Goal: Transaction & Acquisition: Obtain resource

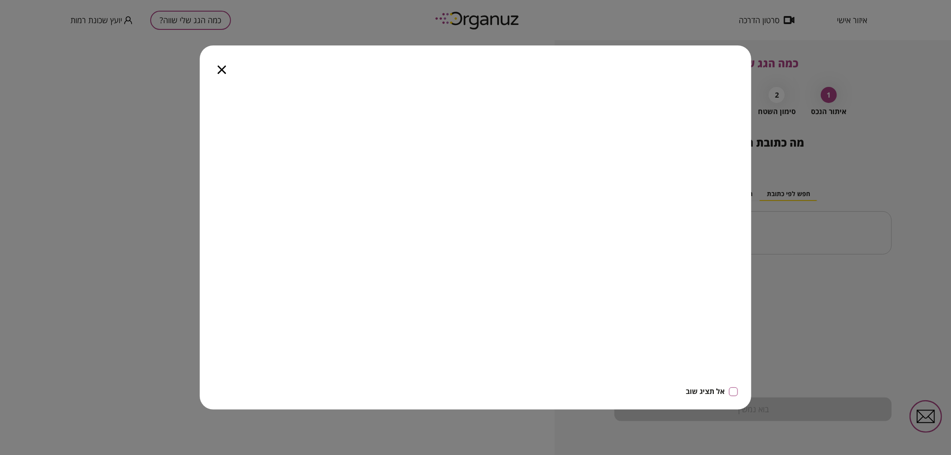
click at [215, 69] on div at bounding box center [222, 63] width 44 height 37
click at [224, 70] on icon "button" at bounding box center [221, 70] width 8 height 8
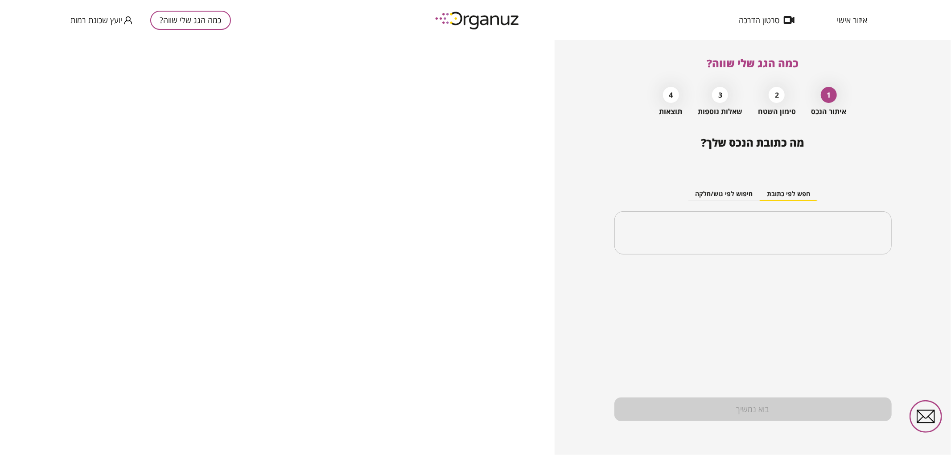
click at [723, 198] on button "חיפוש לפי גוש/חלקה" at bounding box center [724, 194] width 72 height 13
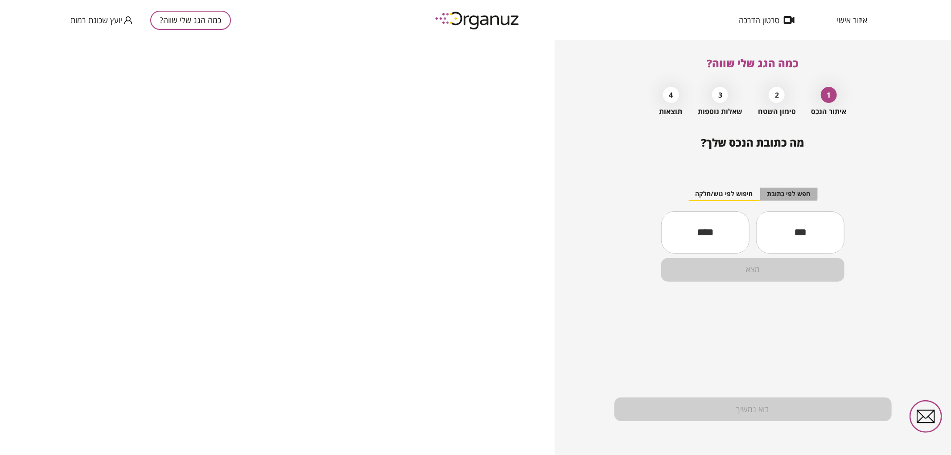
click at [782, 194] on button "חפש לפי כתובת" at bounding box center [788, 194] width 57 height 13
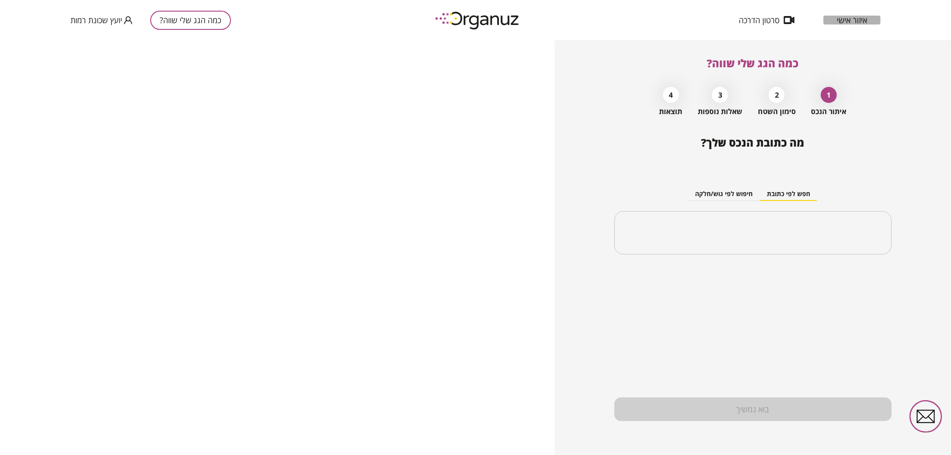
click at [848, 20] on span "איזור אישי" at bounding box center [851, 20] width 30 height 9
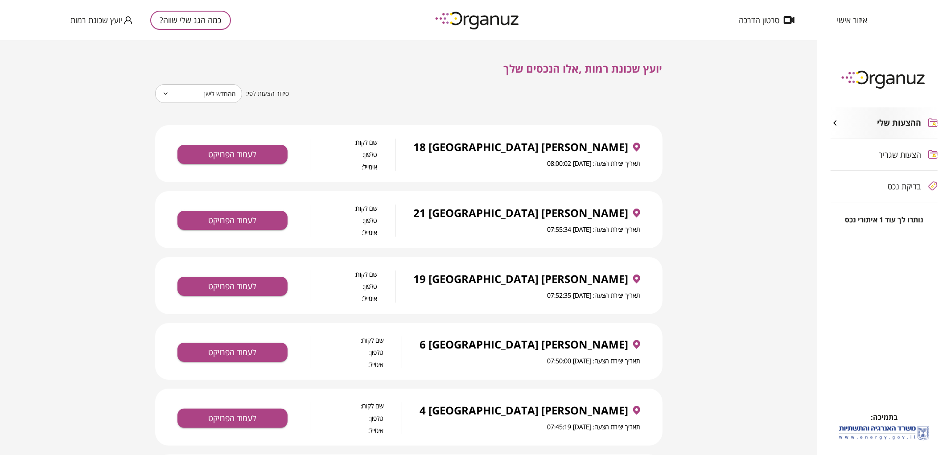
click at [190, 12] on button "כמה הגג שלי שווה?" at bounding box center [190, 20] width 81 height 19
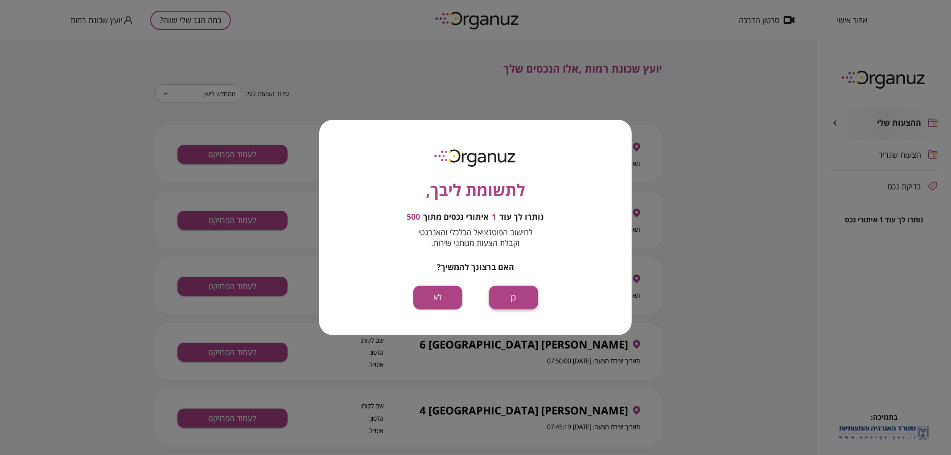
click at [524, 302] on button "כן" at bounding box center [513, 298] width 49 height 24
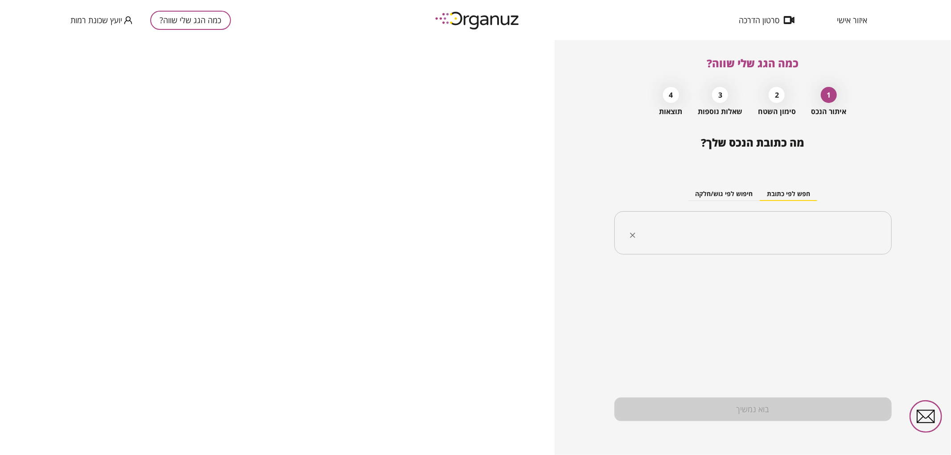
click at [788, 236] on input "text" at bounding box center [755, 233] width 249 height 22
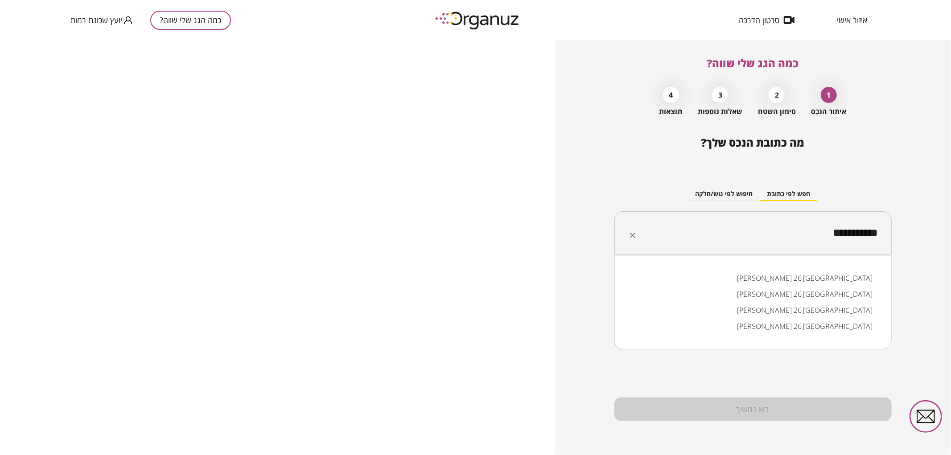
click at [867, 281] on li "[PERSON_NAME] 26 [GEOGRAPHIC_DATA]" at bounding box center [753, 278] width 254 height 16
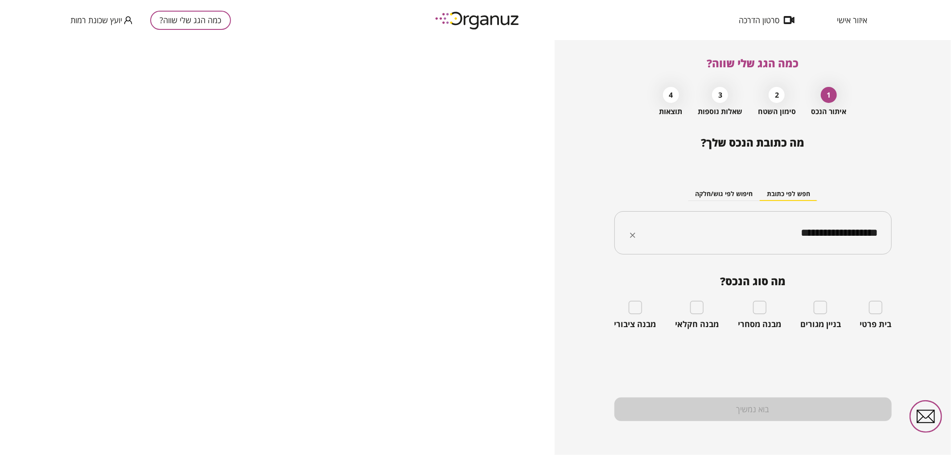
type input "**********"
drag, startPoint x: 764, startPoint y: 244, endPoint x: 890, endPoint y: 246, distance: 126.1
click at [890, 246] on div "**********" at bounding box center [752, 233] width 277 height 44
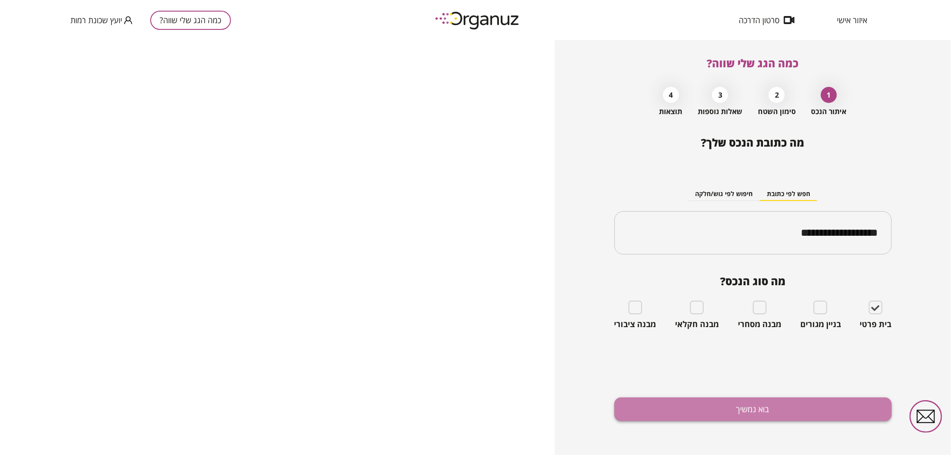
click at [807, 403] on button "בוא נמשיך" at bounding box center [752, 410] width 277 height 24
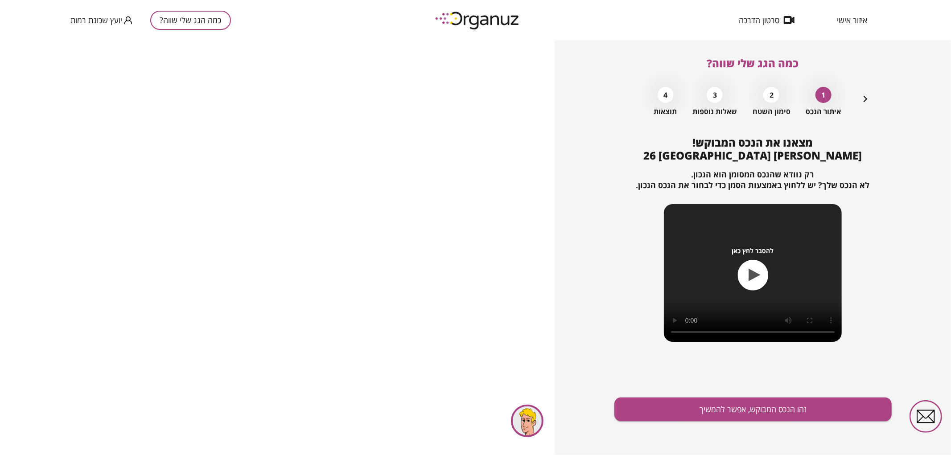
click at [807, 403] on button "זהו הנכס המבוקש, אפשר להמשיך" at bounding box center [752, 410] width 277 height 24
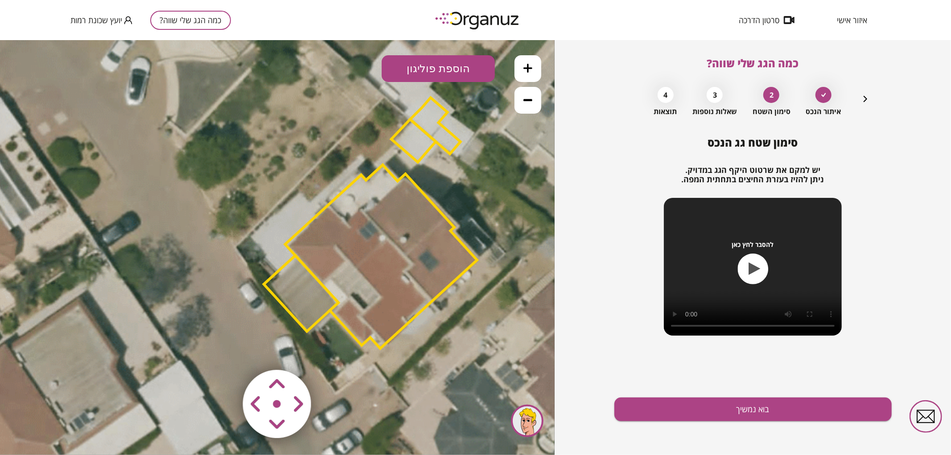
drag, startPoint x: 382, startPoint y: 339, endPoint x: 475, endPoint y: 314, distance: 96.3
click at [475, 314] on icon at bounding box center [367, 224] width 782 height 782
click at [224, 351] on area at bounding box center [224, 351] width 0 height 0
click at [371, 277] on polygon at bounding box center [383, 256] width 192 height 184
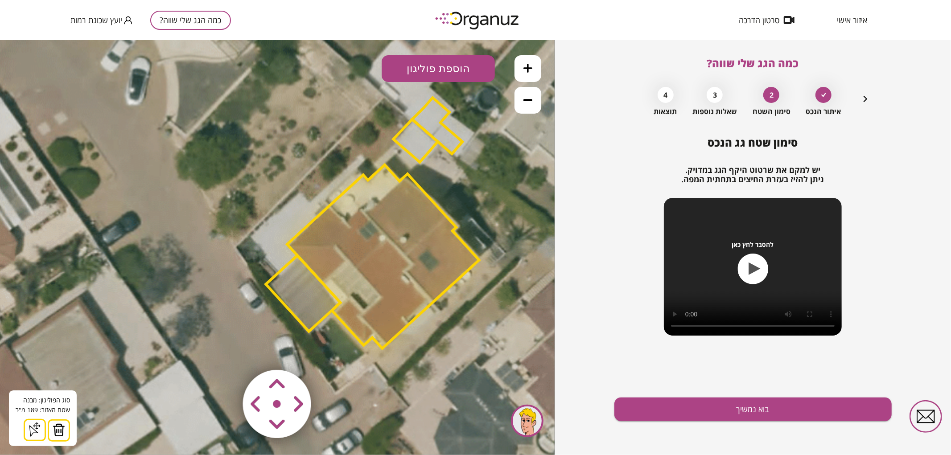
drag, startPoint x: 525, startPoint y: 66, endPoint x: 521, endPoint y: 73, distance: 7.8
click at [525, 68] on icon at bounding box center [527, 67] width 9 height 9
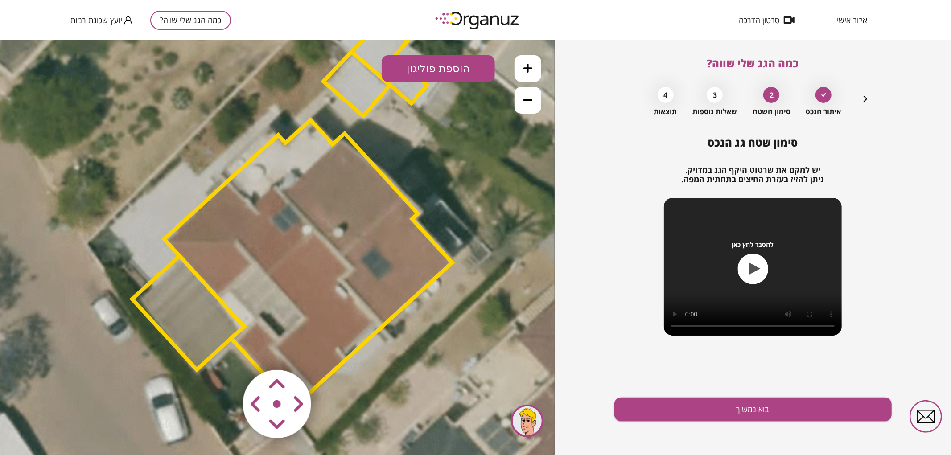
drag, startPoint x: 465, startPoint y: 250, endPoint x: 337, endPoint y: 246, distance: 127.9
click at [337, 246] on polygon at bounding box center [308, 256] width 288 height 275
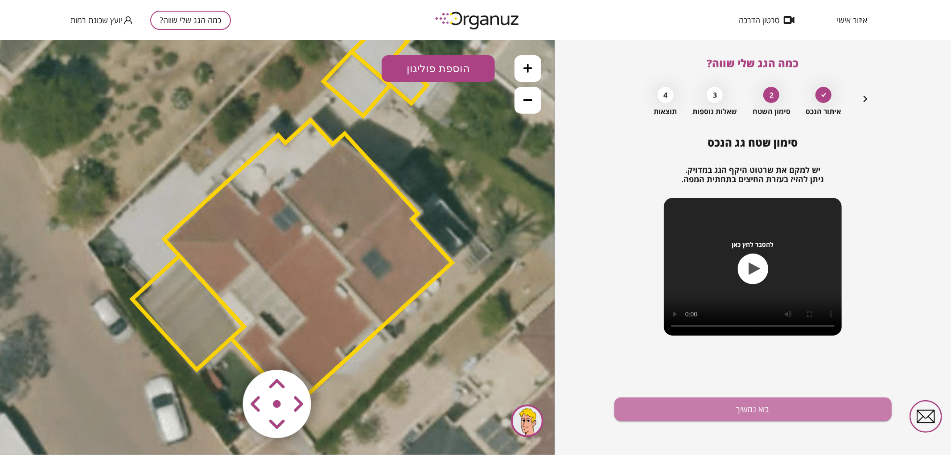
drag, startPoint x: 669, startPoint y: 403, endPoint x: 561, endPoint y: 260, distance: 179.1
click at [671, 403] on button "בוא נמשיך" at bounding box center [752, 410] width 277 height 24
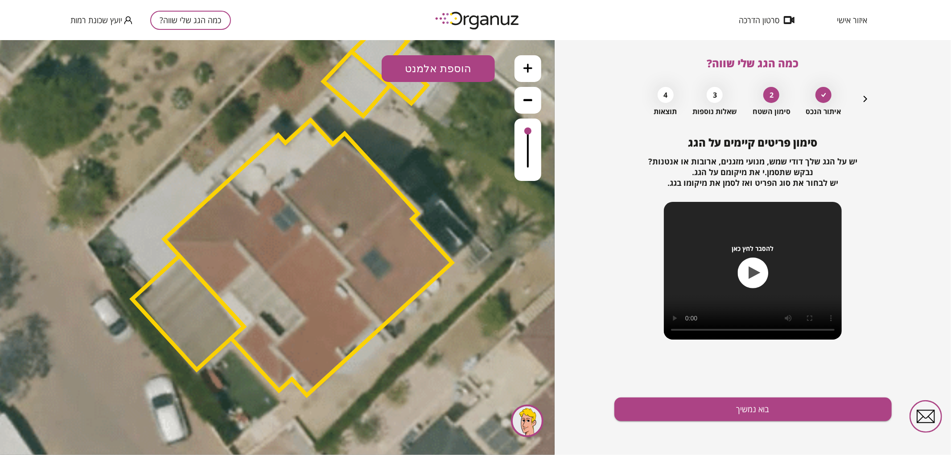
click at [456, 67] on button "הוספת אלמנט" at bounding box center [437, 68] width 113 height 27
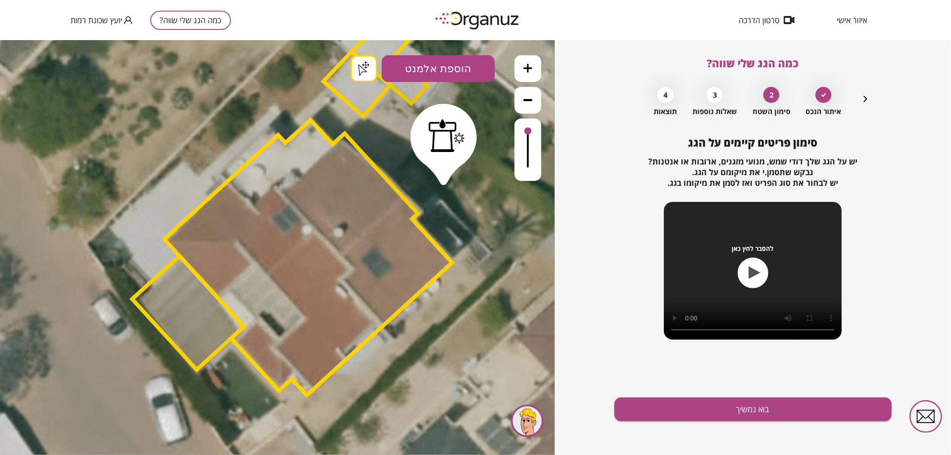
click at [443, 176] on div ".st0 { fill: #FFFFFF; } .st0 { fill: #FFFFFF; }" at bounding box center [277, 247] width 554 height 415
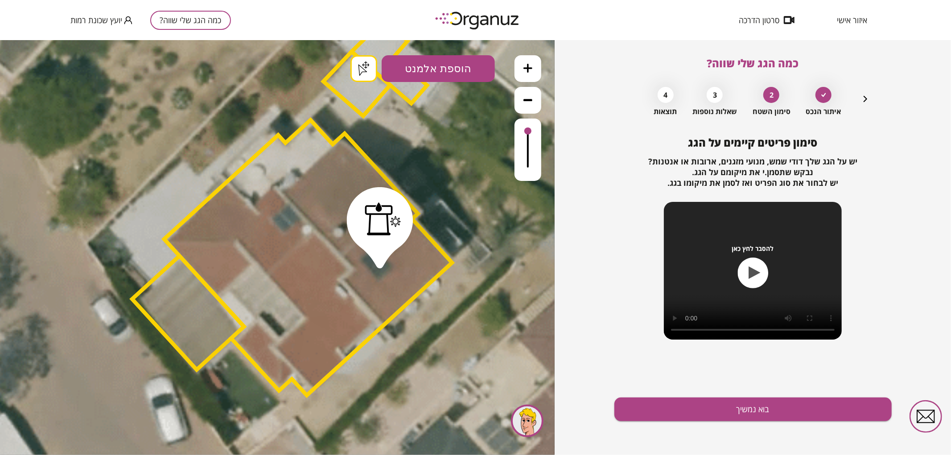
drag, startPoint x: 437, startPoint y: 73, endPoint x: 437, endPoint y: 89, distance: 15.6
click at [437, 74] on button "הוספת אלמנט" at bounding box center [437, 68] width 113 height 27
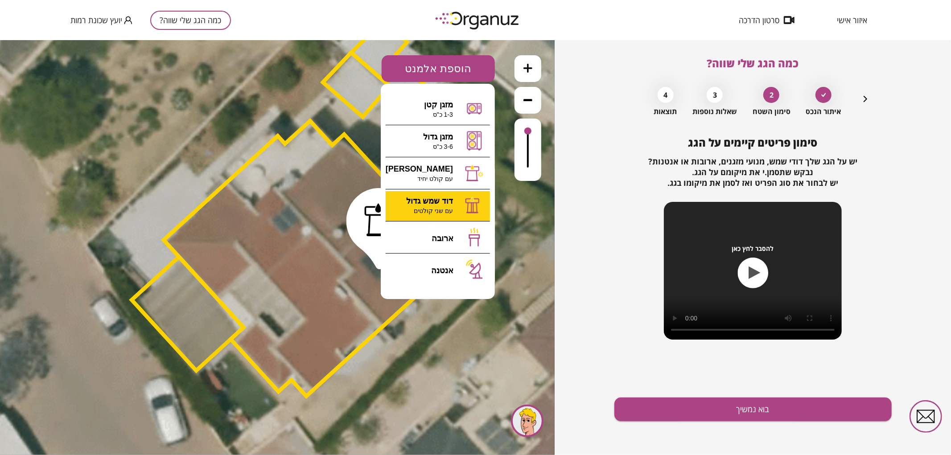
click at [438, 199] on div ".st0 { fill: #FFFFFF; } .st0 { fill: #FFFFFF; }" at bounding box center [277, 247] width 554 height 415
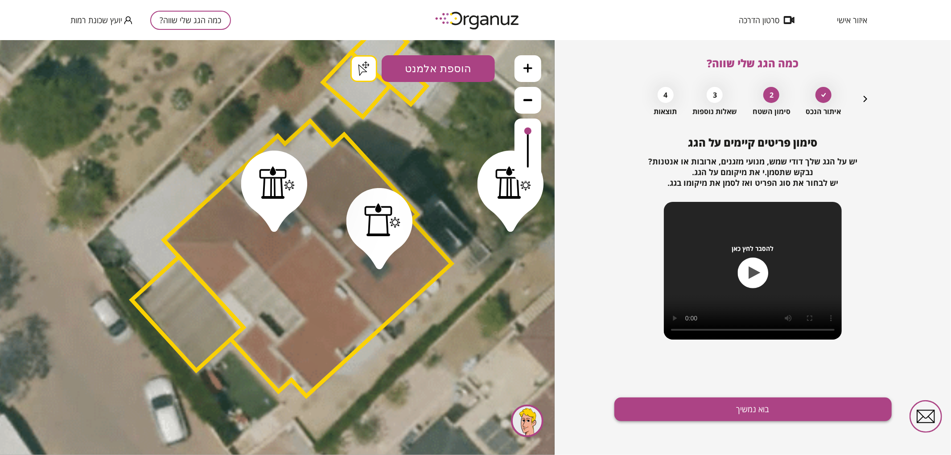
click at [675, 409] on button "בוא נמשיך" at bounding box center [752, 410] width 277 height 24
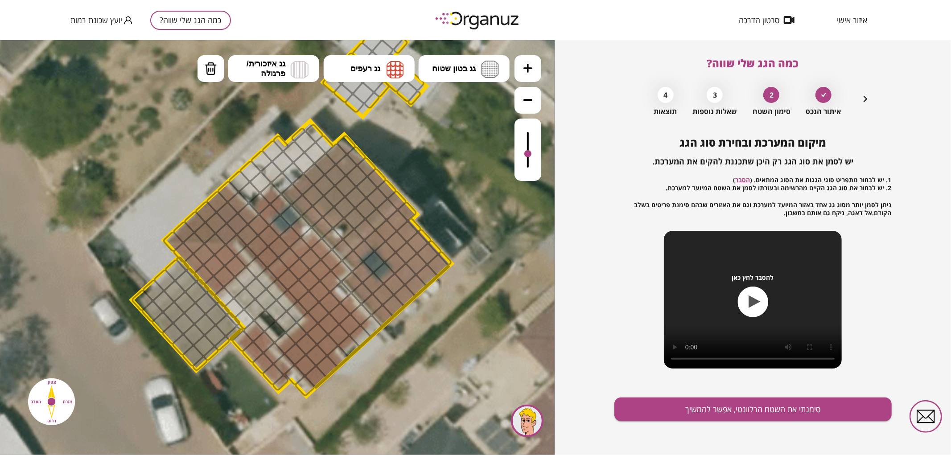
drag, startPoint x: 532, startPoint y: 135, endPoint x: 528, endPoint y: 154, distance: 19.7
click at [528, 154] on div at bounding box center [527, 149] width 27 height 62
click at [276, 74] on span "גג איזכורית/ פרגולה" at bounding box center [265, 68] width 39 height 20
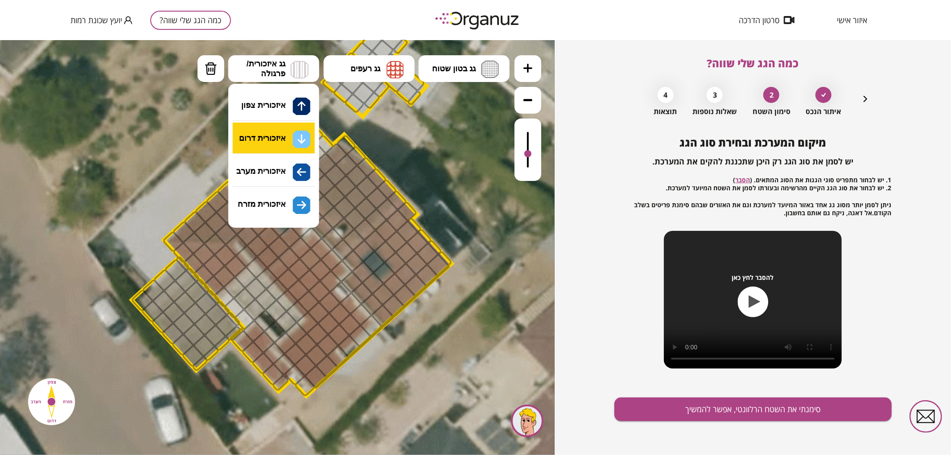
click at [264, 138] on div ".st0 { fill: #FFFFFF; } .st0 { fill: #FFFFFF; }" at bounding box center [277, 247] width 554 height 415
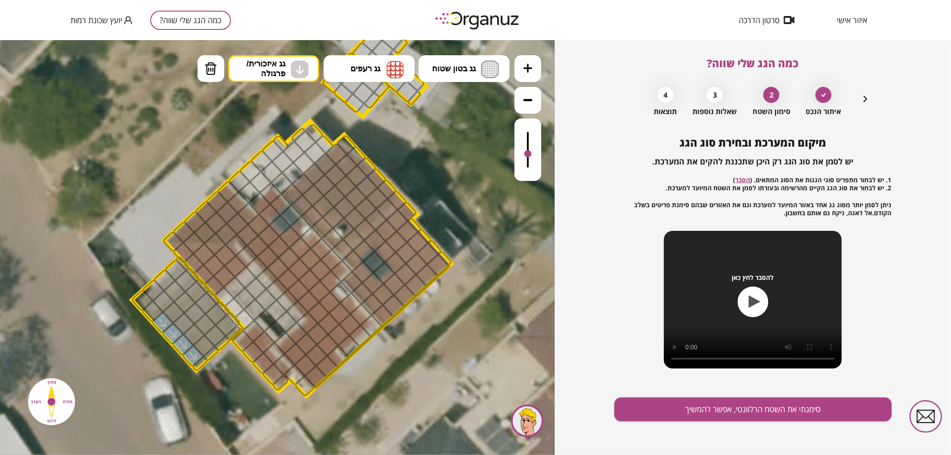
drag, startPoint x: 195, startPoint y: 355, endPoint x: 157, endPoint y: 314, distance: 55.5
click at [293, 72] on img at bounding box center [300, 69] width 18 height 18
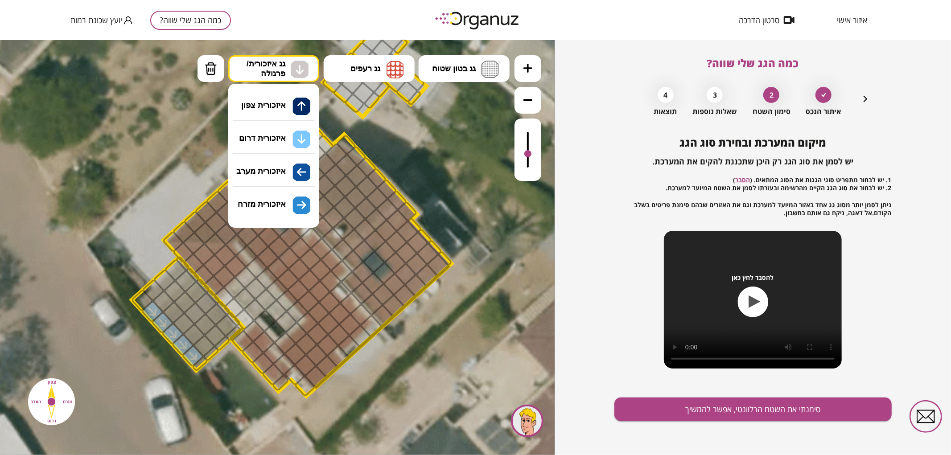
click at [291, 204] on div ".st0 { fill: #FFFFFF; } .st0 { fill: #FFFFFF; }" at bounding box center [277, 247] width 554 height 415
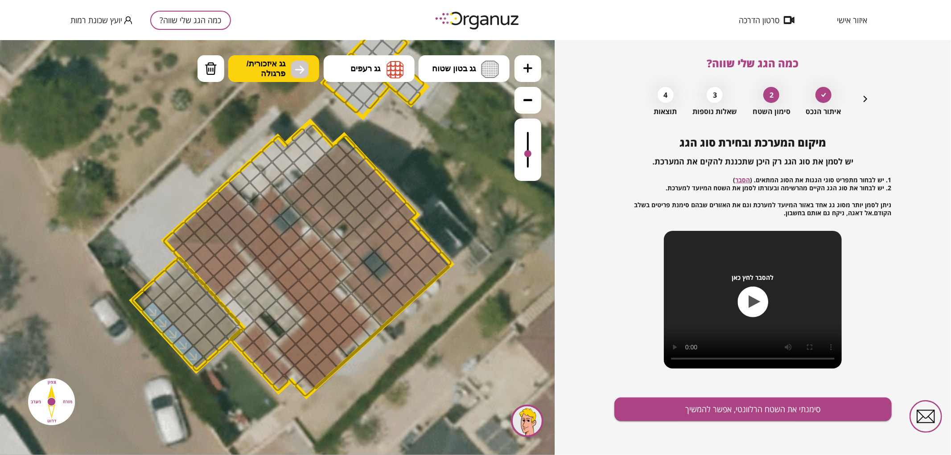
click at [266, 71] on span "גג איזכורית/ פרגולה" at bounding box center [265, 68] width 39 height 20
click at [283, 174] on div ".st0 { fill: #FFFFFF; } .st0 { fill: #FFFFFF; }" at bounding box center [277, 247] width 554 height 415
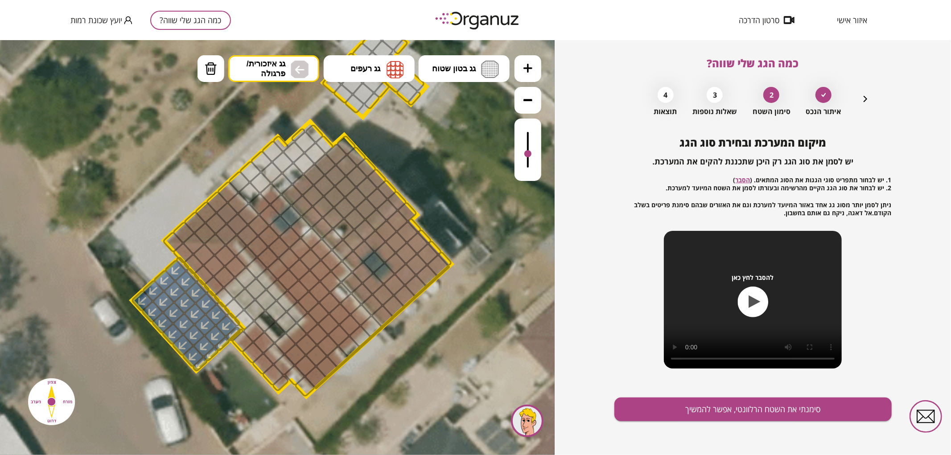
drag, startPoint x: 203, startPoint y: 357, endPoint x: 224, endPoint y: 324, distance: 40.1
click at [377, 67] on span "גג רעפים" at bounding box center [365, 68] width 30 height 10
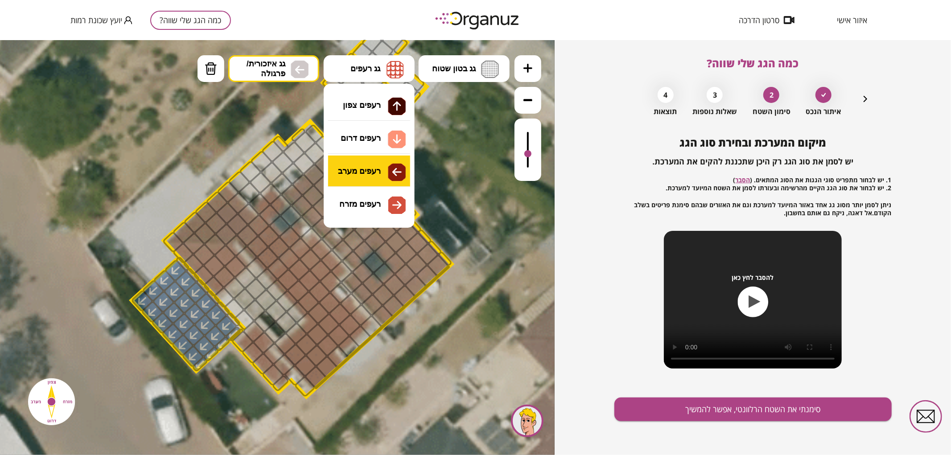
click at [370, 176] on div ".st0 { fill: #FFFFFF; } .st0 { fill: #FFFFFF; }" at bounding box center [277, 247] width 554 height 415
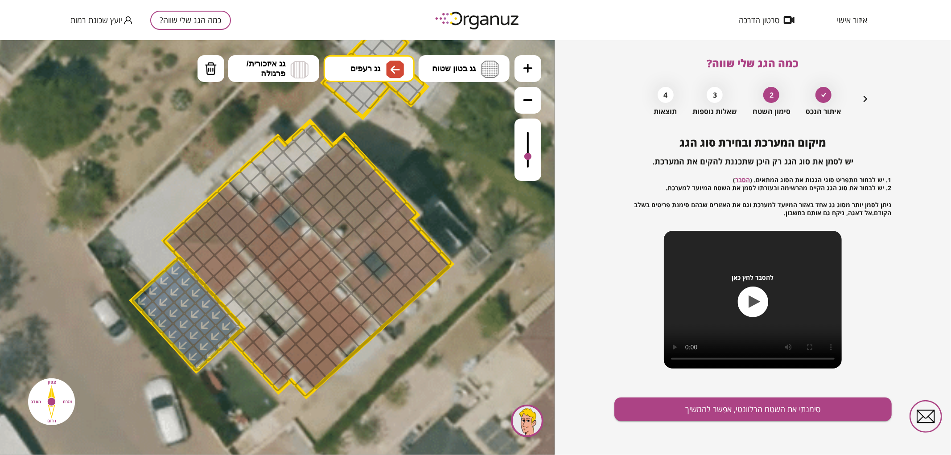
click at [532, 157] on div at bounding box center [527, 149] width 27 height 62
drag, startPoint x: 279, startPoint y: 381, endPoint x: 254, endPoint y: 342, distance: 46.1
drag, startPoint x: 215, startPoint y: 287, endPoint x: 221, endPoint y: 256, distance: 31.3
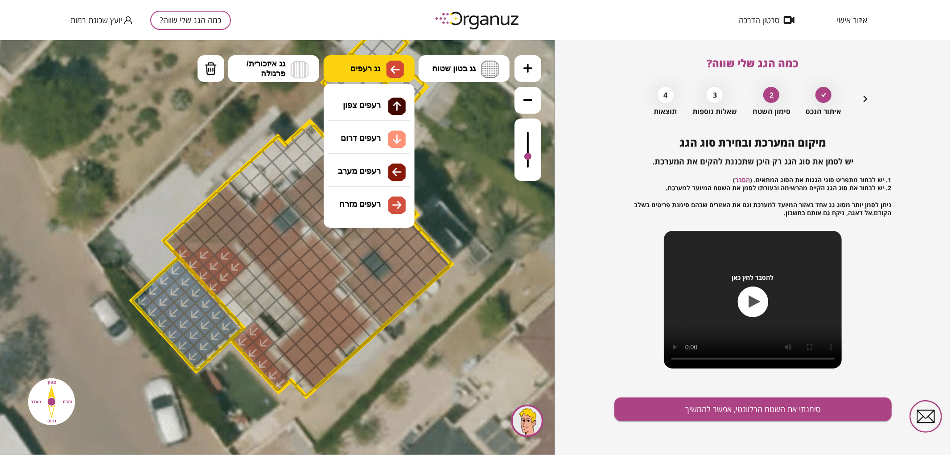
click at [395, 62] on img at bounding box center [395, 69] width 18 height 18
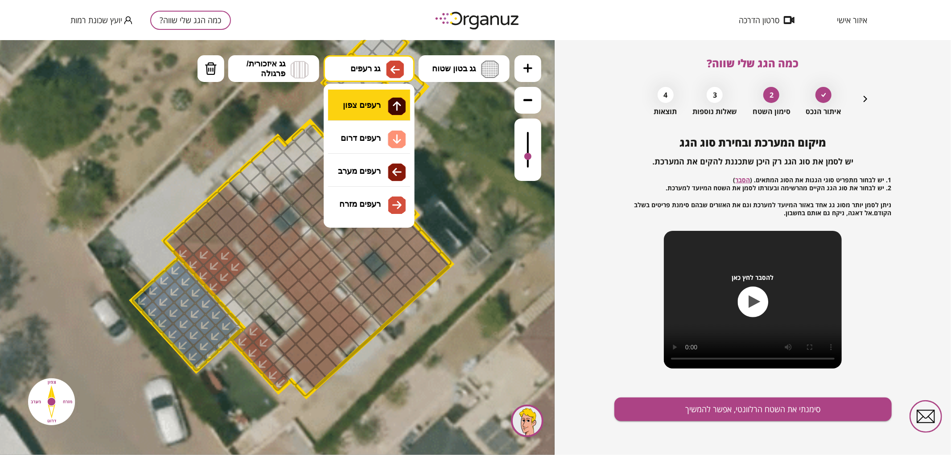
click at [358, 107] on div ".st0 { fill: #FFFFFF; } .st0 { fill: #FFFFFF; }" at bounding box center [277, 247] width 554 height 415
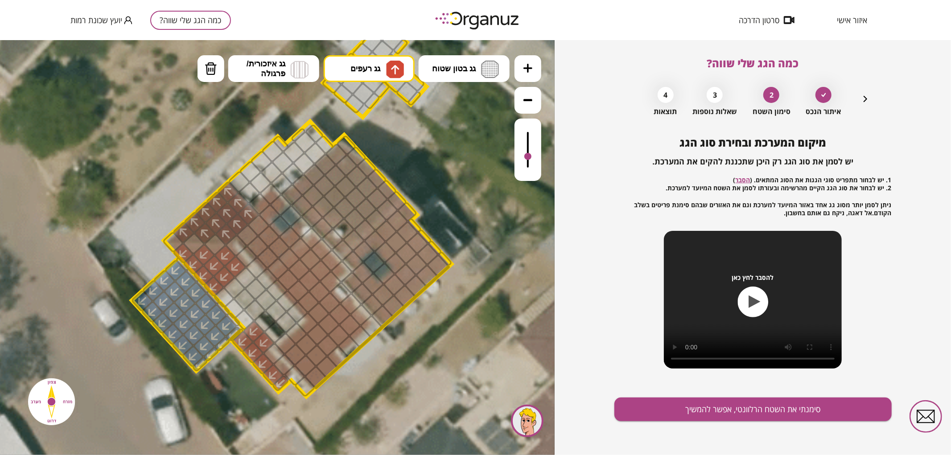
drag, startPoint x: 232, startPoint y: 228, endPoint x: 225, endPoint y: 207, distance: 21.9
drag, startPoint x: 267, startPoint y: 260, endPoint x: 259, endPoint y: 220, distance: 41.3
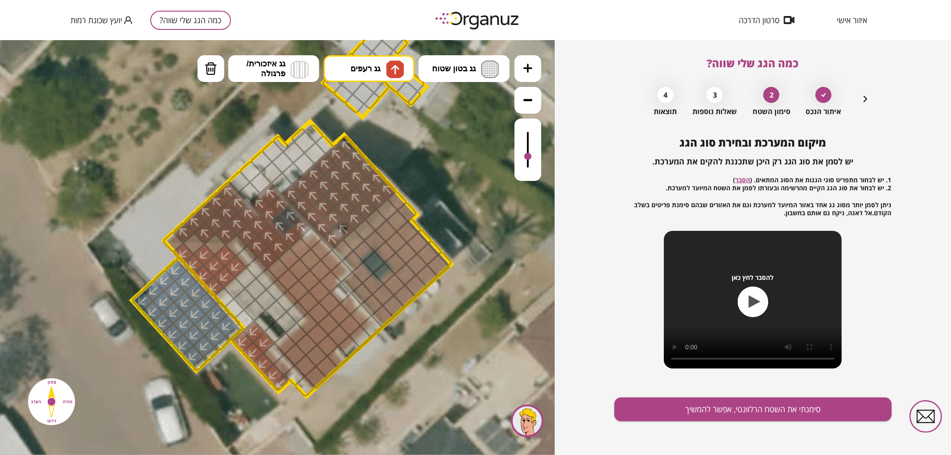
drag, startPoint x: 335, startPoint y: 239, endPoint x: 323, endPoint y: 186, distance: 54.3
click at [376, 69] on span "גג רעפים" at bounding box center [365, 68] width 30 height 10
click at [380, 143] on div ".st0 { fill: #FFFFFF; } .st0 { fill: #FFFFFF; }" at bounding box center [277, 247] width 554 height 415
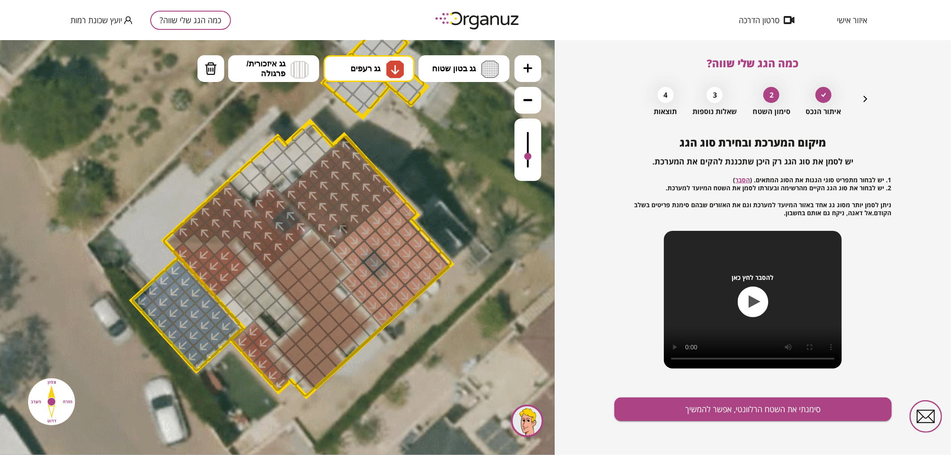
drag, startPoint x: 381, startPoint y: 318, endPoint x: 362, endPoint y: 253, distance: 68.3
drag, startPoint x: 332, startPoint y: 281, endPoint x: 338, endPoint y: 312, distance: 31.6
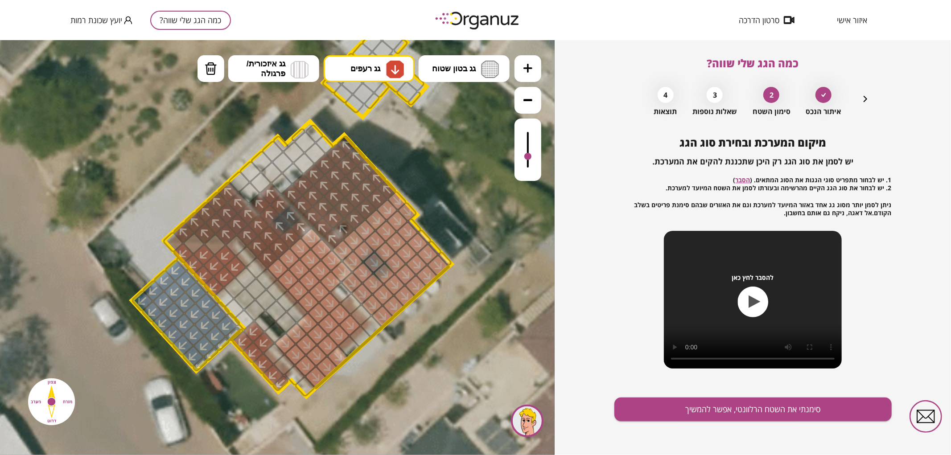
drag, startPoint x: 332, startPoint y: 299, endPoint x: 316, endPoint y: 303, distance: 16.2
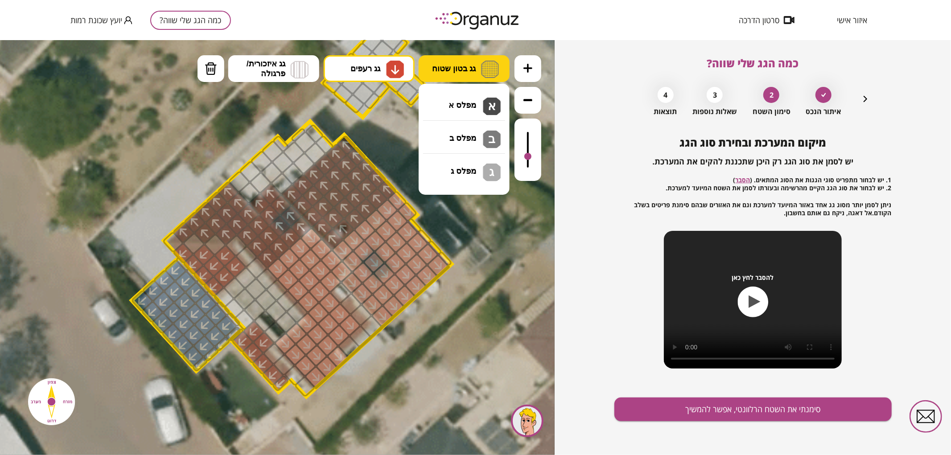
click at [440, 71] on span "גג בטון שטוח" at bounding box center [454, 68] width 44 height 10
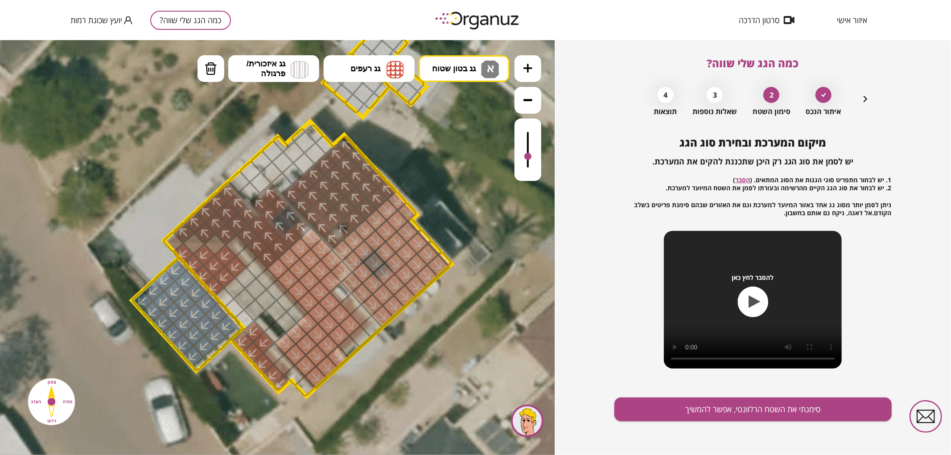
click at [447, 104] on div ".st0 { fill: #FFFFFF; } .st0 { fill: #FFFFFF; }" at bounding box center [277, 247] width 554 height 415
drag, startPoint x: 240, startPoint y: 177, endPoint x: 293, endPoint y: 132, distance: 69.6
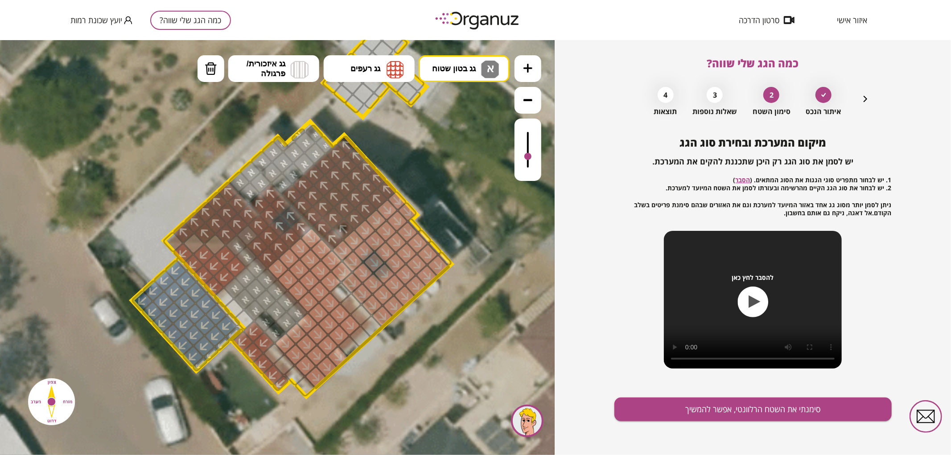
drag, startPoint x: 232, startPoint y: 294, endPoint x: 241, endPoint y: 273, distance: 22.8
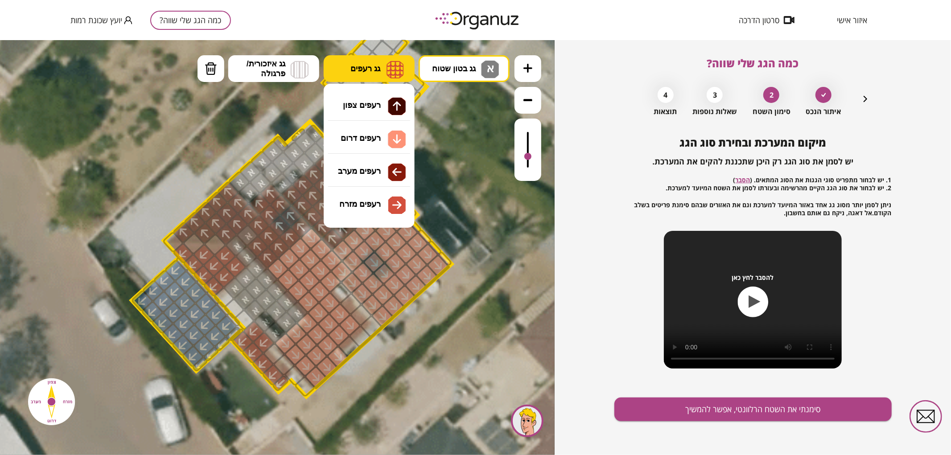
click at [357, 74] on button "גג רעפים" at bounding box center [369, 68] width 91 height 27
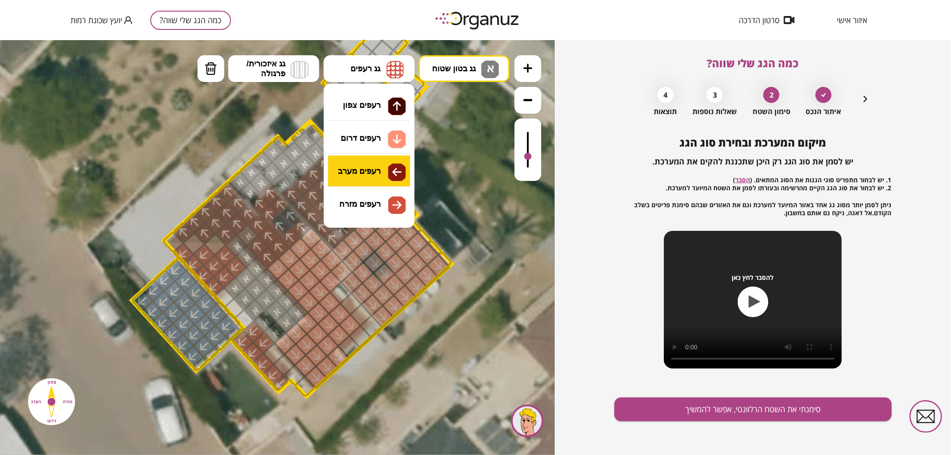
click at [385, 166] on div ".st0 { fill: #FFFFFF; } .st0 { fill: #FFFFFF; }" at bounding box center [277, 247] width 554 height 415
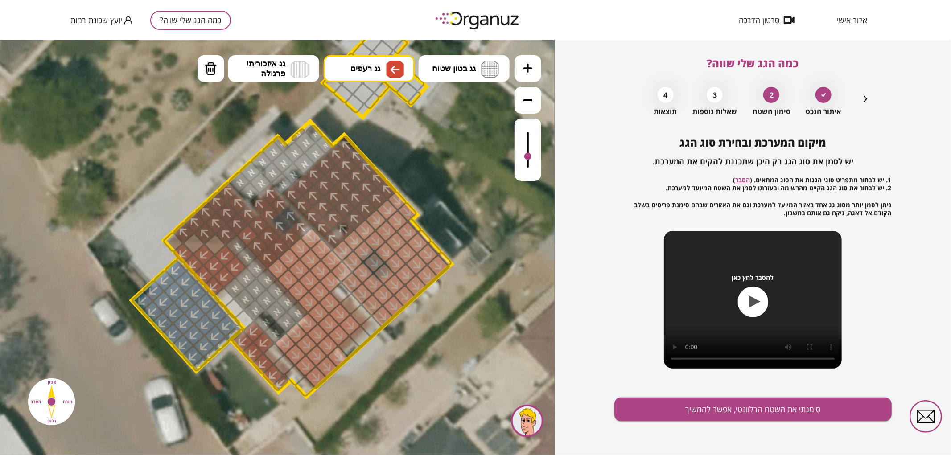
drag, startPoint x: 253, startPoint y: 234, endPoint x: 242, endPoint y: 220, distance: 16.8
click at [398, 66] on img at bounding box center [394, 69] width 9 height 11
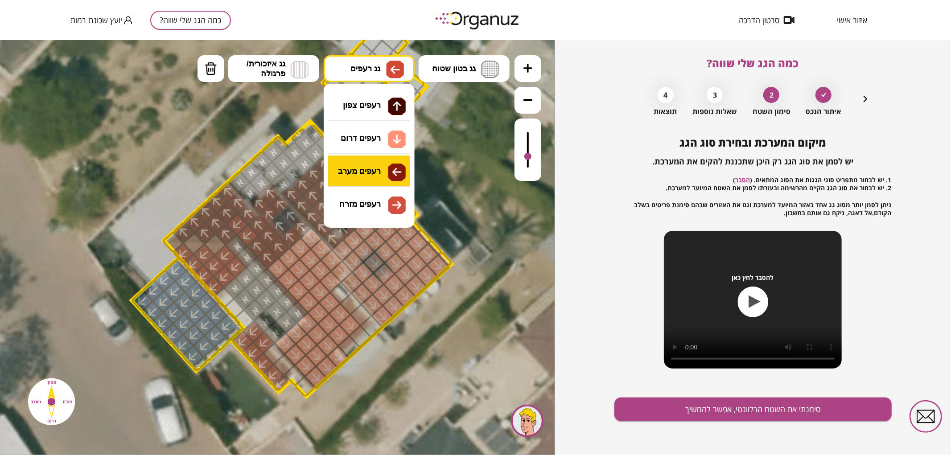
click at [385, 179] on div ".st0 { fill: #FFFFFF; } .st0 { fill: #FFFFFF; }" at bounding box center [277, 247] width 554 height 415
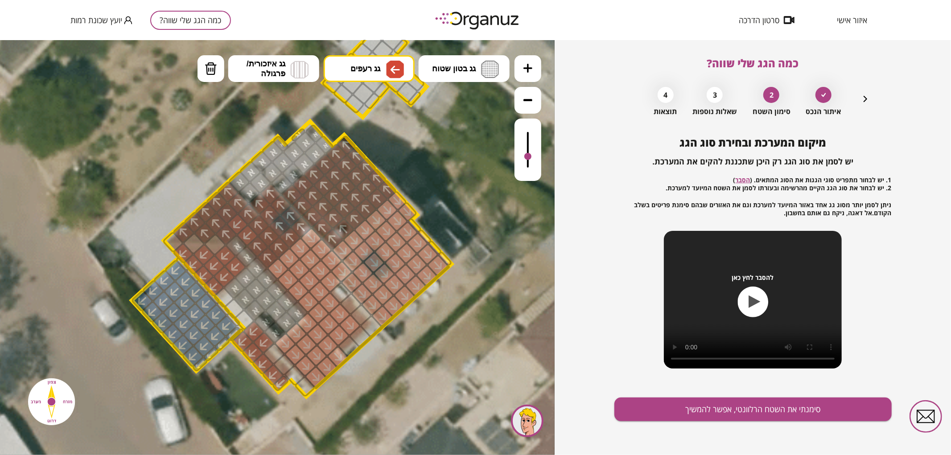
drag, startPoint x: 249, startPoint y: 238, endPoint x: 238, endPoint y: 226, distance: 16.1
click at [369, 70] on span "גג רעפים" at bounding box center [365, 68] width 30 height 10
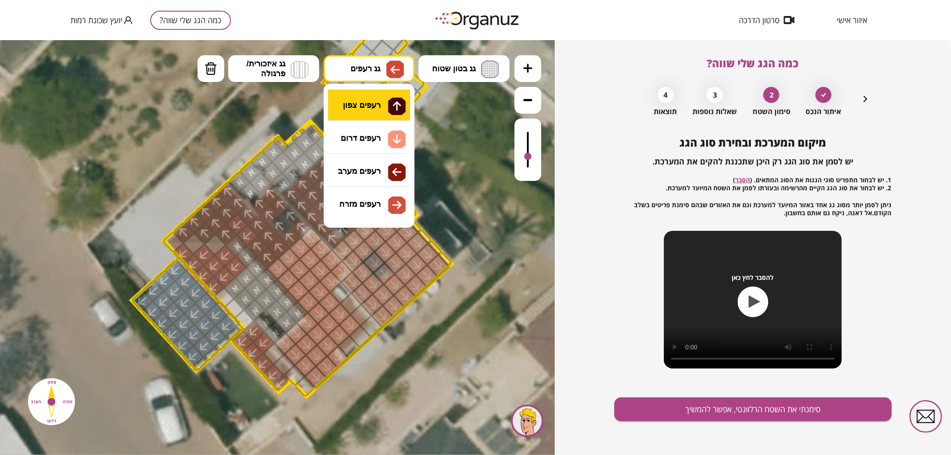
click at [377, 102] on div ".st0 { fill: #FFFFFF; } .st0 { fill: #FFFFFF; }" at bounding box center [277, 247] width 554 height 415
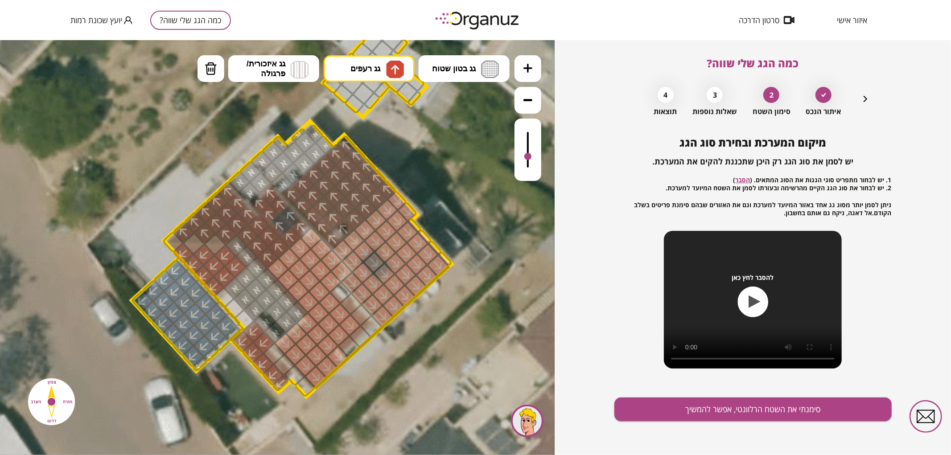
drag, startPoint x: 242, startPoint y: 234, endPoint x: 237, endPoint y: 221, distance: 13.8
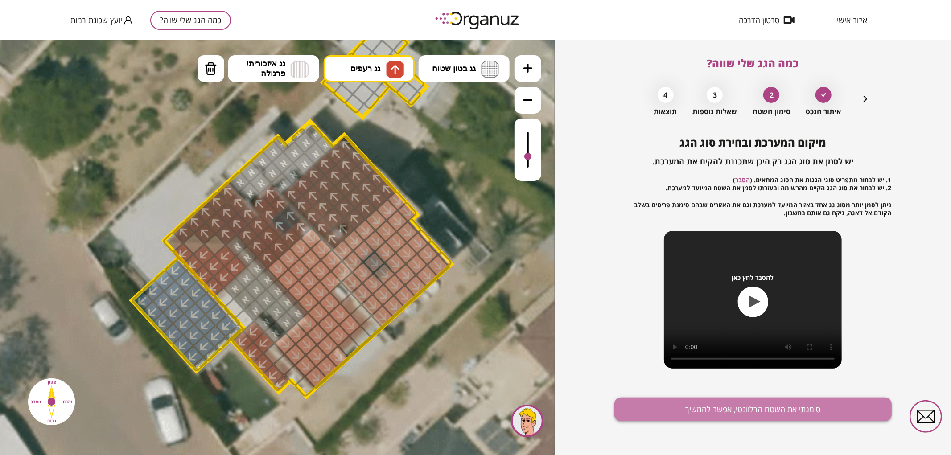
click at [805, 409] on button "סימנתי את השטח הרלוונטי, אפשר להמשיך" at bounding box center [752, 410] width 277 height 24
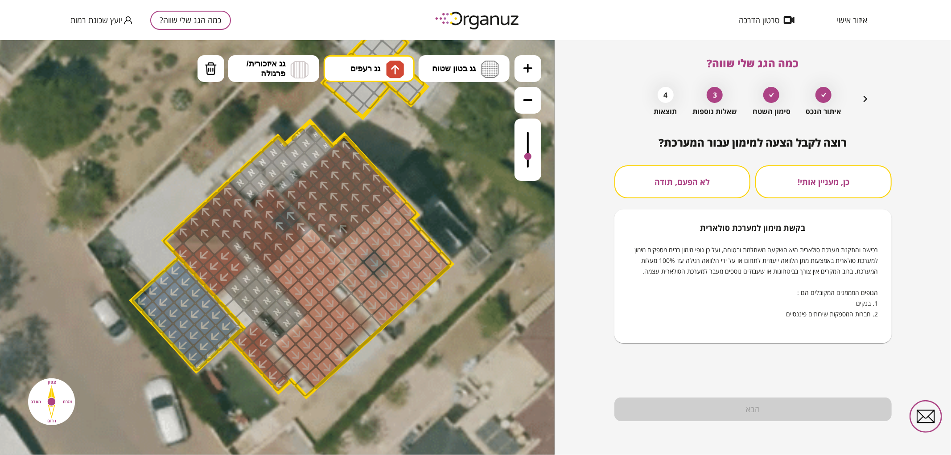
drag, startPoint x: 635, startPoint y: 172, endPoint x: 640, endPoint y: 181, distance: 10.4
click at [638, 174] on button "לא הפעם, תודה" at bounding box center [682, 181] width 136 height 33
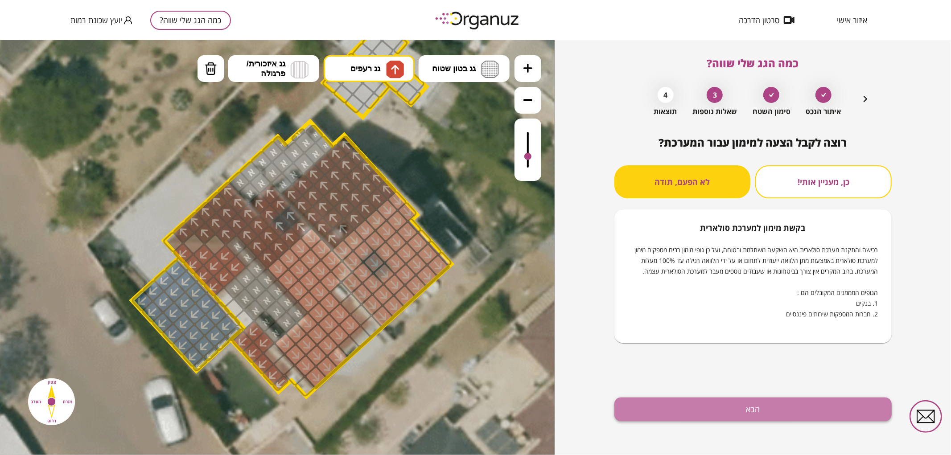
click at [687, 406] on button "הבא" at bounding box center [752, 410] width 277 height 24
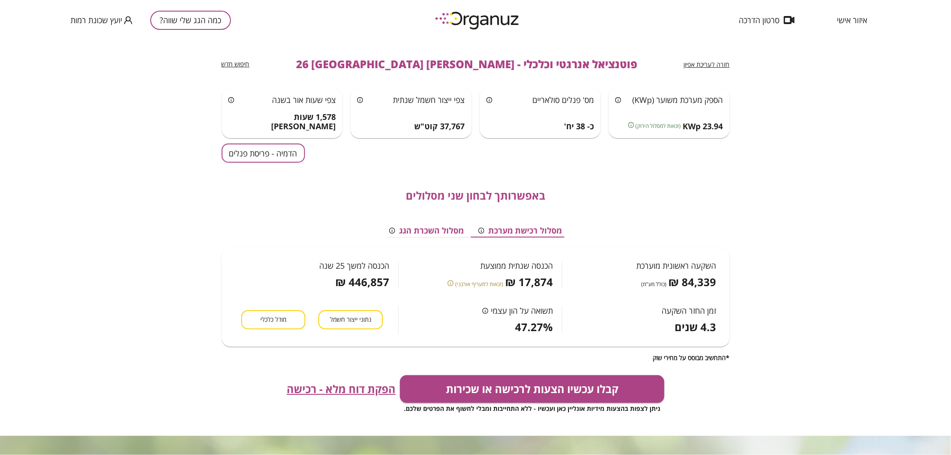
click at [275, 150] on button "הדמיה - פריסת פנלים" at bounding box center [262, 152] width 83 height 19
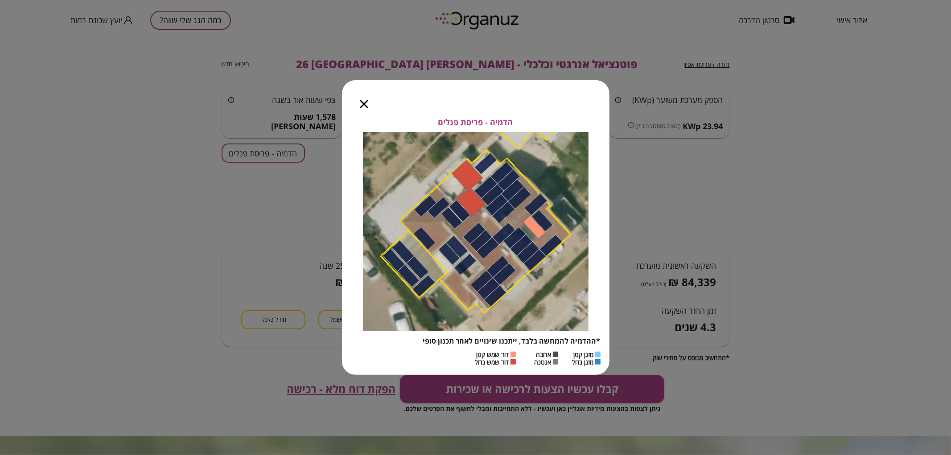
click at [366, 103] on icon "button" at bounding box center [364, 104] width 8 height 8
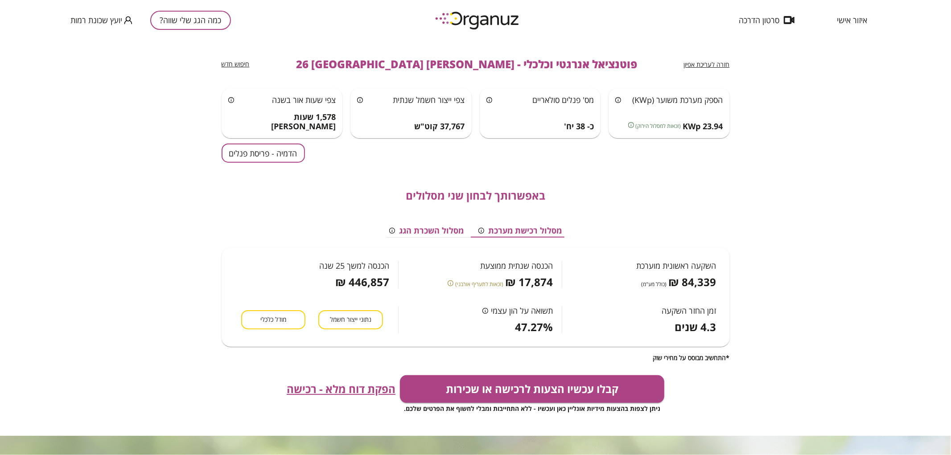
click at [715, 67] on span "חזרה לעריכת אפיון" at bounding box center [707, 64] width 46 height 8
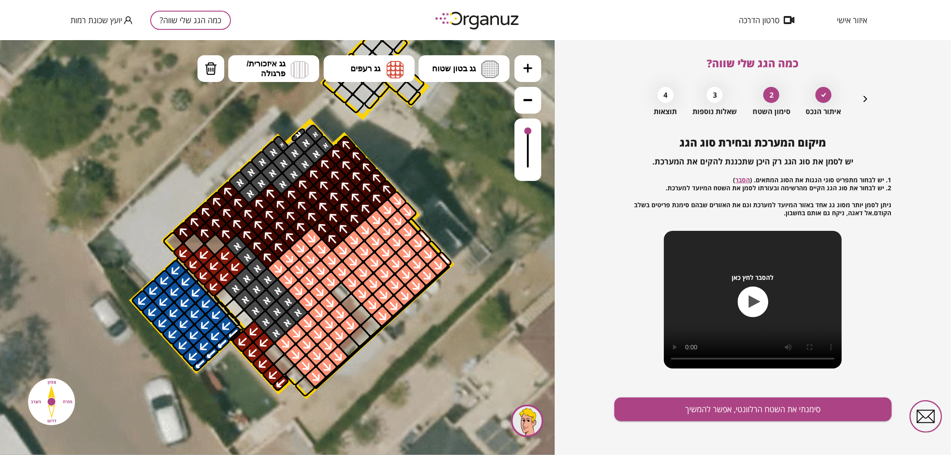
click at [861, 100] on icon "button" at bounding box center [865, 99] width 11 height 11
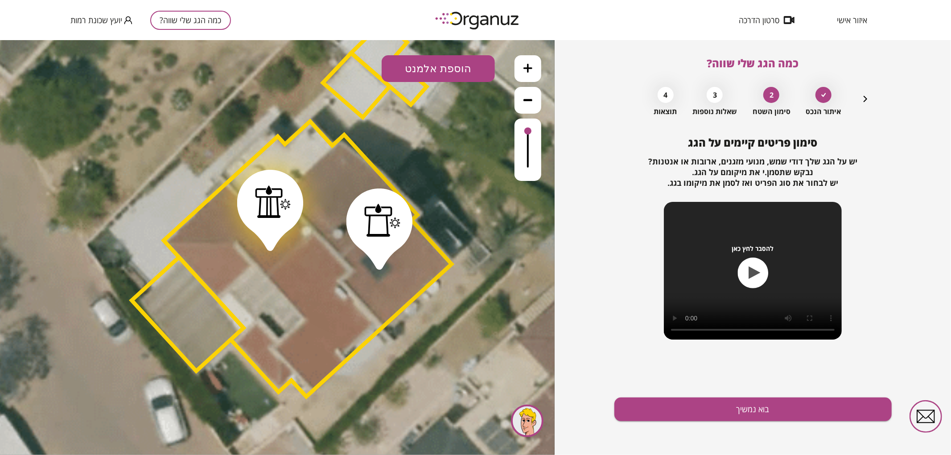
drag, startPoint x: 275, startPoint y: 205, endPoint x: 272, endPoint y: 219, distance: 14.0
click at [272, 219] on div at bounding box center [270, 209] width 66 height 81
click at [767, 406] on button "בוא נמשיך" at bounding box center [752, 410] width 277 height 24
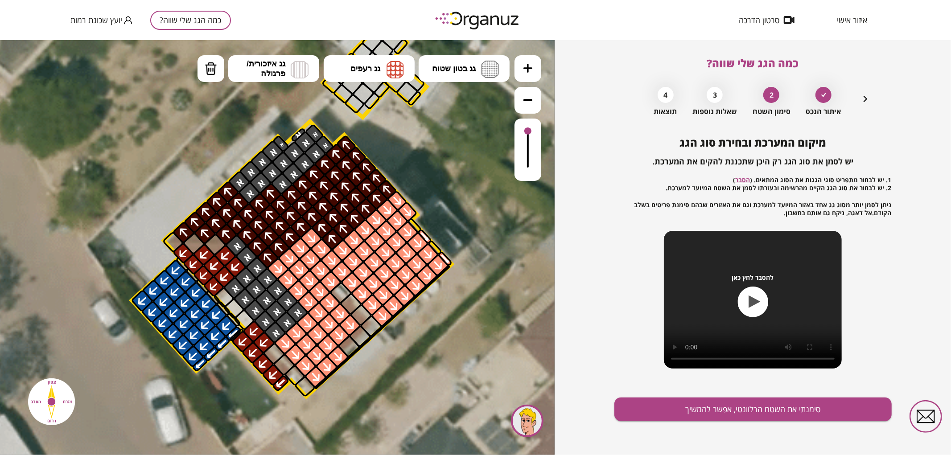
click at [860, 97] on icon "button" at bounding box center [865, 99] width 11 height 11
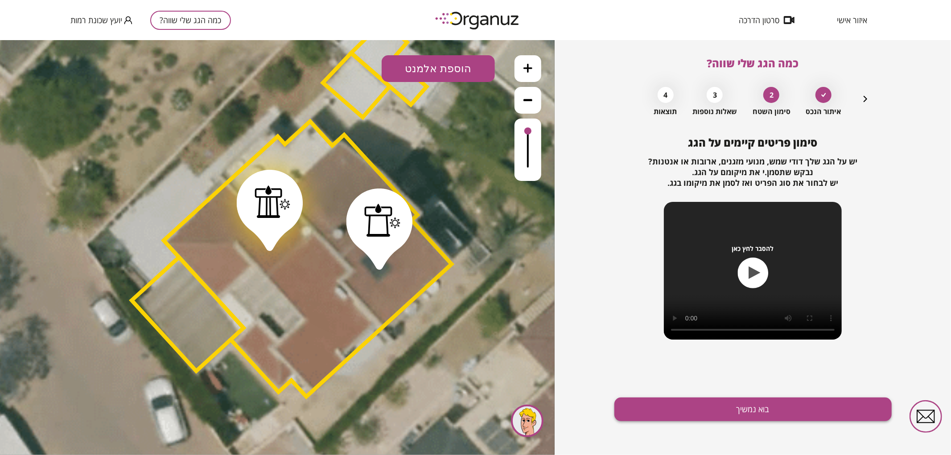
click at [654, 414] on button "בוא נמשיך" at bounding box center [752, 410] width 277 height 24
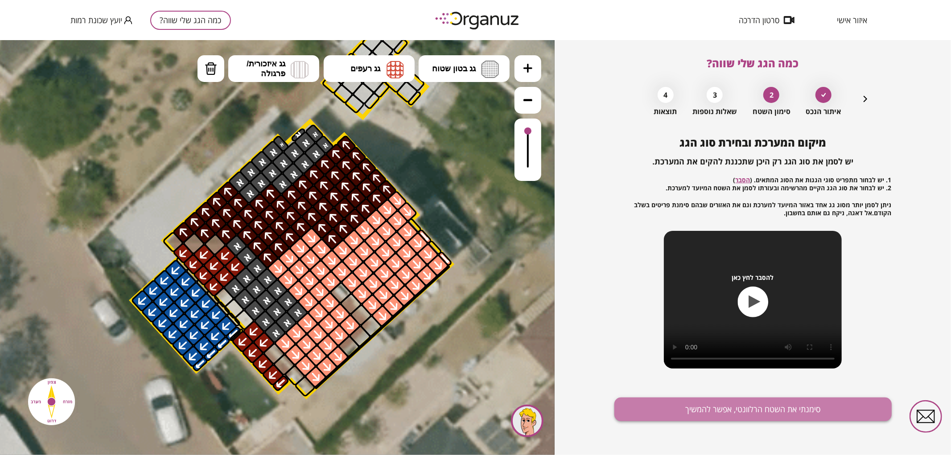
click at [668, 415] on button "סימנתי את השטח הרלוונטי, אפשר להמשיך" at bounding box center [752, 410] width 277 height 24
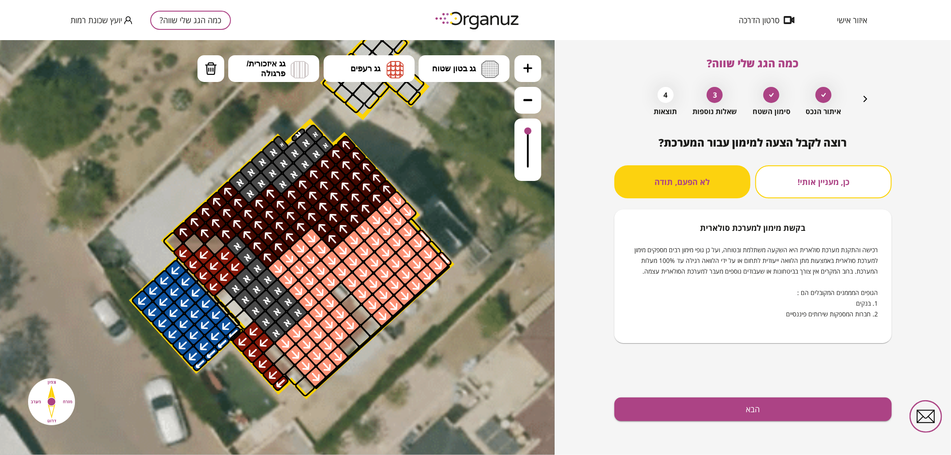
click at [670, 415] on button "הבא" at bounding box center [752, 410] width 277 height 24
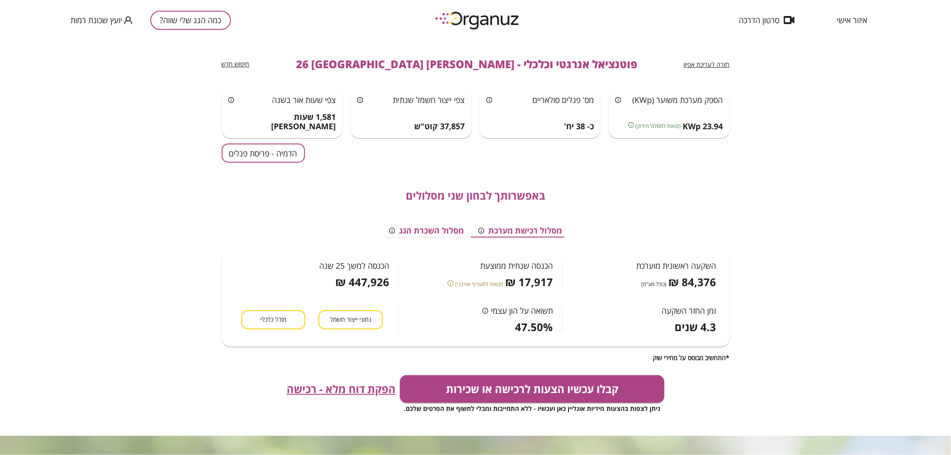
click at [285, 150] on button "הדמיה - פריסת פנלים" at bounding box center [262, 152] width 83 height 19
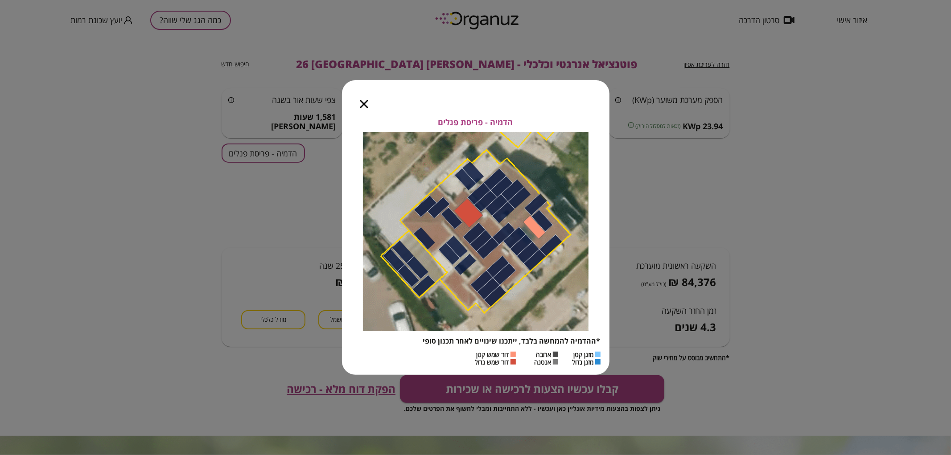
click at [360, 101] on icon "button" at bounding box center [364, 104] width 8 height 8
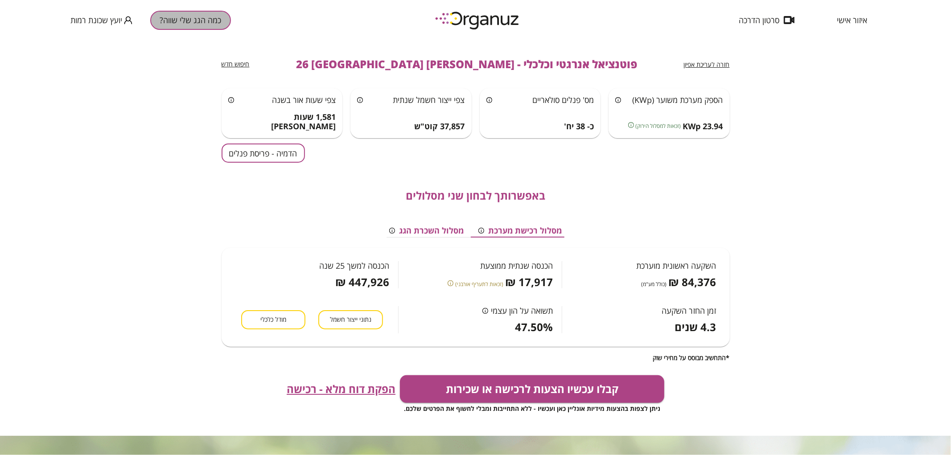
click at [217, 27] on button "כמה הגג שלי שווה?" at bounding box center [190, 20] width 81 height 19
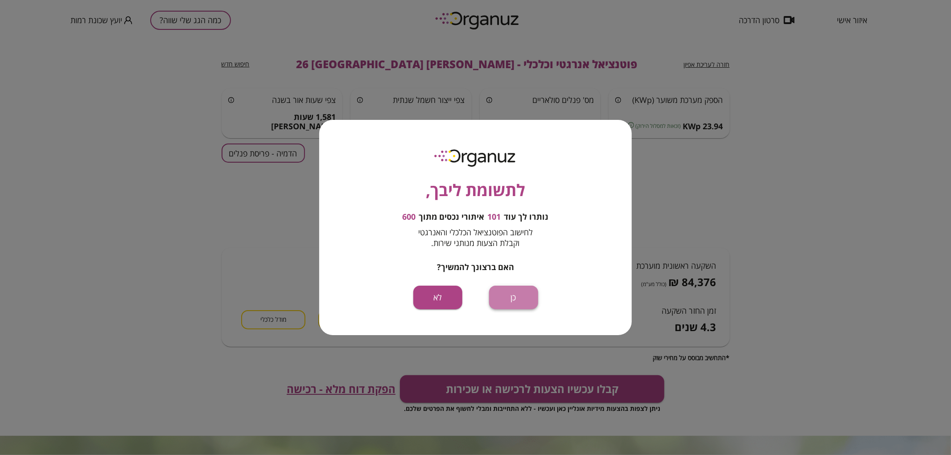
click at [500, 307] on button "כן" at bounding box center [513, 298] width 49 height 24
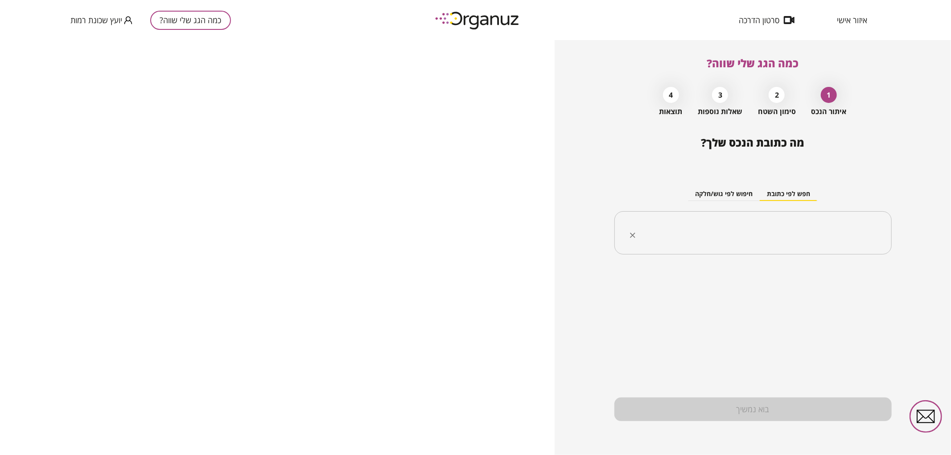
click at [754, 237] on input "text" at bounding box center [755, 233] width 249 height 22
click at [807, 274] on li "[PERSON_NAME] 21 [GEOGRAPHIC_DATA]" at bounding box center [753, 278] width 254 height 16
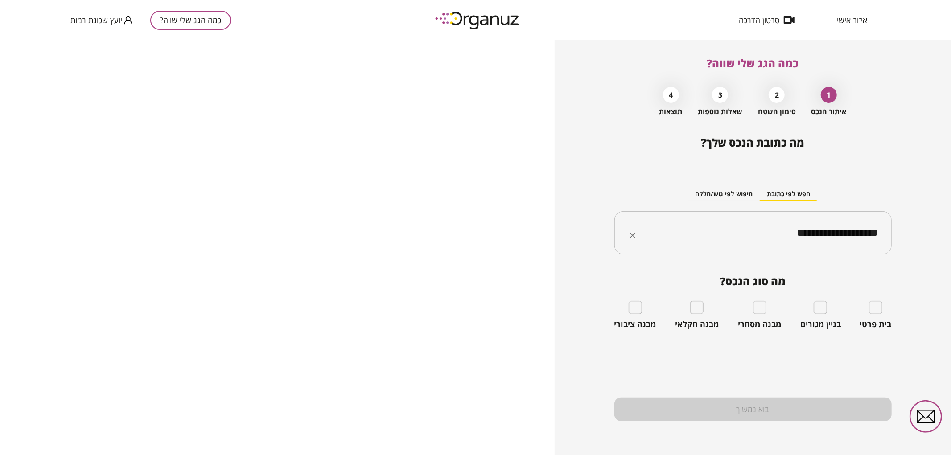
type input "**********"
drag, startPoint x: 780, startPoint y: 237, endPoint x: 876, endPoint y: 224, distance: 96.6
click at [876, 224] on input "**********" at bounding box center [755, 233] width 249 height 22
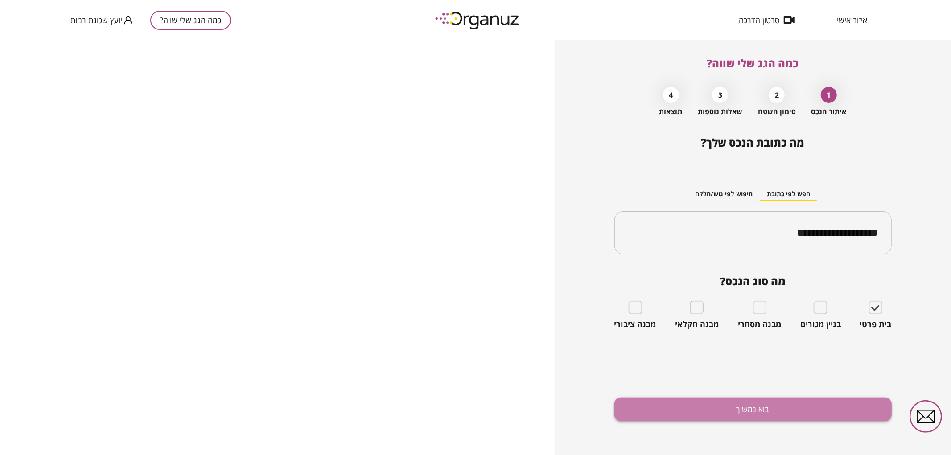
click at [775, 415] on button "בוא נמשיך" at bounding box center [752, 410] width 277 height 24
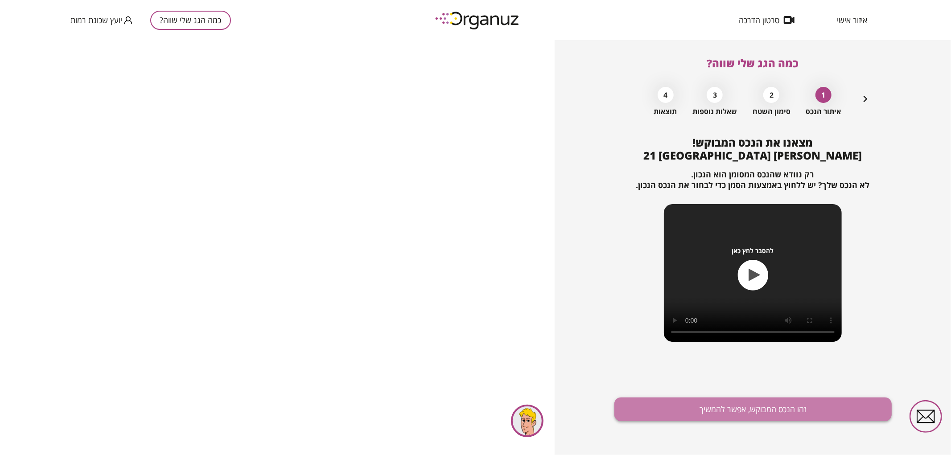
click at [775, 415] on button "זהו הנכס המבוקש, אפשר להמשיך" at bounding box center [752, 410] width 277 height 24
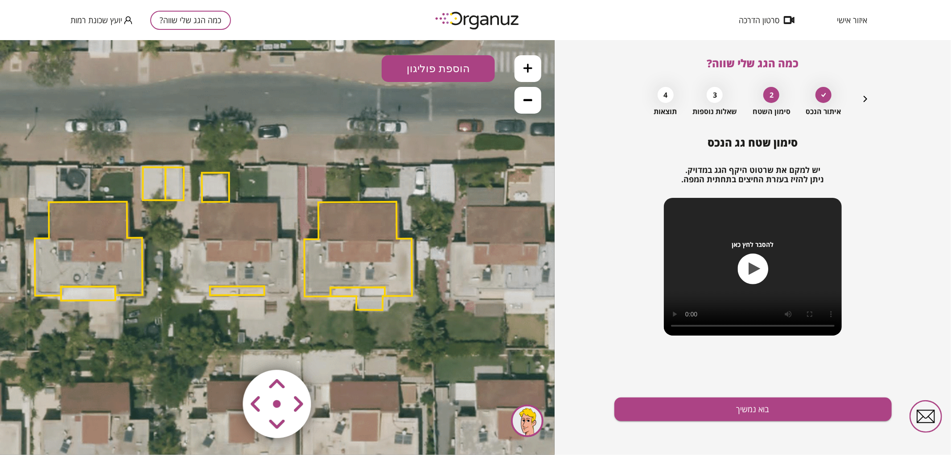
drag, startPoint x: 293, startPoint y: 125, endPoint x: 239, endPoint y: 116, distance: 54.7
click at [239, 116] on icon at bounding box center [225, 239] width 1143 height 1143
click at [211, 189] on polygon at bounding box center [215, 186] width 27 height 29
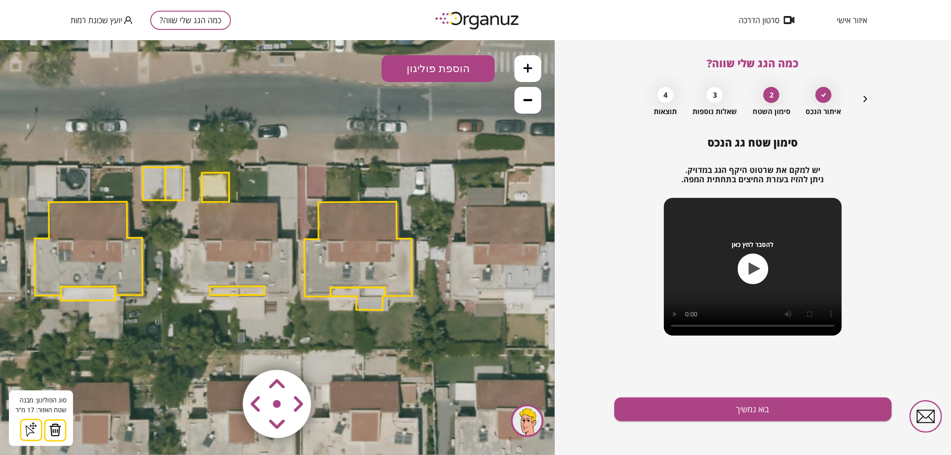
click at [54, 429] on img at bounding box center [55, 429] width 12 height 13
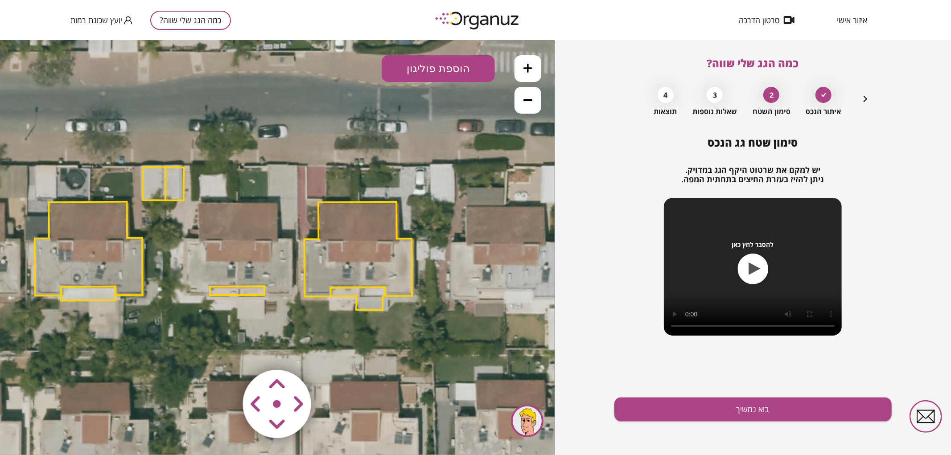
click at [230, 289] on polygon at bounding box center [237, 290] width 54 height 9
click at [58, 434] on img at bounding box center [55, 429] width 12 height 13
click at [169, 187] on polygon at bounding box center [174, 183] width 18 height 33
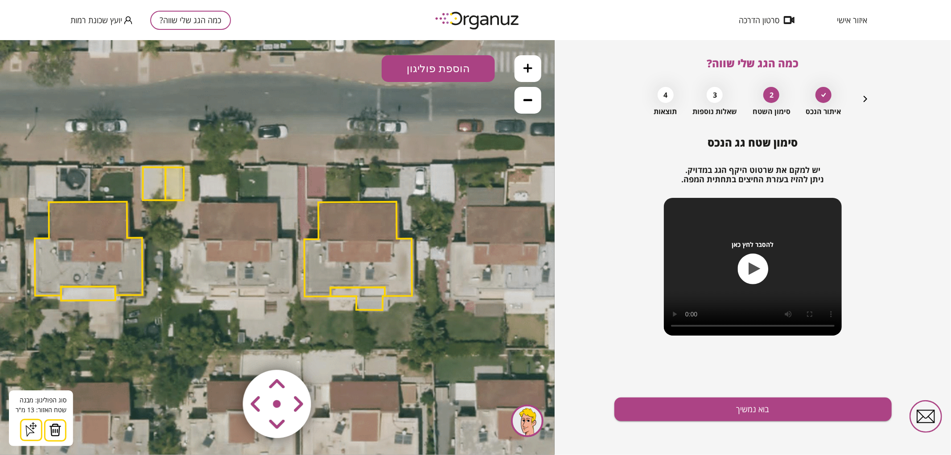
click at [55, 434] on img at bounding box center [55, 429] width 12 height 13
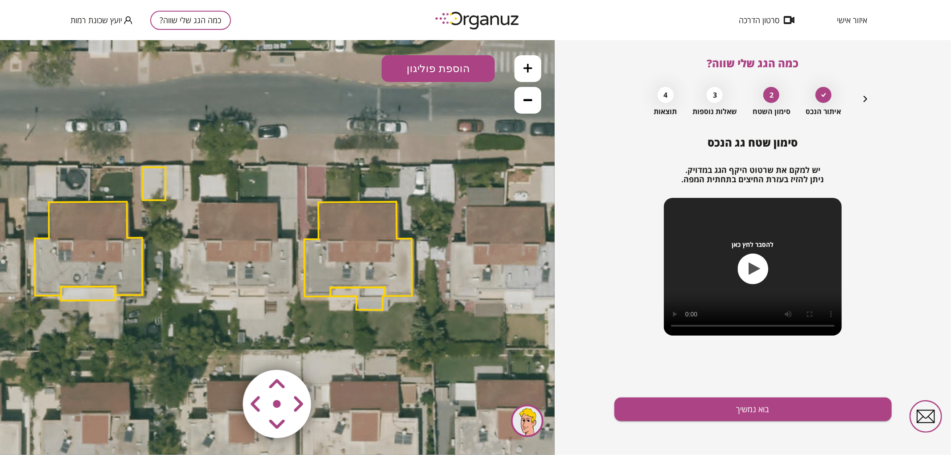
click at [527, 66] on icon at bounding box center [527, 67] width 9 height 9
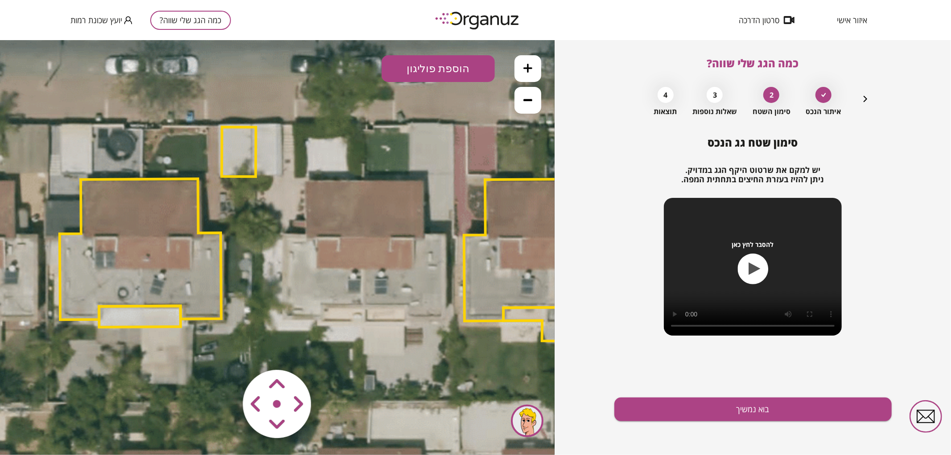
drag, startPoint x: 430, startPoint y: 176, endPoint x: 549, endPoint y: 181, distance: 120.0
click at [549, 181] on polygon at bounding box center [544, 250] width 161 height 142
click at [419, 74] on button "הוספת פוליגון" at bounding box center [437, 68] width 113 height 27
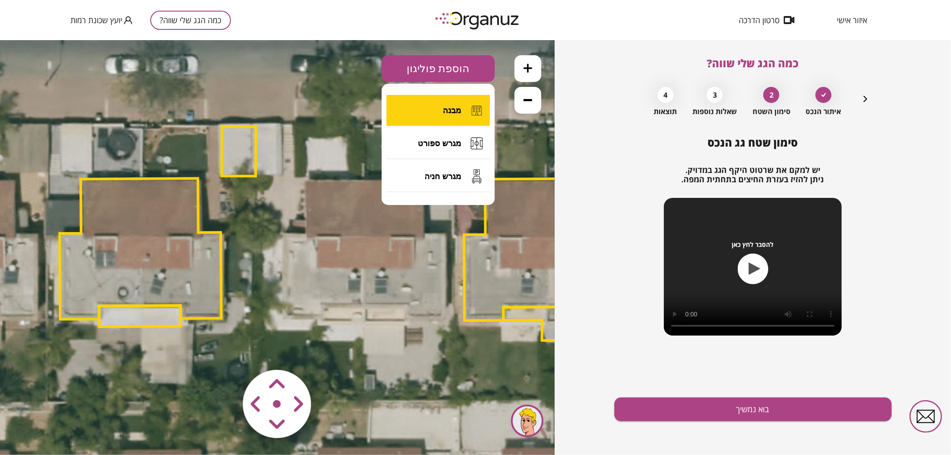
click at [424, 107] on button "מבנה" at bounding box center [437, 109] width 103 height 31
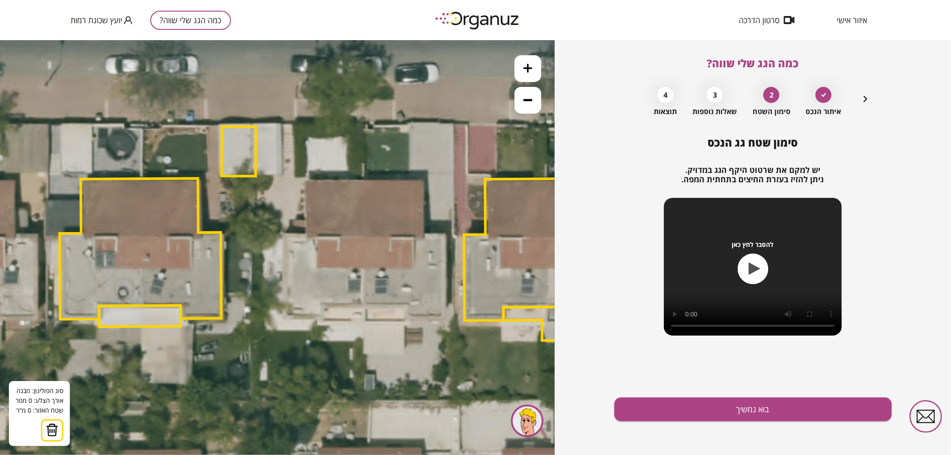
click at [362, 304] on icon at bounding box center [345, 235] width 1715 height 1715
click at [320, 304] on polygon at bounding box center [341, 304] width 42 height 0
click at [321, 317] on polygon at bounding box center [341, 310] width 42 height 14
click at [281, 316] on polygon at bounding box center [321, 310] width 81 height 14
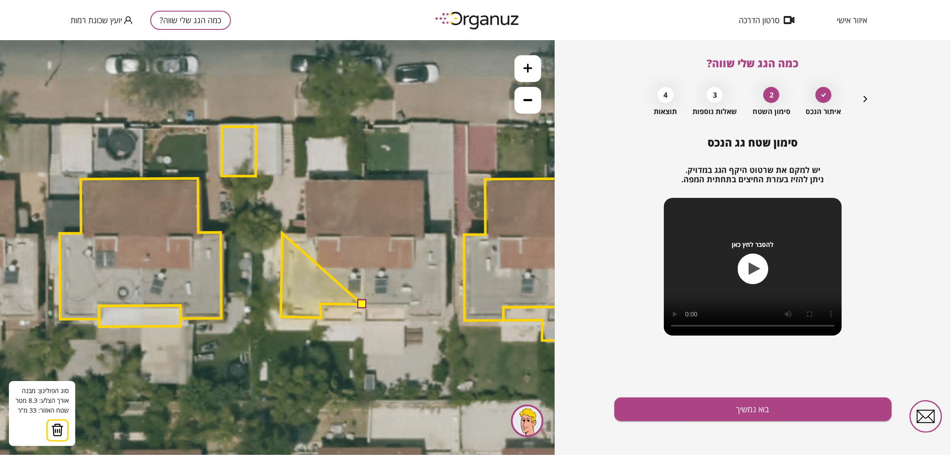
click at [282, 233] on polygon at bounding box center [321, 275] width 81 height 84
click at [307, 234] on polygon at bounding box center [321, 275] width 81 height 84
click at [306, 179] on polygon at bounding box center [321, 248] width 81 height 138
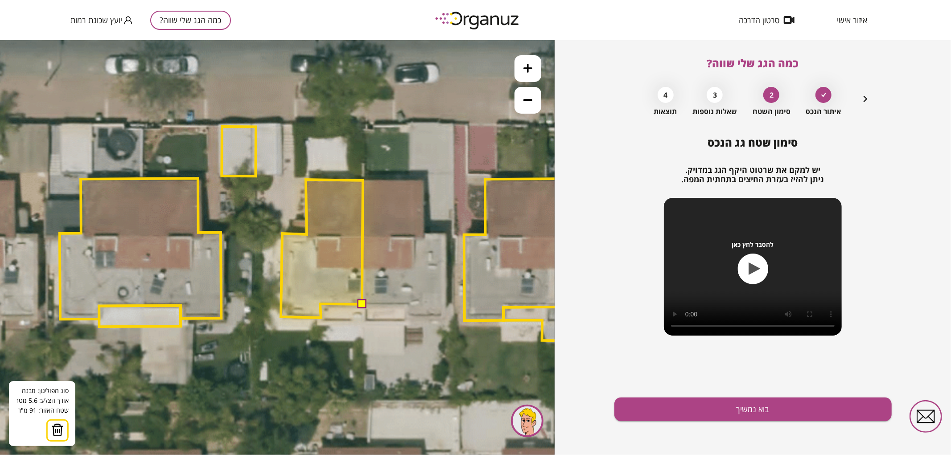
click at [363, 180] on polygon at bounding box center [322, 248] width 82 height 138
click at [363, 303] on button at bounding box center [361, 303] width 9 height 9
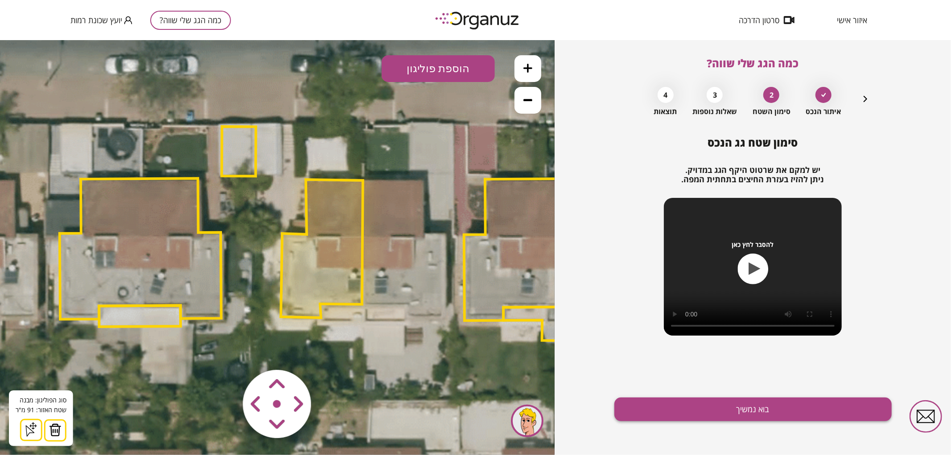
click at [702, 406] on button "בוא נמשיך" at bounding box center [752, 410] width 277 height 24
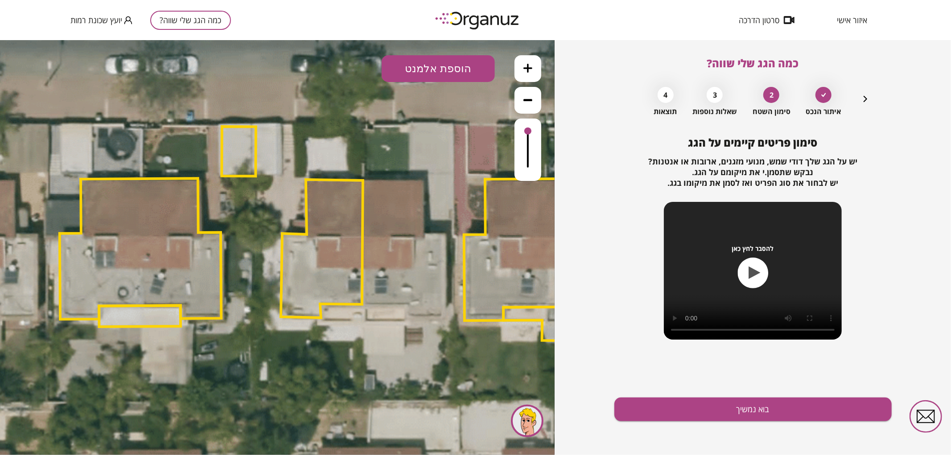
click at [459, 73] on button "הוספת אלמנט" at bounding box center [437, 68] width 113 height 27
click at [438, 160] on div ".st0 { fill: #FFFFFF; } .st0 { fill: #FFFFFF; }" at bounding box center [277, 247] width 554 height 415
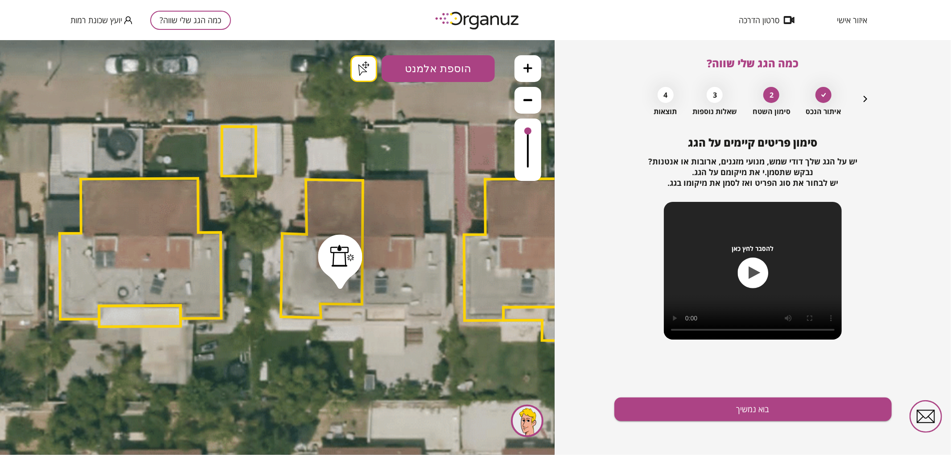
drag, startPoint x: 340, startPoint y: 283, endPoint x: 341, endPoint y: 287, distance: 4.7
click at [751, 406] on button "בוא נמשיך" at bounding box center [752, 410] width 277 height 24
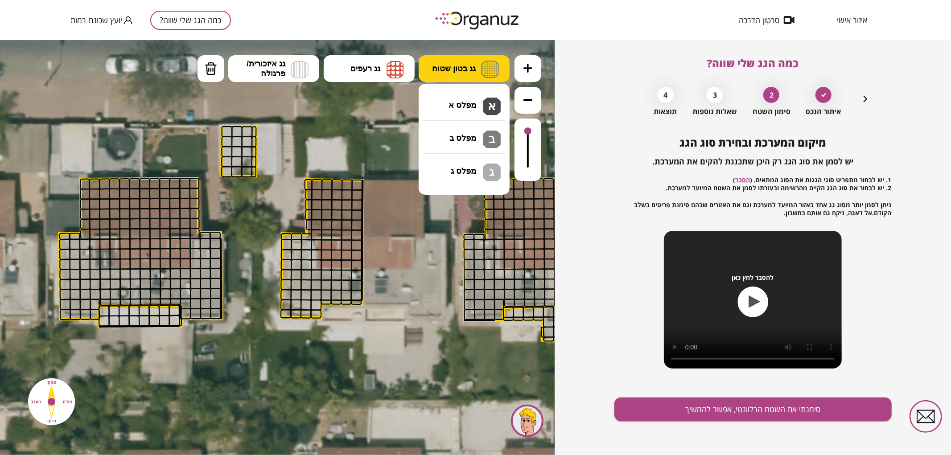
click at [471, 76] on button "גג בטון שטוח" at bounding box center [463, 68] width 91 height 27
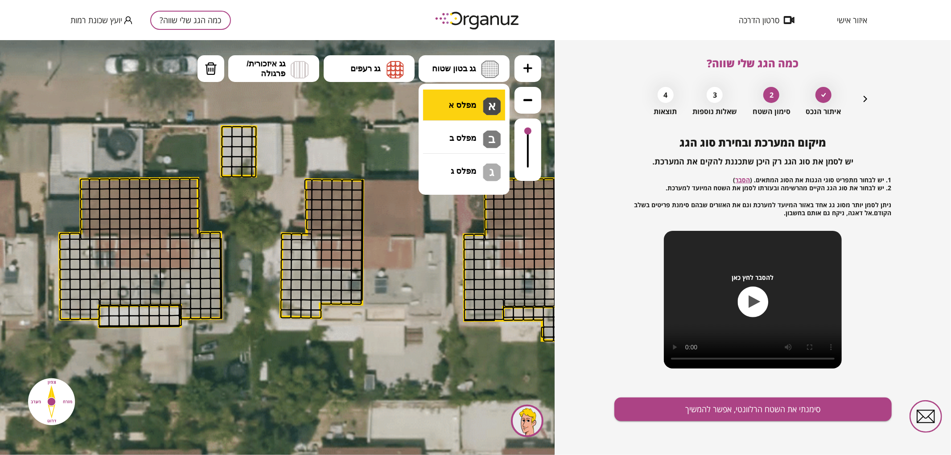
click at [469, 103] on div ".st0 { fill: #FFFFFF; } .st0 { fill: #FFFFFF; }" at bounding box center [277, 247] width 554 height 415
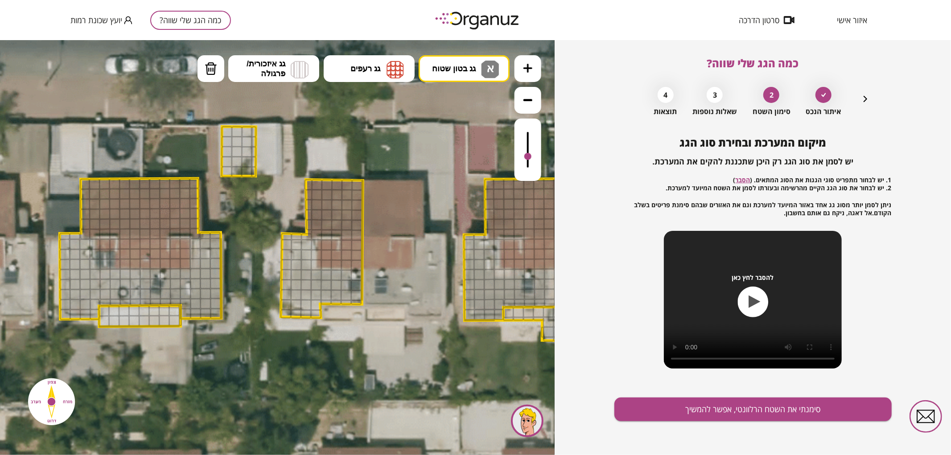
drag, startPoint x: 532, startPoint y: 132, endPoint x: 526, endPoint y: 157, distance: 25.1
click at [526, 157] on div at bounding box center [527, 149] width 27 height 62
drag, startPoint x: 316, startPoint y: 314, endPoint x: 306, endPoint y: 269, distance: 46.0
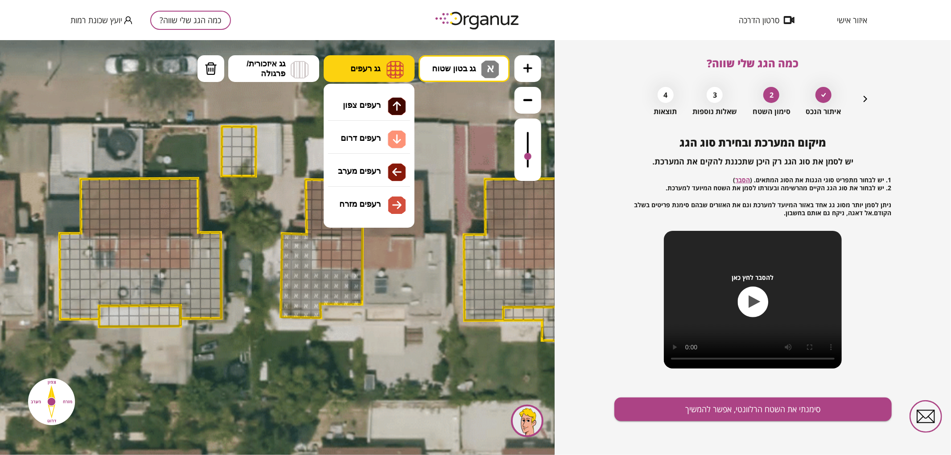
click at [376, 61] on button "גג רעפים" at bounding box center [369, 68] width 91 height 27
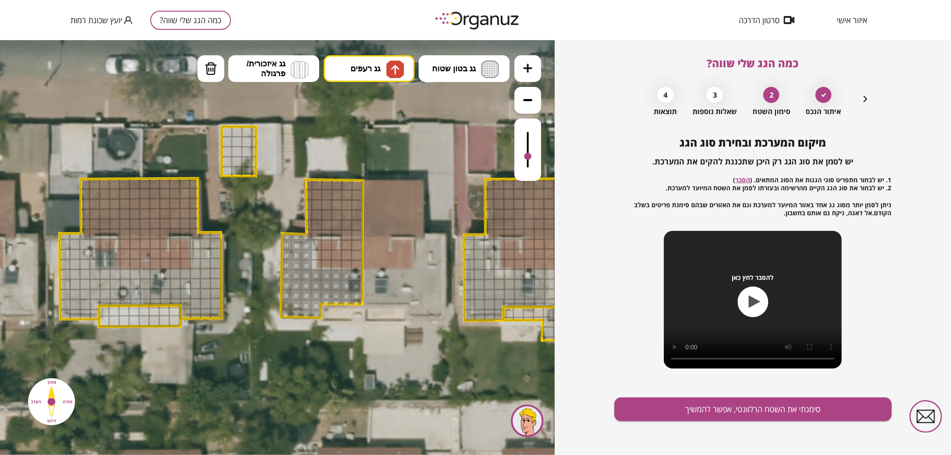
click at [386, 96] on div ".st0 { fill: #FFFFFF; } .st0 { fill: #FFFFFF; }" at bounding box center [277, 247] width 554 height 415
drag, startPoint x: 308, startPoint y: 224, endPoint x: 324, endPoint y: 189, distance: 37.5
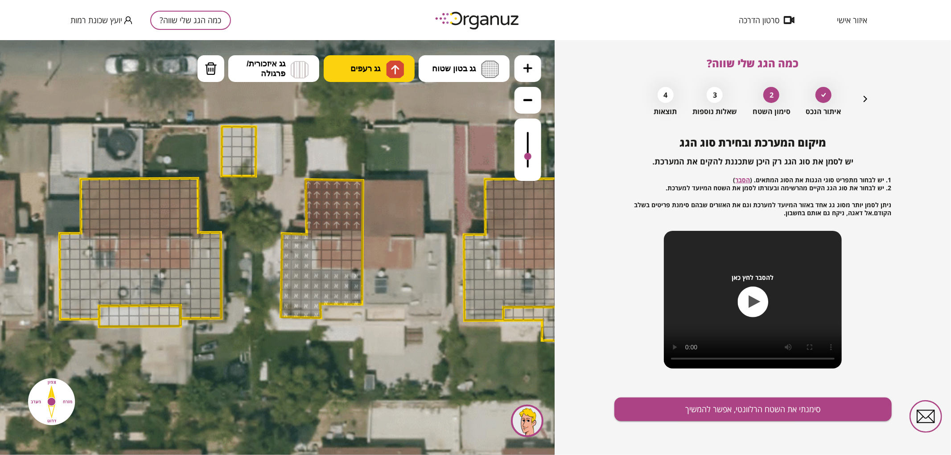
click at [388, 58] on button "גג רעפים" at bounding box center [369, 68] width 91 height 27
click at [381, 139] on div ".st0 { fill: #FFFFFF; } .st0 { fill: #FFFFFF; }" at bounding box center [277, 247] width 554 height 415
drag, startPoint x: 346, startPoint y: 246, endPoint x: 350, endPoint y: 254, distance: 9.0
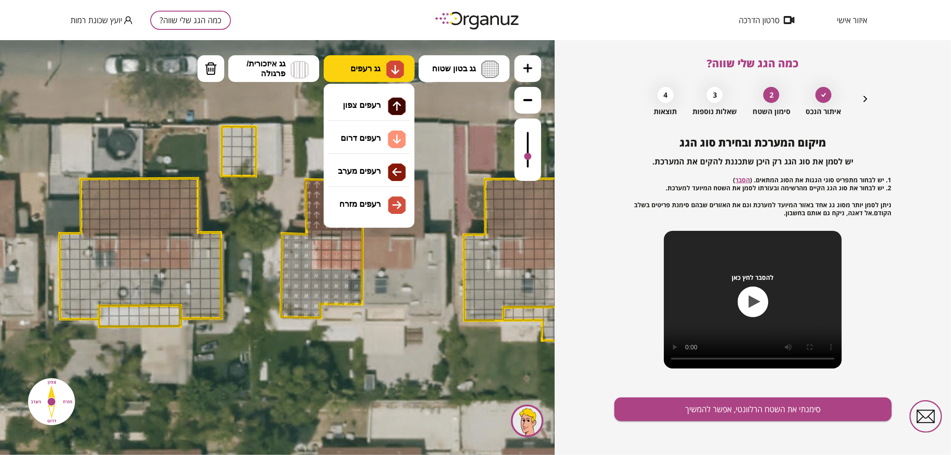
click at [384, 68] on button "גג רעפים" at bounding box center [369, 68] width 91 height 27
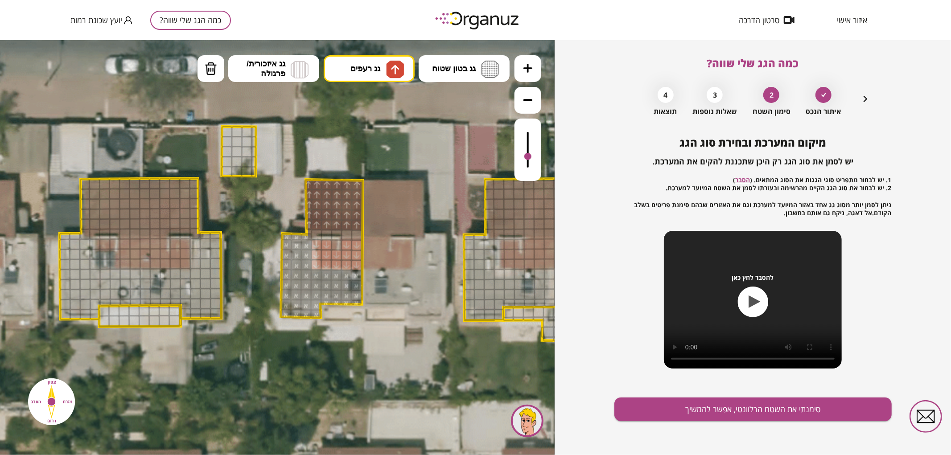
click at [386, 108] on div ".st0 { fill: #FFFFFF; } .st0 { fill: #FFFFFF; }" at bounding box center [277, 247] width 554 height 415
drag, startPoint x: 355, startPoint y: 233, endPoint x: 347, endPoint y: 232, distance: 8.5
click at [716, 409] on button "סימנתי את השטח הרלוונטי, אפשר להמשיך" at bounding box center [752, 410] width 277 height 24
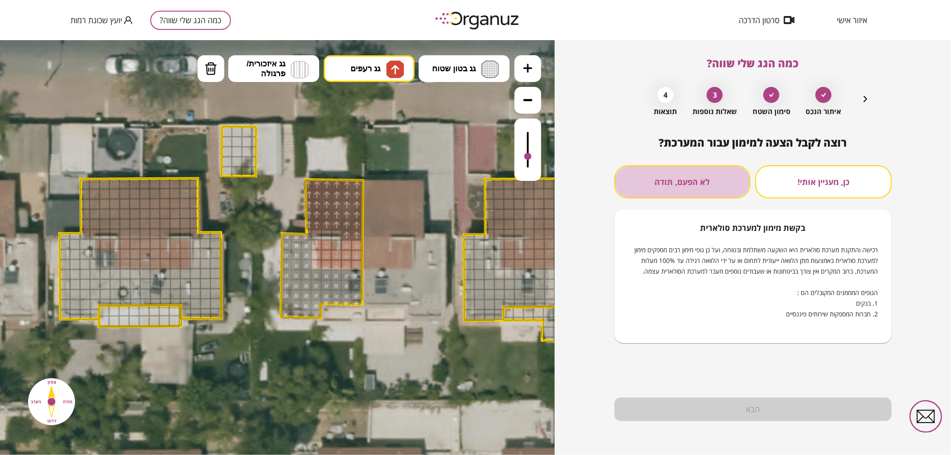
click at [681, 199] on div "כן, מעניין אותי! לא הפעם, תודה בקשת [PERSON_NAME] למערכת סולארית רכישה והתקנת מ…" at bounding box center [752, 254] width 277 height 178
click at [656, 183] on button "לא הפעם, תודה" at bounding box center [682, 181] width 136 height 33
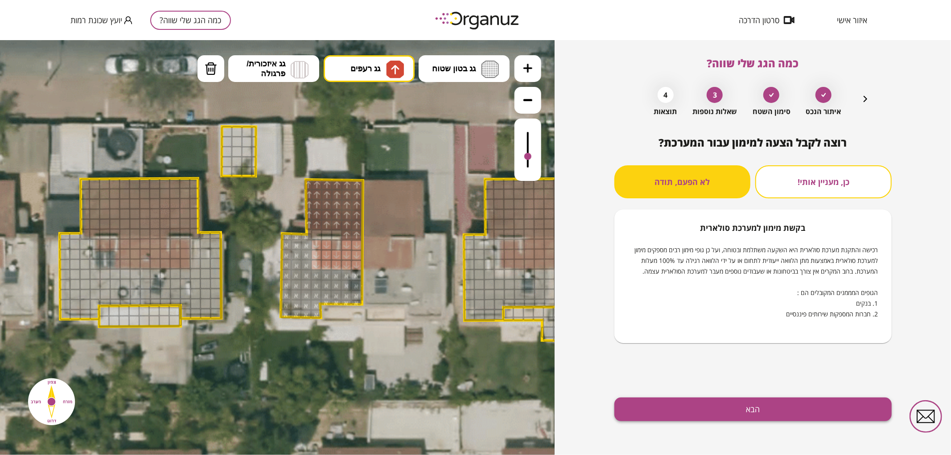
click at [707, 408] on button "הבא" at bounding box center [752, 410] width 277 height 24
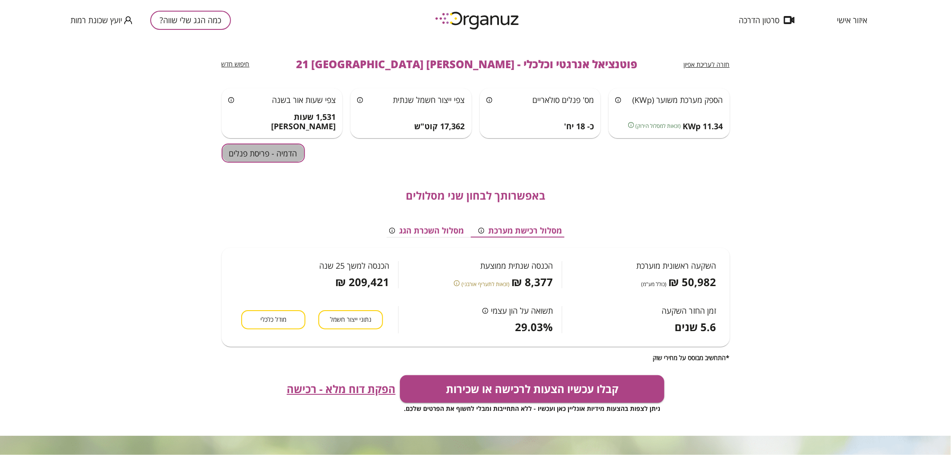
click at [242, 147] on button "הדמיה - פריסת פנלים" at bounding box center [262, 152] width 83 height 19
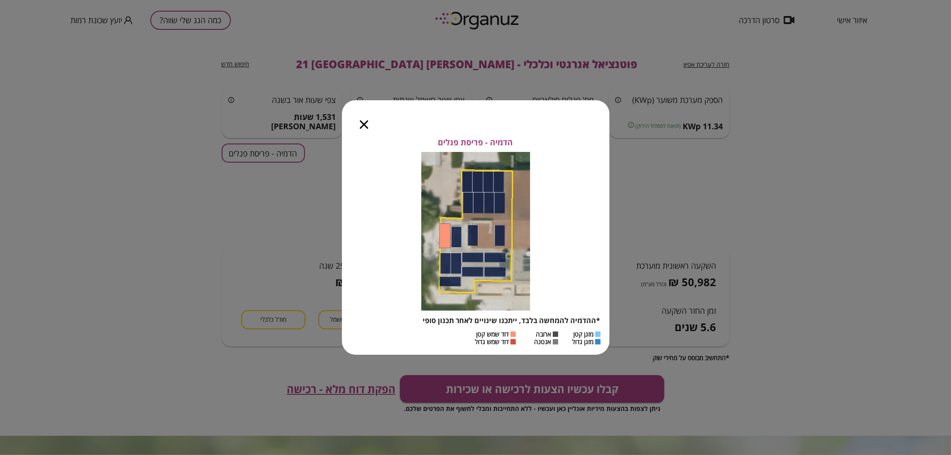
click at [365, 126] on icon "button" at bounding box center [364, 124] width 8 height 8
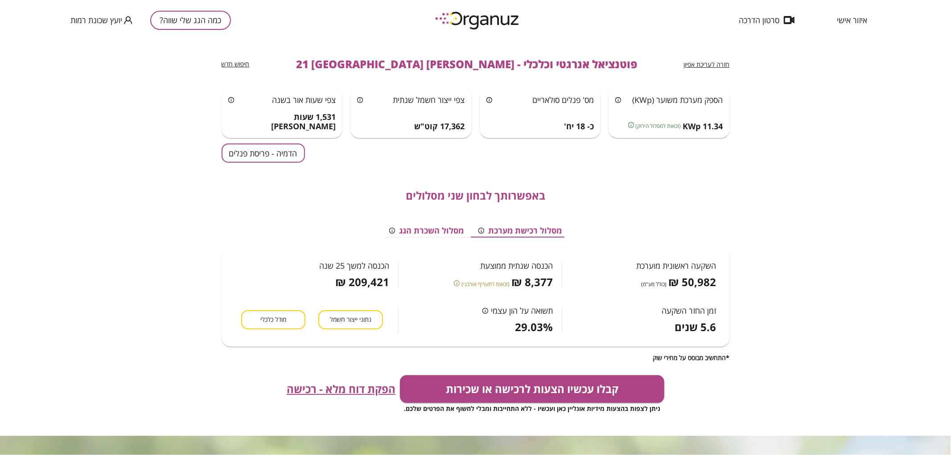
click at [712, 67] on span "חזרה לעריכת אפיון" at bounding box center [707, 64] width 46 height 8
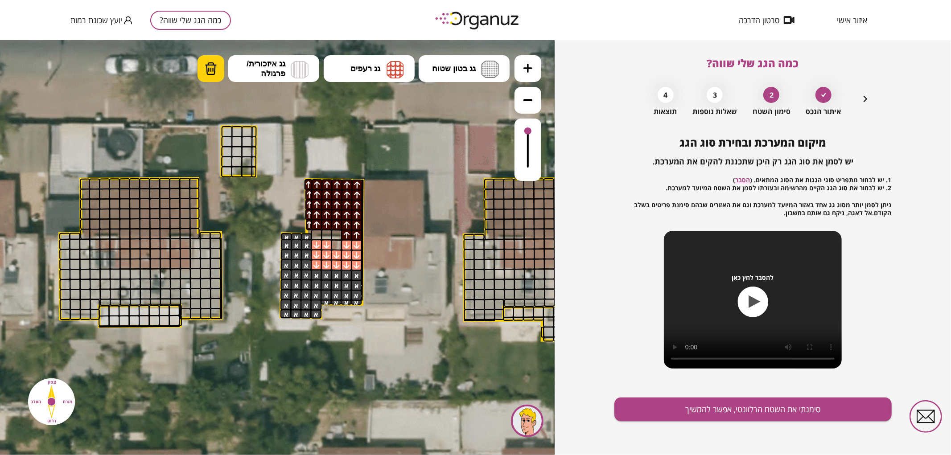
click at [219, 74] on button "מחיקה" at bounding box center [210, 68] width 27 height 27
drag, startPoint x: 316, startPoint y: 244, endPoint x: 316, endPoint y: 261, distance: 17.4
click at [734, 401] on button "סימנתי את השטח הרלוונטי, אפשר להמשיך" at bounding box center [752, 410] width 277 height 24
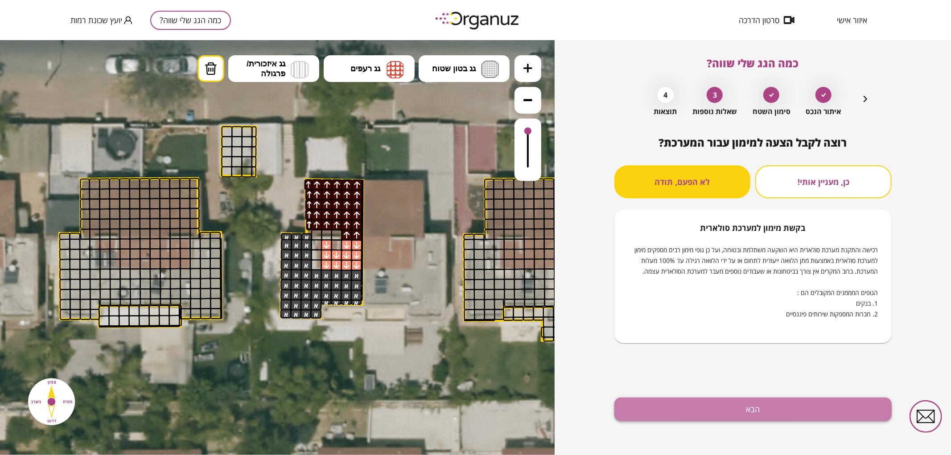
click at [715, 406] on button "הבא" at bounding box center [752, 410] width 277 height 24
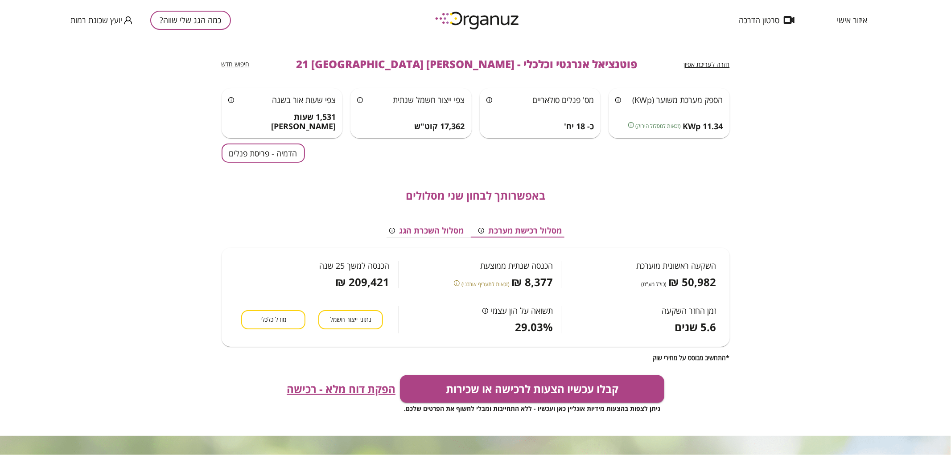
drag, startPoint x: 649, startPoint y: 397, endPoint x: 885, endPoint y: 340, distance: 242.9
click at [885, 341] on div "חזרה לעריכת אפיון פוטנציאל אנרגטי וכלכלי - [PERSON_NAME] 21 באר שבע חיפוש חדש ה…" at bounding box center [475, 247] width 951 height 415
click at [283, 153] on button "הדמיה - פריסת פנלים" at bounding box center [262, 152] width 83 height 19
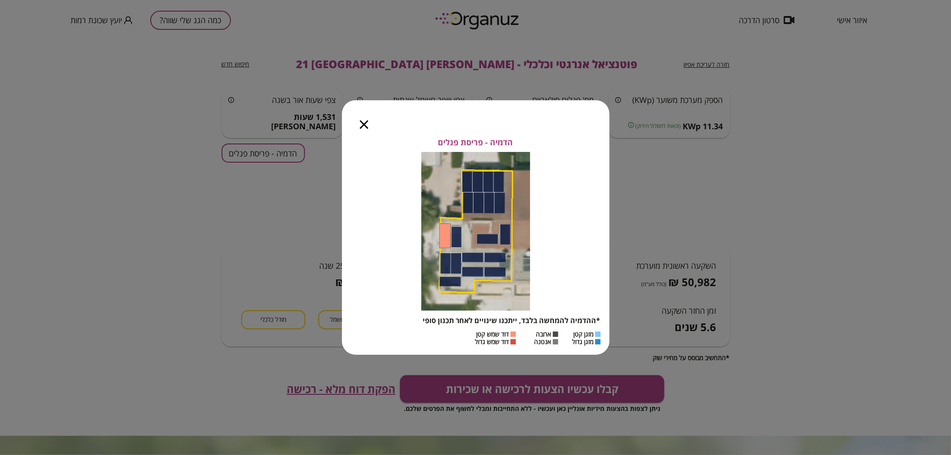
click at [362, 127] on icon "button" at bounding box center [364, 124] width 8 height 8
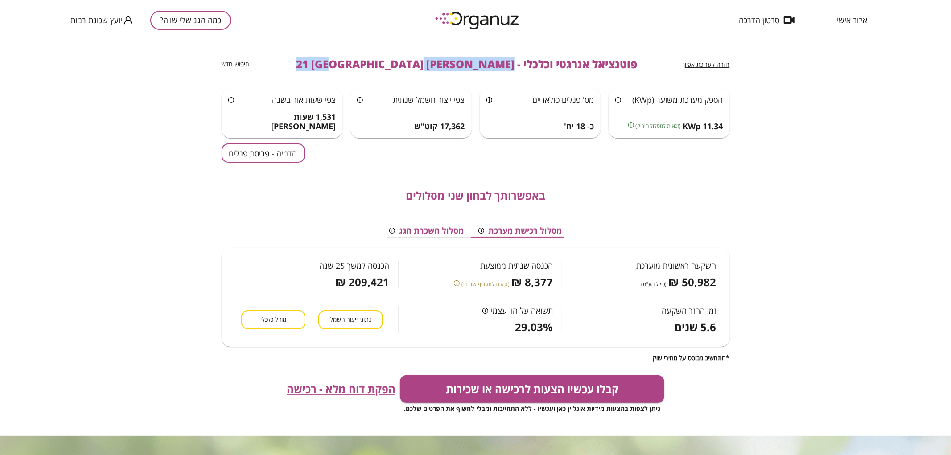
drag, startPoint x: 341, startPoint y: 66, endPoint x: 460, endPoint y: 67, distance: 118.5
click at [460, 67] on div "חזרה לעריכת אפיון פוטנציאל אנרגטי וכלכלי - [PERSON_NAME] 21 באר שבע חיפוש חדש" at bounding box center [475, 64] width 508 height 48
copy span "[PERSON_NAME] 21 [GEOGRAPHIC_DATA]"
click at [220, 24] on button "כמה הגג שלי שווה?" at bounding box center [190, 20] width 81 height 19
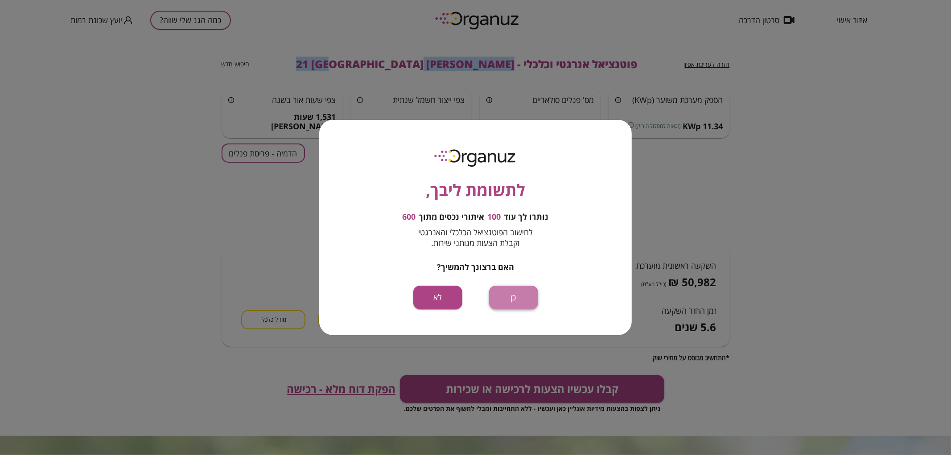
click at [518, 296] on button "כן" at bounding box center [513, 298] width 49 height 24
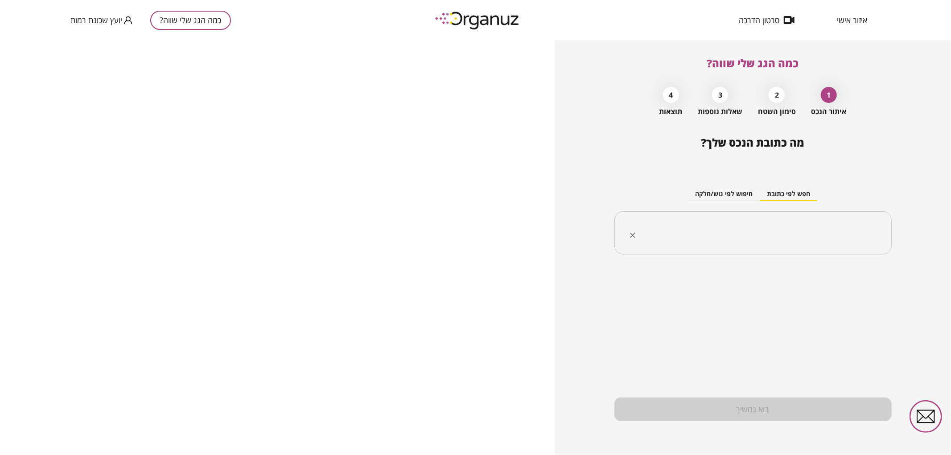
click at [841, 248] on div "​" at bounding box center [752, 233] width 277 height 44
paste input "**********"
click at [821, 231] on input "**********" at bounding box center [755, 233] width 249 height 22
click at [824, 231] on input "**********" at bounding box center [755, 233] width 249 height 22
drag, startPoint x: 822, startPoint y: 233, endPoint x: 830, endPoint y: 233, distance: 8.5
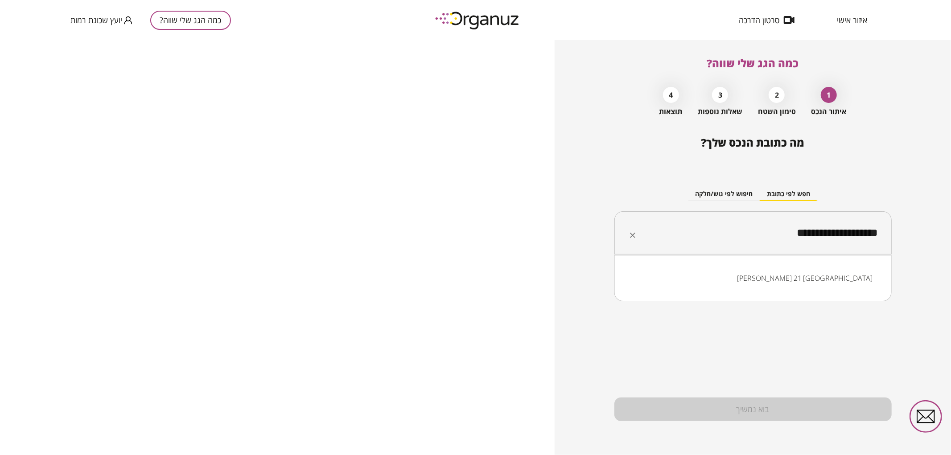
click at [830, 233] on input "**********" at bounding box center [755, 233] width 249 height 22
click at [845, 276] on li "[PERSON_NAME] 16 [GEOGRAPHIC_DATA]" at bounding box center [753, 278] width 254 height 16
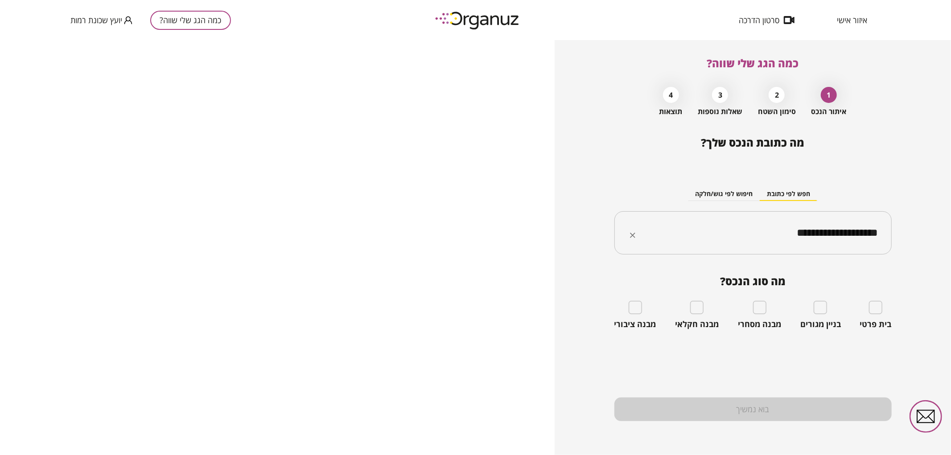
type input "**********"
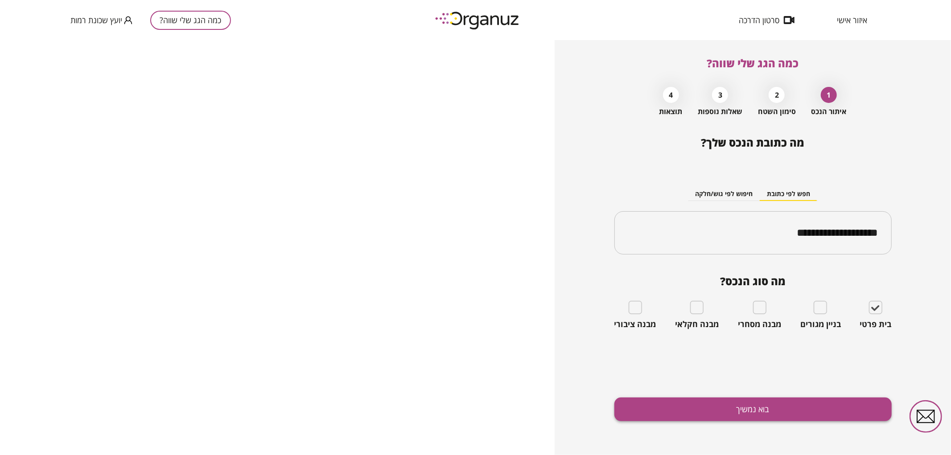
click at [841, 407] on button "בוא נמשיך" at bounding box center [752, 410] width 277 height 24
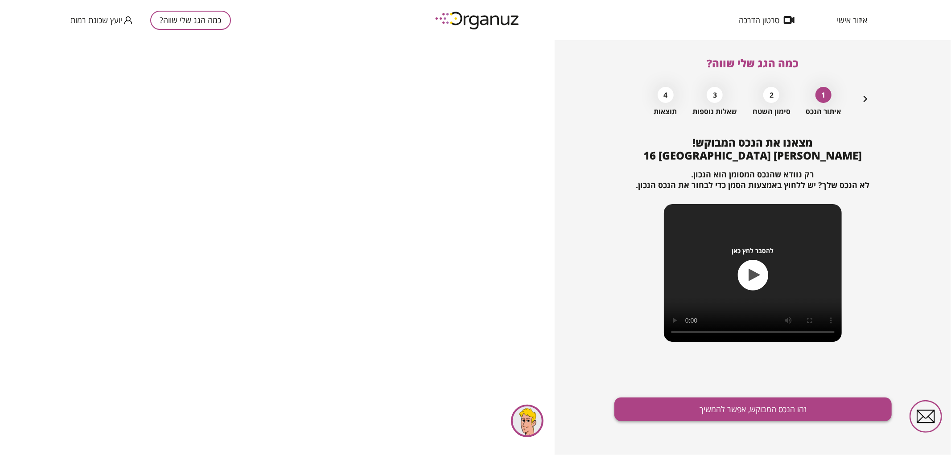
click at [691, 400] on button "זהו הנכס המבוקש, אפשר להמשיך" at bounding box center [752, 410] width 277 height 24
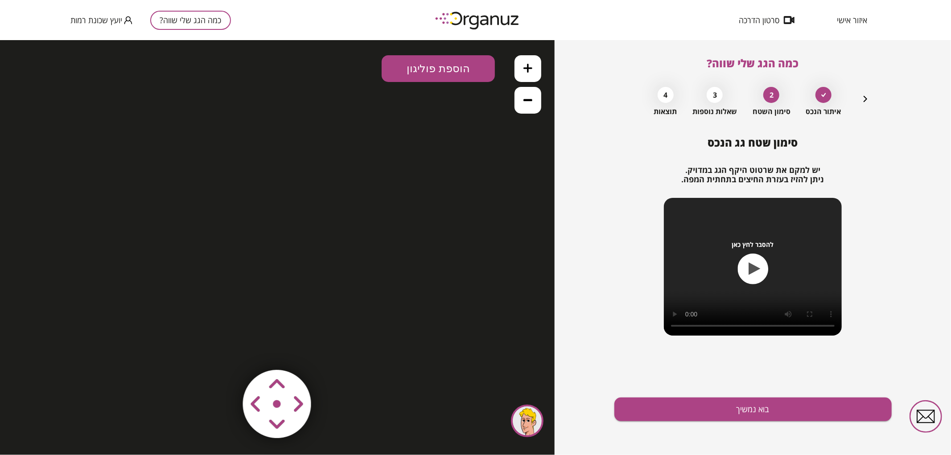
click at [190, 28] on button "כמה הגג שלי שווה?" at bounding box center [190, 20] width 81 height 19
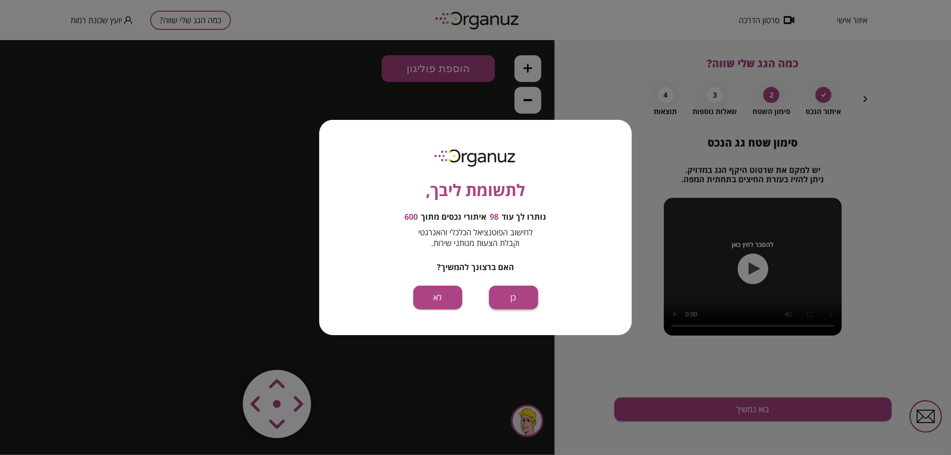
click at [525, 296] on button "כן" at bounding box center [513, 298] width 49 height 24
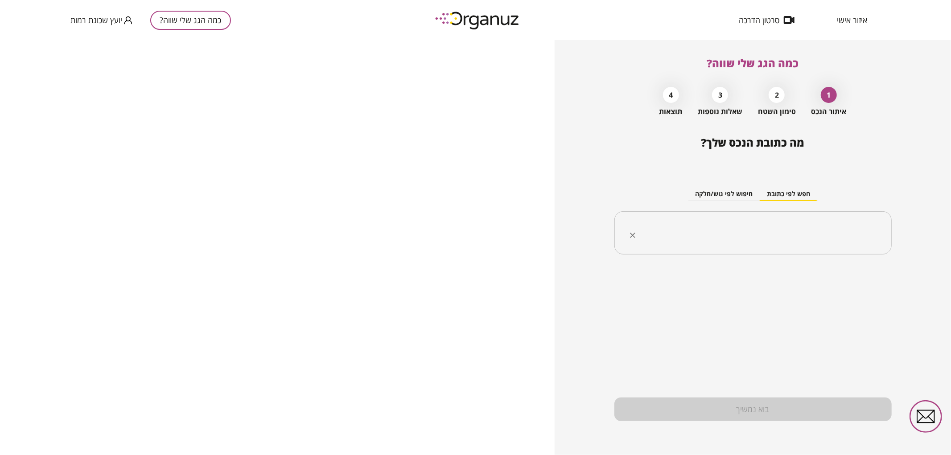
click at [733, 236] on input "text" at bounding box center [755, 233] width 249 height 22
paste input "**********"
drag, startPoint x: 822, startPoint y: 234, endPoint x: 834, endPoint y: 234, distance: 12.0
click at [834, 234] on input "**********" at bounding box center [755, 233] width 249 height 22
click at [832, 235] on input "**********" at bounding box center [755, 233] width 249 height 22
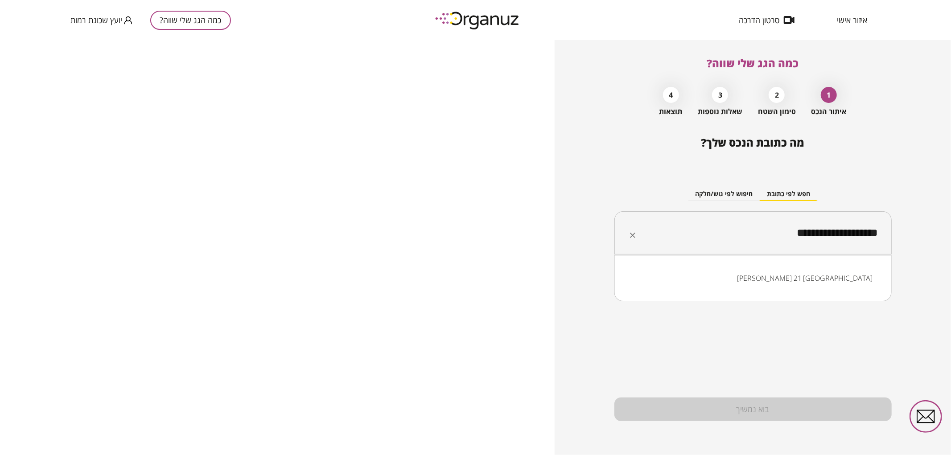
drag, startPoint x: 822, startPoint y: 238, endPoint x: 829, endPoint y: 237, distance: 7.2
click at [829, 237] on input "**********" at bounding box center [755, 233] width 249 height 22
click at [831, 234] on input "**********" at bounding box center [755, 233] width 249 height 22
click at [856, 270] on li "[PERSON_NAME] 16 [GEOGRAPHIC_DATA]" at bounding box center [753, 278] width 254 height 16
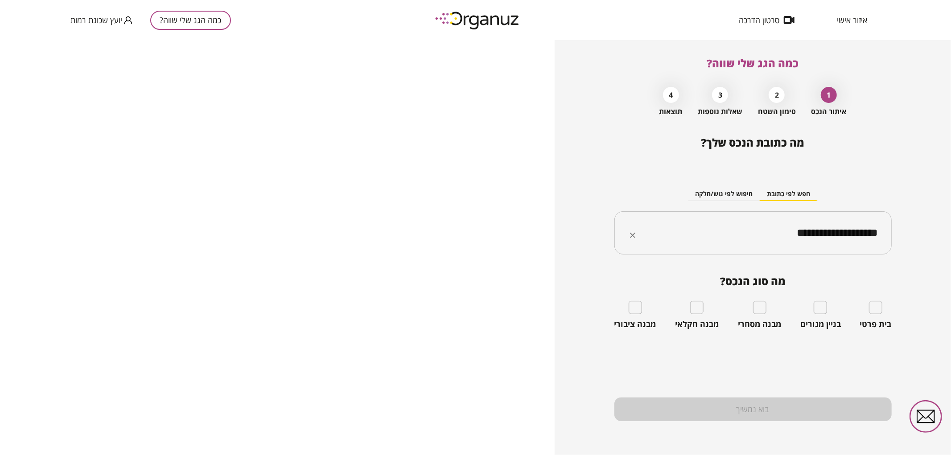
type input "**********"
drag, startPoint x: 861, startPoint y: 301, endPoint x: 866, endPoint y: 303, distance: 6.2
click at [862, 302] on div "בית פרטי" at bounding box center [876, 315] width 32 height 29
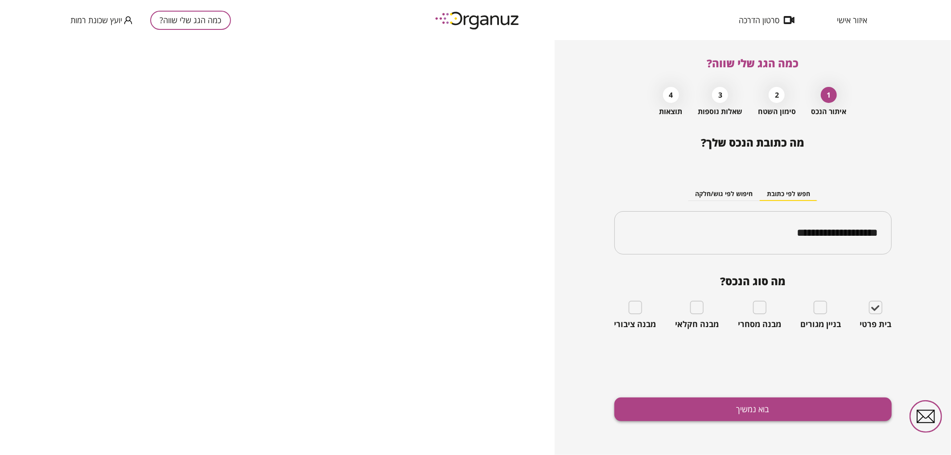
click at [868, 406] on button "בוא נמשיך" at bounding box center [752, 410] width 277 height 24
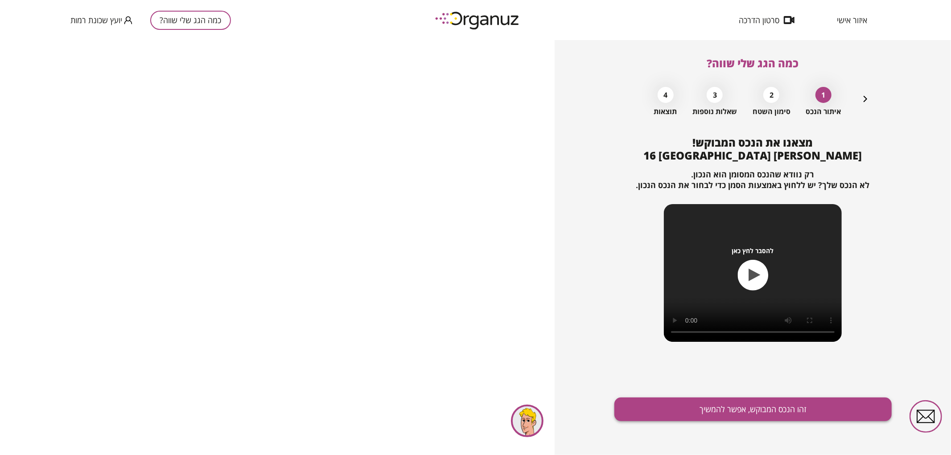
click at [867, 400] on button "זהו הנכס המבוקש, אפשר להמשיך" at bounding box center [752, 410] width 277 height 24
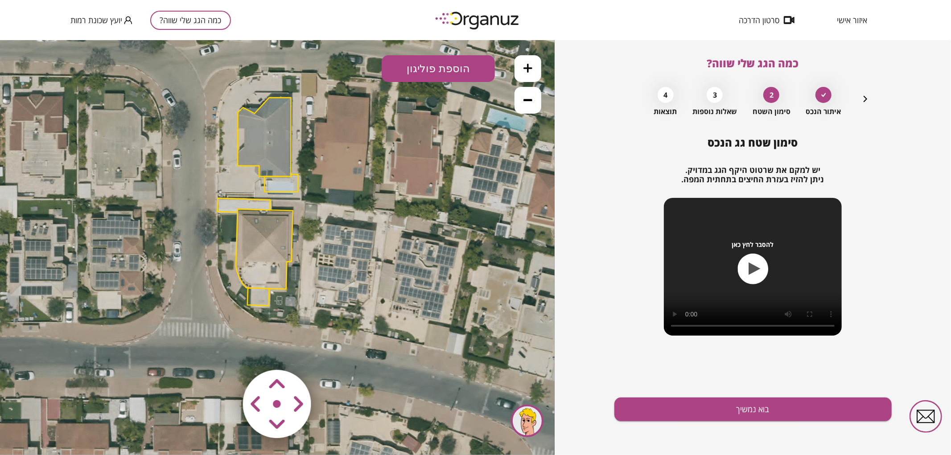
drag, startPoint x: 369, startPoint y: 246, endPoint x: 349, endPoint y: 163, distance: 85.7
click at [348, 164] on icon at bounding box center [256, 200] width 628 height 628
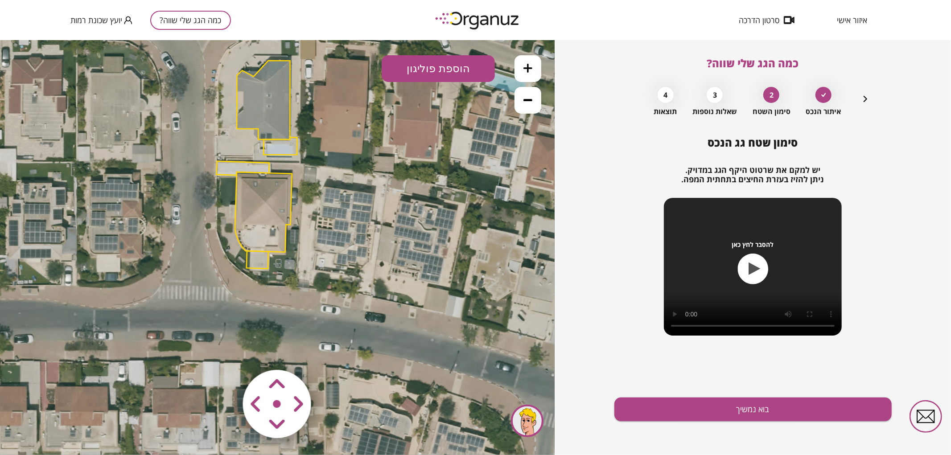
click at [528, 49] on icon at bounding box center [255, 163] width 628 height 628
click at [528, 62] on button at bounding box center [527, 68] width 27 height 27
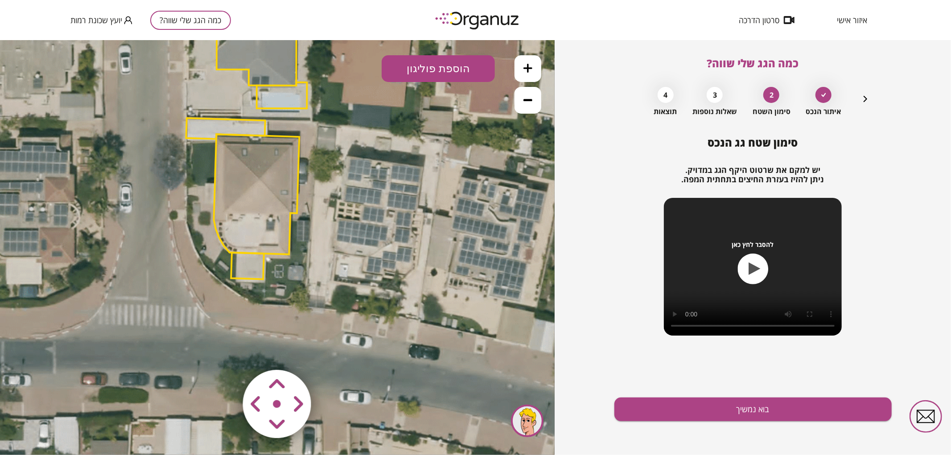
click at [528, 62] on button at bounding box center [527, 68] width 27 height 27
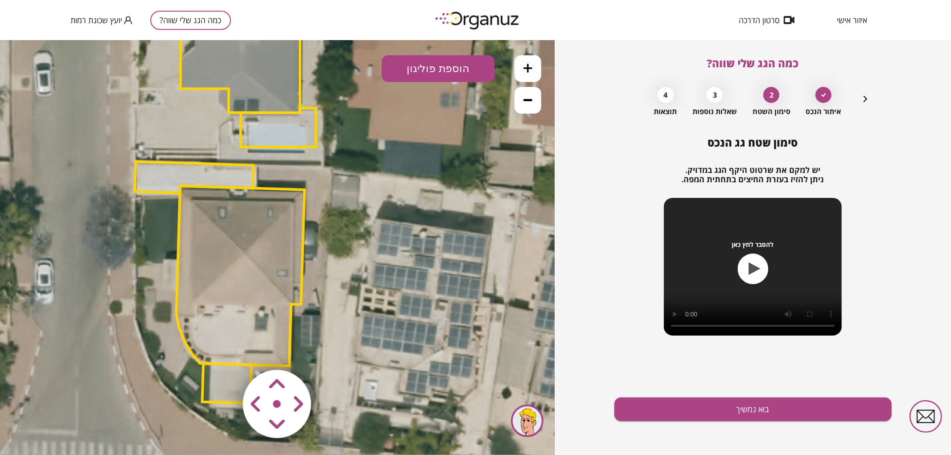
drag, startPoint x: 416, startPoint y: 185, endPoint x: 242, endPoint y: 215, distance: 175.9
click at [426, 246] on icon at bounding box center [221, 167] width 1414 height 1414
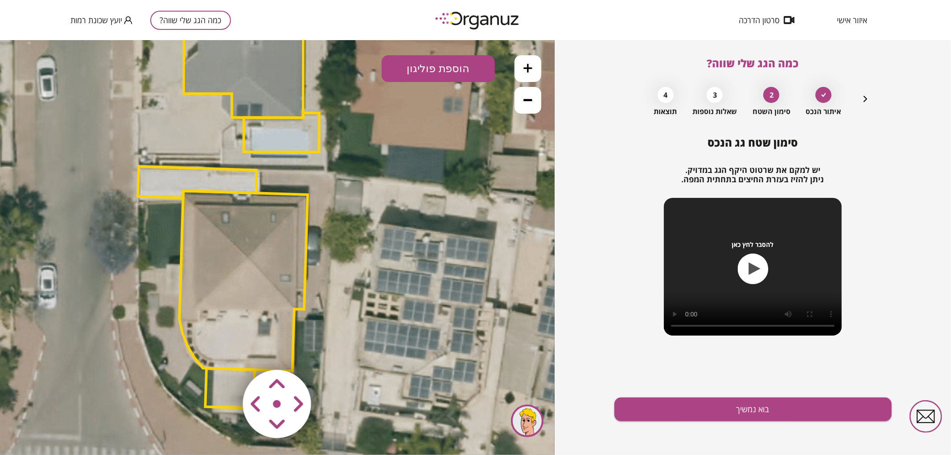
click at [172, 184] on polygon at bounding box center [197, 181] width 119 height 31
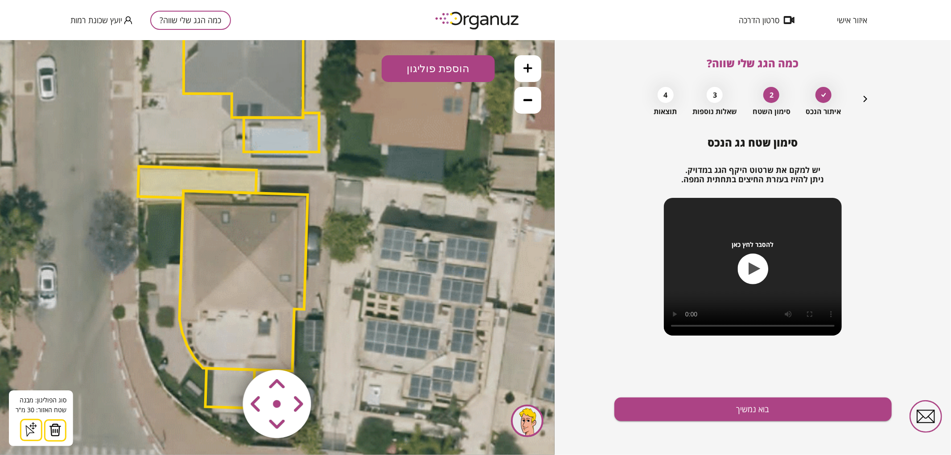
click at [58, 432] on img at bounding box center [55, 429] width 12 height 13
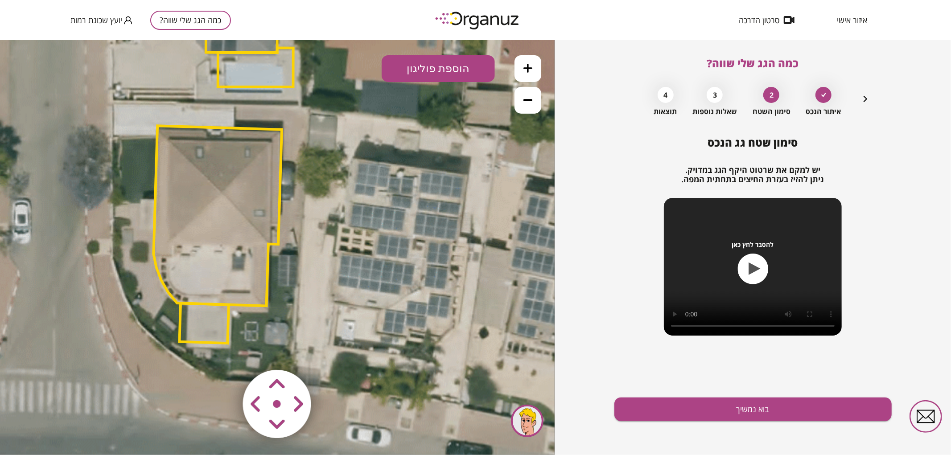
drag, startPoint x: 419, startPoint y: 316, endPoint x: 413, endPoint y: 300, distance: 17.6
click at [413, 300] on icon at bounding box center [199, 107] width 1414 height 1414
click at [224, 351] on area at bounding box center [224, 351] width 0 height 0
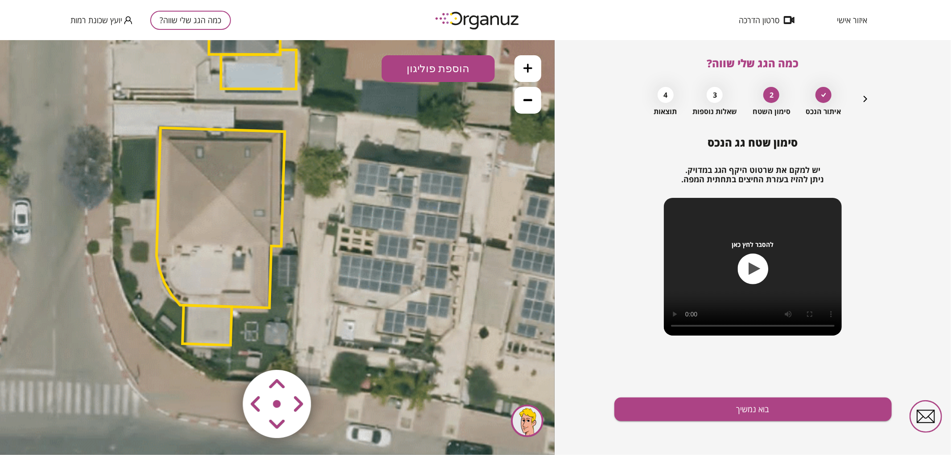
click at [224, 351] on area at bounding box center [224, 351] width 0 height 0
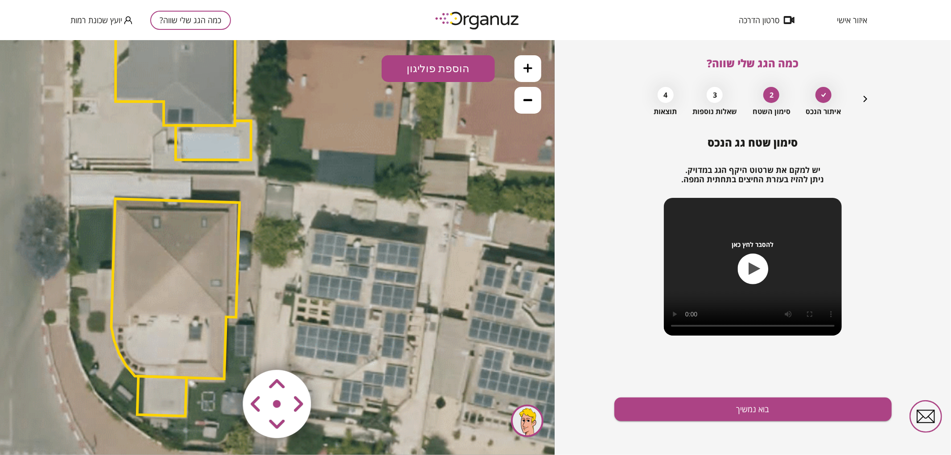
drag, startPoint x: 256, startPoint y: 318, endPoint x: 212, endPoint y: 389, distance: 83.5
click at [212, 389] on icon at bounding box center [155, 177] width 1414 height 1414
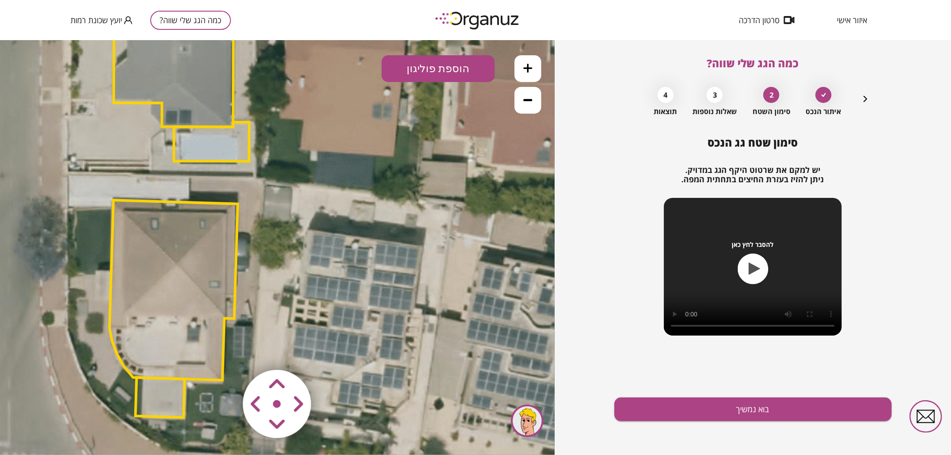
click at [197, 355] on polygon at bounding box center [174, 290] width 128 height 180
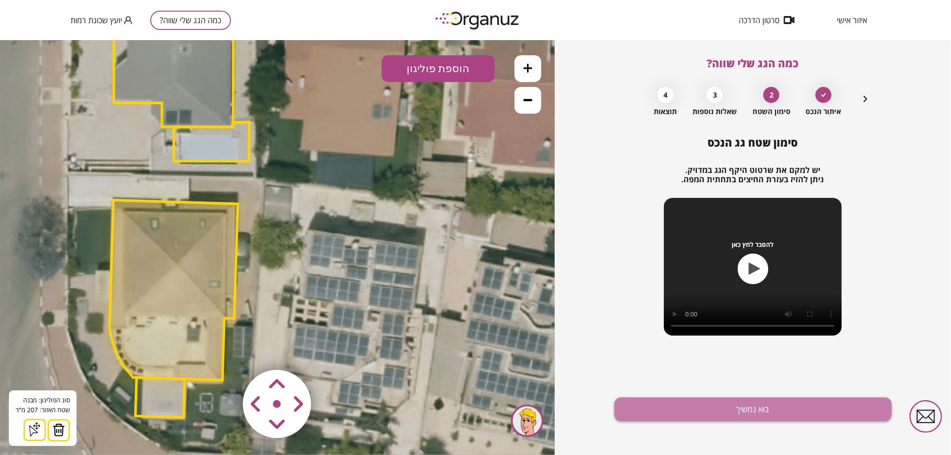
click at [728, 412] on button "בוא נמשיך" at bounding box center [752, 410] width 277 height 24
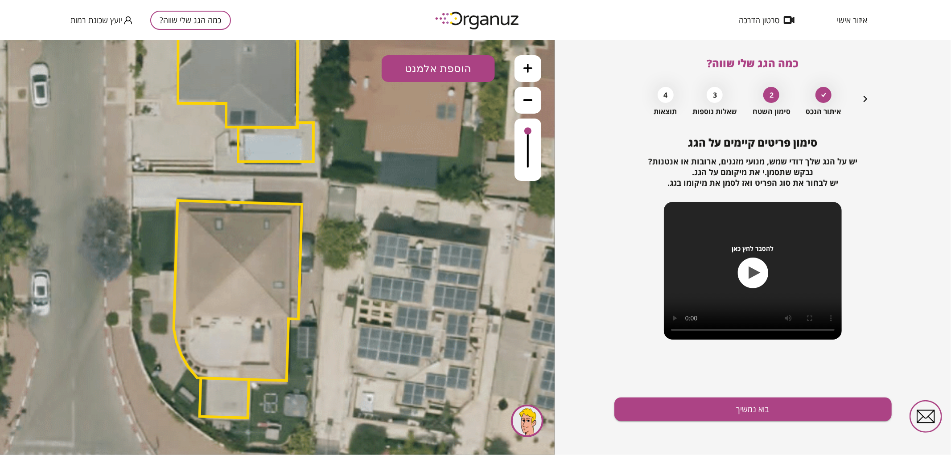
drag, startPoint x: 204, startPoint y: 404, endPoint x: 254, endPoint y: 404, distance: 50.4
click at [254, 404] on icon at bounding box center [218, 179] width 1414 height 1414
click at [430, 65] on button "הוספת אלמנט" at bounding box center [437, 68] width 113 height 27
click at [448, 185] on div ".st0 { fill: #FFFFFF; } .st0 { fill: #FFFFFF; }" at bounding box center [277, 247] width 554 height 415
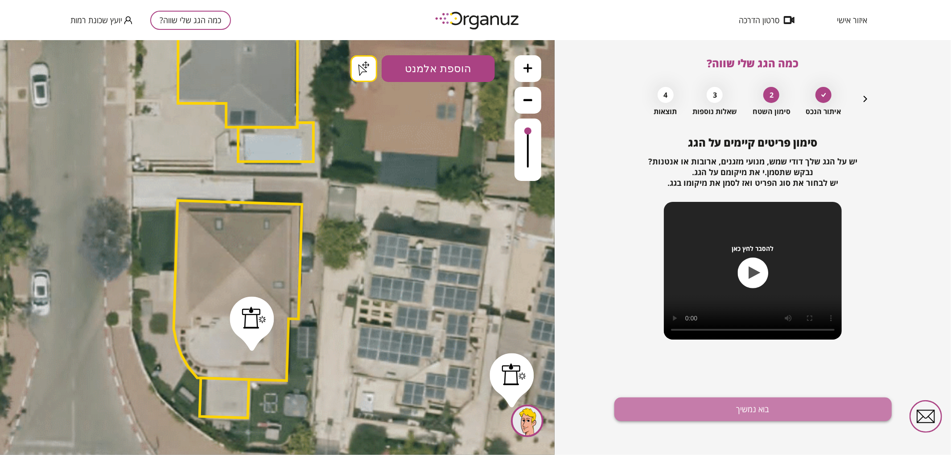
click at [676, 412] on button "בוא נמשיך" at bounding box center [752, 410] width 277 height 24
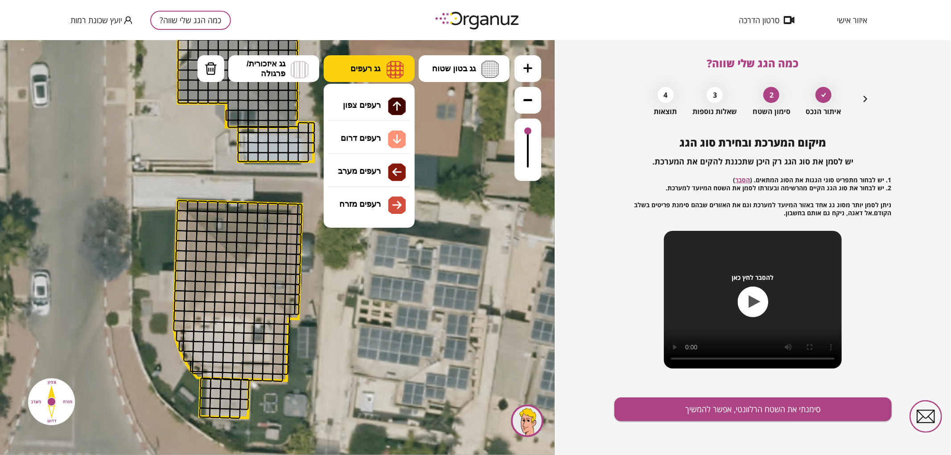
click at [362, 63] on button "גג רעפים" at bounding box center [369, 68] width 91 height 27
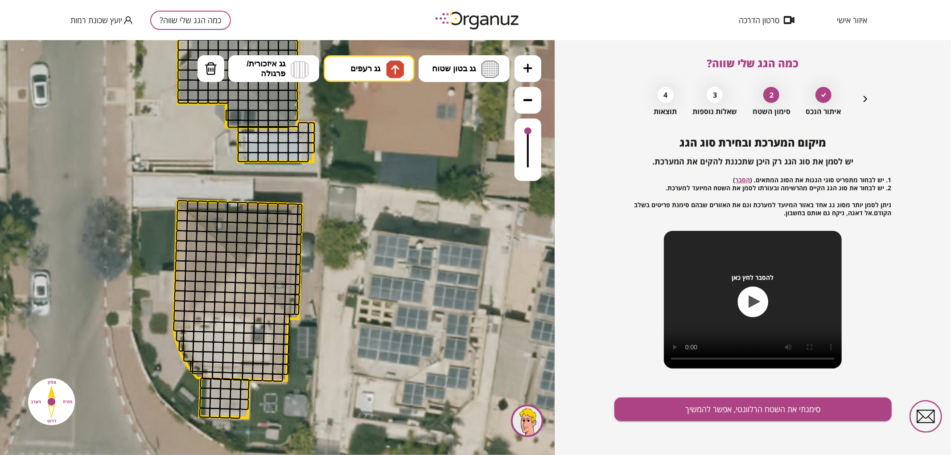
click at [370, 110] on div ".st0 { fill: #FFFFFF; } .st0 { fill: #FFFFFF; }" at bounding box center [277, 247] width 554 height 415
click at [527, 105] on button at bounding box center [527, 99] width 27 height 27
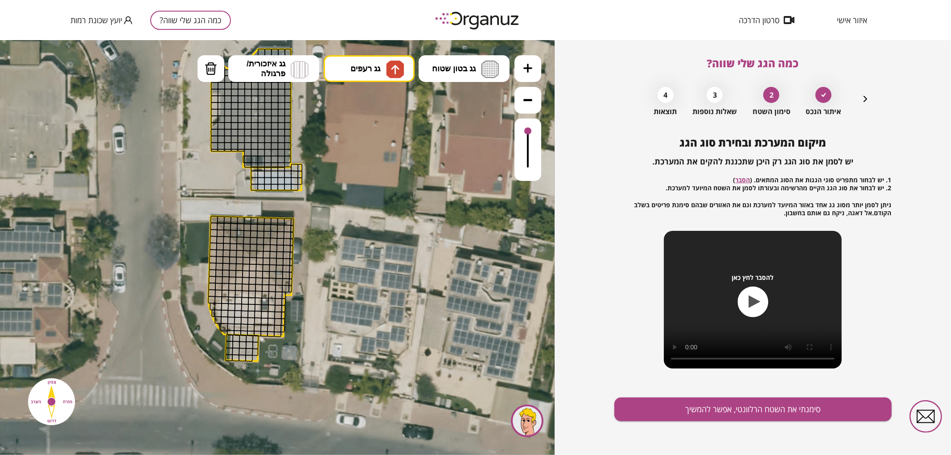
click at [529, 72] on button at bounding box center [527, 68] width 27 height 27
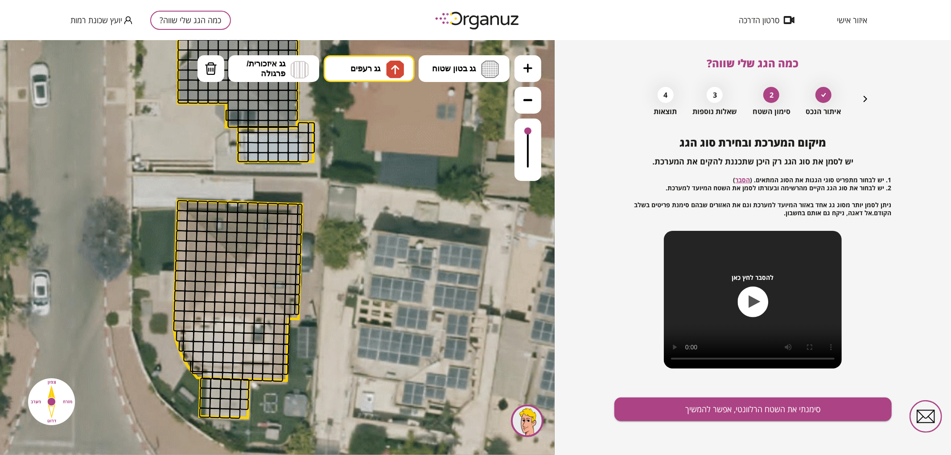
click at [529, 72] on button at bounding box center [527, 68] width 27 height 27
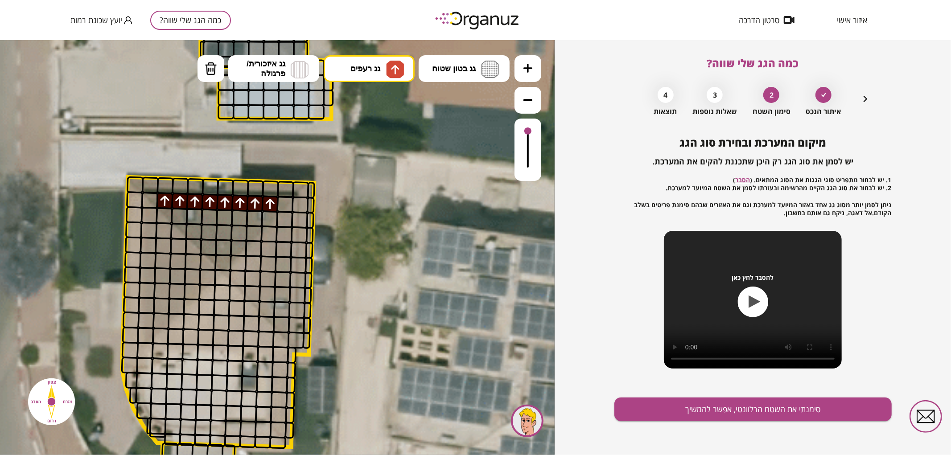
drag, startPoint x: 164, startPoint y: 201, endPoint x: 264, endPoint y: 200, distance: 100.7
drag, startPoint x: 257, startPoint y: 214, endPoint x: 183, endPoint y: 213, distance: 74.0
drag, startPoint x: 193, startPoint y: 230, endPoint x: 239, endPoint y: 229, distance: 45.5
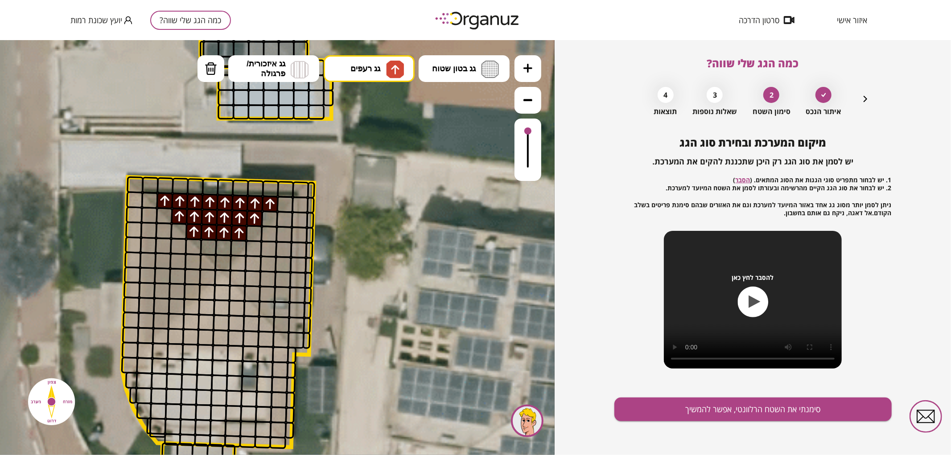
drag, startPoint x: 228, startPoint y: 246, endPoint x: 213, endPoint y: 245, distance: 15.2
click at [233, 243] on div at bounding box center [238, 247] width 17 height 17
click at [223, 260] on div at bounding box center [222, 262] width 17 height 17
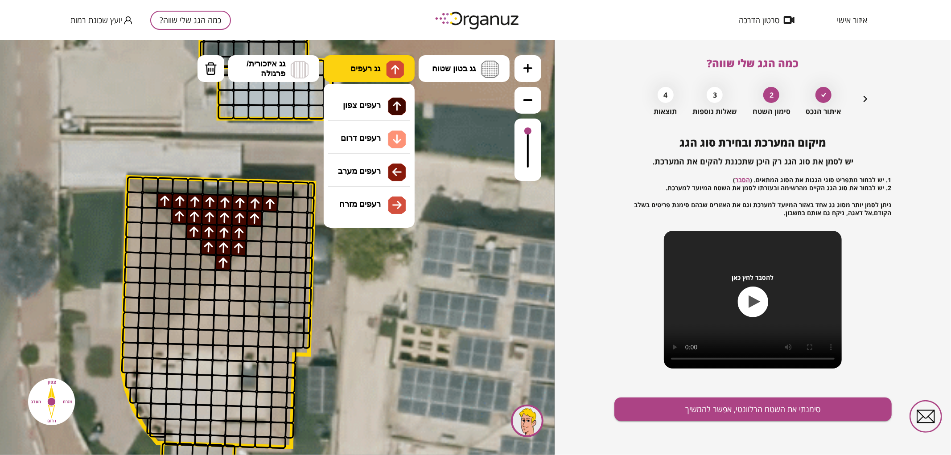
click at [388, 72] on img at bounding box center [395, 69] width 18 height 18
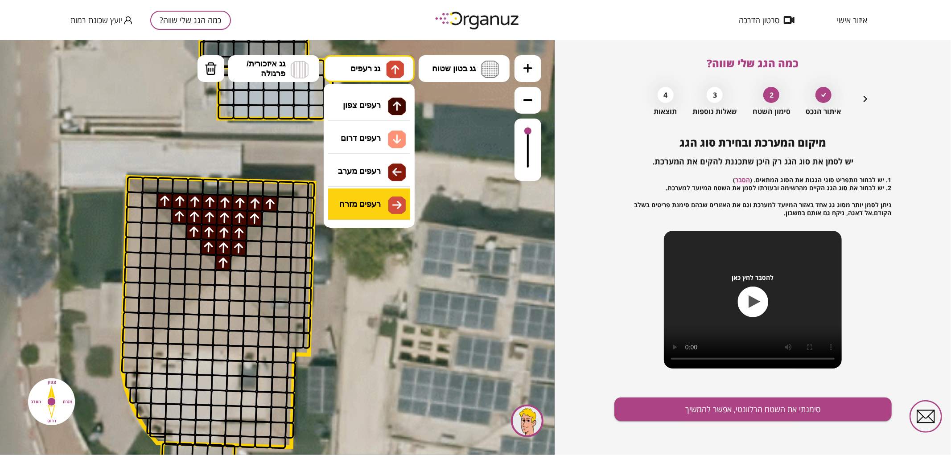
click at [361, 187] on div ".st0 { fill: #FFFFFF; } .st0 { fill: #FFFFFF; }" at bounding box center [277, 247] width 554 height 415
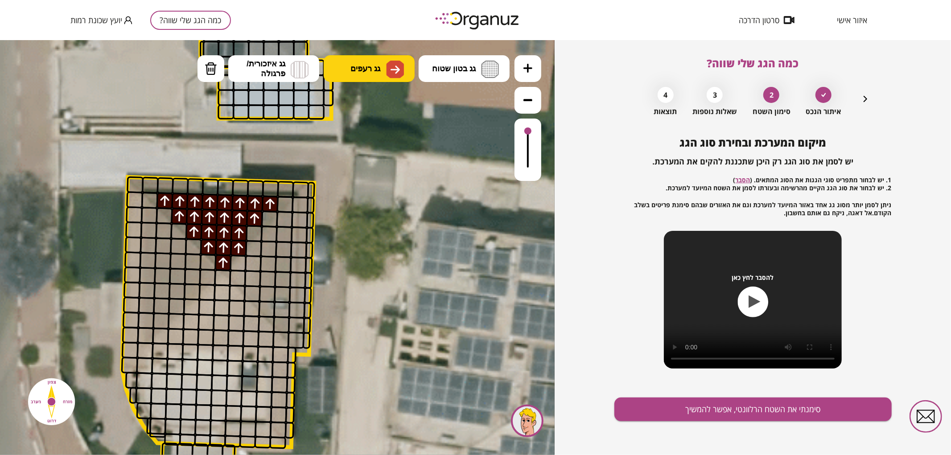
click at [353, 73] on span "גג רעפים" at bounding box center [365, 68] width 30 height 10
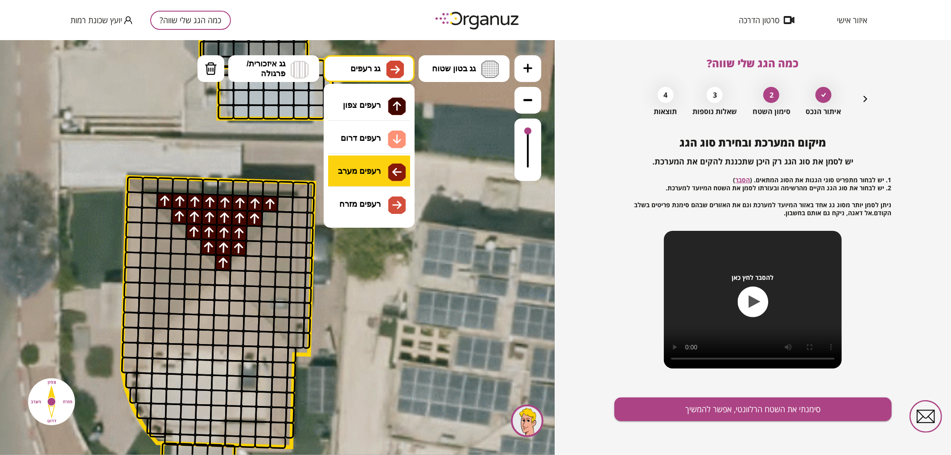
click at [367, 170] on div ".st0 { fill: #FFFFFF; } .st0 { fill: #FFFFFF; }" at bounding box center [277, 247] width 554 height 415
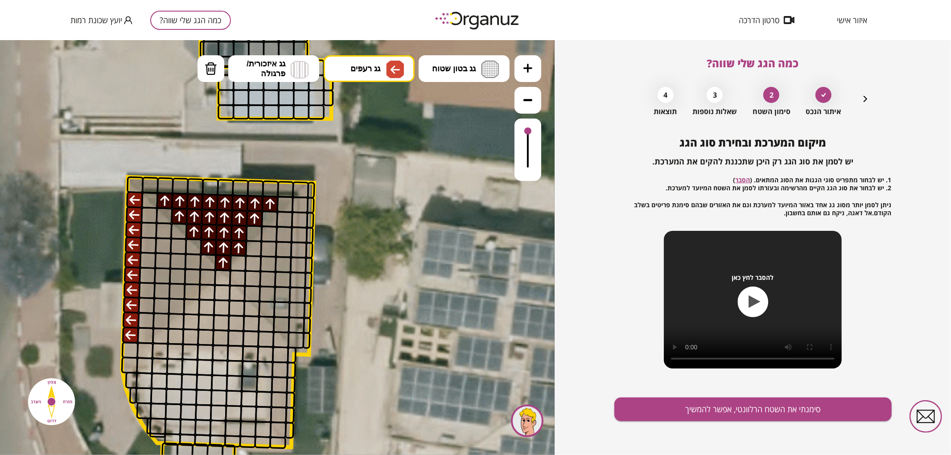
drag, startPoint x: 132, startPoint y: 202, endPoint x: 128, endPoint y: 332, distance: 129.7
drag, startPoint x: 141, startPoint y: 328, endPoint x: 144, endPoint y: 219, distance: 108.8
drag, startPoint x: 165, startPoint y: 237, endPoint x: 162, endPoint y: 311, distance: 74.9
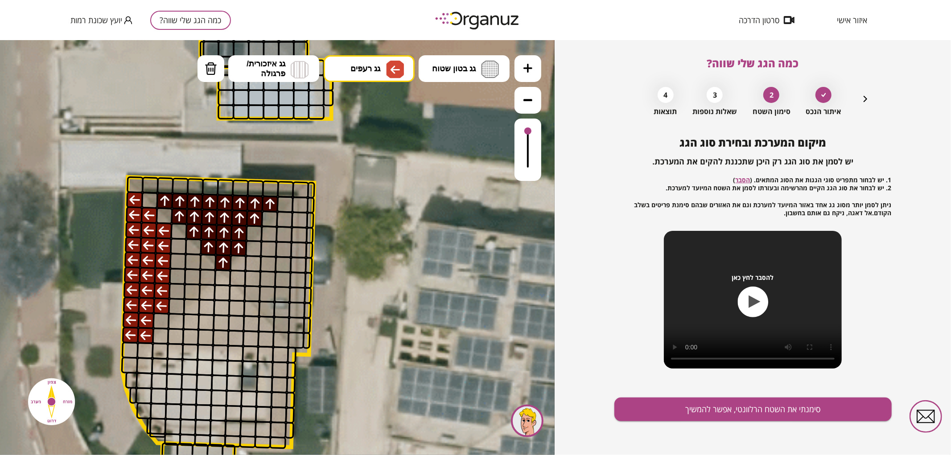
click at [162, 316] on div at bounding box center [160, 320] width 17 height 17
drag, startPoint x: 177, startPoint y: 301, endPoint x: 175, endPoint y: 268, distance: 32.6
drag, startPoint x: 193, startPoint y: 258, endPoint x: 193, endPoint y: 287, distance: 29.0
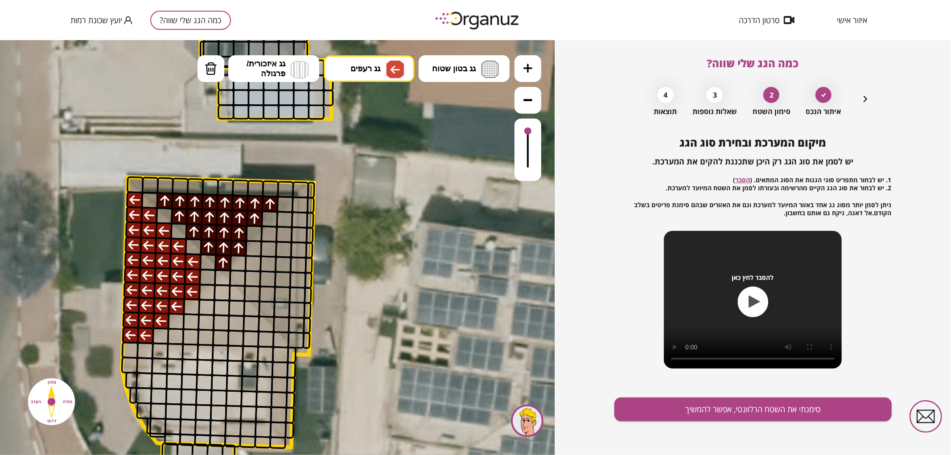
click at [203, 276] on div at bounding box center [207, 276] width 17 height 17
click at [368, 65] on span "גג רעפים" at bounding box center [365, 68] width 30 height 10
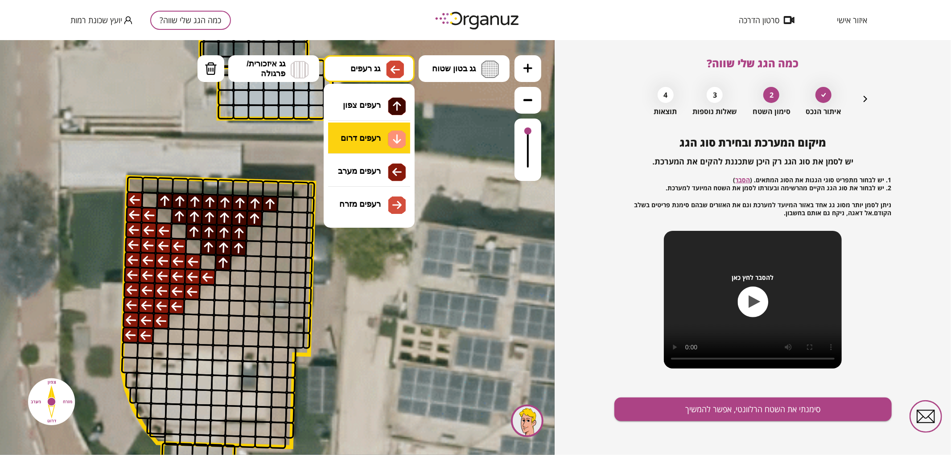
click at [377, 127] on div ".st0 { fill: #FFFFFF; } .st0 { fill: #FFFFFF; }" at bounding box center [277, 247] width 554 height 415
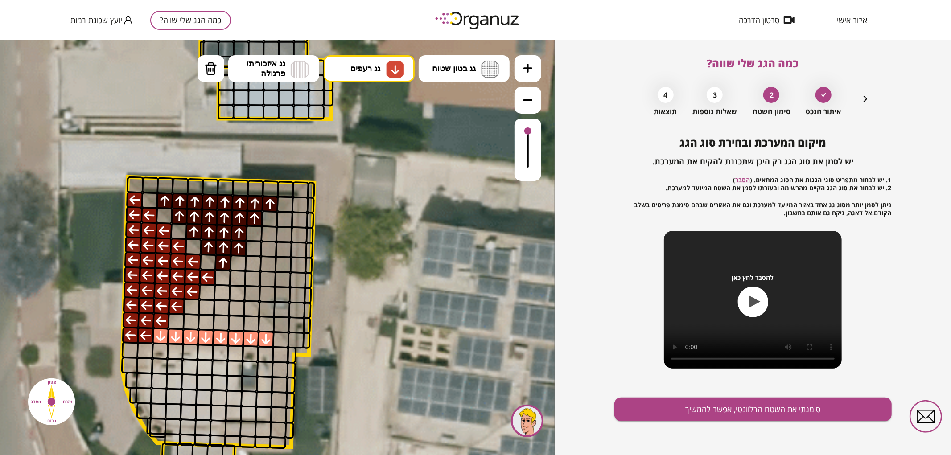
drag, startPoint x: 158, startPoint y: 336, endPoint x: 269, endPoint y: 338, distance: 110.5
drag, startPoint x: 250, startPoint y: 325, endPoint x: 179, endPoint y: 318, distance: 71.7
drag, startPoint x: 192, startPoint y: 307, endPoint x: 237, endPoint y: 315, distance: 45.2
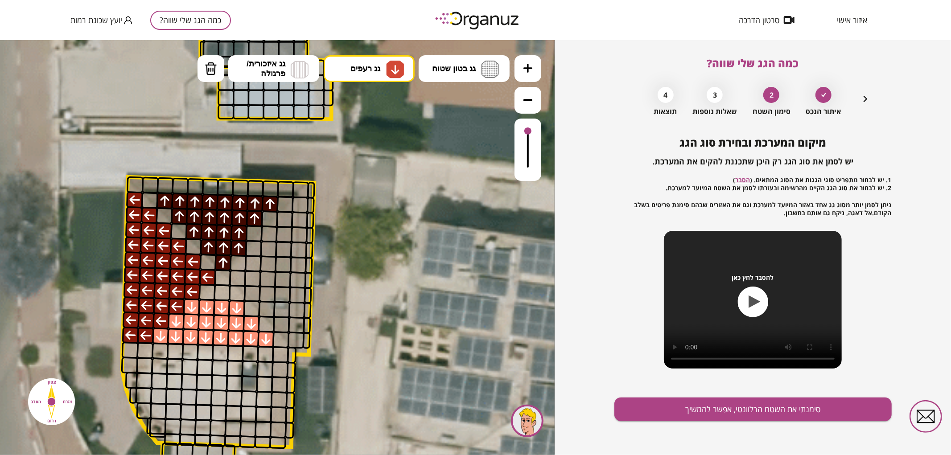
click at [244, 312] on div at bounding box center [251, 308] width 17 height 17
click at [267, 329] on div at bounding box center [266, 324] width 17 height 17
drag, startPoint x: 226, startPoint y: 296, endPoint x: 212, endPoint y: 295, distance: 13.8
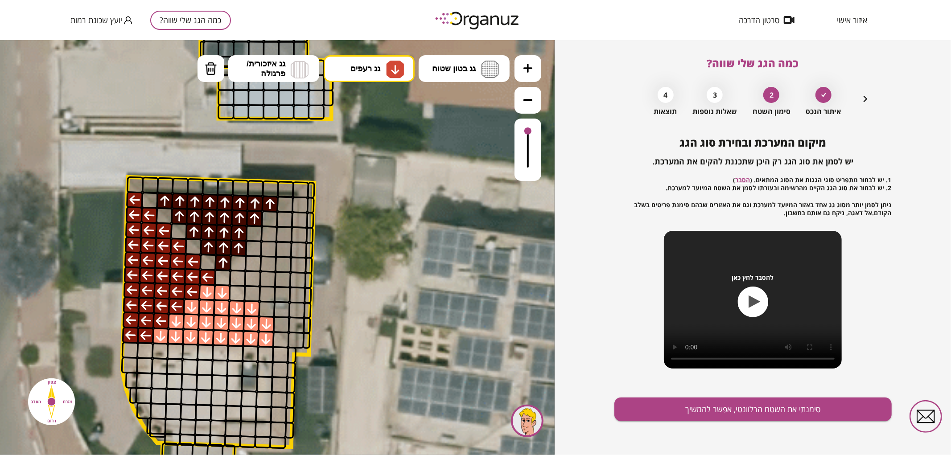
click at [235, 299] on div at bounding box center [237, 292] width 17 height 17
click at [219, 279] on div at bounding box center [222, 277] width 17 height 17
click at [277, 340] on div at bounding box center [280, 339] width 17 height 17
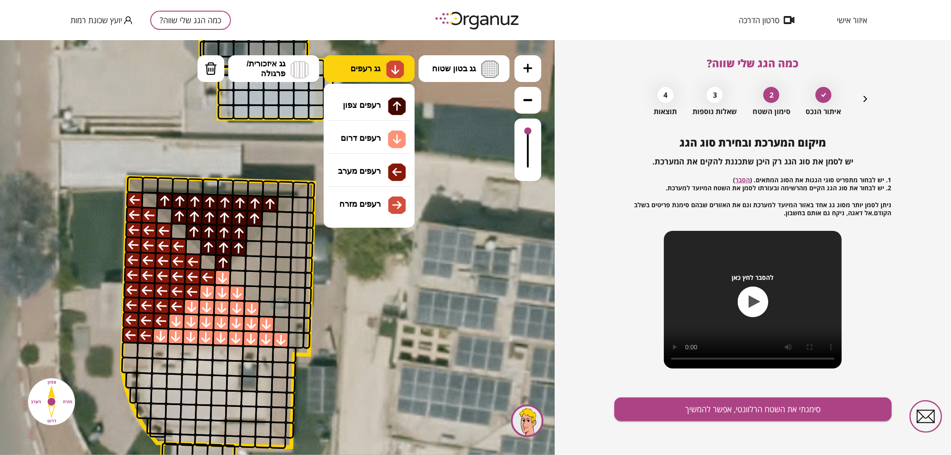
click at [390, 66] on img at bounding box center [394, 69] width 9 height 11
drag, startPoint x: 384, startPoint y: 198, endPoint x: 377, endPoint y: 201, distance: 7.9
click at [383, 198] on div ".st0 { fill: #FFFFFF; } .st0 { fill: #FFFFFF; }" at bounding box center [277, 247] width 554 height 415
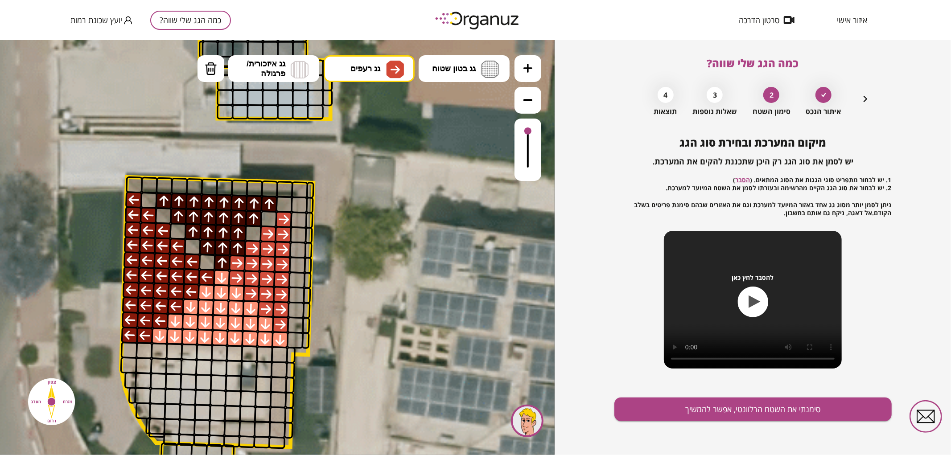
drag, startPoint x: 239, startPoint y: 274, endPoint x: 269, endPoint y: 288, distance: 33.5
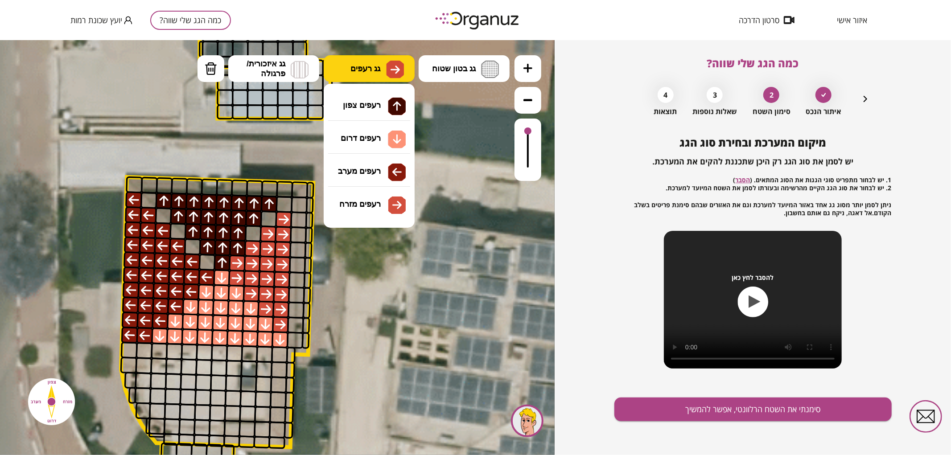
click at [369, 68] on span "גג רעפים" at bounding box center [365, 68] width 30 height 10
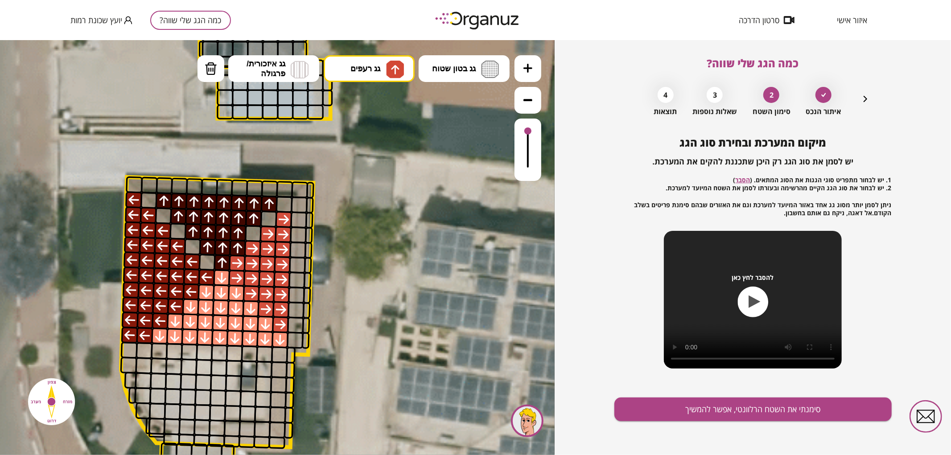
click at [385, 108] on div ".st0 { fill: #FFFFFF; } .st0 { fill: #FFFFFF; }" at bounding box center [277, 247] width 554 height 415
click at [257, 238] on div at bounding box center [253, 233] width 17 height 17
click at [269, 219] on div at bounding box center [268, 218] width 17 height 17
click at [281, 203] on div at bounding box center [283, 204] width 17 height 17
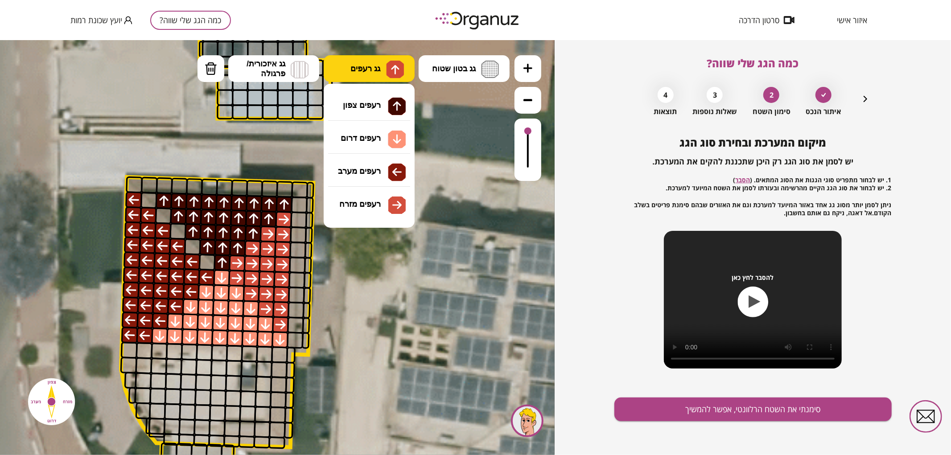
click at [357, 56] on button "גג רעפים" at bounding box center [369, 68] width 91 height 27
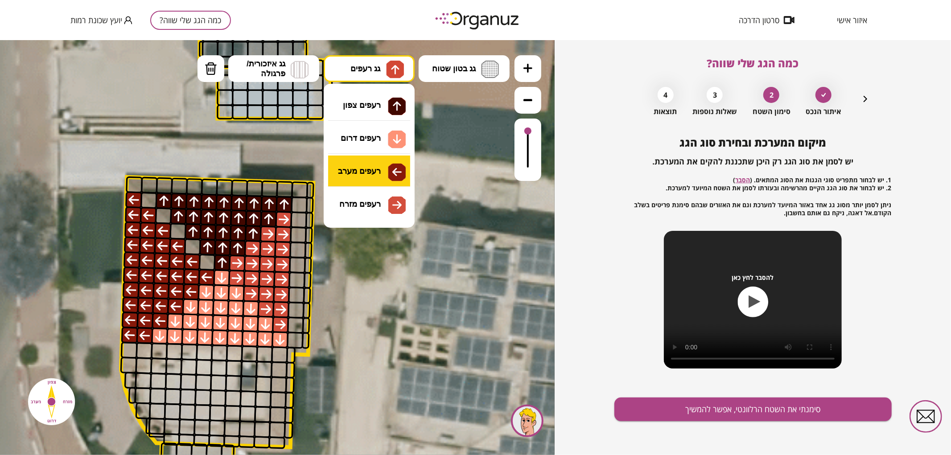
click at [365, 169] on div ".st0 { fill: #FFFFFF; } .st0 { fill: #FFFFFF; }" at bounding box center [277, 247] width 554 height 415
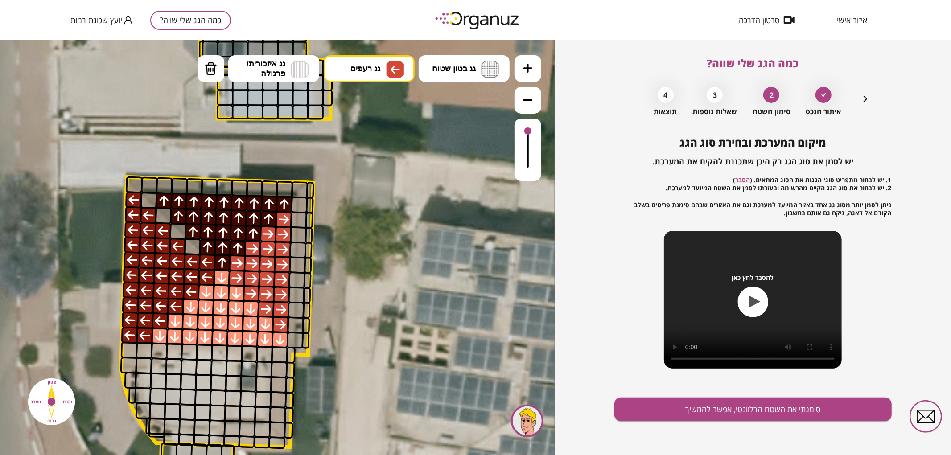
click at [203, 261] on div at bounding box center [207, 261] width 17 height 17
click at [193, 246] on div at bounding box center [192, 246] width 17 height 17
click at [181, 230] on div at bounding box center [177, 230] width 17 height 17
click at [164, 218] on div at bounding box center [163, 215] width 17 height 17
click at [146, 201] on div at bounding box center [148, 199] width 17 height 17
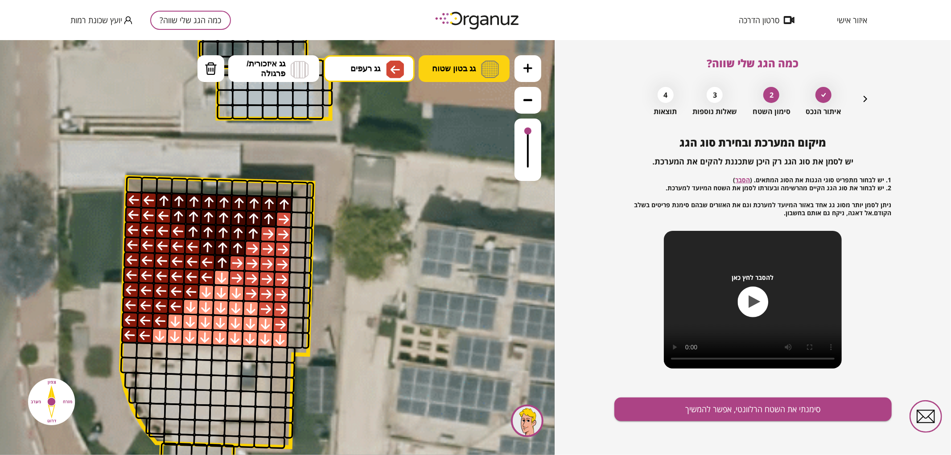
click at [446, 73] on span "גג בטון שטוח" at bounding box center [454, 68] width 44 height 10
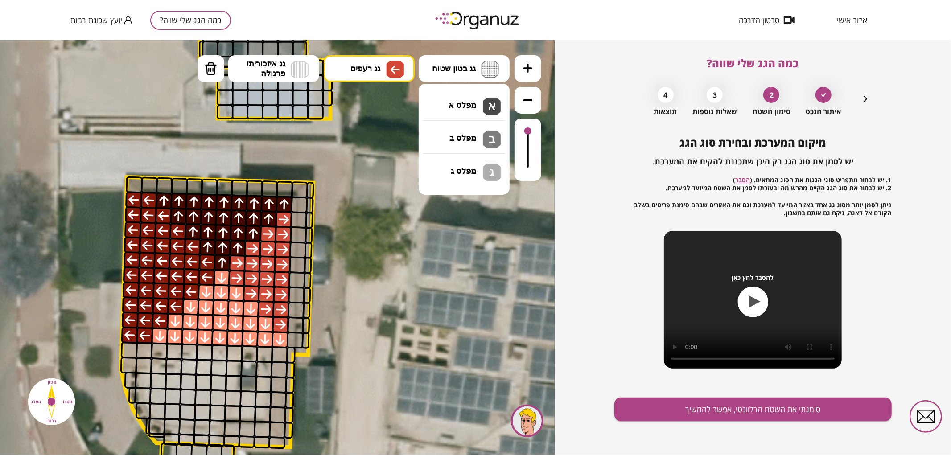
click at [452, 100] on div ".st0 { fill: #FFFFFF; } .st0 { fill: #FFFFFF; }" at bounding box center [277, 247] width 554 height 415
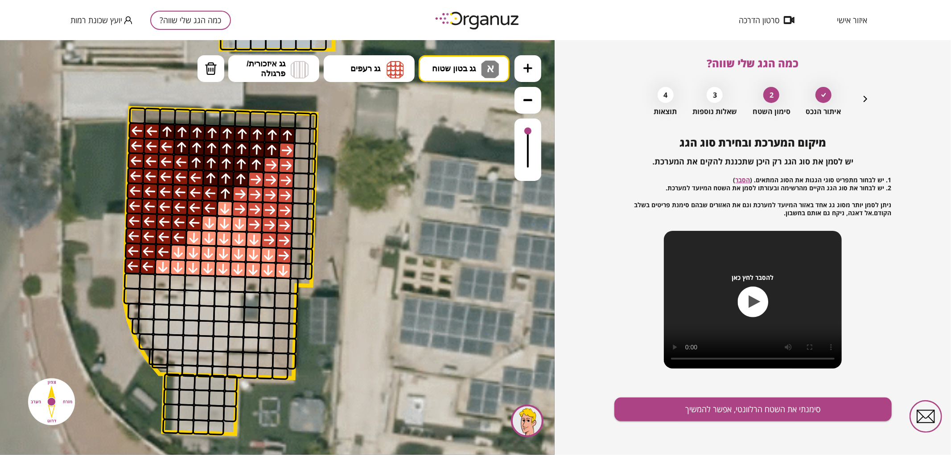
drag, startPoint x: 455, startPoint y: 208, endPoint x: 464, endPoint y: 132, distance: 76.8
click at [465, 130] on icon at bounding box center [189, 76] width 2121 height 2121
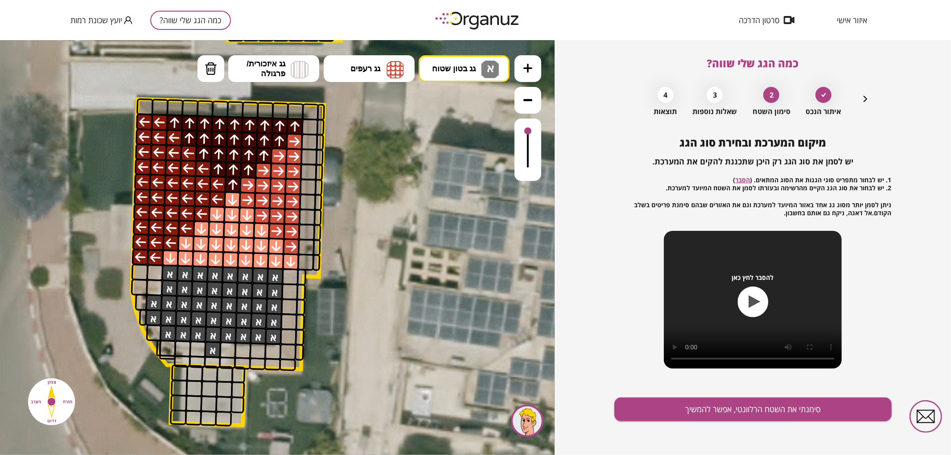
drag, startPoint x: 155, startPoint y: 303, endPoint x: 269, endPoint y: 281, distance: 116.3
click at [216, 72] on img at bounding box center [211, 67] width 12 height 13
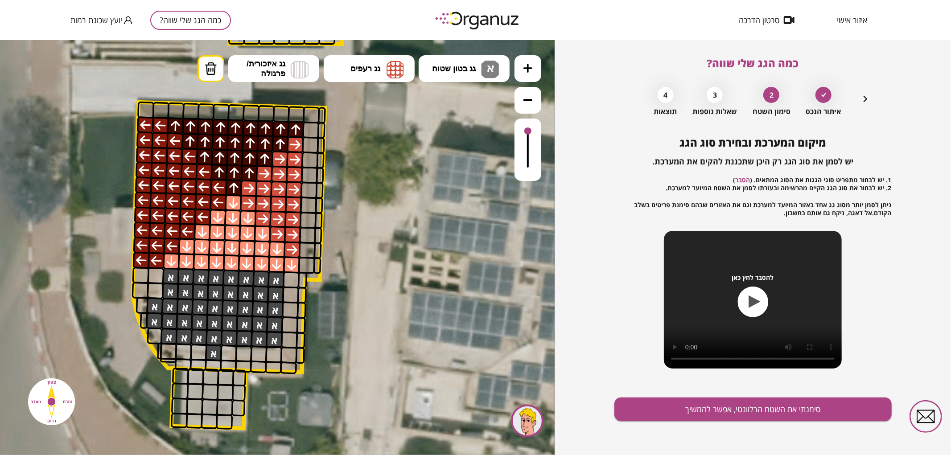
click at [217, 354] on div at bounding box center [213, 352] width 17 height 17
click at [288, 67] on button "גג איזכורית/ פרגולה" at bounding box center [273, 68] width 91 height 27
click at [272, 143] on div ".st0 { fill: #FFFFFF; } .st0 { fill: #FFFFFF; }" at bounding box center [277, 247] width 554 height 415
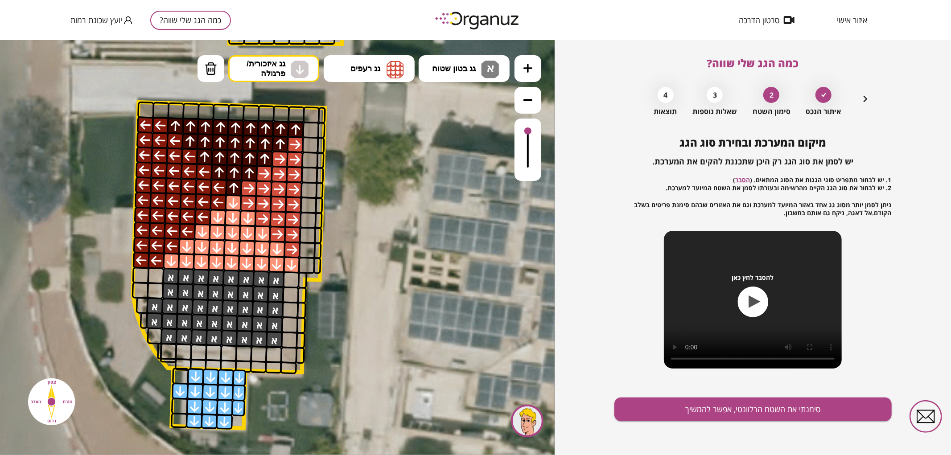
drag, startPoint x: 199, startPoint y: 377, endPoint x: 235, endPoint y: 377, distance: 36.5
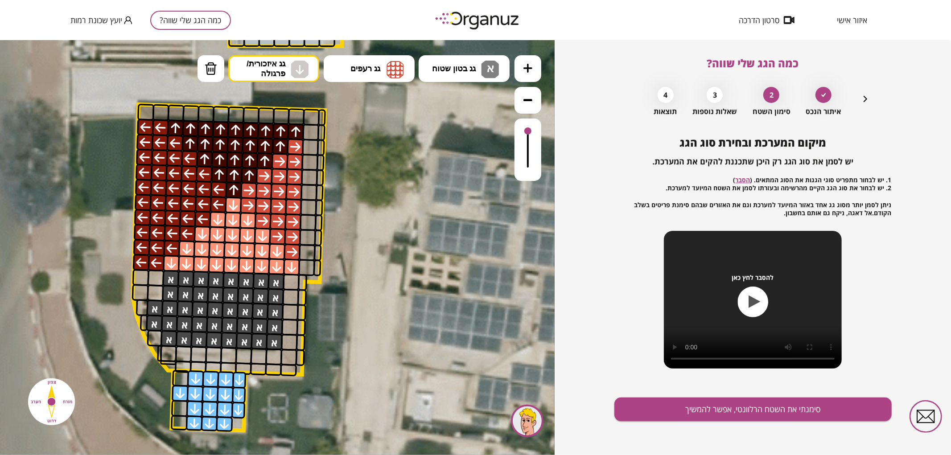
drag, startPoint x: 205, startPoint y: 61, endPoint x: 183, endPoint y: 223, distance: 163.2
click at [203, 74] on button "מחיקה" at bounding box center [210, 68] width 27 height 27
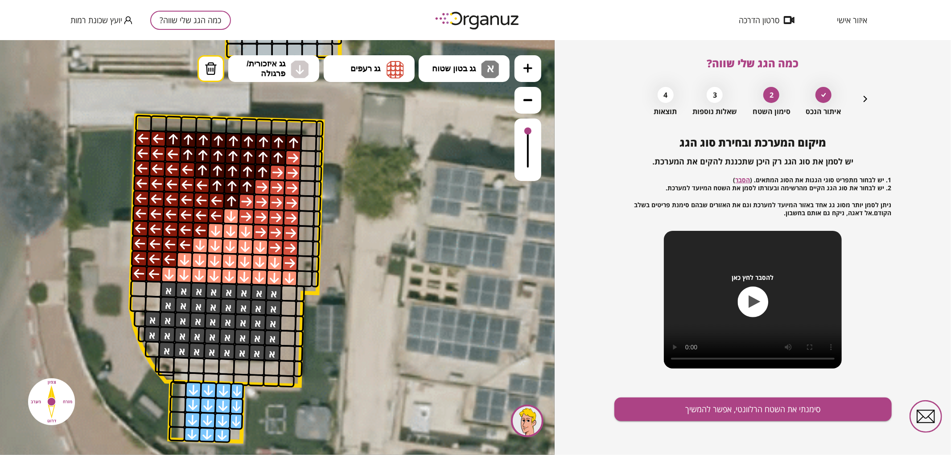
click at [181, 404] on div at bounding box center [177, 404] width 17 height 17
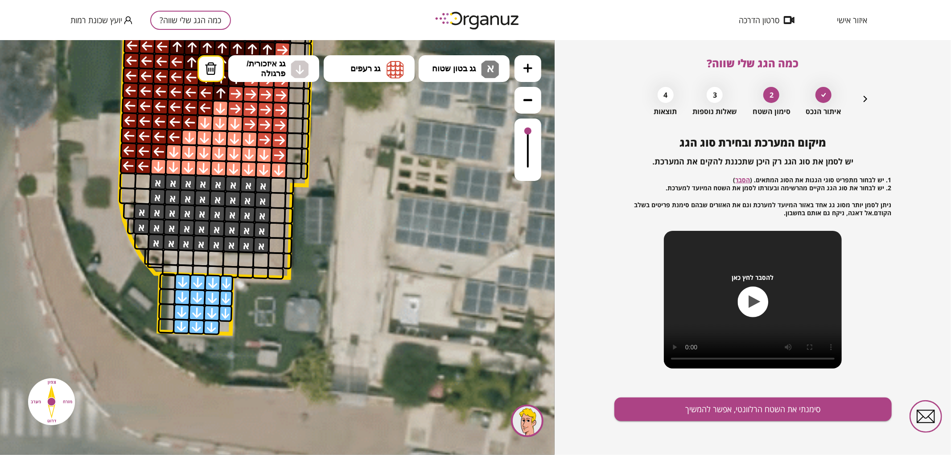
drag, startPoint x: 497, startPoint y: 375, endPoint x: 488, endPoint y: 242, distance: 133.1
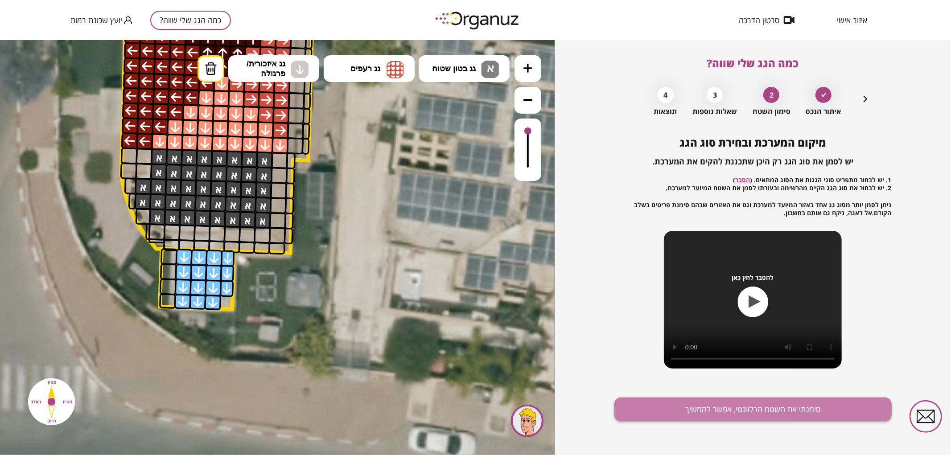
click at [747, 416] on button "סימנתי את השטח הרלוונטי, אפשר להמשיך" at bounding box center [752, 410] width 277 height 24
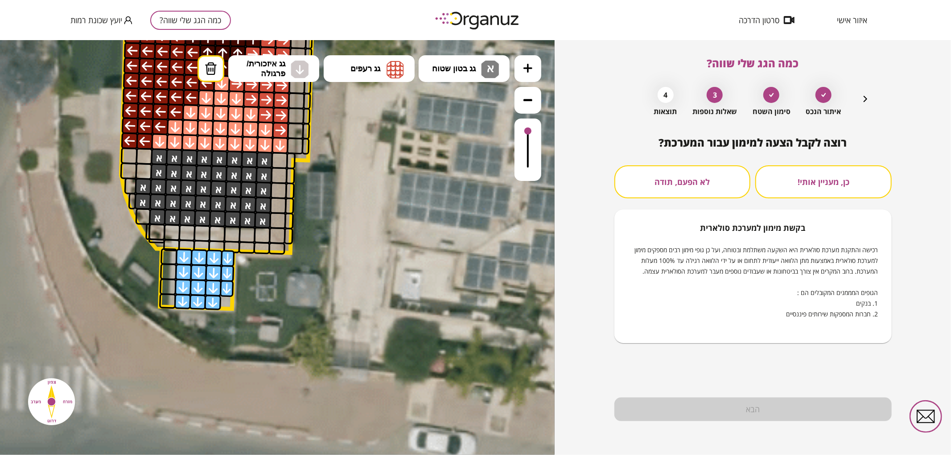
click at [671, 183] on button "לא הפעם, תודה" at bounding box center [682, 181] width 136 height 33
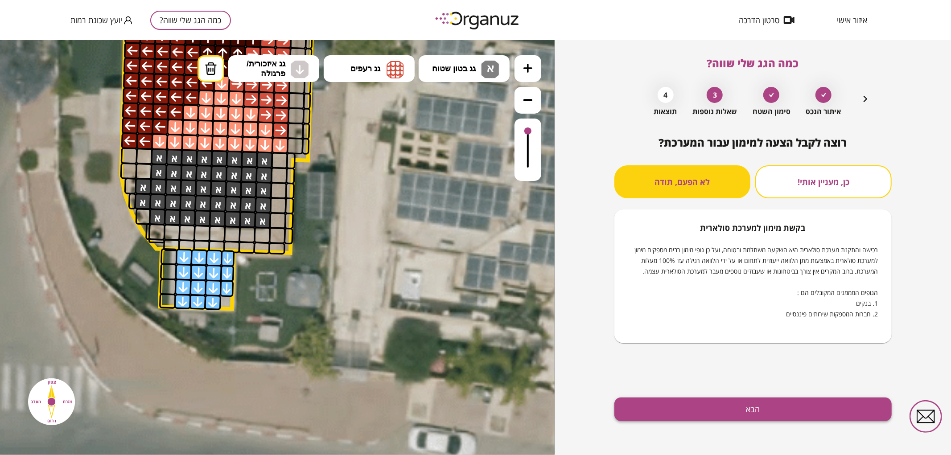
click at [701, 410] on button "הבא" at bounding box center [752, 410] width 277 height 24
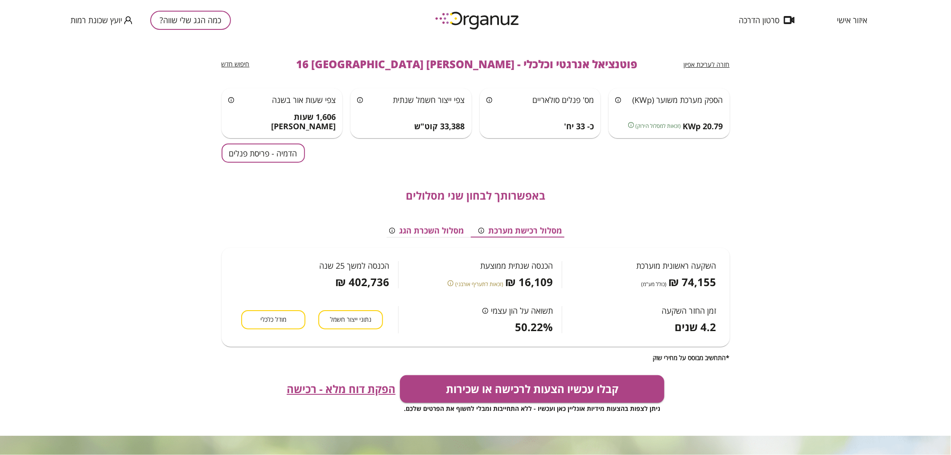
click at [293, 156] on button "הדמיה - פריסת פנלים" at bounding box center [262, 152] width 83 height 19
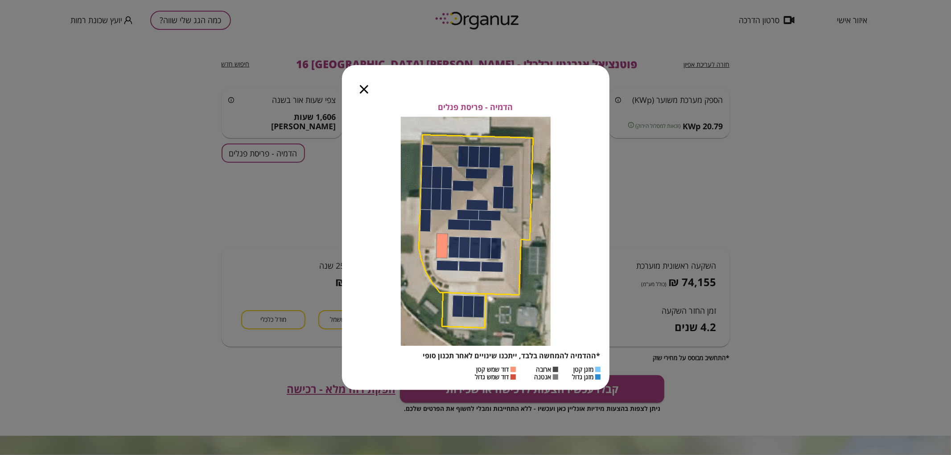
click at [364, 86] on icon "button" at bounding box center [364, 89] width 8 height 8
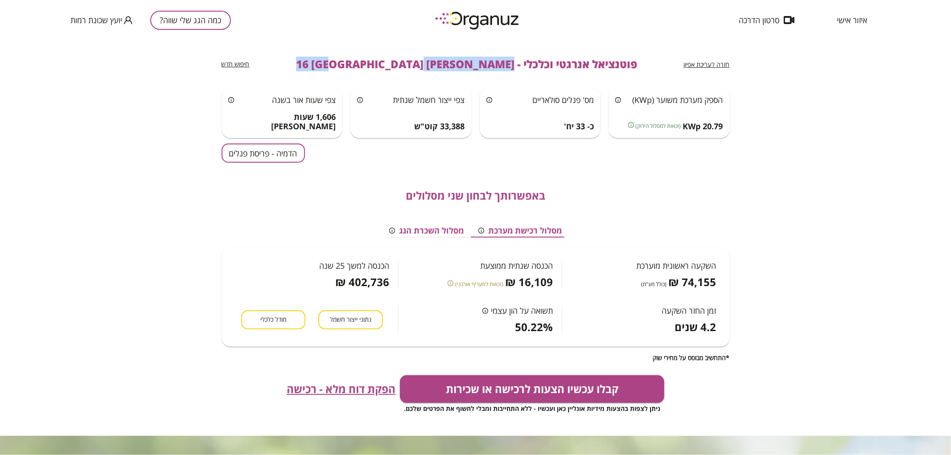
drag, startPoint x: 461, startPoint y: 69, endPoint x: 347, endPoint y: 70, distance: 114.5
click at [347, 70] on div "חזרה לעריכת אפיון פוטנציאל אנרגטי וכלכלי - [PERSON_NAME] 16 באר שבע חיפוש חדש" at bounding box center [475, 64] width 508 height 48
copy span "[PERSON_NAME] 16 [GEOGRAPHIC_DATA]"
click at [180, 18] on button "כמה הגג שלי שווה?" at bounding box center [190, 20] width 81 height 19
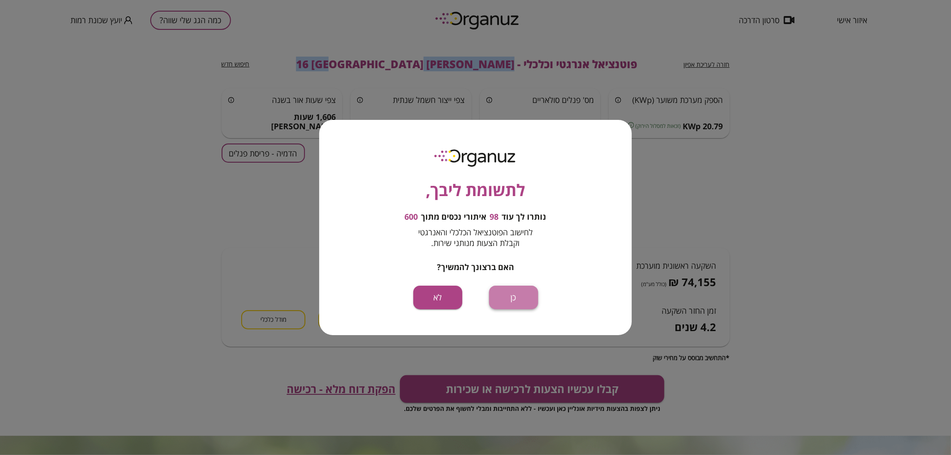
click at [528, 293] on button "כן" at bounding box center [513, 298] width 49 height 24
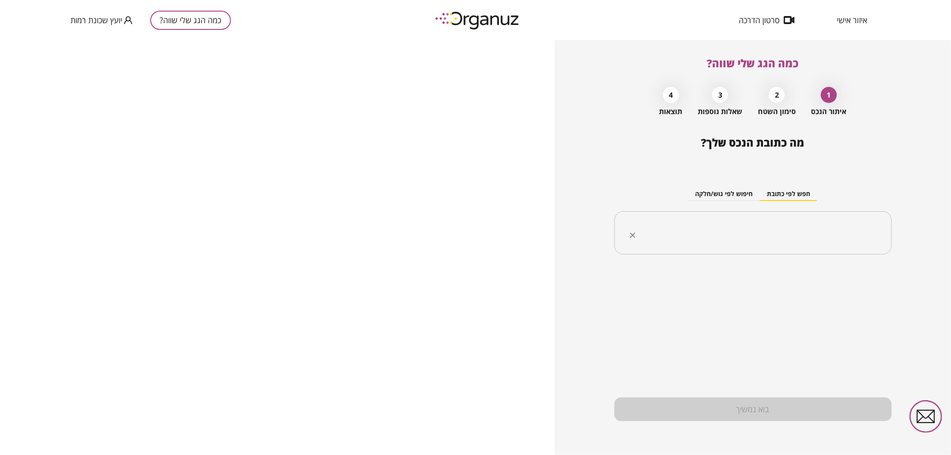
click at [756, 233] on input "text" at bounding box center [755, 233] width 249 height 22
paste input "**********"
click at [831, 236] on input "**********" at bounding box center [755, 233] width 249 height 22
click at [830, 278] on li "[PERSON_NAME] 15 [GEOGRAPHIC_DATA]" at bounding box center [753, 278] width 254 height 16
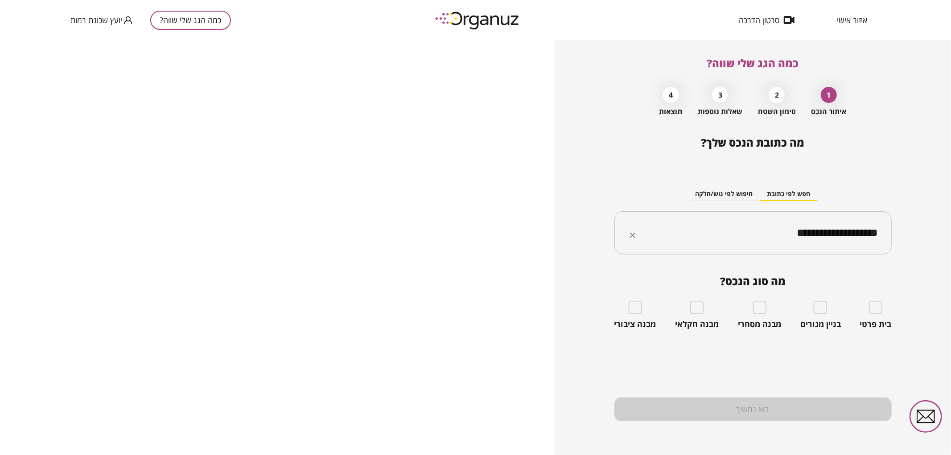
type input "**********"
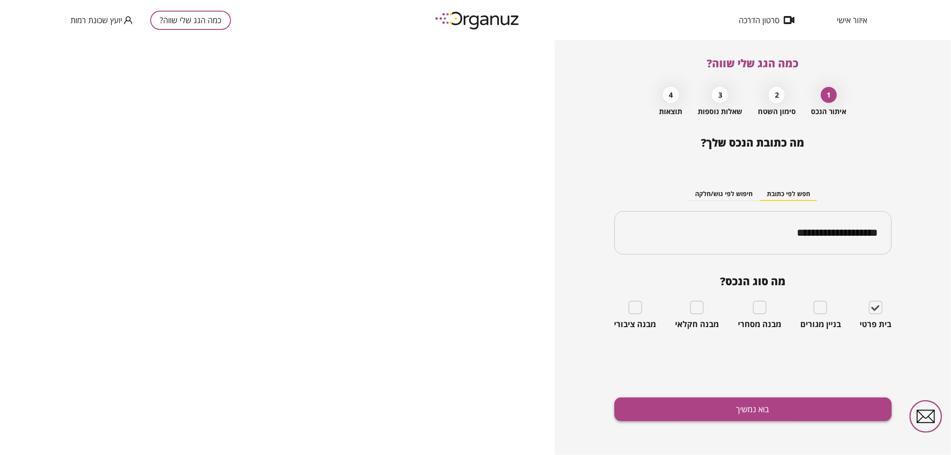
click at [800, 412] on button "בוא נמשיך" at bounding box center [752, 410] width 277 height 24
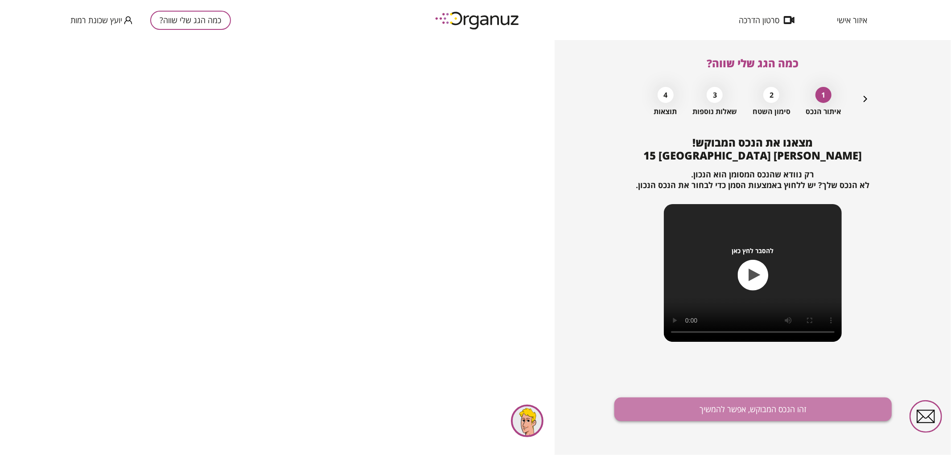
click at [732, 406] on button "זהו הנכס המבוקש, אפשר להמשיך" at bounding box center [752, 410] width 277 height 24
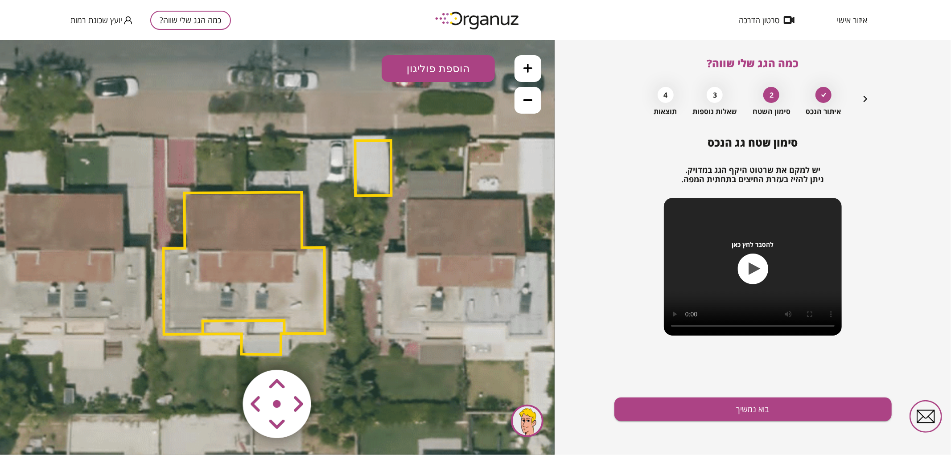
click at [538, 102] on button at bounding box center [527, 99] width 27 height 27
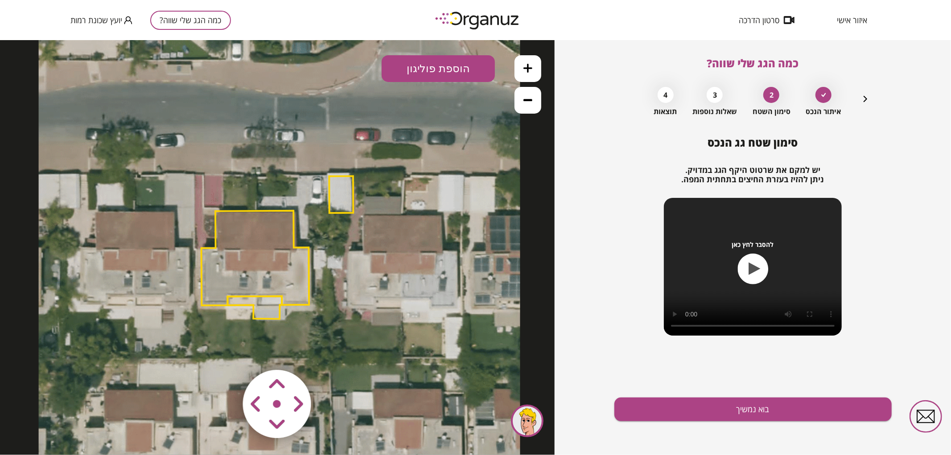
click at [344, 193] on polygon at bounding box center [341, 194] width 24 height 37
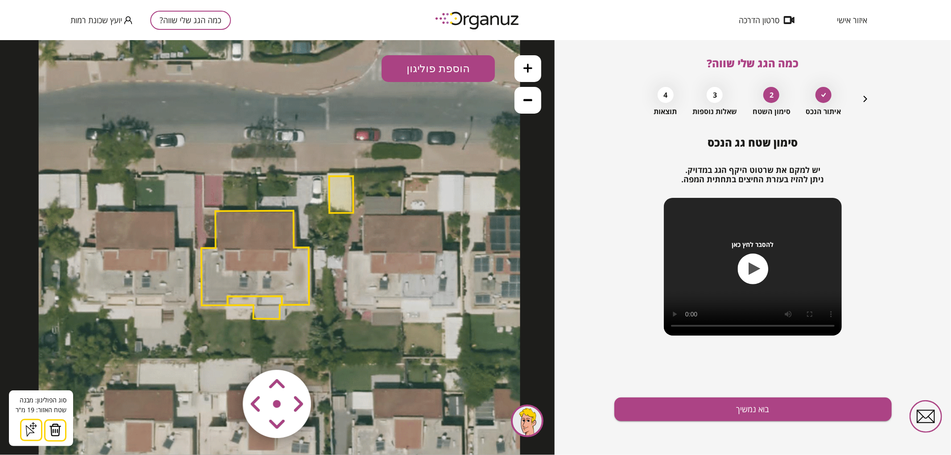
click at [60, 428] on img at bounding box center [55, 429] width 12 height 13
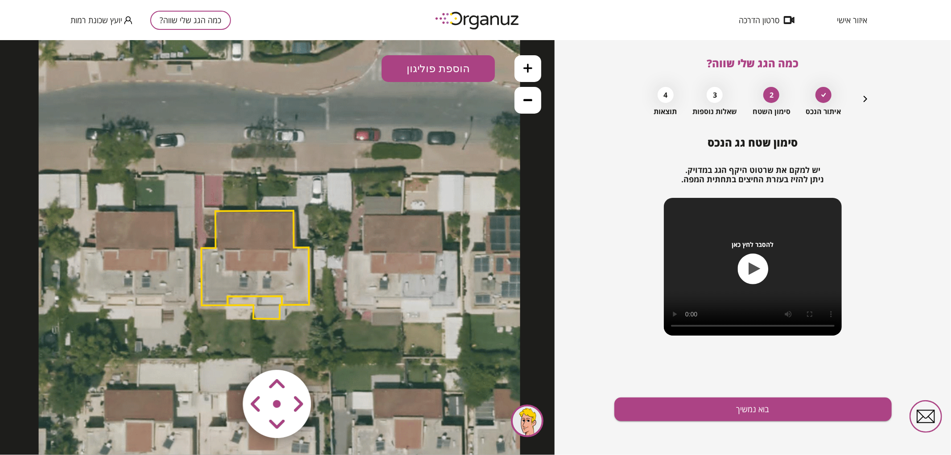
click at [278, 279] on polygon at bounding box center [255, 257] width 108 height 95
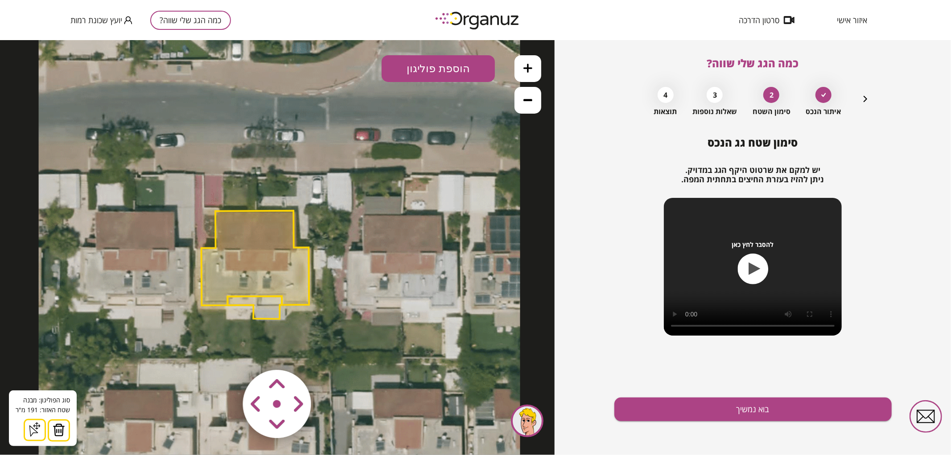
click at [58, 428] on img at bounding box center [59, 429] width 12 height 13
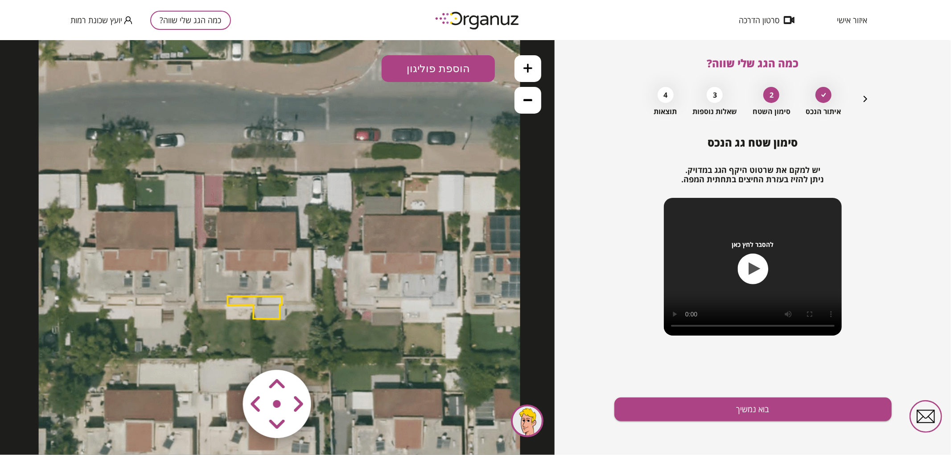
click at [266, 310] on polygon at bounding box center [254, 307] width 54 height 23
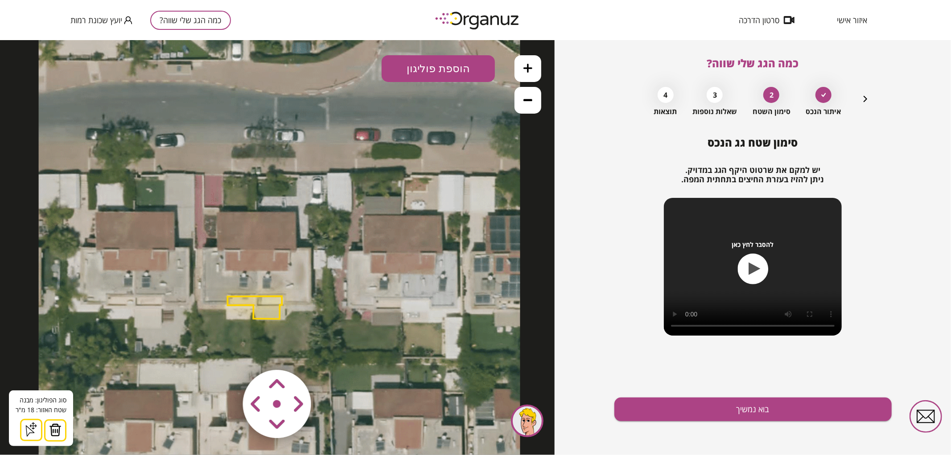
click at [62, 426] on button at bounding box center [55, 430] width 22 height 22
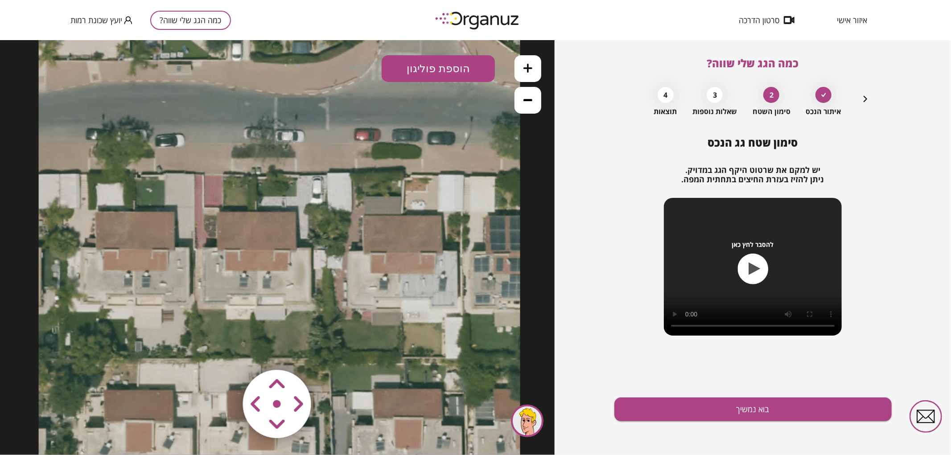
click at [522, 69] on button at bounding box center [527, 68] width 27 height 27
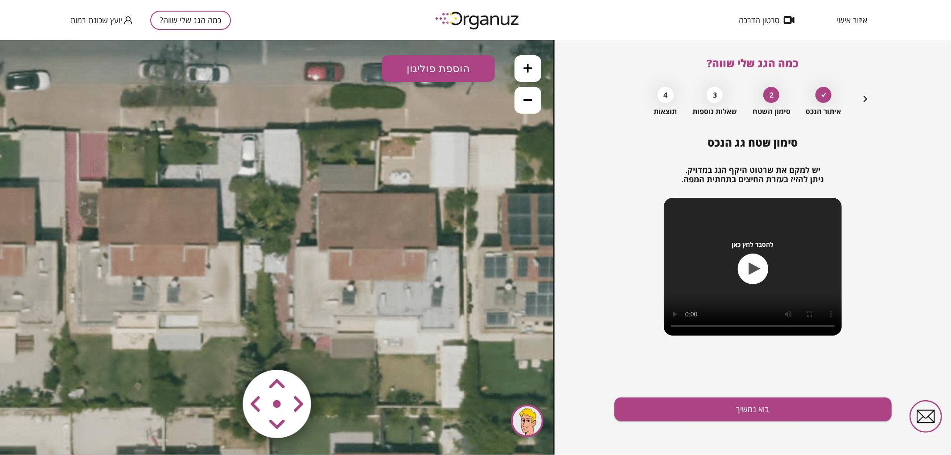
drag, startPoint x: 428, startPoint y: 189, endPoint x: 340, endPoint y: 183, distance: 88.5
click at [340, 183] on icon at bounding box center [192, 243] width 722 height 722
click at [424, 73] on button "הוספת פוליגון" at bounding box center [437, 68] width 113 height 27
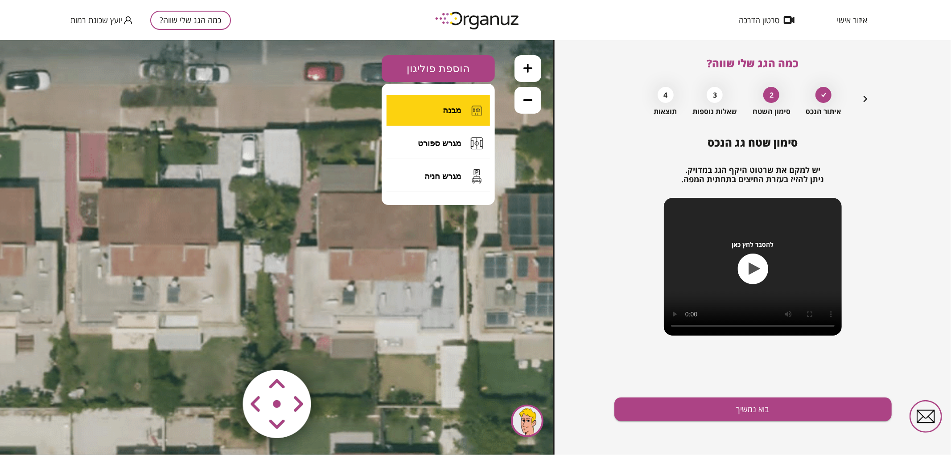
click at [424, 116] on button "מבנה" at bounding box center [437, 109] width 103 height 31
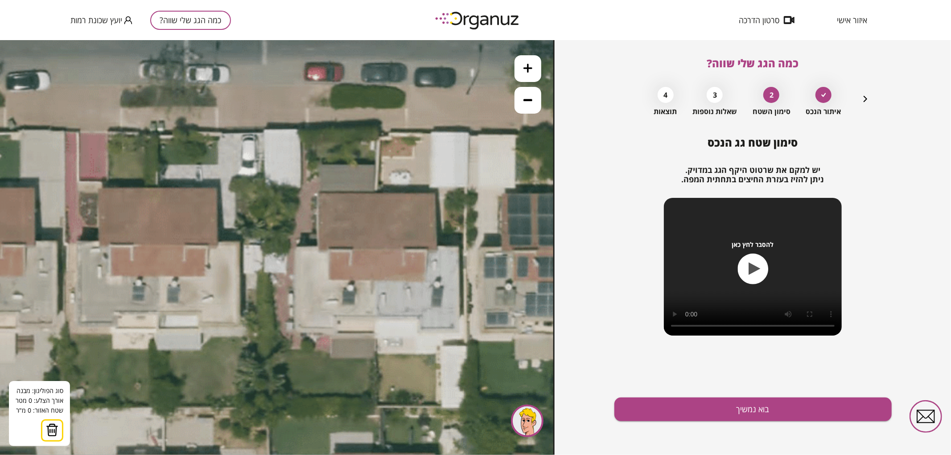
click at [158, 312] on icon at bounding box center [192, 243] width 722 height 722
click at [199, 312] on icon at bounding box center [192, 243] width 722 height 722
click at [199, 326] on polygon at bounding box center [178, 318] width 41 height 13
click at [239, 325] on icon at bounding box center [192, 243] width 722 height 722
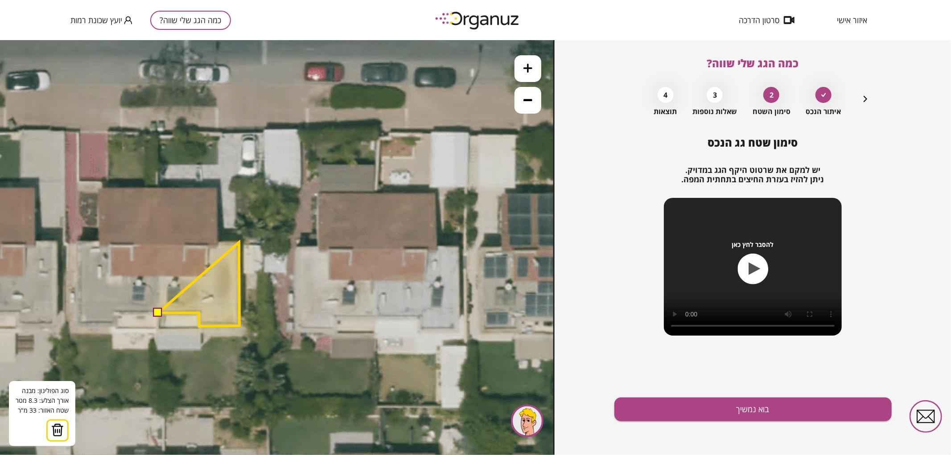
click at [239, 242] on polygon at bounding box center [198, 284] width 81 height 84
click at [217, 242] on polygon at bounding box center [198, 284] width 81 height 84
click at [216, 189] on polygon at bounding box center [198, 257] width 81 height 137
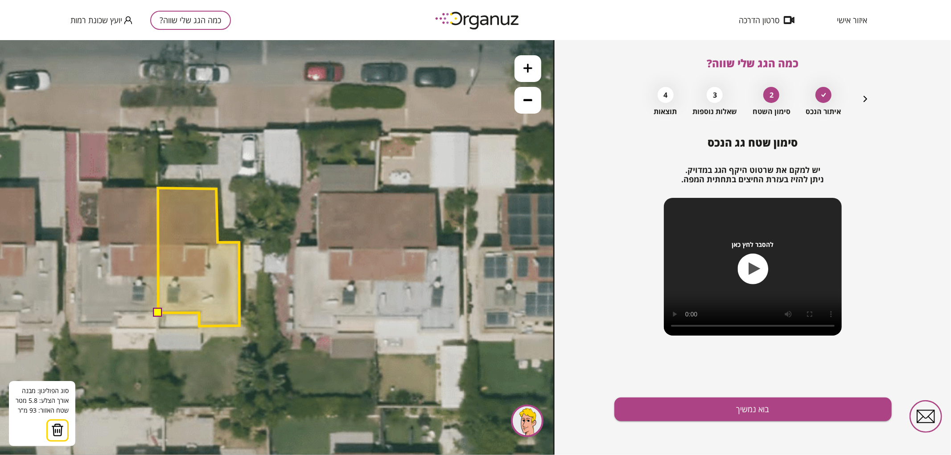
click at [158, 188] on polygon at bounding box center [199, 257] width 82 height 138
click at [159, 313] on button at bounding box center [157, 311] width 9 height 9
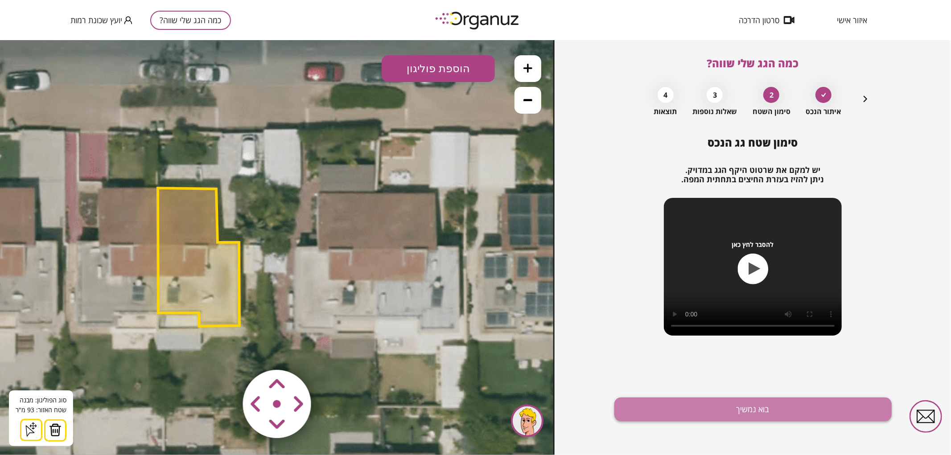
click at [660, 407] on button "בוא נמשיך" at bounding box center [752, 410] width 277 height 24
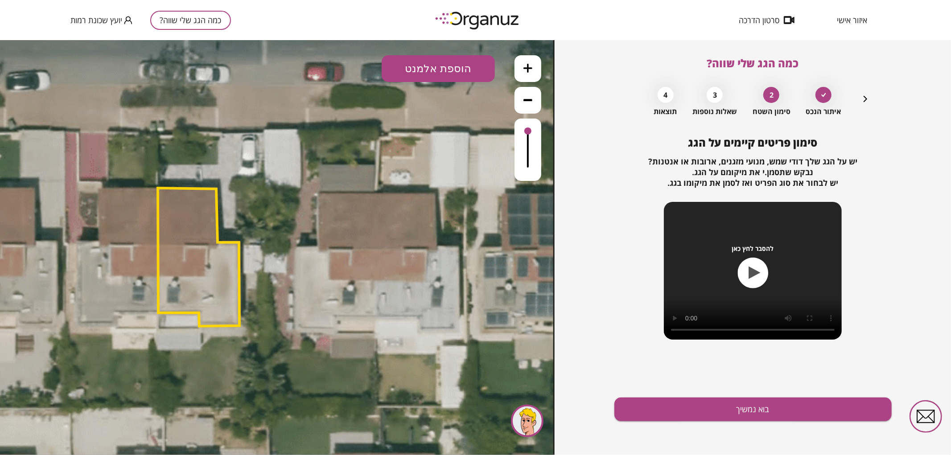
click at [420, 64] on button "הוספת אלמנט" at bounding box center [437, 68] width 113 height 27
click at [456, 154] on div ".st0 { fill: #FFFFFF; } .st0 { fill: #FFFFFF; }" at bounding box center [277, 247] width 554 height 415
drag, startPoint x: 464, startPoint y: 68, endPoint x: 471, endPoint y: 89, distance: 22.1
click at [464, 68] on button "הוספת אלמנט" at bounding box center [437, 68] width 113 height 27
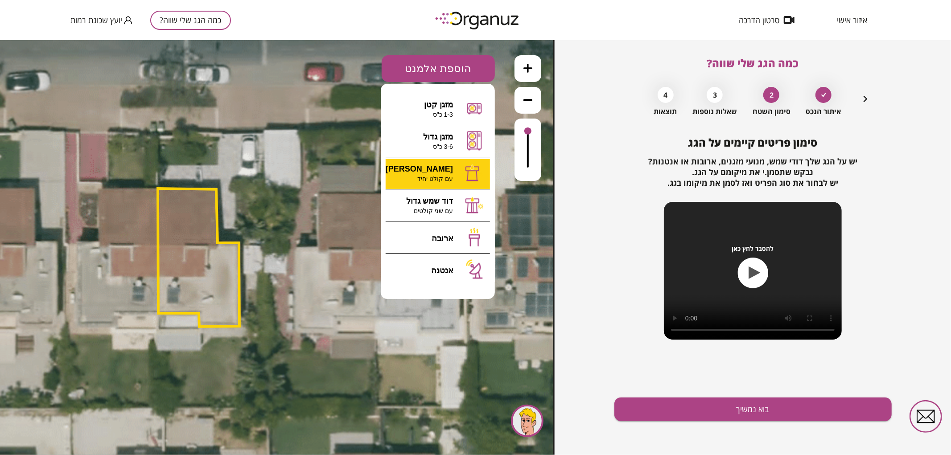
click at [437, 164] on div ".st0 { fill: #FFFFFF; } 93" at bounding box center [277, 247] width 554 height 415
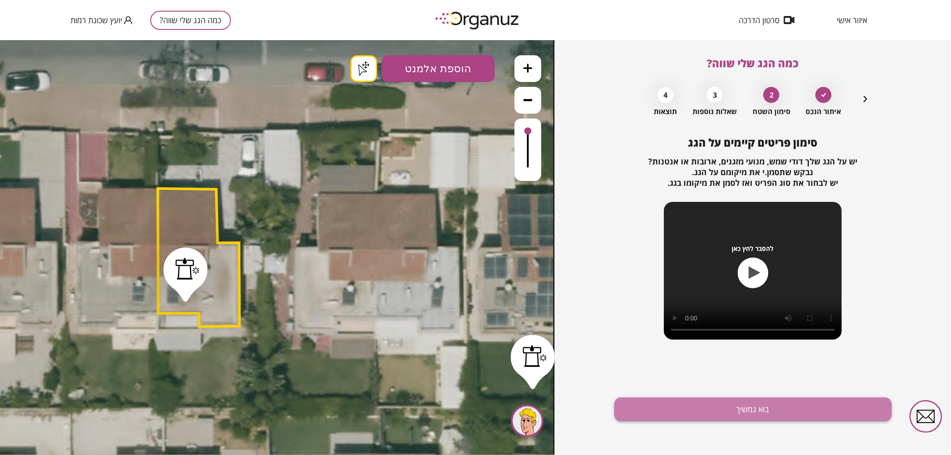
click at [755, 398] on button "בוא נמשיך" at bounding box center [752, 410] width 277 height 24
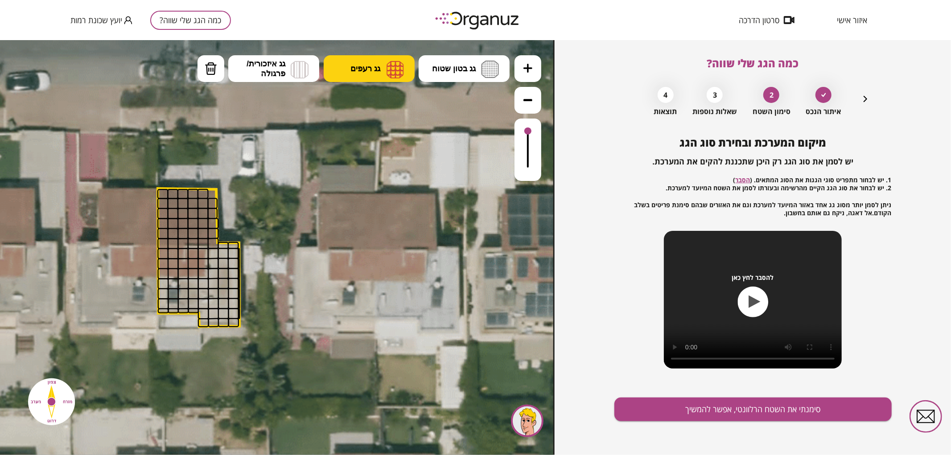
click at [383, 68] on button "גג רעפים" at bounding box center [369, 68] width 91 height 27
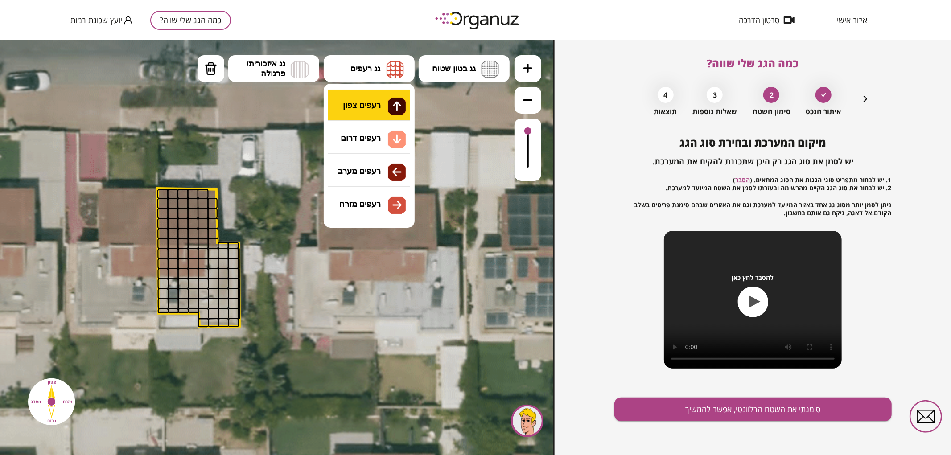
click at [373, 99] on div ".st0 { fill: #FFFFFF; } .st0 { fill: #FFFFFF; }" at bounding box center [277, 247] width 554 height 415
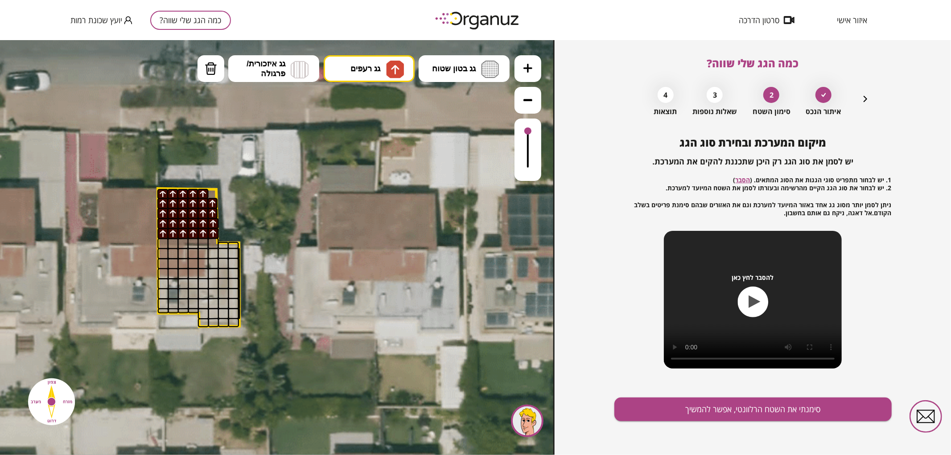
drag, startPoint x: 161, startPoint y: 197, endPoint x: 212, endPoint y: 230, distance: 60.8
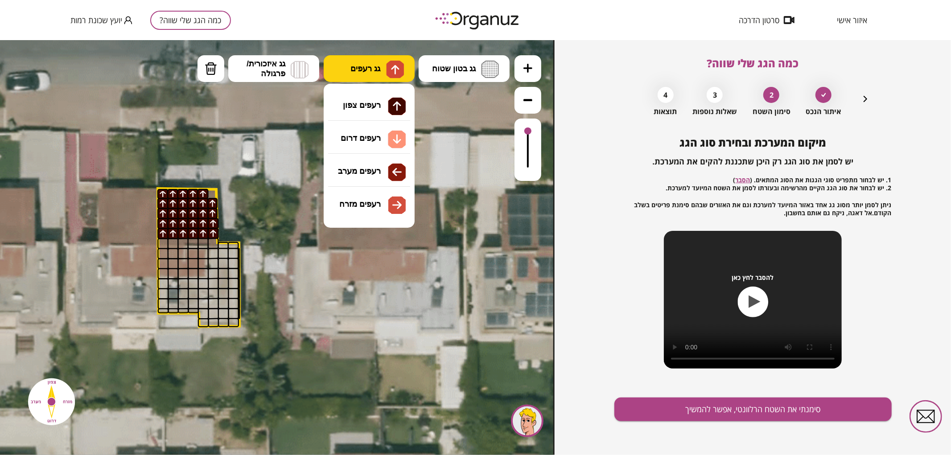
click at [351, 68] on span "גג רעפים" at bounding box center [365, 68] width 30 height 10
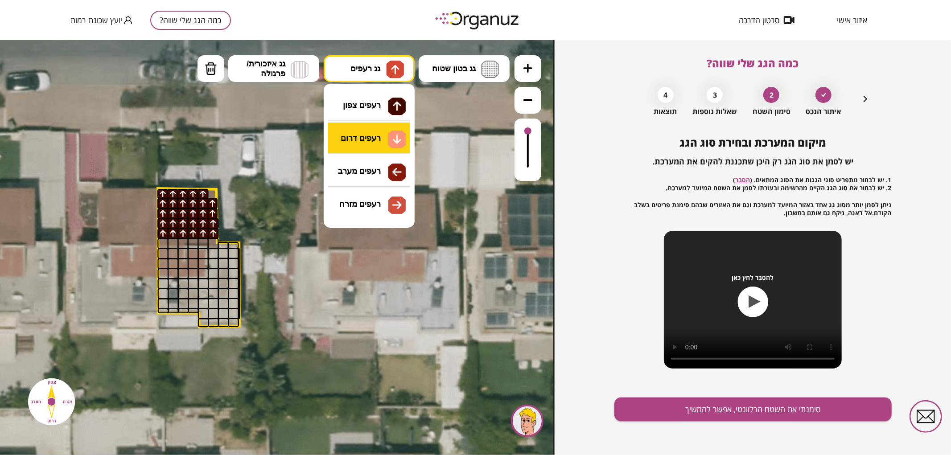
click at [380, 129] on div ".st0 { fill: #FFFFFF; } .st0 { fill: #FFFFFF; }" at bounding box center [277, 247] width 554 height 415
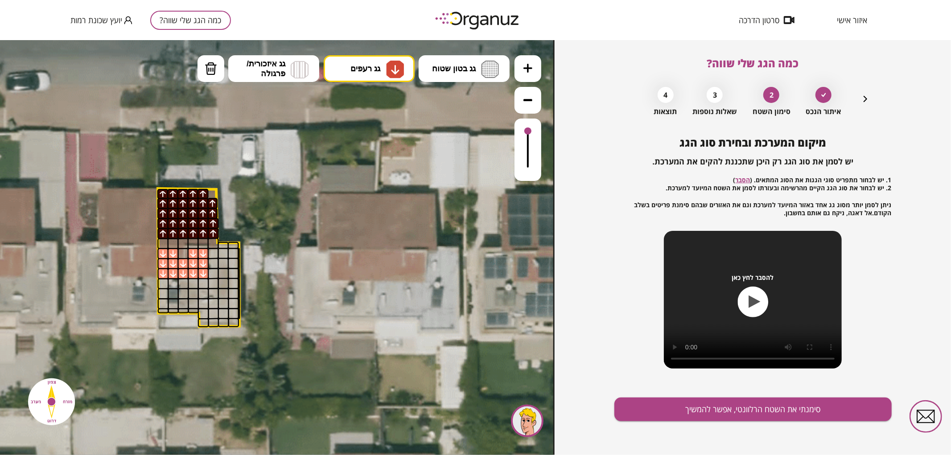
drag, startPoint x: 164, startPoint y: 251, endPoint x: 199, endPoint y: 268, distance: 38.9
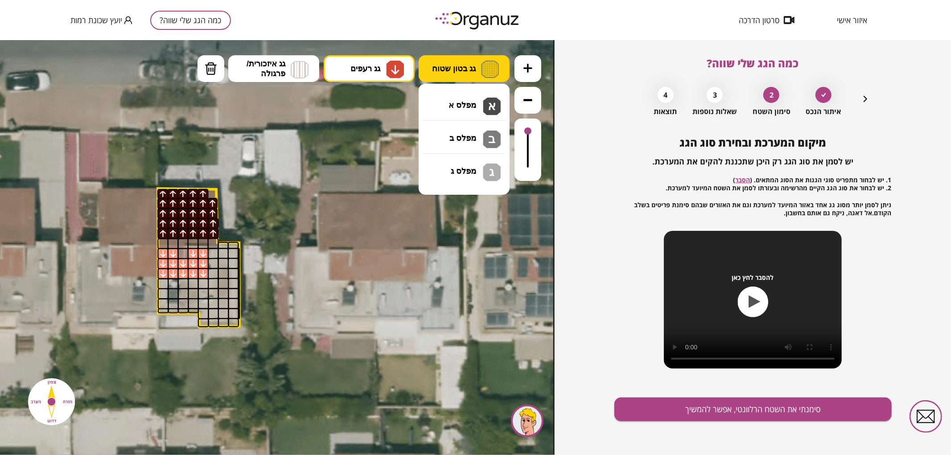
click at [453, 74] on button "גג בטון שטוח" at bounding box center [463, 68] width 91 height 27
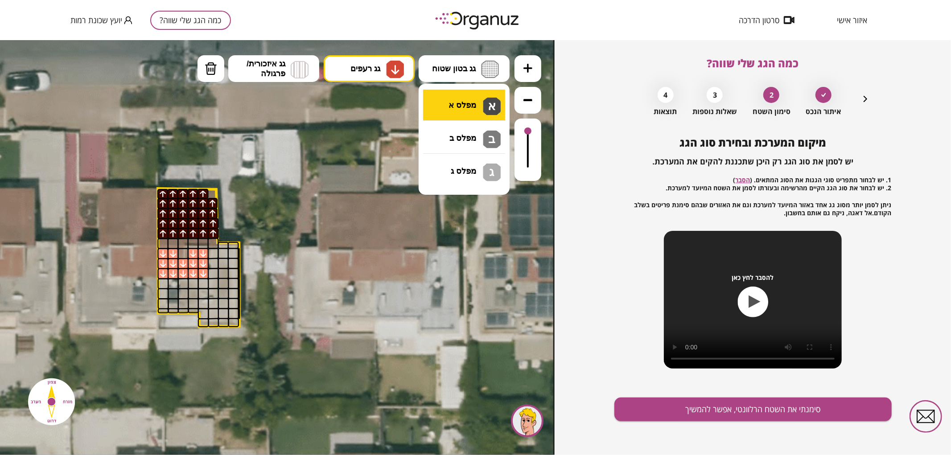
click at [456, 103] on div ".st0 { fill: #FFFFFF; } .st0 { fill: #FFFFFF; }" at bounding box center [277, 247] width 554 height 415
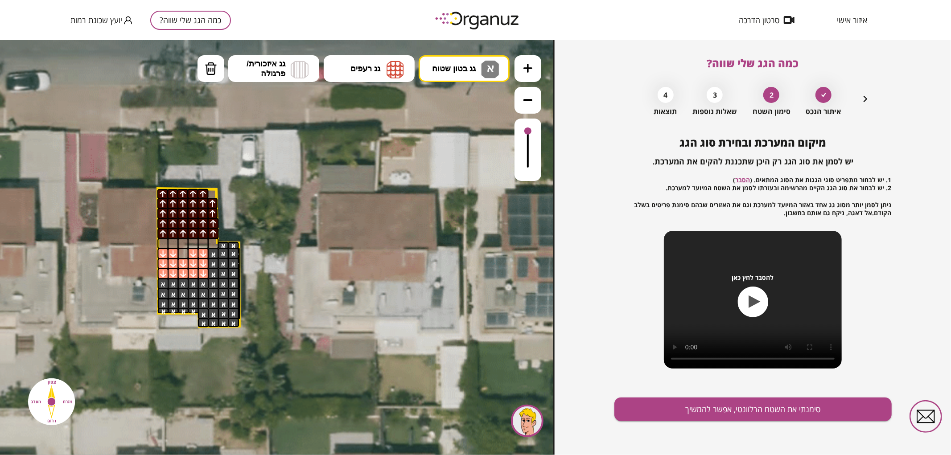
drag, startPoint x: 213, startPoint y: 252, endPoint x: 228, endPoint y: 266, distance: 20.8
click at [792, 421] on div "מיקום המערכת ובחירת סוג הגג יש לסמן את סוג הגג רק היכן שתכננת להקים את המערכת. …" at bounding box center [752, 295] width 277 height 319
click at [795, 414] on button "סימנתי את השטח הרלוונטי, אפשר להמשיך" at bounding box center [752, 410] width 277 height 24
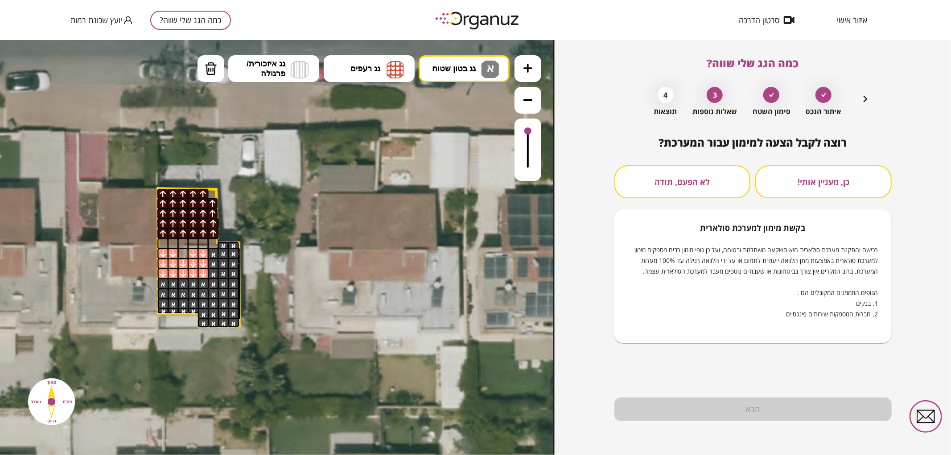
drag, startPoint x: 705, startPoint y: 184, endPoint x: 707, endPoint y: 195, distance: 11.4
click at [706, 191] on button "לא הפעם, תודה" at bounding box center [682, 181] width 136 height 33
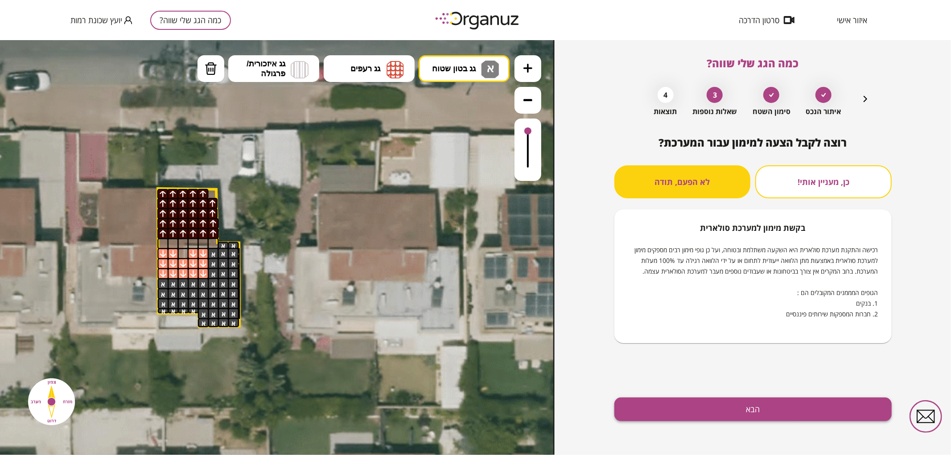
click at [787, 405] on button "הבא" at bounding box center [752, 410] width 277 height 24
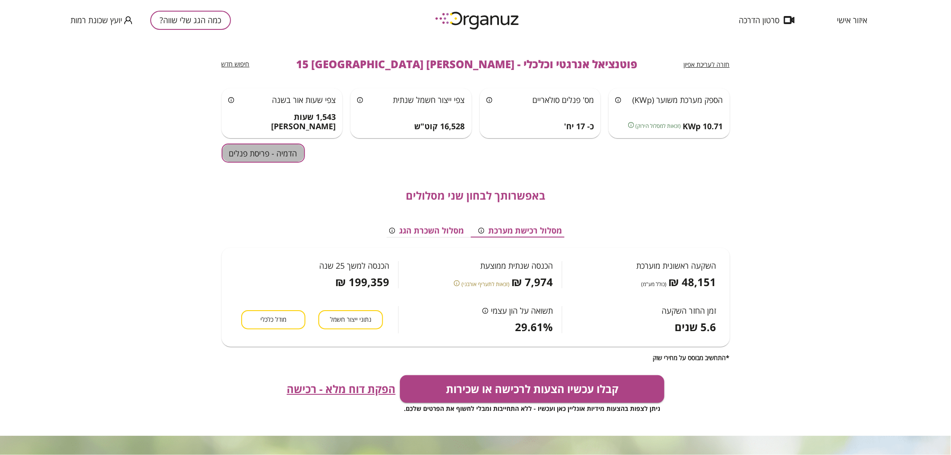
click at [290, 155] on button "הדמיה - פריסת פנלים" at bounding box center [262, 152] width 83 height 19
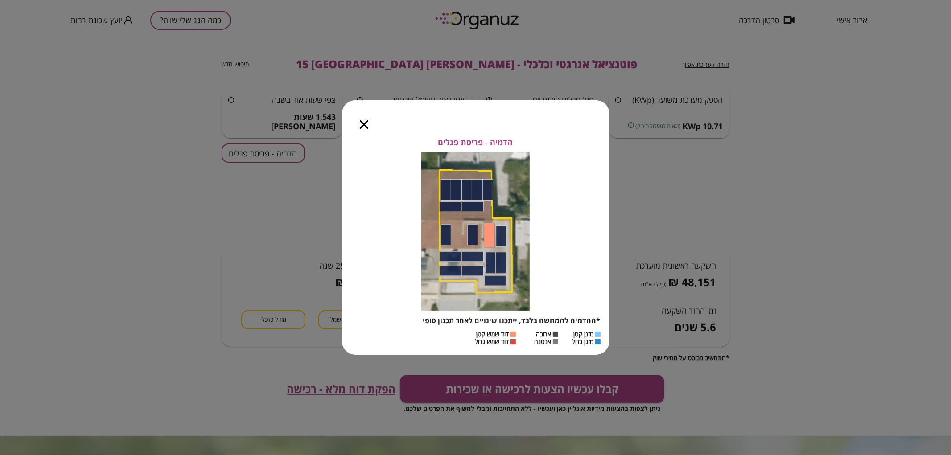
click at [359, 123] on div at bounding box center [364, 118] width 44 height 37
click at [363, 123] on icon "button" at bounding box center [364, 124] width 8 height 8
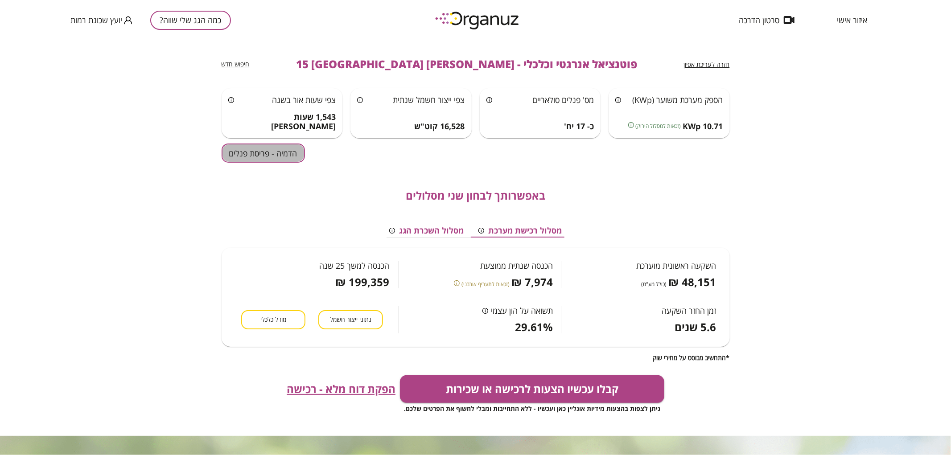
click at [242, 156] on button "הדמיה - פריסת פנלים" at bounding box center [262, 152] width 83 height 19
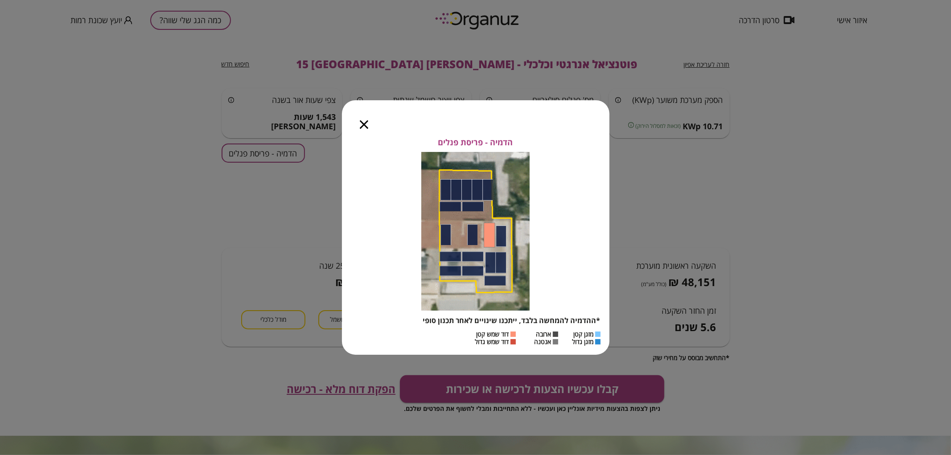
click at [361, 126] on icon "button" at bounding box center [364, 124] width 8 height 8
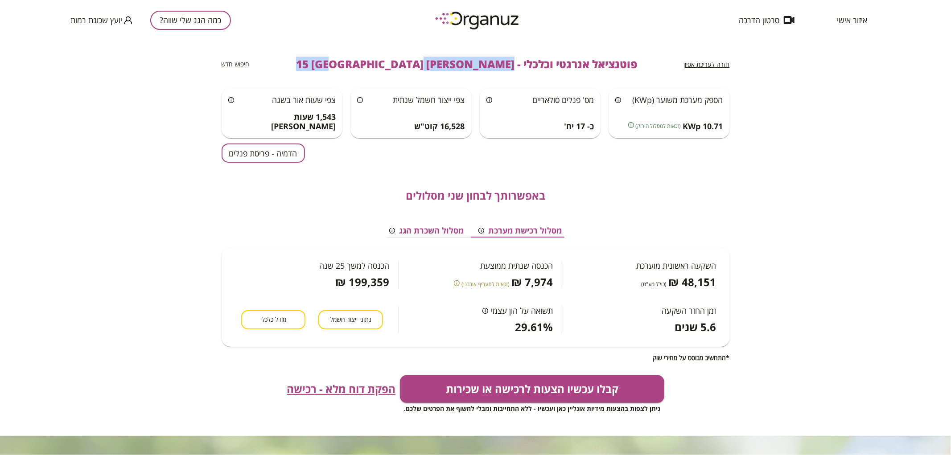
drag, startPoint x: 461, startPoint y: 61, endPoint x: 345, endPoint y: 73, distance: 116.4
click at [345, 73] on div "חזרה לעריכת אפיון פוטנציאל אנרגטי וכלכלי - [PERSON_NAME] 15 באר שבע חיפוש חדש" at bounding box center [475, 64] width 508 height 48
copy span "[PERSON_NAME] 15 [GEOGRAPHIC_DATA]"
click at [175, 25] on button "כמה הגג שלי שווה?" at bounding box center [190, 20] width 81 height 19
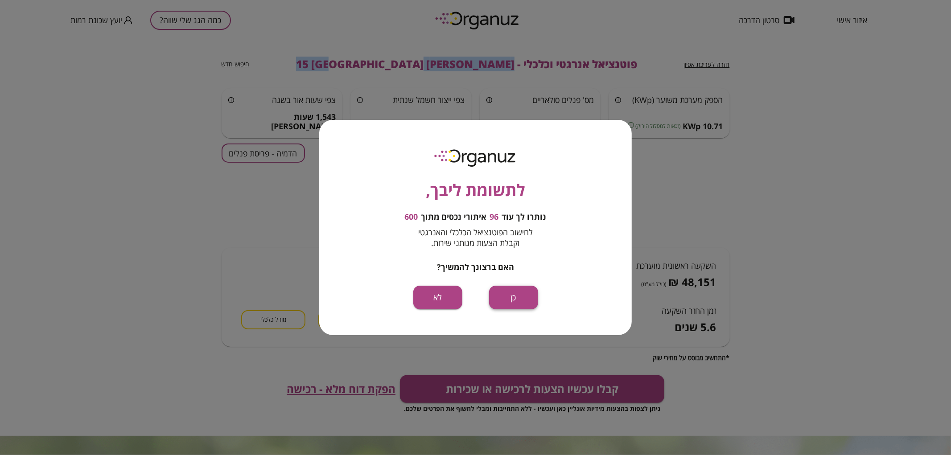
click at [519, 292] on button "כן" at bounding box center [513, 298] width 49 height 24
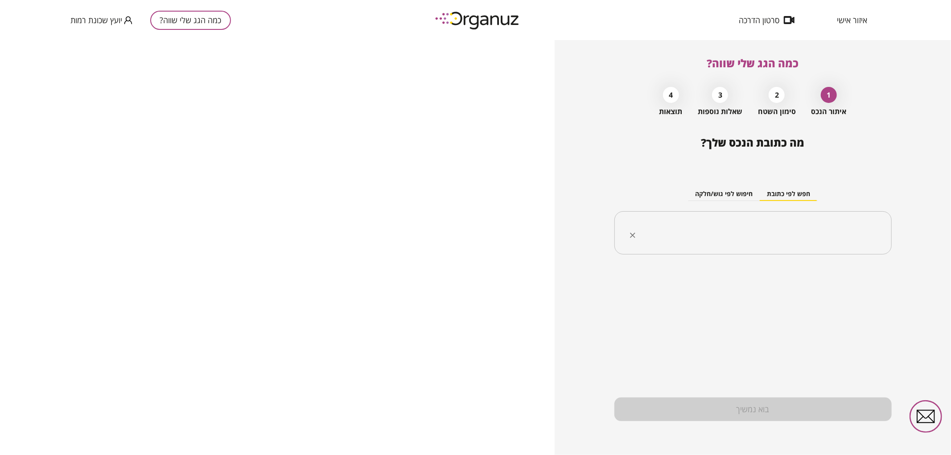
click at [688, 237] on input "text" at bounding box center [755, 233] width 249 height 22
paste input "**********"
click at [829, 239] on input "**********" at bounding box center [755, 233] width 249 height 22
click at [852, 279] on li "[PERSON_NAME] 17 [GEOGRAPHIC_DATA]" at bounding box center [753, 278] width 254 height 16
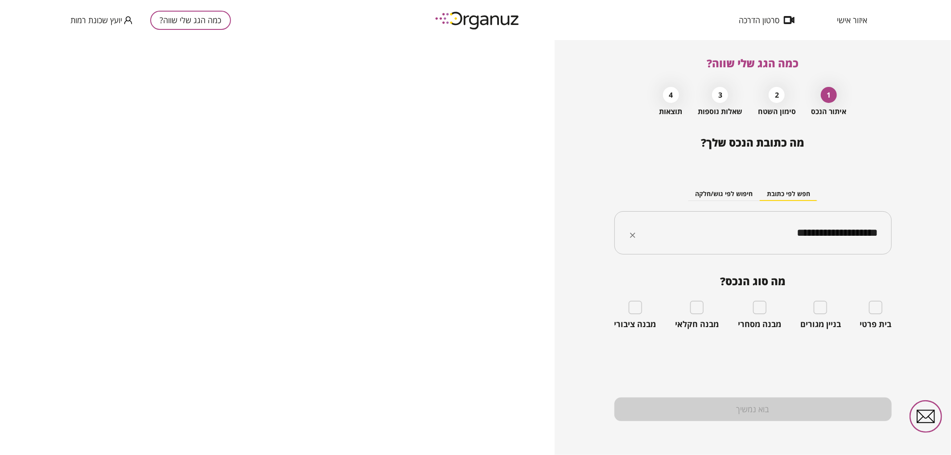
type input "**********"
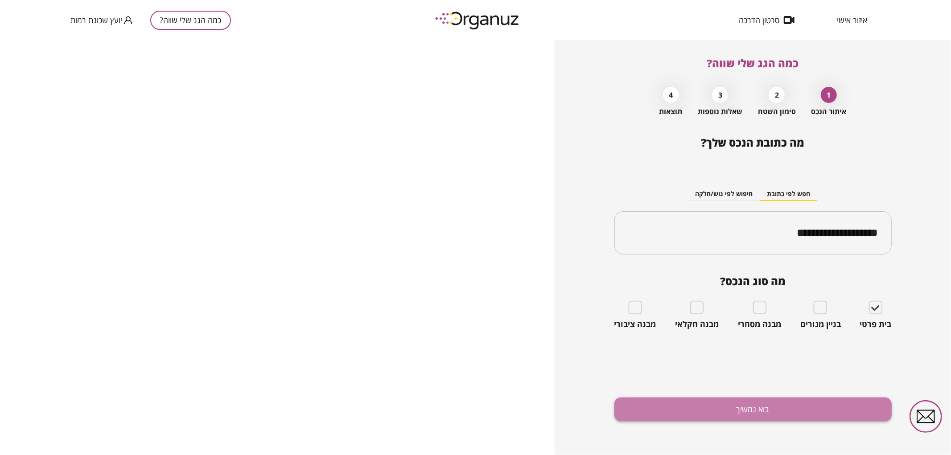
click at [687, 410] on button "בוא נמשיך" at bounding box center [752, 410] width 277 height 24
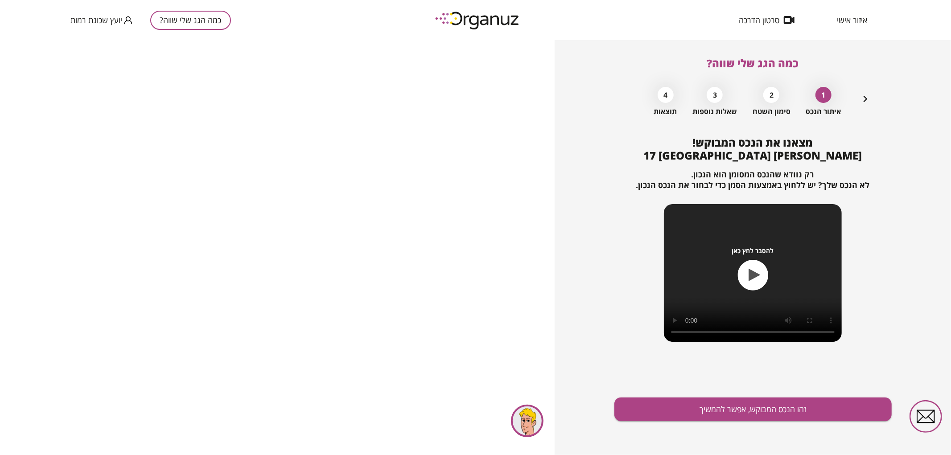
click at [687, 410] on button "זהו הנכס המבוקש, אפשר להמשיך" at bounding box center [752, 410] width 277 height 24
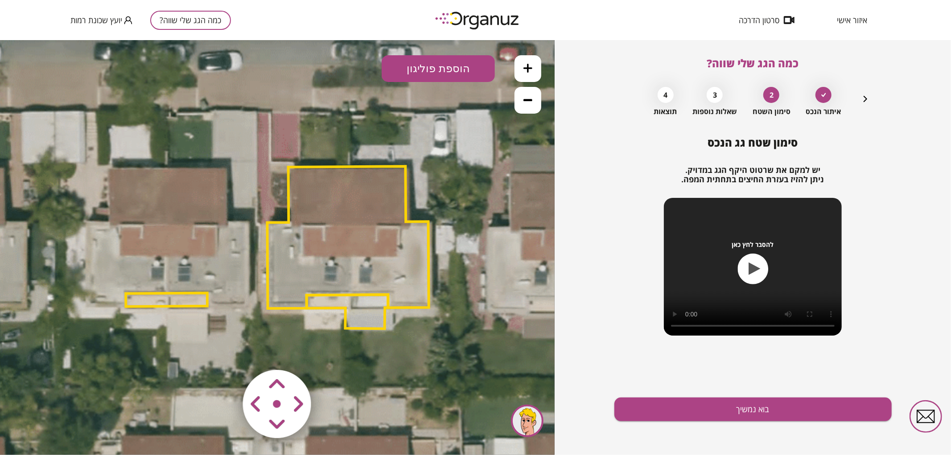
click at [524, 105] on button at bounding box center [527, 99] width 27 height 27
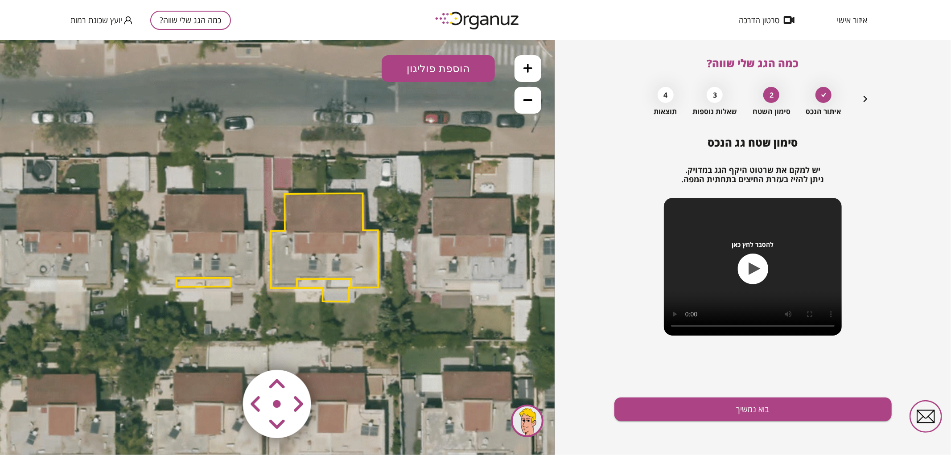
click at [524, 105] on button at bounding box center [527, 99] width 27 height 27
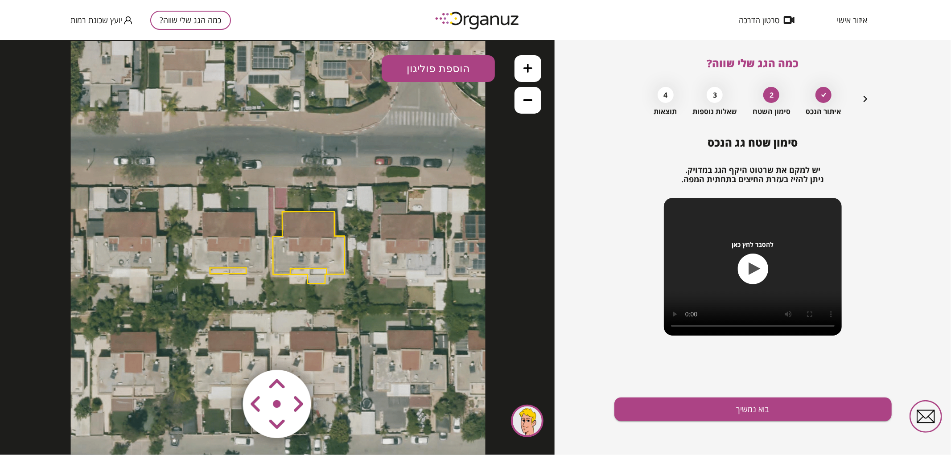
click at [534, 63] on button at bounding box center [527, 68] width 27 height 27
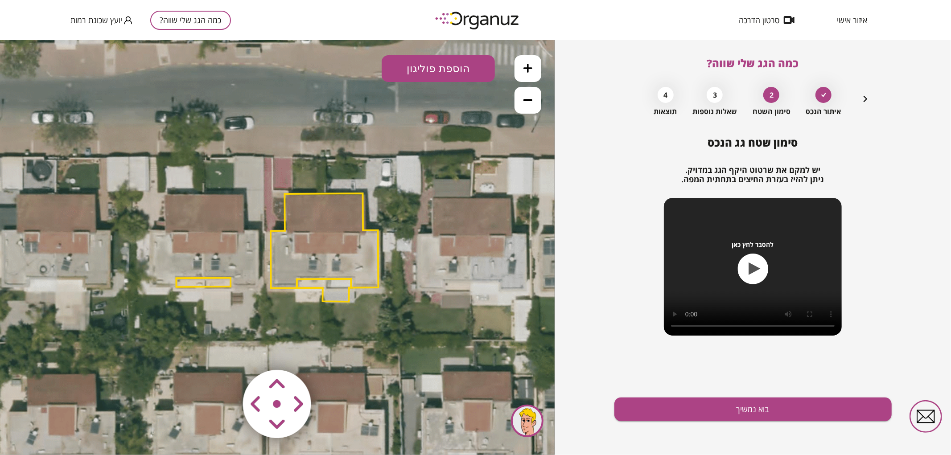
click at [311, 243] on polygon at bounding box center [324, 240] width 108 height 95
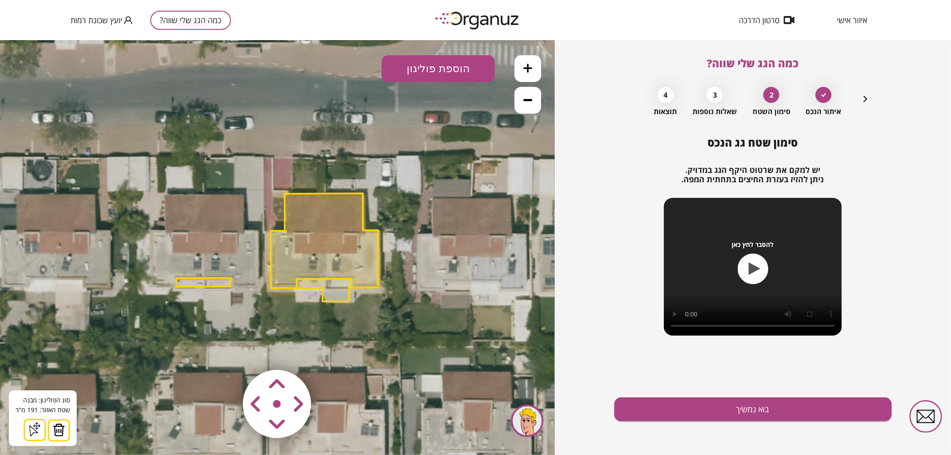
click at [56, 426] on img at bounding box center [59, 429] width 12 height 13
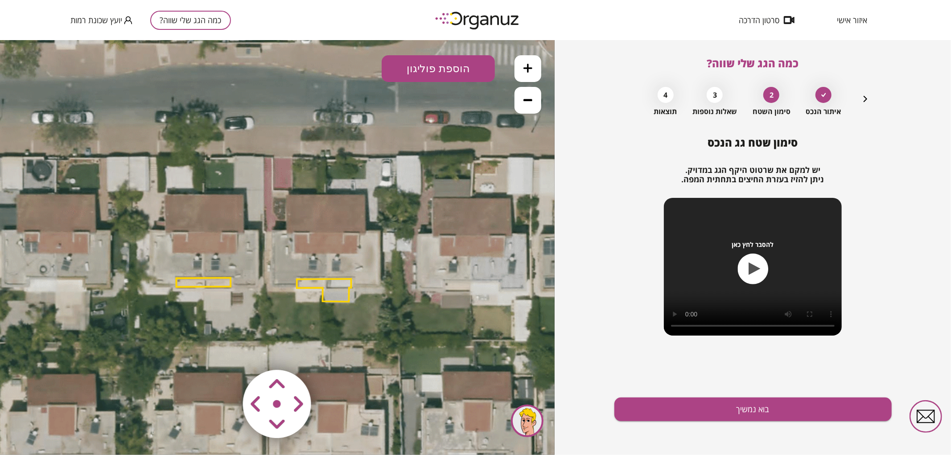
click at [331, 287] on polygon at bounding box center [324, 290] width 54 height 23
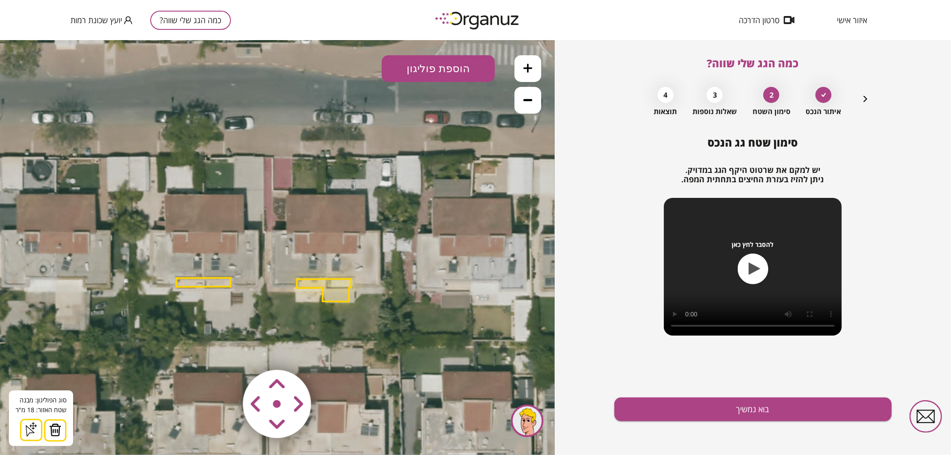
click at [54, 427] on img at bounding box center [55, 429] width 12 height 13
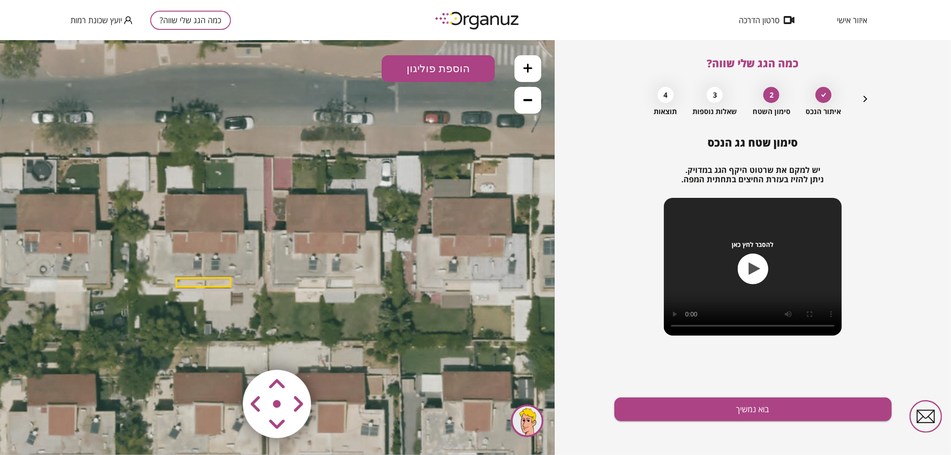
click at [523, 64] on button at bounding box center [527, 68] width 27 height 27
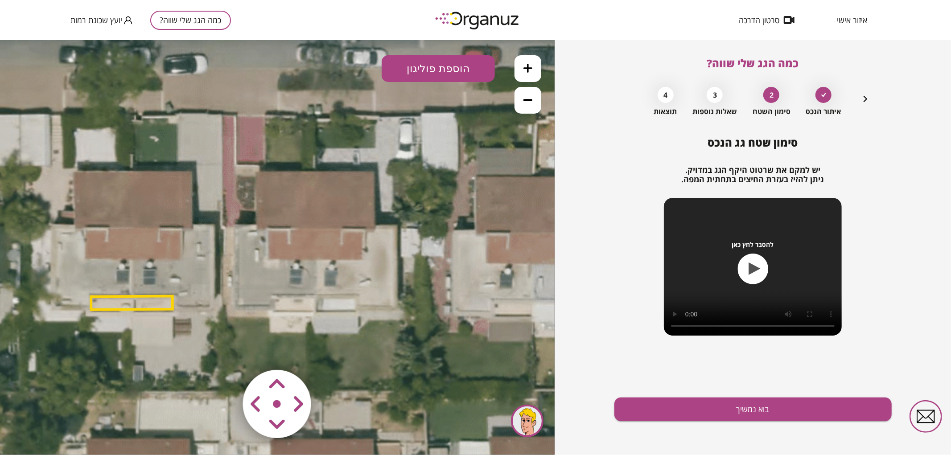
drag, startPoint x: 481, startPoint y: 141, endPoint x: 445, endPoint y: 144, distance: 36.7
click at [445, 144] on icon at bounding box center [244, 252] width 933 height 933
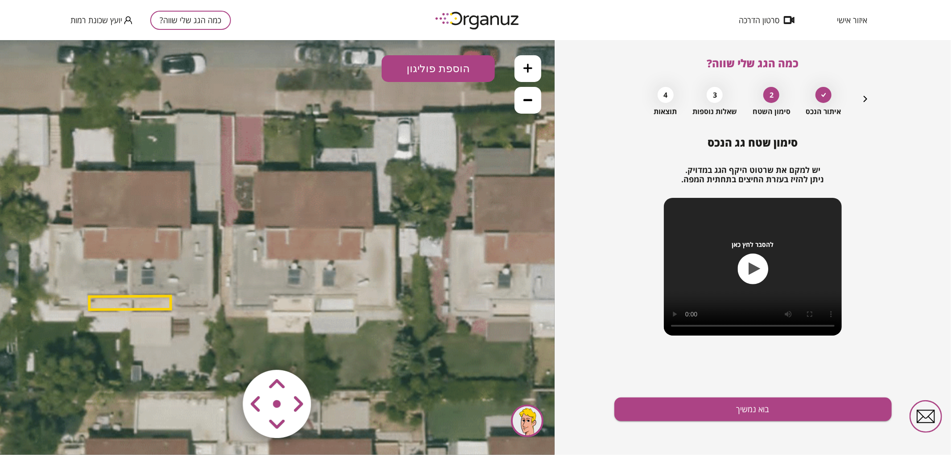
click at [442, 66] on button "הוספת פוליגון" at bounding box center [437, 68] width 113 height 27
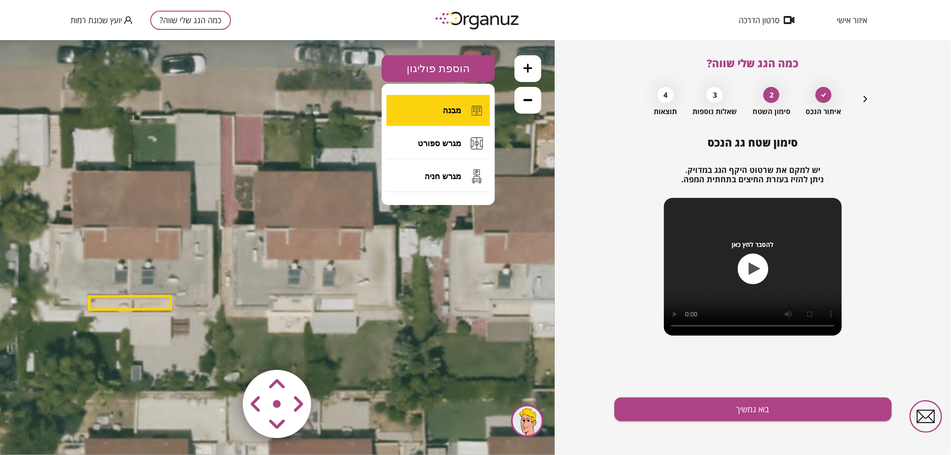
click at [444, 102] on button "מבנה" at bounding box center [437, 109] width 103 height 31
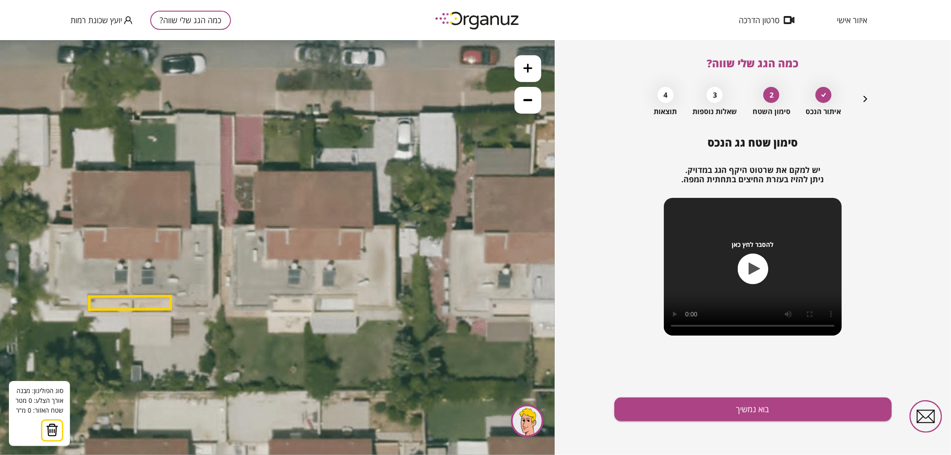
click at [314, 295] on icon at bounding box center [242, 252] width 933 height 933
click at [270, 297] on polygon at bounding box center [291, 295] width 43 height 1
click at [271, 308] on polygon at bounding box center [291, 301] width 43 height 13
click at [234, 307] on polygon at bounding box center [274, 301] width 80 height 13
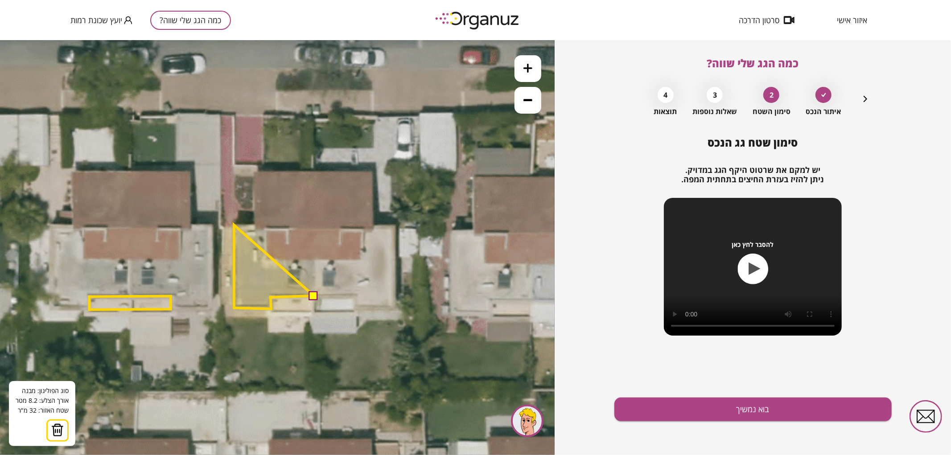
click at [234, 225] on polygon at bounding box center [274, 267] width 80 height 84
click at [255, 225] on polygon at bounding box center [274, 267] width 80 height 84
click at [255, 171] on polygon at bounding box center [274, 240] width 80 height 138
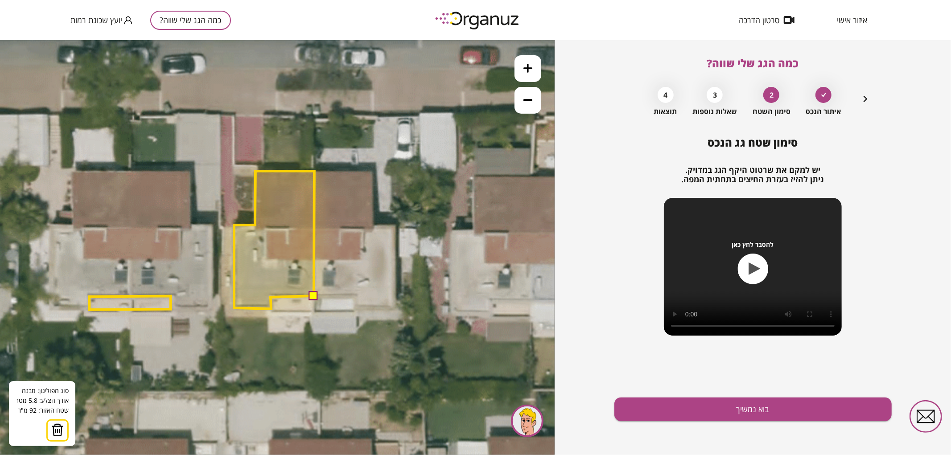
click at [314, 171] on polygon at bounding box center [274, 240] width 80 height 138
click at [317, 294] on button at bounding box center [313, 295] width 9 height 9
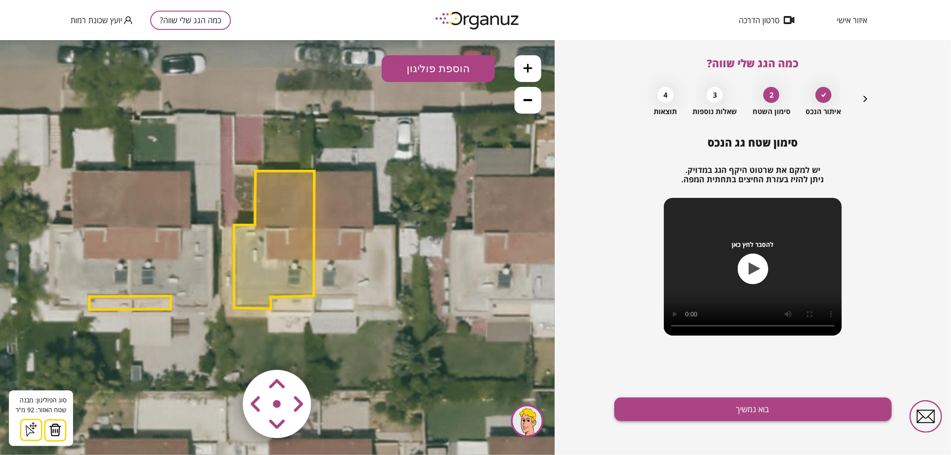
click at [726, 414] on button "בוא נמשיך" at bounding box center [752, 410] width 277 height 24
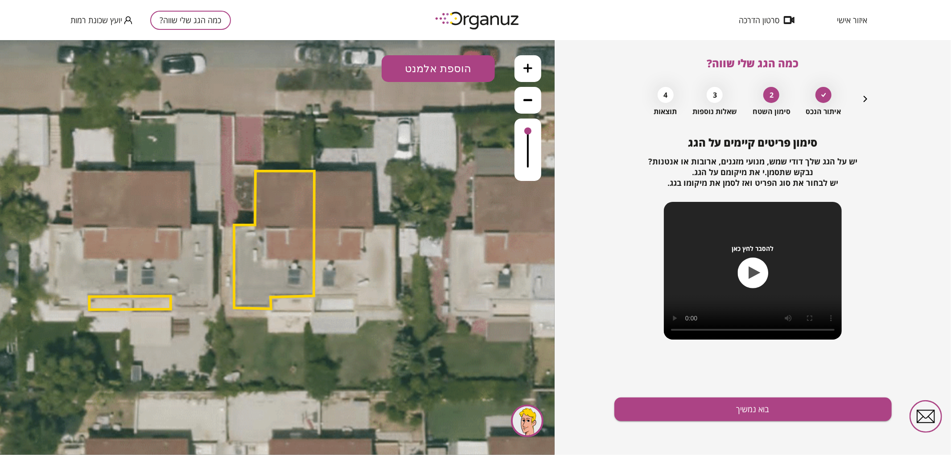
click at [460, 78] on button "הוספת אלמנט" at bounding box center [437, 68] width 113 height 27
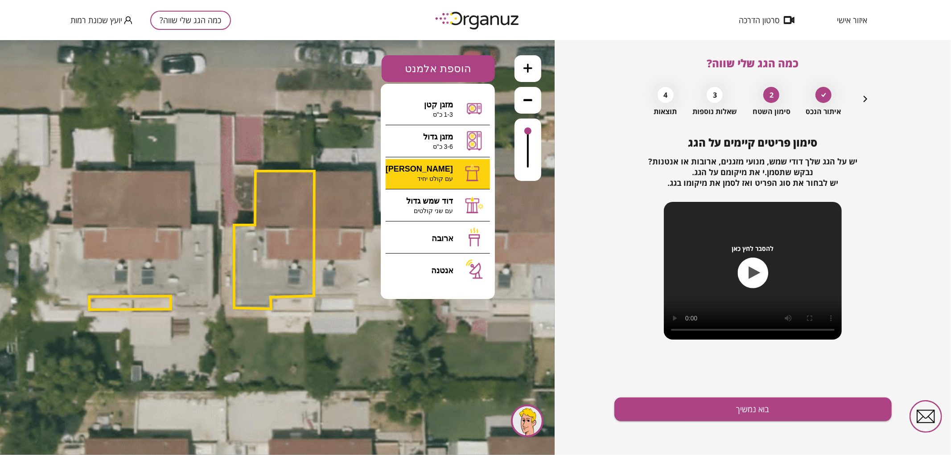
click at [422, 175] on div ".st0 { fill: #FFFFFF; } 92" at bounding box center [277, 247] width 554 height 415
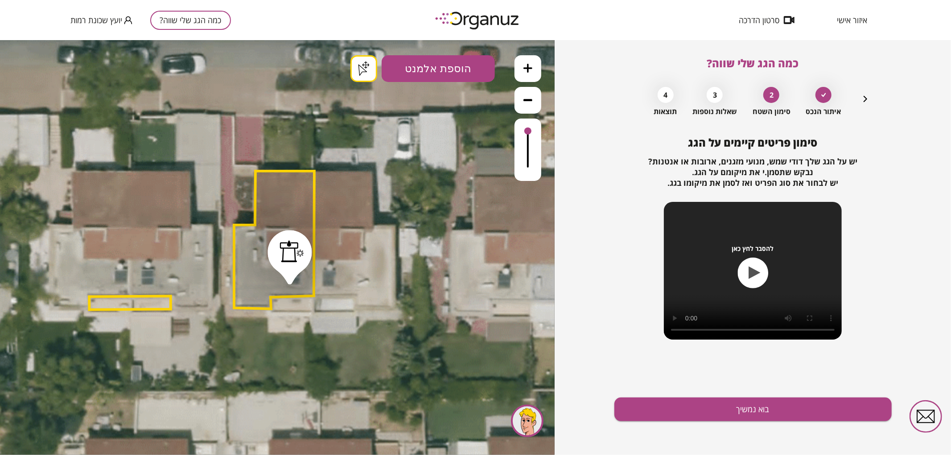
click at [680, 401] on button "בוא נמשיך" at bounding box center [752, 410] width 277 height 24
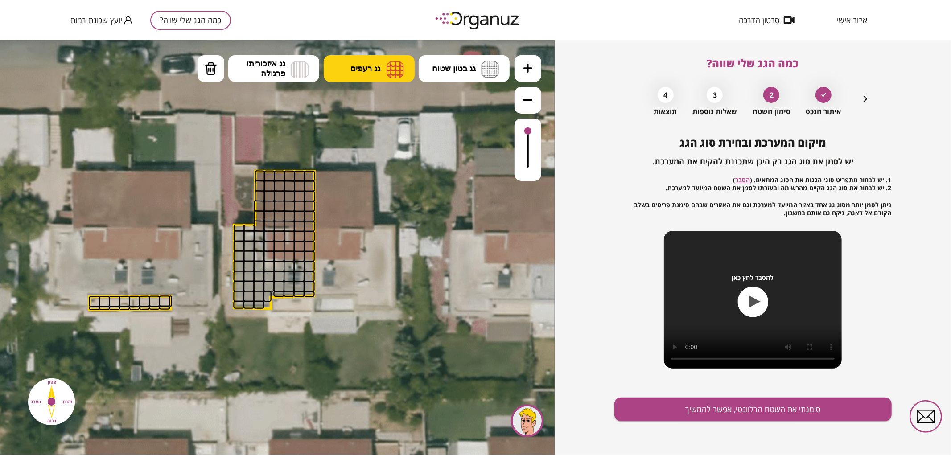
click at [381, 64] on button "גג רעפים" at bounding box center [369, 68] width 91 height 27
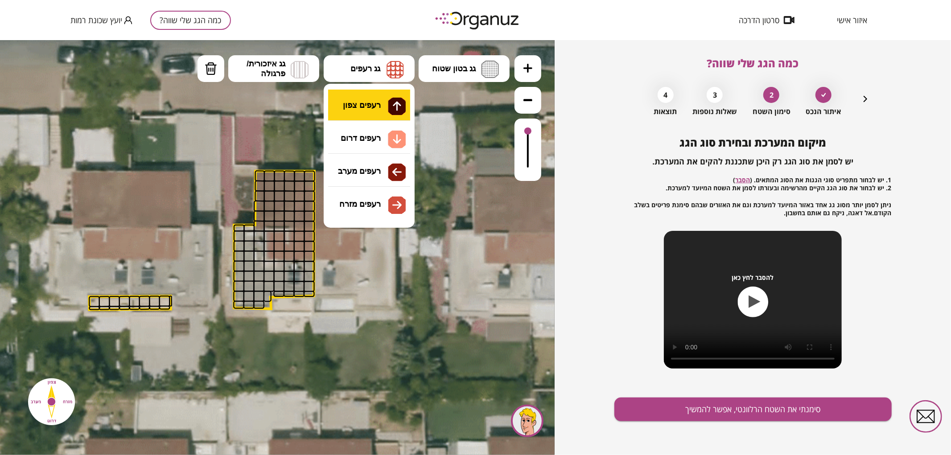
click at [380, 105] on div ".st0 { fill: #FFFFFF; } .st0 { fill: #FFFFFF; }" at bounding box center [277, 247] width 554 height 415
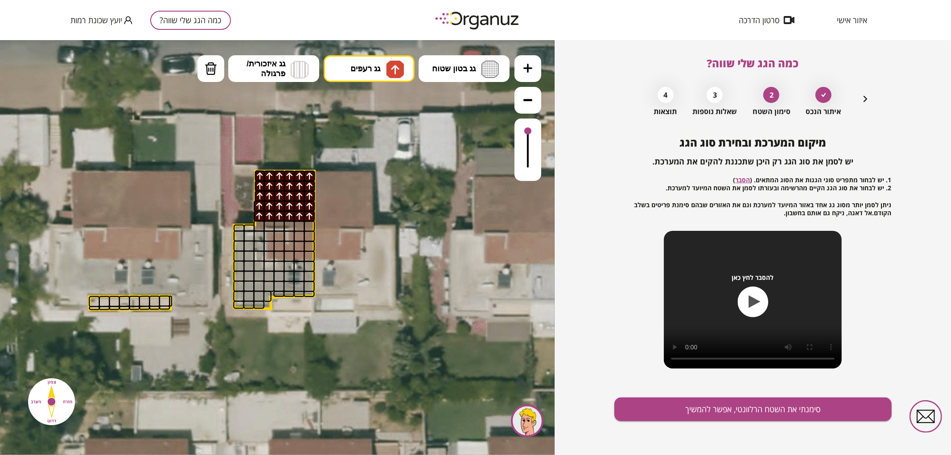
drag, startPoint x: 258, startPoint y: 176, endPoint x: 318, endPoint y: 203, distance: 65.4
click at [371, 70] on span "גג רעפים" at bounding box center [365, 68] width 30 height 10
click at [368, 141] on div ".st0 { fill: #FFFFFF; } .st0 { fill: #FFFFFF; }" at bounding box center [277, 247] width 554 height 415
drag, startPoint x: 306, startPoint y: 236, endPoint x: 281, endPoint y: 248, distance: 27.5
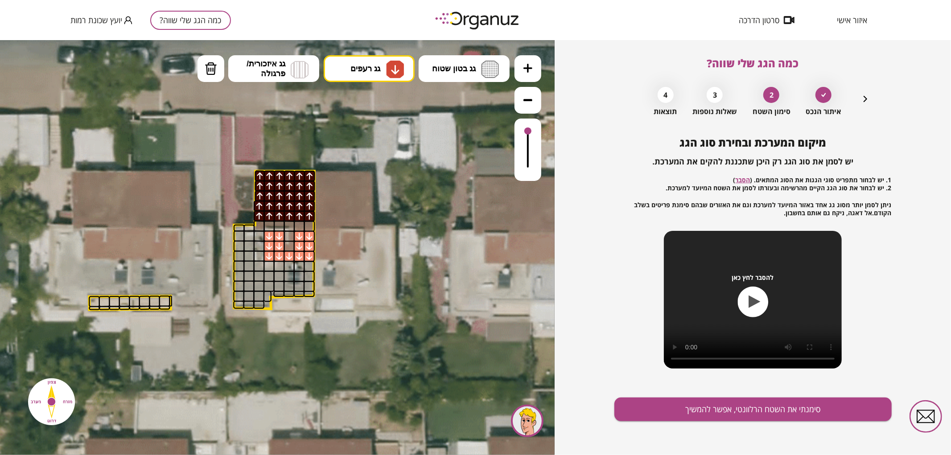
click at [291, 248] on div at bounding box center [288, 245] width 11 height 11
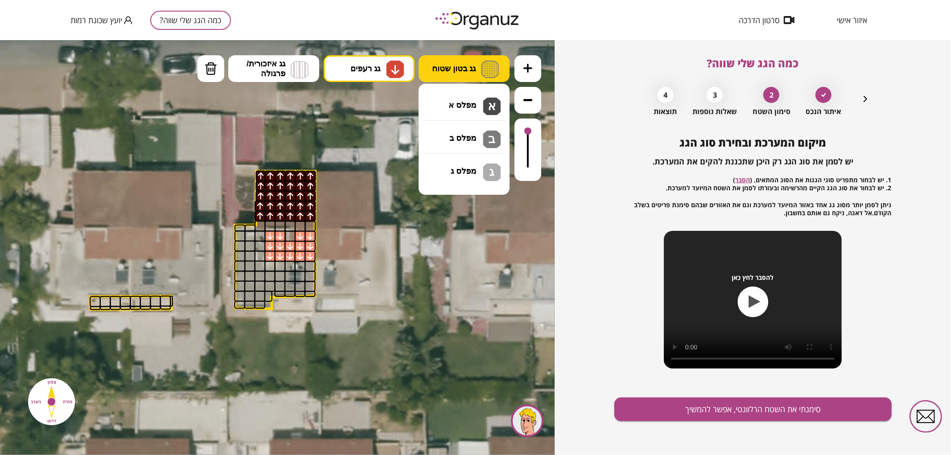
click at [486, 62] on img at bounding box center [490, 68] width 18 height 17
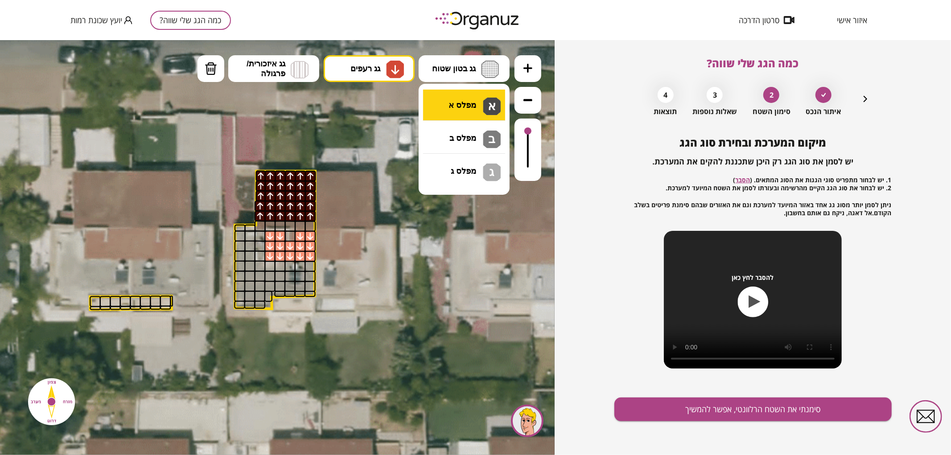
click at [475, 104] on div ".st0 { fill: #FFFFFF; } .st0 { fill: #FFFFFF; }" at bounding box center [277, 247] width 554 height 415
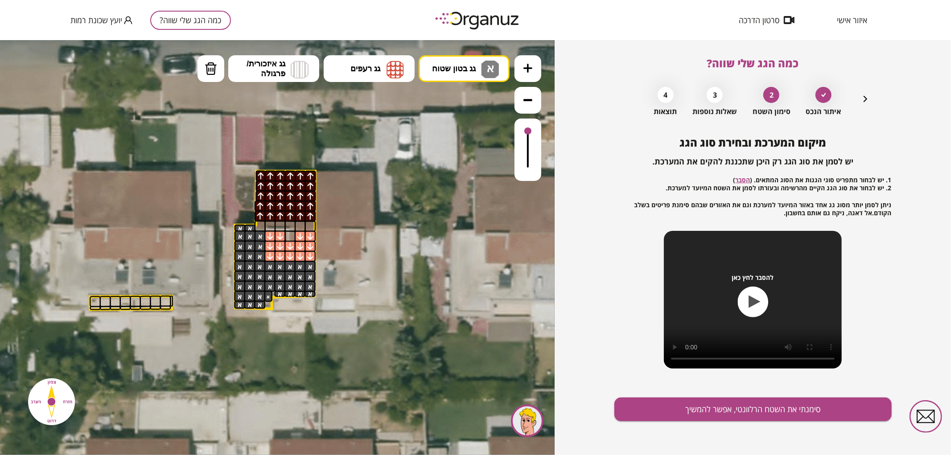
drag, startPoint x: 249, startPoint y: 227, endPoint x: 549, endPoint y: 361, distance: 329.2
click at [742, 411] on button "סימנתי את השטח הרלוונטי, אפשר להמשיך" at bounding box center [752, 410] width 277 height 24
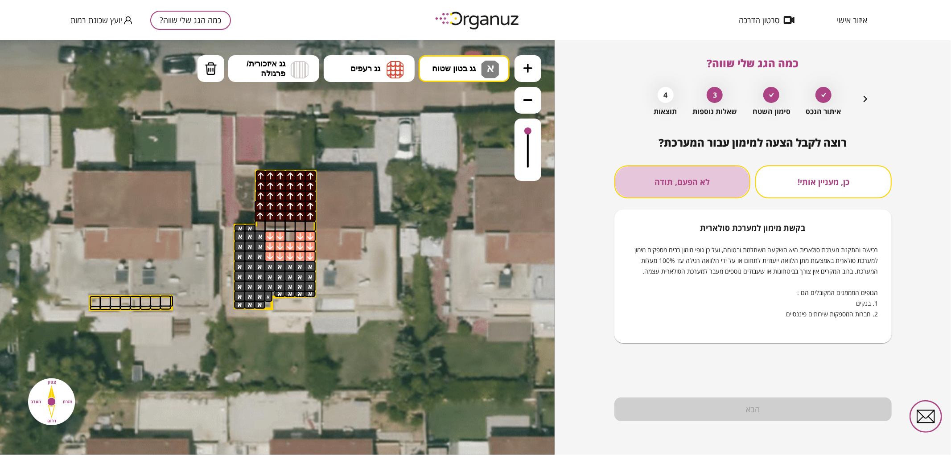
click at [748, 184] on button "לא הפעם, תודה" at bounding box center [682, 181] width 136 height 33
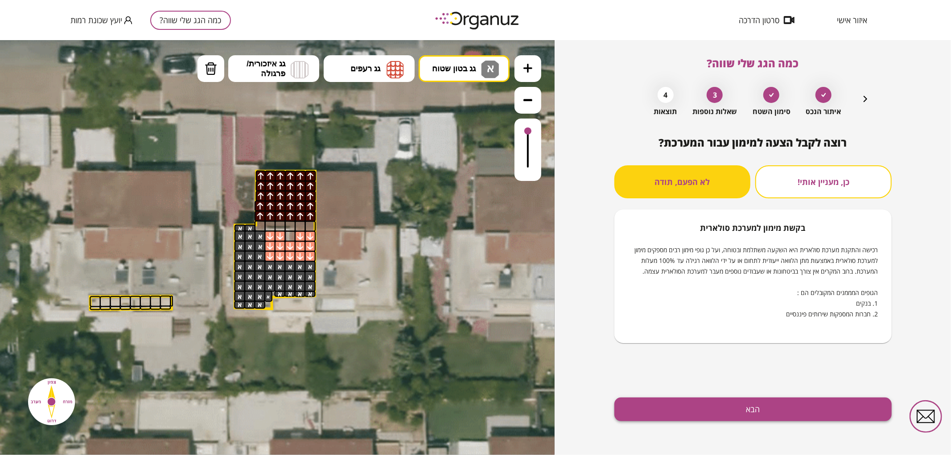
click at [760, 417] on button "הבא" at bounding box center [752, 410] width 277 height 24
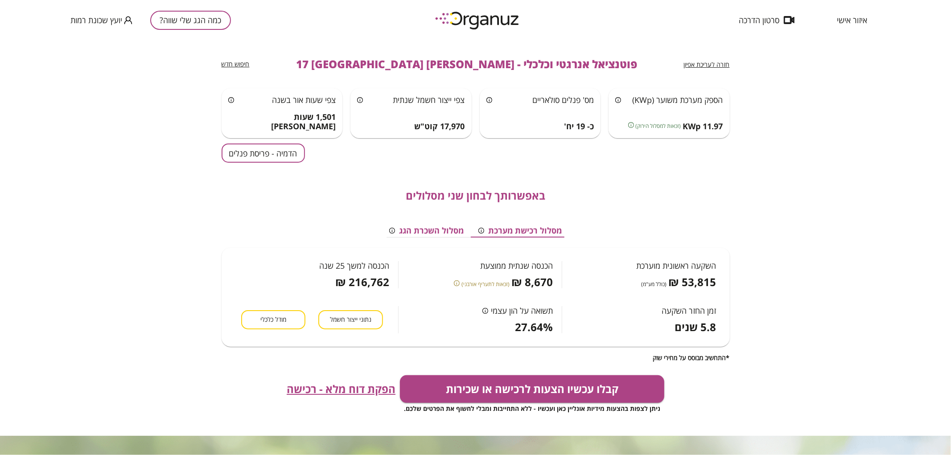
click at [265, 146] on button "הדמיה - פריסת פנלים" at bounding box center [262, 152] width 83 height 19
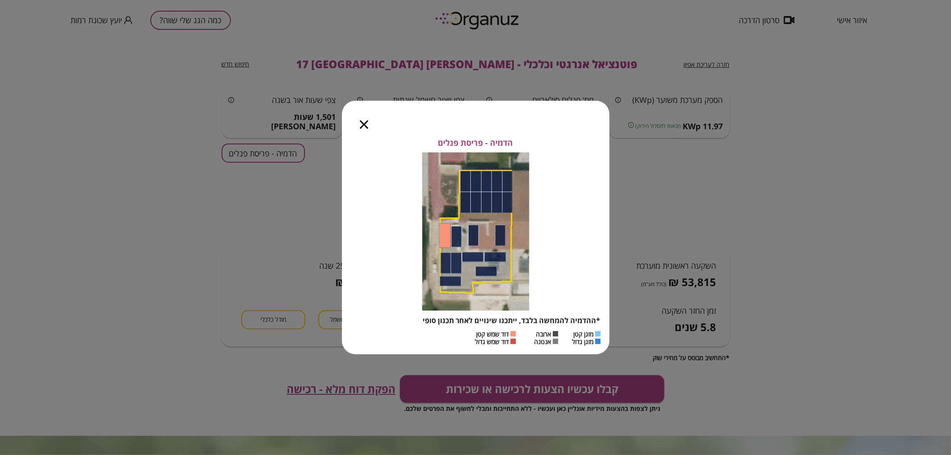
click at [362, 125] on icon "button" at bounding box center [364, 124] width 8 height 8
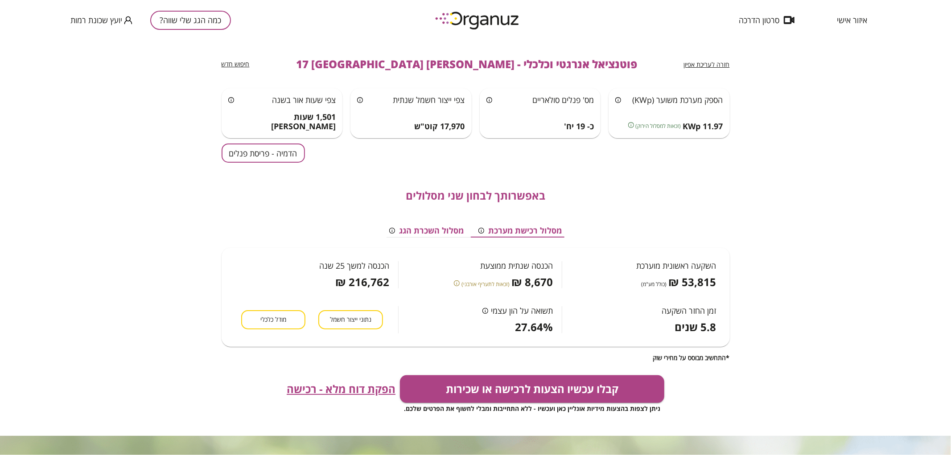
click at [721, 64] on span "חזרה לעריכת אפיון" at bounding box center [707, 64] width 46 height 8
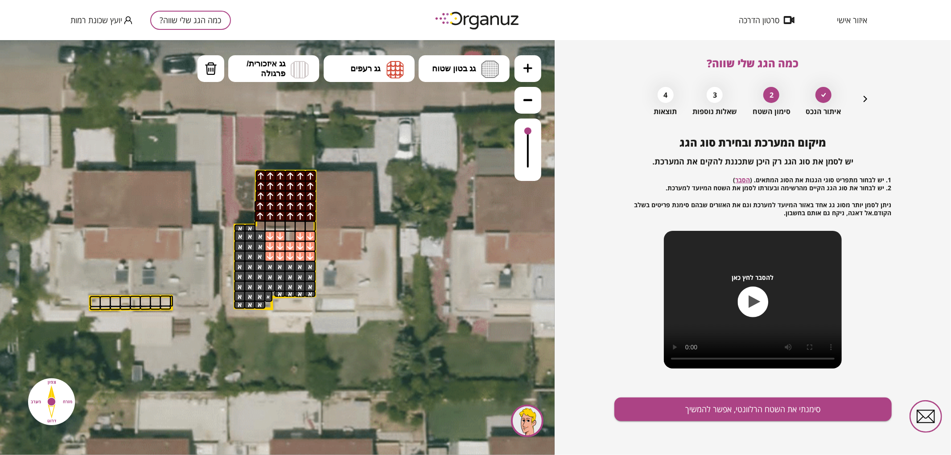
click at [857, 100] on div "איתור הנכס 2 סימון השטח 3 שאלות נוספות 4 תוצאות" at bounding box center [752, 98] width 235 height 33
click at [862, 101] on icon "button" at bounding box center [865, 99] width 11 height 11
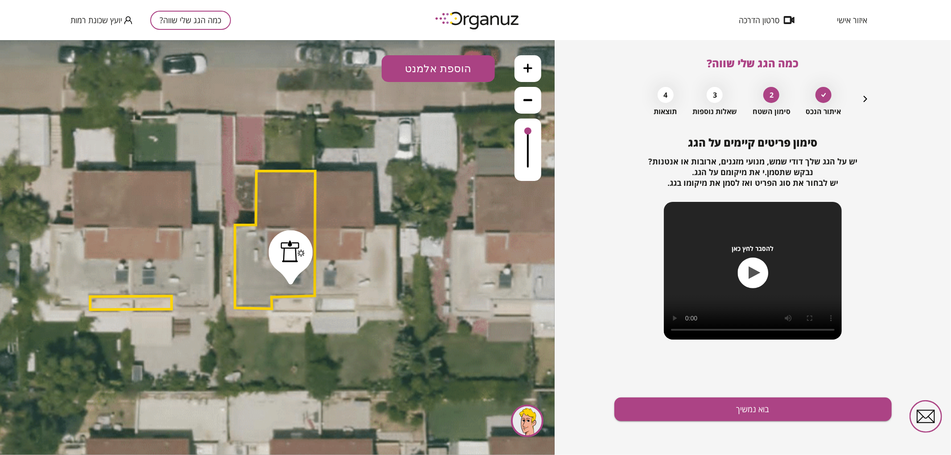
click at [862, 101] on icon "button" at bounding box center [865, 99] width 11 height 11
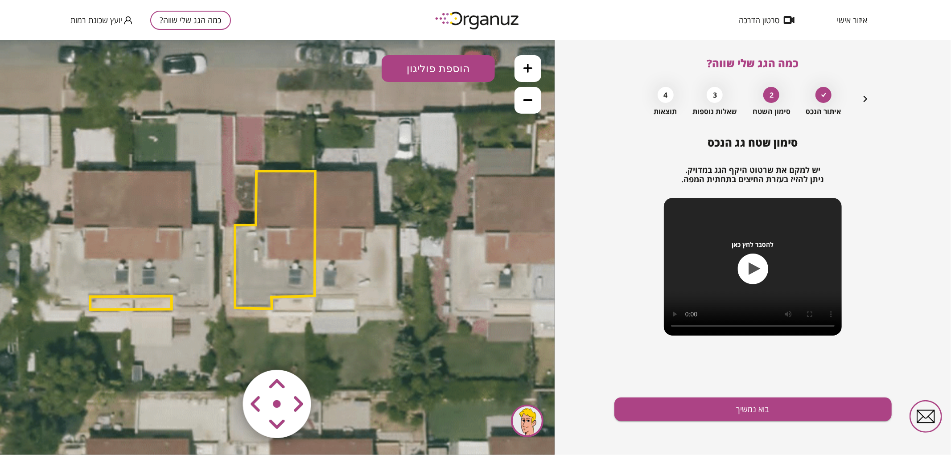
click at [265, 241] on polygon at bounding box center [275, 240] width 80 height 138
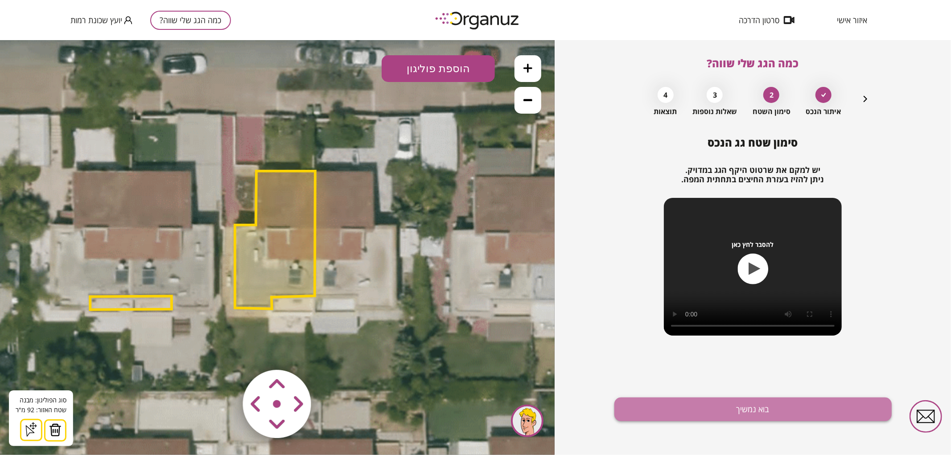
click at [727, 415] on button "בוא נמשיך" at bounding box center [752, 410] width 277 height 24
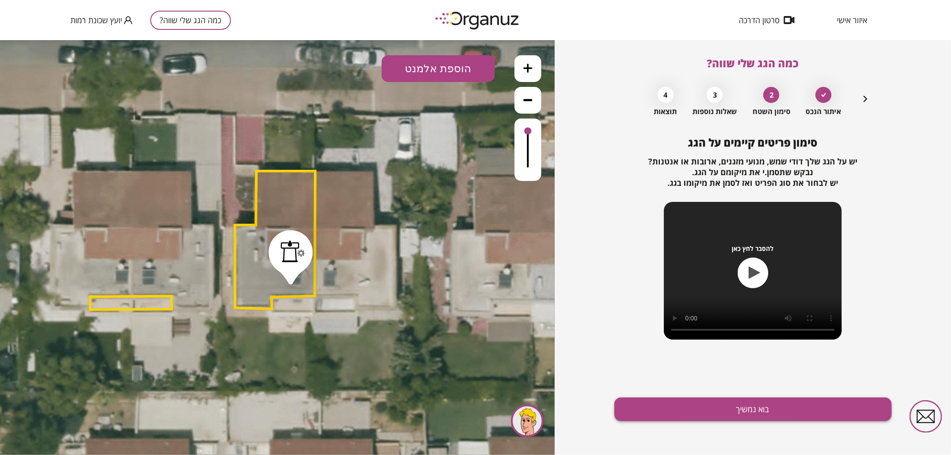
click at [724, 409] on button "בוא נמשיך" at bounding box center [752, 410] width 277 height 24
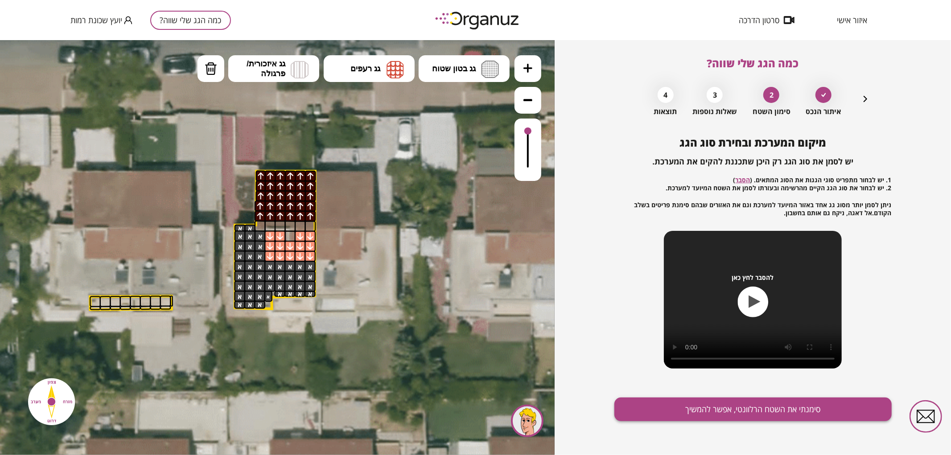
click at [725, 414] on button "סימנתי את השטח הרלוונטי, אפשר להמשיך" at bounding box center [752, 410] width 277 height 24
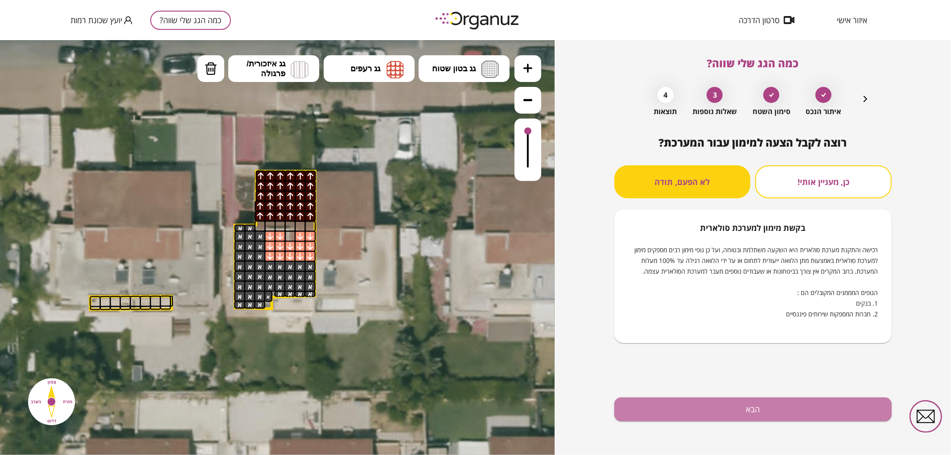
click at [725, 414] on button "הבא" at bounding box center [752, 410] width 277 height 24
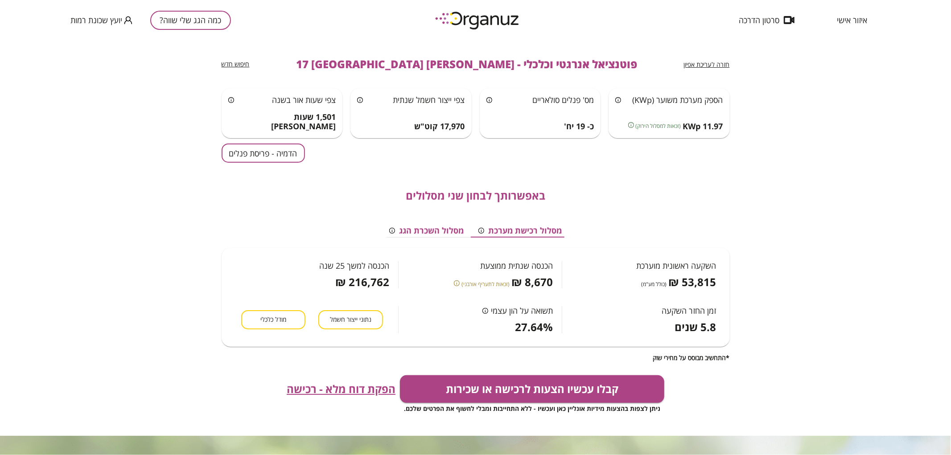
click at [277, 149] on button "הדמיה - פריסת פנלים" at bounding box center [262, 152] width 83 height 19
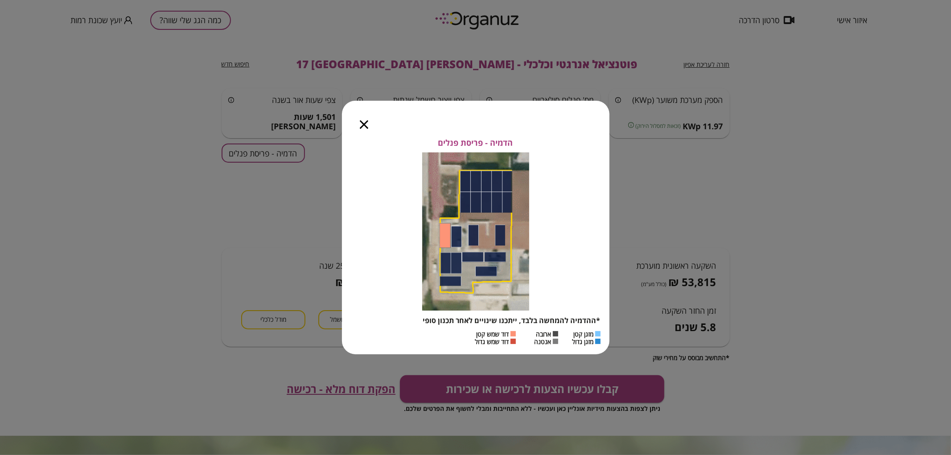
click at [361, 124] on icon "button" at bounding box center [364, 124] width 8 height 8
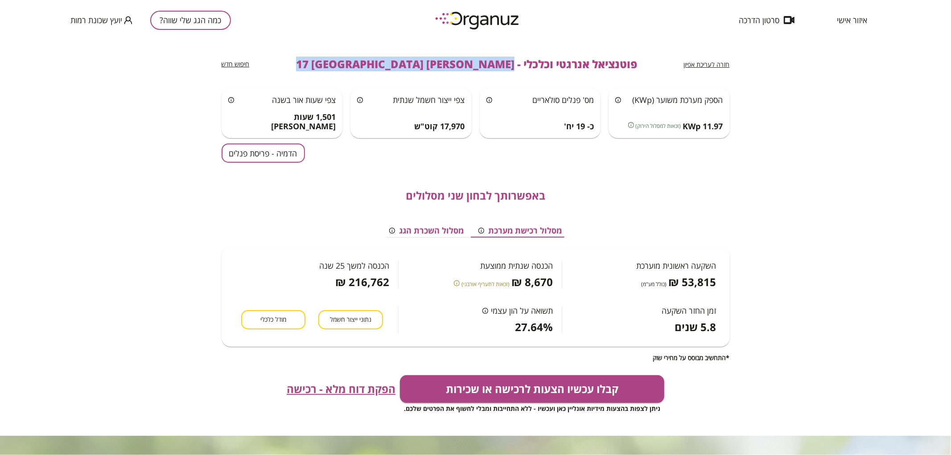
drag, startPoint x: 461, startPoint y: 63, endPoint x: 299, endPoint y: 65, distance: 162.2
click at [299, 65] on div "חזרה לעריכת אפיון פוטנציאל אנרגטי וכלכלי - [PERSON_NAME] 17 באר שבע חיפוש חדש" at bounding box center [475, 64] width 508 height 48
copy div "[PERSON_NAME] 17 באר שבע חיפוש חדש"
click at [209, 15] on button "כמה הגג שלי שווה?" at bounding box center [190, 20] width 81 height 19
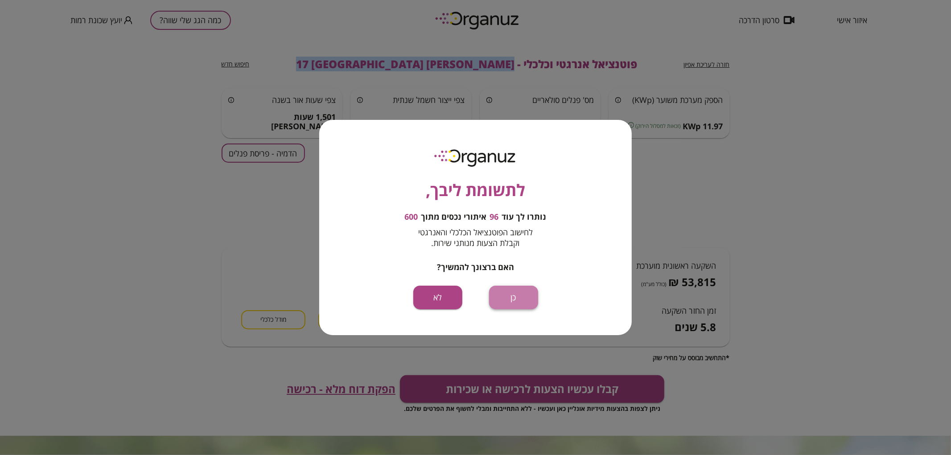
click at [533, 295] on button "כן" at bounding box center [513, 298] width 49 height 24
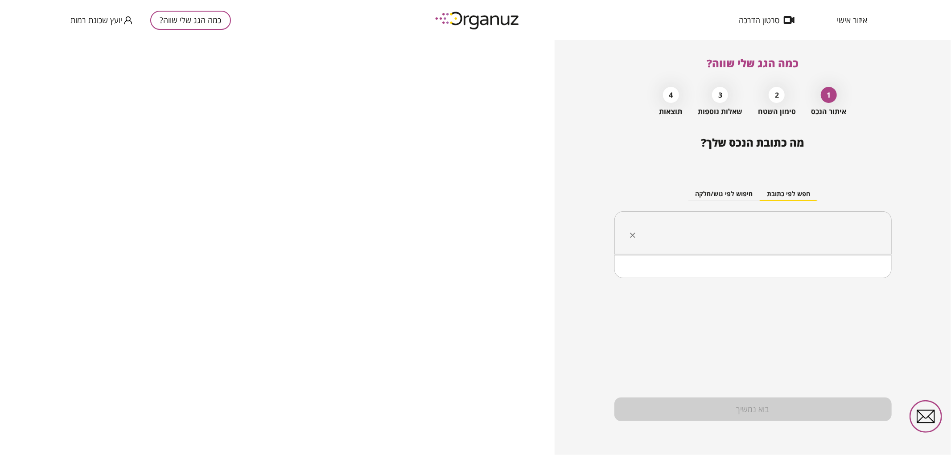
click at [741, 236] on input "text" at bounding box center [755, 233] width 249 height 22
paste input "**********"
click at [822, 237] on input "**********" at bounding box center [755, 233] width 249 height 22
click at [823, 281] on li "[PERSON_NAME] 27 [GEOGRAPHIC_DATA]" at bounding box center [753, 278] width 254 height 16
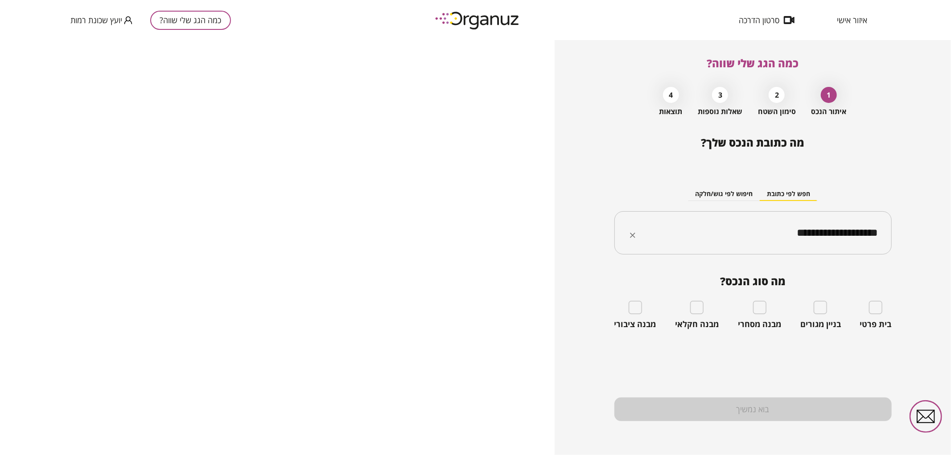
type input "**********"
click at [882, 305] on div "בית פרטי" at bounding box center [876, 315] width 32 height 29
click at [883, 312] on div "בית פרטי" at bounding box center [876, 315] width 32 height 29
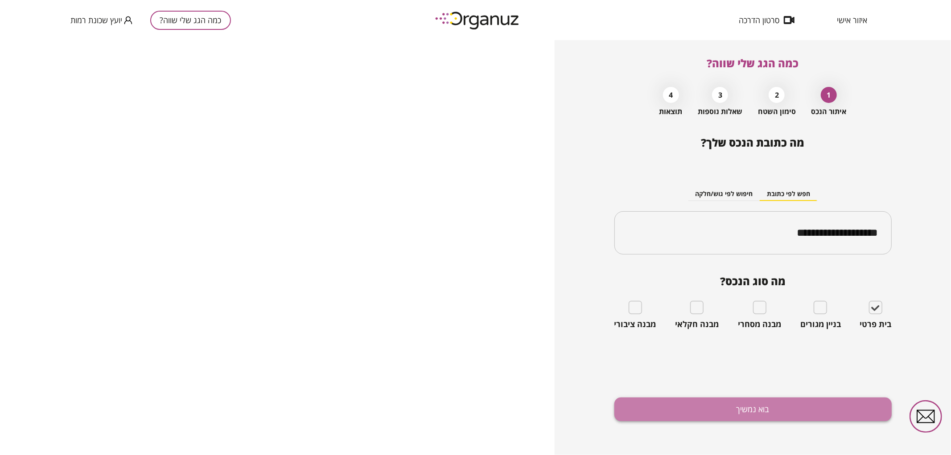
click at [835, 406] on button "בוא נמשיך" at bounding box center [752, 410] width 277 height 24
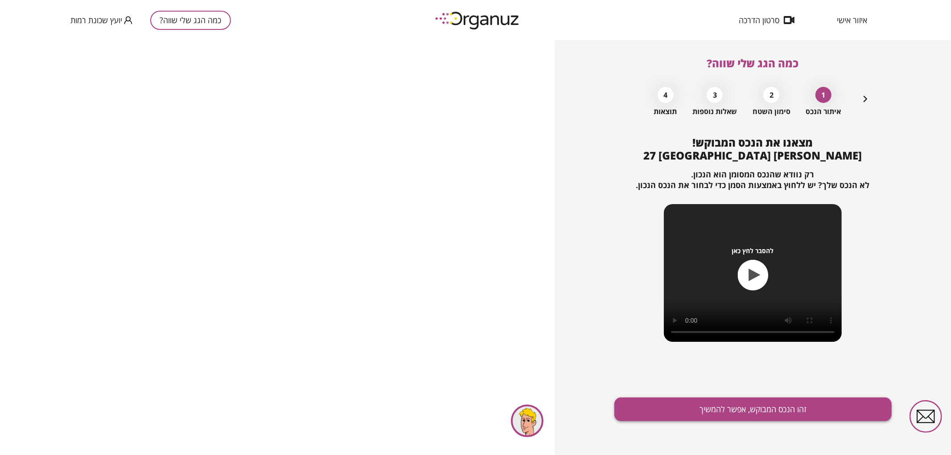
click at [807, 413] on button "זהו הנכס המבוקש, אפשר להמשיך" at bounding box center [752, 410] width 277 height 24
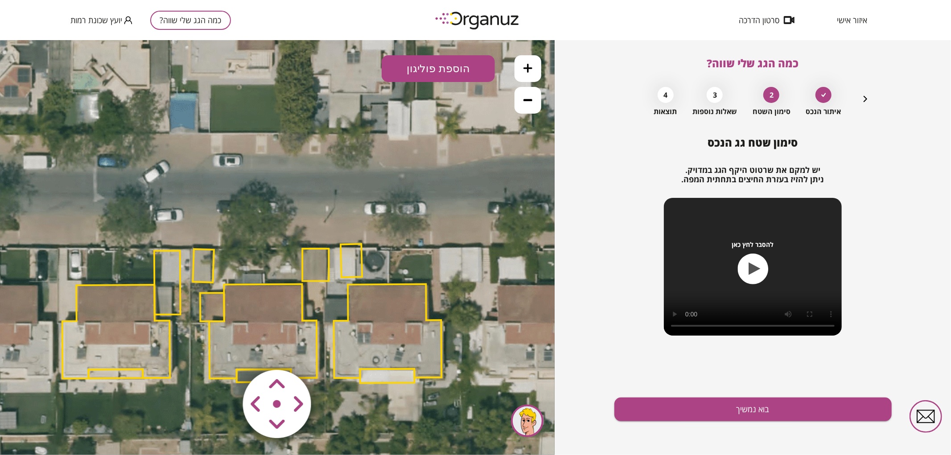
drag, startPoint x: 466, startPoint y: 215, endPoint x: 439, endPoint y: 267, distance: 58.6
click at [439, 267] on icon at bounding box center [253, 315] width 1163 height 1163
click at [287, 332] on polygon at bounding box center [263, 331] width 108 height 94
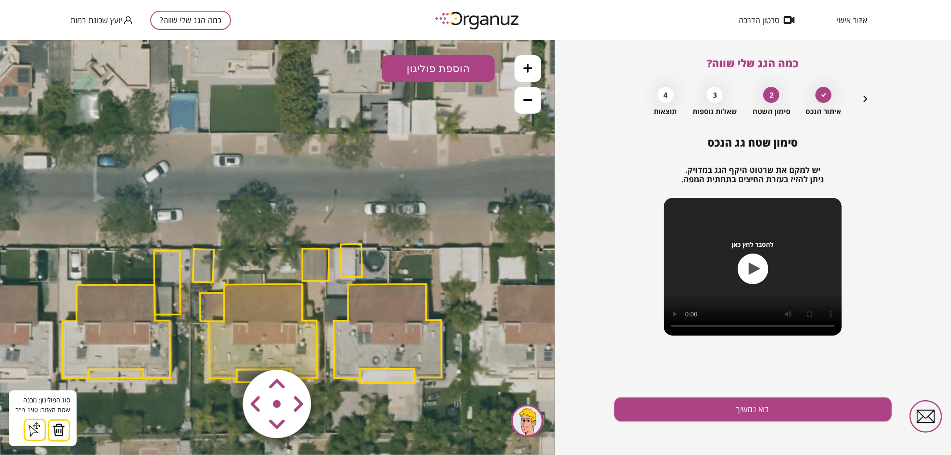
click at [59, 434] on img at bounding box center [59, 429] width 12 height 13
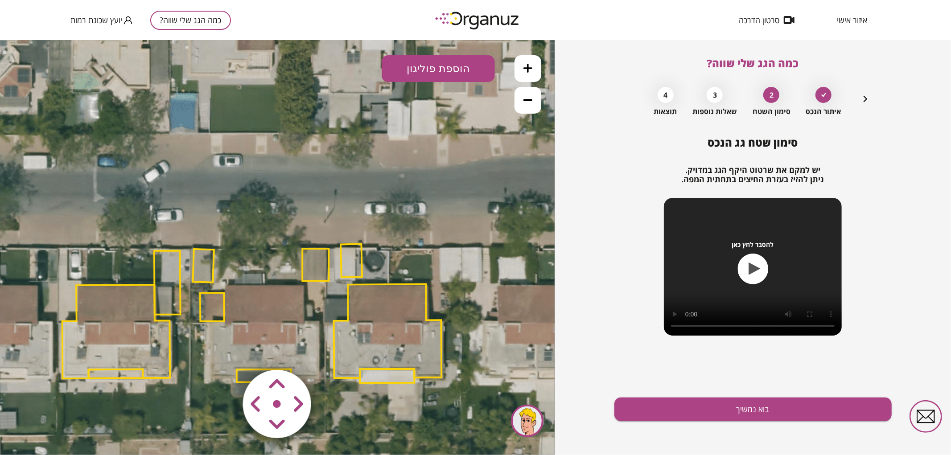
click at [223, 312] on polygon at bounding box center [212, 306] width 24 height 29
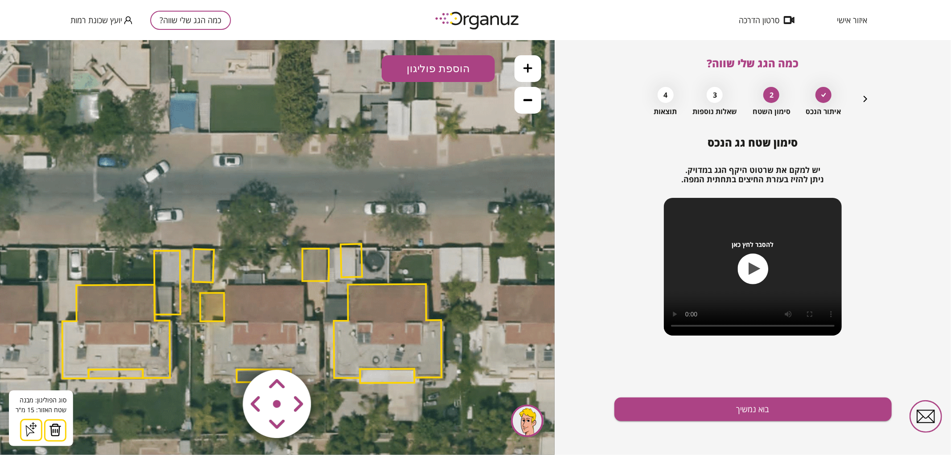
click at [60, 424] on img at bounding box center [55, 429] width 12 height 13
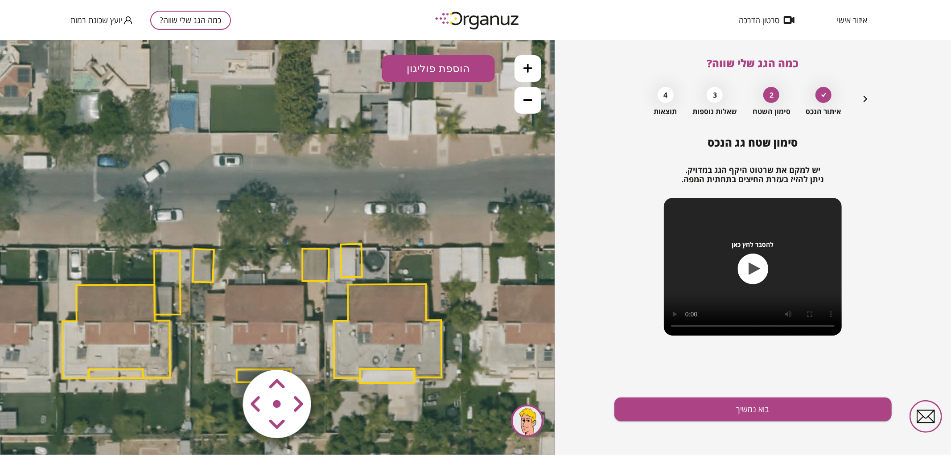
click at [201, 258] on polygon at bounding box center [203, 265] width 21 height 33
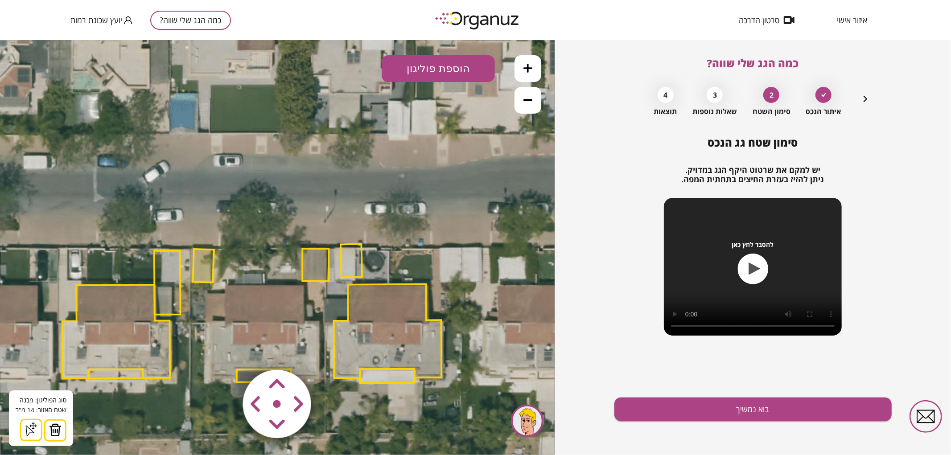
click at [58, 426] on img at bounding box center [55, 429] width 12 height 13
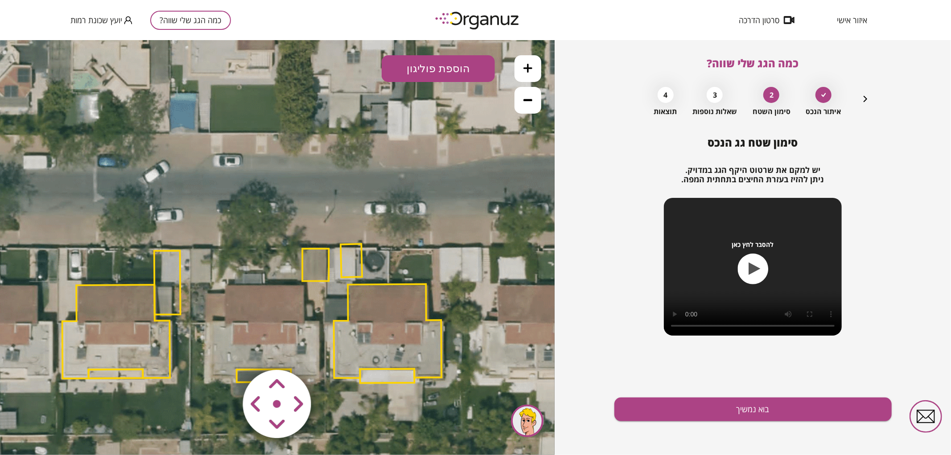
click at [224, 351] on area at bounding box center [224, 351] width 0 height 0
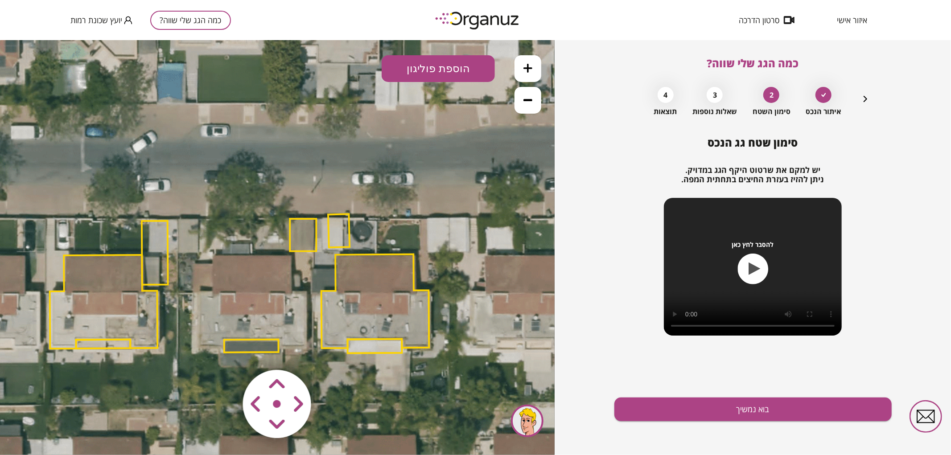
drag, startPoint x: 298, startPoint y: 328, endPoint x: 261, endPoint y: 322, distance: 37.0
click at [284, 299] on icon at bounding box center [240, 285] width 1163 height 1163
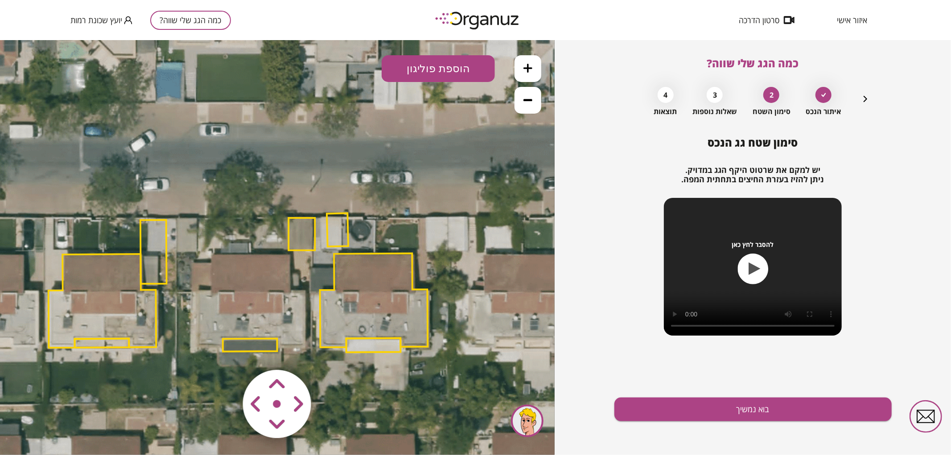
click at [247, 342] on polygon at bounding box center [250, 344] width 54 height 13
click at [59, 424] on img at bounding box center [55, 429] width 12 height 13
click at [287, 236] on icon at bounding box center [239, 284] width 1163 height 1163
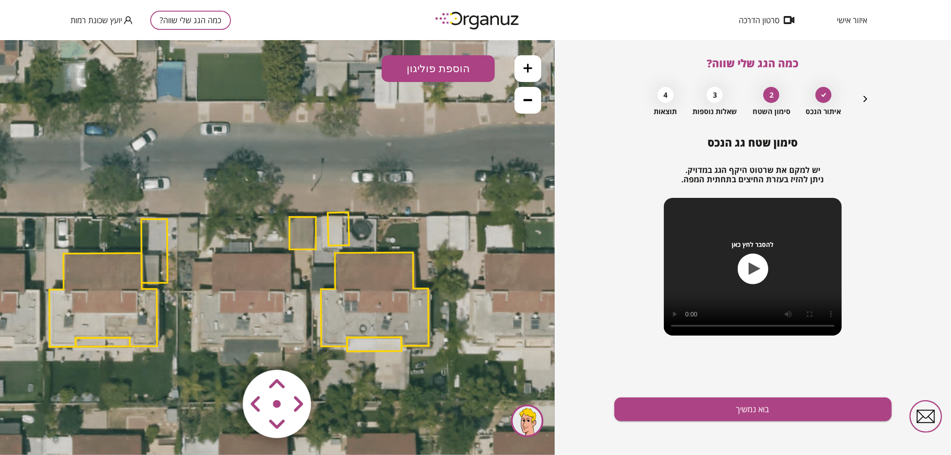
click at [295, 230] on polygon at bounding box center [302, 233] width 26 height 33
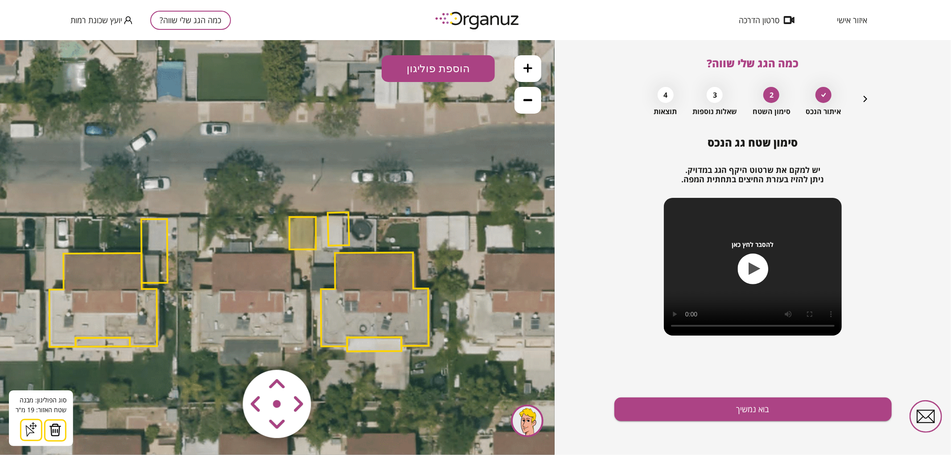
click at [56, 426] on img at bounding box center [55, 429] width 12 height 13
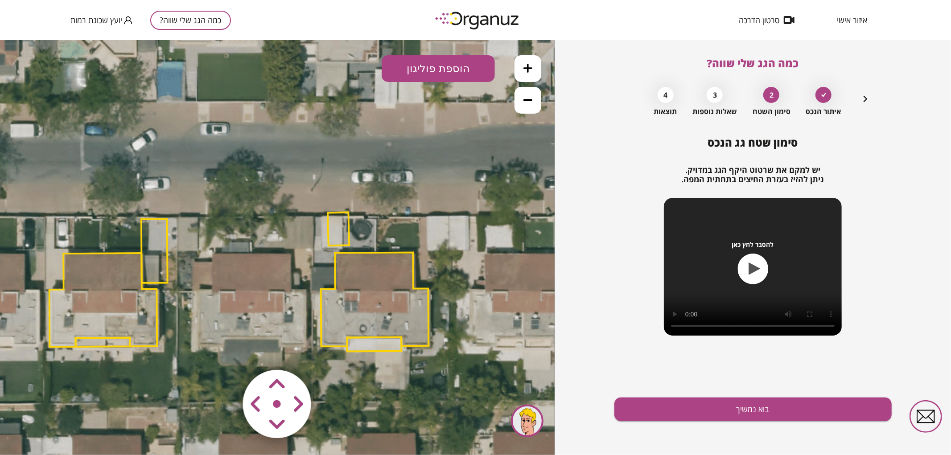
click at [541, 64] on icon at bounding box center [240, 283] width 1163 height 1163
click at [463, 66] on button "הוספת פוליגון" at bounding box center [437, 68] width 113 height 27
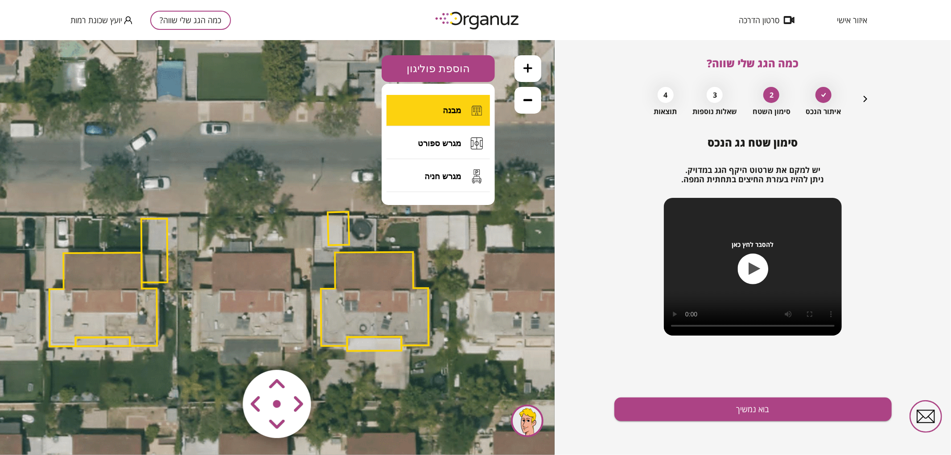
click at [441, 110] on button "מבנה" at bounding box center [437, 109] width 103 height 31
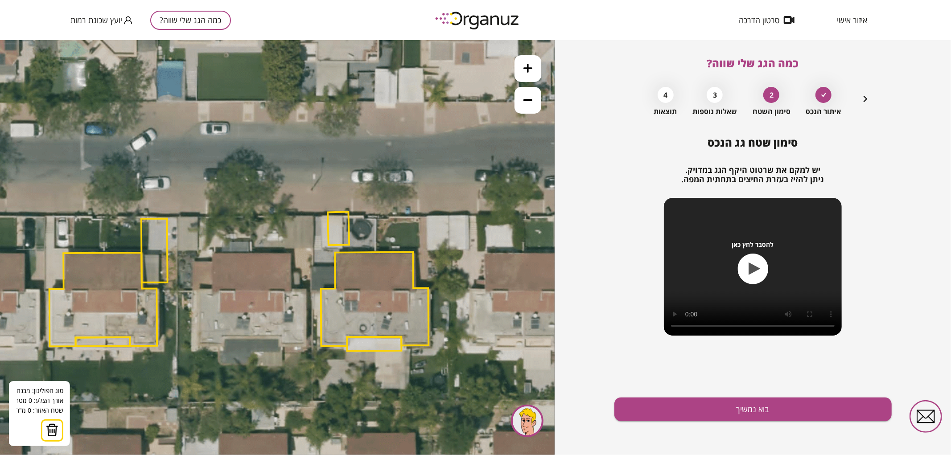
click at [251, 336] on icon at bounding box center [240, 283] width 1163 height 1163
click at [281, 336] on icon at bounding box center [240, 283] width 1163 height 1163
click at [281, 346] on polygon at bounding box center [266, 341] width 30 height 10
click at [308, 346] on polygon at bounding box center [279, 341] width 57 height 10
click at [305, 290] on polygon at bounding box center [279, 318] width 57 height 57
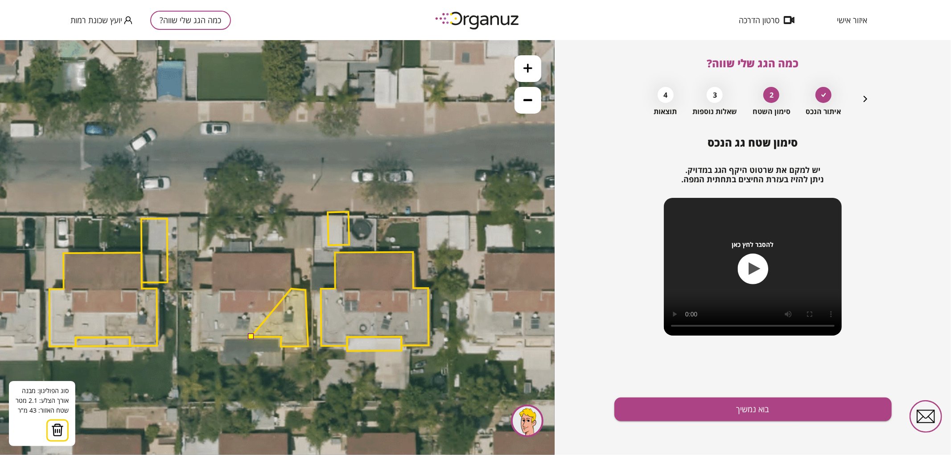
click at [291, 288] on polygon at bounding box center [279, 317] width 57 height 58
click at [291, 252] on polygon at bounding box center [279, 299] width 57 height 94
click at [251, 252] on polygon at bounding box center [279, 299] width 57 height 94
click at [253, 335] on button at bounding box center [250, 336] width 6 height 6
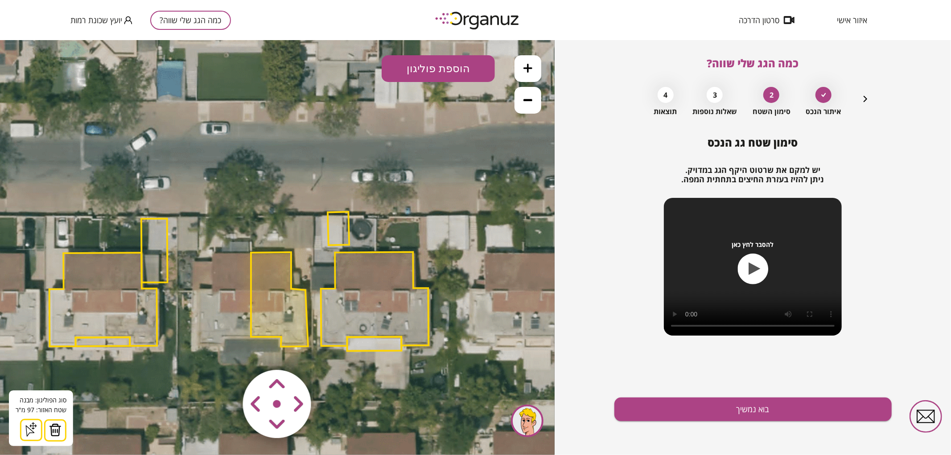
click at [525, 66] on icon at bounding box center [527, 67] width 9 height 9
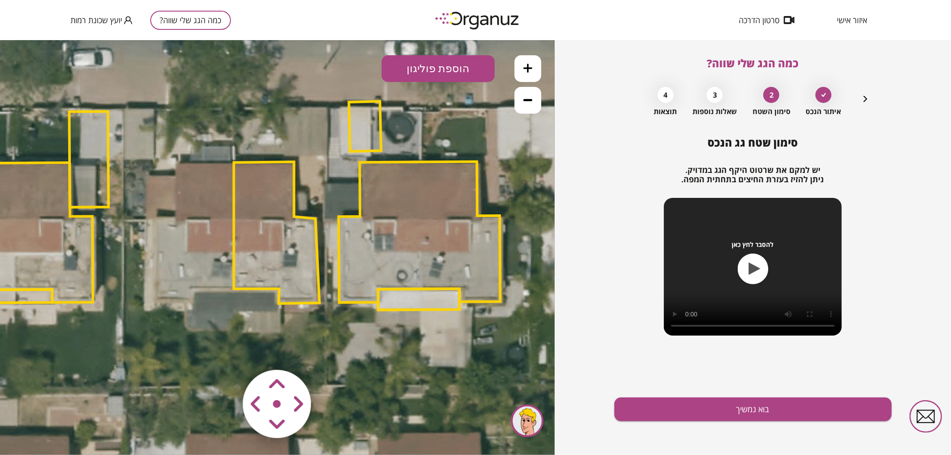
drag, startPoint x: 415, startPoint y: 206, endPoint x: 412, endPoint y: 112, distance: 94.5
click at [411, 112] on icon at bounding box center [218, 208] width 1745 height 1745
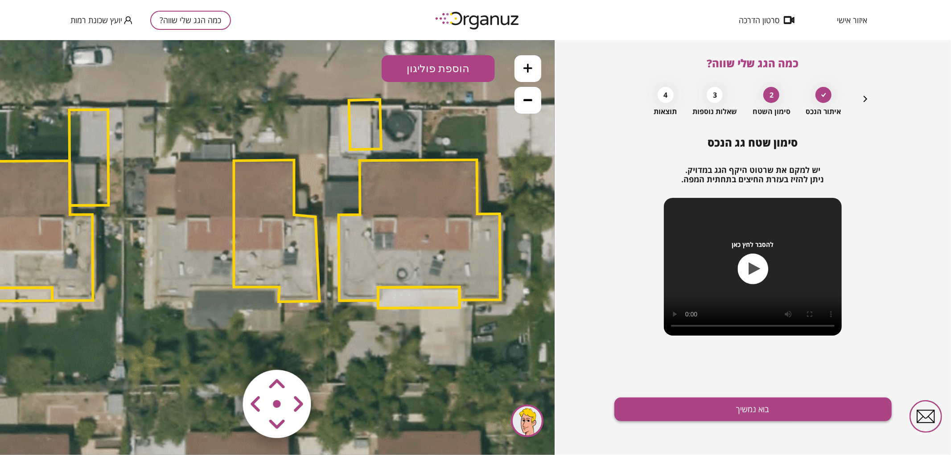
click at [666, 407] on button "בוא נמשיך" at bounding box center [752, 410] width 277 height 24
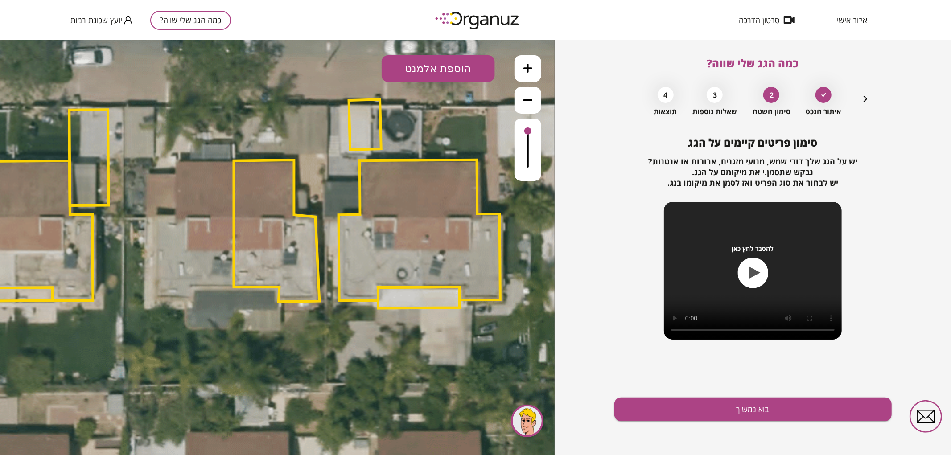
click at [447, 76] on button "הוספת אלמנט" at bounding box center [437, 68] width 113 height 27
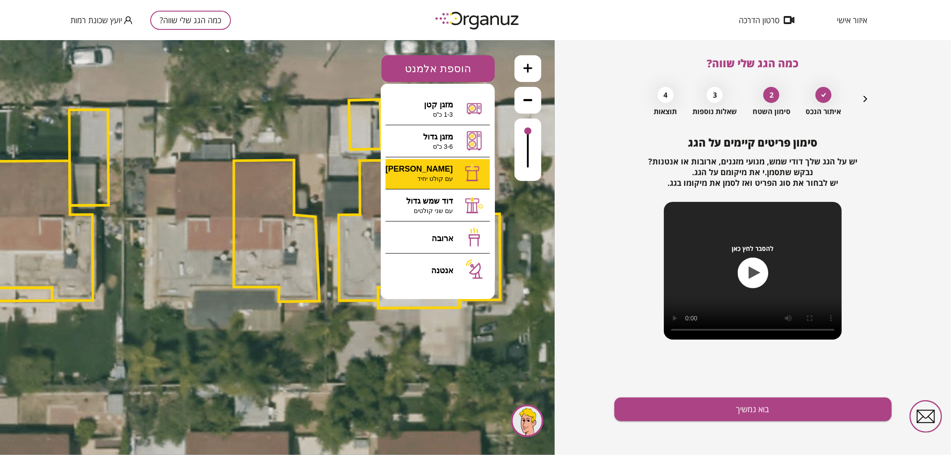
click at [453, 179] on div ".st0 { fill: #FFFFFF; } 97" at bounding box center [277, 247] width 554 height 415
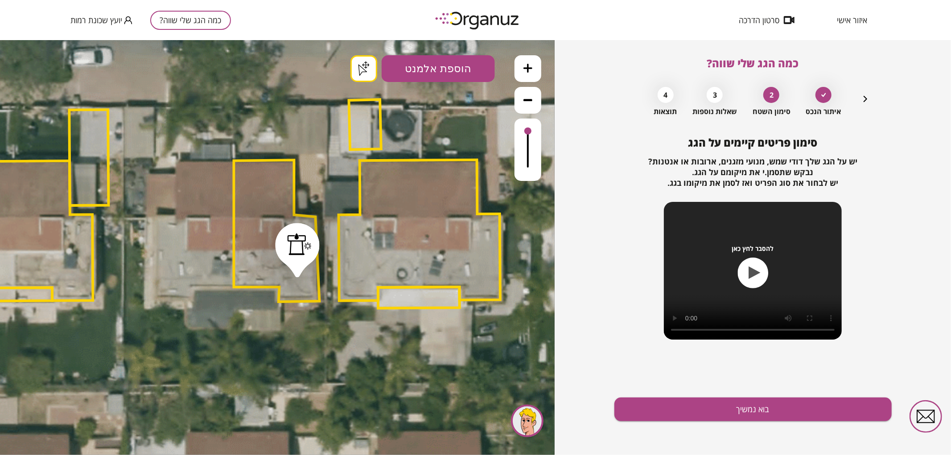
click at [770, 406] on button "בוא נמשיך" at bounding box center [752, 410] width 277 height 24
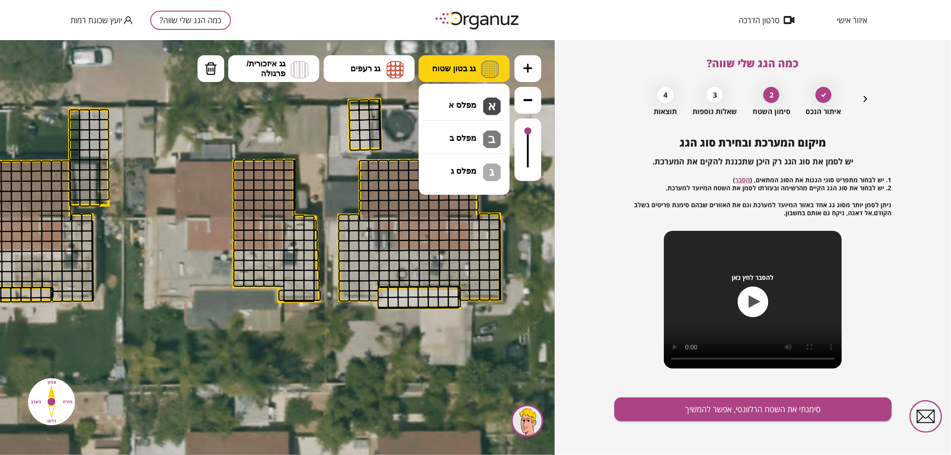
click at [484, 72] on img at bounding box center [490, 68] width 18 height 17
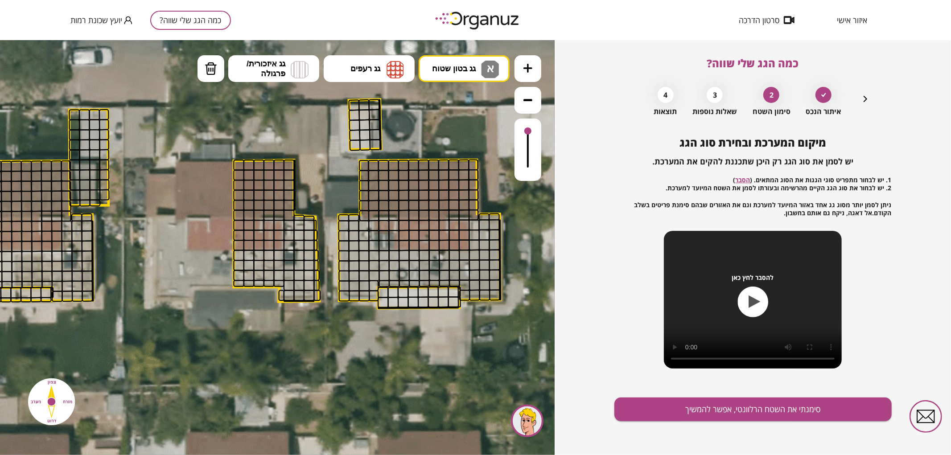
click at [476, 93] on div ".st0 { fill: #FFFFFF; } .st0 { fill: #FFFFFF; }" at bounding box center [277, 247] width 554 height 415
click at [516, 66] on button at bounding box center [527, 68] width 27 height 27
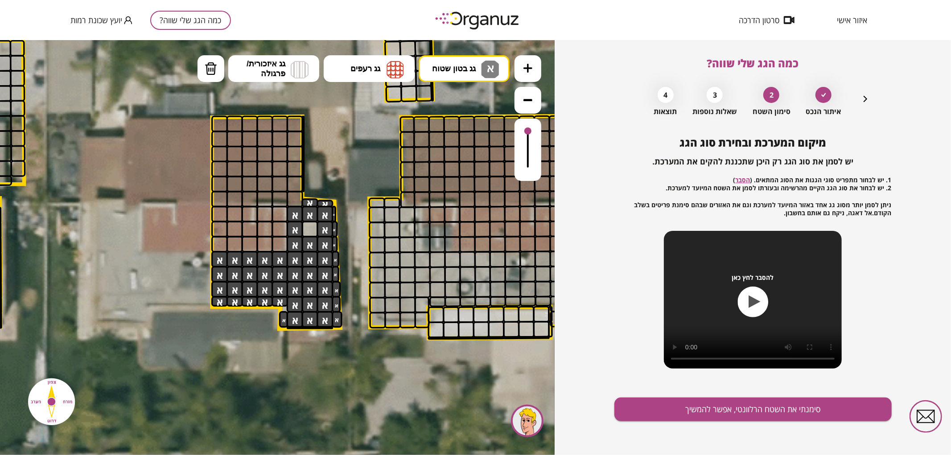
drag, startPoint x: 220, startPoint y: 259, endPoint x: 316, endPoint y: 222, distance: 103.4
click at [312, 225] on div at bounding box center [310, 229] width 16 height 16
click at [373, 67] on span "גג רעפים" at bounding box center [365, 68] width 30 height 10
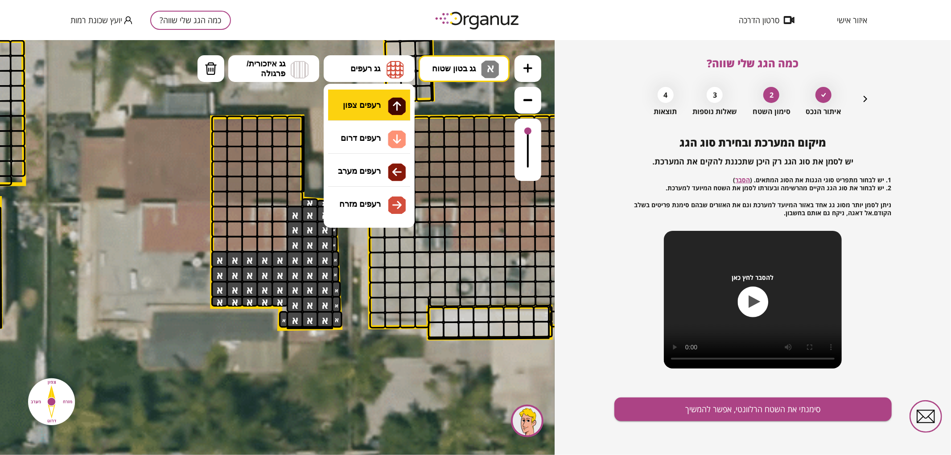
click at [378, 93] on div ".st0 { fill: #FFFFFF; } .st0 { fill: #FFFFFF; }" at bounding box center [277, 247] width 554 height 415
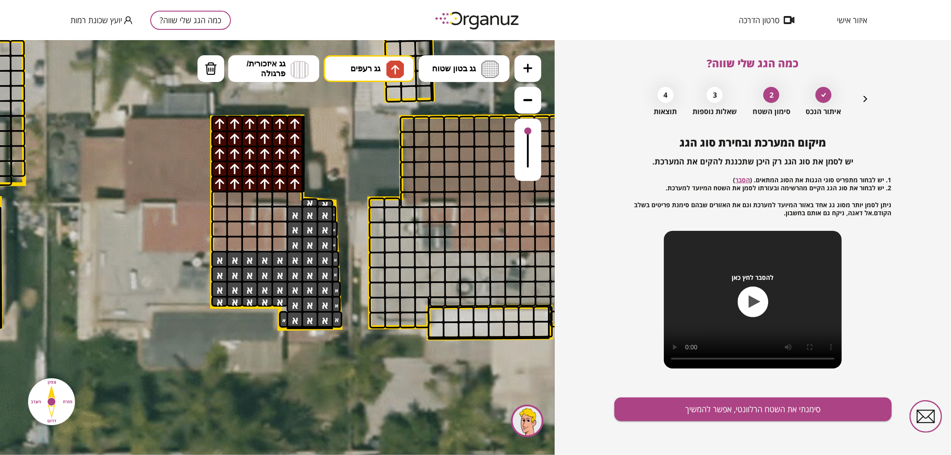
drag, startPoint x: 219, startPoint y: 186, endPoint x: 295, endPoint y: 122, distance: 99.6
click at [296, 193] on div at bounding box center [295, 198] width 16 height 16
drag, startPoint x: 250, startPoint y: 197, endPoint x: 215, endPoint y: 193, distance: 35.0
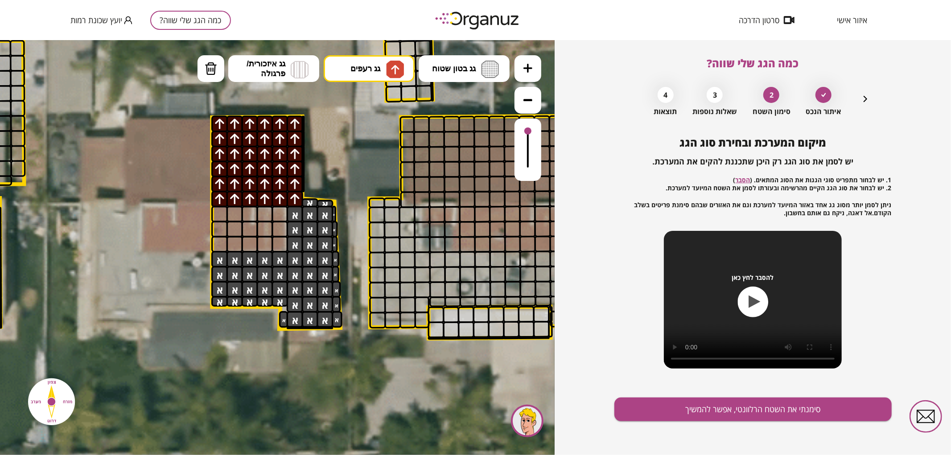
drag, startPoint x: 264, startPoint y: 196, endPoint x: 281, endPoint y: 193, distance: 17.1
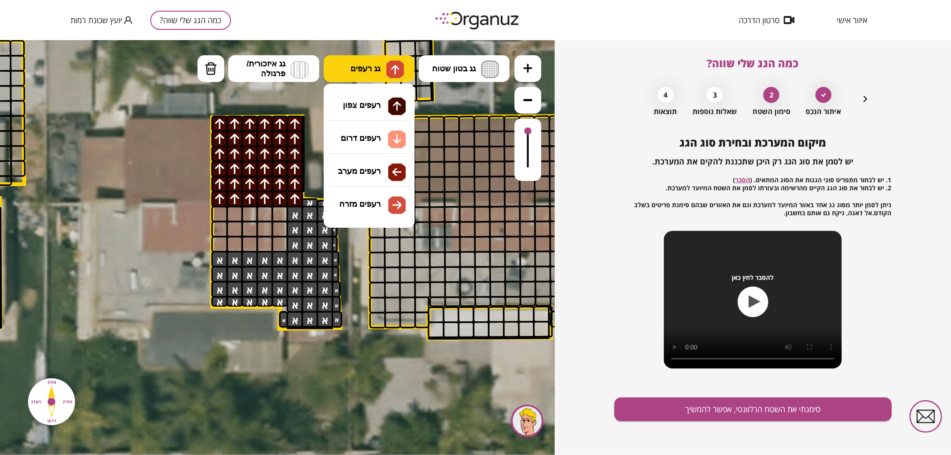
click at [385, 68] on button "גג רעפים" at bounding box center [369, 68] width 91 height 27
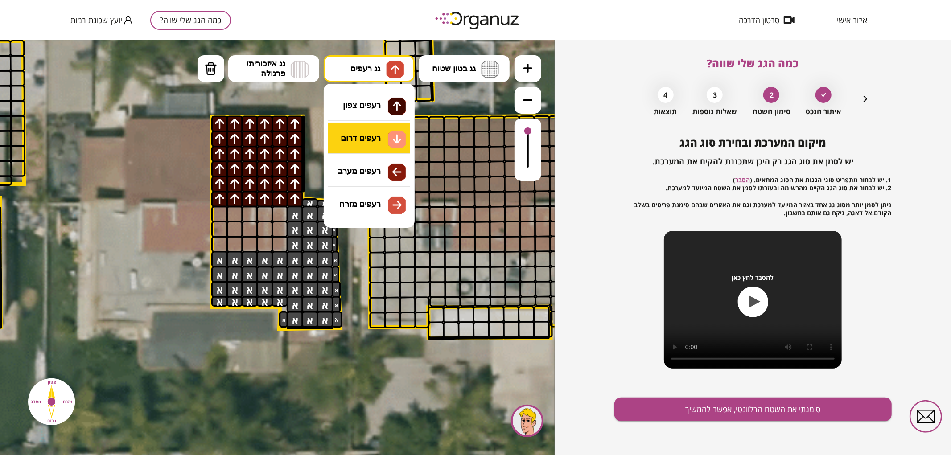
click at [382, 134] on div ".st0 { fill: #FFFFFF; } .st0 { fill: #FFFFFF; }" at bounding box center [277, 247] width 554 height 415
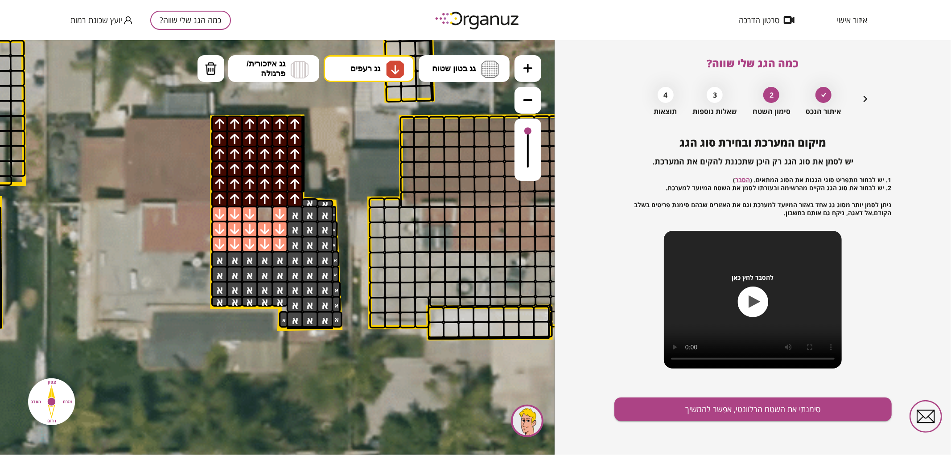
drag, startPoint x: 219, startPoint y: 212, endPoint x: 282, endPoint y: 222, distance: 64.1
click at [211, 63] on img at bounding box center [211, 67] width 12 height 13
drag, startPoint x: 256, startPoint y: 214, endPoint x: 254, endPoint y: 225, distance: 11.3
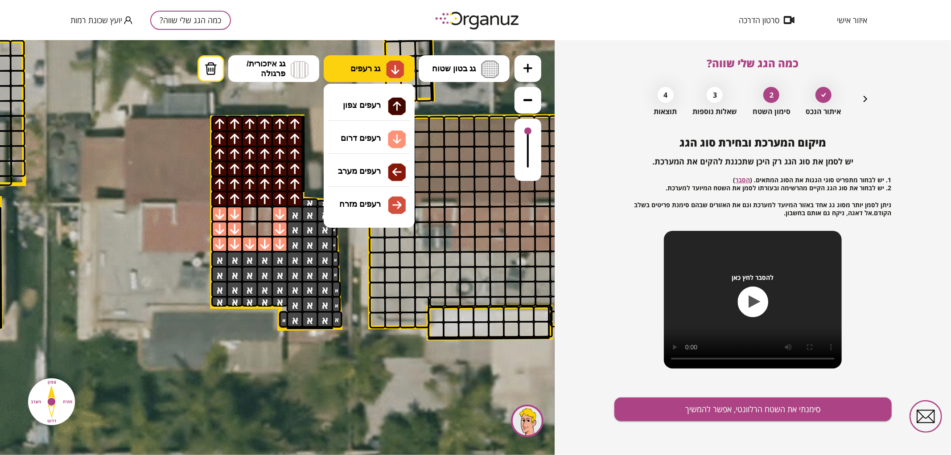
click at [380, 68] on span "גג רעפים" at bounding box center [365, 68] width 30 height 10
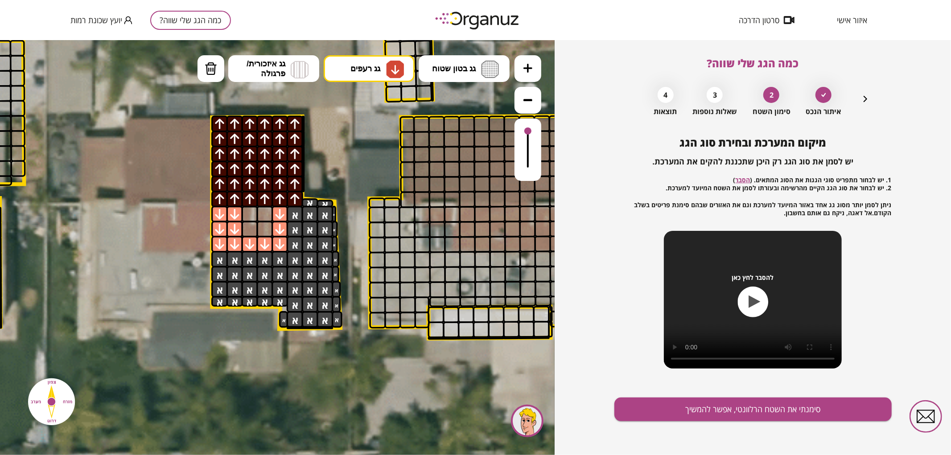
click at [357, 140] on div ".st0 { fill: #FFFFFF; } .st0 { fill: #FFFFFF; }" at bounding box center [277, 247] width 554 height 415
drag, startPoint x: 263, startPoint y: 213, endPoint x: 266, endPoint y: 226, distance: 13.6
click at [252, 230] on div at bounding box center [250, 229] width 16 height 16
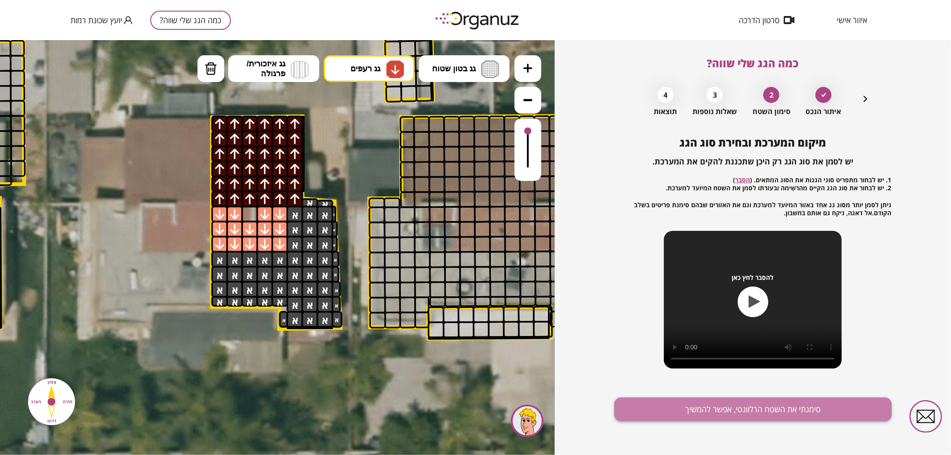
click at [738, 419] on button "סימנתי את השטח הרלוונטי, אפשר להמשיך" at bounding box center [752, 410] width 277 height 24
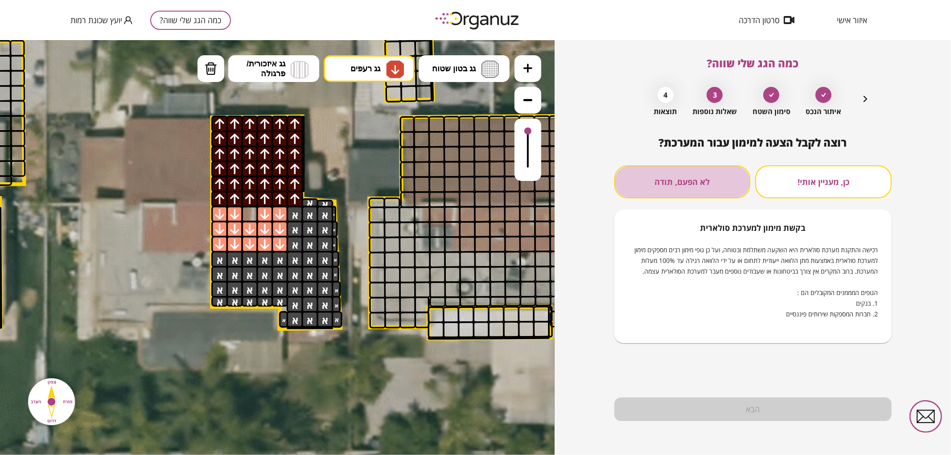
click at [655, 179] on button "לא הפעם, תודה" at bounding box center [682, 181] width 136 height 33
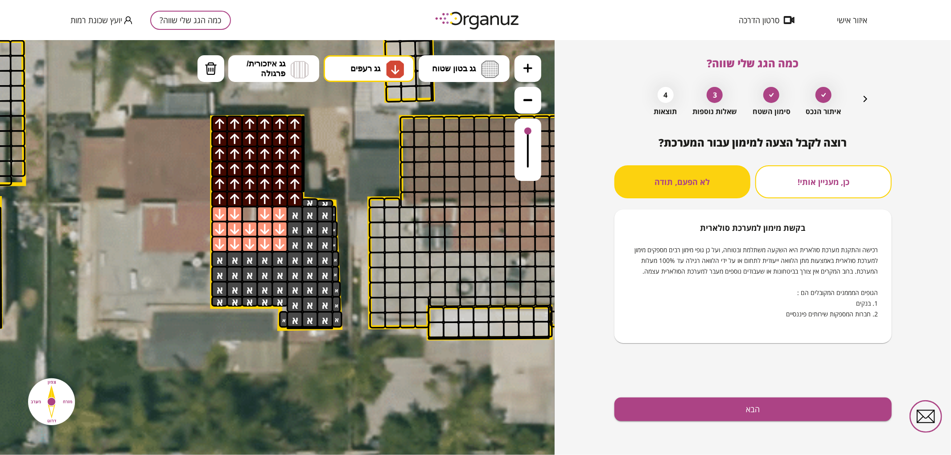
click at [724, 394] on div "רוצה לקבל הצעה למימון עבור המערכת? כן, מעניין אותי! לא הפעם, תודה בקשת [PERSON_…" at bounding box center [752, 295] width 277 height 319
click at [734, 406] on button "הבא" at bounding box center [752, 410] width 277 height 24
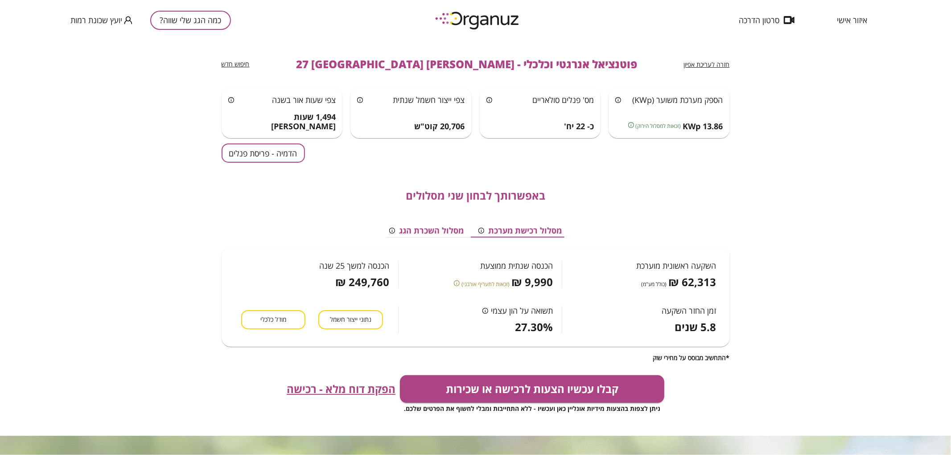
click at [255, 149] on button "הדמיה - פריסת פנלים" at bounding box center [262, 152] width 83 height 19
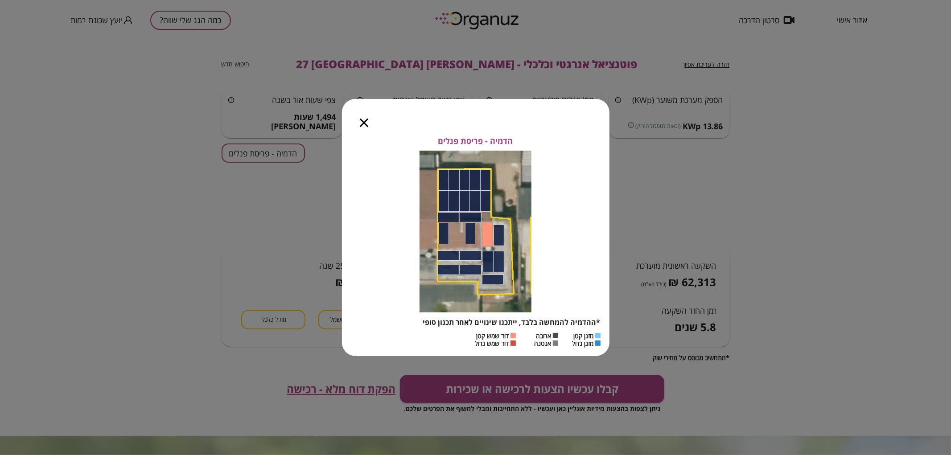
click at [365, 125] on icon "button" at bounding box center [364, 123] width 8 height 8
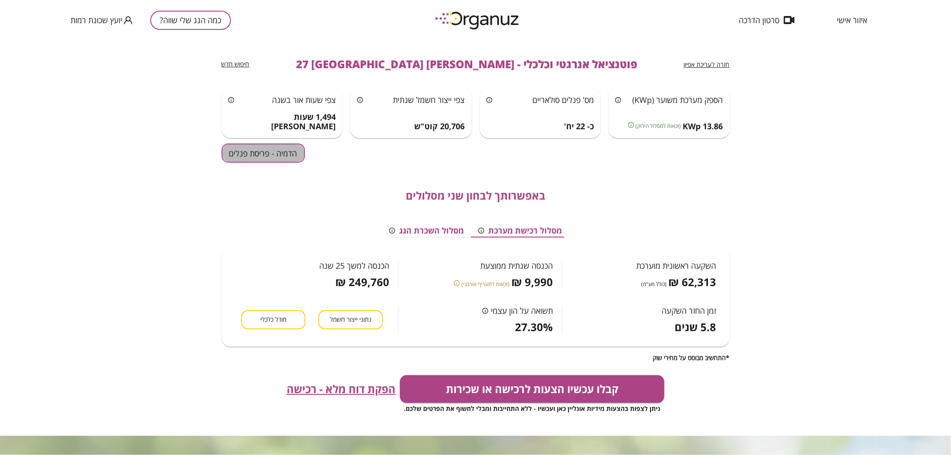
click at [274, 150] on button "הדמיה - פריסת פנלים" at bounding box center [262, 152] width 83 height 19
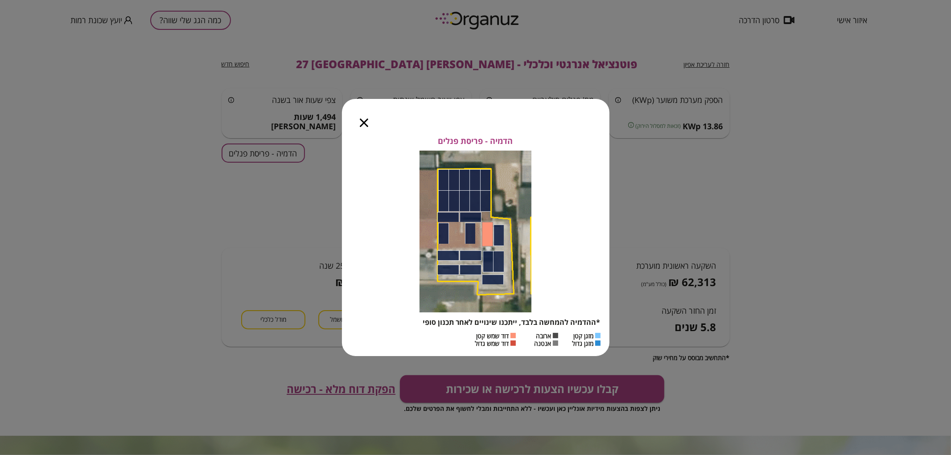
drag, startPoint x: 363, startPoint y: 121, endPoint x: 359, endPoint y: 123, distance: 5.0
click at [363, 121] on icon "button" at bounding box center [364, 123] width 8 height 8
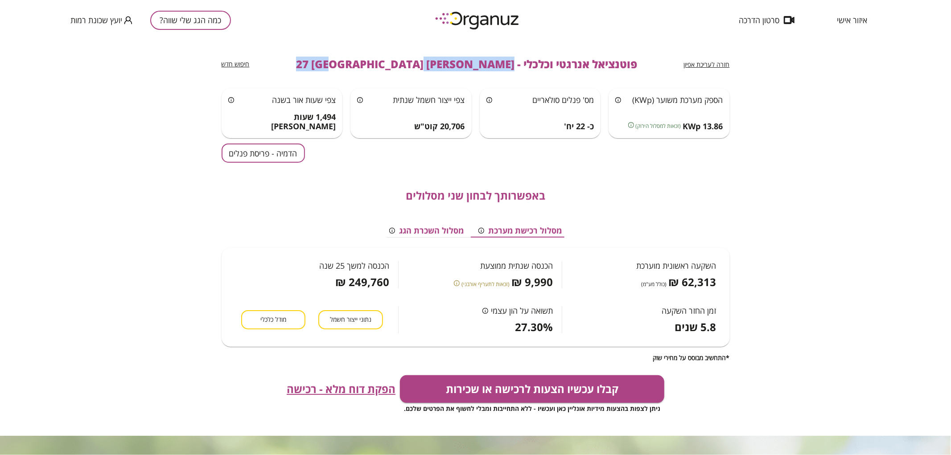
drag, startPoint x: 460, startPoint y: 66, endPoint x: 346, endPoint y: 58, distance: 114.3
click at [346, 58] on div "חזרה לעריכת אפיון פוטנציאל אנרגטי וכלכלי - [PERSON_NAME] 27 באר שבע חיפוש חדש" at bounding box center [475, 64] width 508 height 48
copy span "[PERSON_NAME] 27 [GEOGRAPHIC_DATA]"
click at [213, 18] on button "כמה הגג שלי שווה?" at bounding box center [190, 20] width 81 height 19
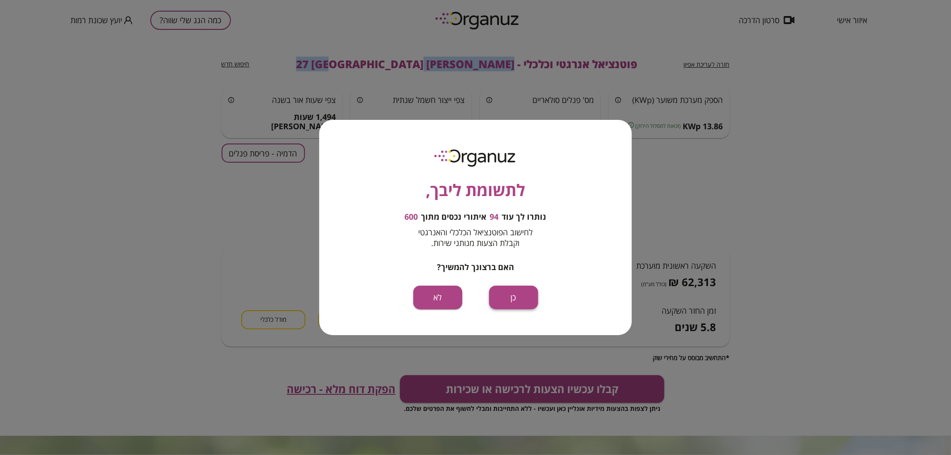
click at [519, 299] on button "כן" at bounding box center [513, 298] width 49 height 24
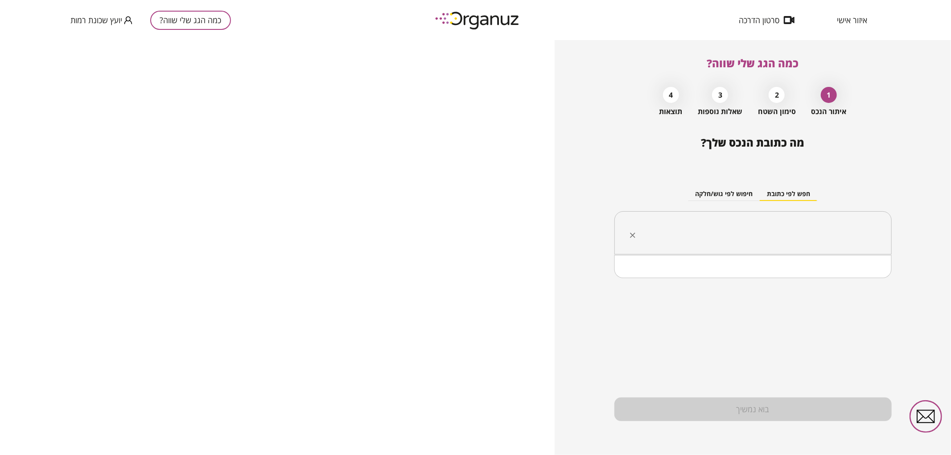
click at [803, 233] on input "text" at bounding box center [755, 233] width 249 height 22
paste input "**********"
drag, startPoint x: 827, startPoint y: 232, endPoint x: 832, endPoint y: 233, distance: 5.4
click at [832, 233] on input "**********" at bounding box center [755, 233] width 249 height 22
click at [817, 274] on li "[PERSON_NAME] 29 [GEOGRAPHIC_DATA]" at bounding box center [753, 278] width 254 height 16
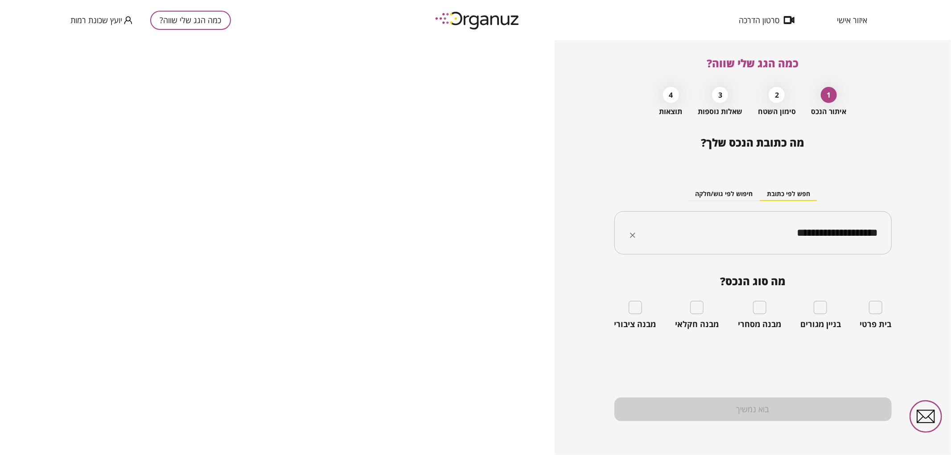
type input "**********"
click at [888, 307] on div "בית פרטי" at bounding box center [876, 315] width 32 height 29
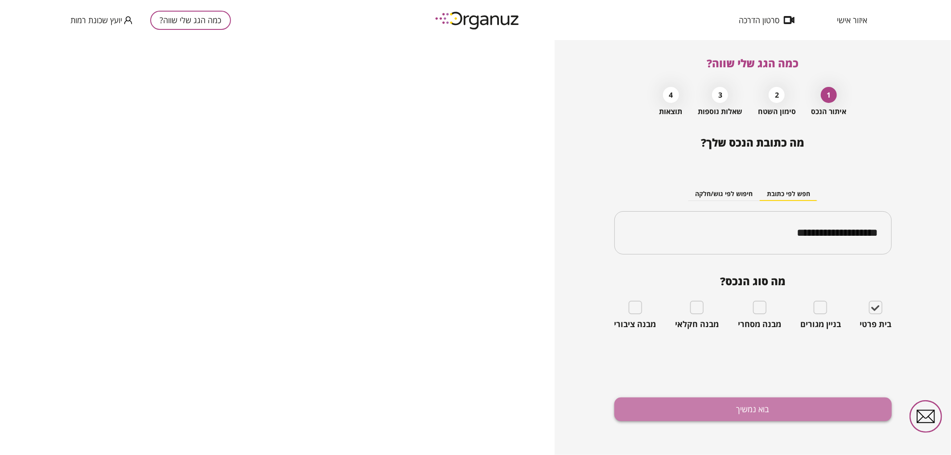
click at [832, 411] on button "בוא נמשיך" at bounding box center [752, 410] width 277 height 24
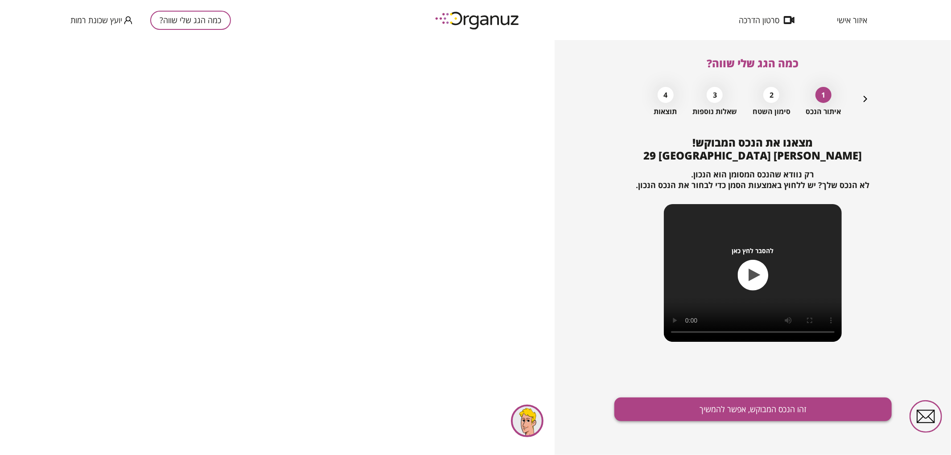
click at [799, 414] on button "זהו הנכס המבוקש, אפשר להמשיך" at bounding box center [752, 410] width 277 height 24
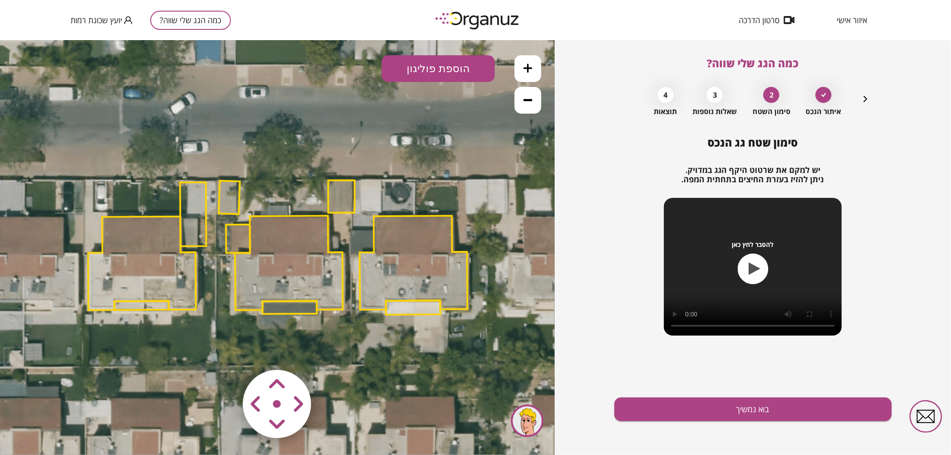
click at [269, 266] on polygon at bounding box center [289, 262] width 108 height 94
click at [258, 267] on polygon at bounding box center [289, 262] width 108 height 94
click at [305, 251] on polygon at bounding box center [289, 262] width 108 height 94
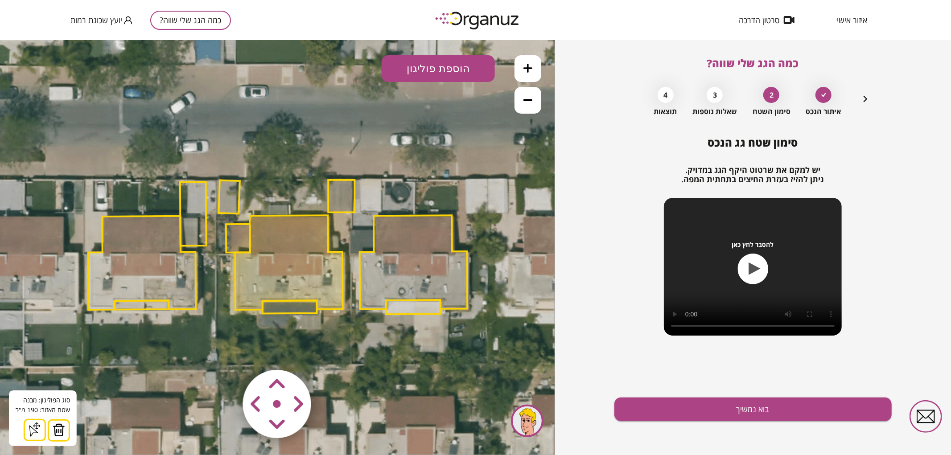
click at [60, 426] on img at bounding box center [59, 429] width 12 height 13
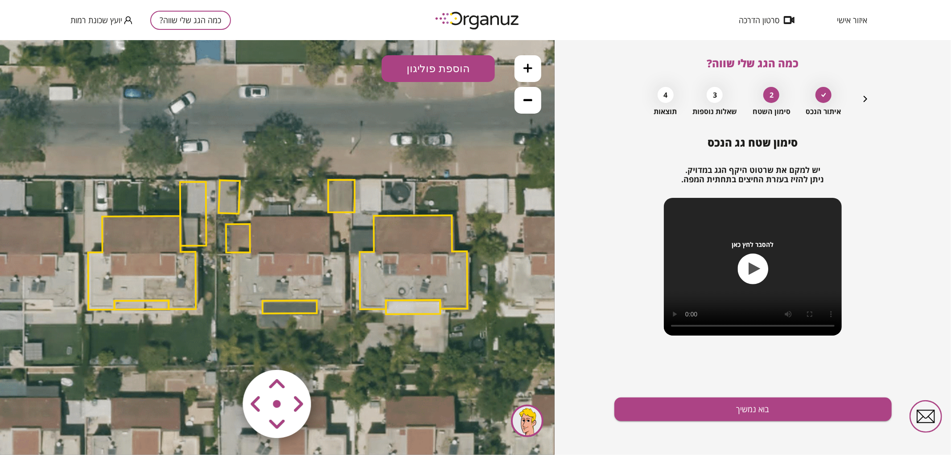
click at [238, 243] on polygon at bounding box center [238, 238] width 24 height 29
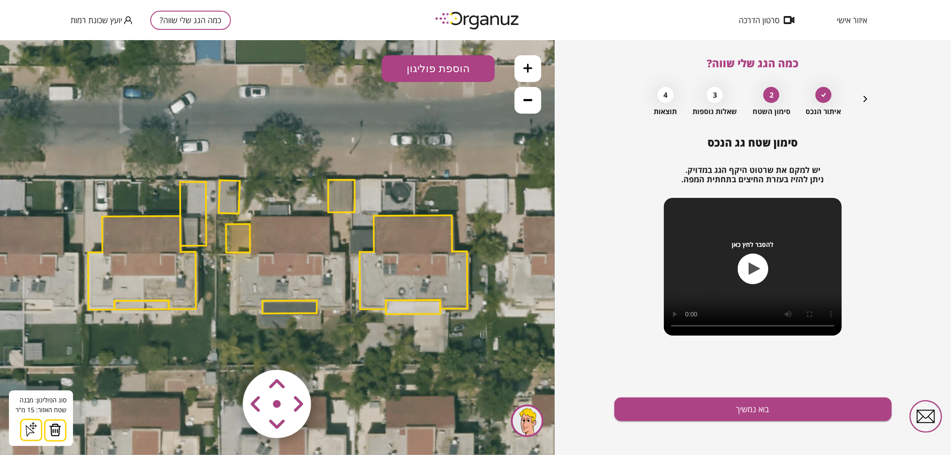
click at [53, 430] on img at bounding box center [55, 429] width 12 height 13
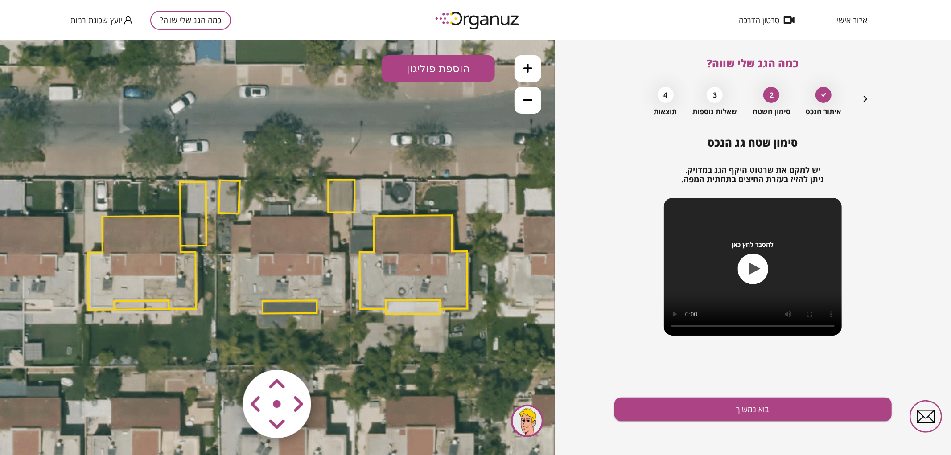
click at [282, 305] on polygon at bounding box center [289, 306] width 54 height 13
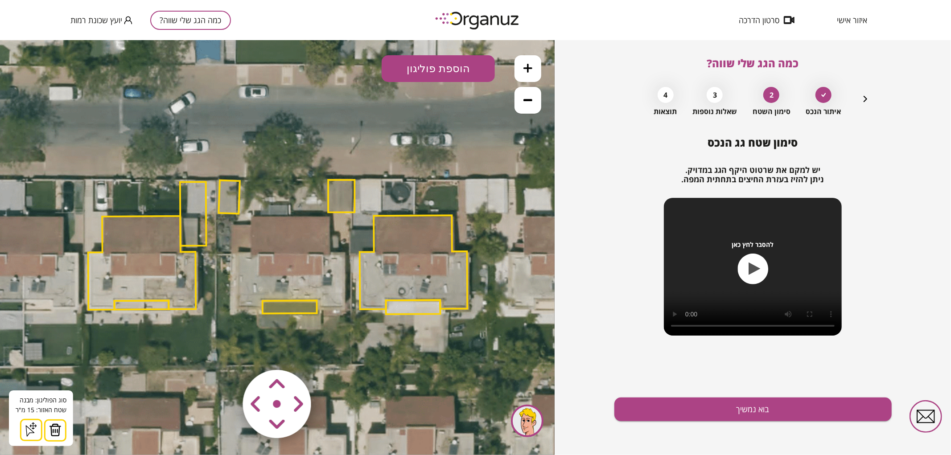
click at [55, 426] on img at bounding box center [55, 429] width 12 height 13
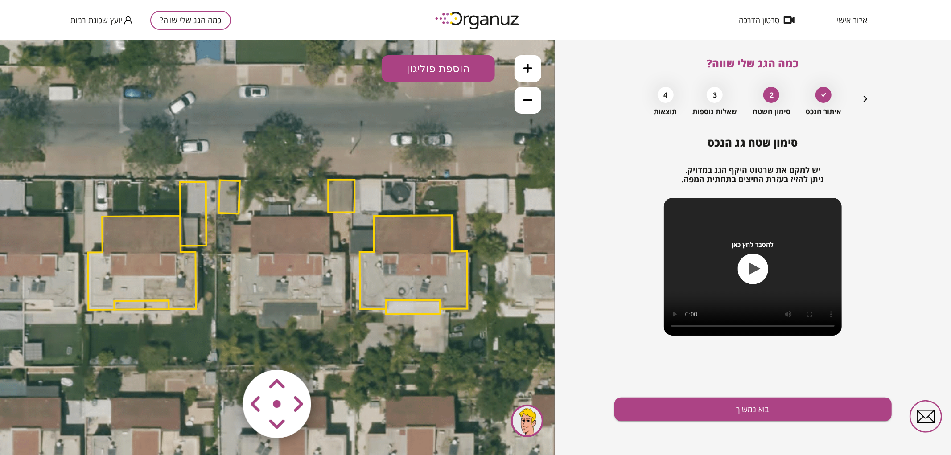
click at [336, 202] on polygon at bounding box center [341, 196] width 26 height 33
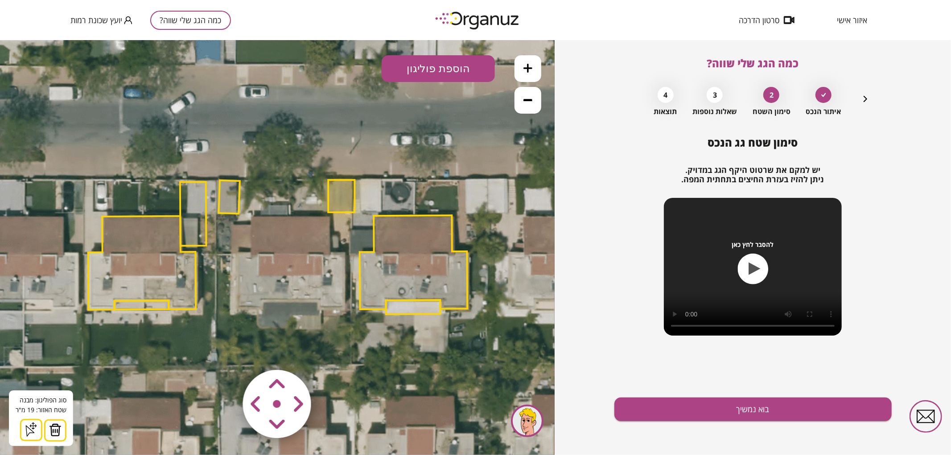
click at [60, 426] on button at bounding box center [55, 430] width 22 height 22
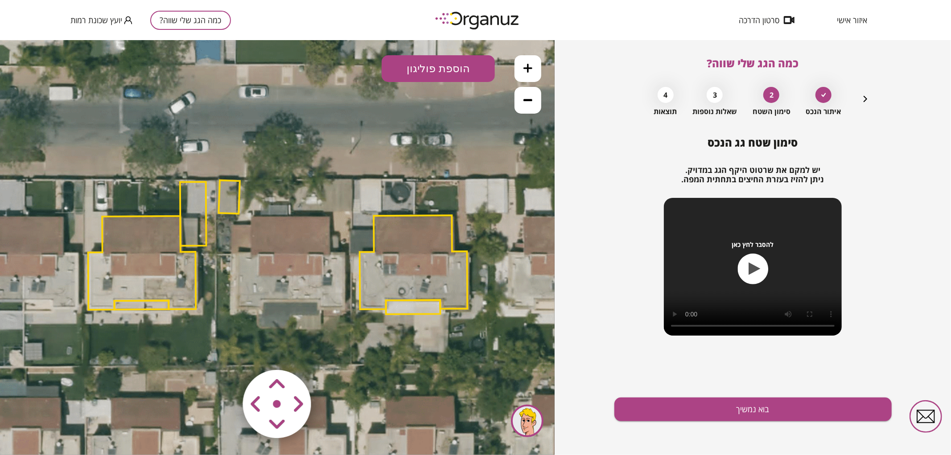
click at [224, 190] on polygon at bounding box center [229, 196] width 21 height 33
click at [52, 432] on img at bounding box center [55, 429] width 12 height 13
click at [421, 85] on icon at bounding box center [278, 246] width 1163 height 1163
click at [422, 78] on button "הוספת פוליגון" at bounding box center [437, 68] width 113 height 27
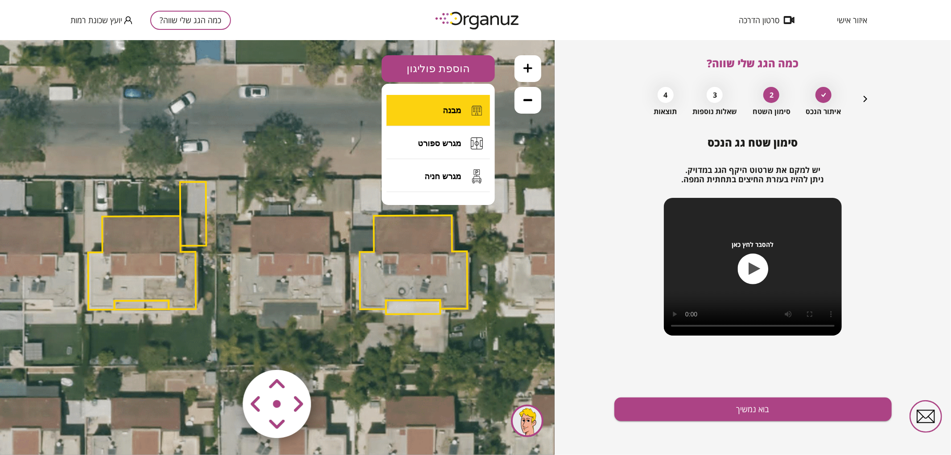
click at [434, 113] on button "מבנה" at bounding box center [437, 109] width 103 height 31
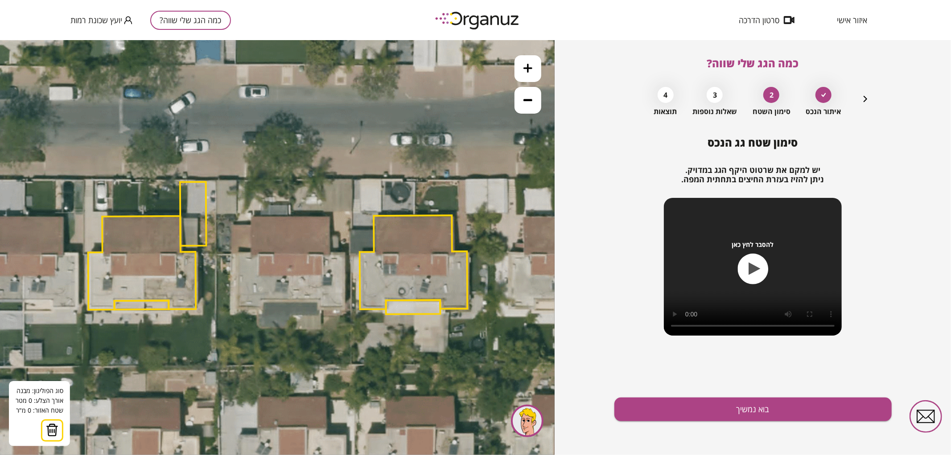
click at [291, 301] on icon at bounding box center [278, 246] width 1163 height 1163
click at [263, 300] on polygon at bounding box center [277, 300] width 28 height 1
click at [263, 311] on polygon at bounding box center [277, 305] width 28 height 11
click at [234, 309] on polygon at bounding box center [262, 305] width 57 height 11
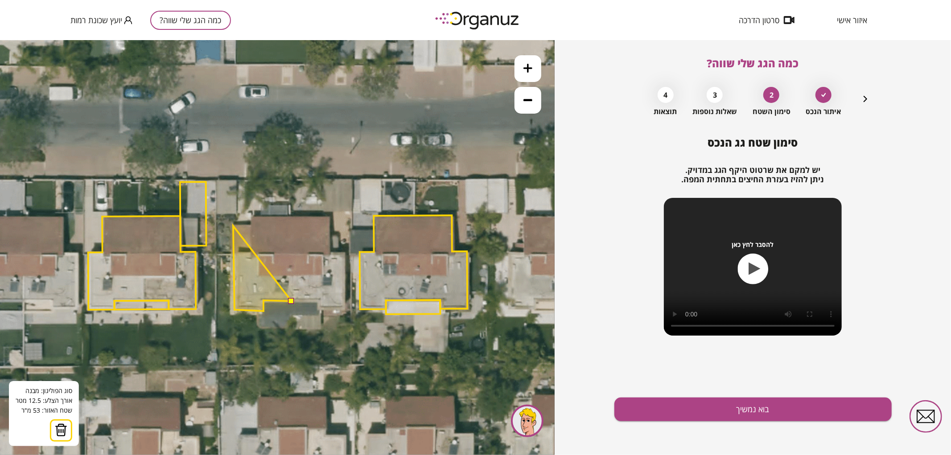
click at [233, 225] on polygon at bounding box center [262, 267] width 58 height 85
click at [250, 225] on polygon at bounding box center [262, 268] width 58 height 86
click at [252, 216] on polygon at bounding box center [262, 263] width 58 height 95
click at [290, 216] on polygon at bounding box center [262, 263] width 58 height 95
click at [292, 299] on button at bounding box center [291, 300] width 6 height 6
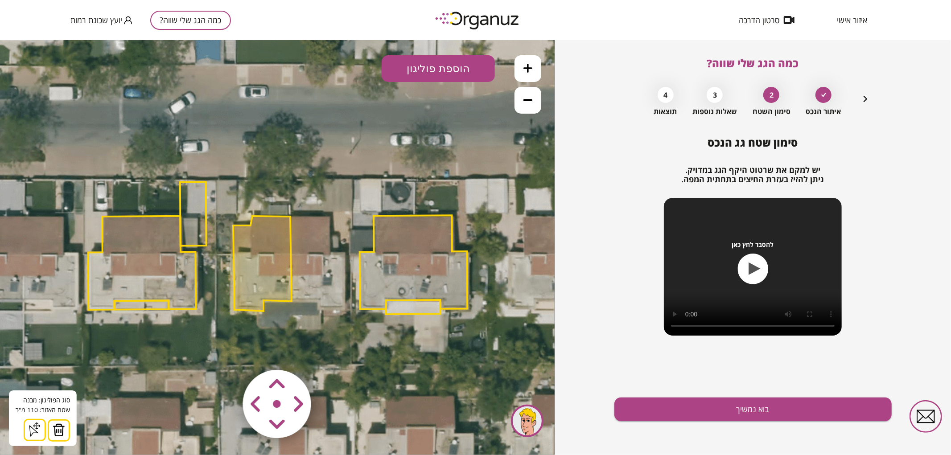
click at [275, 285] on polygon at bounding box center [262, 263] width 58 height 95
click at [233, 262] on icon at bounding box center [278, 246] width 1163 height 1163
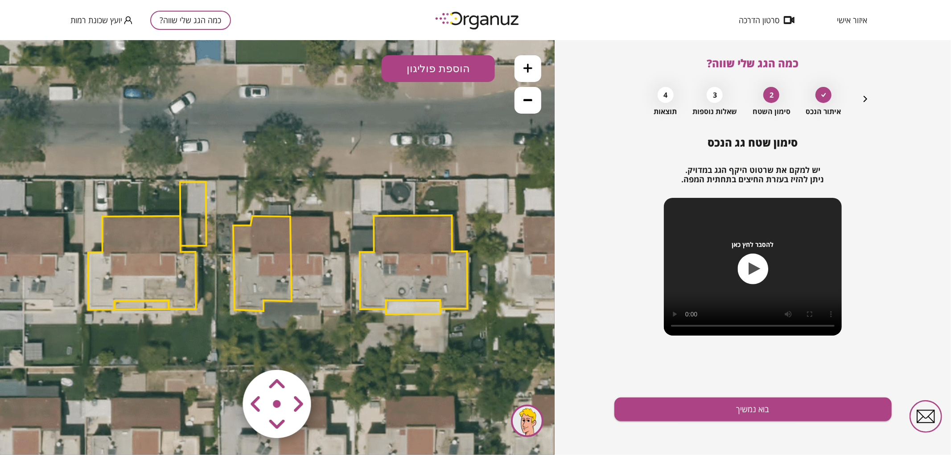
click at [242, 263] on polygon at bounding box center [262, 263] width 58 height 95
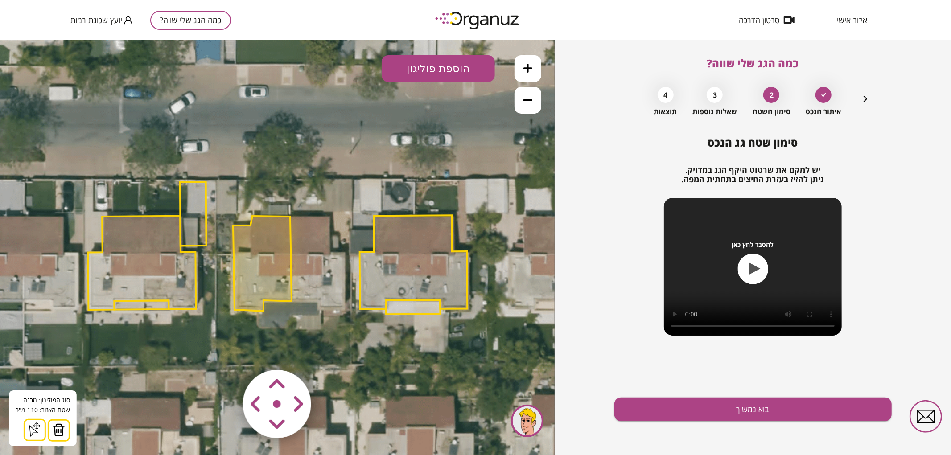
click at [66, 429] on button at bounding box center [59, 430] width 22 height 22
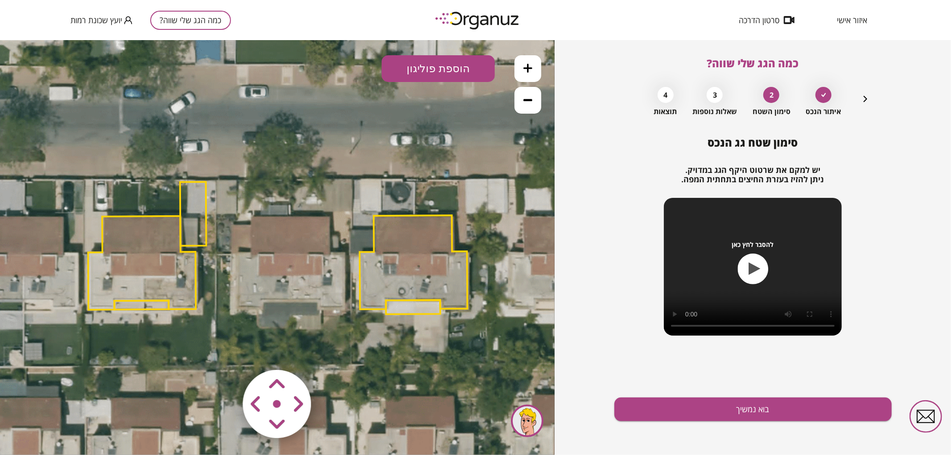
click at [420, 64] on button "הוספת פוליגון" at bounding box center [437, 68] width 113 height 27
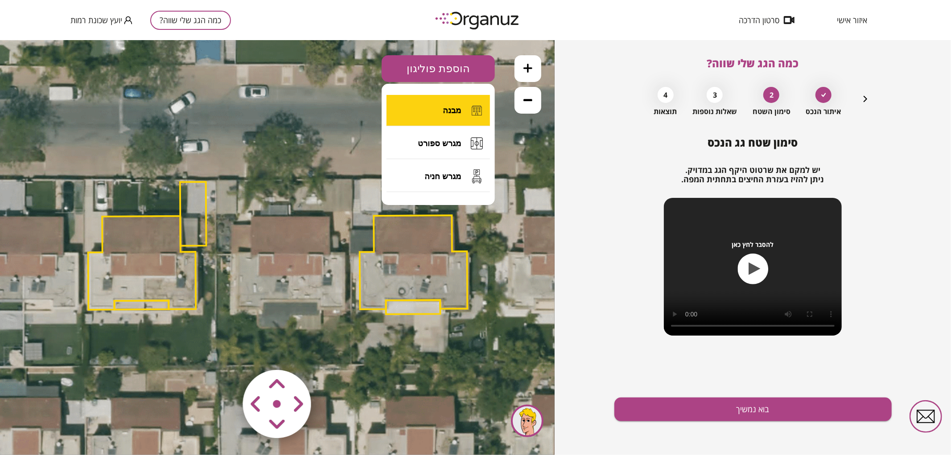
click at [433, 111] on button "מבנה" at bounding box center [437, 109] width 103 height 31
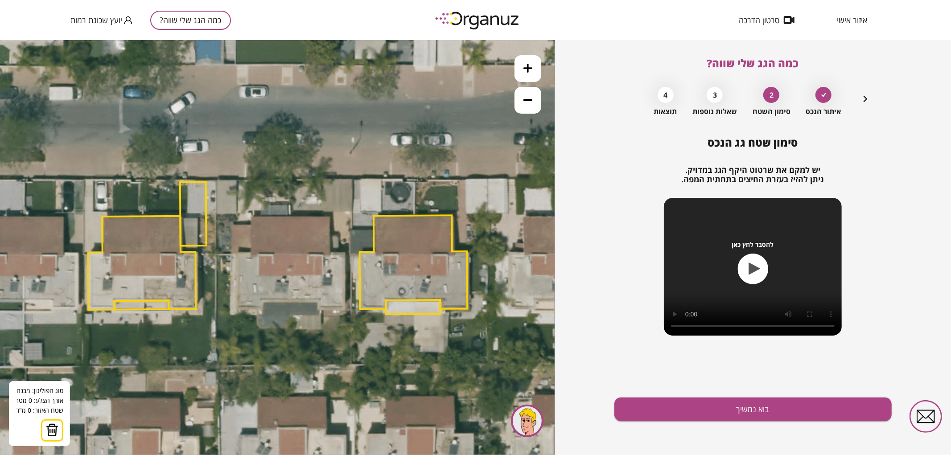
click at [291, 301] on icon at bounding box center [278, 246] width 1163 height 1163
click at [263, 301] on polygon at bounding box center [277, 301] width 28 height 0
click at [263, 309] on polygon at bounding box center [277, 305] width 28 height 8
click at [237, 309] on polygon at bounding box center [264, 305] width 54 height 8
click at [236, 252] on polygon at bounding box center [263, 280] width 55 height 57
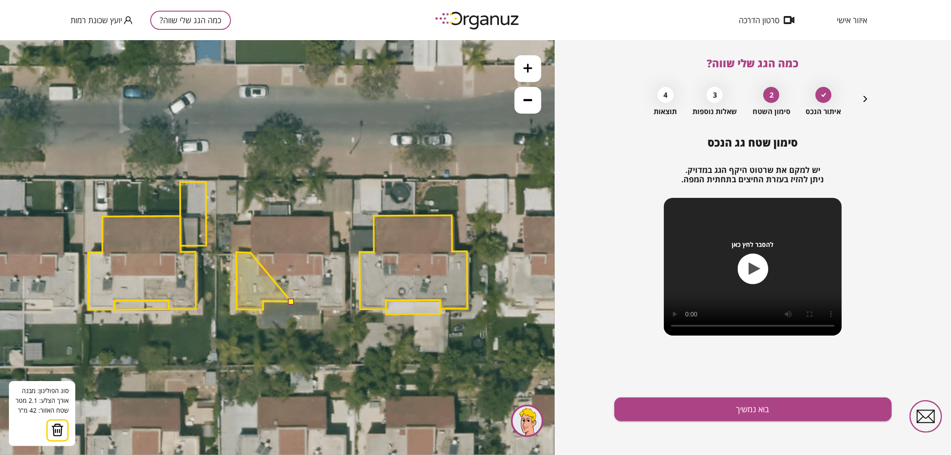
click at [250, 252] on polygon at bounding box center [263, 280] width 55 height 57
click at [251, 217] on polygon at bounding box center [263, 263] width 55 height 92
click at [290, 217] on polygon at bounding box center [263, 263] width 55 height 93
click at [292, 301] on button at bounding box center [290, 301] width 6 height 6
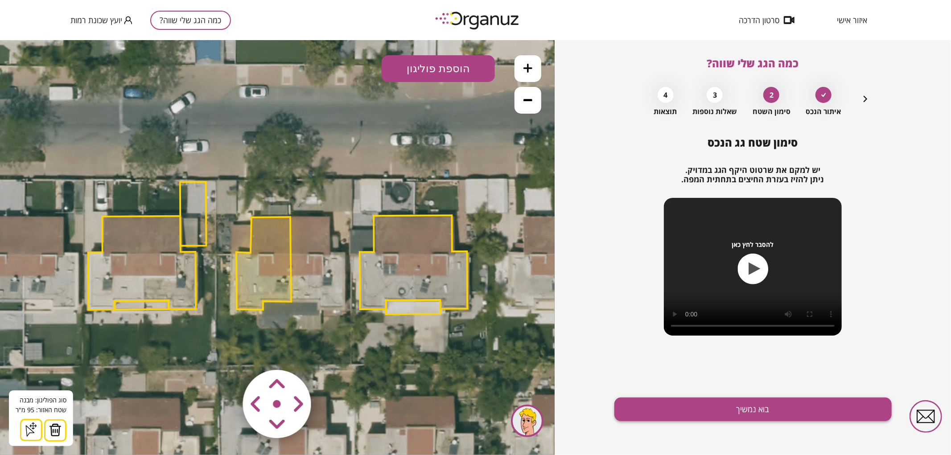
click at [697, 402] on button "בוא נמשיך" at bounding box center [752, 410] width 277 height 24
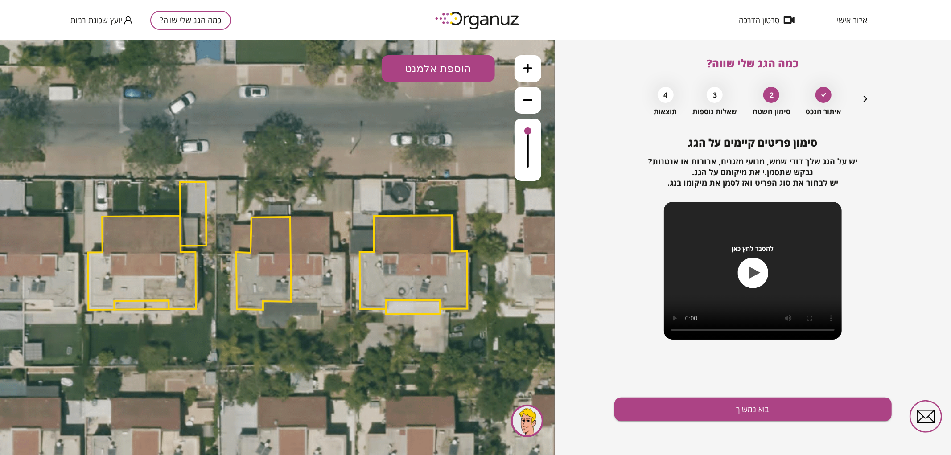
drag, startPoint x: 427, startPoint y: 68, endPoint x: 436, endPoint y: 108, distance: 40.7
click at [426, 69] on button "הוספת אלמנט" at bounding box center [437, 68] width 113 height 27
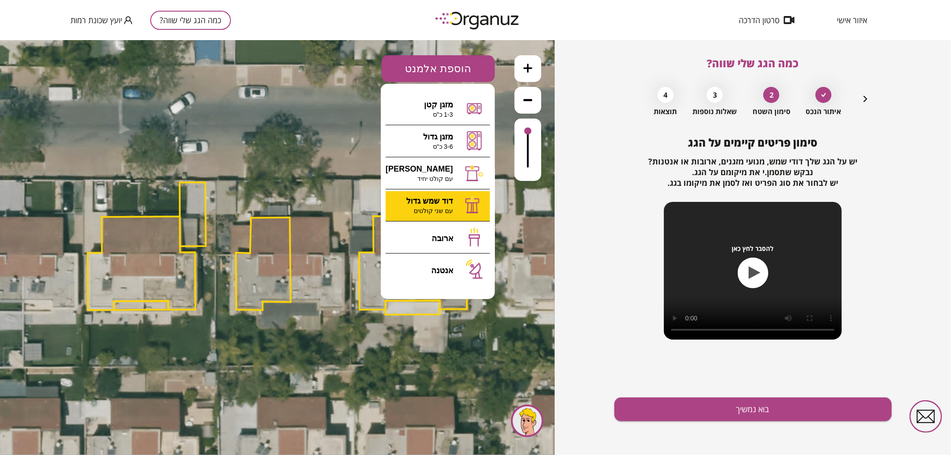
click at [426, 201] on div ".st0 { fill: #FFFFFF; } 95" at bounding box center [277, 247] width 554 height 415
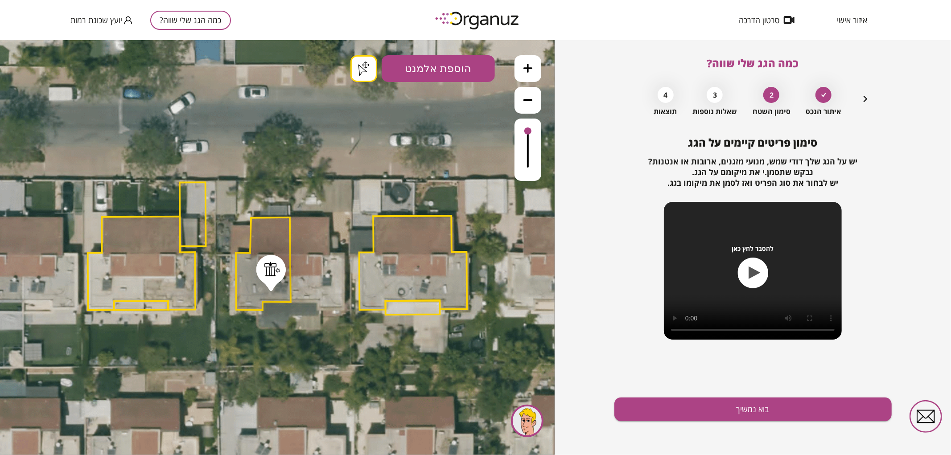
click at [689, 408] on button "בוא נמשיך" at bounding box center [752, 410] width 277 height 24
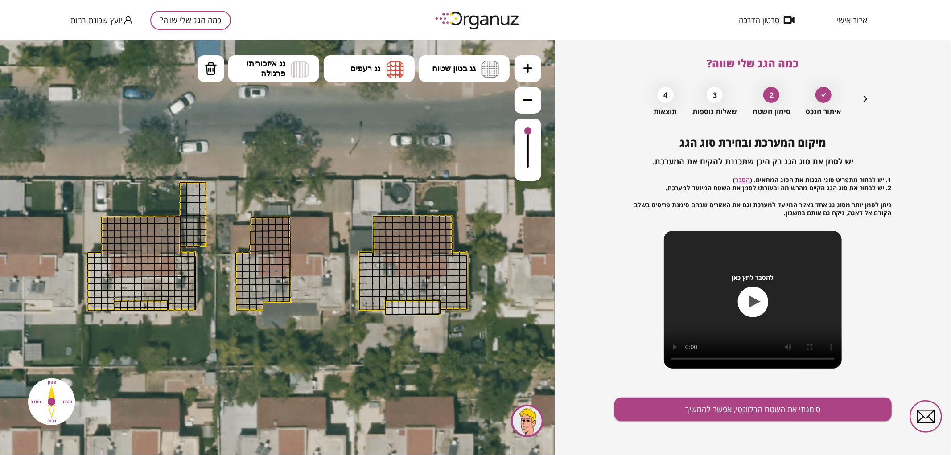
click at [538, 68] on button at bounding box center [527, 68] width 27 height 27
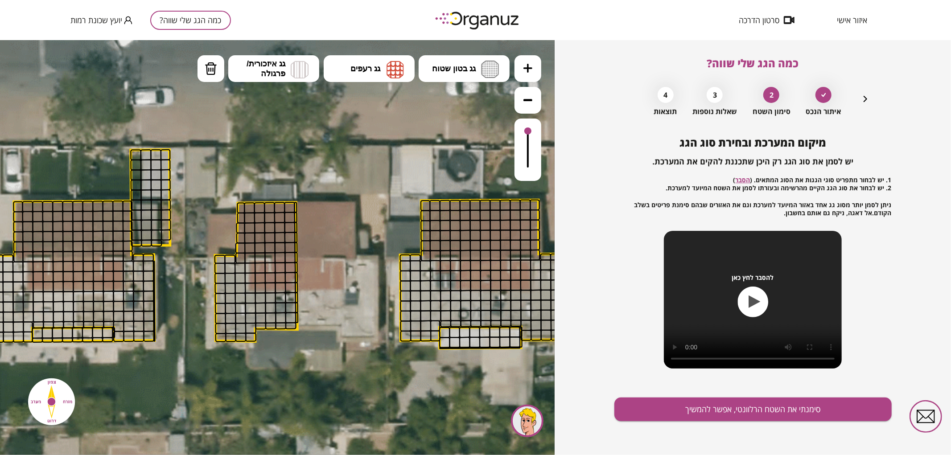
click at [538, 68] on button at bounding box center [527, 68] width 27 height 27
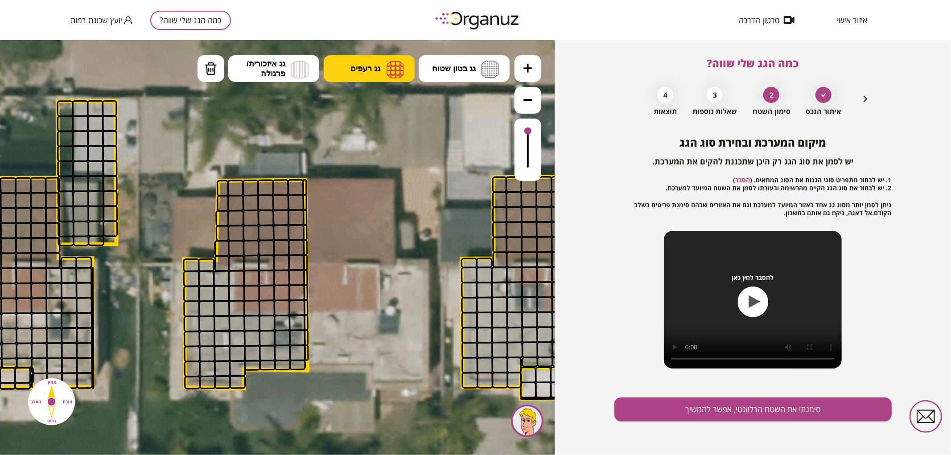
click at [381, 65] on button "גג רעפים" at bounding box center [369, 68] width 91 height 27
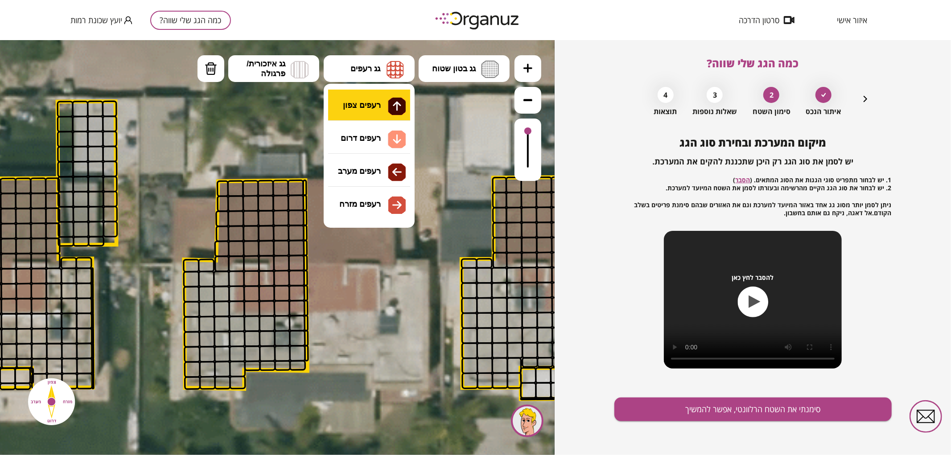
click at [383, 95] on div ".st0 { fill: #FFFFFF; } .st0 { fill: #FFFFFF; }" at bounding box center [277, 247] width 554 height 415
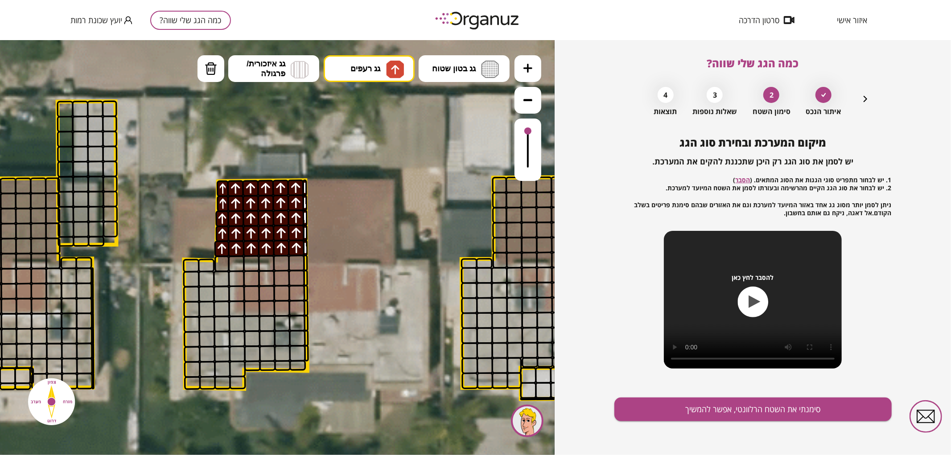
drag, startPoint x: 224, startPoint y: 253, endPoint x: 314, endPoint y: 163, distance: 127.3
click at [339, 65] on button "גג רעפים" at bounding box center [369, 68] width 91 height 27
click at [370, 135] on div ".st0 { fill: #FFFFFF; } .st0 { fill: #FFFFFF; }" at bounding box center [277, 247] width 554 height 415
drag, startPoint x: 282, startPoint y: 276, endPoint x: 284, endPoint y: 291, distance: 14.9
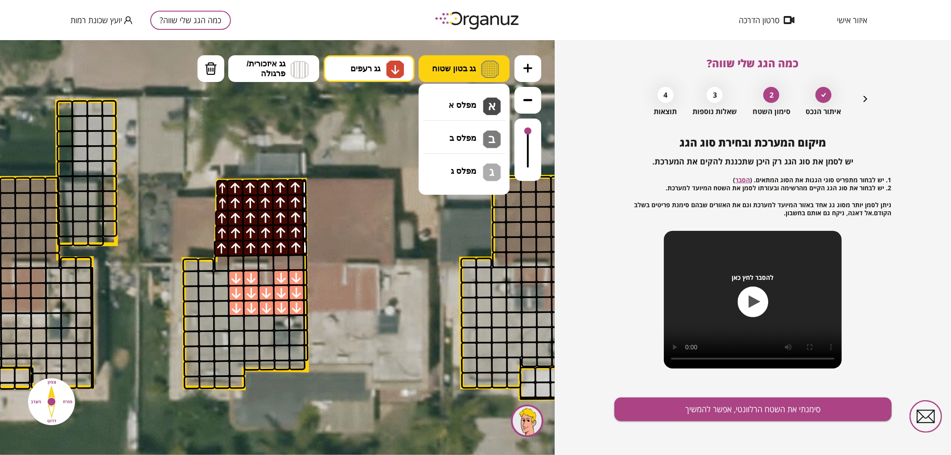
click at [439, 66] on span "גג בטון שטוח" at bounding box center [454, 68] width 44 height 10
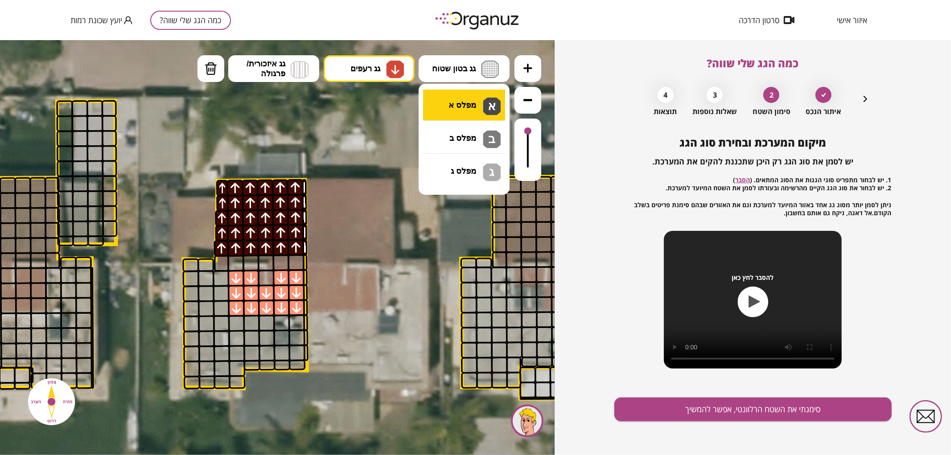
click at [452, 101] on div ".st0 { fill: #FFFFFF; } .st0 { fill: #FFFFFF; }" at bounding box center [277, 247] width 554 height 415
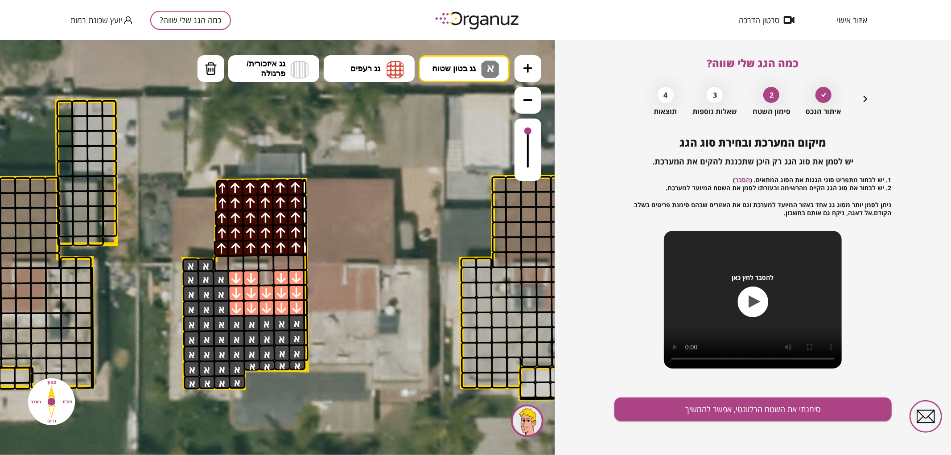
drag, startPoint x: 220, startPoint y: 278, endPoint x: 301, endPoint y: 325, distance: 93.9
click at [724, 416] on button "סימנתי את השטח הרלוונטי, אפשר להמשיך" at bounding box center [752, 410] width 277 height 24
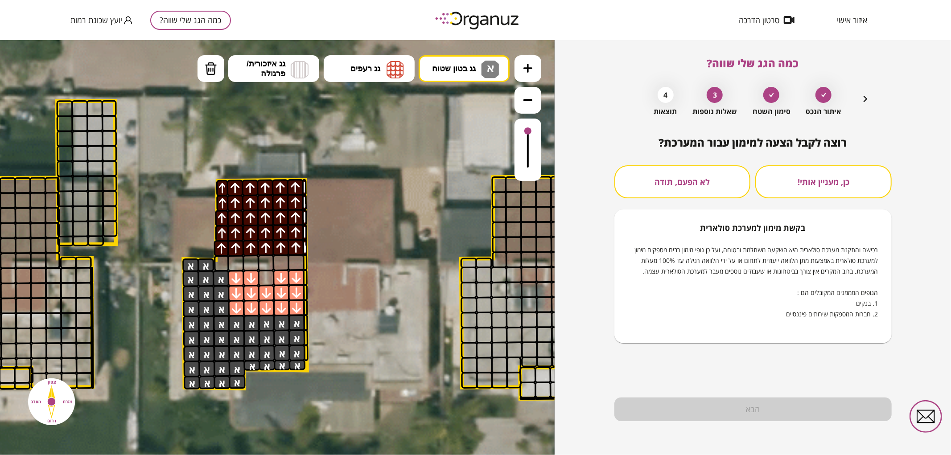
click at [687, 193] on button "לא הפעם, תודה" at bounding box center [682, 181] width 136 height 33
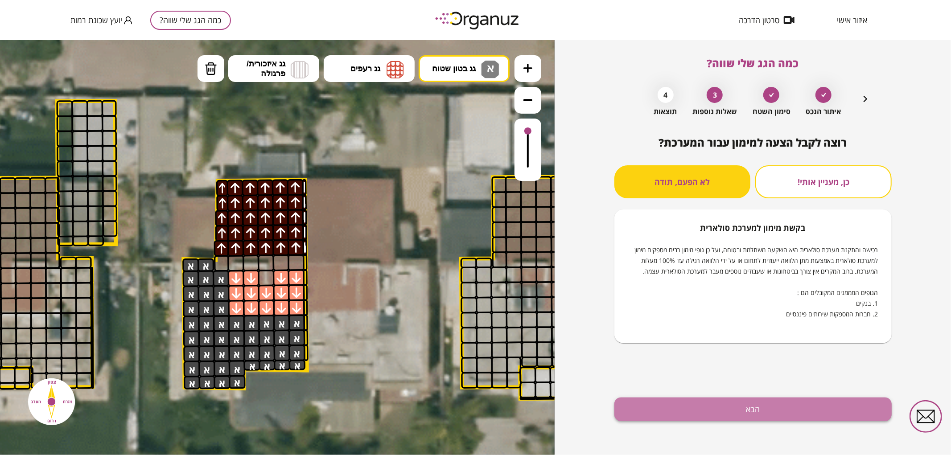
click at [756, 413] on button "הבא" at bounding box center [752, 410] width 277 height 24
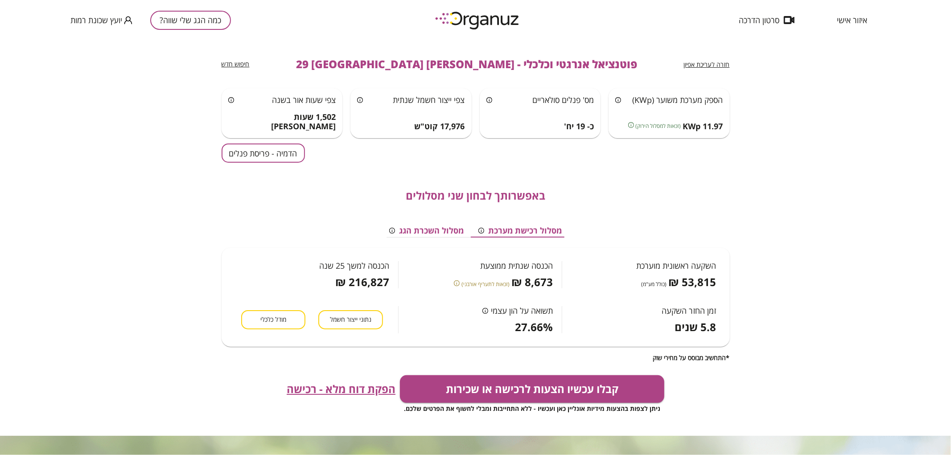
click at [283, 152] on button "הדמיה - פריסת פנלים" at bounding box center [262, 152] width 83 height 19
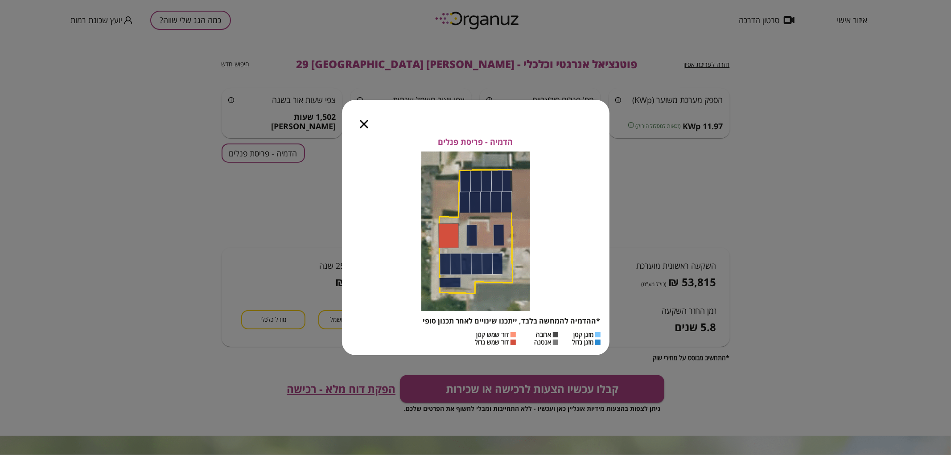
click at [362, 126] on icon "button" at bounding box center [364, 124] width 8 height 8
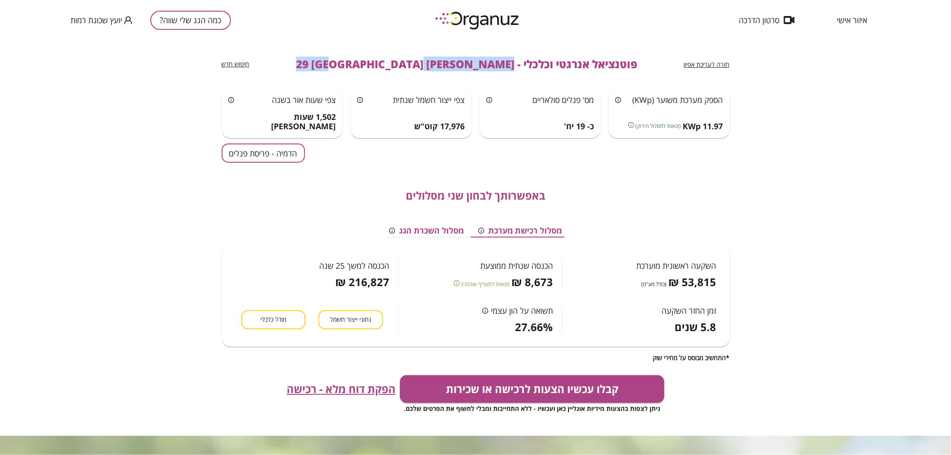
drag, startPoint x: 460, startPoint y: 63, endPoint x: 317, endPoint y: 61, distance: 143.1
click at [317, 61] on div "חזרה לעריכת אפיון פוטנציאל אנרגטי וכלכלי - [PERSON_NAME] 29 באר שבע חיפוש חדש" at bounding box center [475, 64] width 508 height 48
copy span "[PERSON_NAME] 29 [GEOGRAPHIC_DATA]"
click at [213, 18] on button "כמה הגג שלי שווה?" at bounding box center [190, 20] width 81 height 19
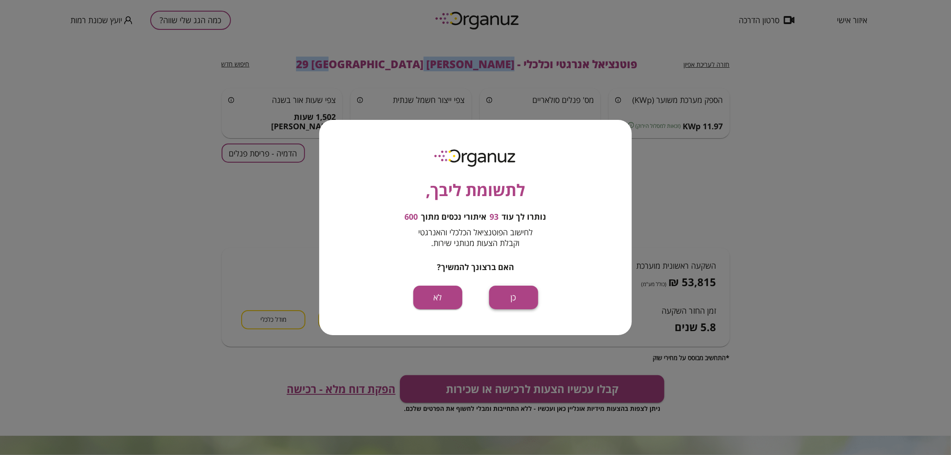
click at [517, 299] on button "כן" at bounding box center [513, 298] width 49 height 24
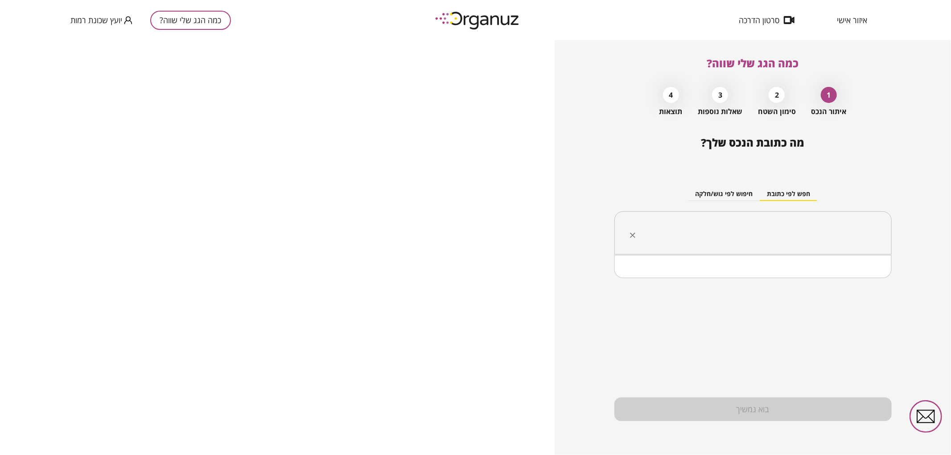
click at [738, 237] on input "text" at bounding box center [755, 233] width 249 height 22
paste input "**********"
drag, startPoint x: 833, startPoint y: 239, endPoint x: 828, endPoint y: 238, distance: 5.5
click at [828, 238] on input "**********" at bounding box center [755, 233] width 249 height 22
click at [831, 278] on li "[PERSON_NAME] 26 [GEOGRAPHIC_DATA]" at bounding box center [753, 278] width 254 height 16
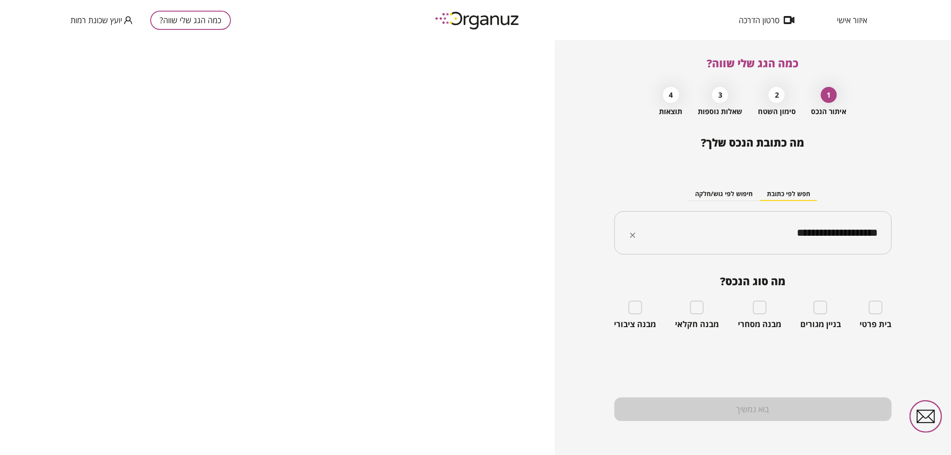
type input "**********"
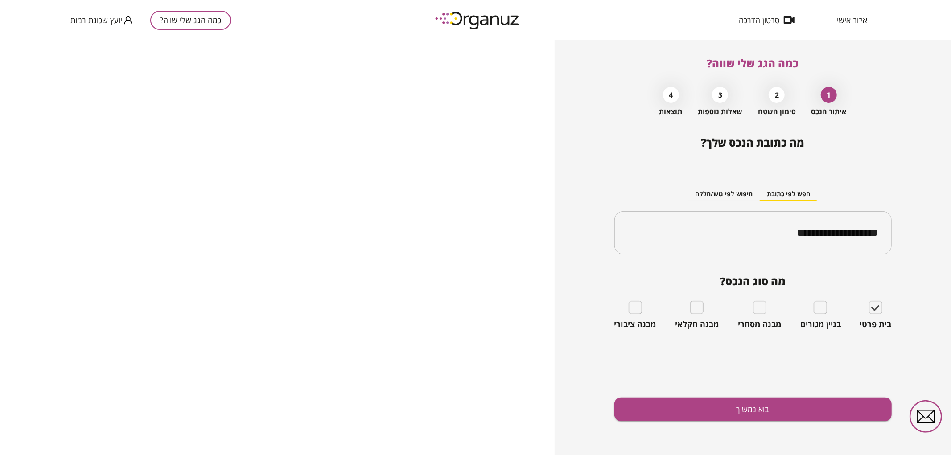
click at [730, 434] on div "**********" at bounding box center [752, 295] width 277 height 319
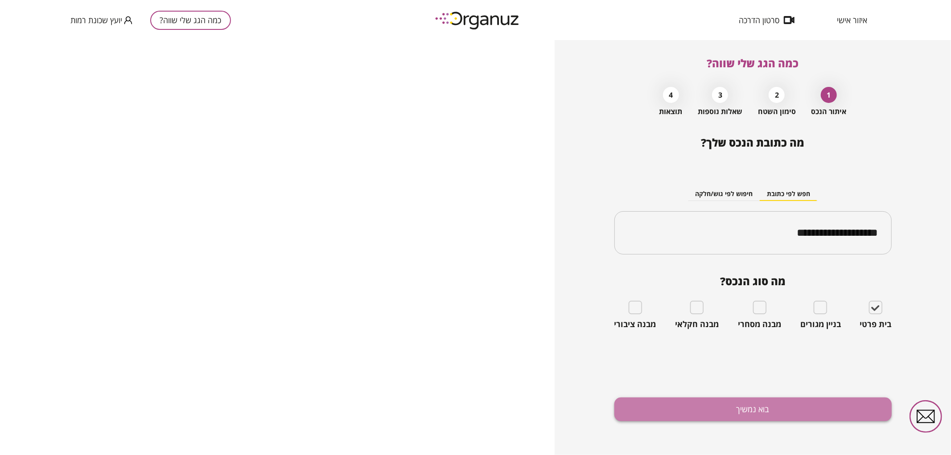
click at [730, 408] on button "בוא נמשיך" at bounding box center [752, 410] width 277 height 24
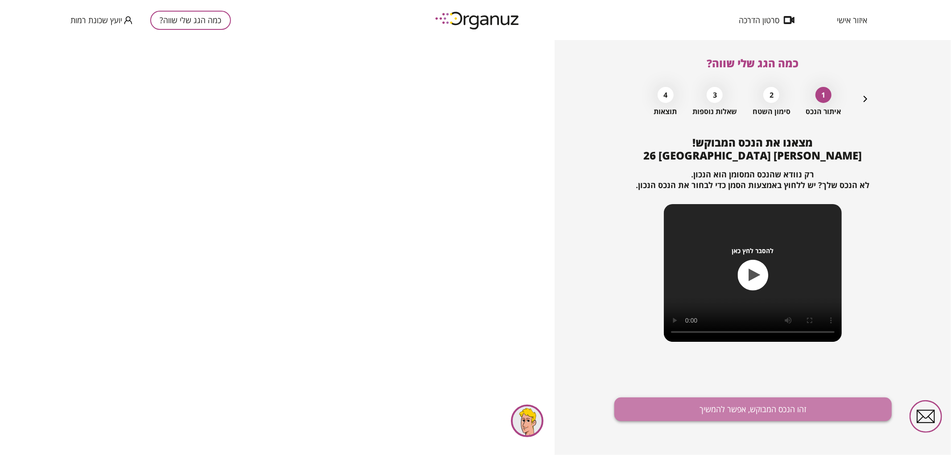
click at [754, 409] on button "זהו הנכס המבוקש, אפשר להמשיך" at bounding box center [752, 410] width 277 height 24
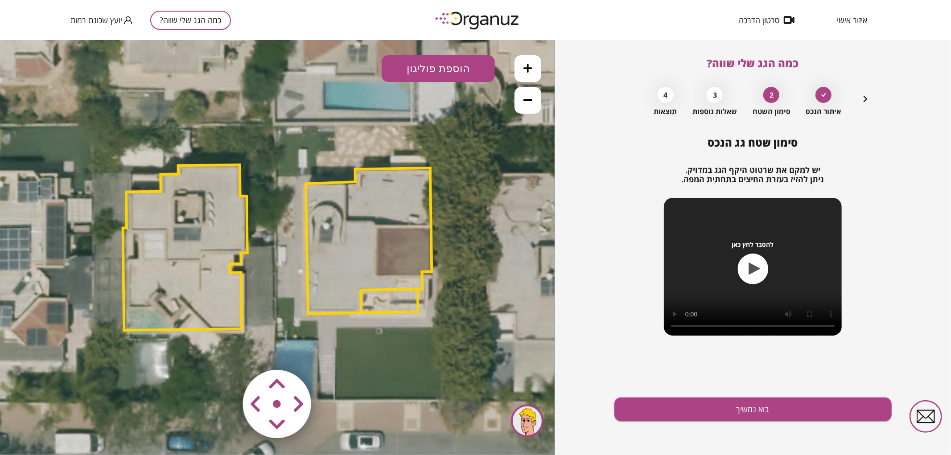
click at [404, 220] on polygon at bounding box center [369, 241] width 126 height 146
click at [428, 361] on icon at bounding box center [280, 247] width 963 height 963
click at [224, 351] on area at bounding box center [224, 351] width 0 height 0
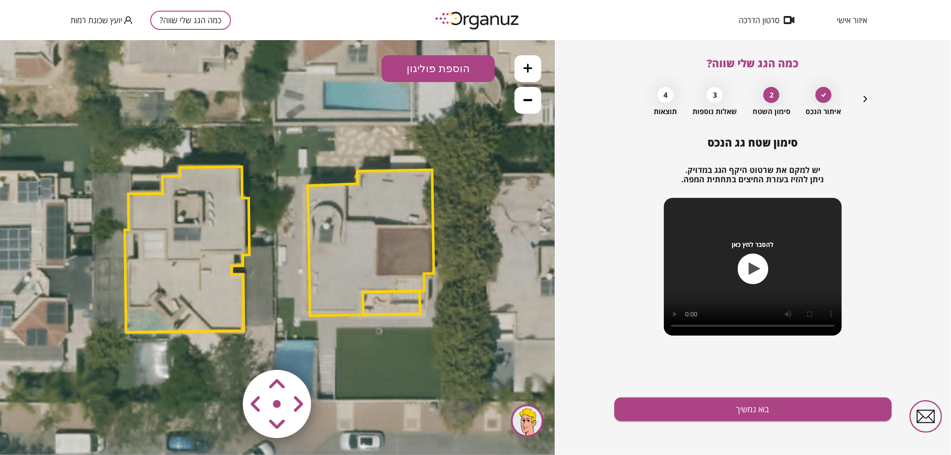
click at [224, 351] on area at bounding box center [224, 351] width 0 height 0
click at [402, 247] on polygon at bounding box center [370, 241] width 126 height 146
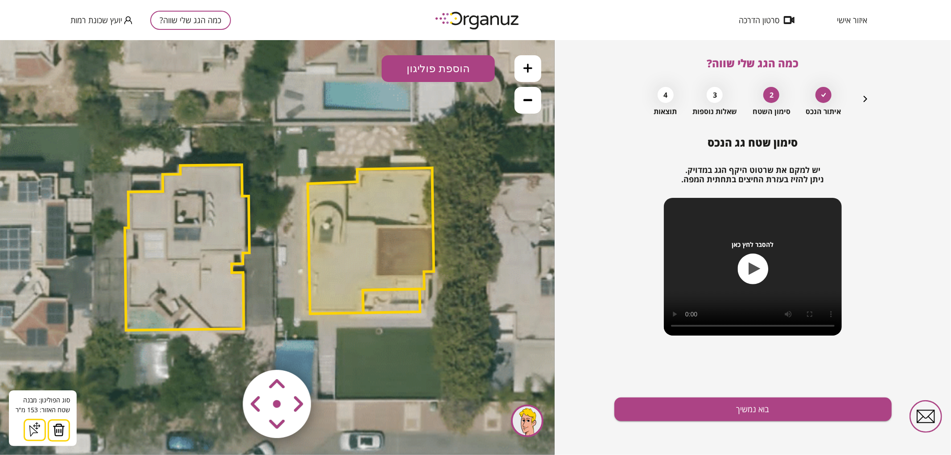
click at [66, 433] on button at bounding box center [59, 430] width 22 height 22
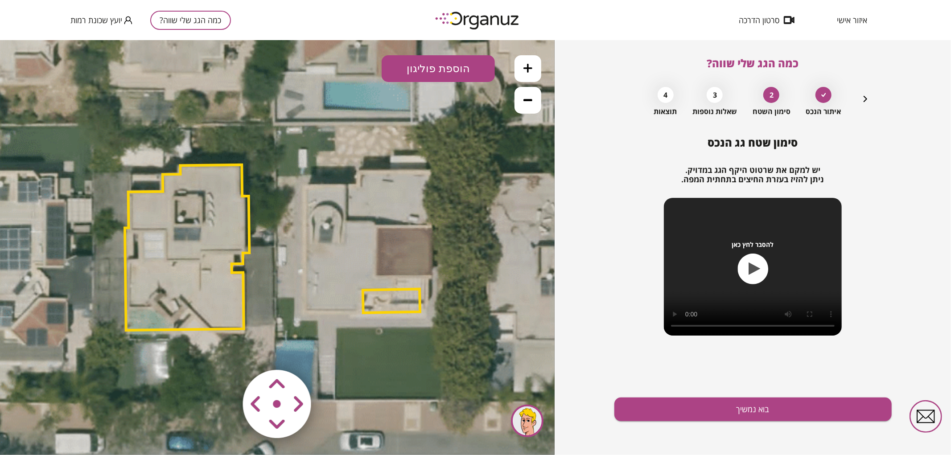
click at [397, 297] on polygon at bounding box center [391, 301] width 57 height 24
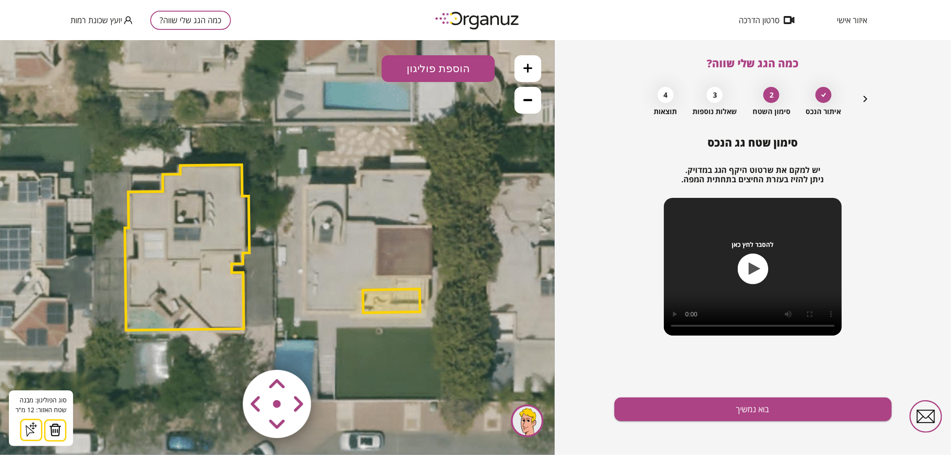
click at [49, 432] on img at bounding box center [55, 429] width 12 height 13
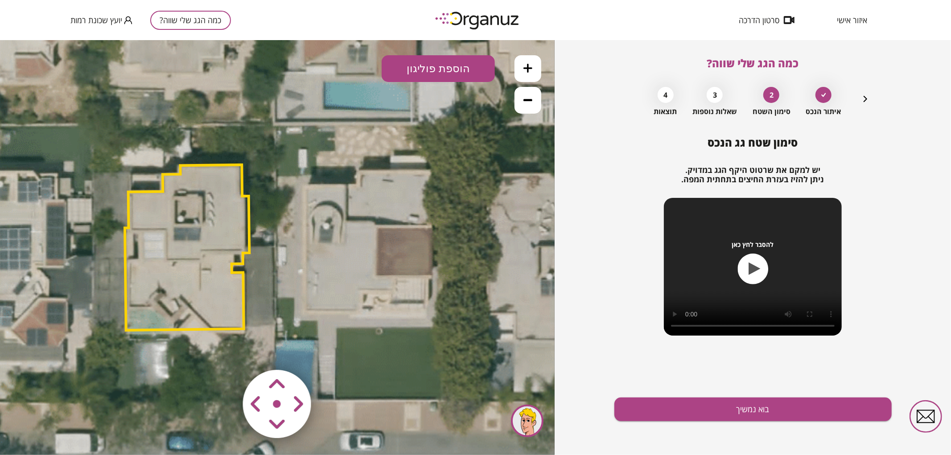
click at [414, 95] on icon at bounding box center [280, 247] width 963 height 963
click at [412, 77] on button "הוספת פוליגון" at bounding box center [437, 68] width 113 height 27
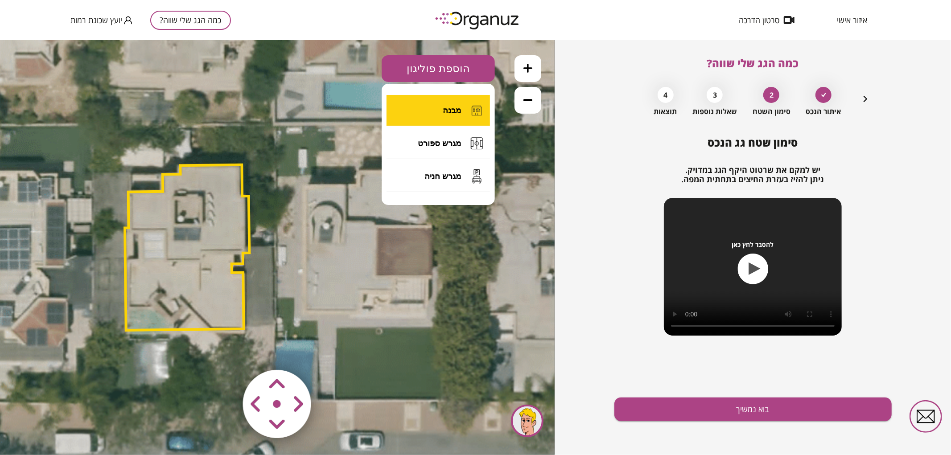
click at [415, 95] on button "מבנה" at bounding box center [437, 109] width 103 height 31
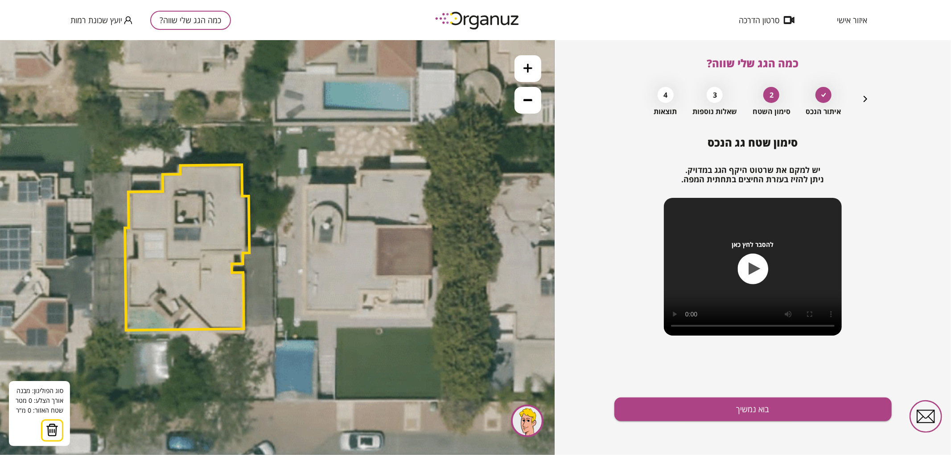
click at [304, 184] on icon at bounding box center [280, 247] width 963 height 963
click at [359, 185] on icon at bounding box center [280, 247] width 963 height 963
click at [358, 172] on polygon at bounding box center [331, 178] width 55 height 12
click at [434, 171] on icon at bounding box center [280, 247] width 963 height 963
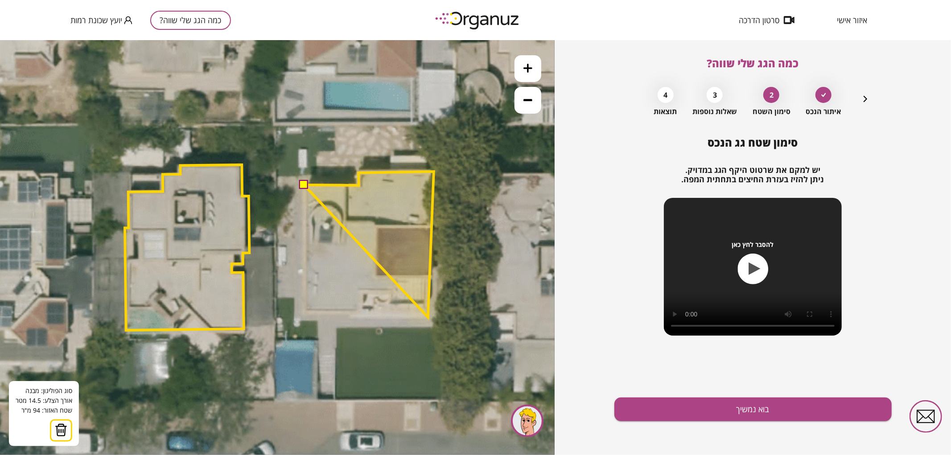
click at [428, 317] on polygon at bounding box center [369, 244] width 130 height 146
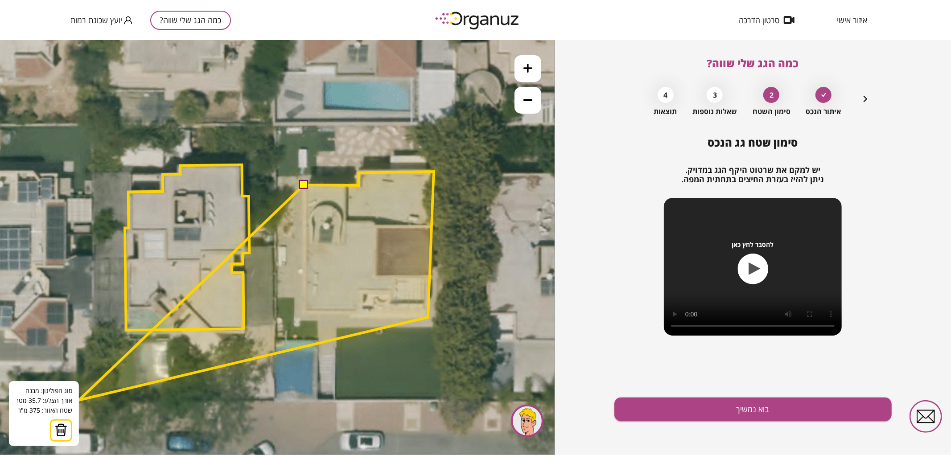
click at [61, 434] on img at bounding box center [61, 429] width 12 height 13
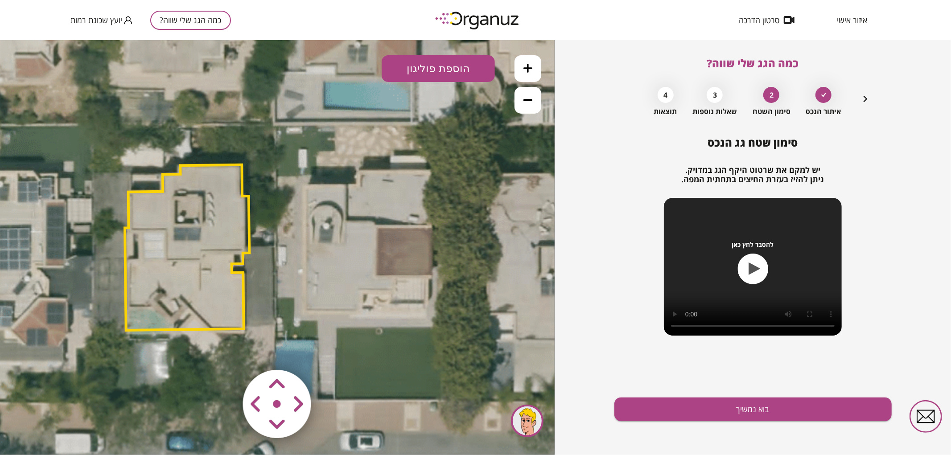
click at [422, 66] on button "הוספת פוליגון" at bounding box center [437, 68] width 113 height 27
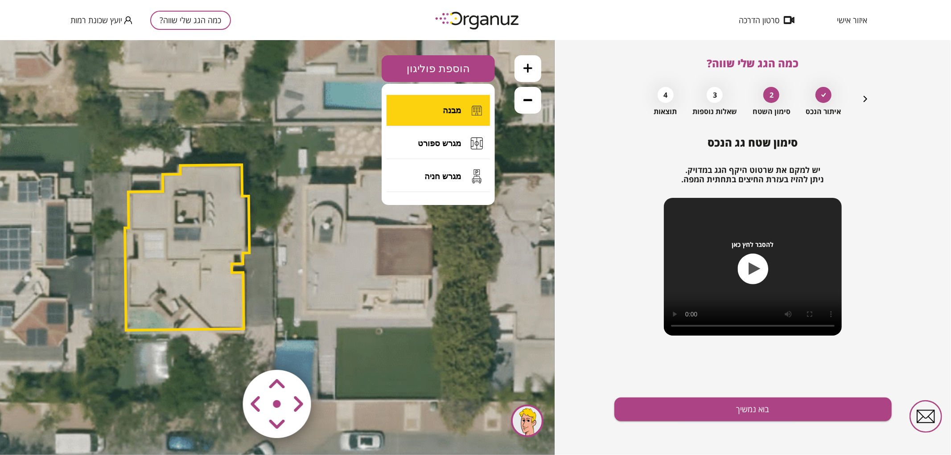
click at [418, 104] on button "מבנה" at bounding box center [437, 109] width 103 height 31
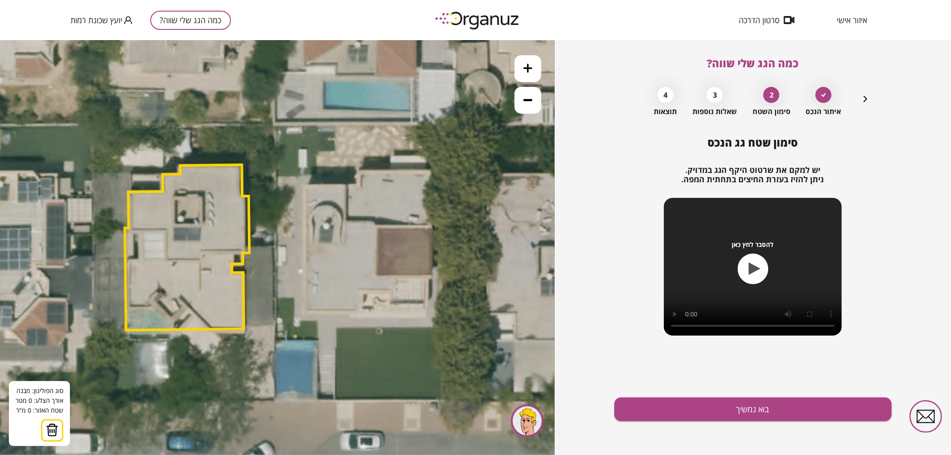
click at [304, 184] on icon at bounding box center [280, 247] width 963 height 963
click at [357, 185] on icon at bounding box center [280, 247] width 963 height 963
click at [358, 172] on polygon at bounding box center [331, 178] width 54 height 13
click at [431, 171] on icon at bounding box center [280, 247] width 963 height 963
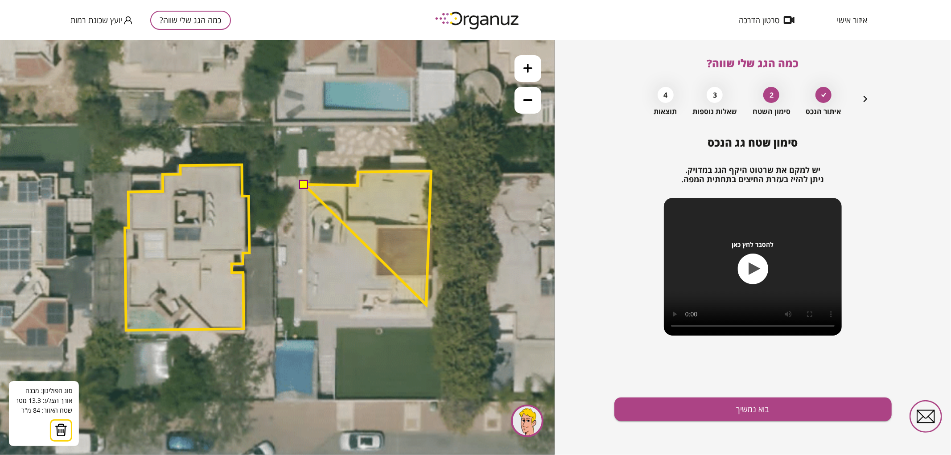
click at [426, 304] on polygon at bounding box center [367, 238] width 127 height 134
click at [389, 305] on polygon at bounding box center [367, 238] width 127 height 135
click at [390, 293] on polygon at bounding box center [367, 238] width 127 height 135
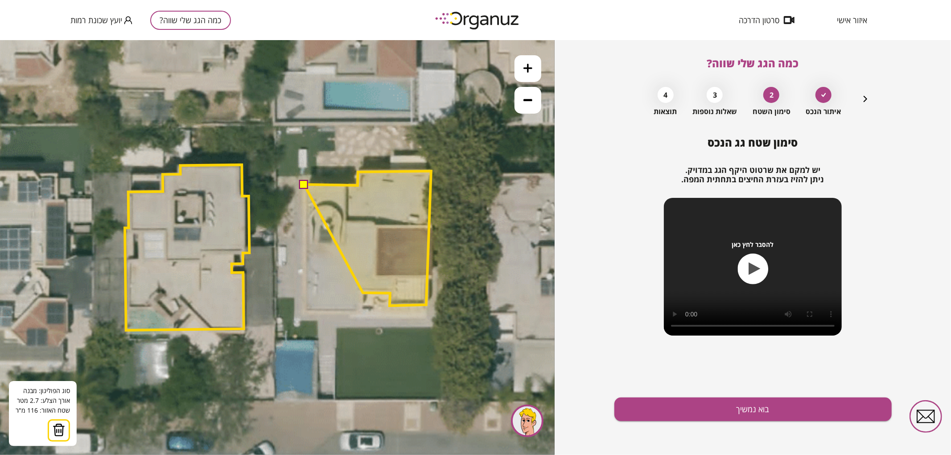
click at [363, 292] on polygon at bounding box center [367, 238] width 127 height 135
click at [361, 312] on polygon at bounding box center [367, 241] width 127 height 141
click at [305, 312] on polygon at bounding box center [367, 241] width 127 height 141
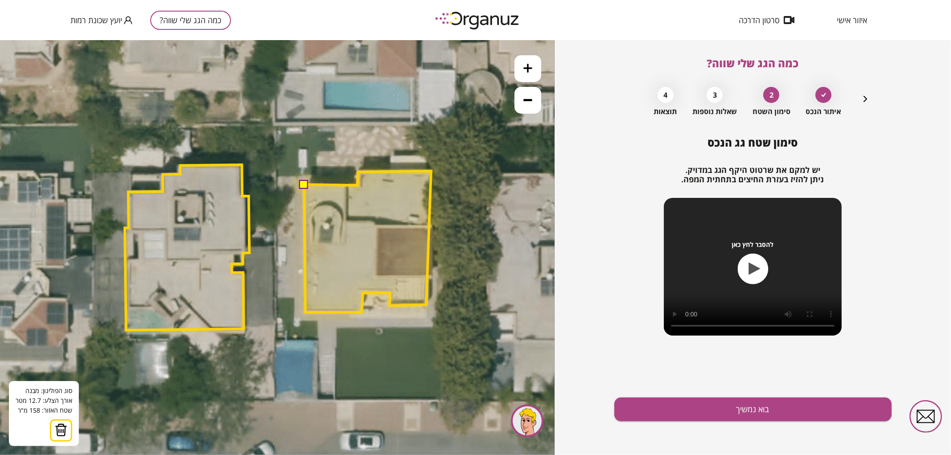
click at [303, 183] on button at bounding box center [303, 183] width 9 height 9
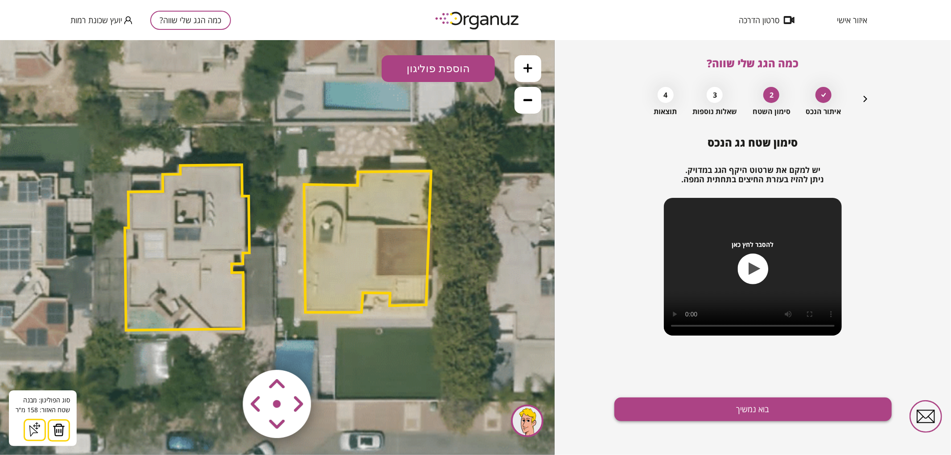
click at [646, 407] on button "בוא נמשיך" at bounding box center [752, 410] width 277 height 24
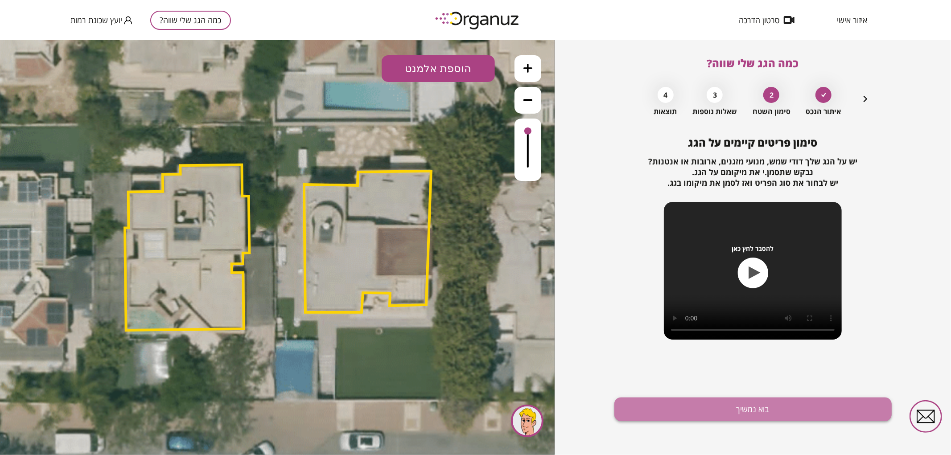
click at [633, 411] on button "בוא נמשיך" at bounding box center [752, 410] width 277 height 24
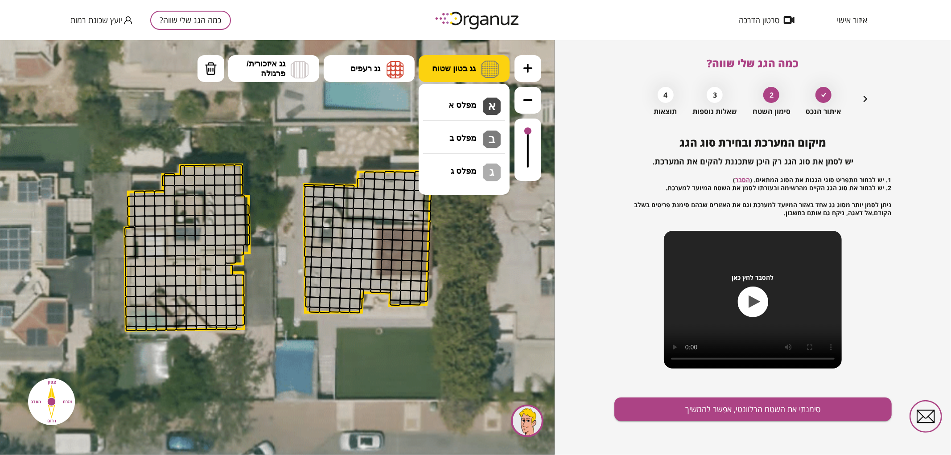
click at [454, 66] on span "גג בטון שטוח" at bounding box center [454, 68] width 44 height 10
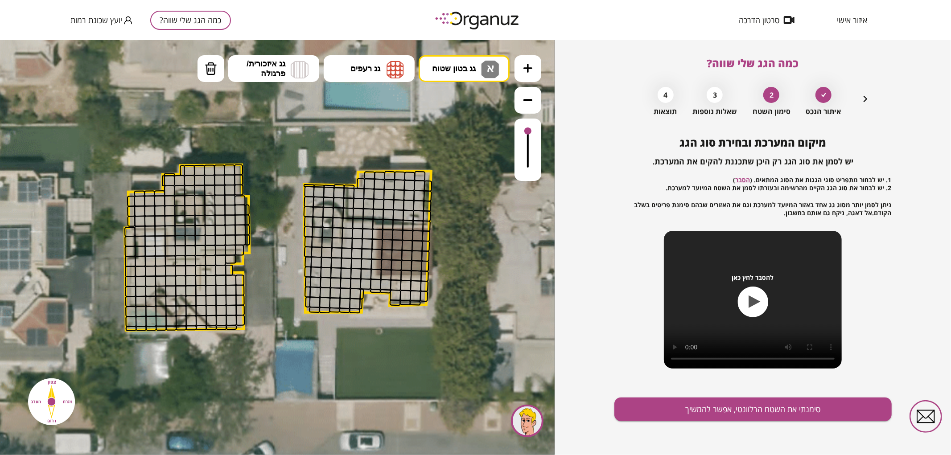
click at [463, 100] on div ".st0 { fill: #FFFFFF; } א" at bounding box center [277, 247] width 554 height 415
drag, startPoint x: 336, startPoint y: 192, endPoint x: 311, endPoint y: 198, distance: 26.1
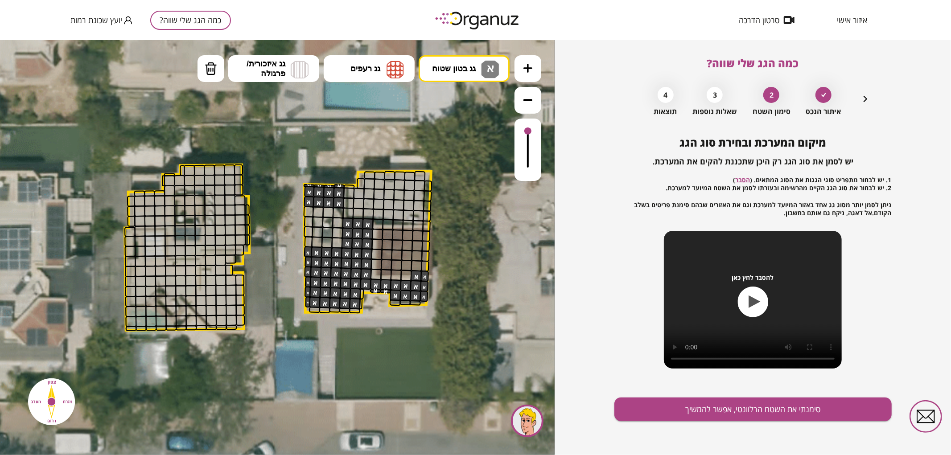
drag, startPoint x: 308, startPoint y: 250, endPoint x: 385, endPoint y: 225, distance: 79.9
drag, startPoint x: 208, startPoint y: 77, endPoint x: 230, endPoint y: 85, distance: 23.4
click at [217, 80] on button "מחיקה" at bounding box center [210, 68] width 27 height 27
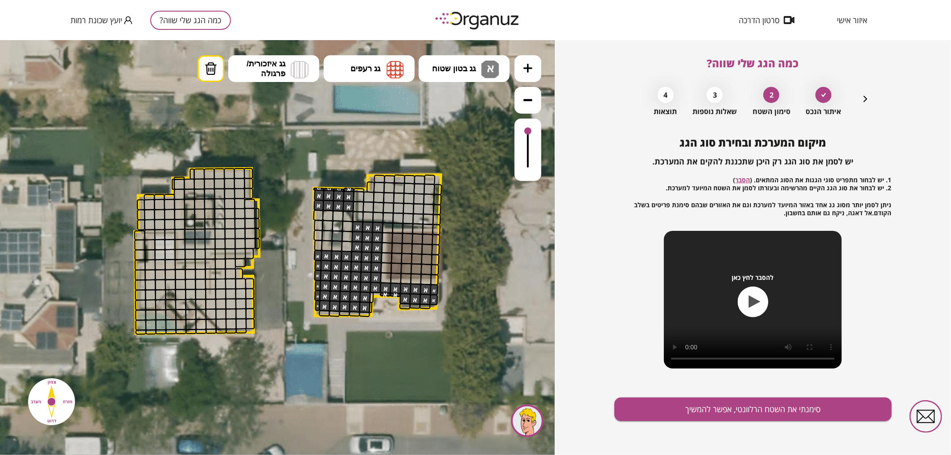
drag, startPoint x: 429, startPoint y: 279, endPoint x: 476, endPoint y: 170, distance: 118.8
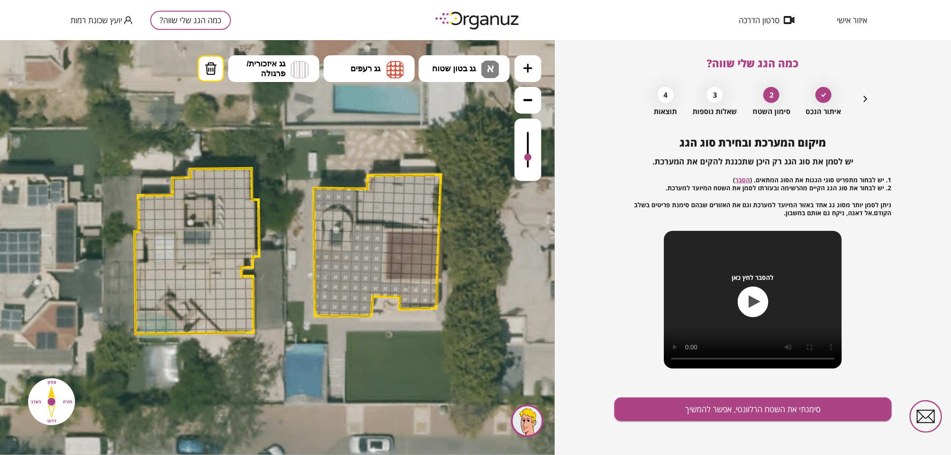
drag, startPoint x: 528, startPoint y: 134, endPoint x: 537, endPoint y: 158, distance: 25.8
click at [537, 158] on div at bounding box center [527, 149] width 27 height 62
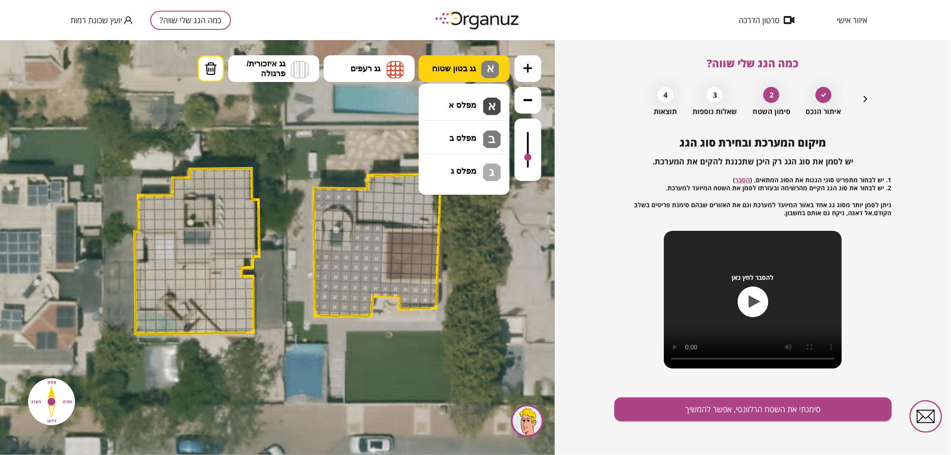
click at [442, 66] on span "גג בטון שטוח" at bounding box center [454, 68] width 44 height 10
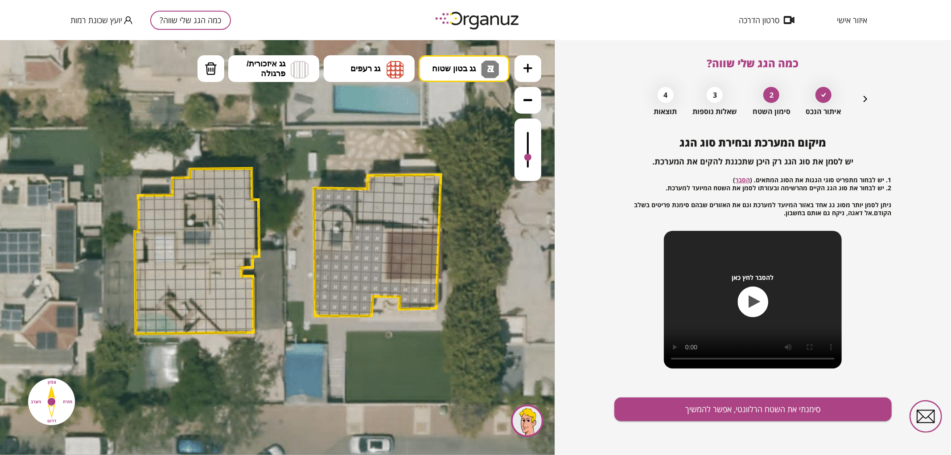
click at [462, 140] on div ".st0 { fill: #FFFFFF; } א" at bounding box center [277, 247] width 554 height 415
drag, startPoint x: 358, startPoint y: 197, endPoint x: 448, endPoint y: 180, distance: 92.0
click at [448, 180] on div ".st0 { fill: #FFFFFF; }" at bounding box center [289, 251] width 963 height 963
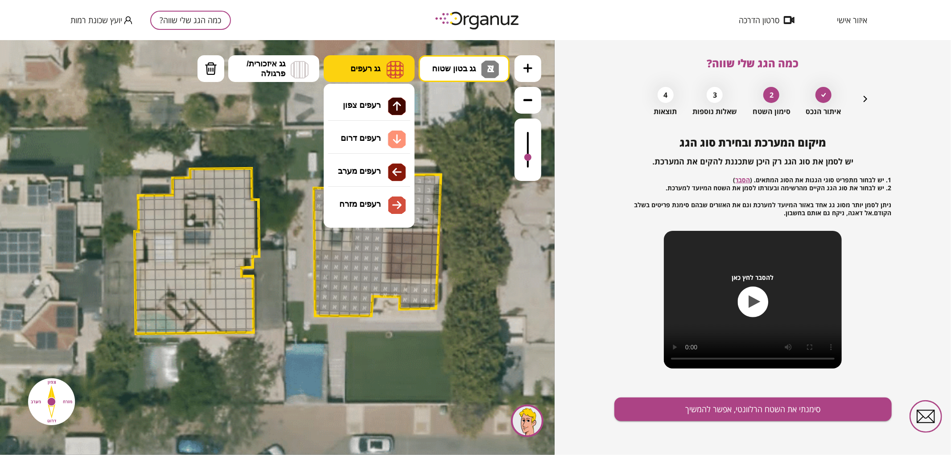
click at [387, 65] on img at bounding box center [394, 69] width 17 height 18
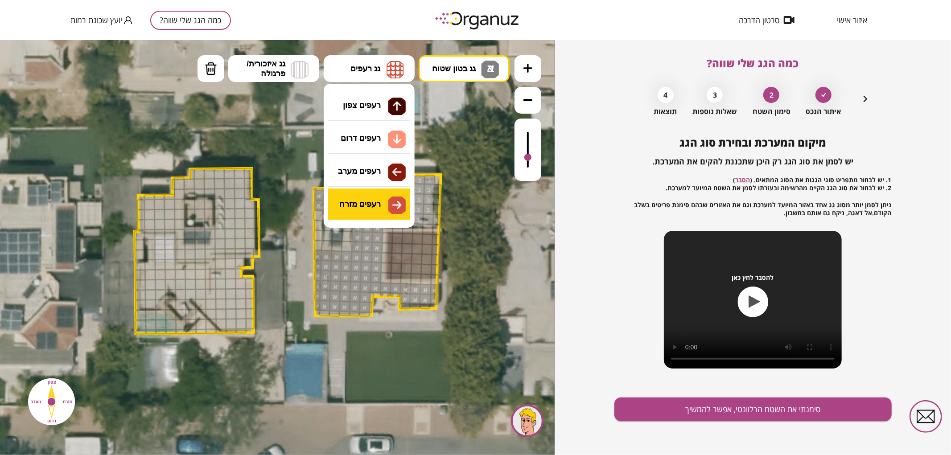
click at [377, 202] on div ".st0 { fill: #FFFFFF; } א" at bounding box center [277, 247] width 554 height 415
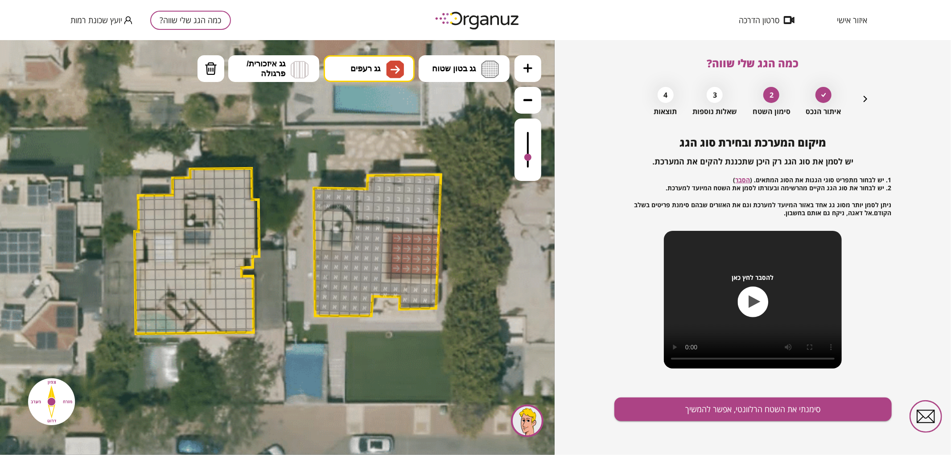
drag, startPoint x: 398, startPoint y: 238, endPoint x: 406, endPoint y: 252, distance: 16.6
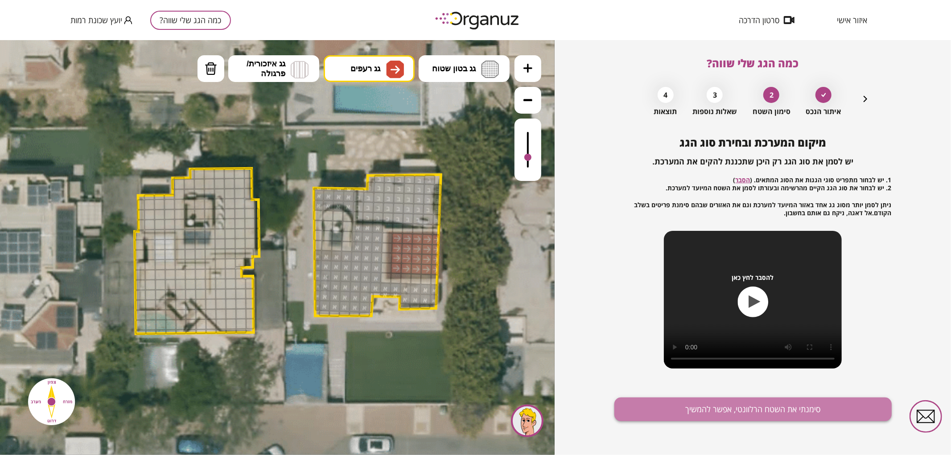
click at [622, 409] on button "סימנתי את השטח הרלוונטי, אפשר להמשיך" at bounding box center [752, 410] width 277 height 24
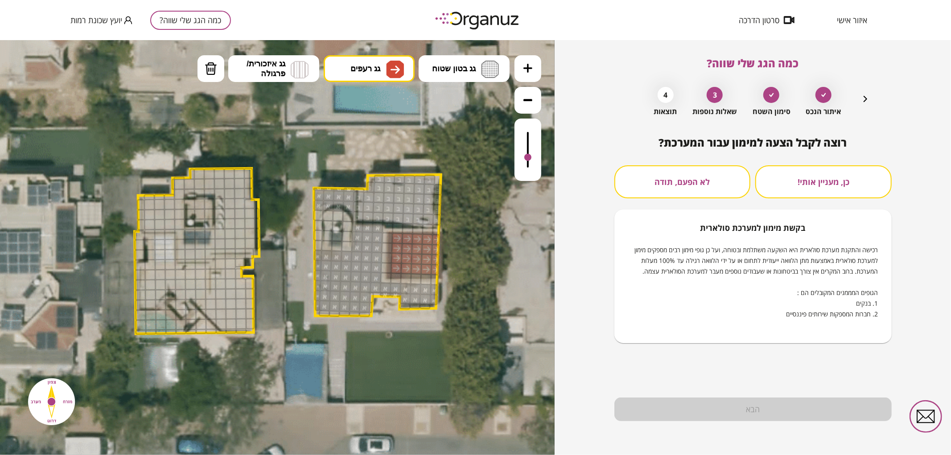
click at [643, 169] on button "לא הפעם, תודה" at bounding box center [682, 181] width 136 height 33
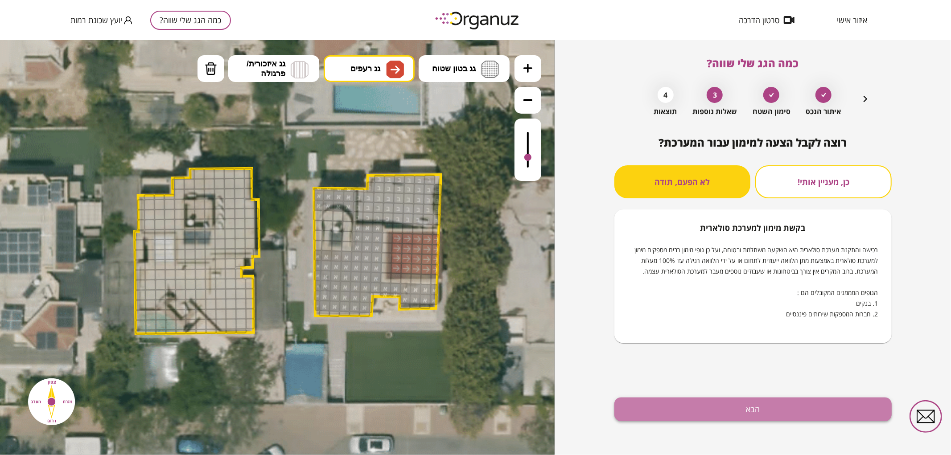
click at [660, 410] on button "הבא" at bounding box center [752, 410] width 277 height 24
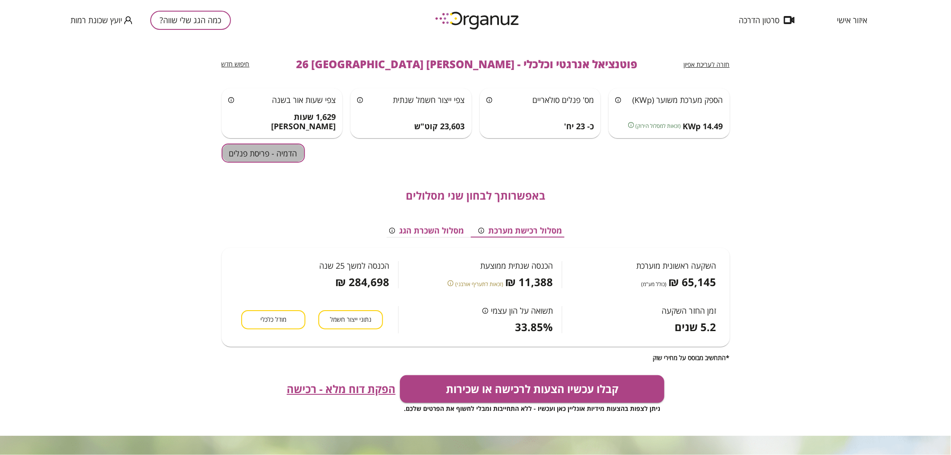
click at [254, 152] on button "הדמיה - פריסת פנלים" at bounding box center [262, 152] width 83 height 19
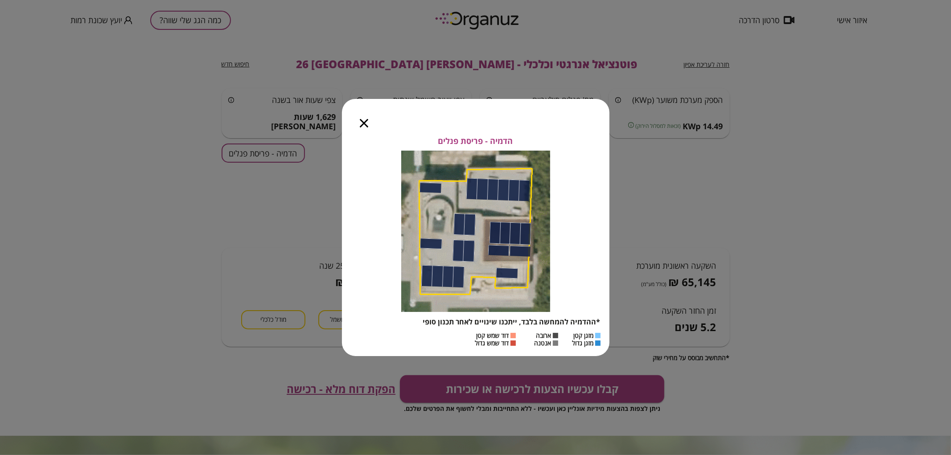
click at [368, 122] on icon "button" at bounding box center [364, 123] width 8 height 8
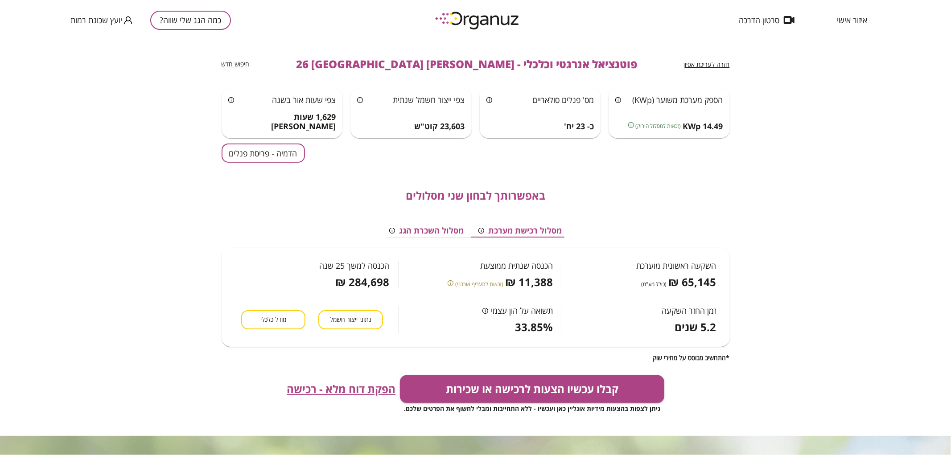
click at [273, 157] on button "הדמיה - פריסת פנלים" at bounding box center [262, 152] width 83 height 19
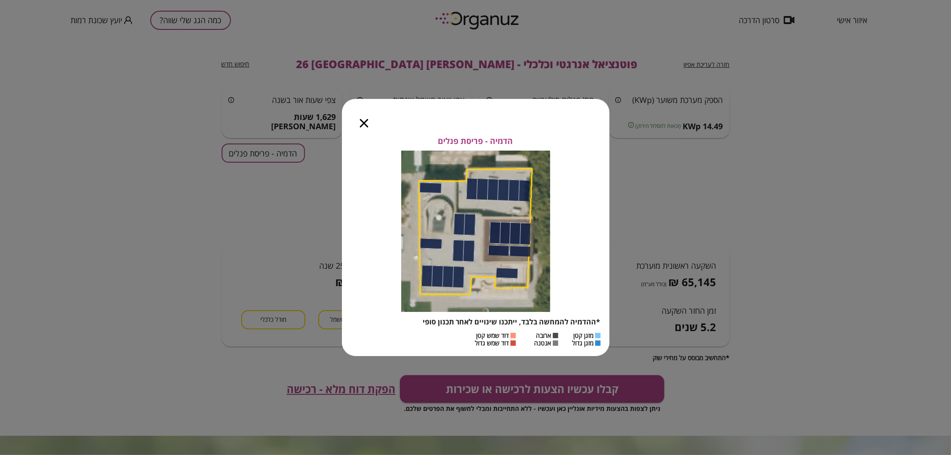
click at [371, 125] on div at bounding box center [364, 117] width 44 height 37
click at [364, 125] on icon "button" at bounding box center [364, 123] width 8 height 8
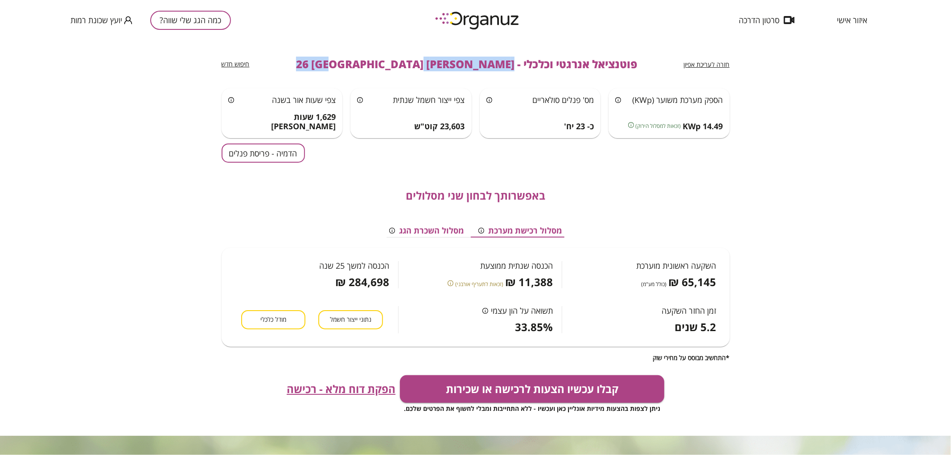
drag, startPoint x: 460, startPoint y: 65, endPoint x: 307, endPoint y: 80, distance: 153.2
click at [307, 80] on div "חזרה לעריכת אפיון פוטנציאל אנרגטי וכלכלי - [PERSON_NAME] 26 באר שבע חיפוש חדש" at bounding box center [475, 64] width 508 height 48
copy span "[PERSON_NAME] 26 [GEOGRAPHIC_DATA]"
click at [202, 24] on button "כמה הגג שלי שווה?" at bounding box center [190, 20] width 81 height 19
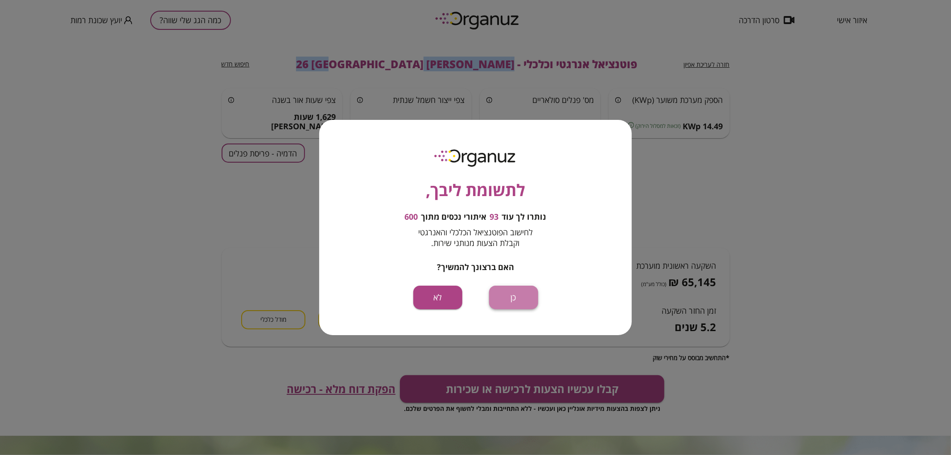
click at [517, 301] on button "כן" at bounding box center [513, 298] width 49 height 24
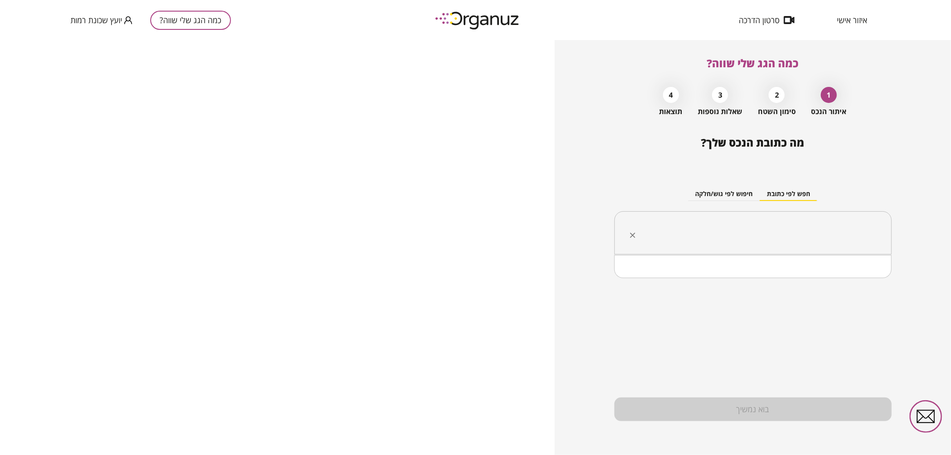
click at [768, 228] on input "text" at bounding box center [755, 233] width 249 height 22
paste input "**********"
drag, startPoint x: 823, startPoint y: 235, endPoint x: 832, endPoint y: 237, distance: 9.0
click at [832, 237] on input "**********" at bounding box center [755, 233] width 249 height 22
click at [835, 274] on li "[PERSON_NAME] 34 [GEOGRAPHIC_DATA]" at bounding box center [753, 278] width 254 height 16
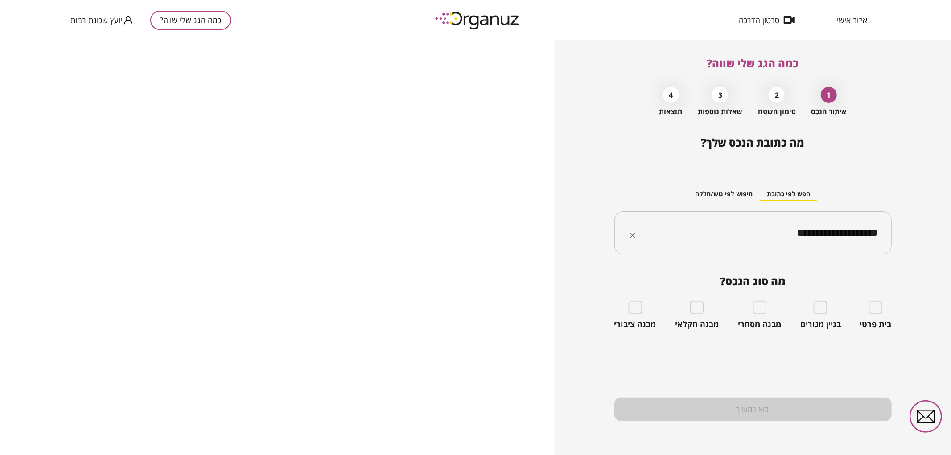
type input "**********"
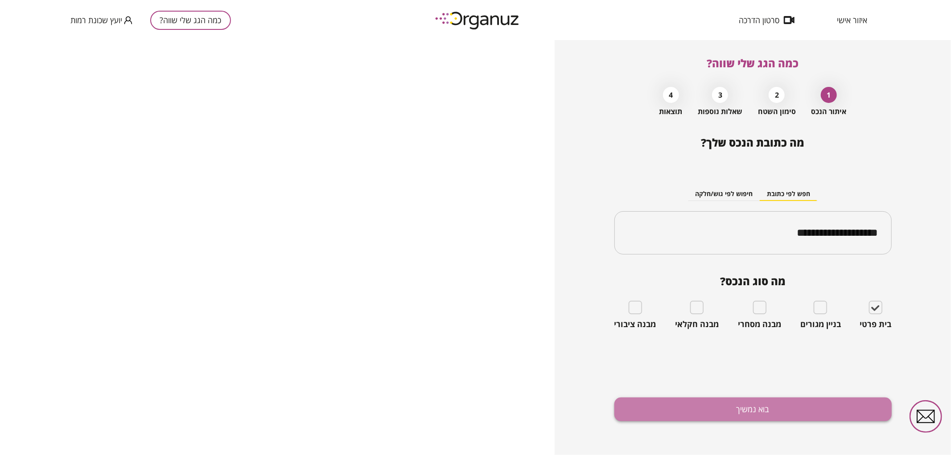
click at [727, 409] on button "בוא נמשיך" at bounding box center [752, 410] width 277 height 24
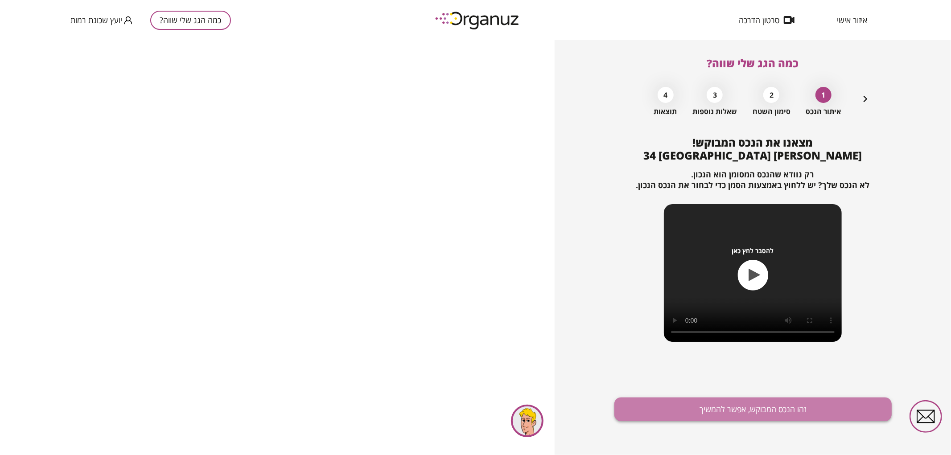
click at [726, 406] on button "זהו הנכס המבוקש, אפשר להמשיך" at bounding box center [752, 410] width 277 height 24
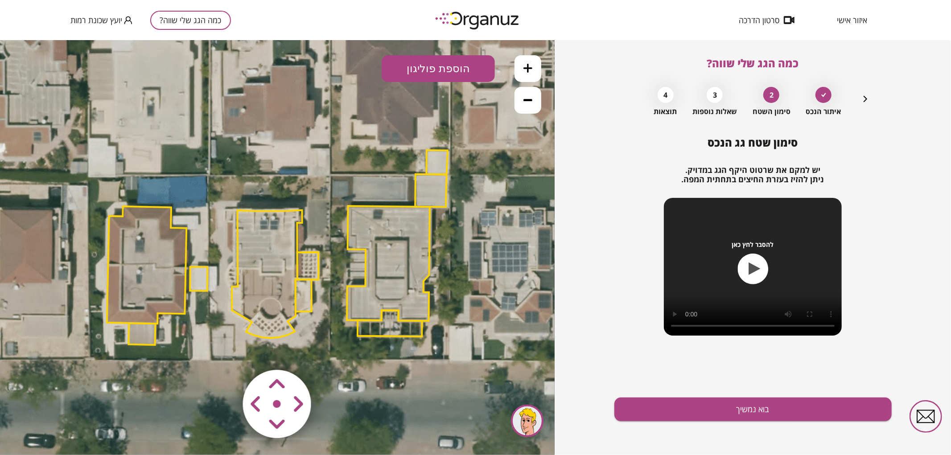
click at [275, 267] on polygon at bounding box center [267, 274] width 70 height 128
click at [532, 63] on button at bounding box center [527, 68] width 27 height 27
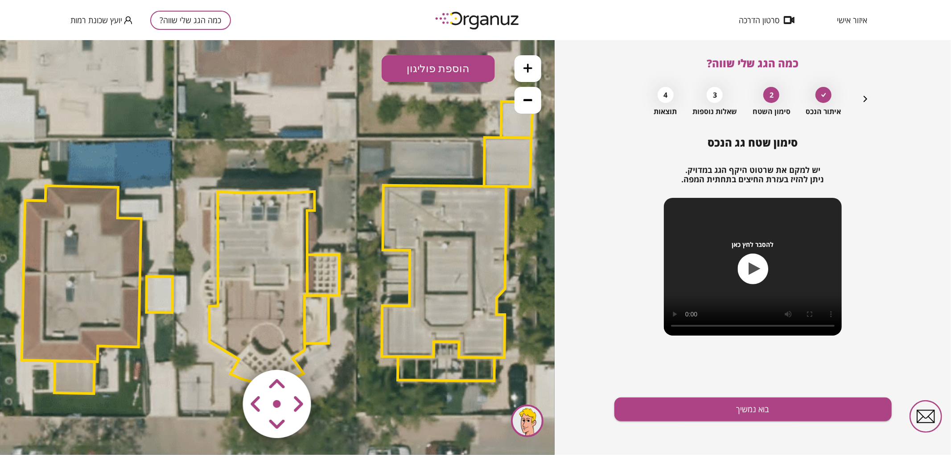
click at [532, 63] on button at bounding box center [527, 68] width 27 height 27
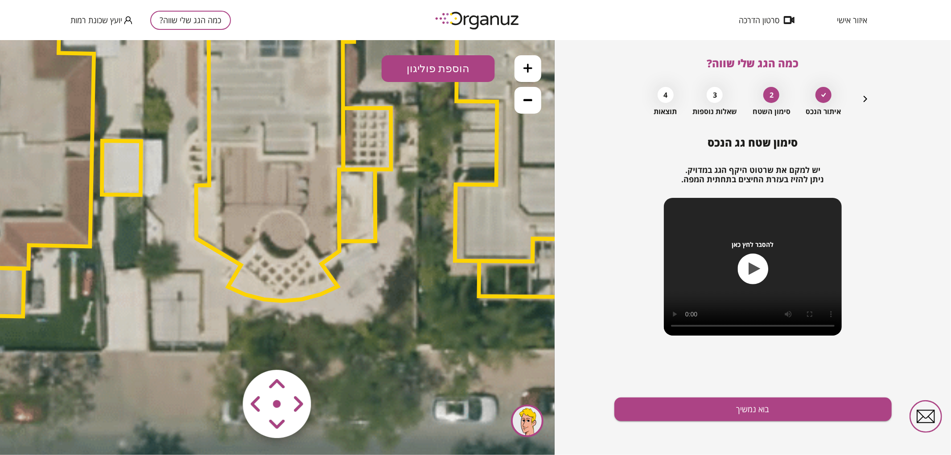
drag, startPoint x: 426, startPoint y: 255, endPoint x: 443, endPoint y: 181, distance: 75.9
click at [443, 181] on icon at bounding box center [303, 97] width 2346 height 2346
click at [515, 111] on div at bounding box center [527, 84] width 27 height 58
click at [521, 107] on button at bounding box center [527, 99] width 27 height 27
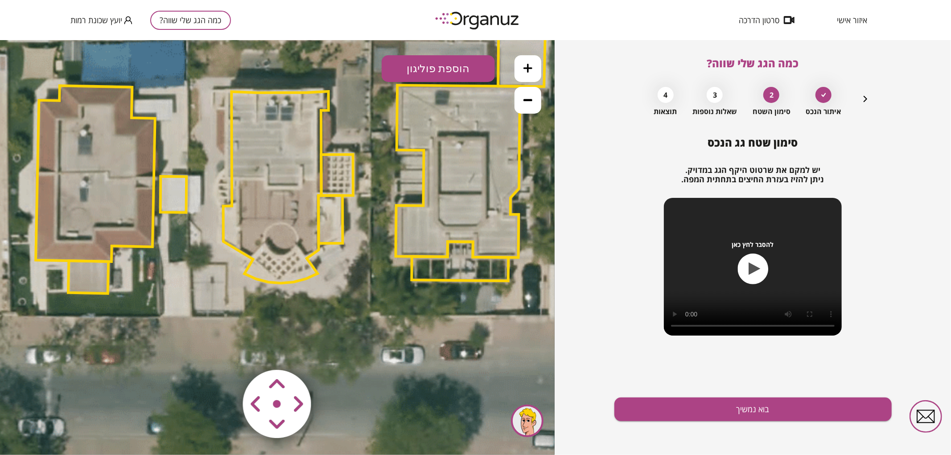
click at [257, 220] on polygon at bounding box center [275, 187] width 105 height 192
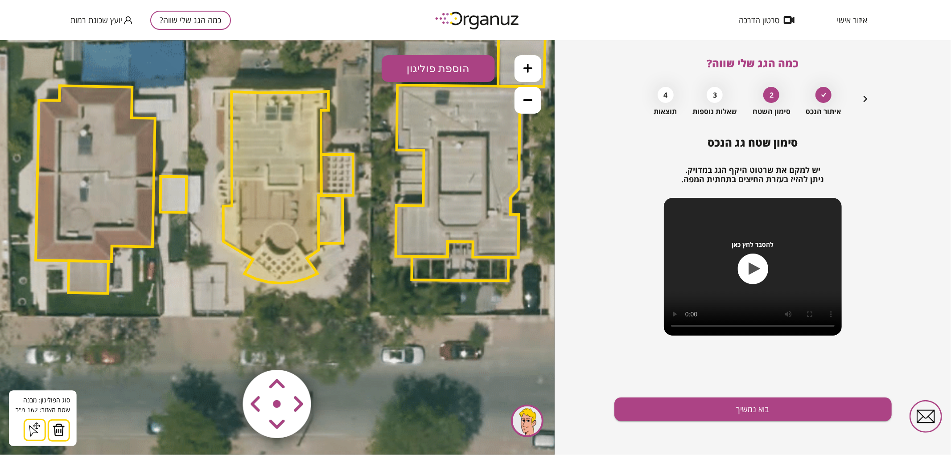
click at [239, 349] on icon at bounding box center [294, 147] width 1564 height 1564
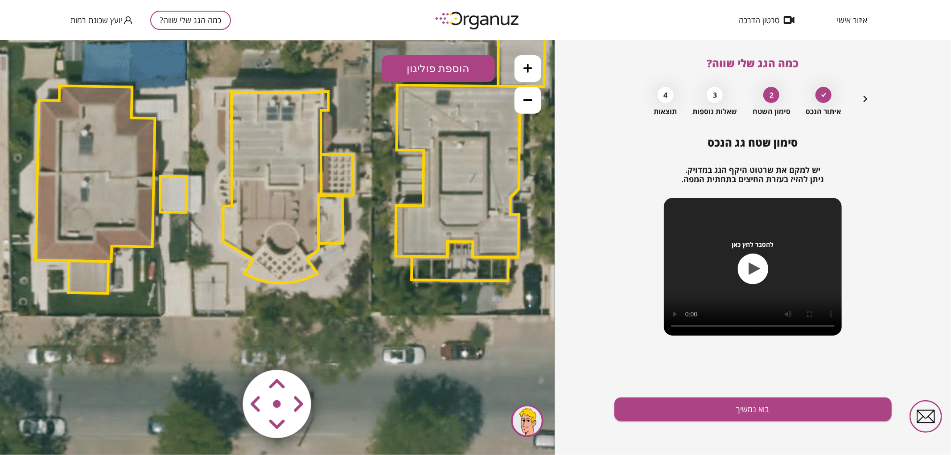
click at [224, 351] on area at bounding box center [224, 351] width 0 height 0
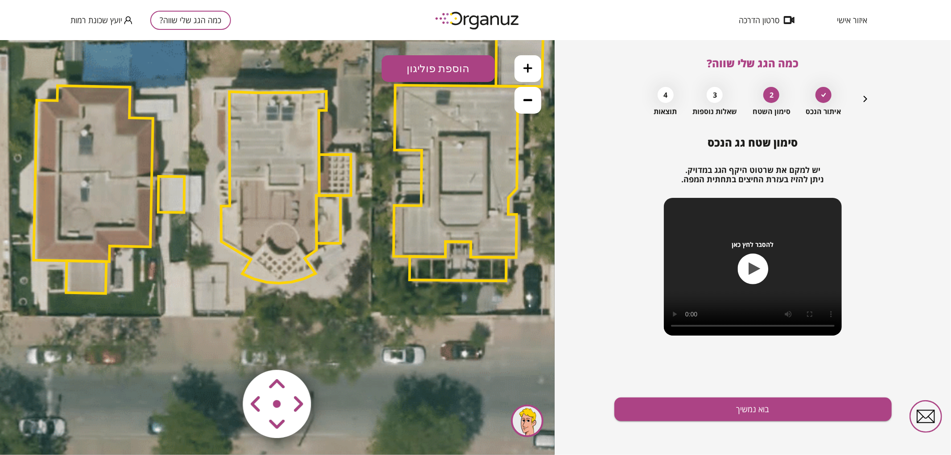
click at [224, 351] on area at bounding box center [224, 351] width 0 height 0
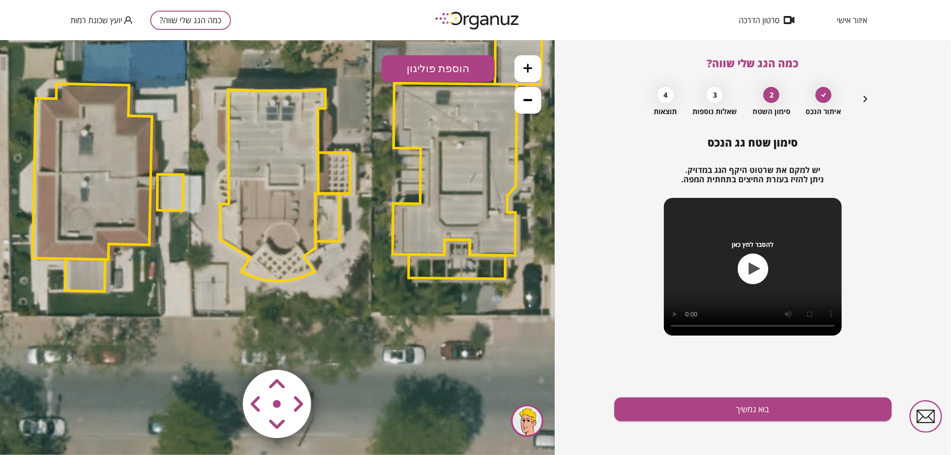
click at [239, 140] on polygon at bounding box center [272, 185] width 105 height 192
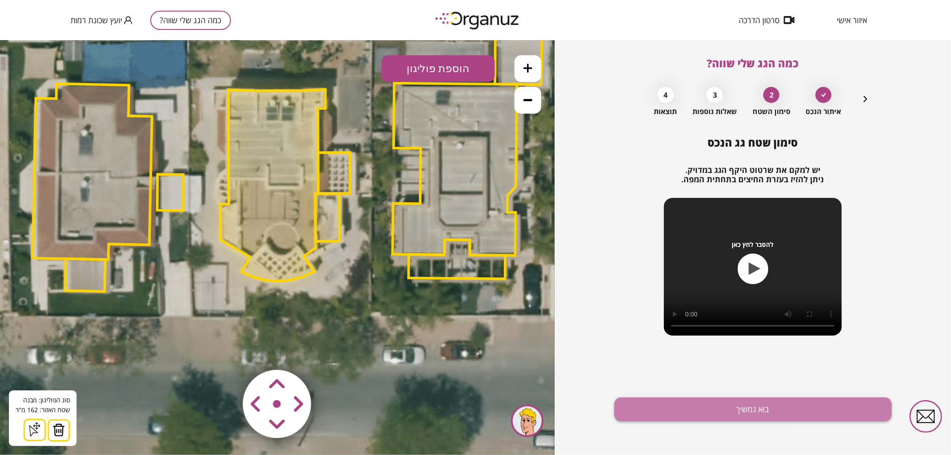
click at [655, 416] on button "בוא נמשיך" at bounding box center [752, 410] width 277 height 24
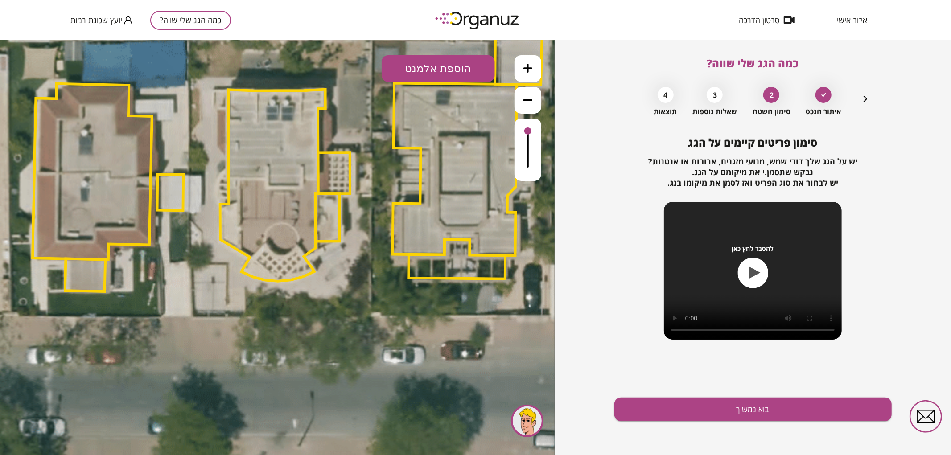
click at [525, 63] on icon at bounding box center [527, 67] width 9 height 9
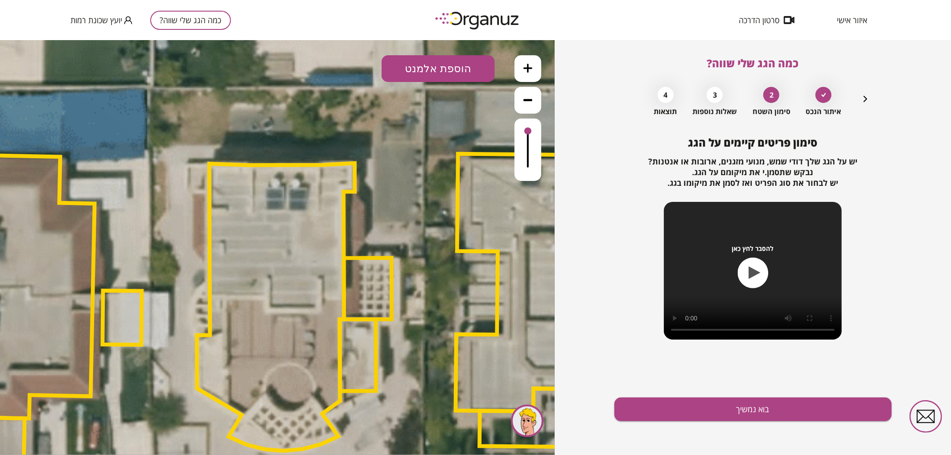
drag, startPoint x: 461, startPoint y: 229, endPoint x: 469, endPoint y: 270, distance: 42.1
click at [469, 270] on icon at bounding box center [309, 250] width 2346 height 2346
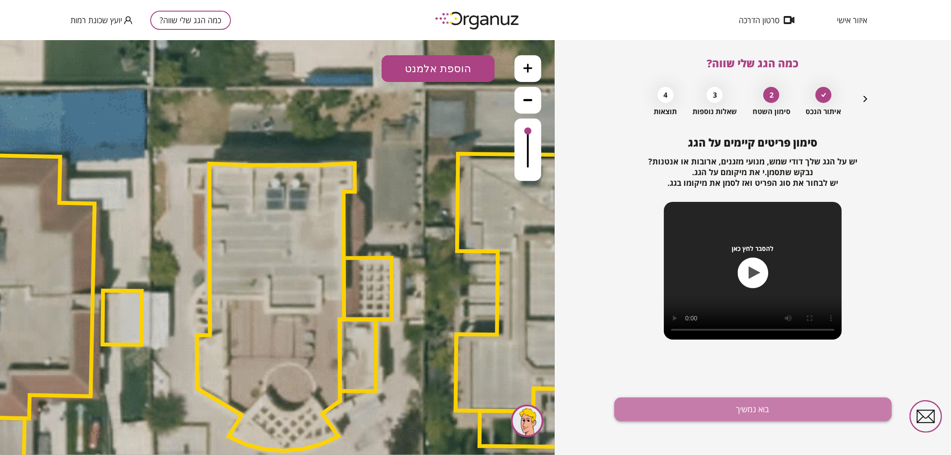
click at [643, 411] on button "בוא נמשיך" at bounding box center [752, 410] width 277 height 24
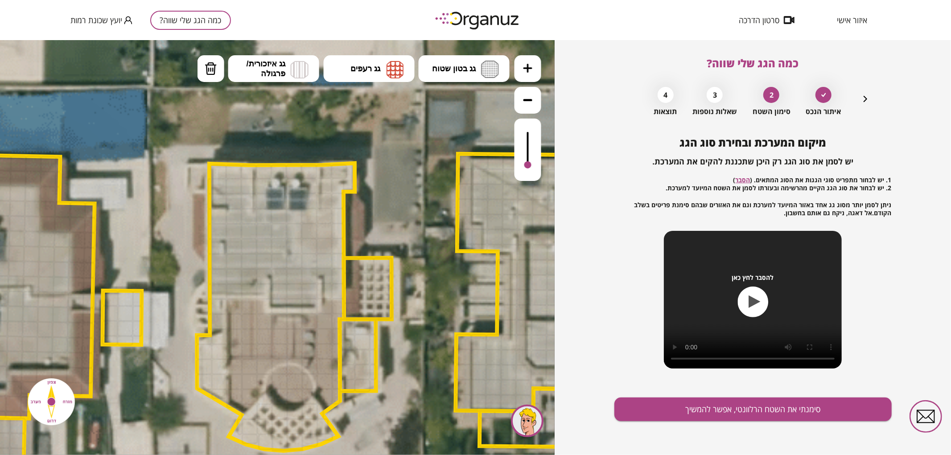
drag, startPoint x: 532, startPoint y: 142, endPoint x: 528, endPoint y: 165, distance: 23.5
click at [528, 165] on div at bounding box center [527, 149] width 27 height 62
click at [481, 67] on img at bounding box center [490, 68] width 18 height 17
click at [478, 104] on div ".st0 { fill: #FFFFFF; } 0" at bounding box center [277, 247] width 554 height 415
drag, startPoint x: 217, startPoint y: 172, endPoint x: 289, endPoint y: 234, distance: 94.2
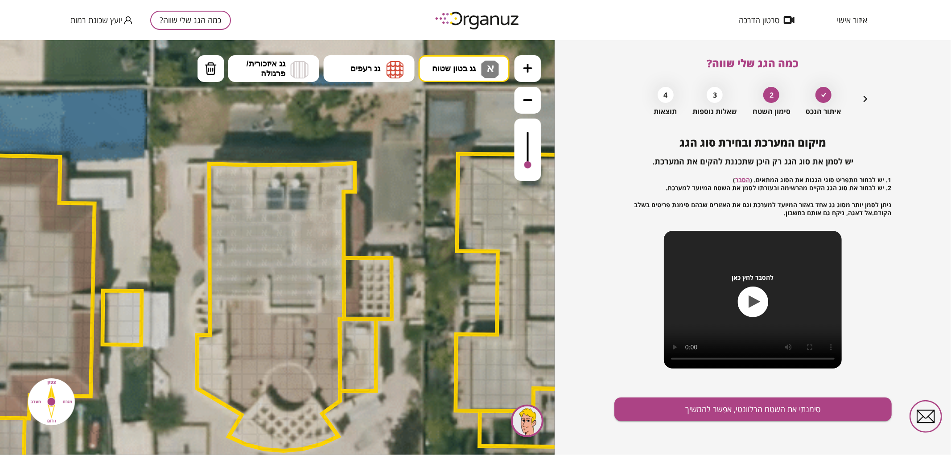
click at [216, 69] on img at bounding box center [211, 67] width 12 height 13
drag, startPoint x: 322, startPoint y: 292, endPoint x: 321, endPoint y: 281, distance: 10.7
drag, startPoint x: 263, startPoint y: 290, endPoint x: 263, endPoint y: 280, distance: 9.8
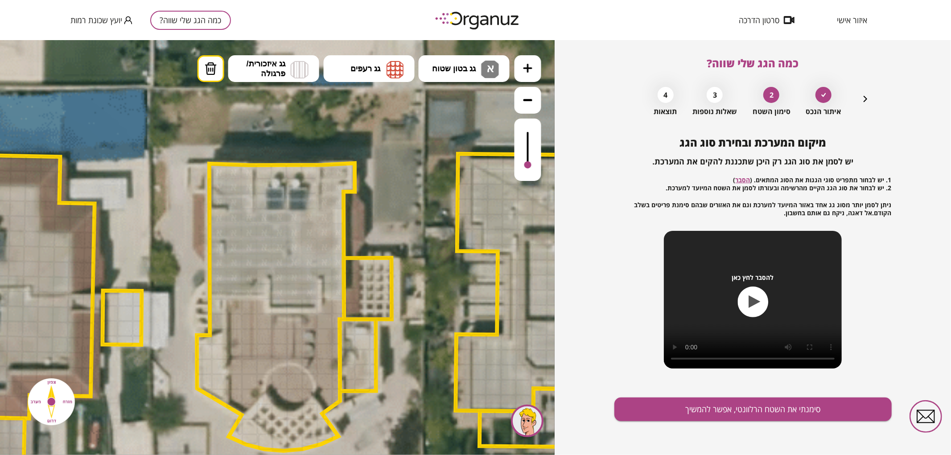
click at [444, 72] on span "גג בטון שטוח" at bounding box center [454, 68] width 44 height 10
click at [449, 127] on div ".st0 { fill: #FFFFFF; } 0" at bounding box center [277, 247] width 554 height 415
drag, startPoint x: 235, startPoint y: 310, endPoint x: 340, endPoint y: 307, distance: 104.3
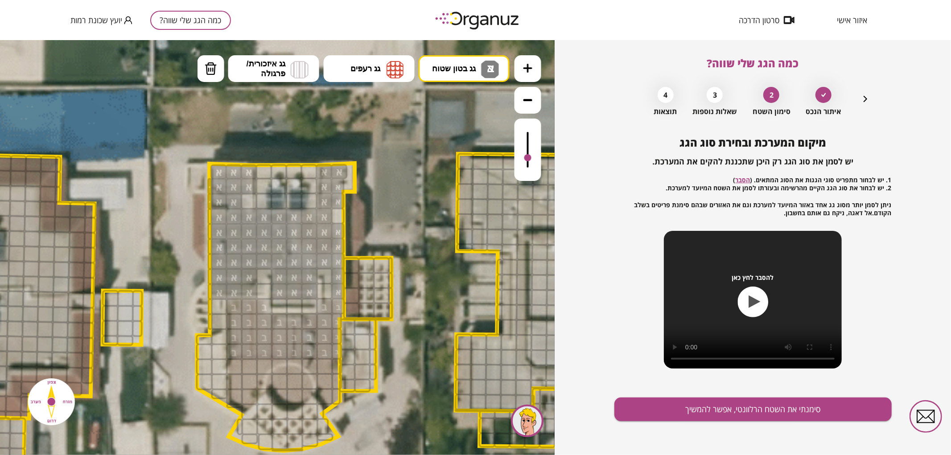
click at [255, 336] on div at bounding box center [249, 336] width 16 height 16
drag, startPoint x: 234, startPoint y: 370, endPoint x: 258, endPoint y: 354, distance: 28.7
click at [263, 362] on div at bounding box center [264, 366] width 16 height 16
drag, startPoint x: 315, startPoint y: 364, endPoint x: 330, endPoint y: 389, distance: 29.7
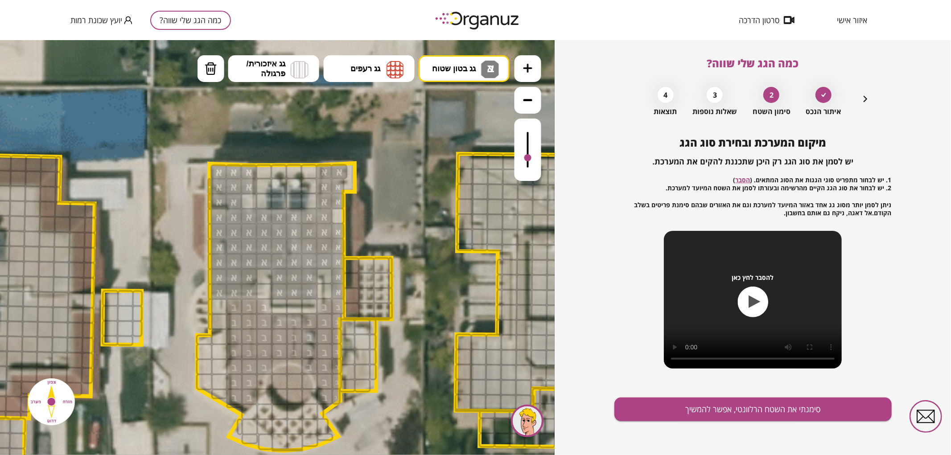
click at [451, 82] on ul "גג בטון שטוח א ב מפלס א א מפלס ב ב מפלס ג ג גג רעפים רעפים צפון פרגולה" at bounding box center [353, 69] width 312 height 29
click at [458, 101] on div ".st0 { fill: #FFFFFF; } 0" at bounding box center [277, 247] width 554 height 415
click at [246, 198] on div at bounding box center [249, 201] width 16 height 16
drag, startPoint x: 341, startPoint y: 220, endPoint x: 344, endPoint y: 193, distance: 26.8
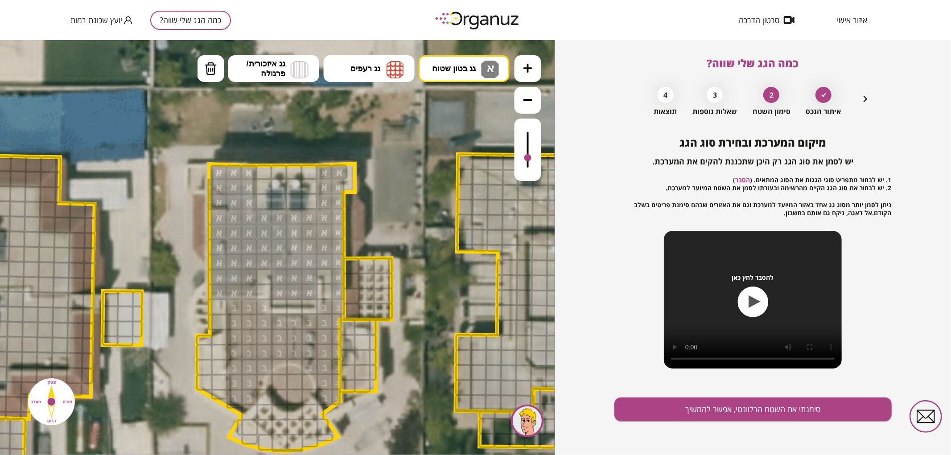
click at [344, 193] on div ".st0 { fill: #FFFFFF; }" at bounding box center [309, 250] width 2346 height 2346
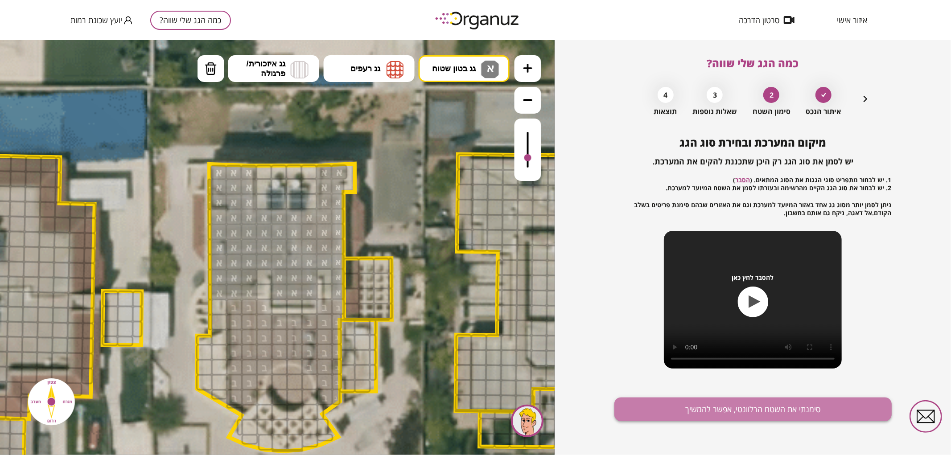
click at [657, 413] on button "סימנתי את השטח הרלוונטי, אפשר להמשיך" at bounding box center [752, 410] width 277 height 24
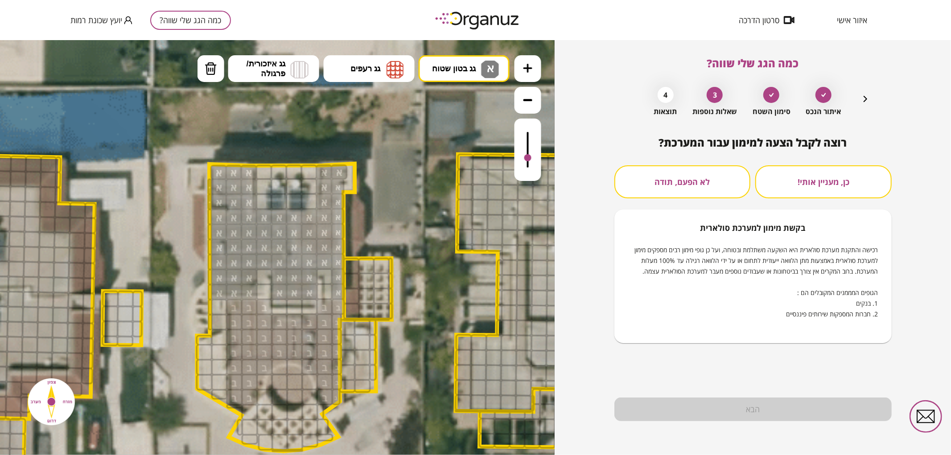
click at [650, 192] on button "לא הפעם, תודה" at bounding box center [682, 181] width 136 height 33
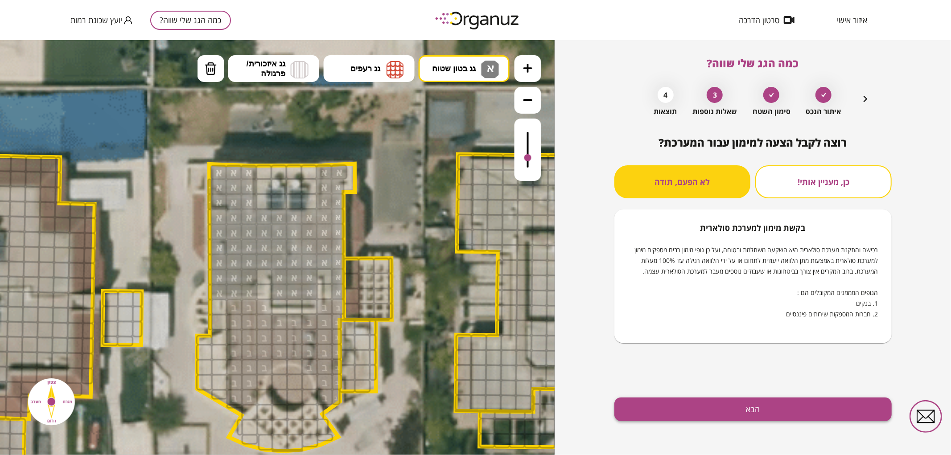
click at [647, 403] on button "הבא" at bounding box center [752, 410] width 277 height 24
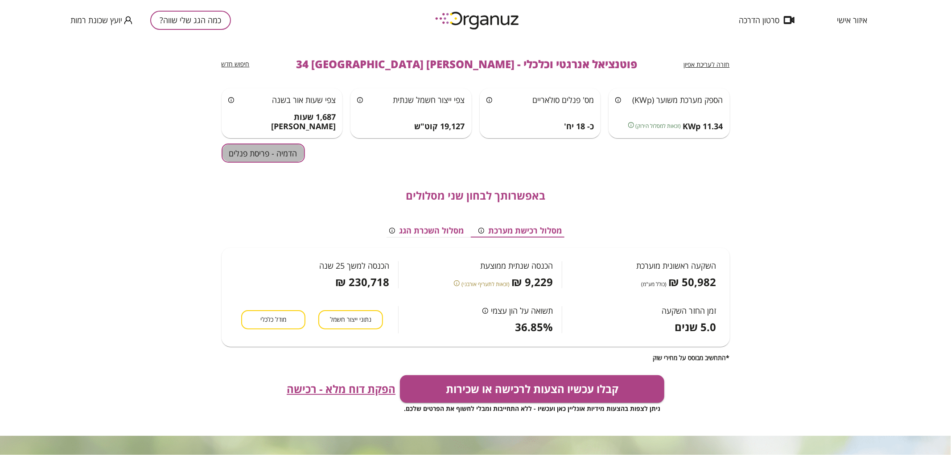
click at [243, 159] on button "הדמיה - פריסת פנלים" at bounding box center [262, 152] width 83 height 19
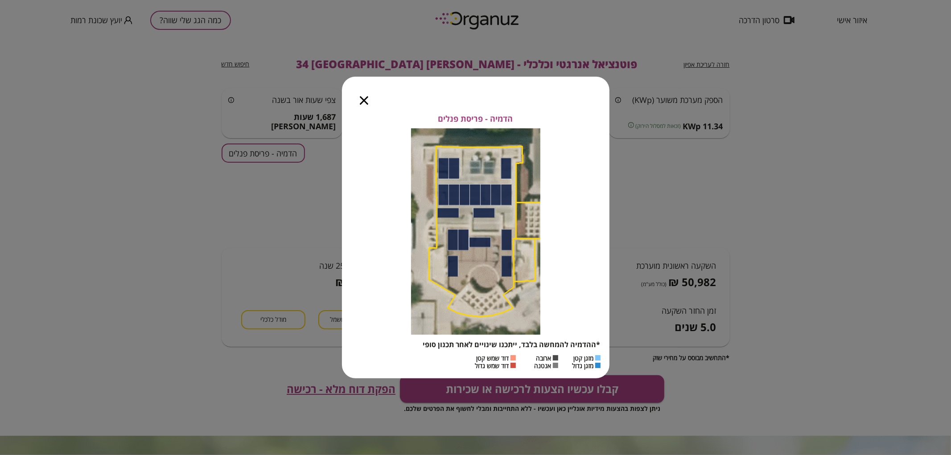
click at [363, 99] on icon "button" at bounding box center [364, 100] width 8 height 8
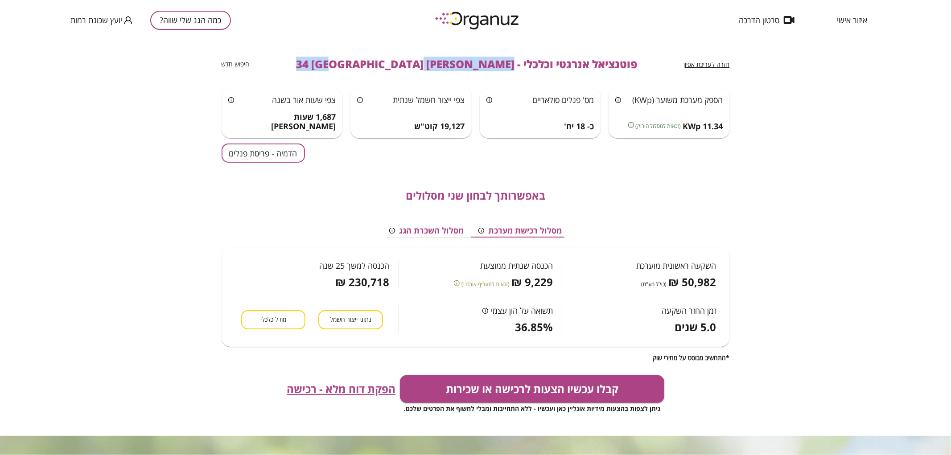
drag, startPoint x: 460, startPoint y: 61, endPoint x: 345, endPoint y: 66, distance: 115.5
click at [345, 66] on div "חזרה לעריכת אפיון פוטנציאל אנרגטי וכלכלי - [PERSON_NAME] 34 באר שבע חיפוש חדש" at bounding box center [475, 64] width 508 height 48
copy span "[PERSON_NAME] 34 [GEOGRAPHIC_DATA]"
click at [186, 19] on button "כמה הגג שלי שווה?" at bounding box center [190, 20] width 81 height 19
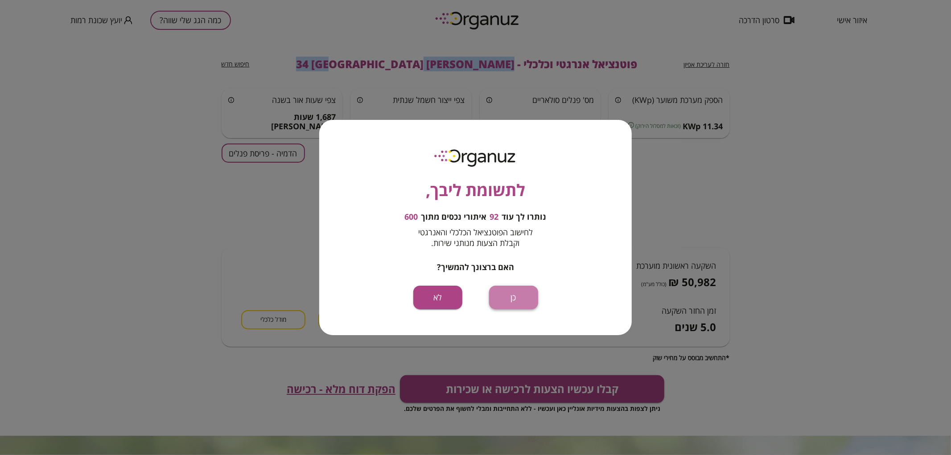
click at [520, 295] on button "כן" at bounding box center [513, 298] width 49 height 24
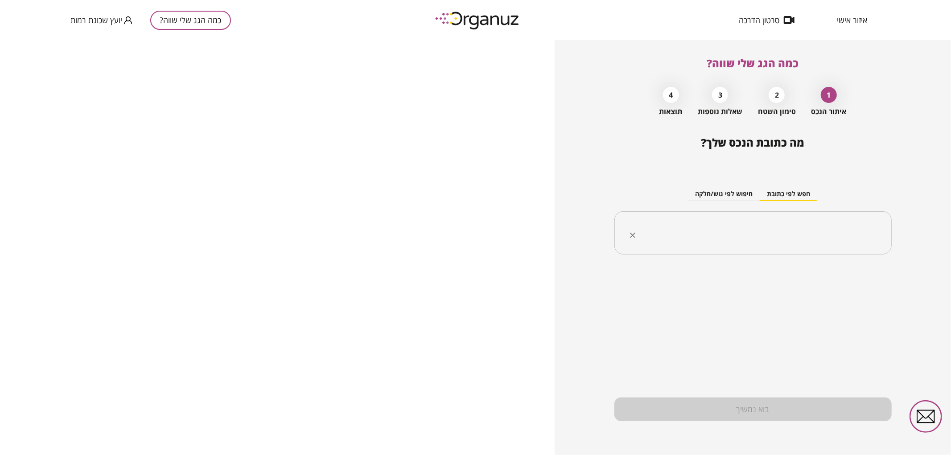
click at [720, 247] on div "​" at bounding box center [752, 233] width 277 height 44
paste input "**********"
click at [832, 234] on input "**********" at bounding box center [755, 233] width 249 height 22
click at [844, 281] on li "[PERSON_NAME] 39 [GEOGRAPHIC_DATA]" at bounding box center [753, 278] width 254 height 16
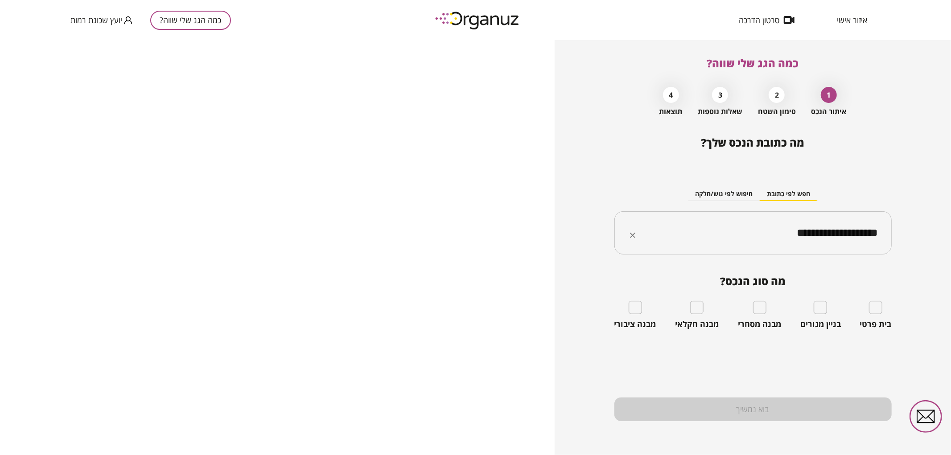
type input "**********"
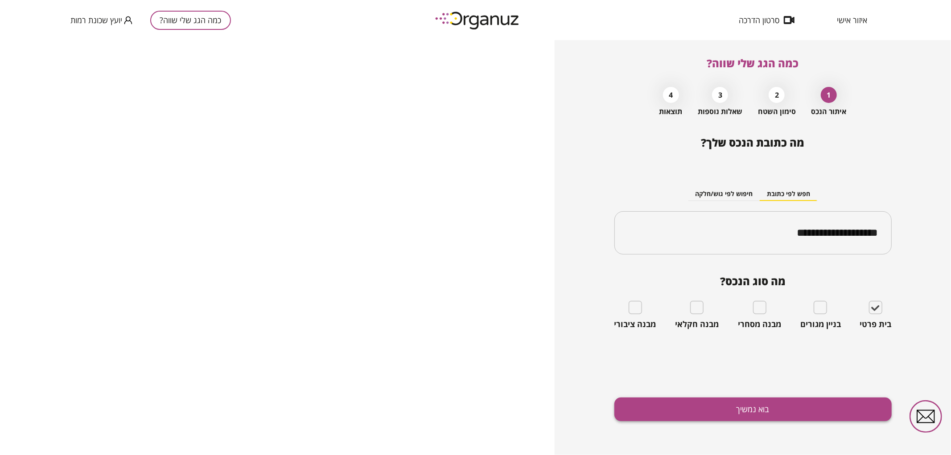
click at [776, 415] on button "בוא נמשיך" at bounding box center [752, 410] width 277 height 24
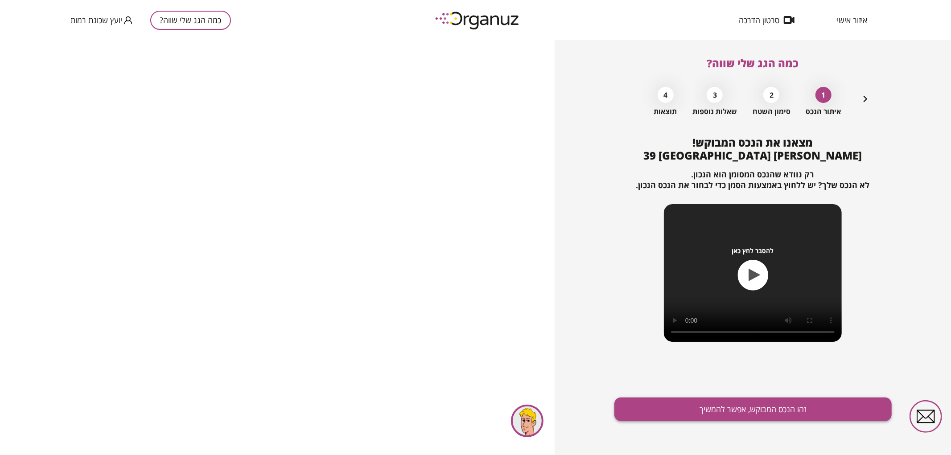
click at [780, 411] on button "זהו הנכס המבוקש, אפשר להמשיך" at bounding box center [752, 410] width 277 height 24
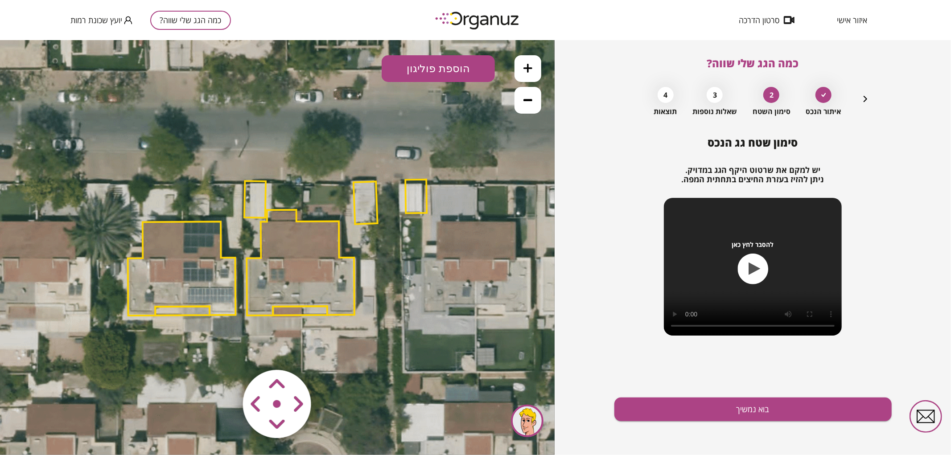
click at [526, 109] on button at bounding box center [527, 99] width 27 height 27
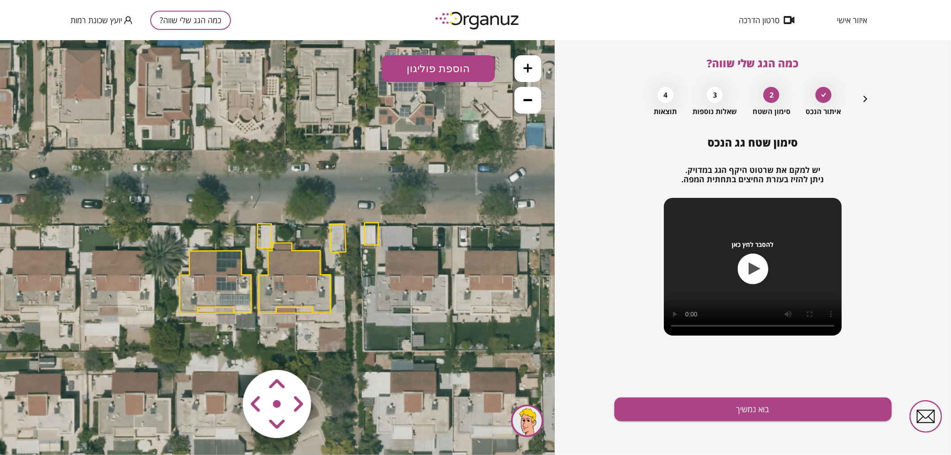
drag, startPoint x: 301, startPoint y: 257, endPoint x: 303, endPoint y: 283, distance: 26.8
click at [303, 283] on polygon at bounding box center [294, 277] width 72 height 70
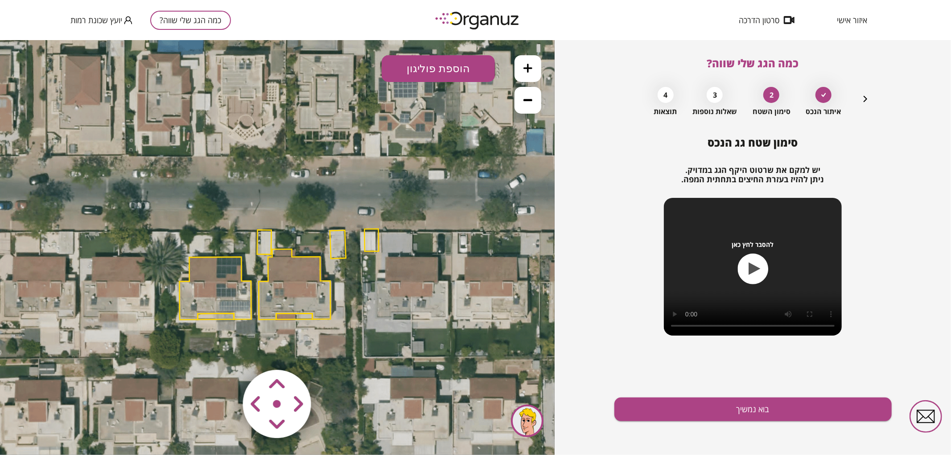
click at [303, 284] on polygon at bounding box center [294, 284] width 72 height 70
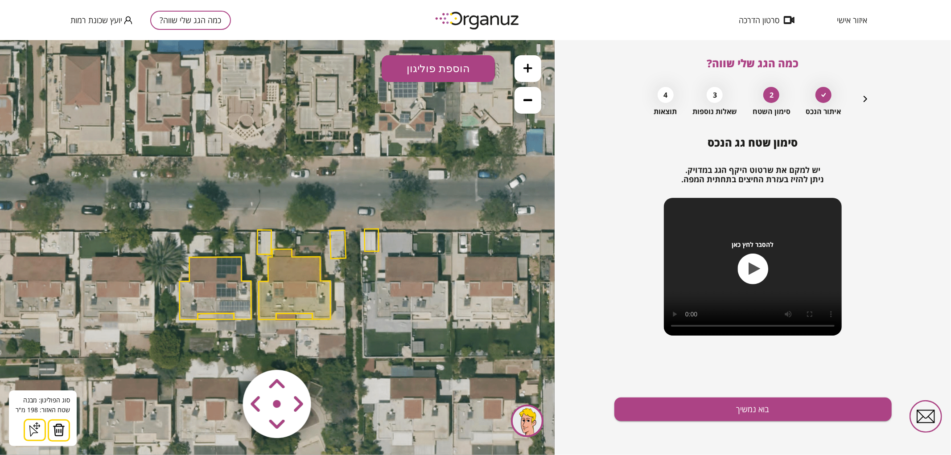
click at [61, 425] on img at bounding box center [59, 429] width 12 height 13
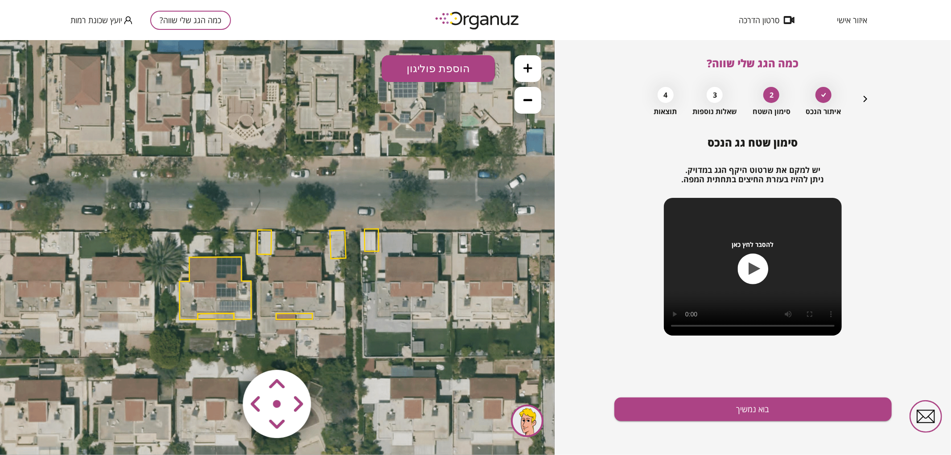
click at [270, 242] on polygon at bounding box center [264, 242] width 14 height 25
click at [58, 427] on img at bounding box center [55, 429] width 12 height 13
click at [333, 250] on polygon at bounding box center [338, 244] width 16 height 29
click at [57, 426] on img at bounding box center [55, 429] width 12 height 13
click at [302, 314] on polygon at bounding box center [294, 316] width 36 height 6
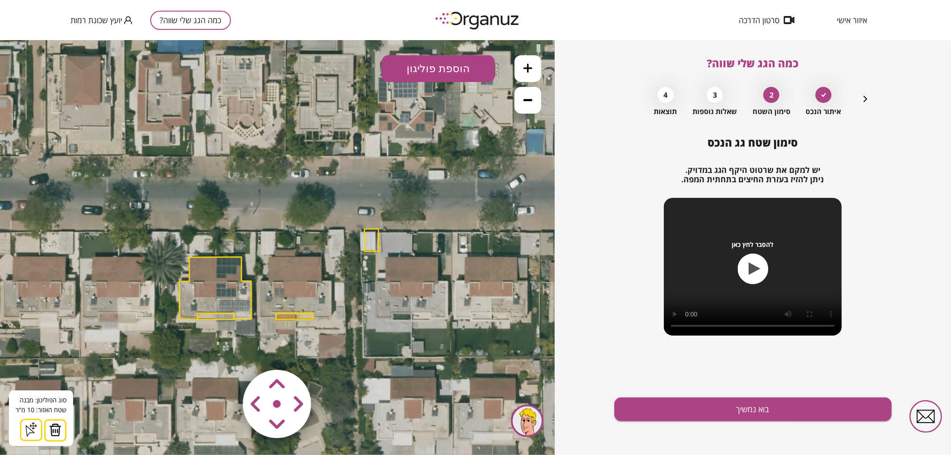
click at [52, 429] on img at bounding box center [55, 429] width 12 height 13
click at [534, 55] on button at bounding box center [527, 68] width 27 height 27
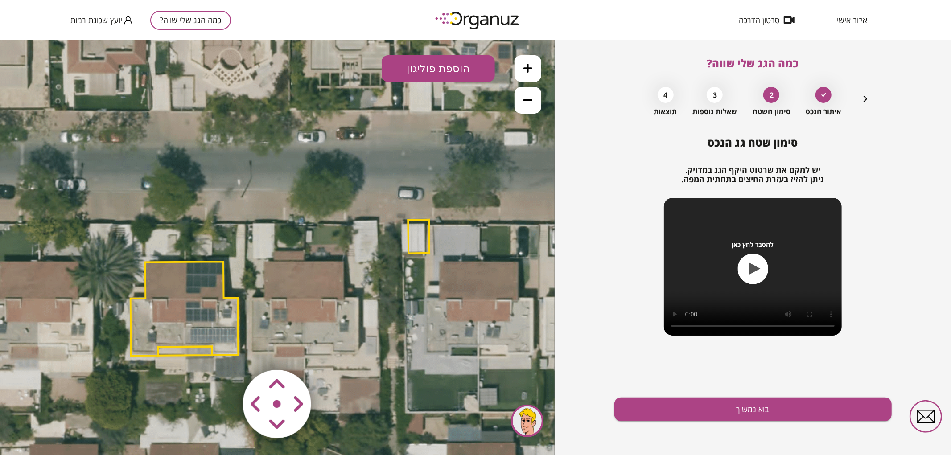
click at [477, 71] on button "הוספת פוליגון" at bounding box center [437, 68] width 113 height 27
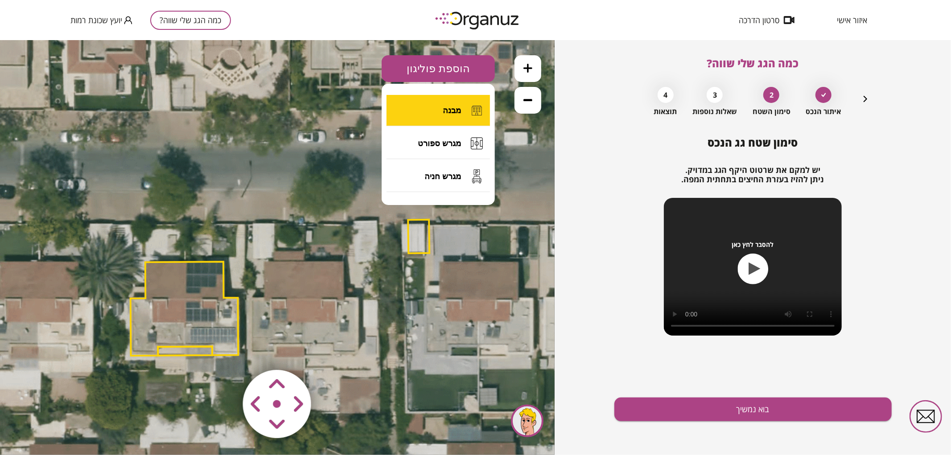
click at [461, 121] on button "מבנה" at bounding box center [437, 109] width 103 height 31
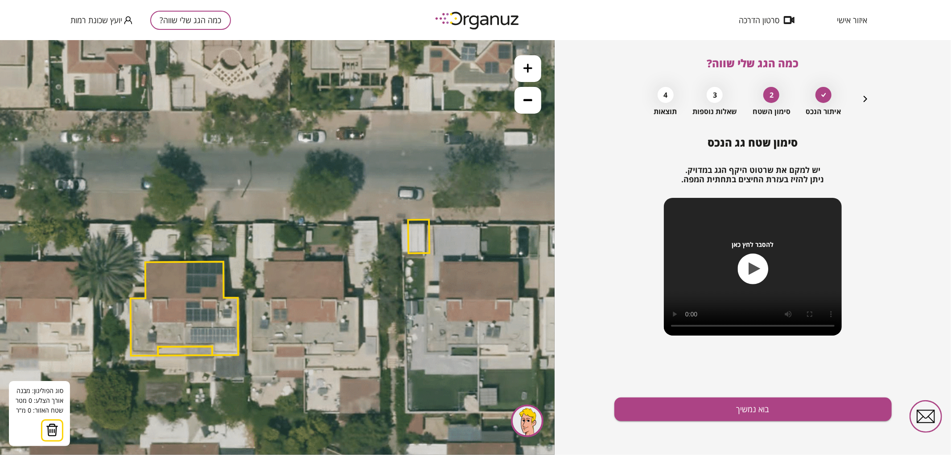
click at [302, 344] on icon at bounding box center [279, 288] width 922 height 922
click at [303, 262] on polygon at bounding box center [303, 303] width 2 height 82
click at [344, 261] on polygon at bounding box center [323, 302] width 42 height 83
click at [344, 299] on polygon at bounding box center [323, 302] width 42 height 83
click at [357, 297] on polygon at bounding box center [329, 302] width 55 height 83
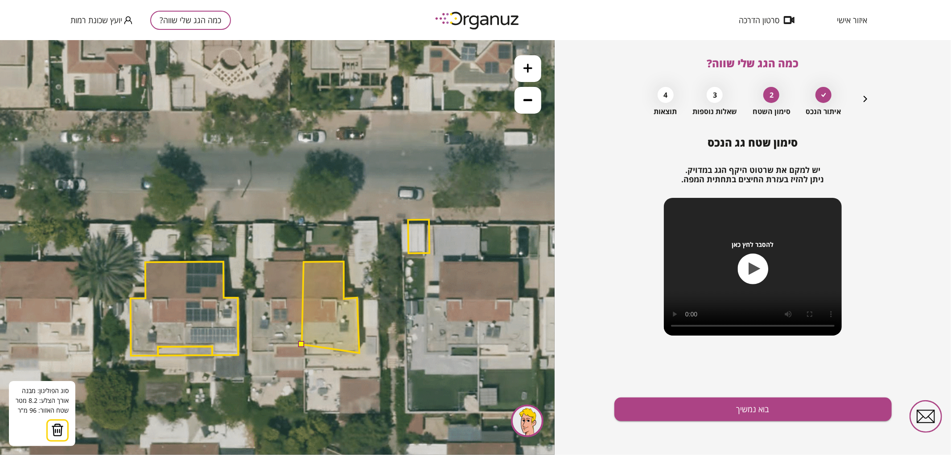
click at [359, 352] on polygon at bounding box center [330, 306] width 57 height 91
click at [332, 353] on polygon at bounding box center [330, 307] width 57 height 92
click at [333, 344] on polygon at bounding box center [330, 307] width 57 height 92
click at [302, 344] on button at bounding box center [301, 343] width 6 height 6
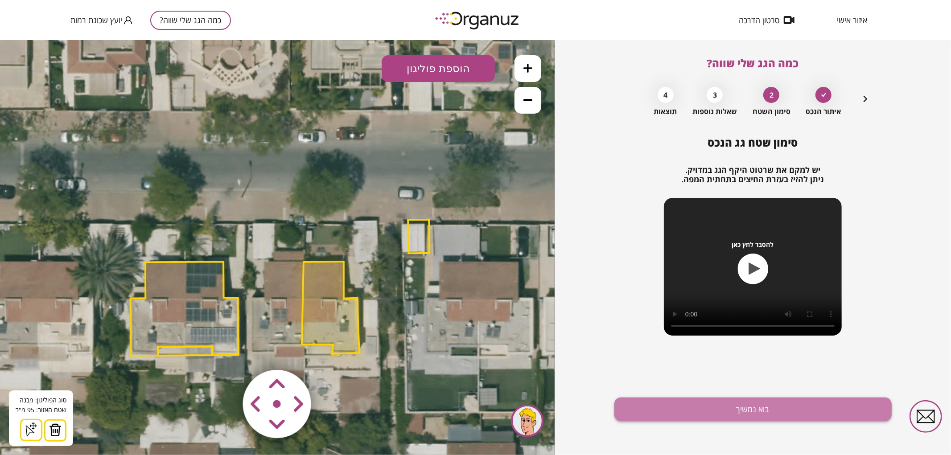
click at [695, 409] on button "בוא נמשיך" at bounding box center [752, 410] width 277 height 24
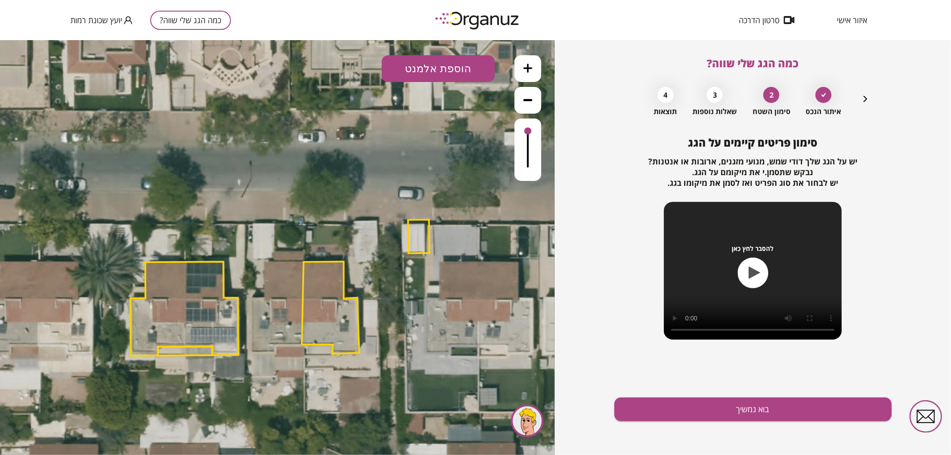
click at [466, 70] on button "הוספת אלמנט" at bounding box center [437, 68] width 113 height 27
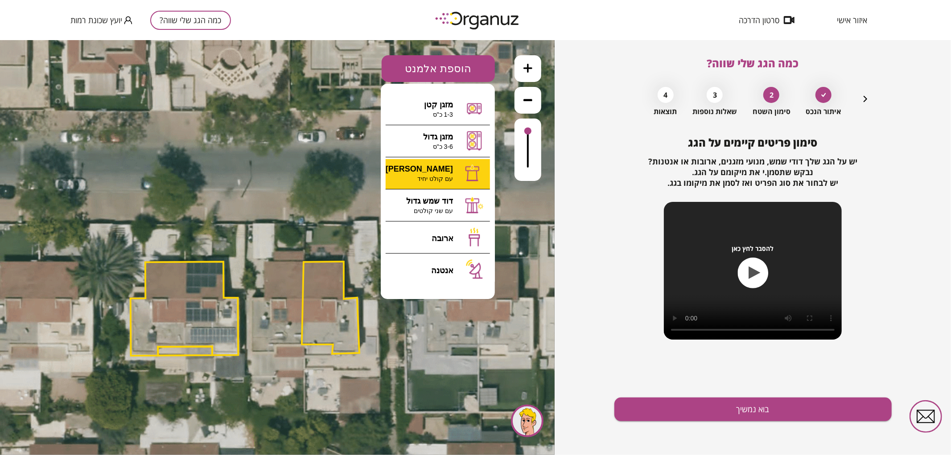
click at [435, 167] on div ".st0 { fill: #FFFFFF; } 95" at bounding box center [277, 247] width 554 height 415
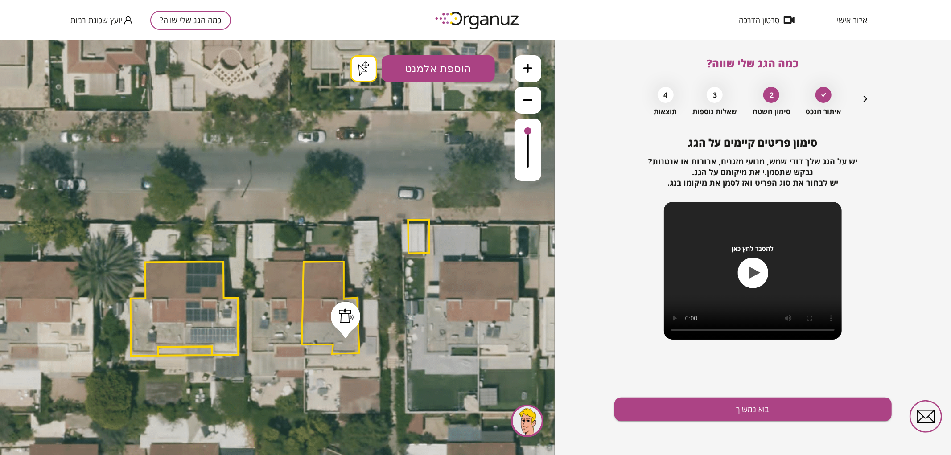
click at [691, 406] on button "בוא נמשיך" at bounding box center [752, 410] width 277 height 24
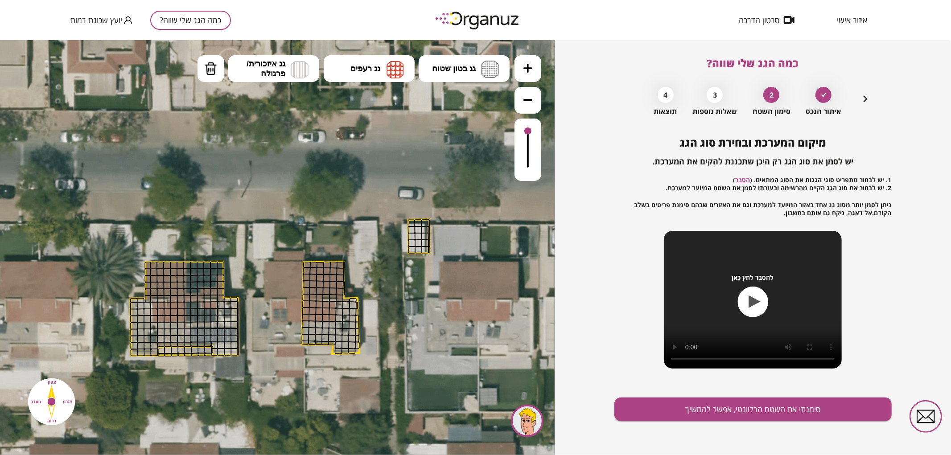
click at [528, 69] on icon at bounding box center [527, 67] width 9 height 9
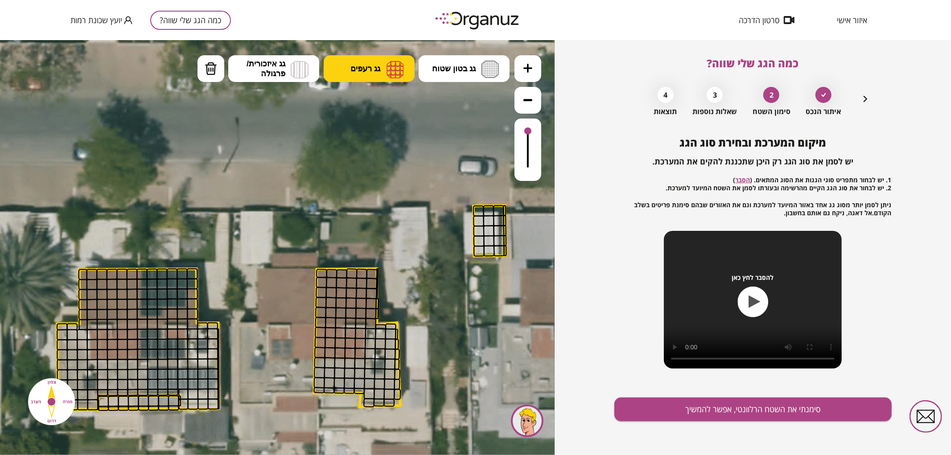
click at [362, 72] on span "גג רעפים" at bounding box center [365, 68] width 30 height 10
click at [371, 94] on div ".st0 { fill: #FFFFFF; } .st0 { fill: #FFFFFF; }" at bounding box center [277, 247] width 554 height 415
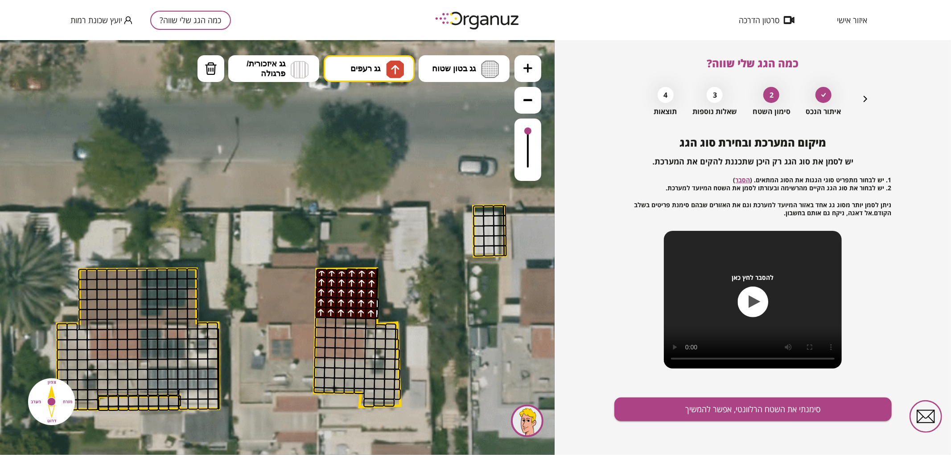
drag, startPoint x: 323, startPoint y: 312, endPoint x: 337, endPoint y: 272, distance: 42.3
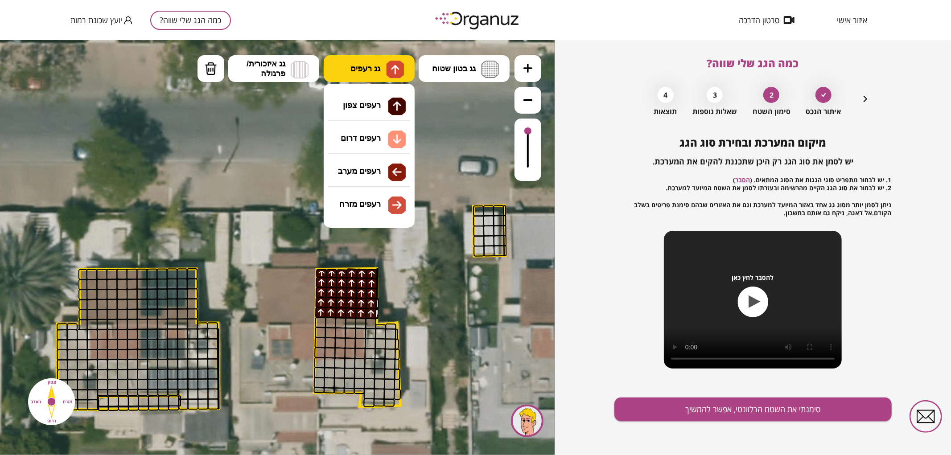
click at [352, 68] on span "גג רעפים" at bounding box center [365, 68] width 30 height 10
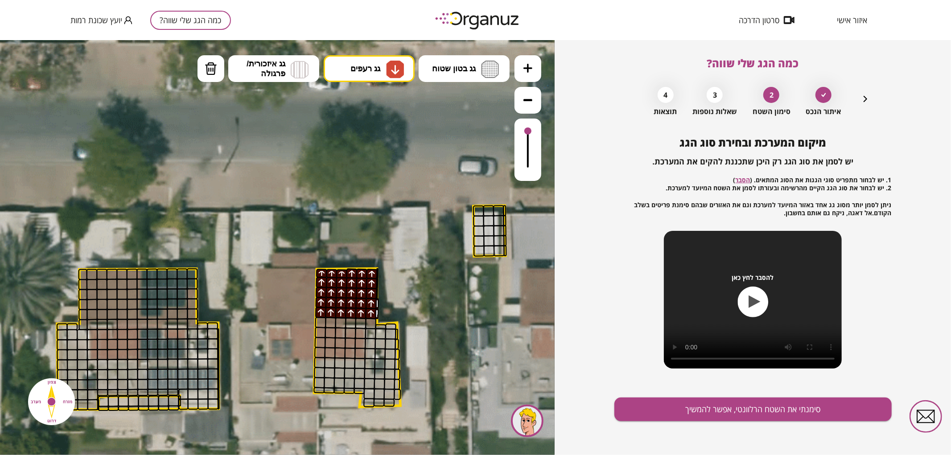
click at [366, 132] on div ".st0 { fill: #FFFFFF; } .st0 { fill: #FFFFFF; }" at bounding box center [277, 247] width 554 height 415
drag, startPoint x: 317, startPoint y: 339, endPoint x: 355, endPoint y: 350, distance: 39.1
click at [426, 68] on button "גג בטון שטוח" at bounding box center [463, 68] width 91 height 27
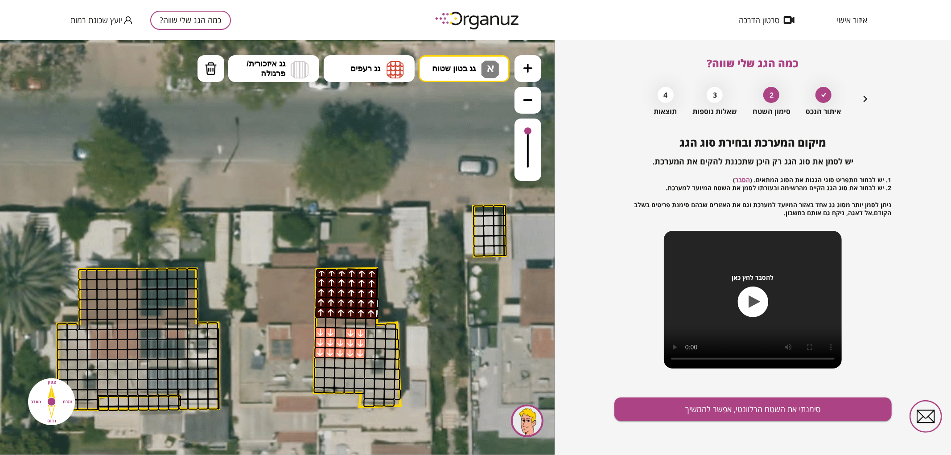
click at [448, 105] on div ".st0 { fill: #FFFFFF; } .st0 { fill: #FFFFFF; }" at bounding box center [277, 247] width 554 height 415
drag, startPoint x: 373, startPoint y: 335, endPoint x: 393, endPoint y: 358, distance: 30.3
click at [687, 409] on button "סימנתי את השטח הרלוונטי, אפשר להמשיך" at bounding box center [752, 410] width 277 height 24
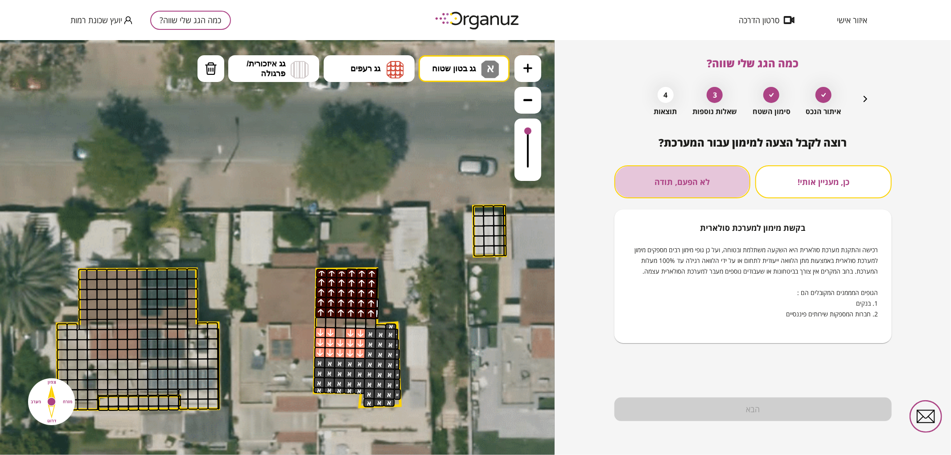
click at [706, 191] on button "לא הפעם, תודה" at bounding box center [682, 181] width 136 height 33
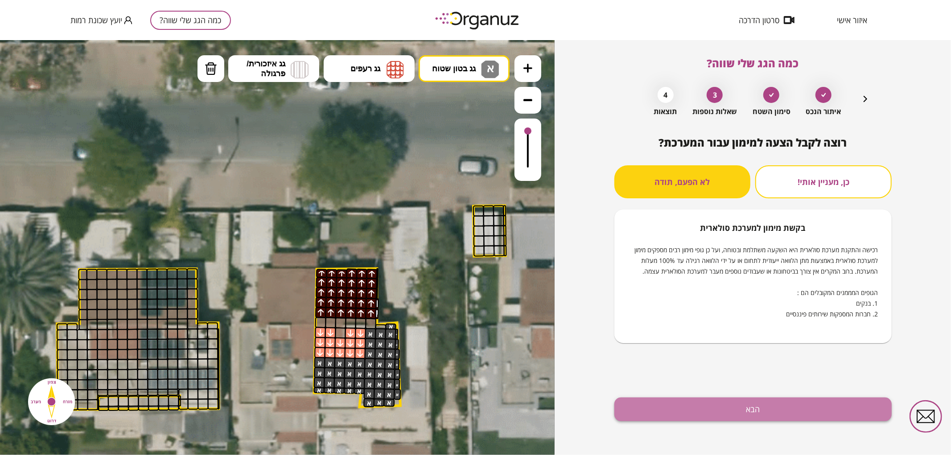
click at [688, 415] on button "הבא" at bounding box center [752, 410] width 277 height 24
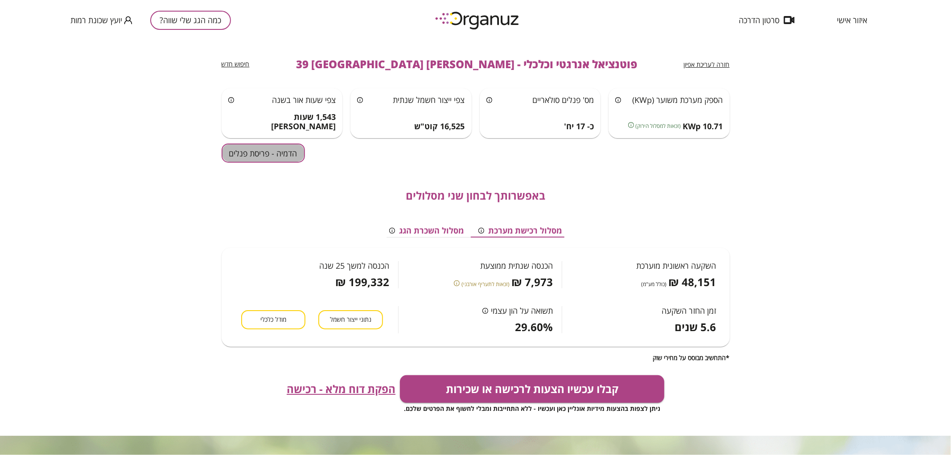
click at [278, 159] on button "הדמיה - פריסת פנלים" at bounding box center [262, 152] width 83 height 19
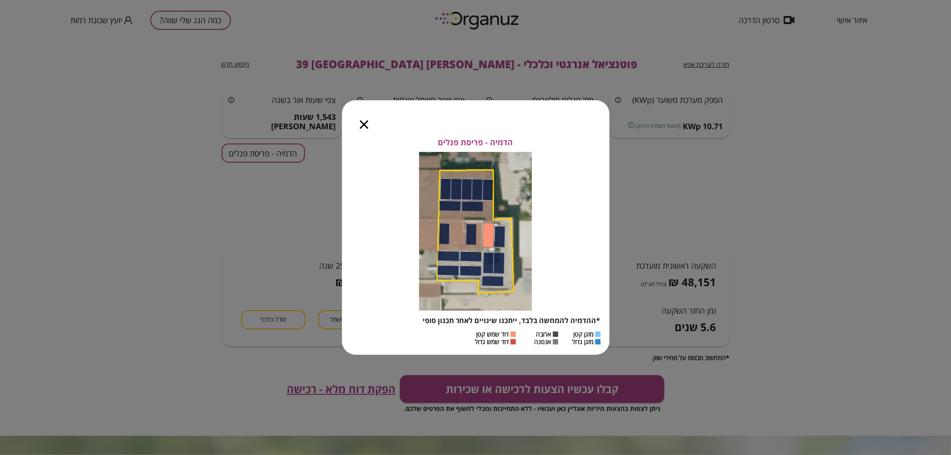
click at [369, 127] on div at bounding box center [364, 118] width 44 height 37
click at [364, 126] on icon "button" at bounding box center [364, 124] width 8 height 8
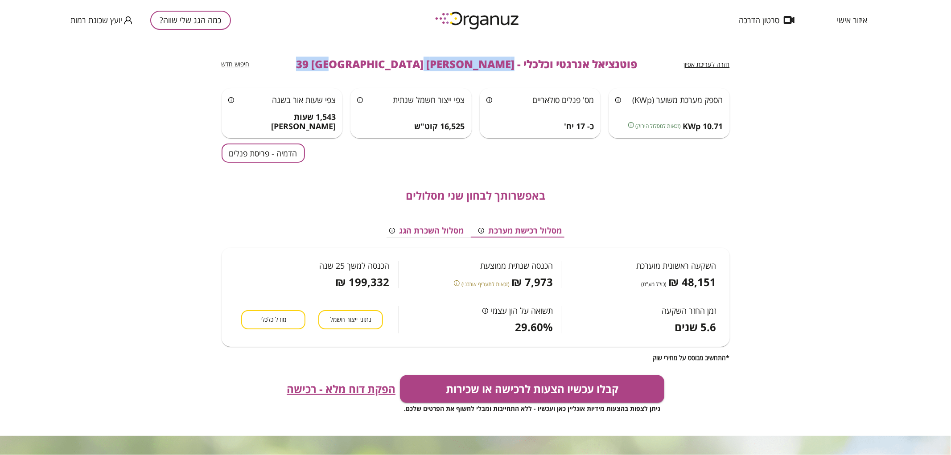
drag, startPoint x: 440, startPoint y: 66, endPoint x: 350, endPoint y: 68, distance: 90.0
click at [350, 68] on div "חזרה לעריכת אפיון פוטנציאל אנרגטי וכלכלי - [PERSON_NAME] 39 באר שבע חיפוש חדש" at bounding box center [475, 64] width 508 height 48
copy span "[PERSON_NAME] 39 [GEOGRAPHIC_DATA]"
click at [186, 20] on button "כמה הגג שלי שווה?" at bounding box center [190, 20] width 81 height 19
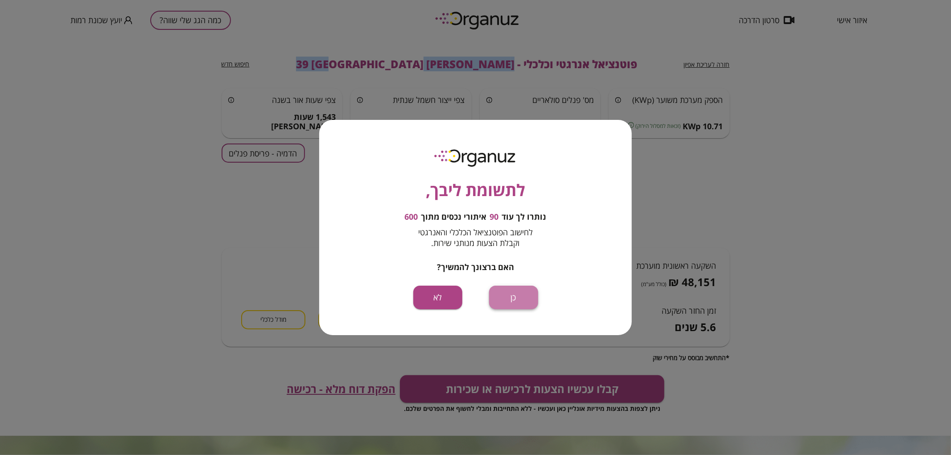
click at [527, 291] on button "כן" at bounding box center [513, 298] width 49 height 24
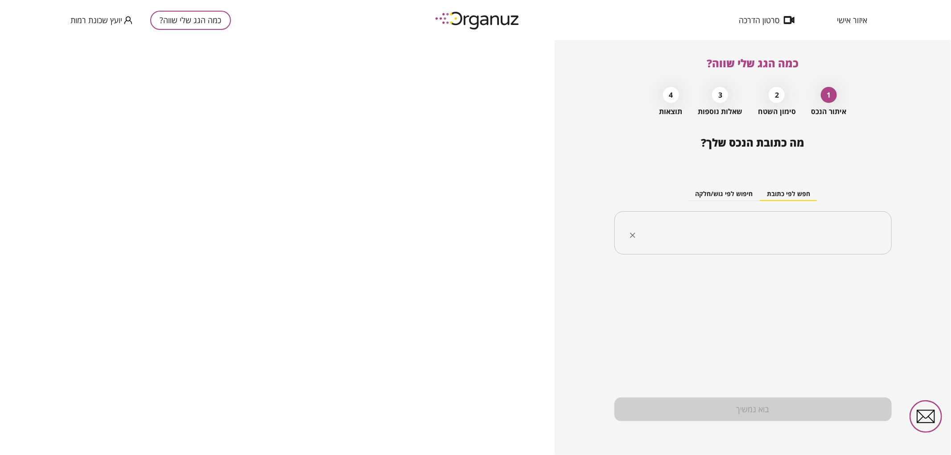
click at [738, 240] on input "text" at bounding box center [755, 233] width 249 height 22
paste input "**********"
drag, startPoint x: 823, startPoint y: 235, endPoint x: 832, endPoint y: 234, distance: 9.5
click at [832, 234] on input "**********" at bounding box center [755, 233] width 249 height 22
drag, startPoint x: 832, startPoint y: 269, endPoint x: 833, endPoint y: 277, distance: 8.1
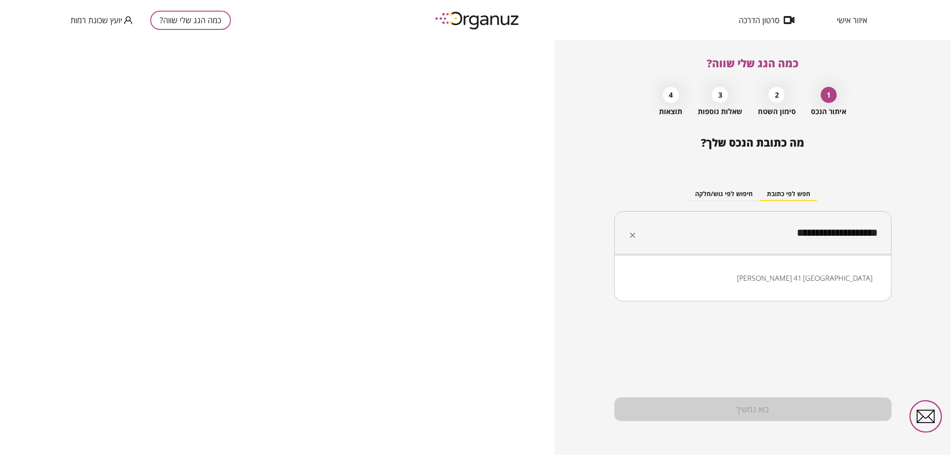
click at [833, 277] on li "[PERSON_NAME] 41 [GEOGRAPHIC_DATA]" at bounding box center [753, 278] width 254 height 16
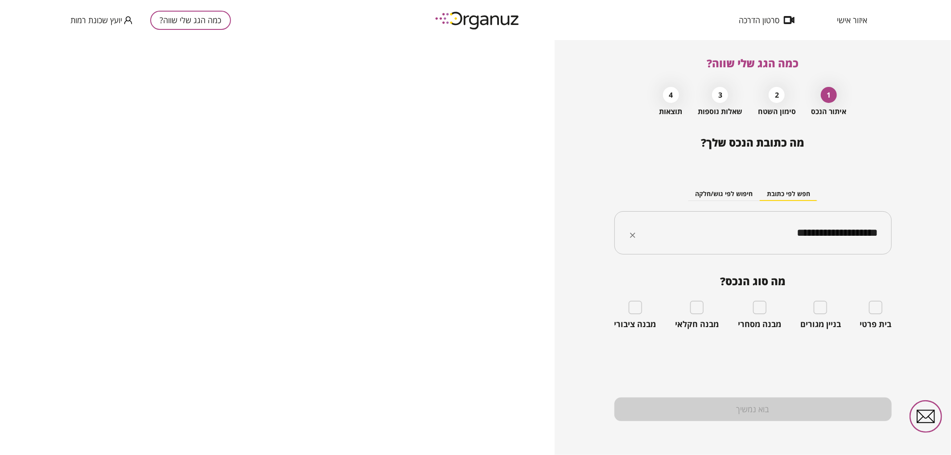
type input "**********"
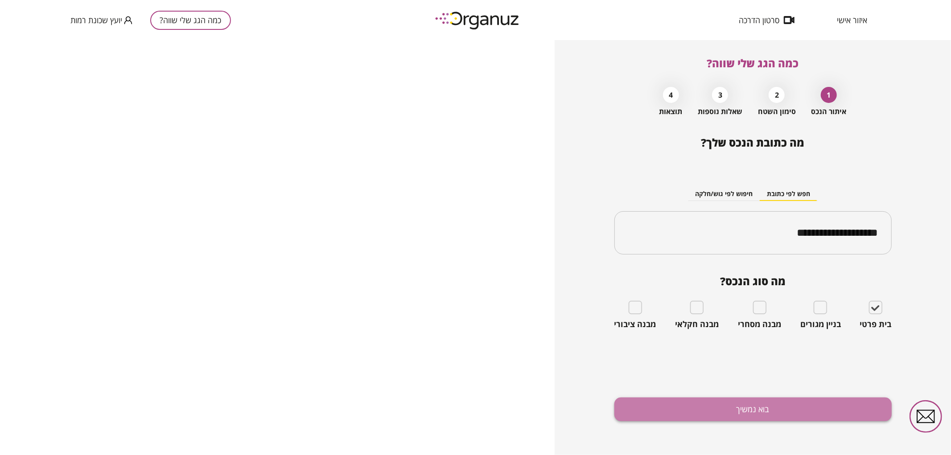
click at [821, 409] on button "בוא נמשיך" at bounding box center [752, 410] width 277 height 24
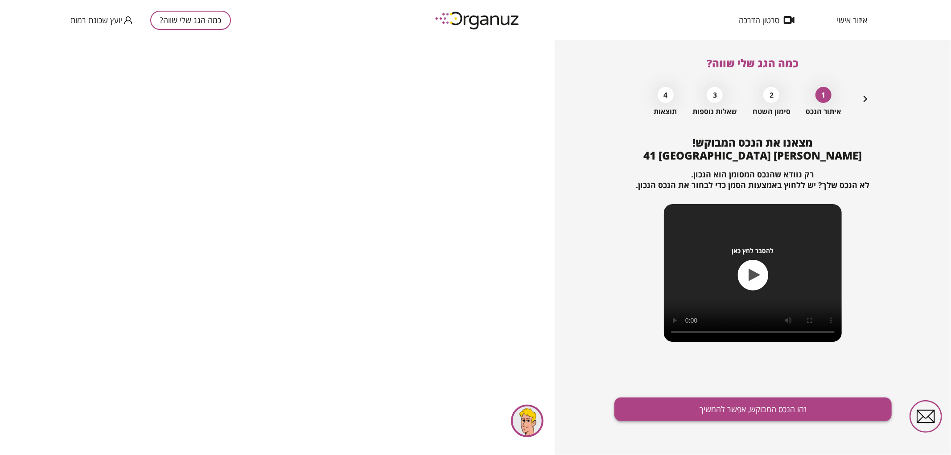
click at [758, 406] on button "זהו הנכס המבוקש, אפשר להמשיך" at bounding box center [752, 410] width 277 height 24
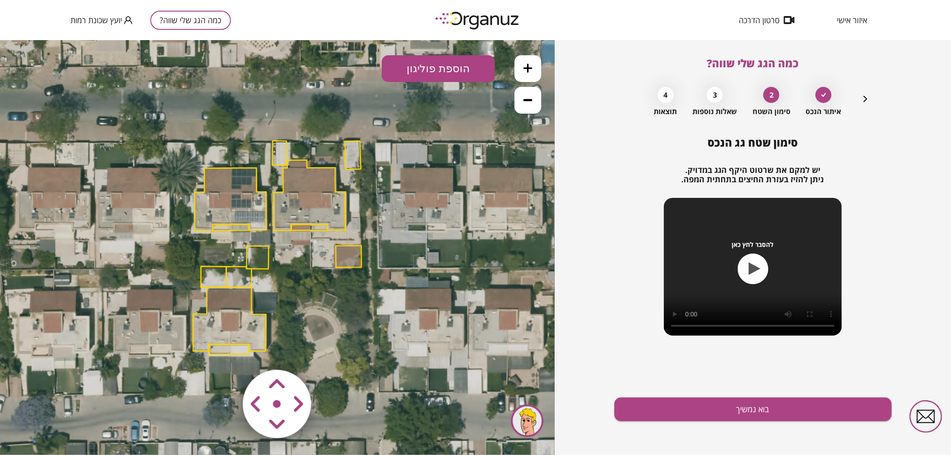
click at [278, 155] on polygon at bounding box center [279, 152] width 14 height 25
click at [283, 149] on polygon at bounding box center [279, 152] width 14 height 25
click at [55, 424] on img at bounding box center [55, 429] width 12 height 13
click at [358, 152] on polygon at bounding box center [353, 155] width 16 height 29
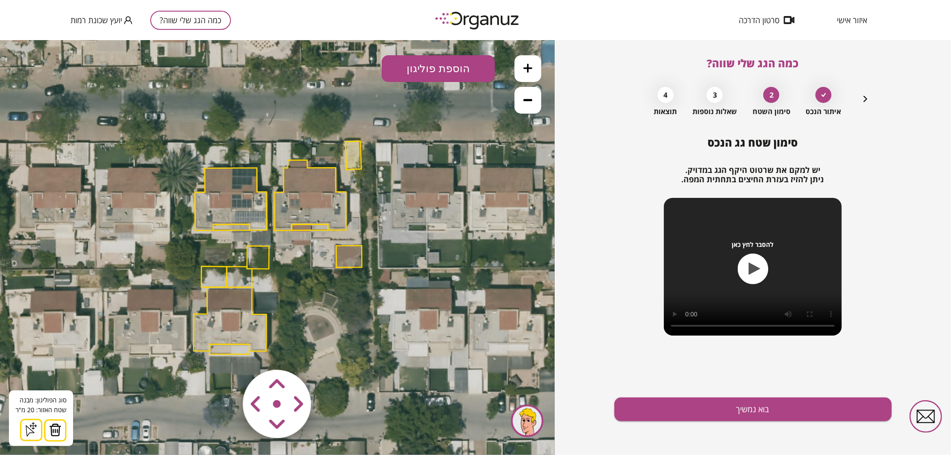
click at [55, 428] on img at bounding box center [55, 429] width 12 height 13
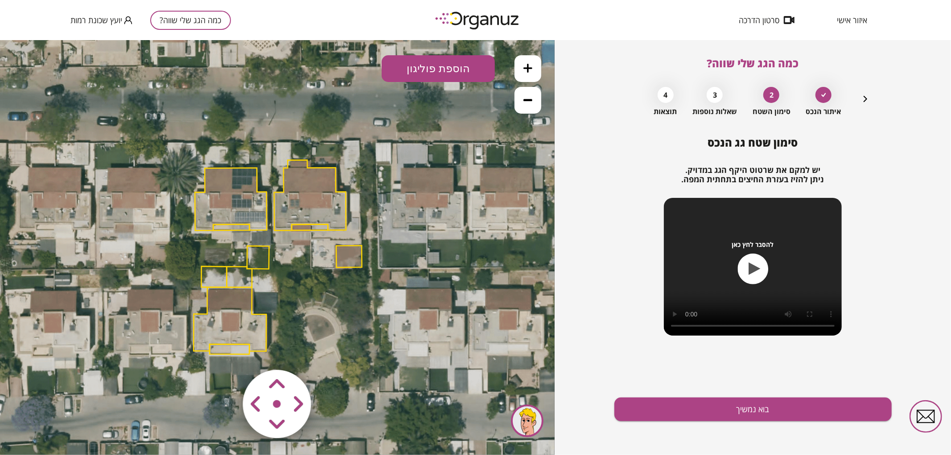
click at [348, 264] on polygon at bounding box center [349, 256] width 26 height 22
click at [68, 420] on div "סוג הפוליגון: מבנה אורך הצלע: 0 מטר שטח האזור: 27 מ"[GEOGRAPHIC_DATA] הוסף נקוד…" at bounding box center [41, 418] width 64 height 56
click at [56, 430] on img at bounding box center [55, 429] width 12 height 13
click at [524, 66] on icon at bounding box center [527, 67] width 9 height 9
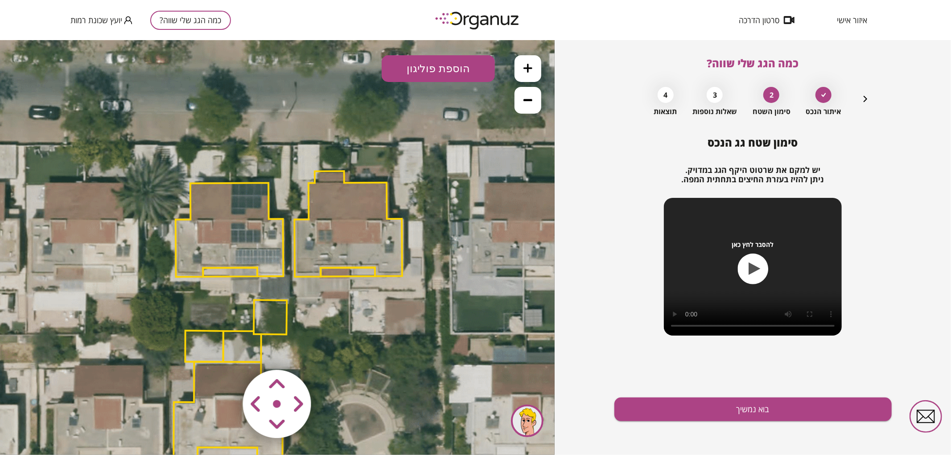
drag, startPoint x: 451, startPoint y: 157, endPoint x: 473, endPoint y: 209, distance: 56.5
click at [473, 208] on icon at bounding box center [301, 303] width 983 height 983
click at [374, 251] on polygon at bounding box center [349, 224] width 108 height 106
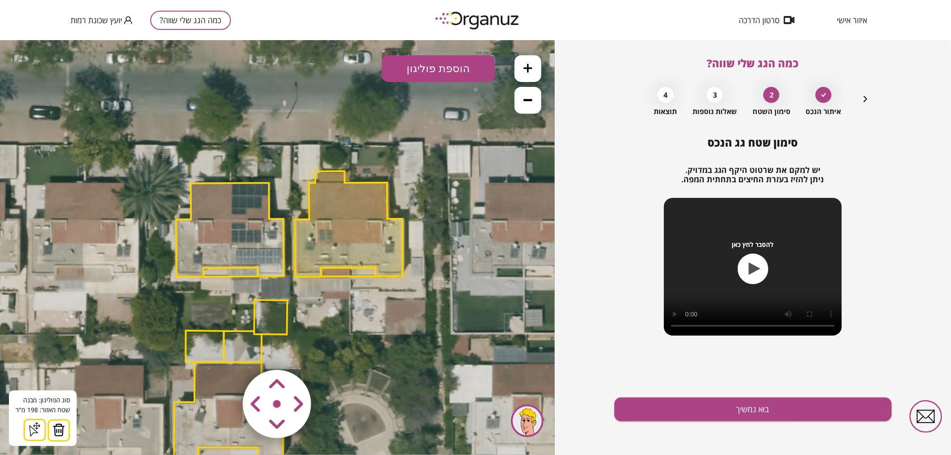
click at [61, 428] on img at bounding box center [59, 429] width 12 height 13
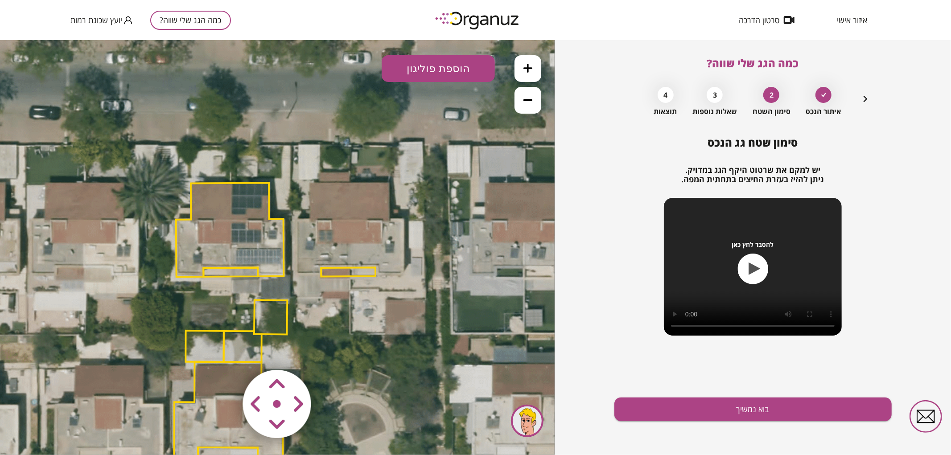
click at [351, 273] on polygon at bounding box center [348, 271] width 54 height 9
click at [332, 268] on polygon at bounding box center [348, 270] width 54 height 9
click at [336, 272] on polygon at bounding box center [348, 270] width 54 height 9
click at [51, 430] on img at bounding box center [55, 429] width 12 height 13
click at [536, 64] on button at bounding box center [527, 68] width 27 height 27
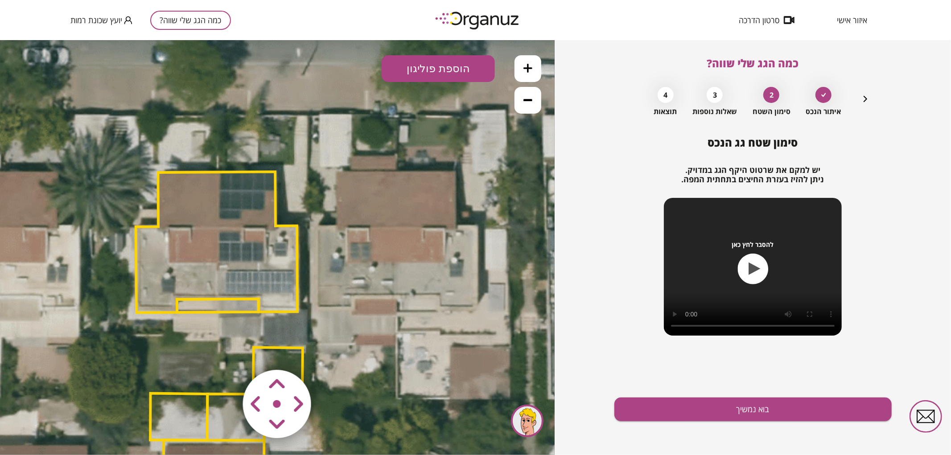
drag, startPoint x: 471, startPoint y: 129, endPoint x: 475, endPoint y: 135, distance: 7.8
click at [475, 135] on icon at bounding box center [324, 352] width 1474 height 1474
click at [444, 76] on button "הוספת פוליגון" at bounding box center [437, 68] width 113 height 27
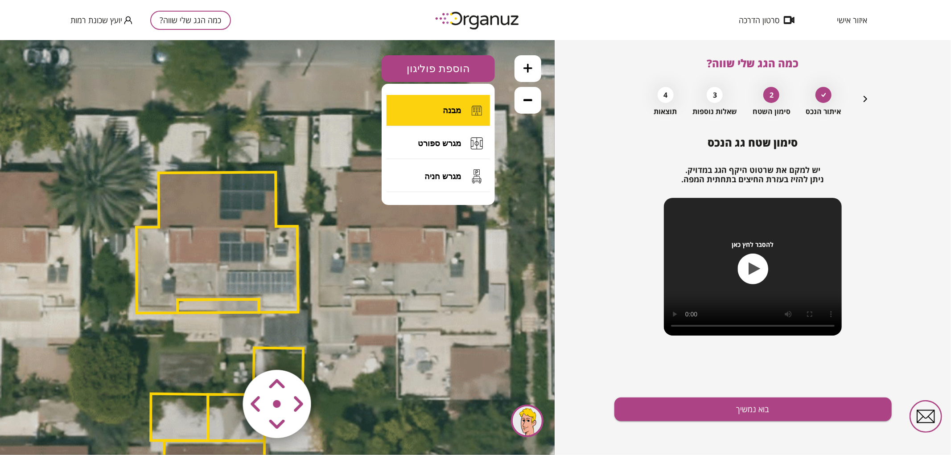
click at [439, 100] on button "מבנה" at bounding box center [437, 109] width 103 height 31
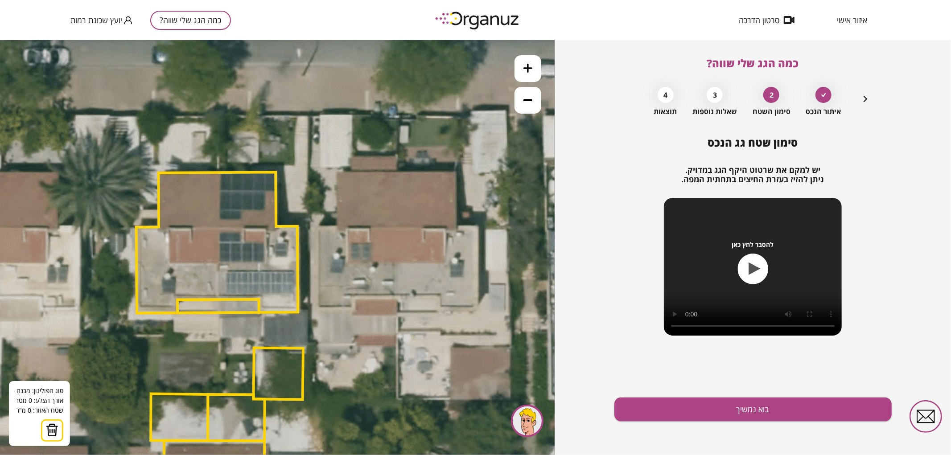
click at [394, 297] on icon at bounding box center [324, 353] width 1474 height 1474
click at [353, 297] on polygon at bounding box center [373, 297] width 41 height 0
click at [353, 308] on polygon at bounding box center [373, 302] width 41 height 11
click at [318, 309] on polygon at bounding box center [356, 303] width 76 height 12
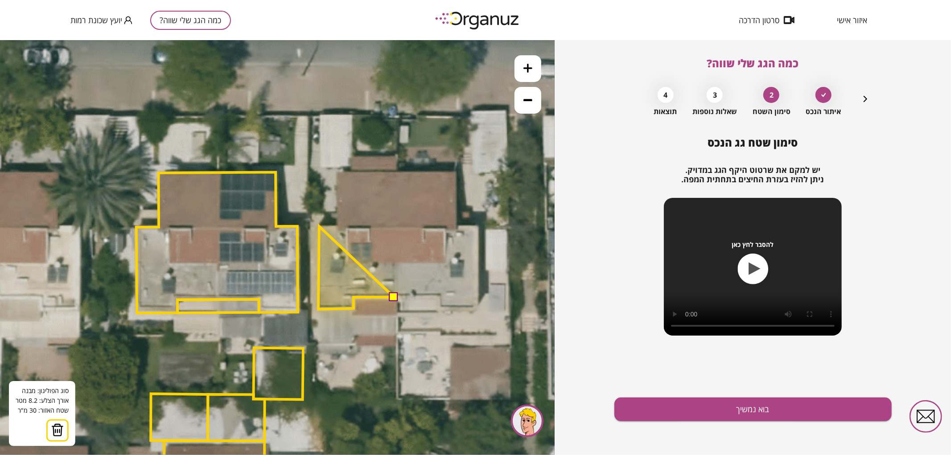
click at [319, 226] on polygon at bounding box center [356, 267] width 76 height 83
click at [337, 225] on polygon at bounding box center [356, 267] width 76 height 84
click at [337, 171] on polygon at bounding box center [356, 240] width 76 height 138
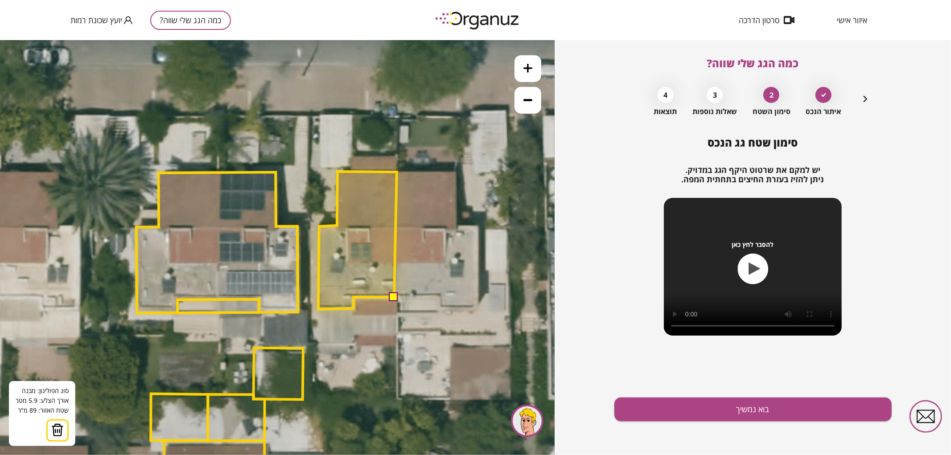
click at [397, 172] on polygon at bounding box center [357, 240] width 78 height 138
click at [394, 294] on button at bounding box center [393, 296] width 9 height 9
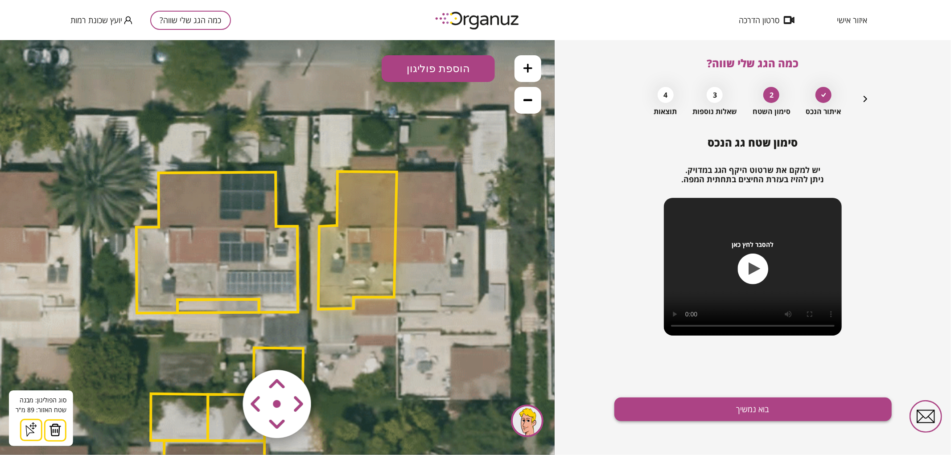
click at [673, 409] on button "בוא נמשיך" at bounding box center [752, 410] width 277 height 24
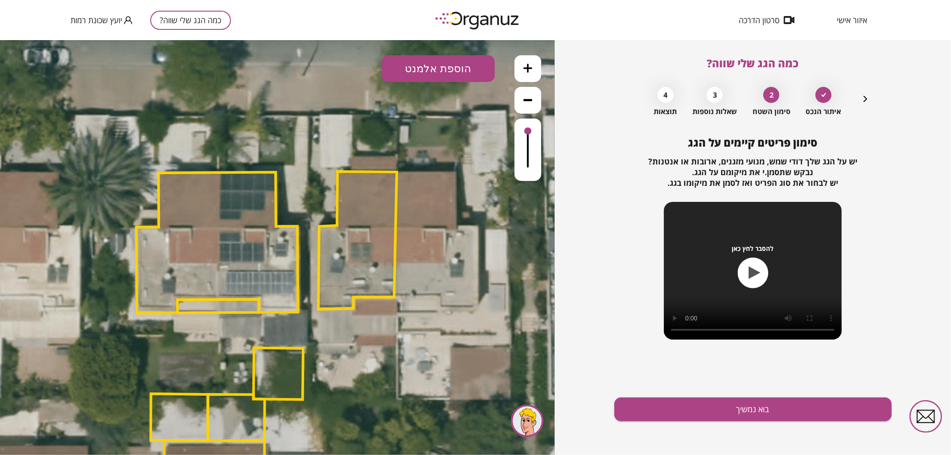
click at [438, 72] on button "הוספת אלמנט" at bounding box center [437, 68] width 113 height 27
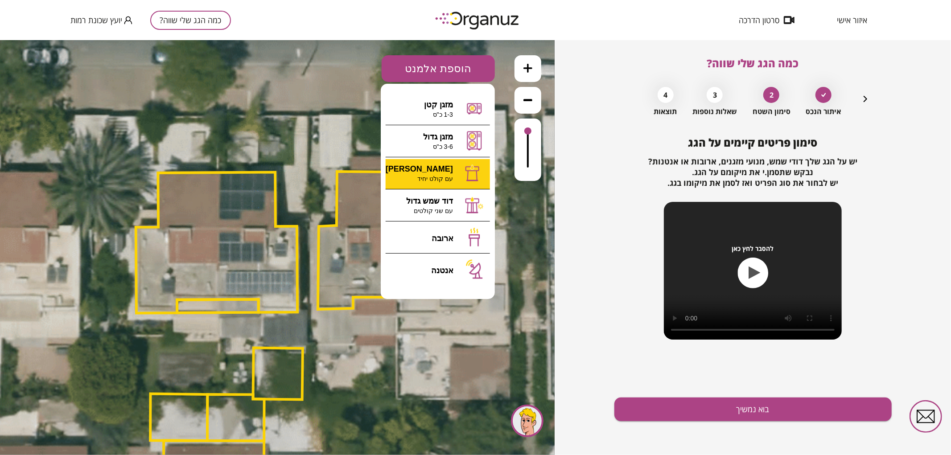
click at [440, 171] on div ".st0 { fill: #FFFFFF; } 89" at bounding box center [277, 247] width 554 height 415
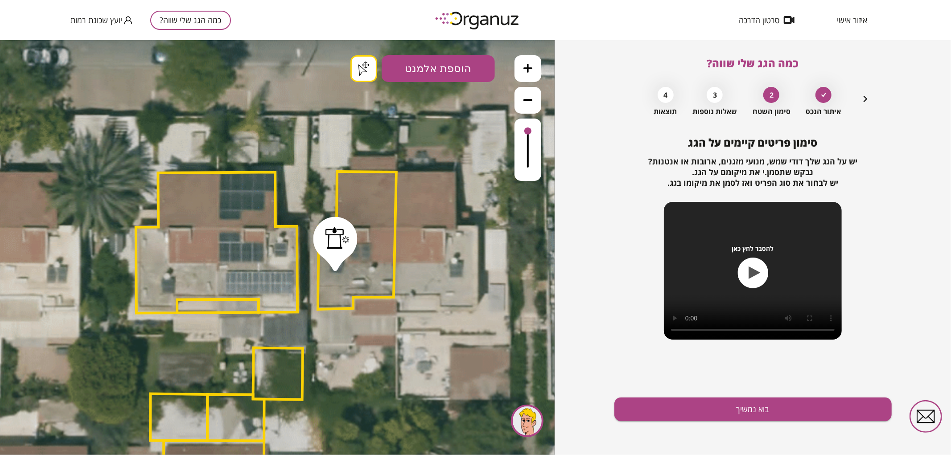
click at [663, 413] on button "בוא נמשיך" at bounding box center [752, 410] width 277 height 24
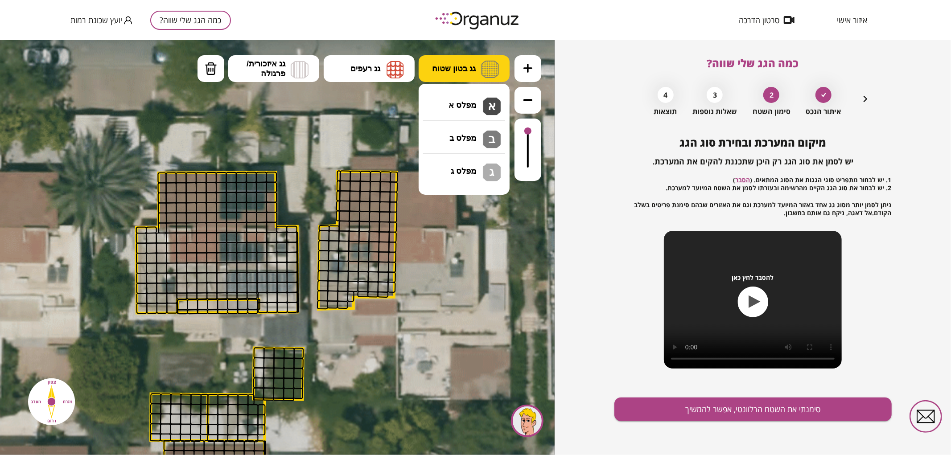
click at [458, 67] on span "גג בטון שטוח" at bounding box center [454, 68] width 44 height 10
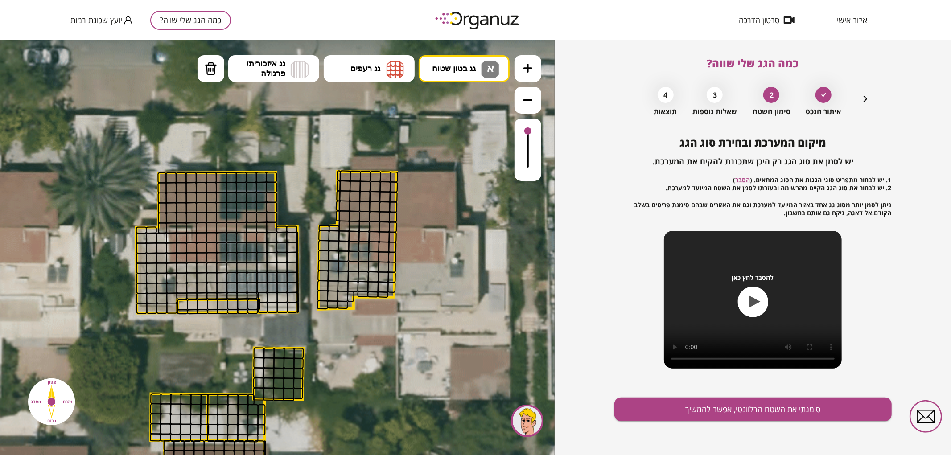
click at [454, 105] on div ".st0 { fill: #FFFFFF; } .st0 { fill: #FFFFFF; }" at bounding box center [277, 247] width 554 height 415
drag, startPoint x: 344, startPoint y: 303, endPoint x: 330, endPoint y: 241, distance: 64.2
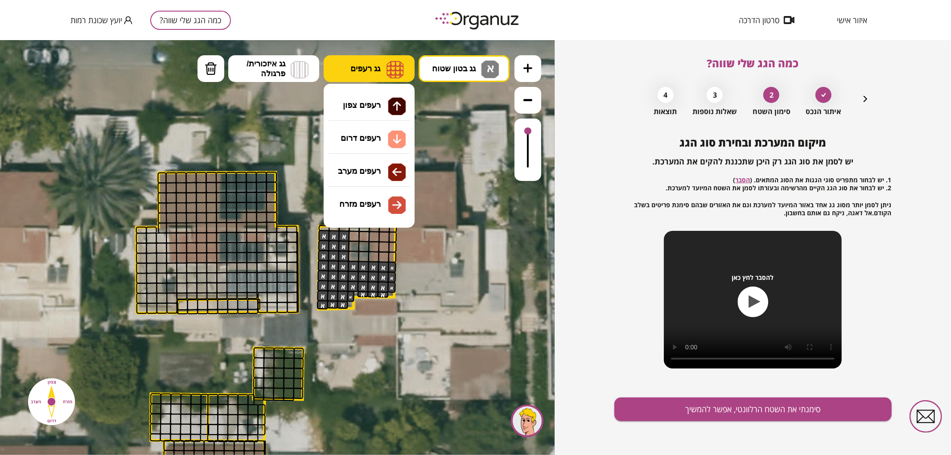
click at [389, 59] on button "גג רעפים" at bounding box center [369, 68] width 91 height 27
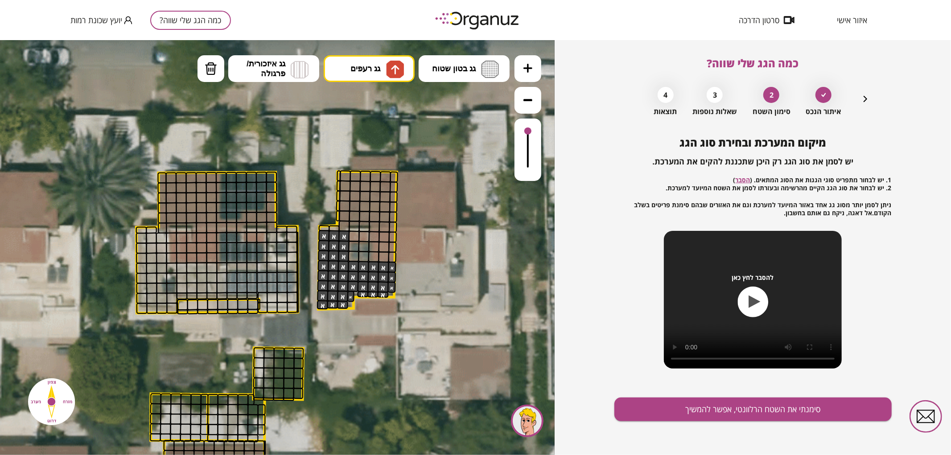
click at [385, 102] on div ".st0 { fill: #FFFFFF; } .st0 { fill: #FFFFFF; }" at bounding box center [277, 247] width 554 height 415
drag, startPoint x: 341, startPoint y: 213, endPoint x: 337, endPoint y: 216, distance: 4.8
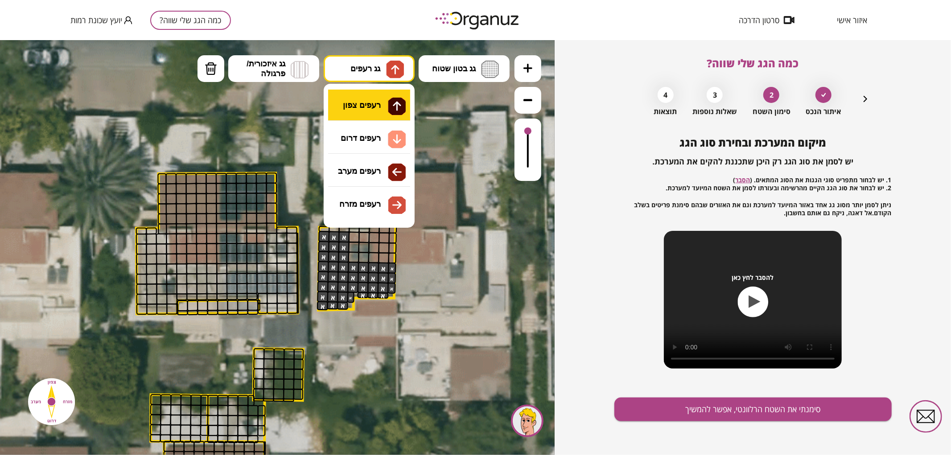
drag, startPoint x: 392, startPoint y: 65, endPoint x: 406, endPoint y: 89, distance: 28.0
click at [394, 70] on img at bounding box center [394, 69] width 9 height 11
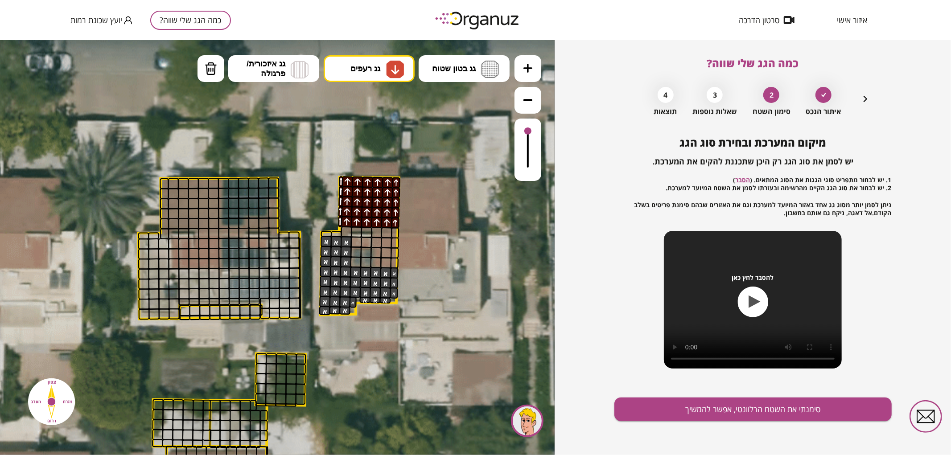
click at [382, 136] on div ".st0 { fill: #FFFFFF; } .st0 { fill: #FFFFFF; }" at bounding box center [277, 247] width 554 height 415
drag, startPoint x: 376, startPoint y: 241, endPoint x: 377, endPoint y: 261, distance: 20.1
click at [713, 420] on button "סימנתי את השטח הרלוונטי, אפשר להמשיך" at bounding box center [752, 410] width 277 height 24
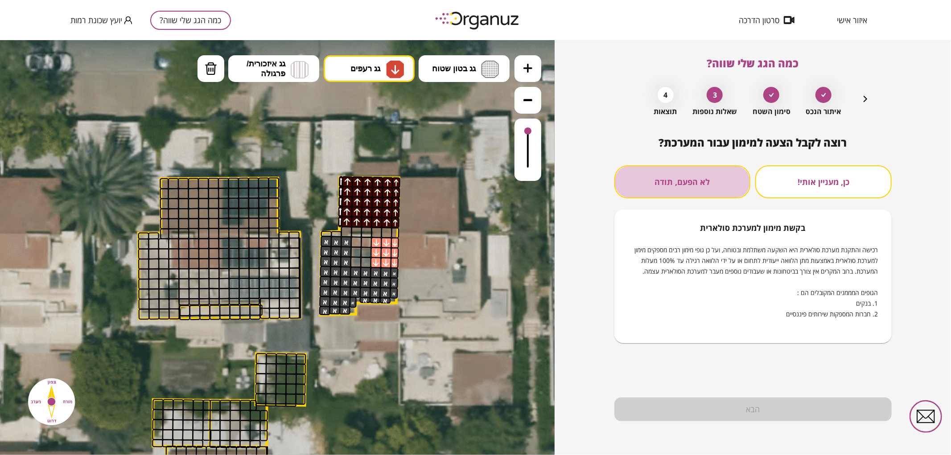
click at [680, 176] on button "לא הפעם, תודה" at bounding box center [682, 181] width 136 height 33
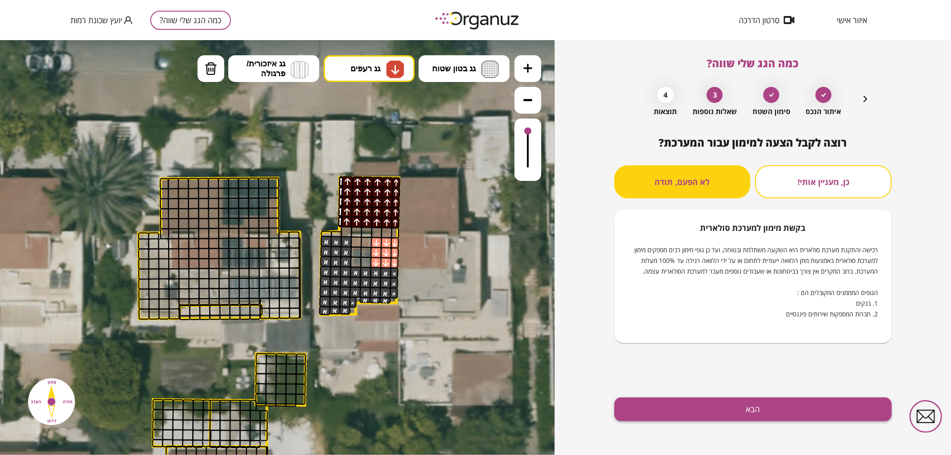
click at [719, 402] on button "הבא" at bounding box center [752, 410] width 277 height 24
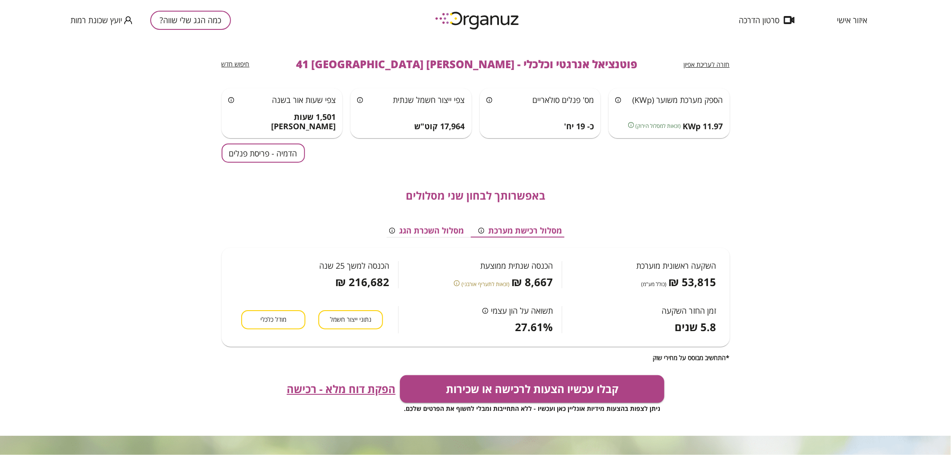
click at [260, 156] on button "הדמיה - פריסת פנלים" at bounding box center [262, 152] width 83 height 19
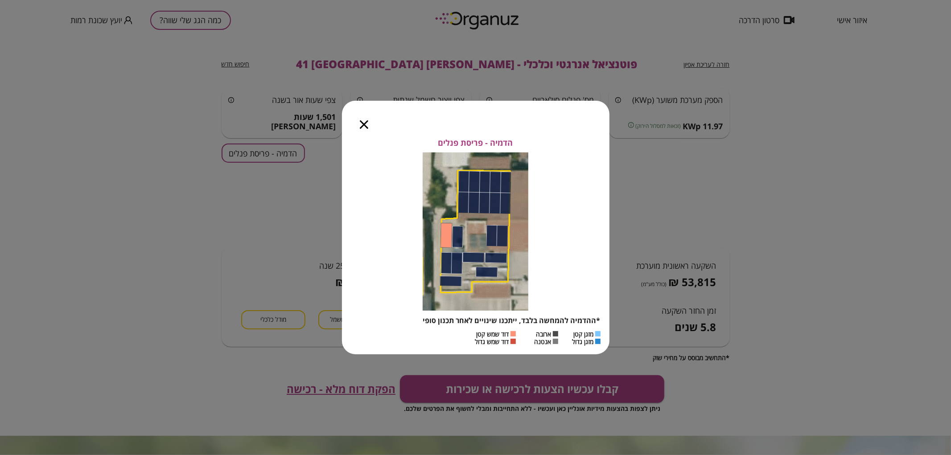
click at [362, 128] on icon "button" at bounding box center [364, 124] width 8 height 8
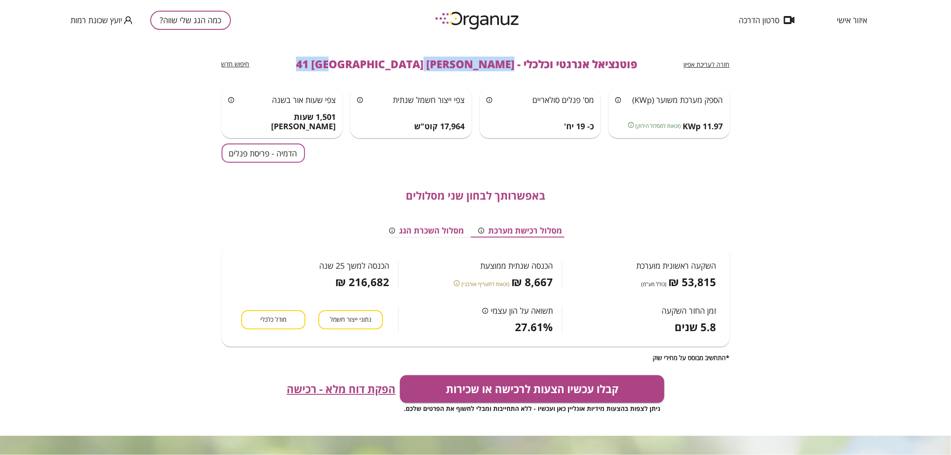
drag, startPoint x: 461, startPoint y: 67, endPoint x: 328, endPoint y: 78, distance: 134.2
click at [328, 78] on div "חזרה לעריכת אפיון פוטנציאל אנרגטי וכלכלי - [PERSON_NAME] 41 באר שבע חיפוש חדש" at bounding box center [475, 64] width 508 height 48
copy span "[PERSON_NAME] 41 [GEOGRAPHIC_DATA]"
click at [212, 21] on button "כמה הגג שלי שווה?" at bounding box center [190, 20] width 81 height 19
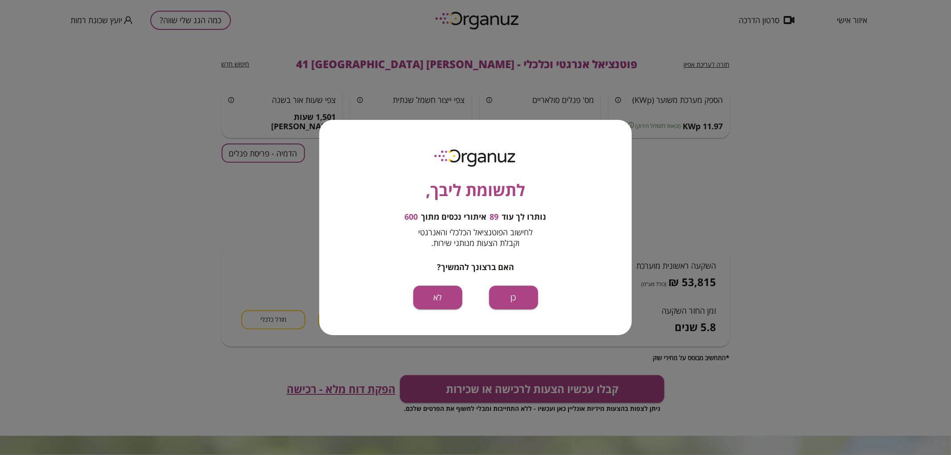
click at [527, 285] on div "לתשומת ליבך, נותרו לך עוד 89 איתורי נכסים מתוך 600 לחישוב הפוטנציאל הכלכלי והאנ…" at bounding box center [475, 227] width 312 height 215
click at [523, 295] on button "כן" at bounding box center [513, 298] width 49 height 24
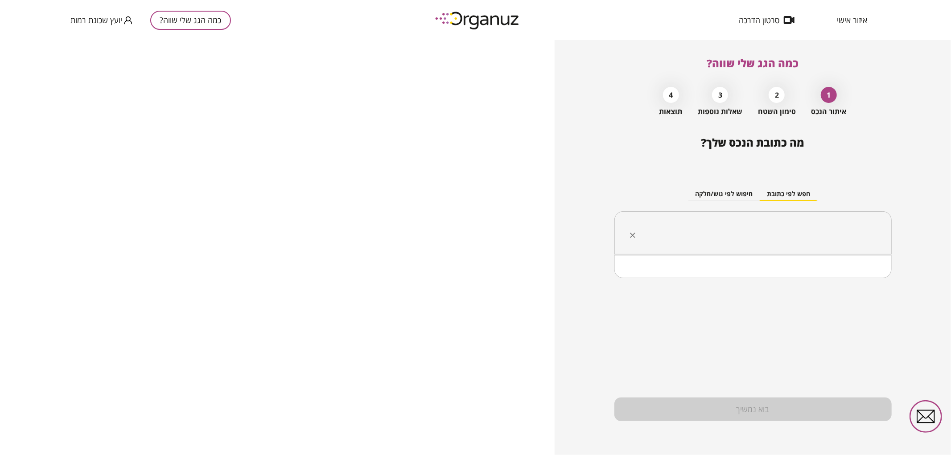
click at [733, 238] on input "text" at bounding box center [755, 233] width 249 height 22
paste input "**********"
drag, startPoint x: 822, startPoint y: 240, endPoint x: 831, endPoint y: 240, distance: 8.5
click at [831, 240] on input "**********" at bounding box center [755, 233] width 249 height 22
click at [834, 282] on li "[PERSON_NAME] 55 [GEOGRAPHIC_DATA]" at bounding box center [753, 278] width 254 height 16
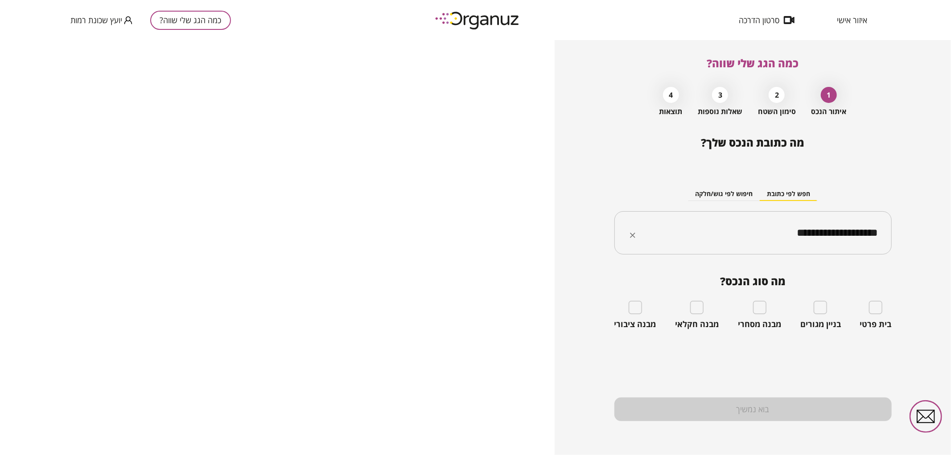
type input "**********"
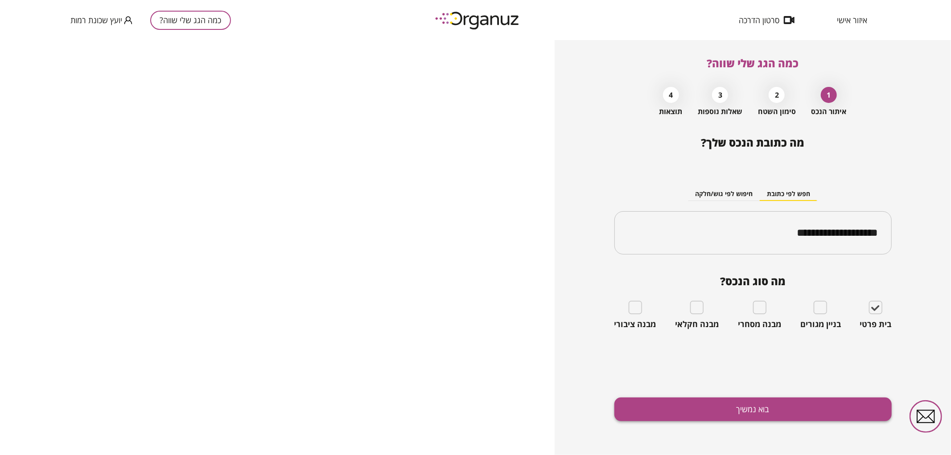
click at [798, 412] on button "בוא נמשיך" at bounding box center [752, 410] width 277 height 24
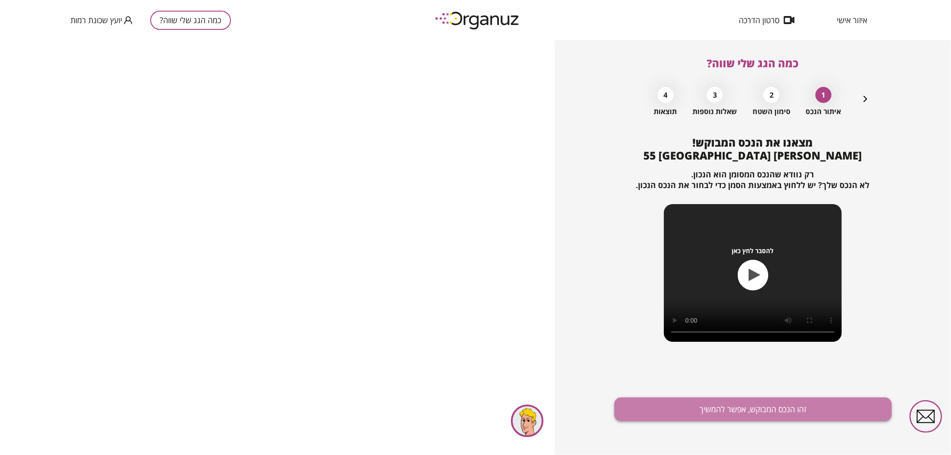
click at [716, 410] on button "זהו הנכס המבוקש, אפשר להמשיך" at bounding box center [752, 410] width 277 height 24
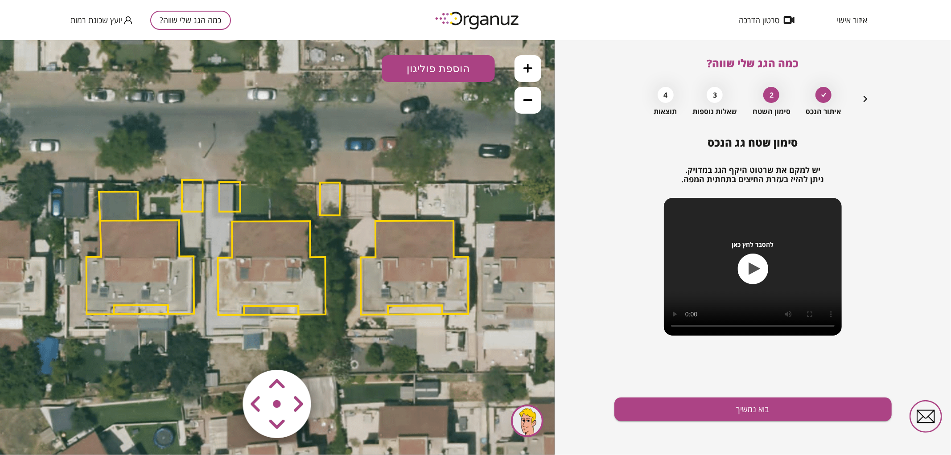
click at [522, 102] on button at bounding box center [527, 99] width 27 height 27
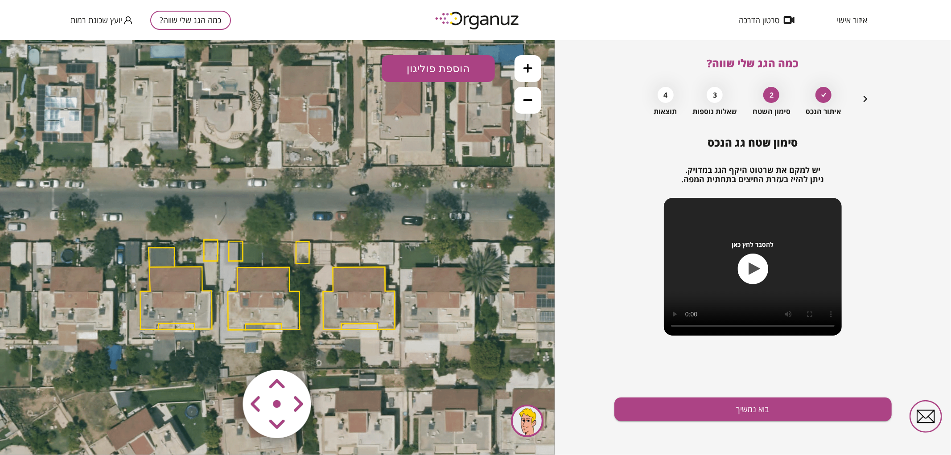
drag, startPoint x: 342, startPoint y: 138, endPoint x: 322, endPoint y: 193, distance: 58.9
click at [322, 181] on icon at bounding box center [268, 285] width 775 height 775
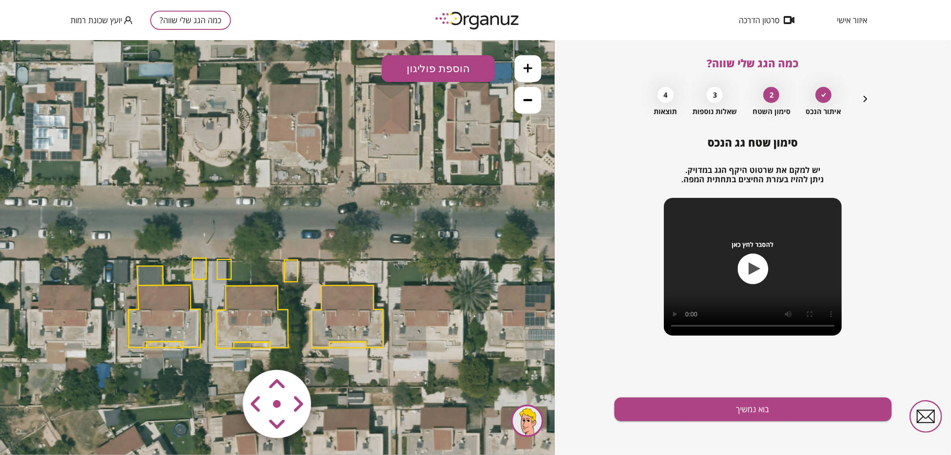
click at [263, 311] on polygon at bounding box center [252, 316] width 72 height 63
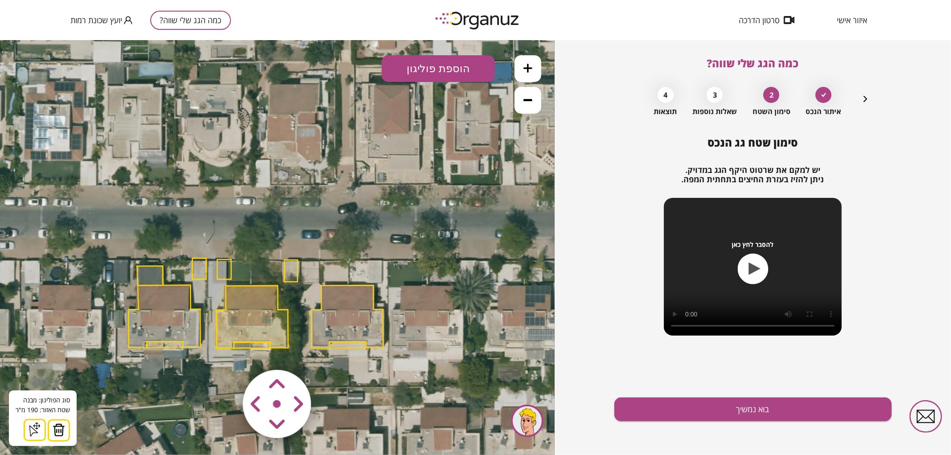
click at [56, 431] on img at bounding box center [59, 429] width 12 height 13
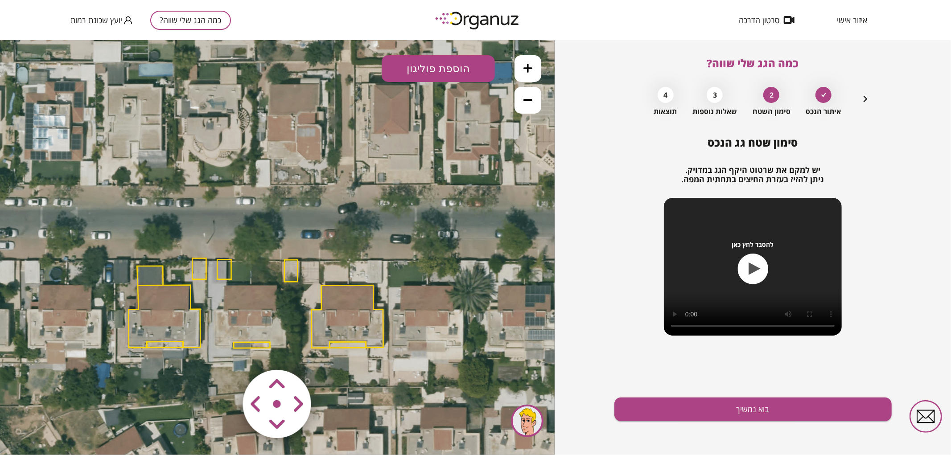
click at [263, 347] on polygon at bounding box center [252, 345] width 36 height 6
click at [56, 428] on img at bounding box center [55, 429] width 12 height 13
click at [225, 277] on polygon at bounding box center [224, 269] width 14 height 20
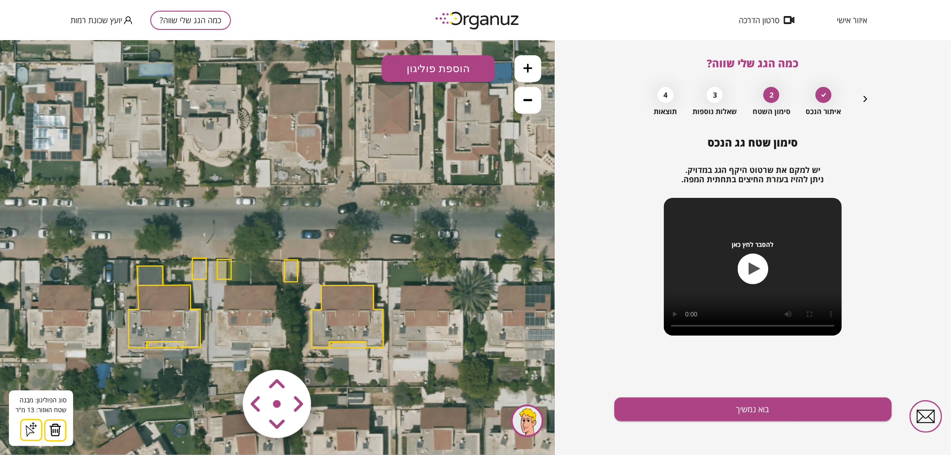
click at [55, 426] on img at bounding box center [55, 429] width 12 height 13
click at [295, 266] on polygon at bounding box center [290, 270] width 13 height 22
click at [288, 270] on polygon at bounding box center [290, 270] width 13 height 22
click at [56, 432] on img at bounding box center [55, 429] width 12 height 13
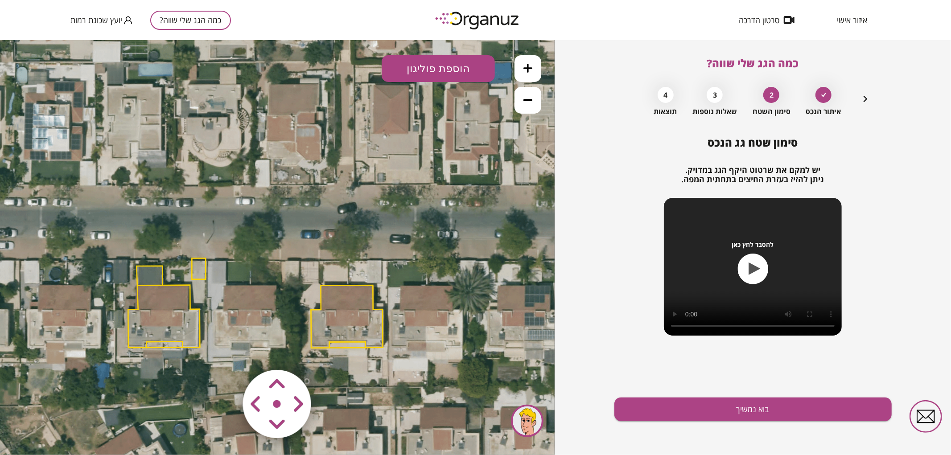
click at [529, 75] on button at bounding box center [527, 68] width 27 height 27
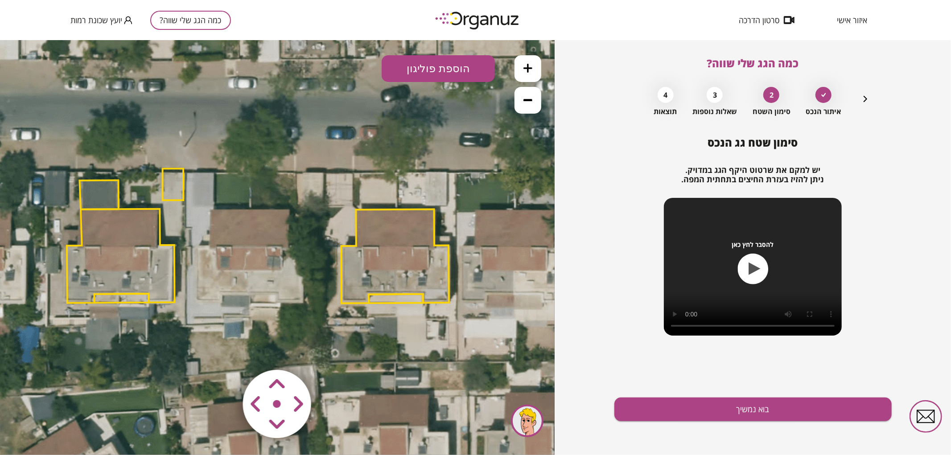
drag, startPoint x: 373, startPoint y: 320, endPoint x: 386, endPoint y: 225, distance: 95.9
click at [386, 225] on polygon at bounding box center [395, 256] width 108 height 94
click at [451, 61] on button "הוספת פוליגון" at bounding box center [437, 68] width 113 height 27
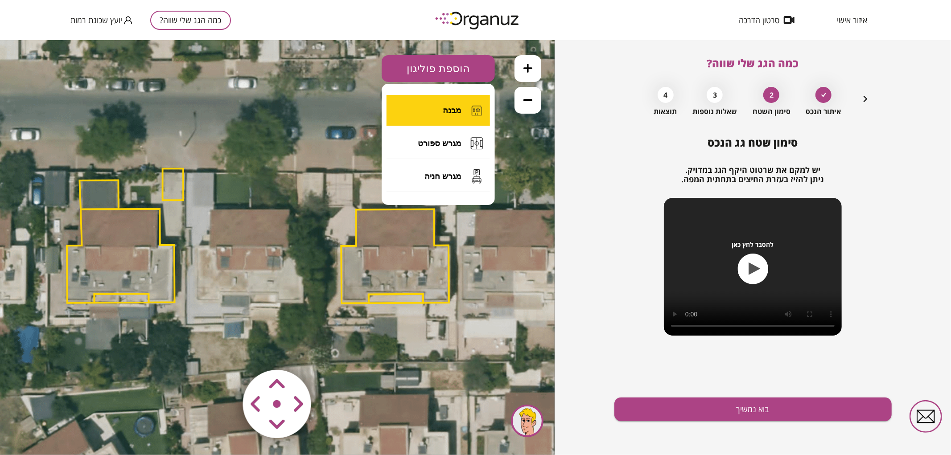
click at [447, 107] on span "מבנה" at bounding box center [452, 110] width 18 height 10
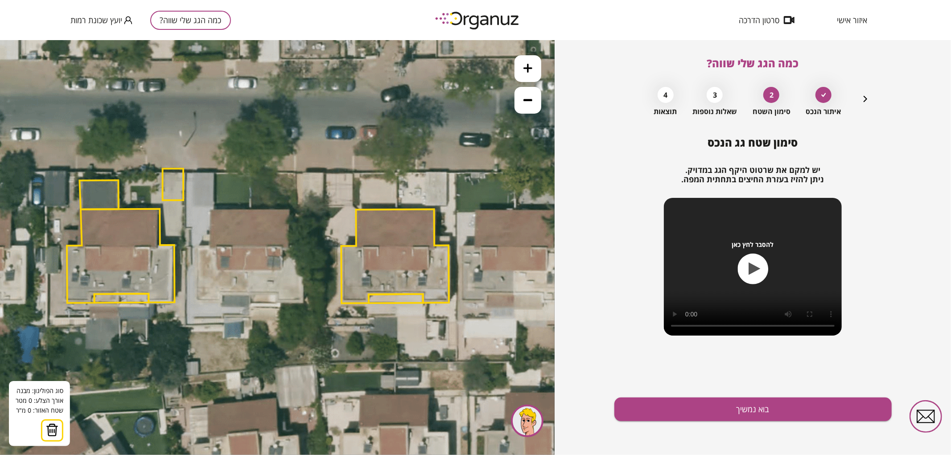
click at [250, 210] on icon at bounding box center [260, 237] width 1163 height 1163
click at [290, 209] on icon at bounding box center [260, 237] width 1163 height 1163
click at [291, 248] on polygon at bounding box center [270, 228] width 41 height 39
click at [290, 248] on polygon at bounding box center [270, 228] width 40 height 39
click at [304, 248] on polygon at bounding box center [276, 228] width 53 height 39
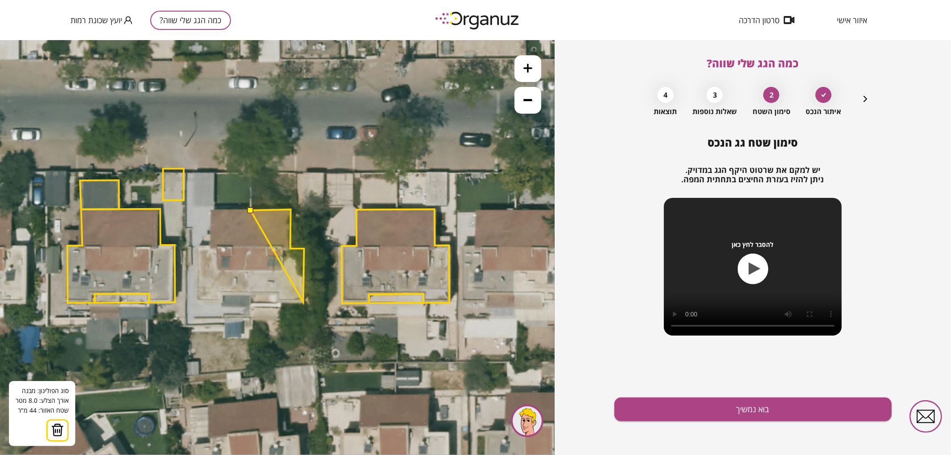
click at [303, 302] on polygon at bounding box center [276, 255] width 53 height 93
click at [278, 302] on polygon at bounding box center [276, 255] width 53 height 93
click at [277, 292] on polygon at bounding box center [276, 255] width 53 height 93
click at [250, 293] on polygon at bounding box center [277, 255] width 54 height 93
click at [251, 209] on button at bounding box center [250, 209] width 6 height 6
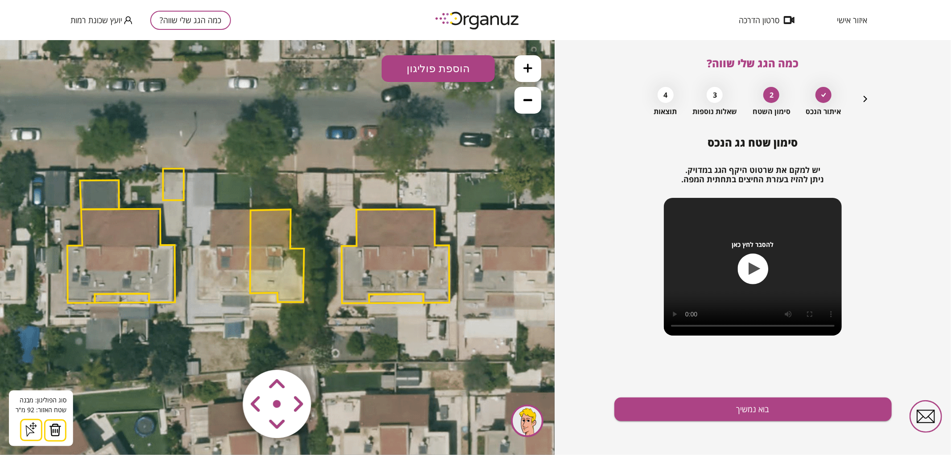
click at [537, 69] on button at bounding box center [527, 68] width 27 height 27
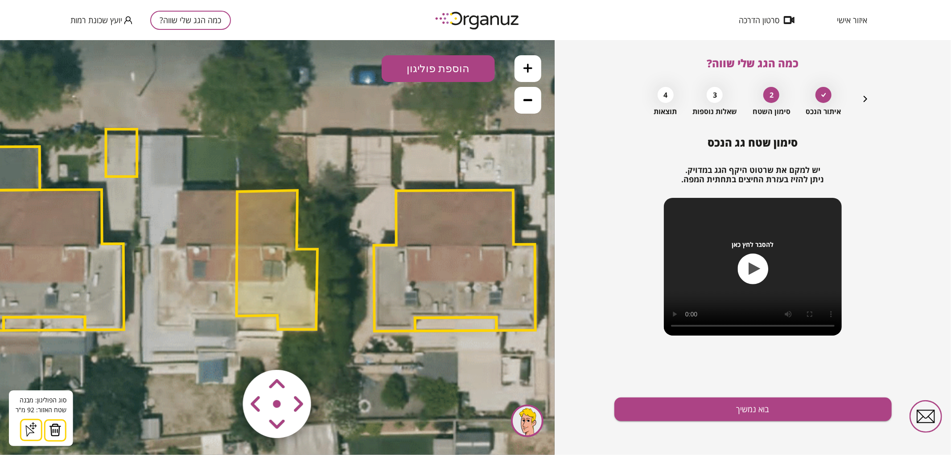
click at [537, 69] on button at bounding box center [527, 68] width 27 height 27
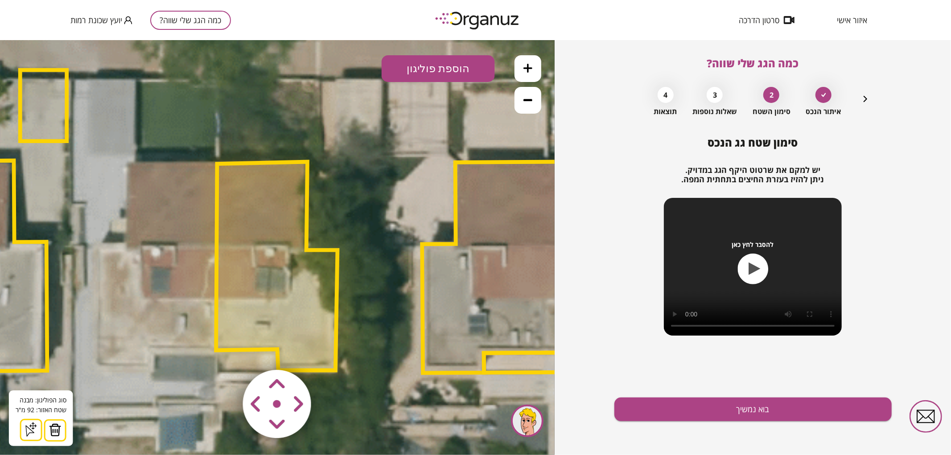
click at [482, 64] on button "הוספת פוליגון" at bounding box center [437, 68] width 113 height 27
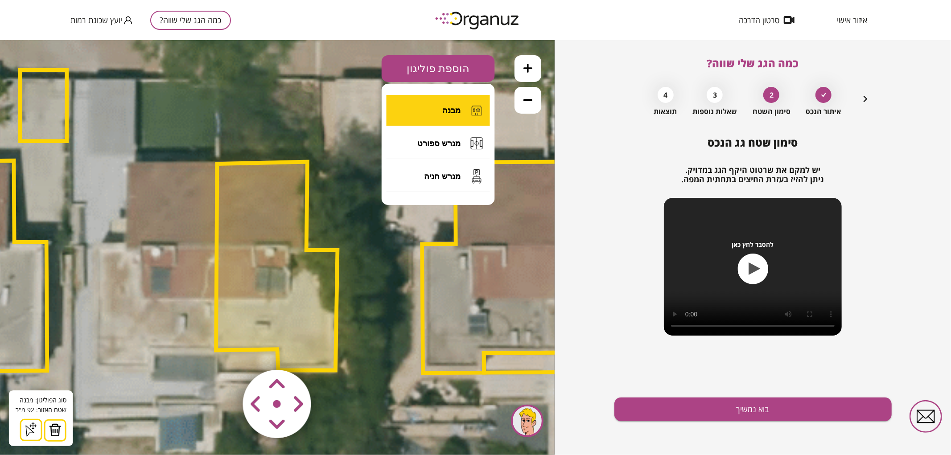
click at [473, 99] on button "מבנה" at bounding box center [437, 109] width 103 height 31
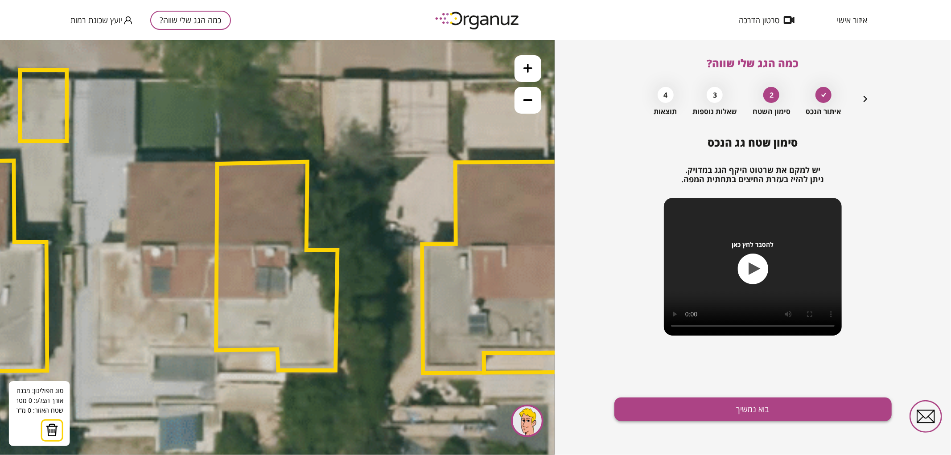
click at [706, 417] on button "בוא נמשיך" at bounding box center [752, 410] width 277 height 24
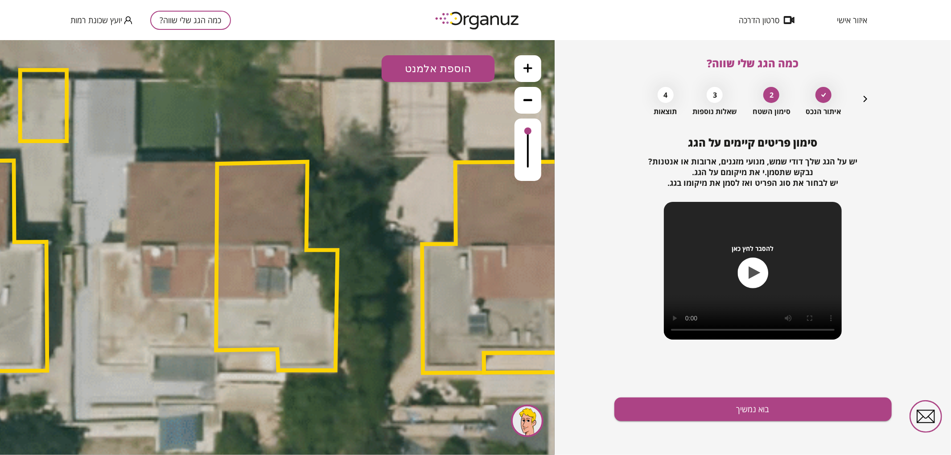
click at [440, 63] on button "הוספת אלמנט" at bounding box center [437, 68] width 113 height 27
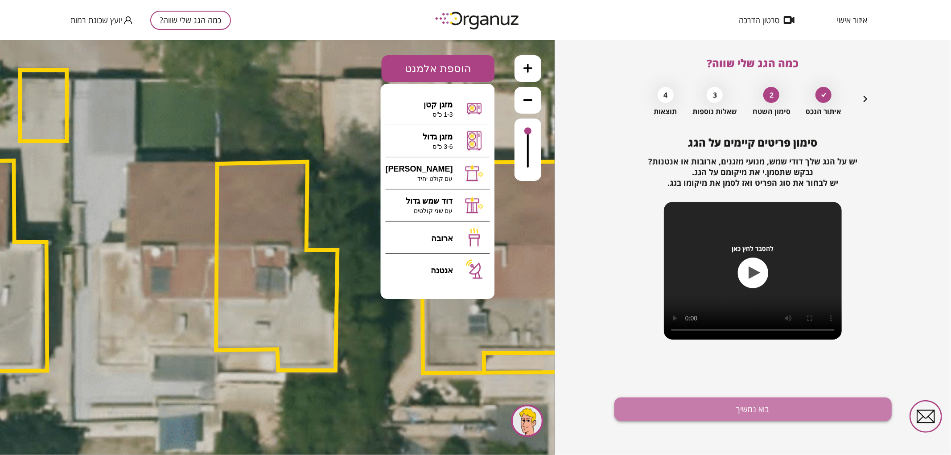
click at [702, 407] on button "בוא נמשיך" at bounding box center [752, 410] width 277 height 24
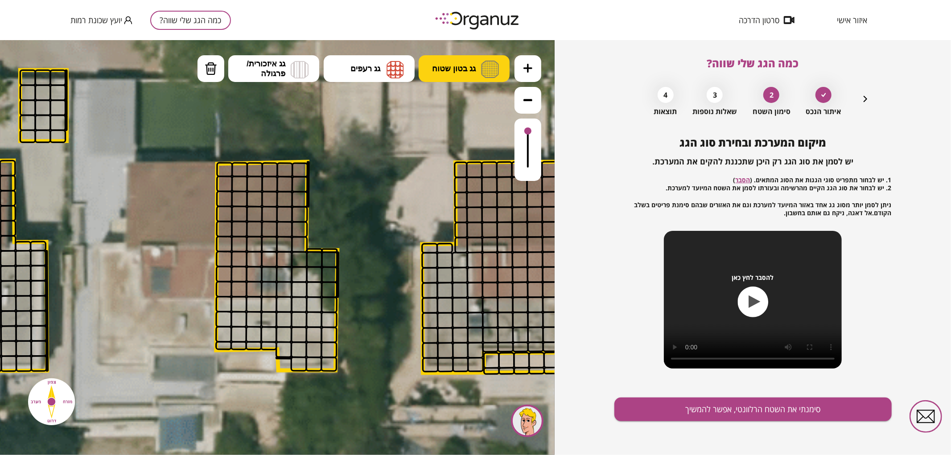
click at [467, 70] on span "גג בטון שטוח" at bounding box center [454, 68] width 44 height 10
click at [451, 103] on div ".st0 { fill: #FFFFFF; } 0" at bounding box center [277, 247] width 554 height 415
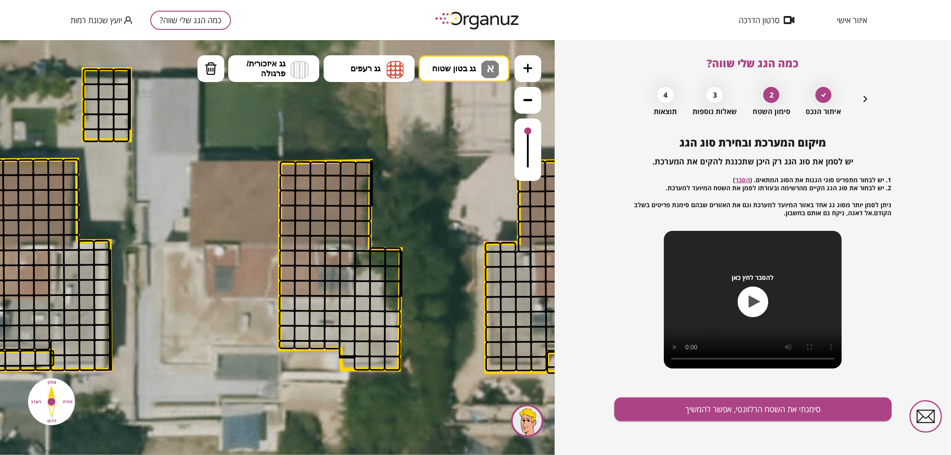
drag, startPoint x: 287, startPoint y: 362, endPoint x: 350, endPoint y: 360, distance: 62.9
click at [348, 359] on polygon at bounding box center [339, 264] width 121 height 209
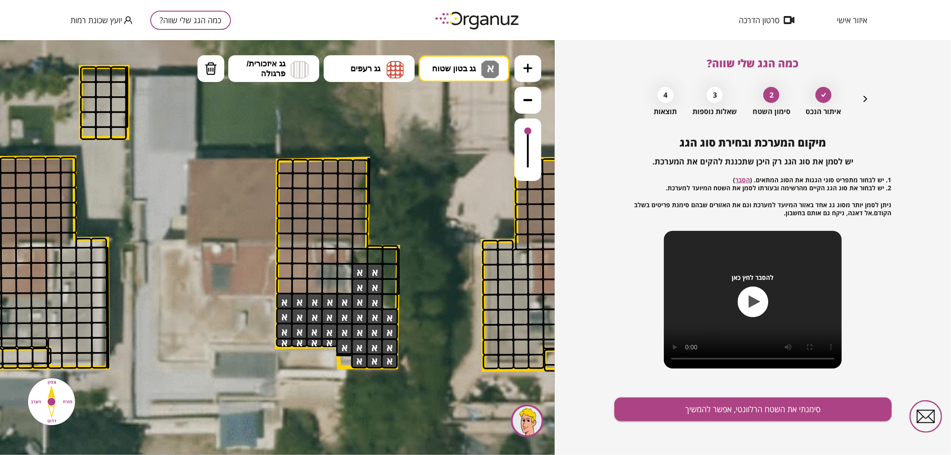
drag, startPoint x: 355, startPoint y: 362, endPoint x: 379, endPoint y: 303, distance: 63.7
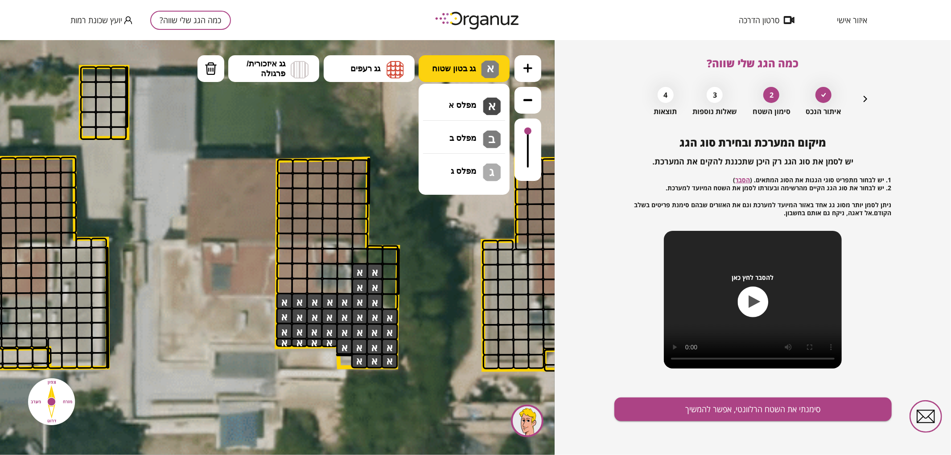
click at [469, 61] on button "גג בטון שטוח א" at bounding box center [463, 68] width 91 height 27
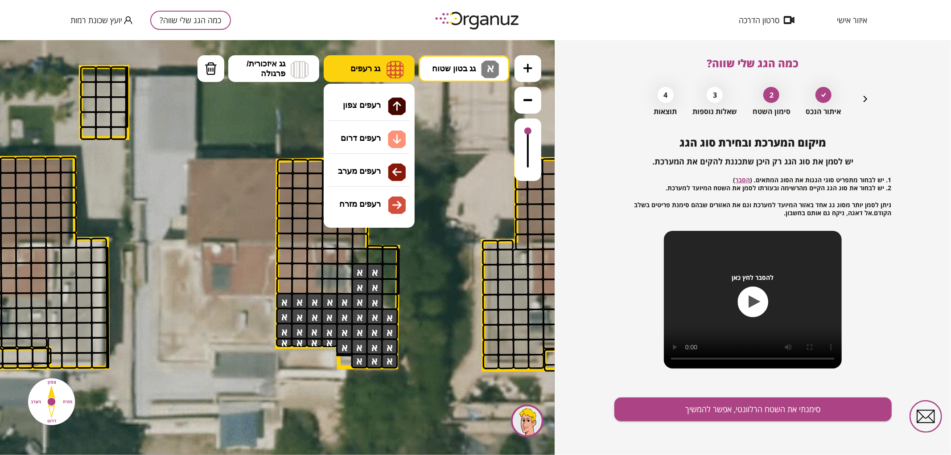
click at [387, 67] on img at bounding box center [394, 69] width 17 height 18
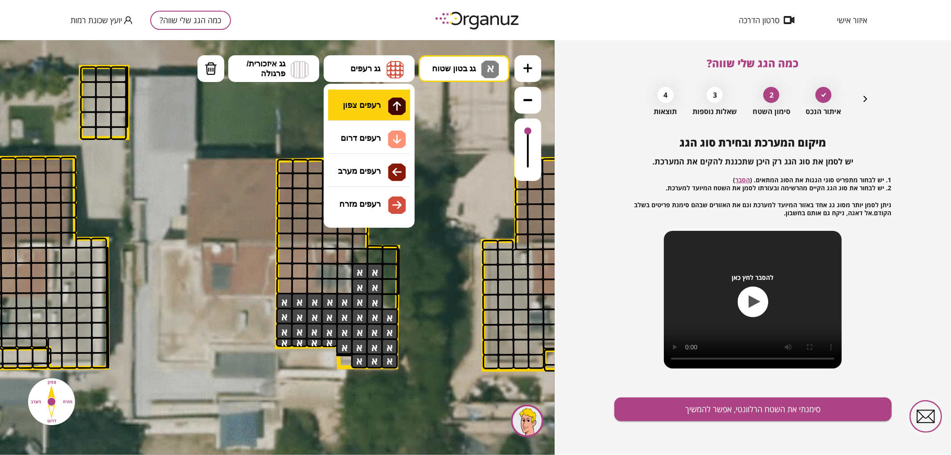
click at [388, 118] on div ".st0 { fill: #FFFFFF; } 0" at bounding box center [277, 247] width 554 height 415
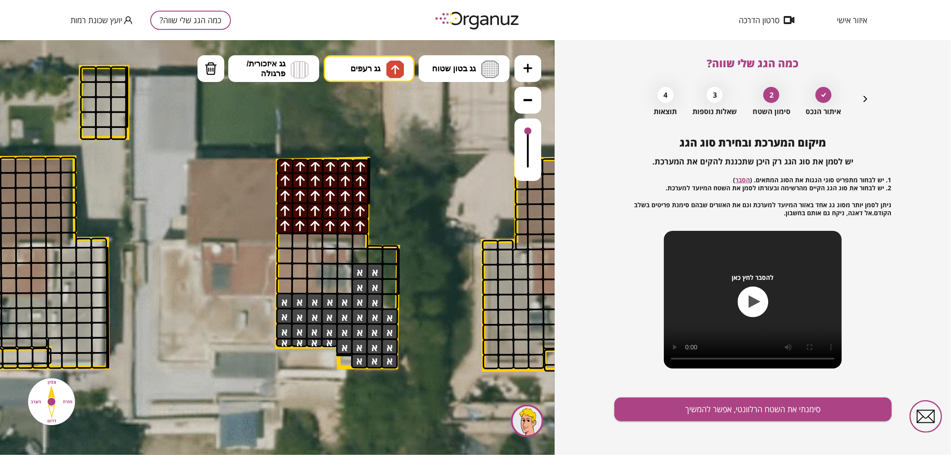
drag, startPoint x: 284, startPoint y: 165, endPoint x: 373, endPoint y: 197, distance: 94.4
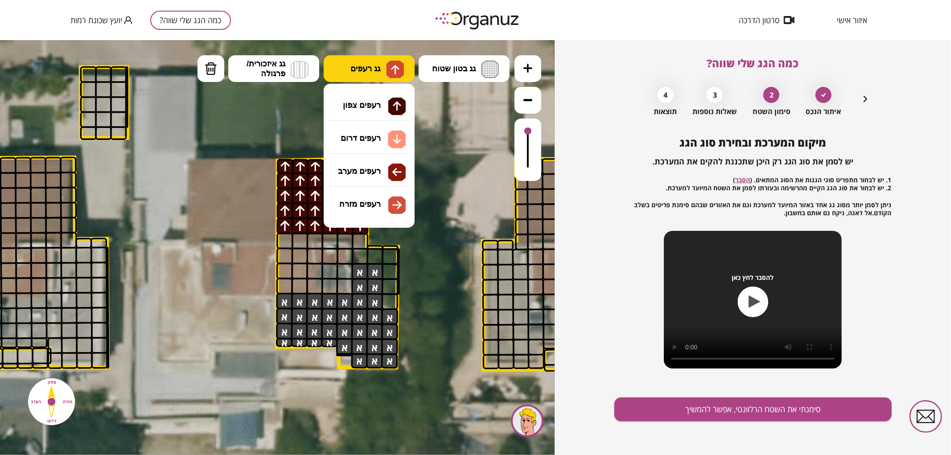
click at [377, 80] on button "גג רעפים" at bounding box center [369, 68] width 91 height 27
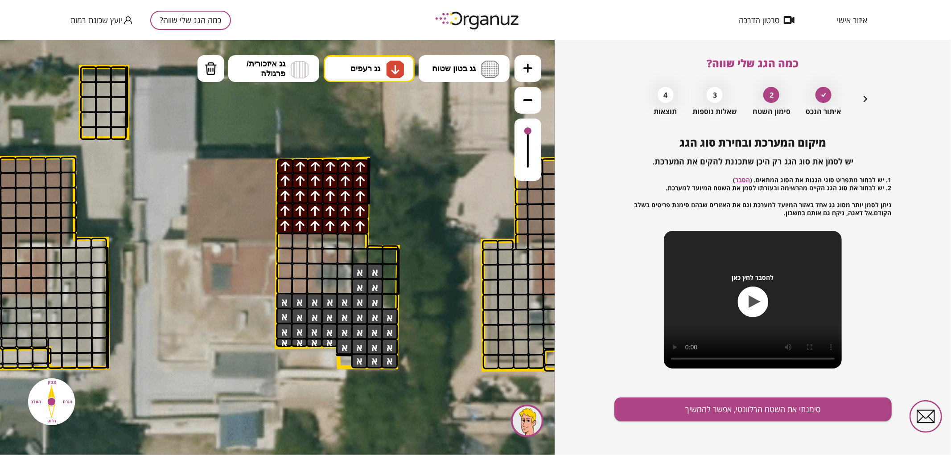
click at [375, 140] on div ".st0 { fill: #FFFFFF; } 0" at bounding box center [277, 247] width 554 height 415
click at [283, 260] on div at bounding box center [284, 255] width 16 height 16
click at [736, 436] on div "מיקום המערכת ובחירת סוג הגג יש לסמן את סוג הגג רק היכן שתכננת להקים את המערכת. …" at bounding box center [752, 295] width 277 height 319
click at [720, 419] on button "סימנתי את השטח הרלוונטי, אפשר להמשיך" at bounding box center [752, 410] width 277 height 24
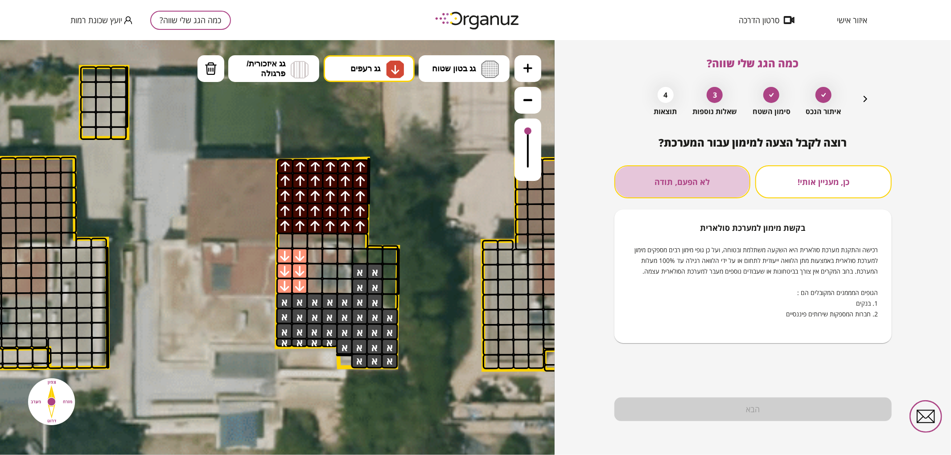
click at [707, 183] on button "לא הפעם, תודה" at bounding box center [682, 181] width 136 height 33
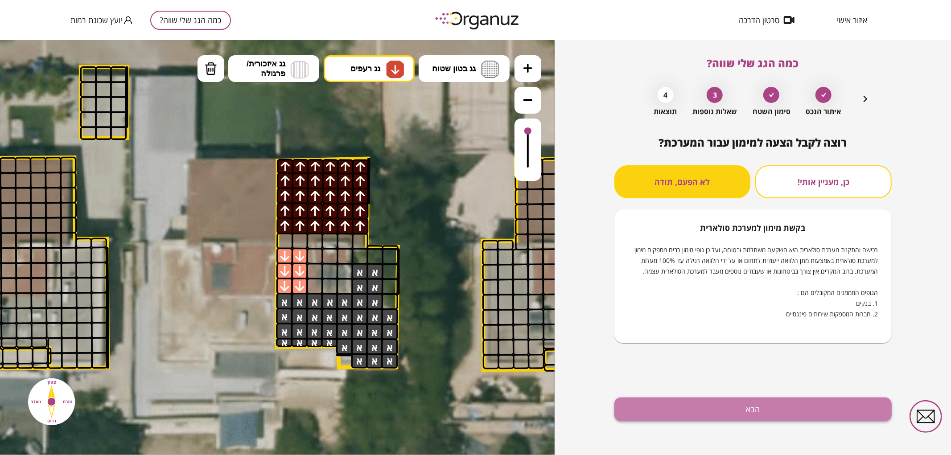
click at [691, 420] on button "הבא" at bounding box center [752, 410] width 277 height 24
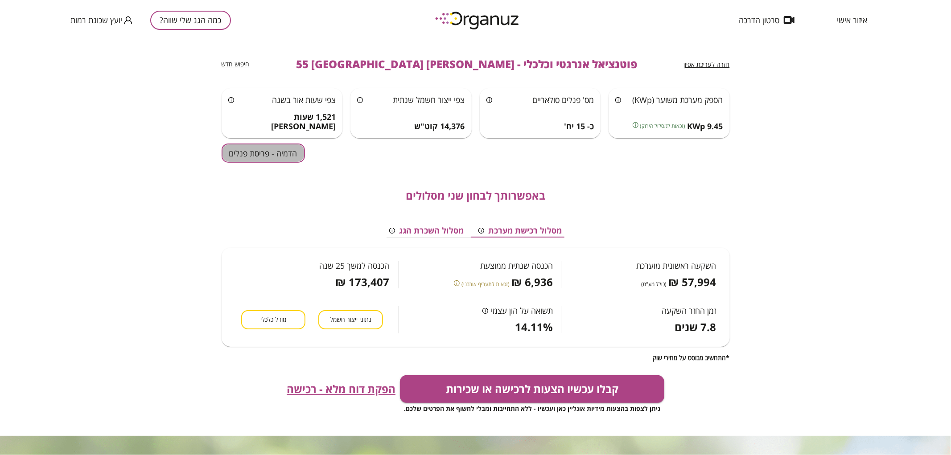
click at [264, 159] on button "הדמיה - פריסת פנלים" at bounding box center [262, 152] width 83 height 19
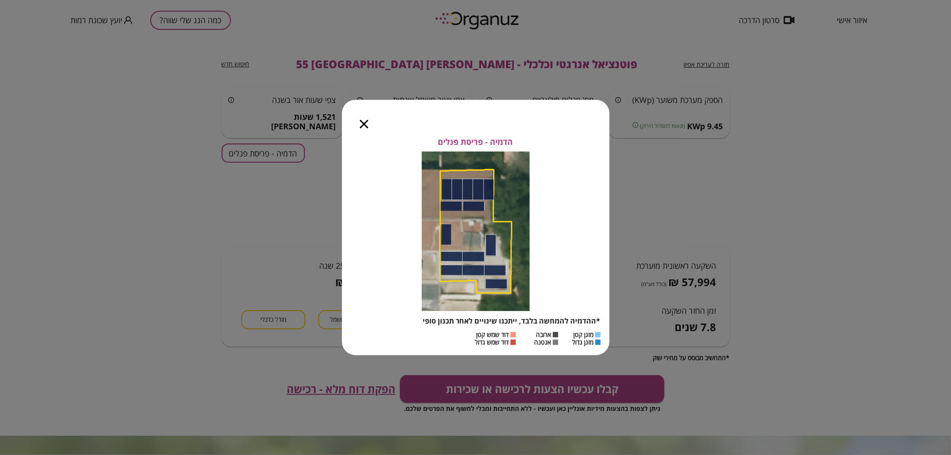
click at [360, 126] on icon "button" at bounding box center [364, 124] width 8 height 8
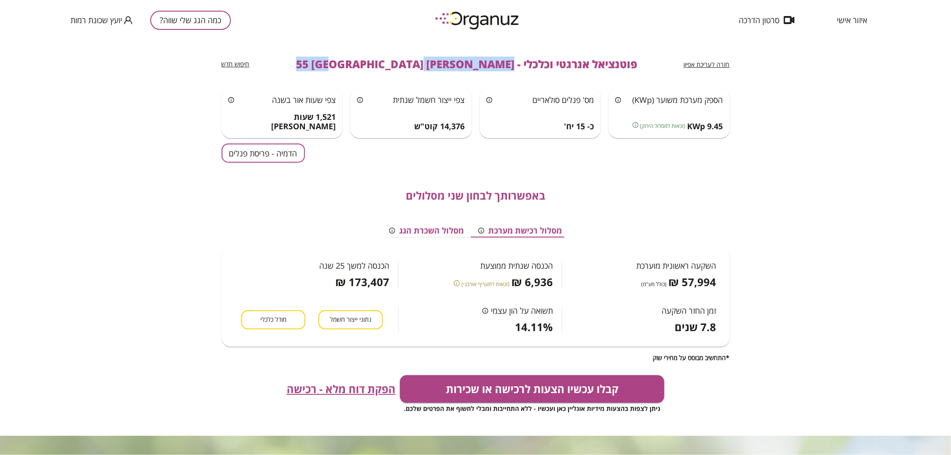
drag, startPoint x: 461, startPoint y: 62, endPoint x: 348, endPoint y: 63, distance: 112.7
click at [348, 63] on div "חזרה לעריכת אפיון פוטנציאל אנרגטי וכלכלי - [PERSON_NAME] 55 באר שבע חיפוש חדש" at bounding box center [475, 64] width 508 height 48
click at [189, 24] on button "כמה הגג שלי שווה?" at bounding box center [190, 20] width 81 height 19
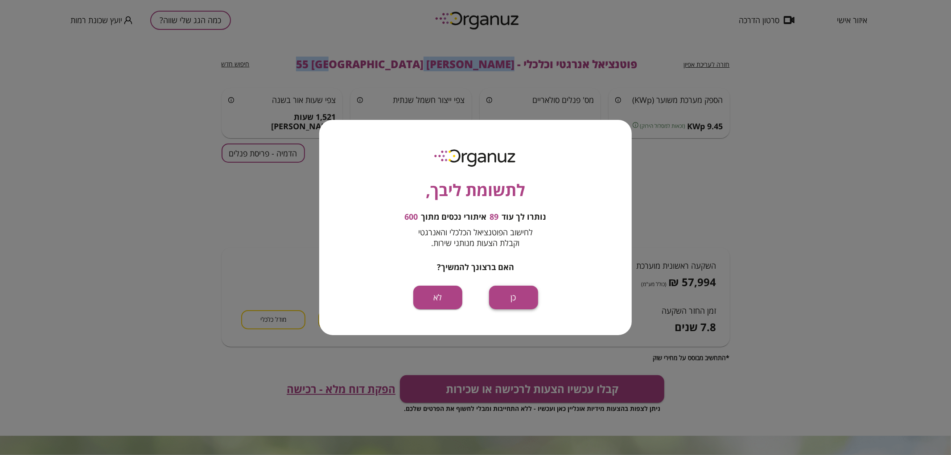
click at [523, 308] on button "כן" at bounding box center [513, 298] width 49 height 24
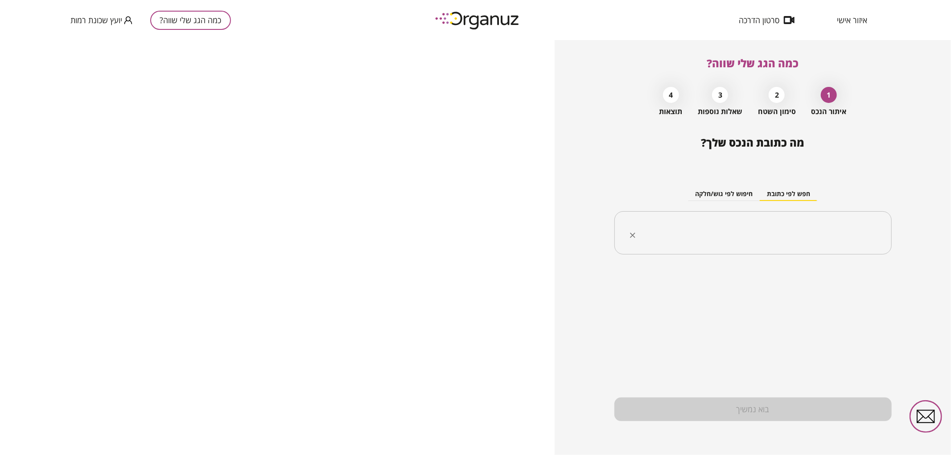
click at [773, 233] on input "text" at bounding box center [755, 233] width 249 height 22
paste input "**********"
click at [828, 233] on input "**********" at bounding box center [755, 233] width 249 height 22
click at [828, 273] on li "[PERSON_NAME] 57 [GEOGRAPHIC_DATA]" at bounding box center [753, 278] width 254 height 16
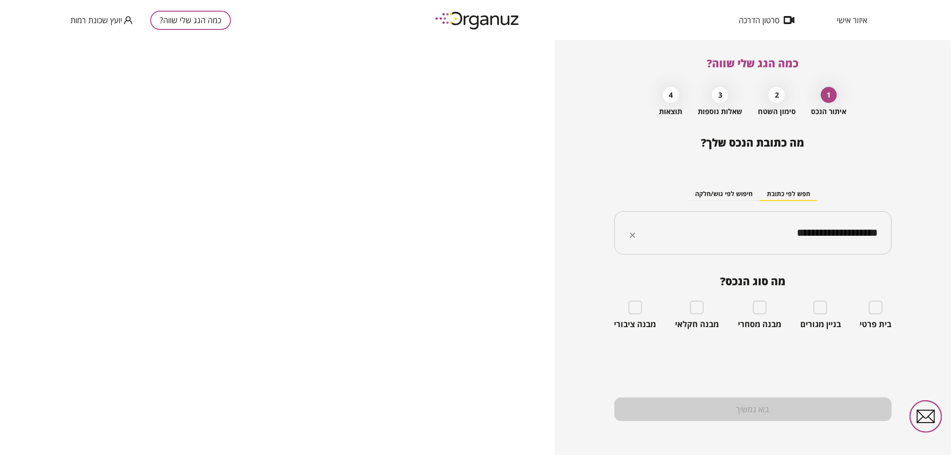
type input "**********"
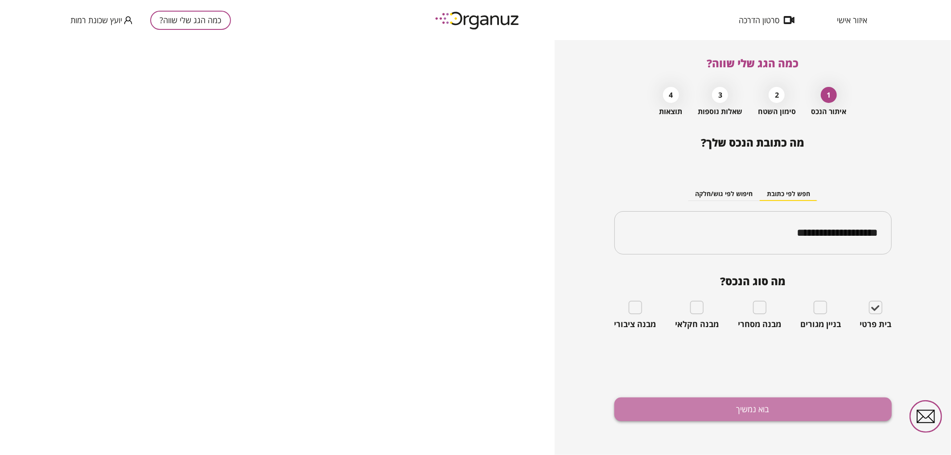
click at [836, 413] on button "בוא נמשיך" at bounding box center [752, 410] width 277 height 24
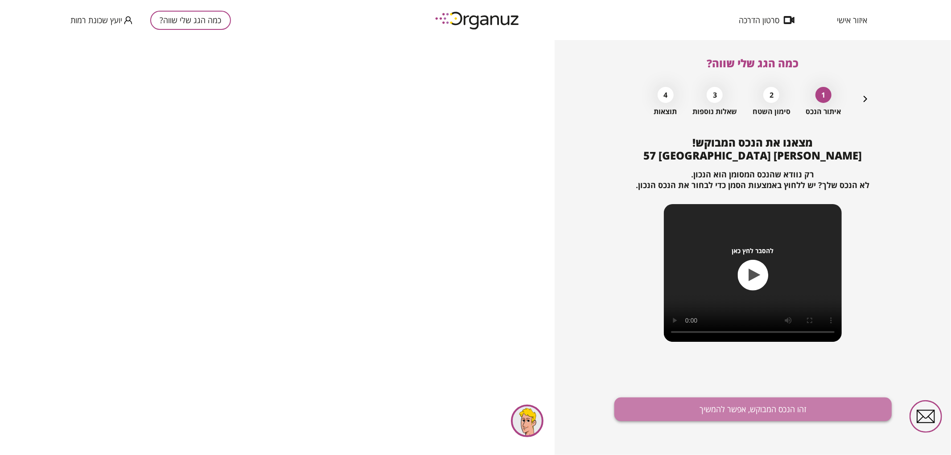
click at [762, 407] on button "זהו הנכס המבוקש, אפשר להמשיך" at bounding box center [752, 410] width 277 height 24
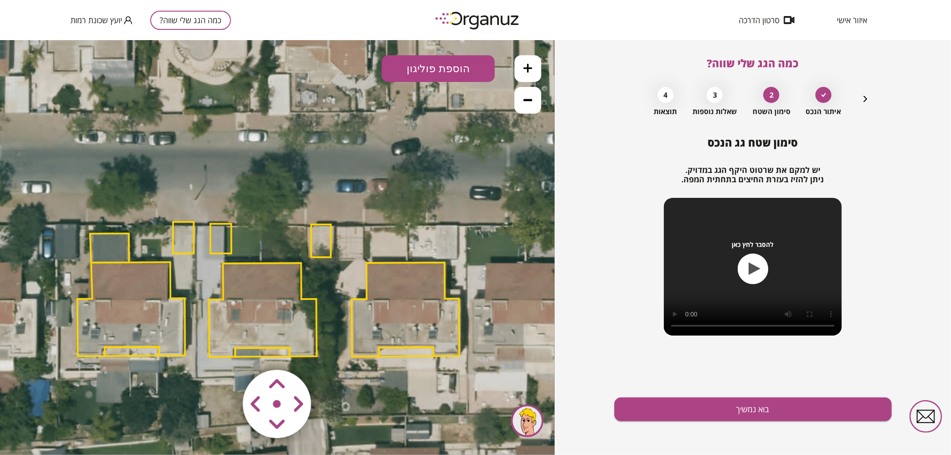
drag, startPoint x: 278, startPoint y: 167, endPoint x: 267, endPoint y: 198, distance: 32.4
click at [267, 198] on icon at bounding box center [270, 290] width 1163 height 1163
click at [265, 274] on polygon at bounding box center [263, 309] width 108 height 94
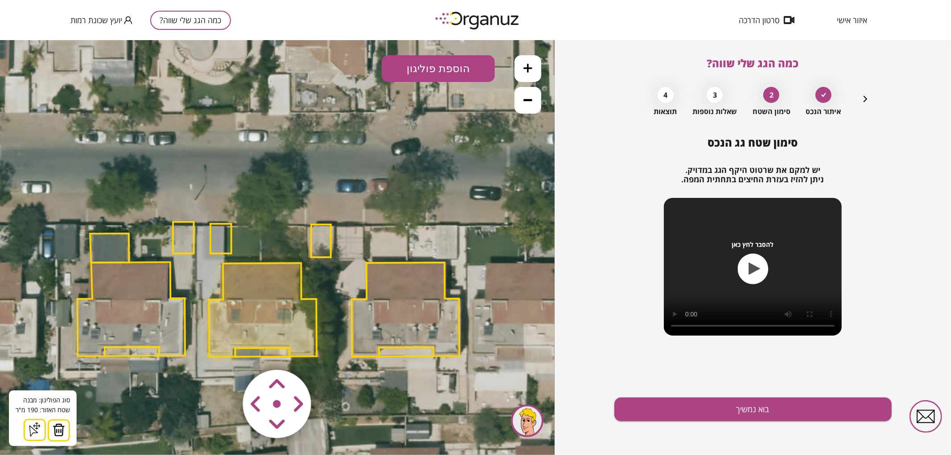
click at [54, 425] on img at bounding box center [59, 429] width 12 height 13
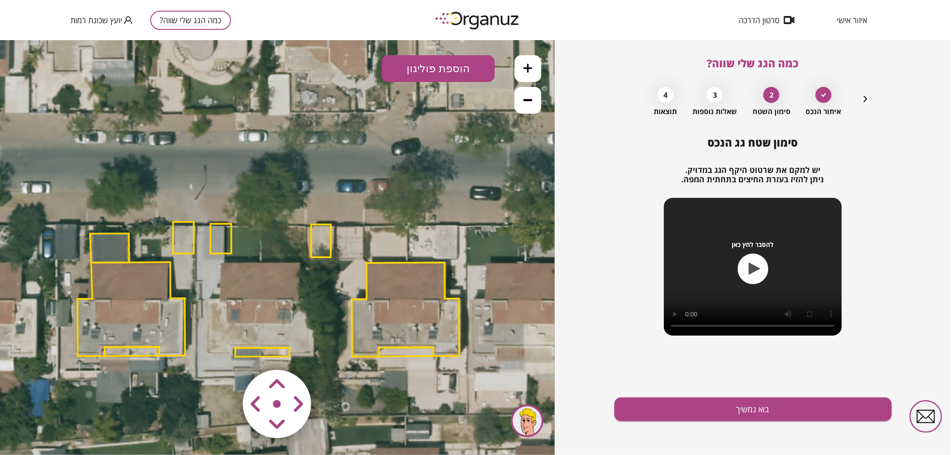
click at [249, 352] on img at bounding box center [277, 404] width 107 height 107
click at [242, 352] on img at bounding box center [277, 404] width 107 height 107
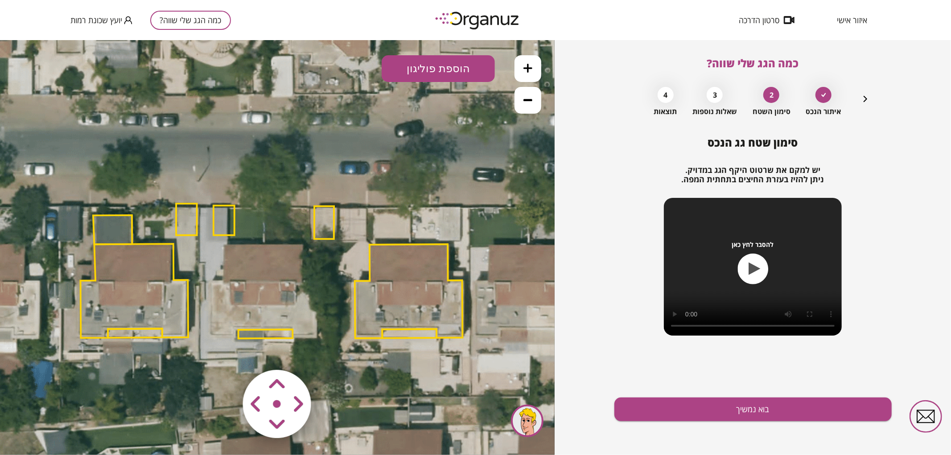
drag, startPoint x: 243, startPoint y: 348, endPoint x: 244, endPoint y: 326, distance: 22.3
click at [244, 329] on polygon at bounding box center [265, 333] width 54 height 9
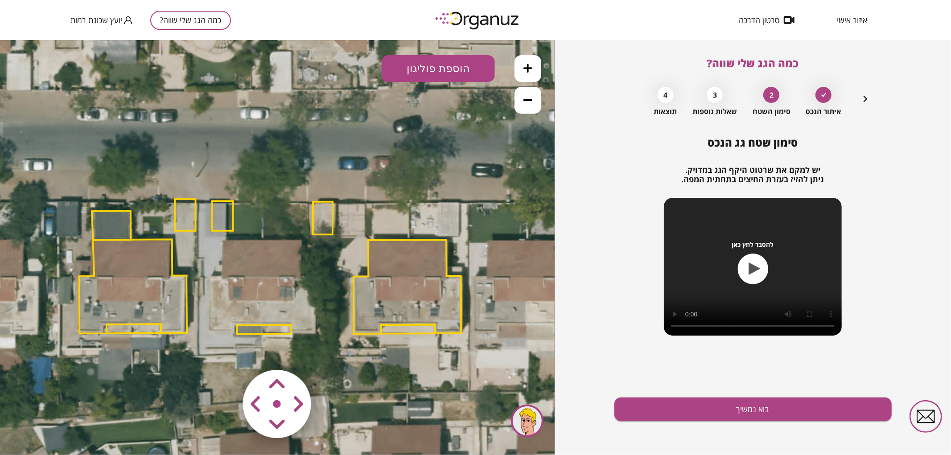
click at [246, 329] on polygon at bounding box center [264, 328] width 54 height 9
drag, startPoint x: 60, startPoint y: 425, endPoint x: 101, endPoint y: 374, distance: 64.9
click at [59, 425] on img at bounding box center [55, 429] width 12 height 13
click at [224, 222] on polygon at bounding box center [222, 216] width 21 height 30
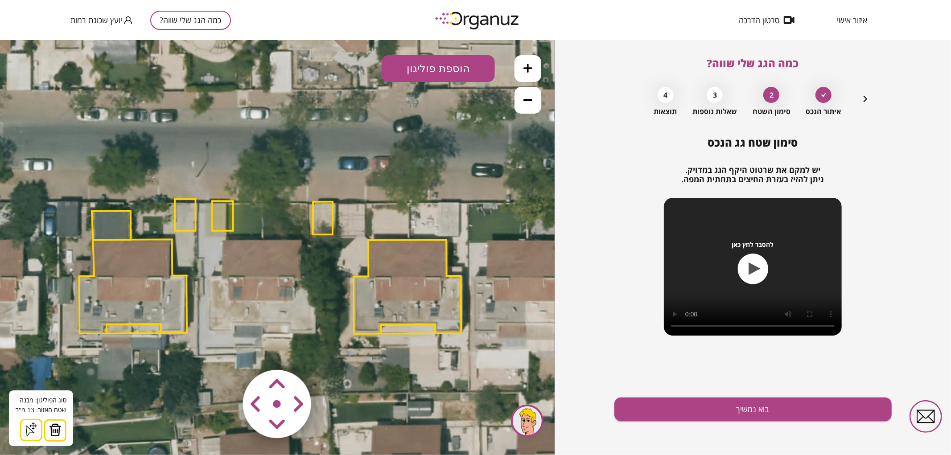
click at [57, 432] on img at bounding box center [55, 429] width 12 height 13
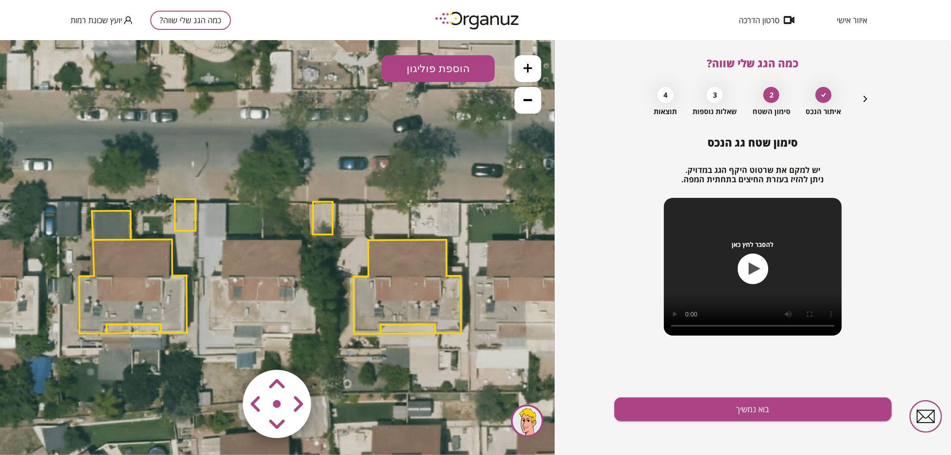
click at [323, 222] on polygon at bounding box center [323, 217] width 20 height 33
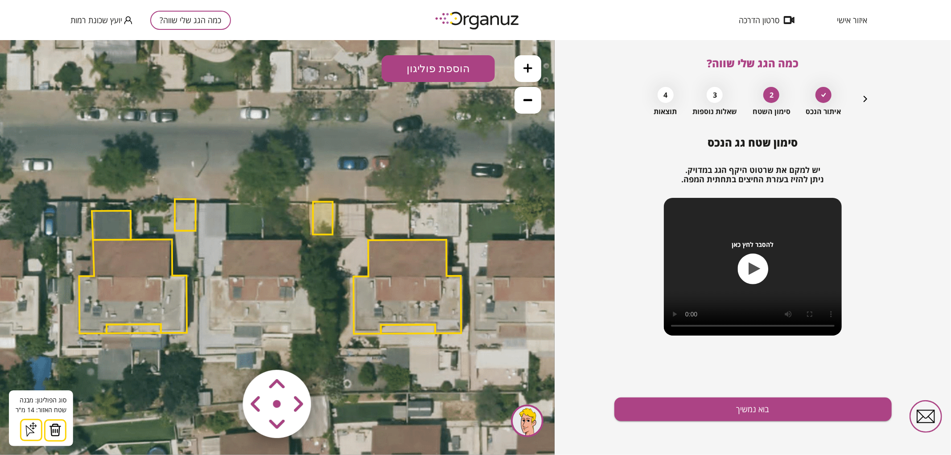
click at [52, 430] on img at bounding box center [55, 429] width 12 height 13
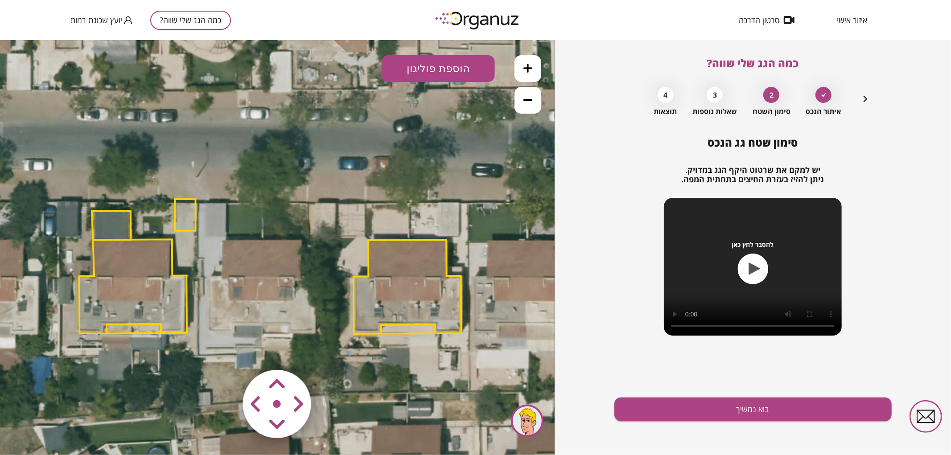
click at [180, 220] on polygon at bounding box center [185, 215] width 20 height 32
click at [60, 433] on img at bounding box center [55, 429] width 12 height 13
click at [534, 64] on button at bounding box center [527, 68] width 27 height 27
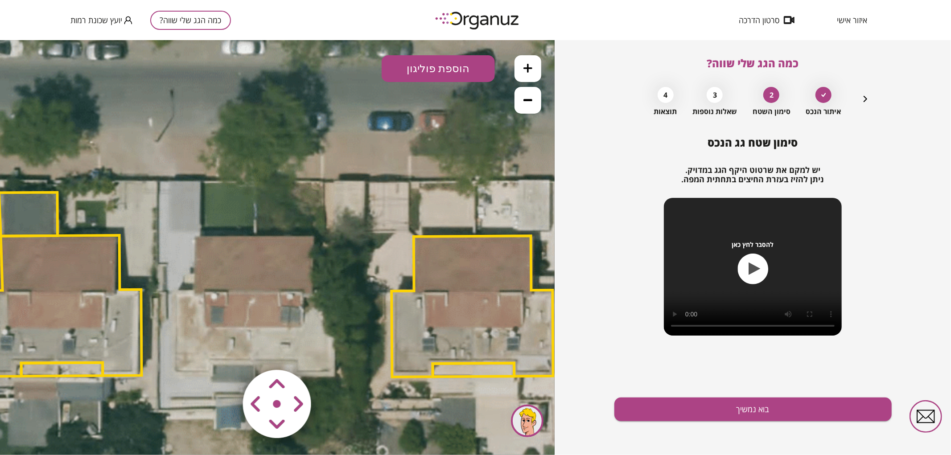
click at [468, 65] on button "הוספת פוליגון" at bounding box center [437, 68] width 113 height 27
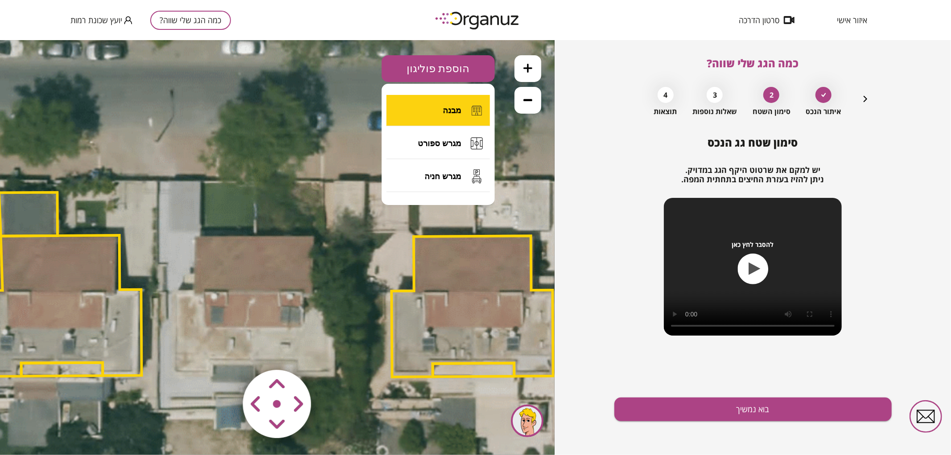
click at [456, 111] on span "מבנה" at bounding box center [452, 110] width 18 height 10
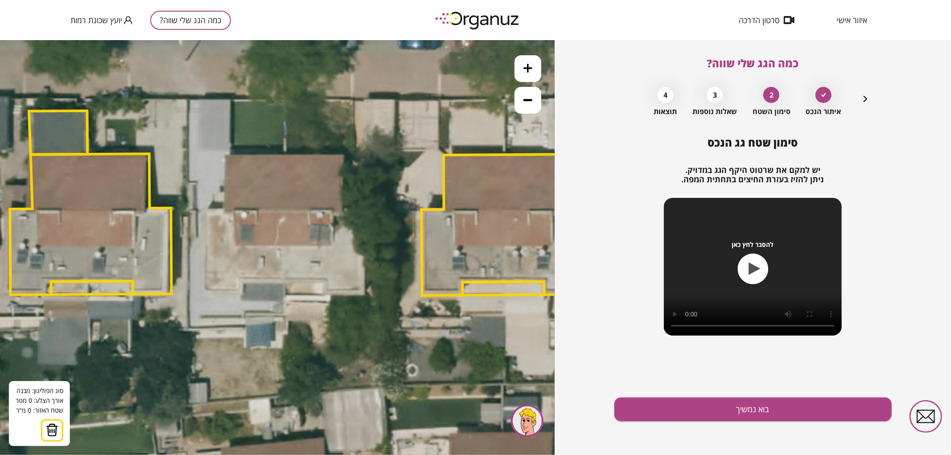
drag, startPoint x: 380, startPoint y: 268, endPoint x: 416, endPoint y: 179, distance: 96.2
click at [416, 179] on icon at bounding box center [299, 196] width 1745 height 1745
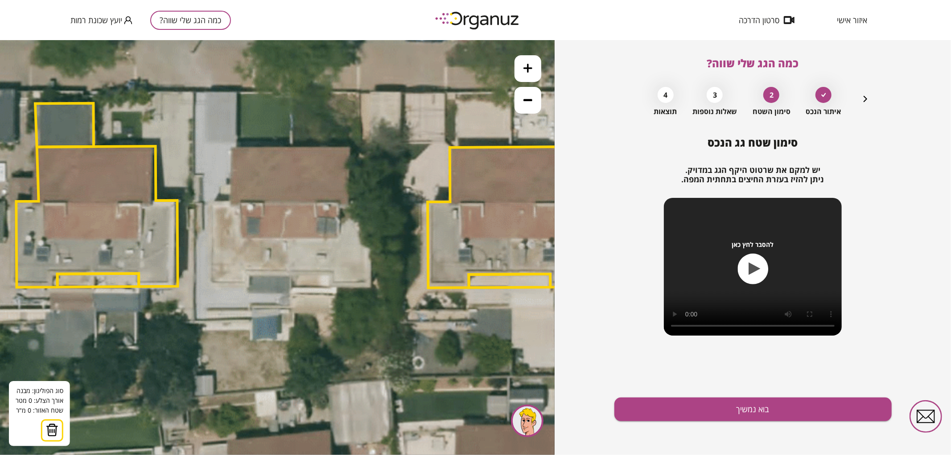
click at [291, 147] on icon at bounding box center [306, 188] width 1745 height 1745
click at [232, 148] on icon at bounding box center [306, 188] width 1745 height 1745
click at [230, 201] on polygon at bounding box center [260, 174] width 61 height 54
click at [214, 202] on polygon at bounding box center [252, 174] width 77 height 55
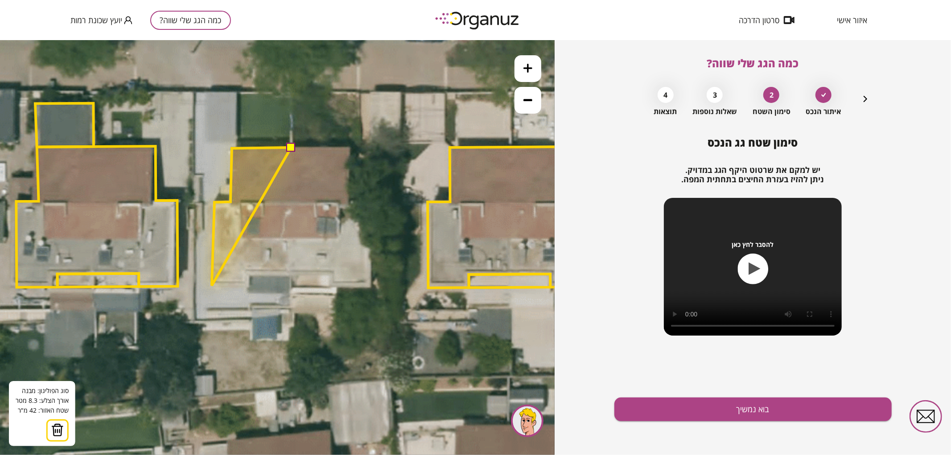
click at [212, 285] on polygon at bounding box center [251, 216] width 79 height 138
click at [248, 285] on polygon at bounding box center [251, 216] width 79 height 138
click at [248, 273] on polygon at bounding box center [251, 216] width 79 height 138
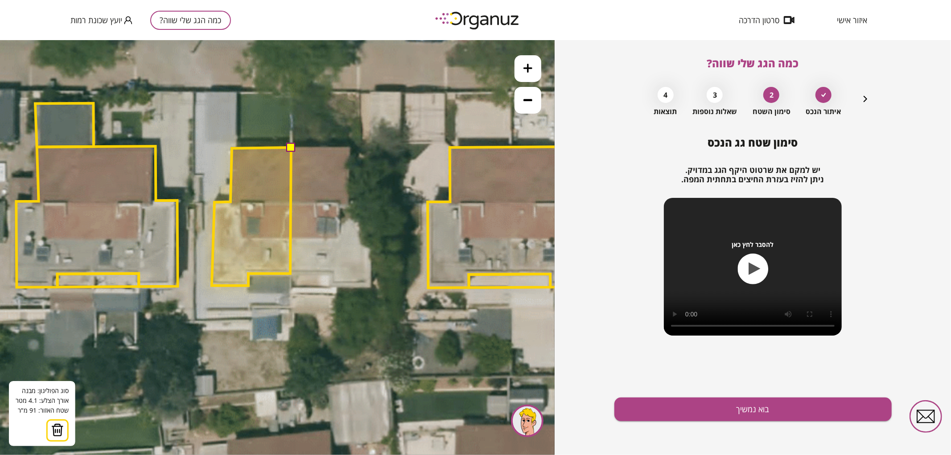
click at [290, 273] on polygon at bounding box center [251, 216] width 79 height 138
click at [292, 143] on button at bounding box center [290, 146] width 9 height 9
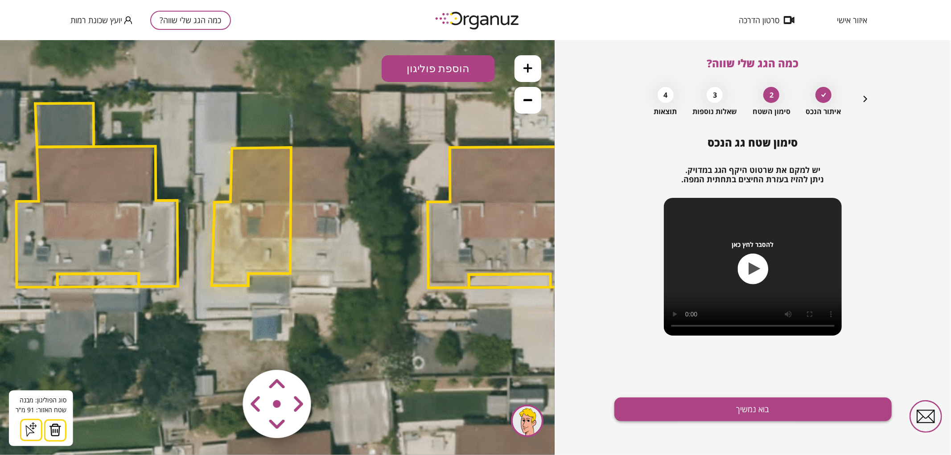
click at [718, 410] on button "בוא נמשיך" at bounding box center [752, 410] width 277 height 24
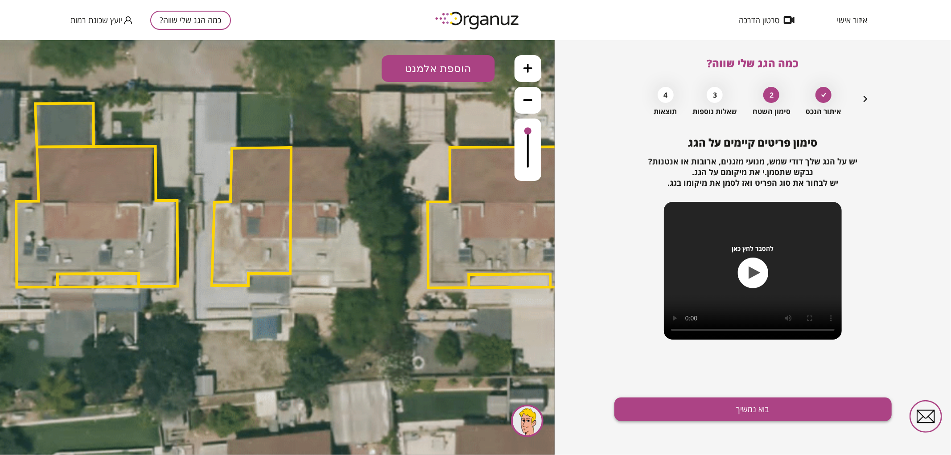
click at [664, 408] on button "בוא נמשיך" at bounding box center [752, 410] width 277 height 24
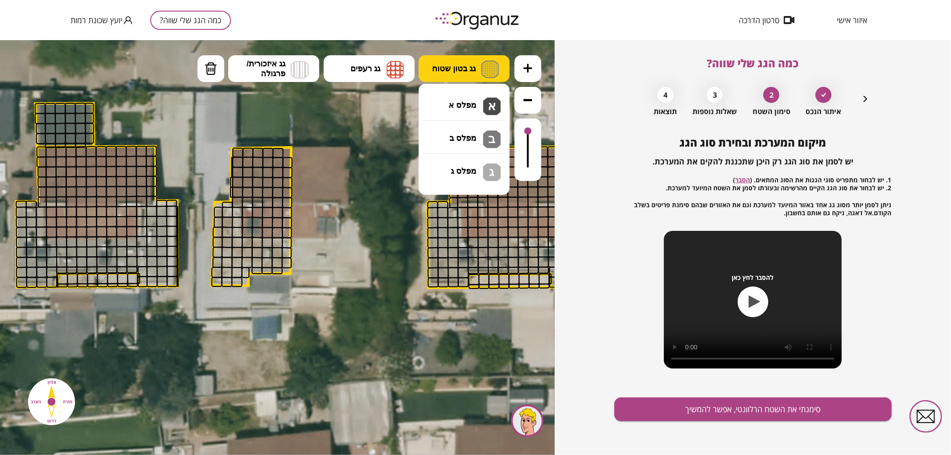
click at [462, 71] on span "גג בטון שטוח" at bounding box center [454, 68] width 44 height 10
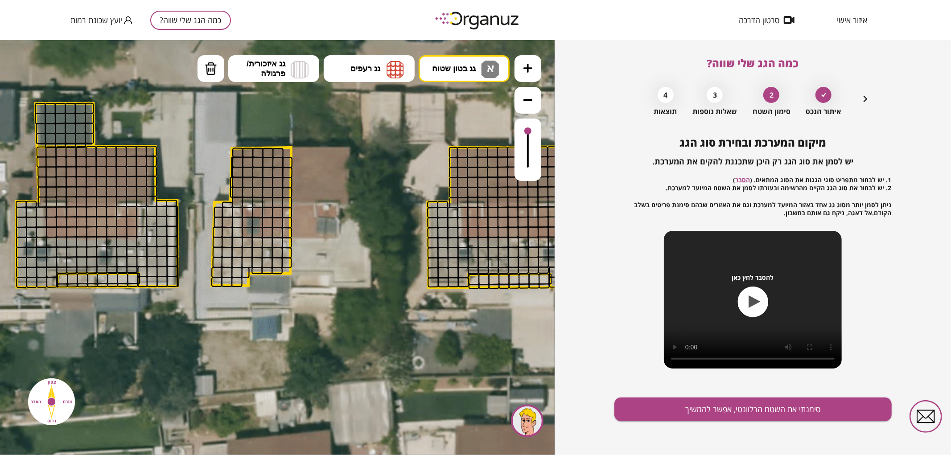
click at [465, 100] on div ".st0 { fill: #FFFFFF; } 91" at bounding box center [277, 247] width 554 height 415
drag, startPoint x: 234, startPoint y: 281, endPoint x: 227, endPoint y: 239, distance: 42.5
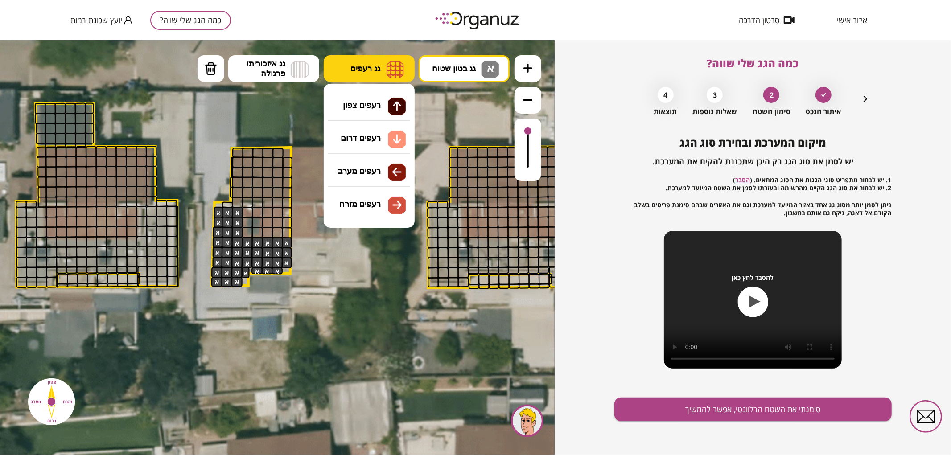
click at [406, 66] on button "גג רעפים" at bounding box center [369, 68] width 91 height 27
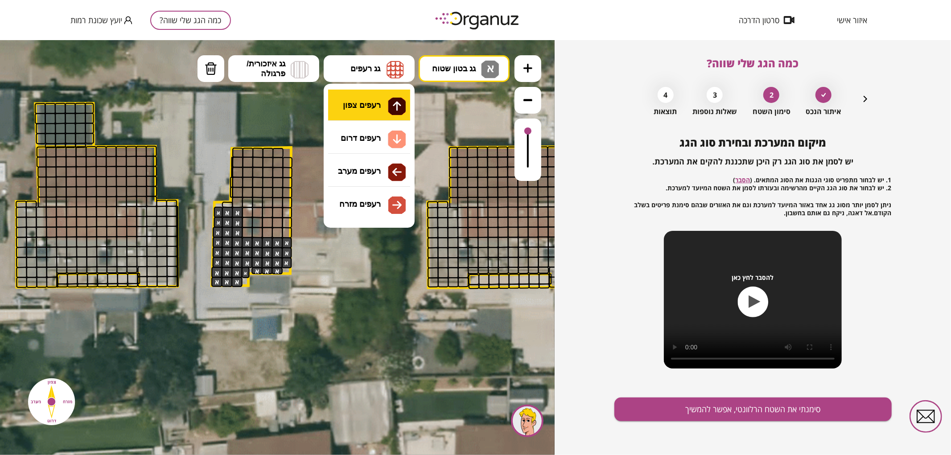
click at [380, 93] on div ".st0 { fill: #FFFFFF; } 91" at bounding box center [277, 247] width 554 height 415
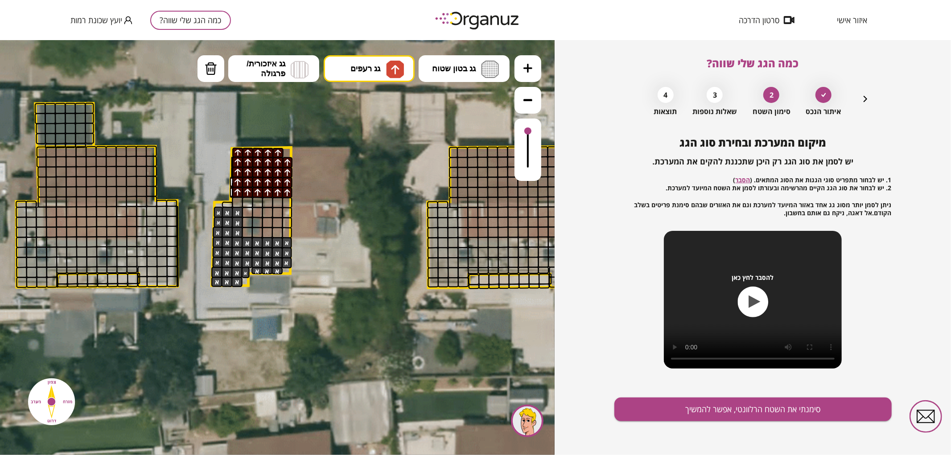
drag, startPoint x: 235, startPoint y: 150, endPoint x: 295, endPoint y: 167, distance: 62.9
click at [295, 167] on div ".st0 { fill: #FFFFFF; }" at bounding box center [306, 188] width 1745 height 1745
click at [373, 65] on span "גג רעפים" at bounding box center [365, 68] width 30 height 10
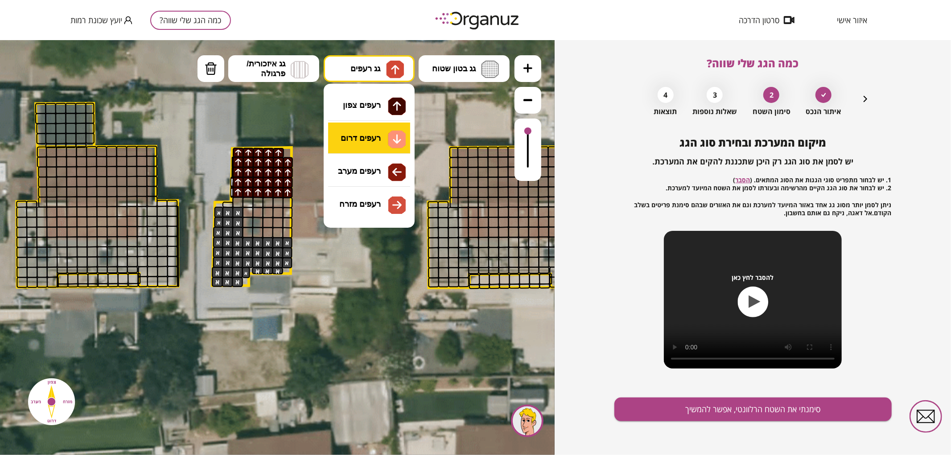
click at [384, 138] on div ".st0 { fill: #FFFFFF; } 91" at bounding box center [277, 247] width 554 height 415
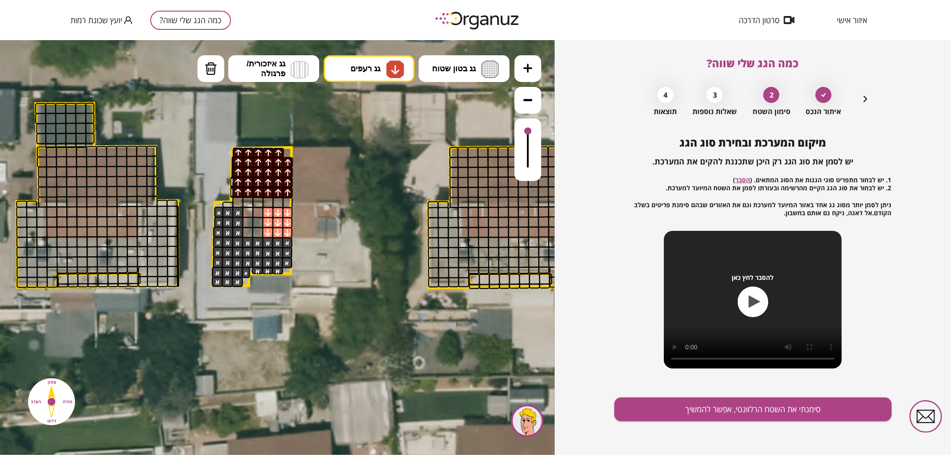
drag, startPoint x: 266, startPoint y: 229, endPoint x: 281, endPoint y: 217, distance: 18.7
click at [698, 411] on button "סימנתי את השטח הרלוונטי, אפשר להמשיך" at bounding box center [752, 410] width 277 height 24
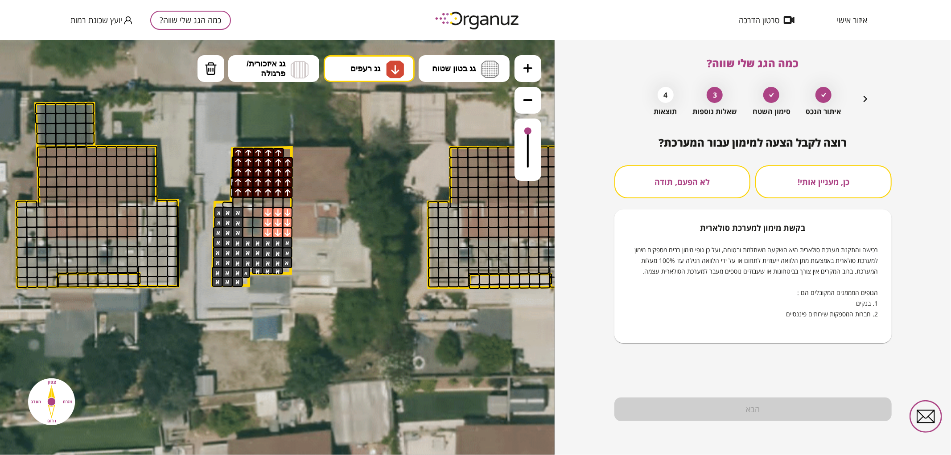
click at [726, 180] on button "לא הפעם, תודה" at bounding box center [682, 181] width 136 height 33
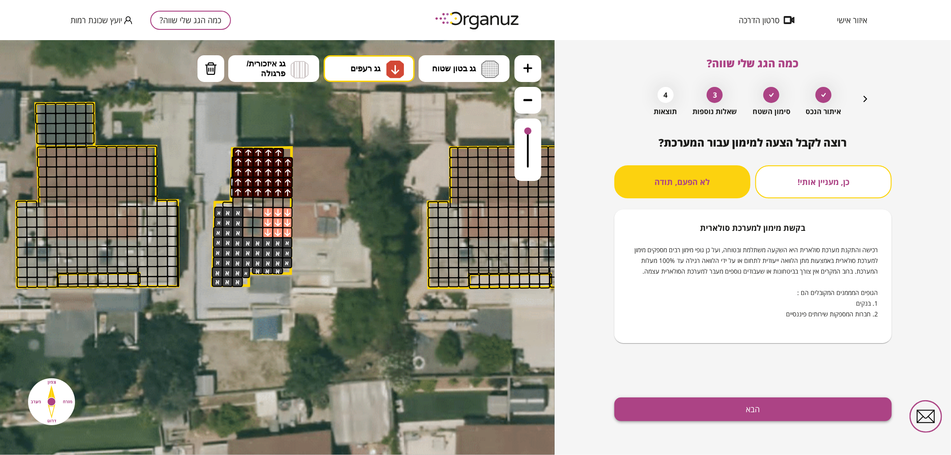
click at [718, 417] on button "הבא" at bounding box center [752, 410] width 277 height 24
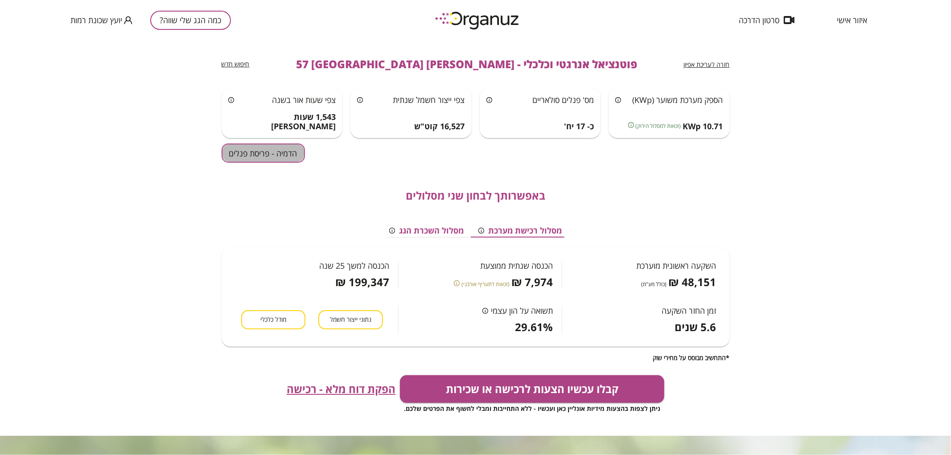
click at [266, 159] on button "הדמיה - פריסת פנלים" at bounding box center [262, 152] width 83 height 19
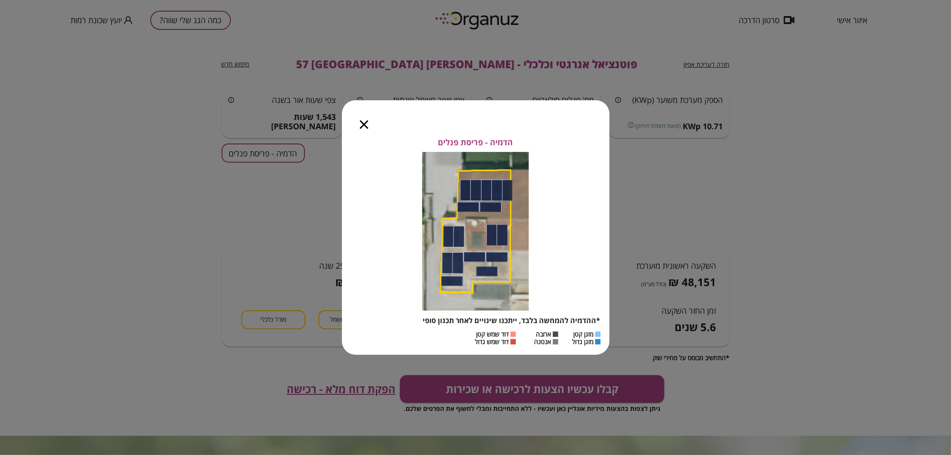
drag, startPoint x: 367, startPoint y: 123, endPoint x: 388, endPoint y: 119, distance: 21.8
click at [366, 123] on icon "button" at bounding box center [364, 124] width 8 height 8
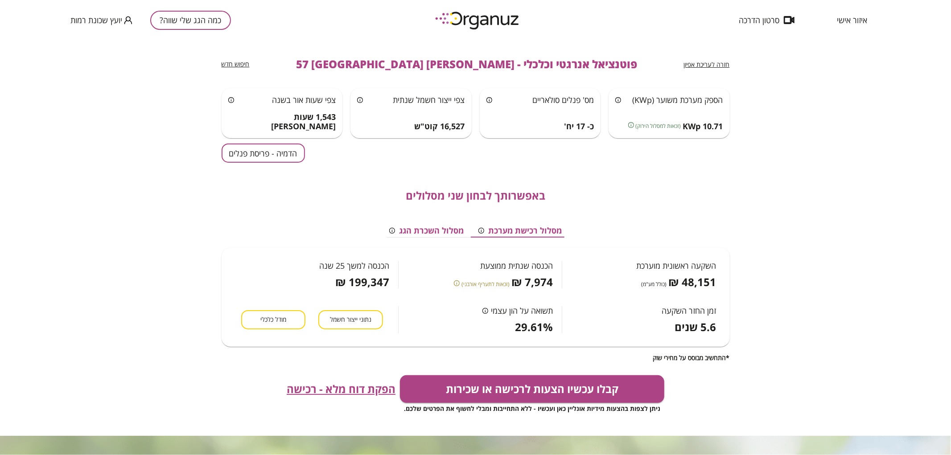
click at [723, 66] on span "חזרה לעריכת אפיון" at bounding box center [707, 64] width 46 height 8
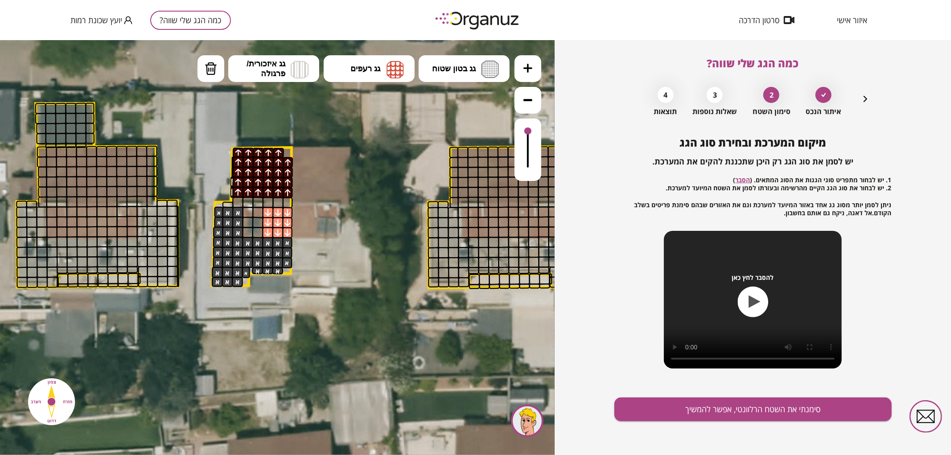
click at [867, 103] on icon "button" at bounding box center [865, 99] width 11 height 11
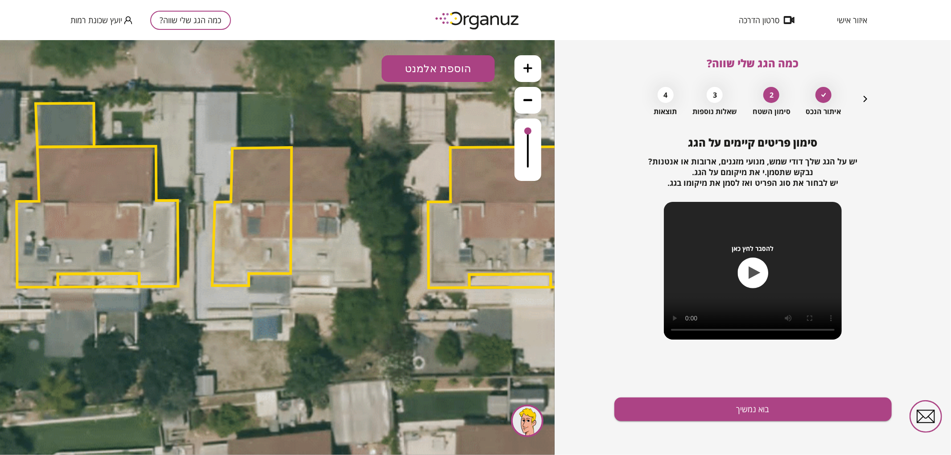
click at [867, 103] on icon "button" at bounding box center [865, 99] width 11 height 11
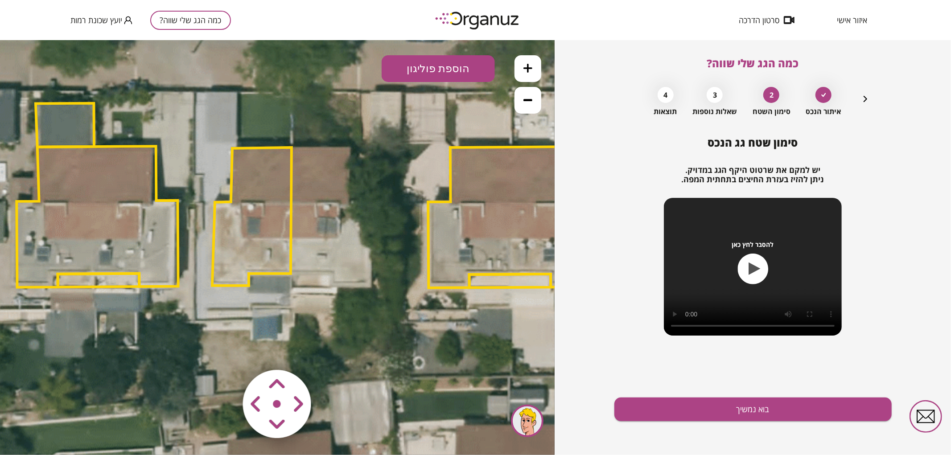
click at [243, 234] on polygon at bounding box center [251, 216] width 79 height 138
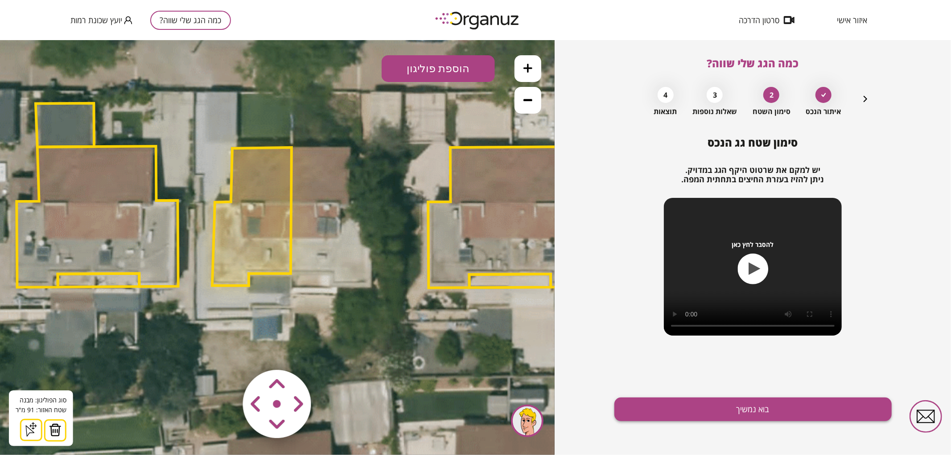
click at [680, 415] on button "בוא נמשיך" at bounding box center [752, 410] width 277 height 24
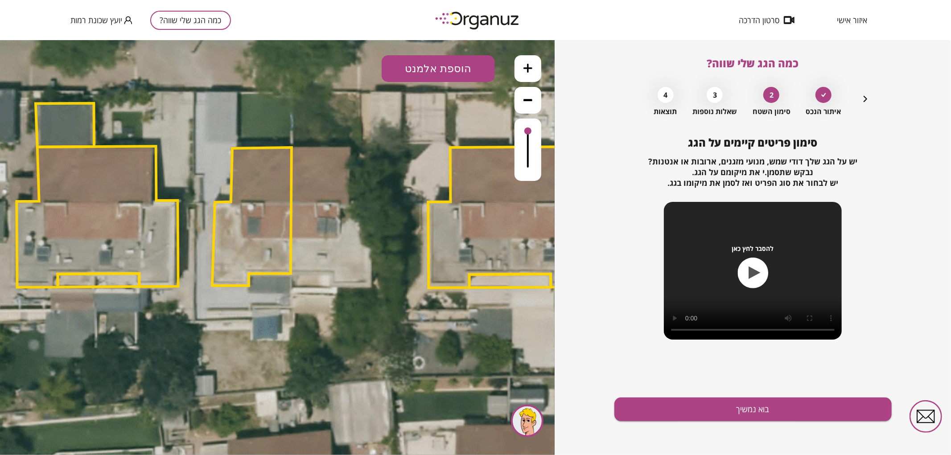
click at [680, 415] on button "בוא נמשיך" at bounding box center [752, 410] width 277 height 24
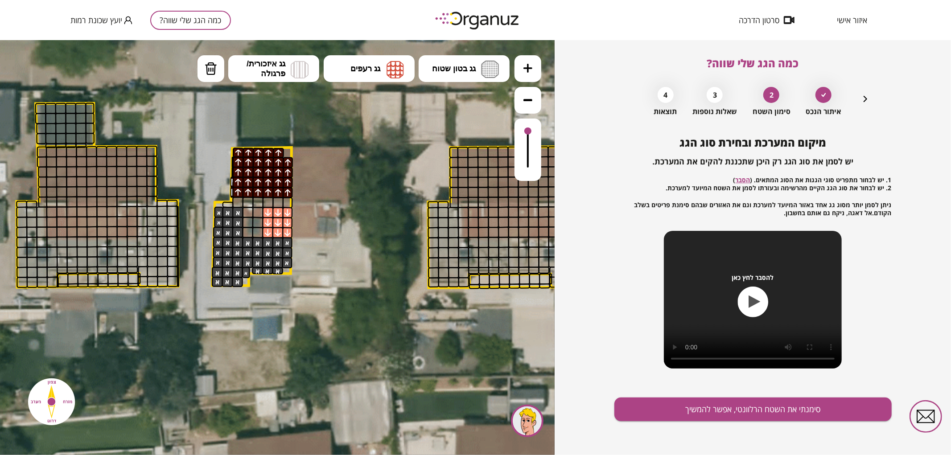
click at [680, 415] on button "סימנתי את השטח הרלוונטי, אפשר להמשיך" at bounding box center [752, 410] width 277 height 24
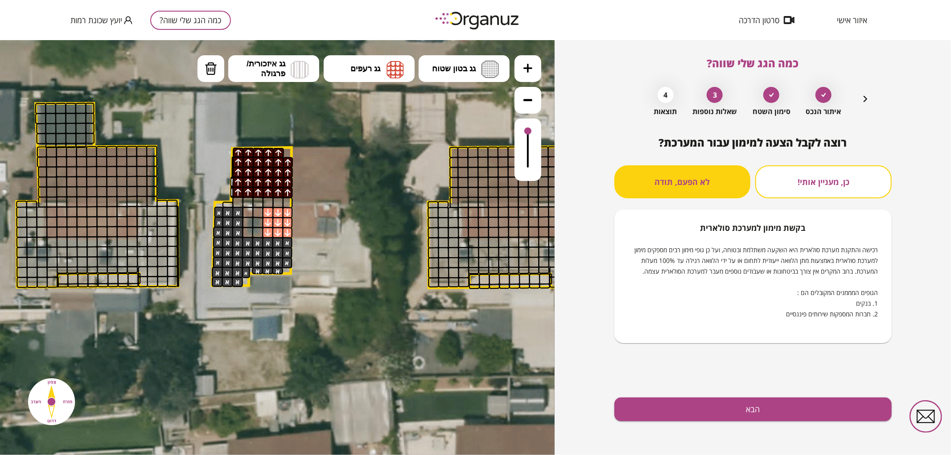
click at [680, 415] on button "הבא" at bounding box center [752, 410] width 277 height 24
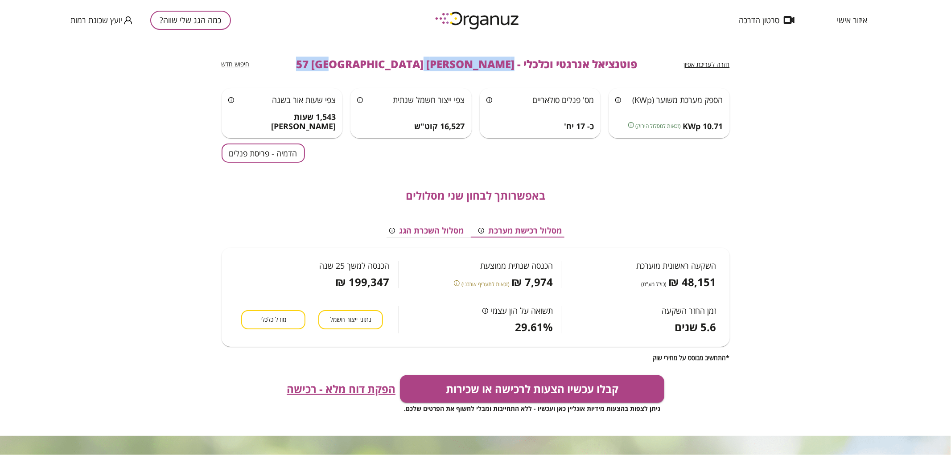
drag, startPoint x: 462, startPoint y: 66, endPoint x: 330, endPoint y: 83, distance: 133.0
click at [330, 83] on div "חזרה לעריכת אפיון פוטנציאל אנרגטי וכלכלי - [PERSON_NAME] 57 באר שבע חיפוש חדש" at bounding box center [475, 64] width 508 height 48
click at [198, 25] on button "כמה הגג שלי שווה?" at bounding box center [190, 20] width 81 height 19
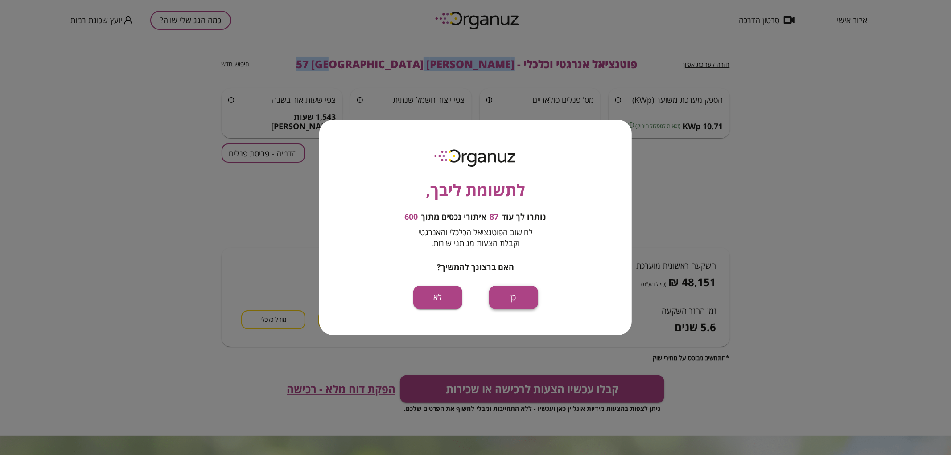
click at [530, 295] on button "כן" at bounding box center [513, 298] width 49 height 24
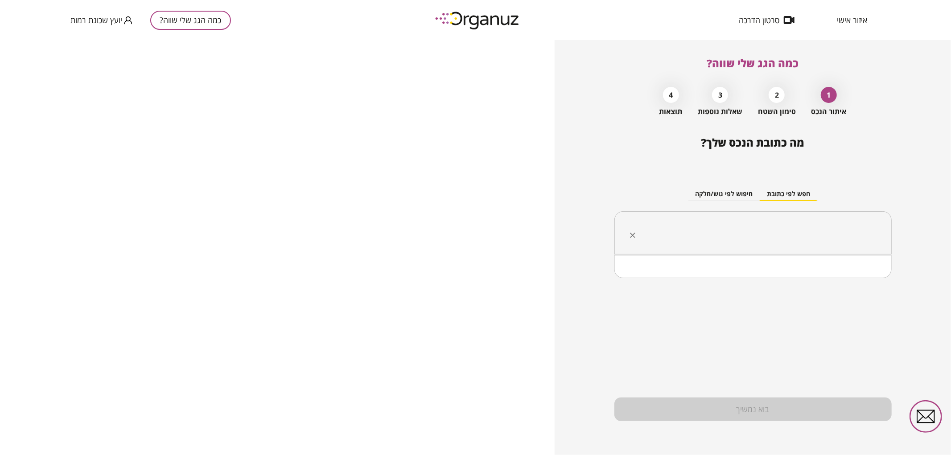
click at [803, 243] on input "text" at bounding box center [755, 233] width 249 height 22
paste input "**********"
drag, startPoint x: 823, startPoint y: 233, endPoint x: 830, endPoint y: 234, distance: 7.3
click at [830, 234] on input "**********" at bounding box center [755, 233] width 249 height 22
click at [842, 274] on li "[PERSON_NAME] 67 [GEOGRAPHIC_DATA]" at bounding box center [753, 278] width 254 height 16
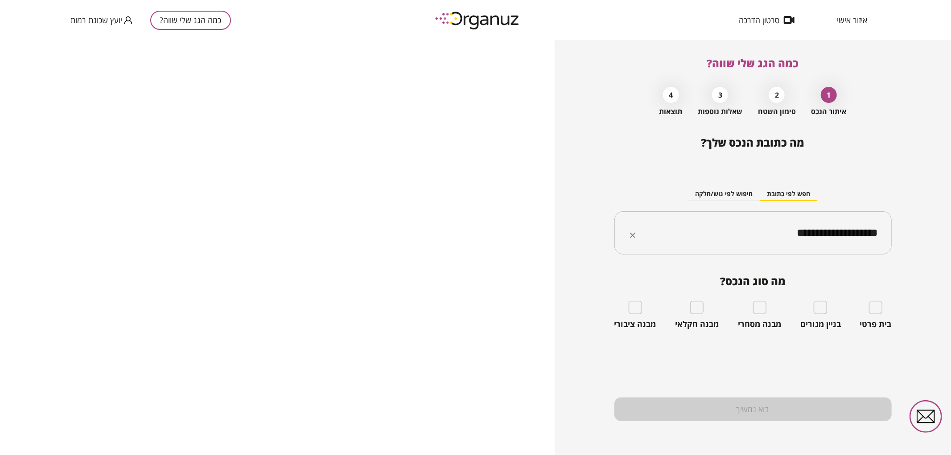
type input "**********"
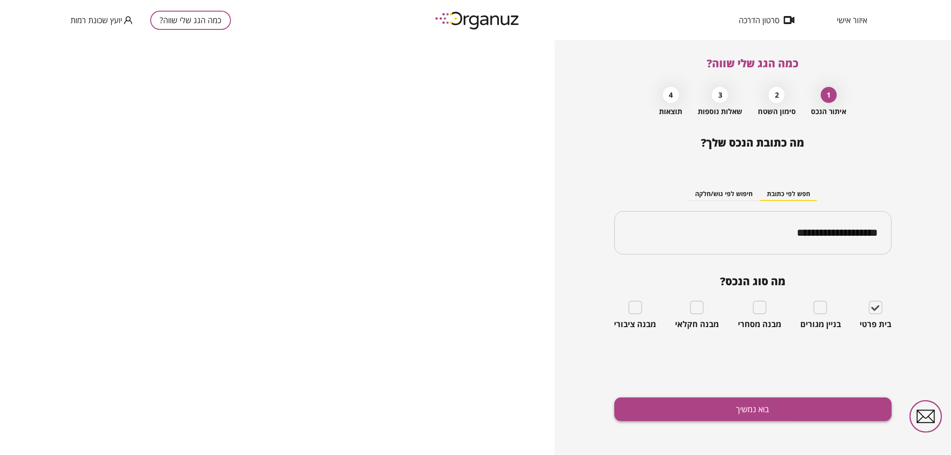
click at [784, 407] on button "בוא נמשיך" at bounding box center [752, 410] width 277 height 24
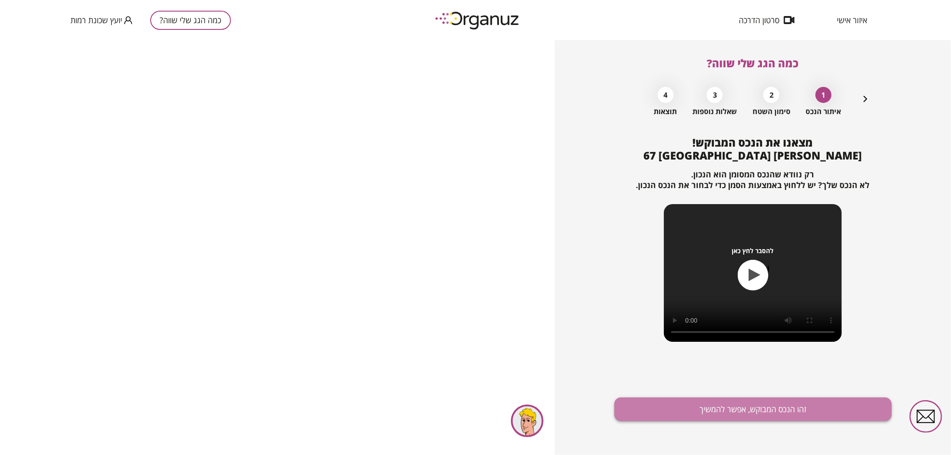
click at [760, 411] on button "זהו הנכס המבוקש, אפשר להמשיך" at bounding box center [752, 410] width 277 height 24
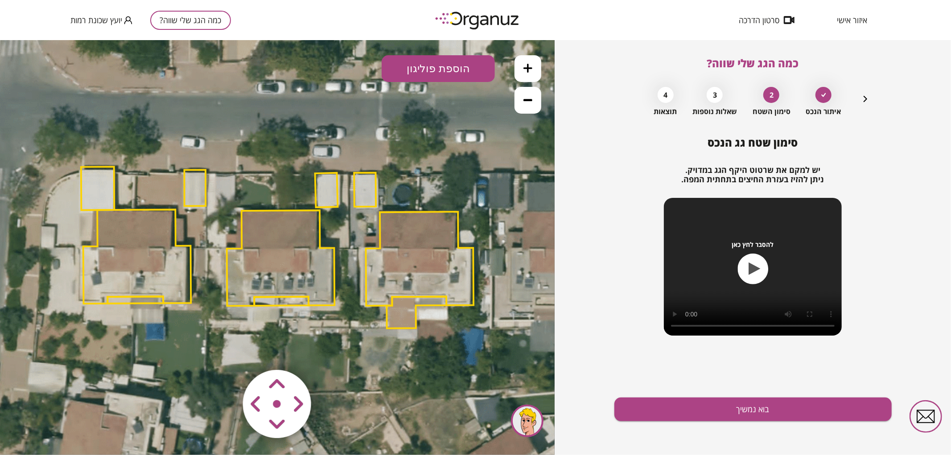
click at [291, 238] on polygon at bounding box center [281, 257] width 108 height 95
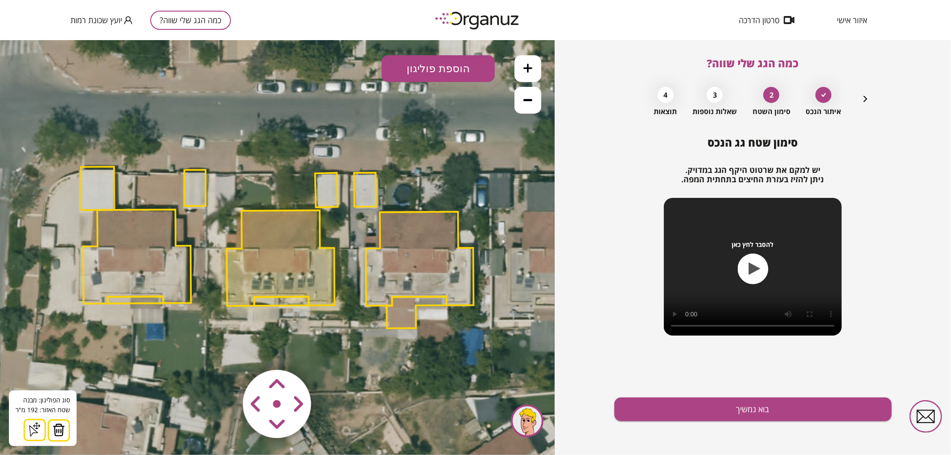
click at [60, 430] on img at bounding box center [59, 429] width 12 height 13
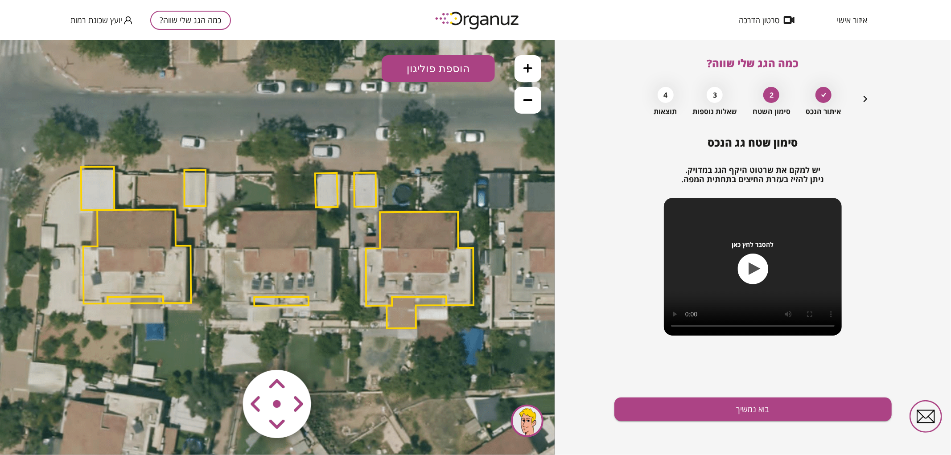
click at [286, 299] on polygon at bounding box center [281, 300] width 54 height 9
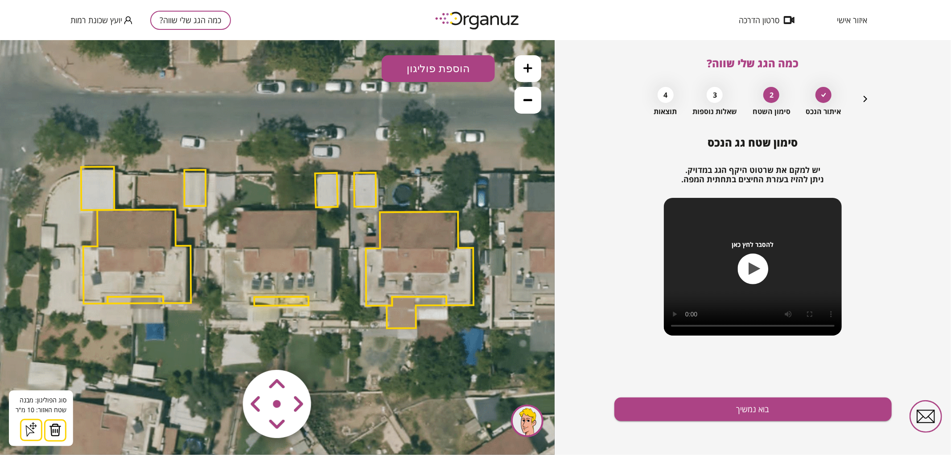
click at [53, 434] on img at bounding box center [55, 429] width 12 height 13
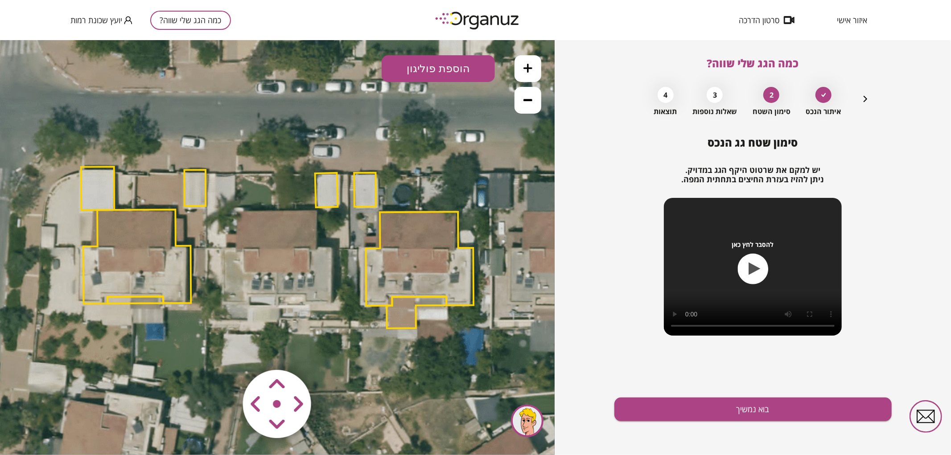
click at [326, 189] on polygon at bounding box center [326, 189] width 23 height 34
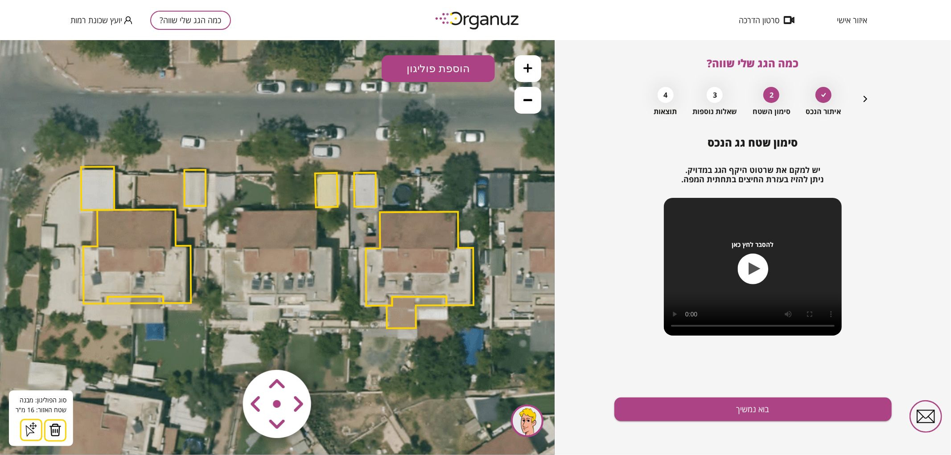
click at [55, 430] on img at bounding box center [55, 429] width 12 height 13
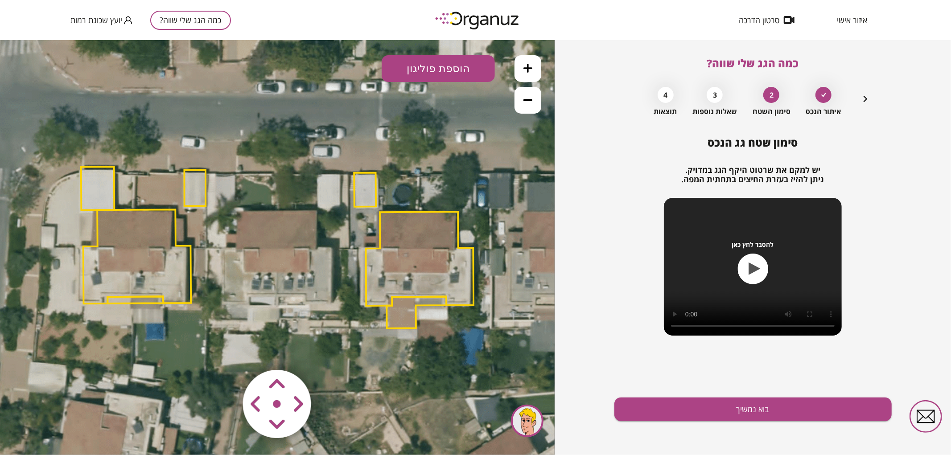
click at [201, 193] on polygon at bounding box center [194, 187] width 21 height 36
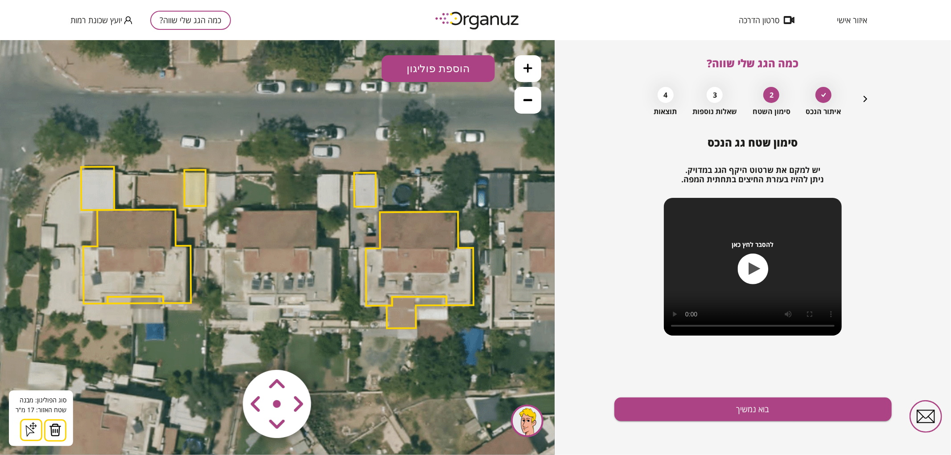
click at [57, 432] on img at bounding box center [55, 429] width 12 height 13
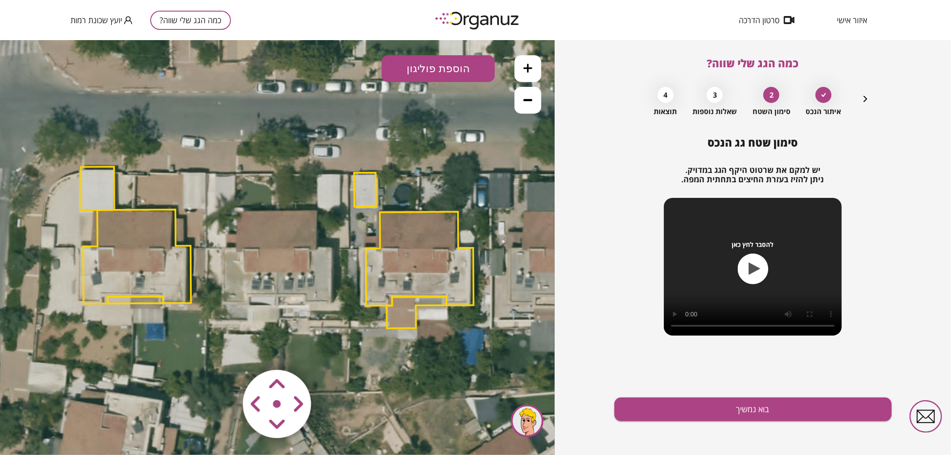
click at [434, 66] on button "הוספת פוליגון" at bounding box center [437, 68] width 113 height 27
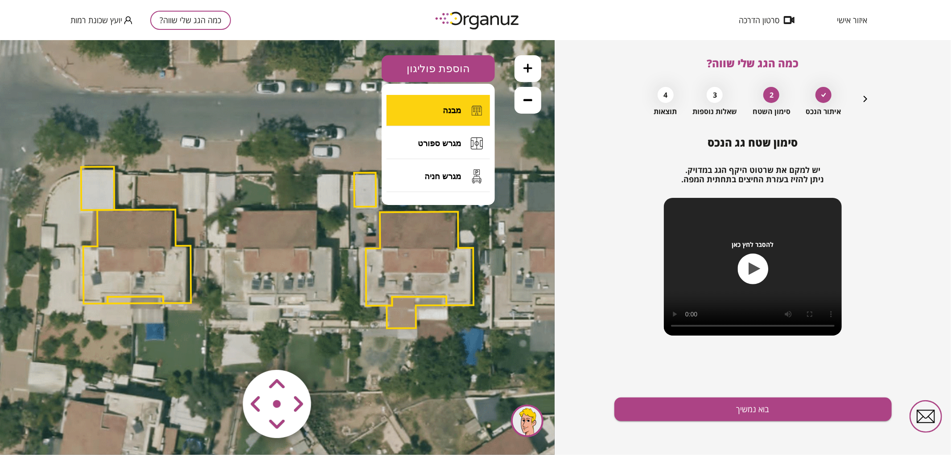
click at [443, 113] on button "מבנה" at bounding box center [437, 109] width 103 height 31
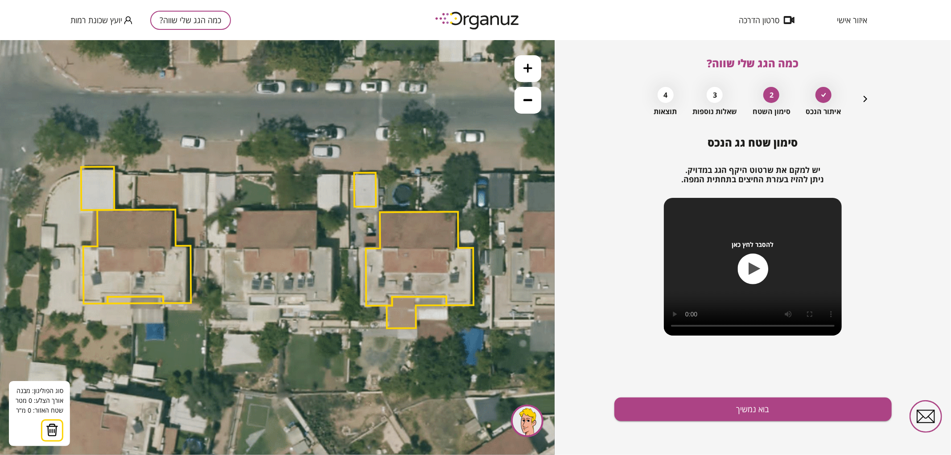
click at [279, 211] on icon at bounding box center [276, 245] width 1203 height 1203
click at [316, 211] on polygon at bounding box center [298, 211] width 38 height 0
click at [316, 246] on polygon at bounding box center [298, 229] width 38 height 36
click at [331, 247] on polygon at bounding box center [305, 229] width 53 height 37
click at [332, 303] on polygon at bounding box center [305, 257] width 53 height 92
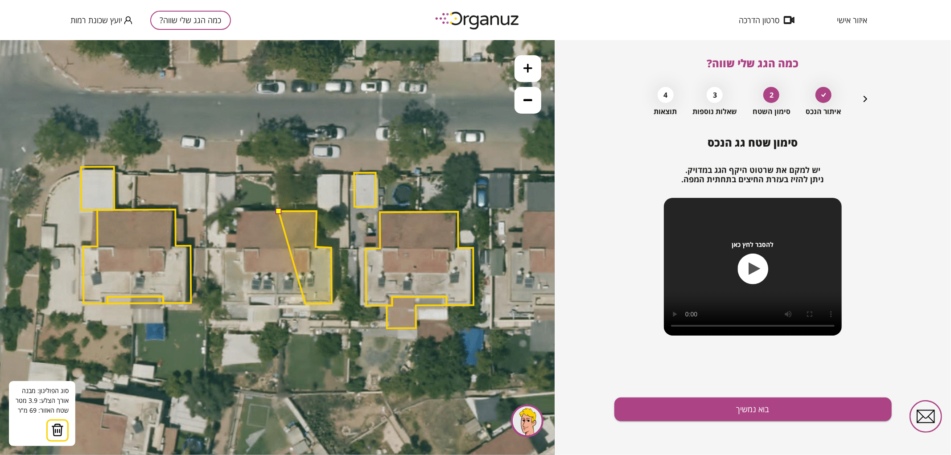
click at [305, 303] on polygon at bounding box center [305, 257] width 53 height 93
click at [305, 294] on polygon at bounding box center [305, 257] width 53 height 93
click at [277, 294] on polygon at bounding box center [304, 257] width 54 height 93
click at [277, 210] on button at bounding box center [278, 210] width 6 height 6
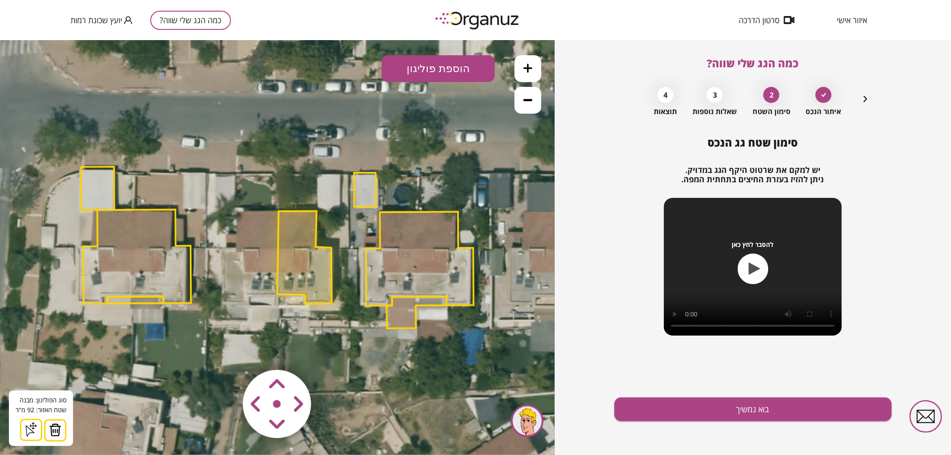
click at [522, 61] on button at bounding box center [527, 68] width 27 height 27
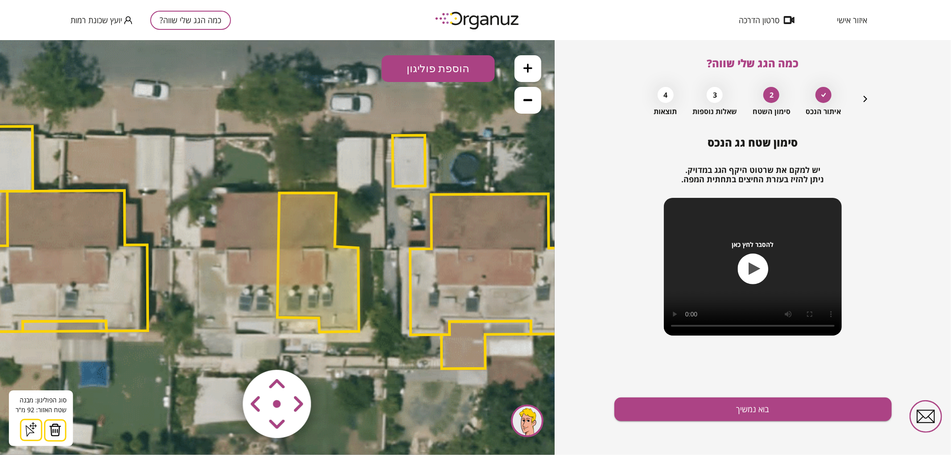
click at [522, 61] on button at bounding box center [527, 68] width 27 height 27
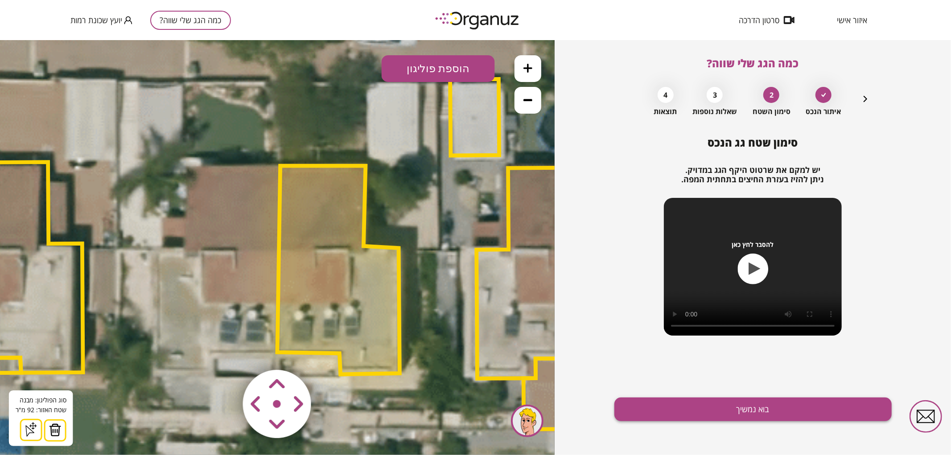
click at [675, 409] on button "בוא נמשיך" at bounding box center [752, 410] width 277 height 24
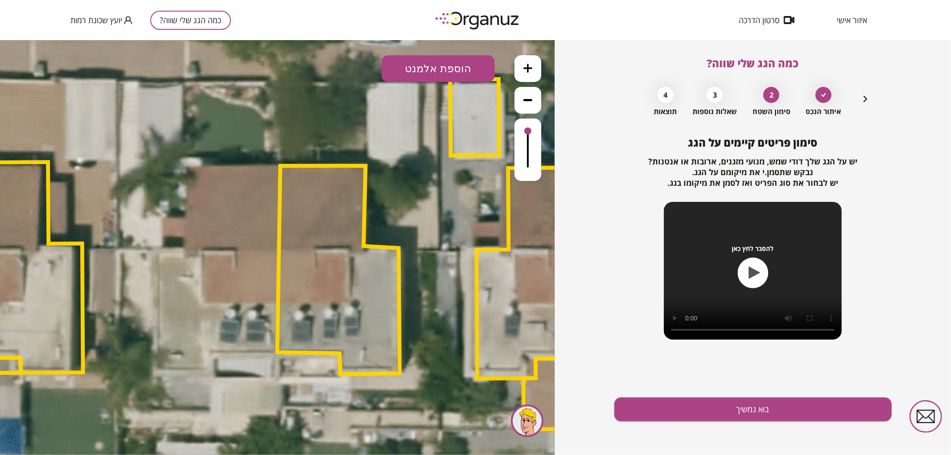
click at [451, 64] on button "הוספת אלמנט" at bounding box center [437, 68] width 113 height 27
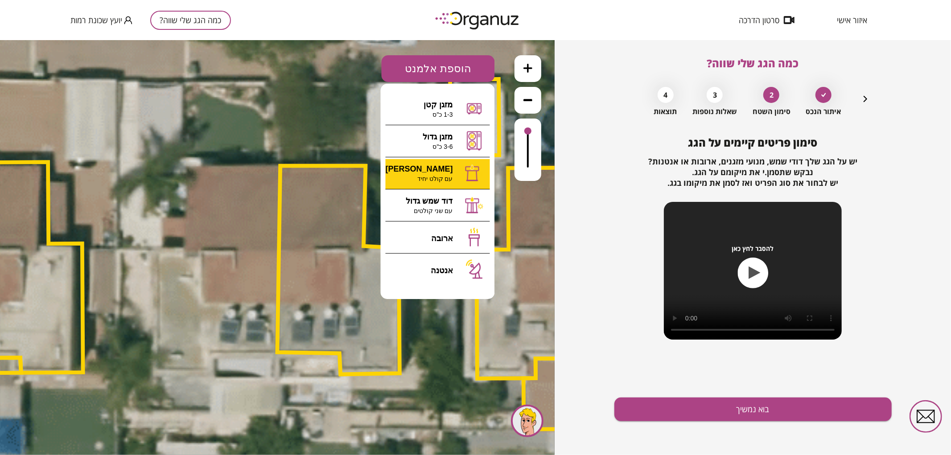
click at [457, 164] on div ".st0 { fill: #FFFFFF; } 92" at bounding box center [277, 247] width 554 height 415
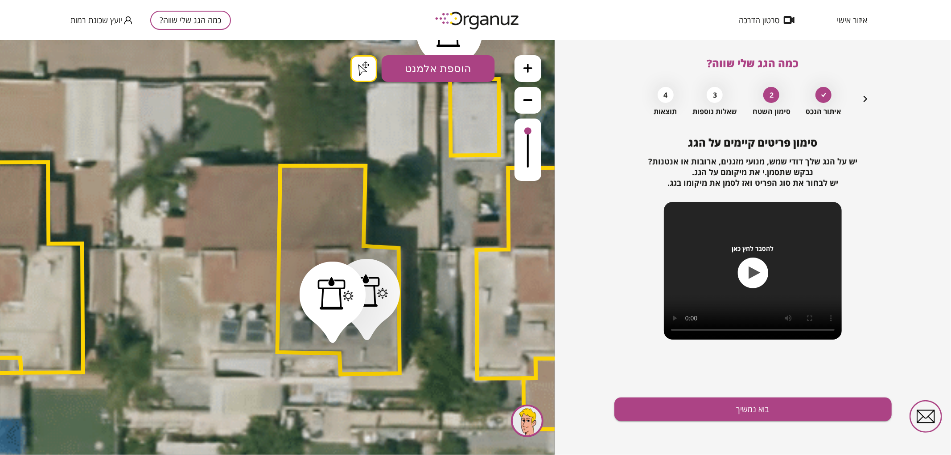
click at [451, 71] on button "הוספת אלמנט" at bounding box center [437, 68] width 113 height 27
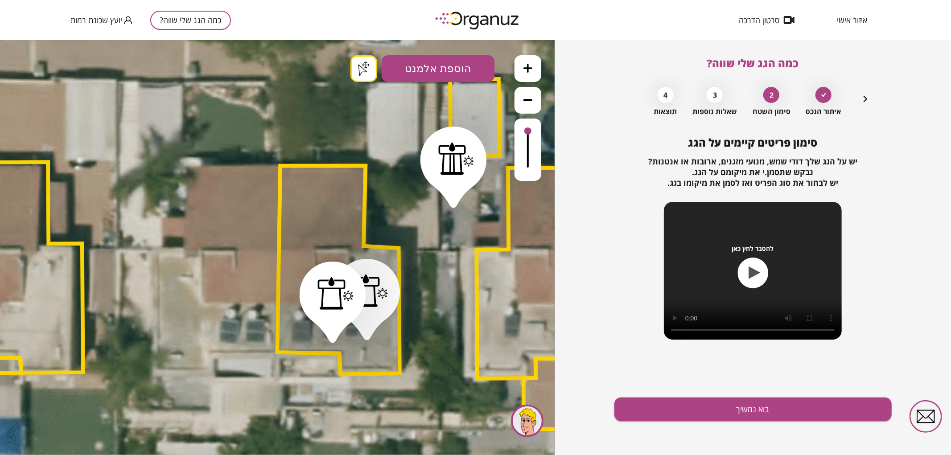
click at [453, 199] on div ".st0 { fill: #FFFFFF; } .st0 { fill: #FFFFFF; }" at bounding box center [277, 247] width 554 height 415
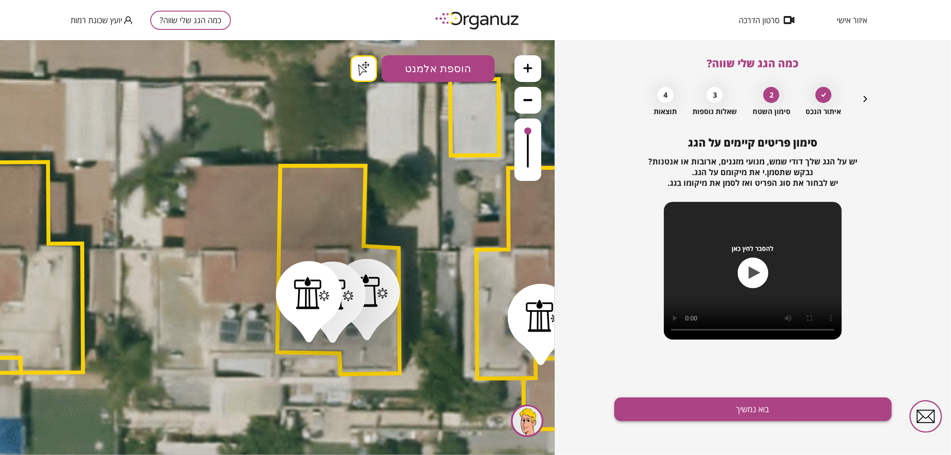
click at [762, 413] on button "בוא נמשיך" at bounding box center [752, 410] width 277 height 24
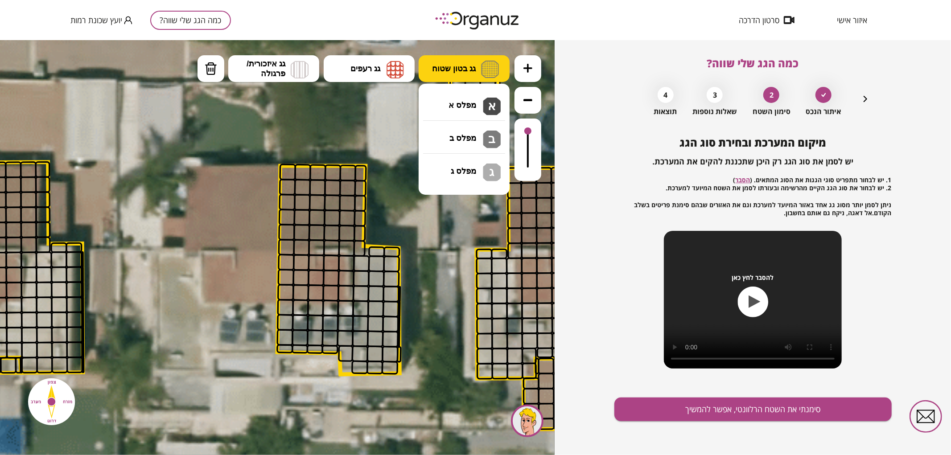
click at [451, 66] on span "גג בטון שטוח" at bounding box center [454, 68] width 44 height 10
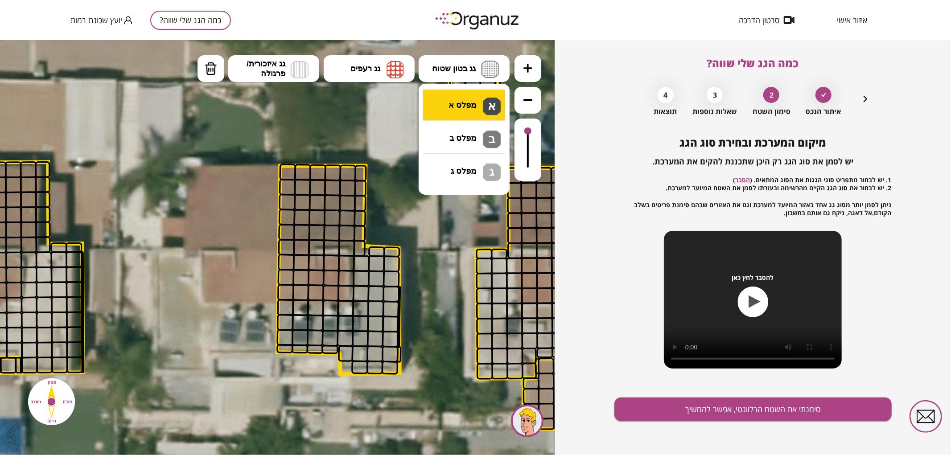
click at [447, 107] on div ".st0 { fill: #FFFFFF; } .st0 { fill: #FFFFFF; }" at bounding box center [277, 247] width 554 height 415
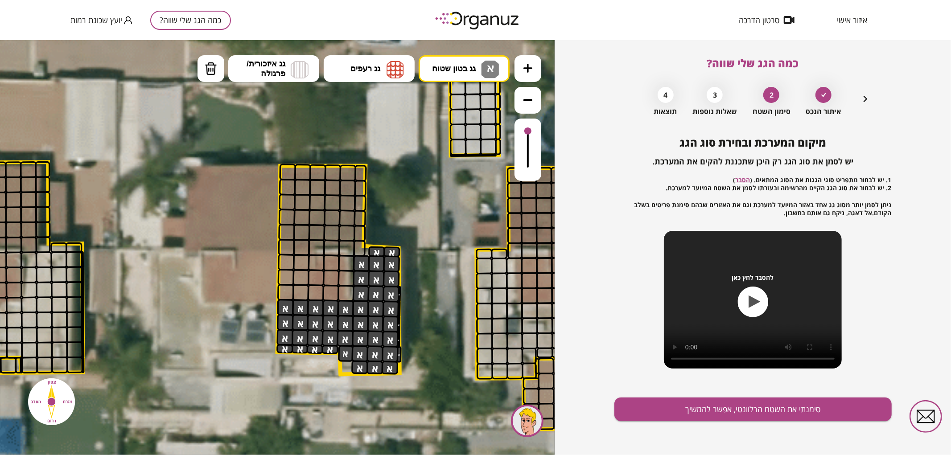
drag, startPoint x: 380, startPoint y: 363, endPoint x: 404, endPoint y: 295, distance: 71.3
click at [400, 333] on div ".st0 { fill: #FFFFFF; } .st0 { fill: #FFFFFF; }" at bounding box center [275, 243] width 2707 height 2707
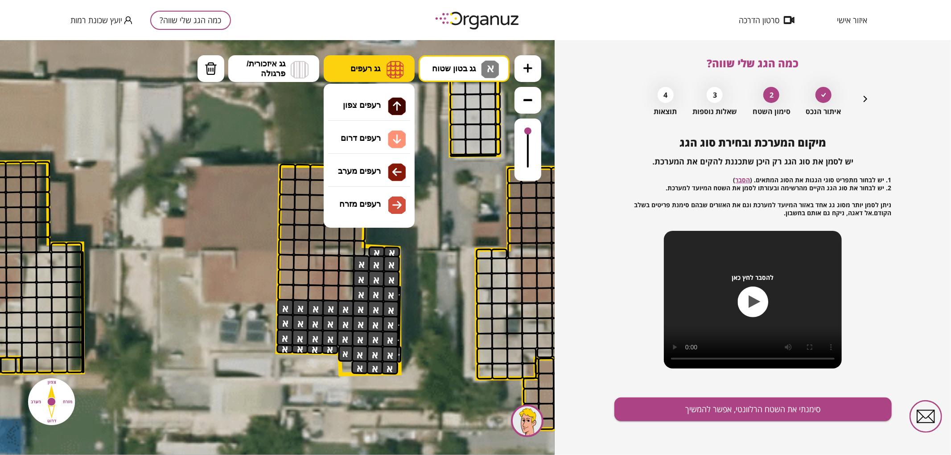
click at [367, 58] on button "גג רעפים" at bounding box center [369, 68] width 91 height 27
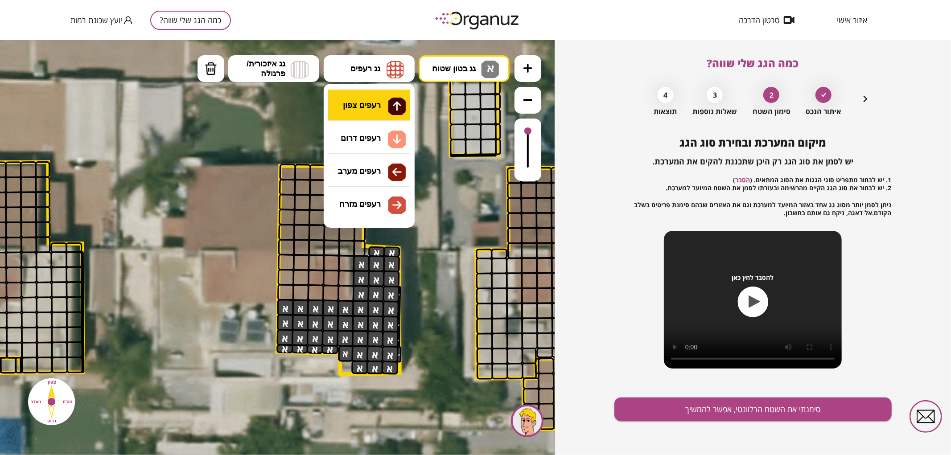
click at [380, 108] on div ".st0 { fill: #FFFFFF; } .st0 { fill: #FFFFFF; }" at bounding box center [277, 247] width 554 height 415
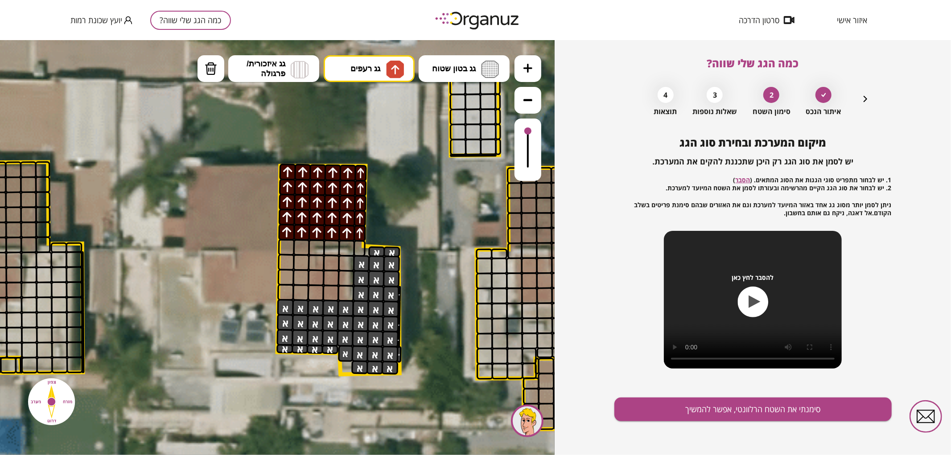
drag, startPoint x: 310, startPoint y: 167, endPoint x: 307, endPoint y: 236, distance: 68.7
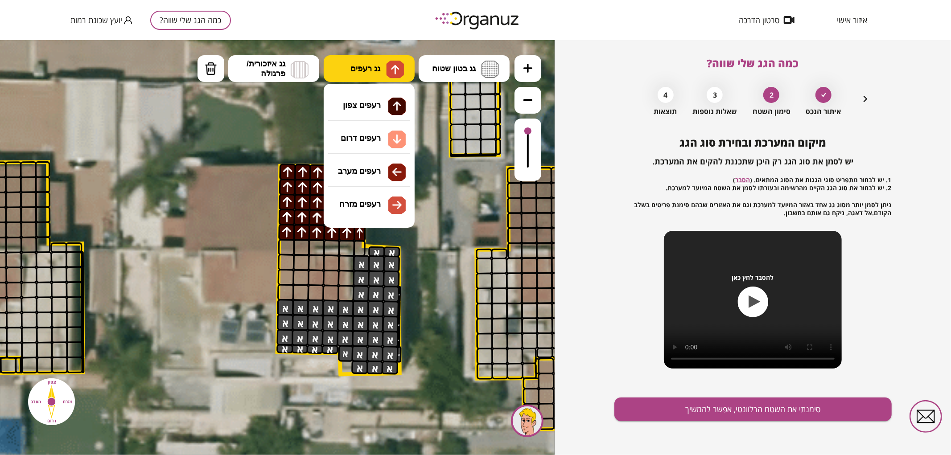
click at [400, 61] on img at bounding box center [395, 69] width 18 height 18
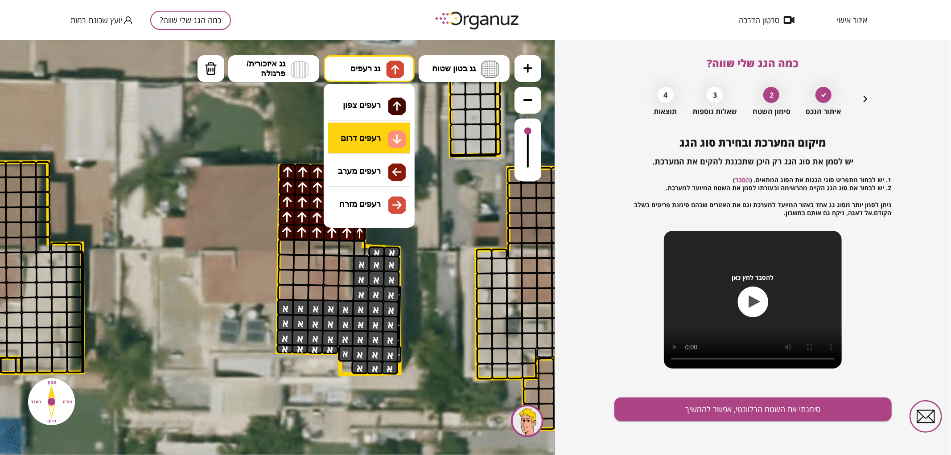
click at [397, 141] on div ".st0 { fill: #FFFFFF; } .st0 { fill: #FFFFFF; }" at bounding box center [277, 247] width 554 height 415
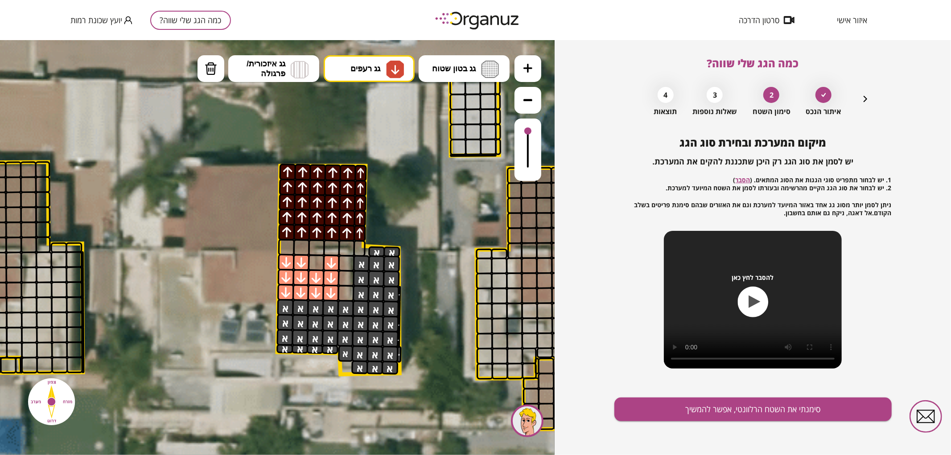
drag, startPoint x: 283, startPoint y: 258, endPoint x: 336, endPoint y: 272, distance: 54.9
drag, startPoint x: 342, startPoint y: 287, endPoint x: 343, endPoint y: 261, distance: 26.3
click at [714, 403] on button "סימנתי את השטח הרלוונטי, אפשר להמשיך" at bounding box center [752, 410] width 277 height 24
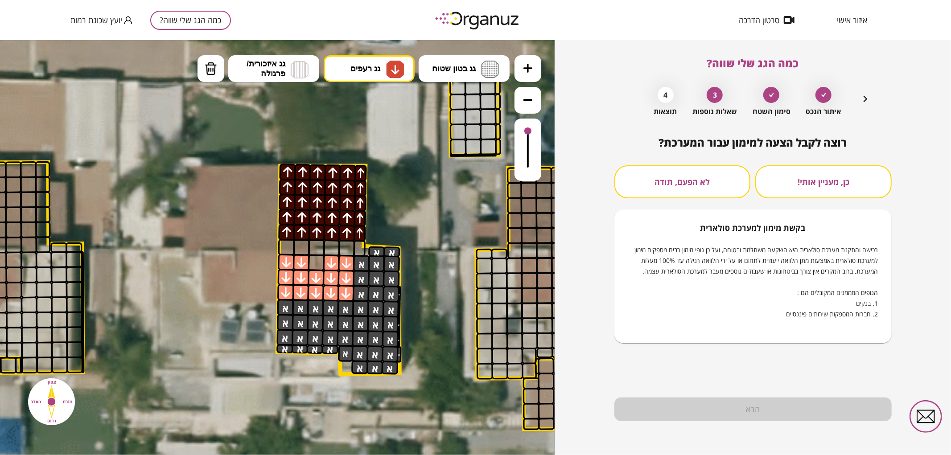
click at [689, 185] on button "לא הפעם, תודה" at bounding box center [682, 181] width 136 height 33
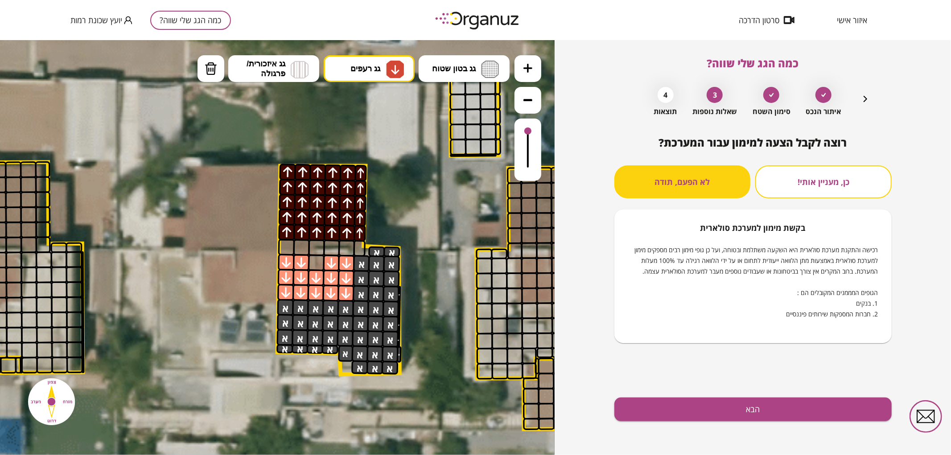
click at [696, 423] on div "רוצה לקבל הצעה למימון עבור המערכת? כן, מעניין אותי! לא הפעם, תודה בקשת [PERSON_…" at bounding box center [752, 295] width 277 height 319
click at [688, 408] on button "הבא" at bounding box center [752, 410] width 277 height 24
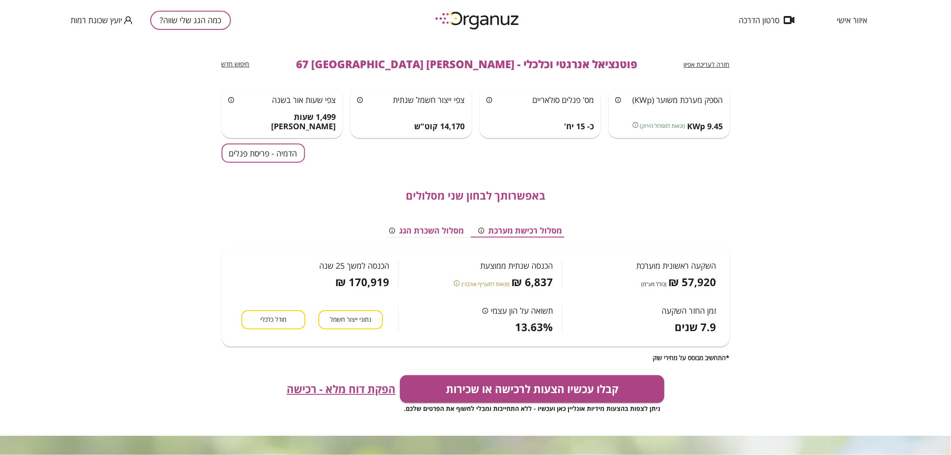
click at [280, 159] on button "הדמיה - פריסת פנלים" at bounding box center [262, 152] width 83 height 19
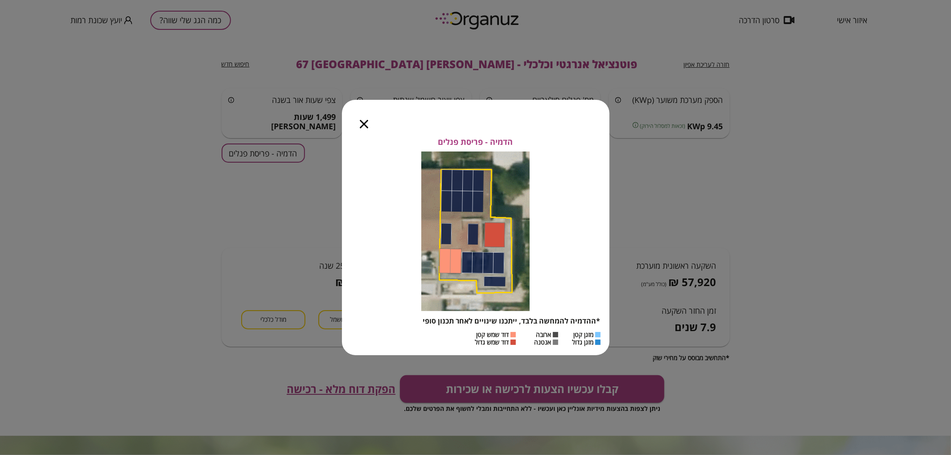
click at [360, 125] on icon "button" at bounding box center [364, 124] width 8 height 8
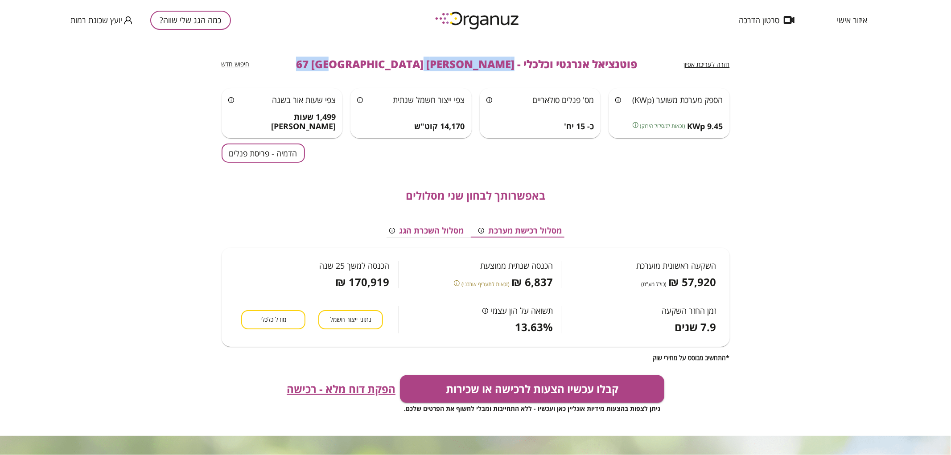
drag, startPoint x: 460, startPoint y: 68, endPoint x: 353, endPoint y: 68, distance: 107.4
click at [353, 68] on span "פוטנציאל אנרגטי וכלכלי - [PERSON_NAME] 67 [GEOGRAPHIC_DATA]" at bounding box center [466, 64] width 341 height 12
click at [154, 24] on button "כמה הגג שלי שווה?" at bounding box center [190, 20] width 81 height 19
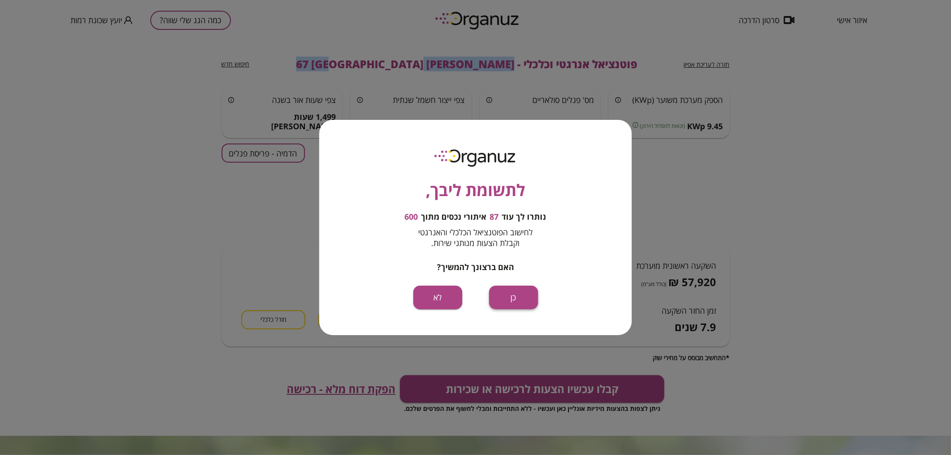
click at [511, 306] on button "כן" at bounding box center [513, 298] width 49 height 24
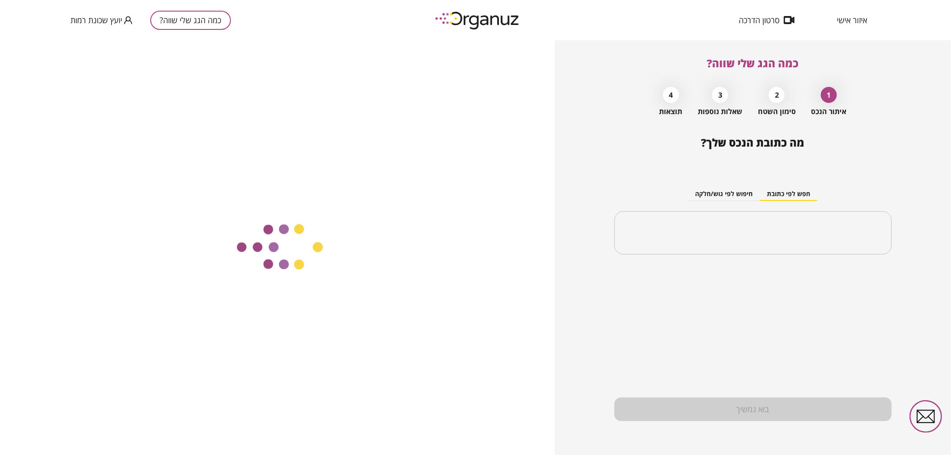
click at [783, 253] on div "​" at bounding box center [752, 233] width 277 height 44
click at [773, 236] on input "text" at bounding box center [755, 233] width 249 height 22
paste input "**********"
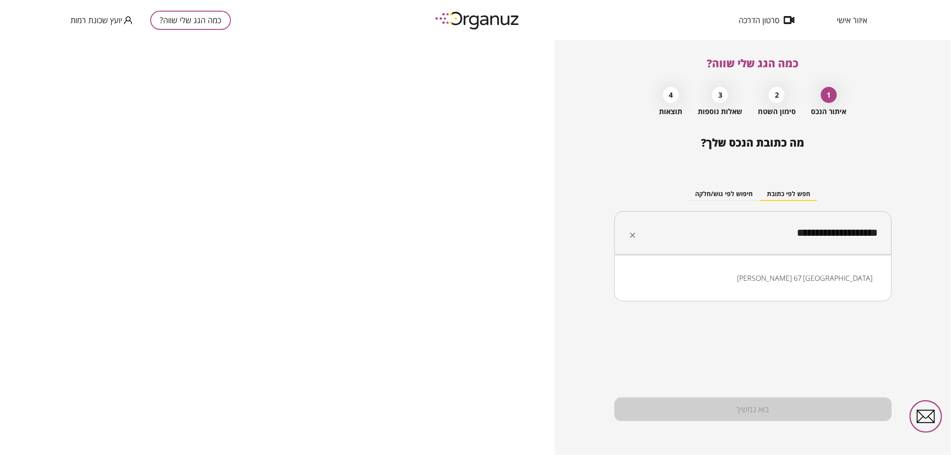
click at [830, 237] on input "**********" at bounding box center [755, 233] width 249 height 22
click at [823, 276] on li "[PERSON_NAME] 69 [GEOGRAPHIC_DATA]" at bounding box center [753, 278] width 254 height 16
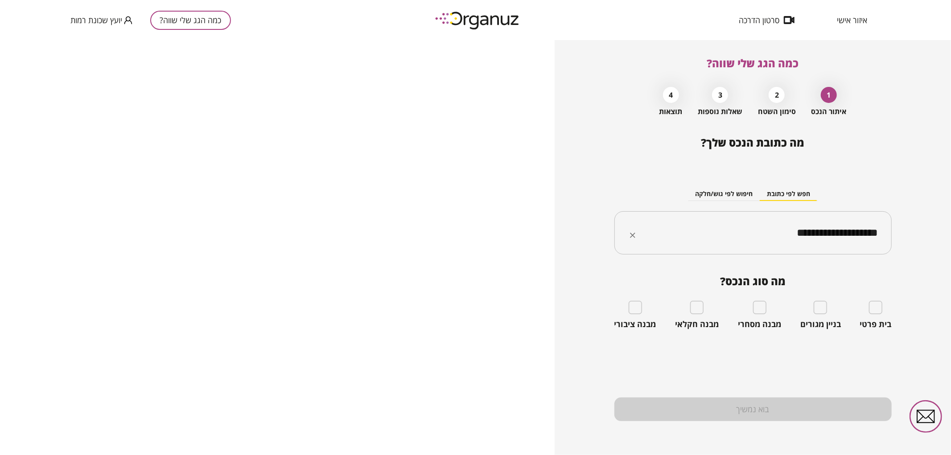
type input "**********"
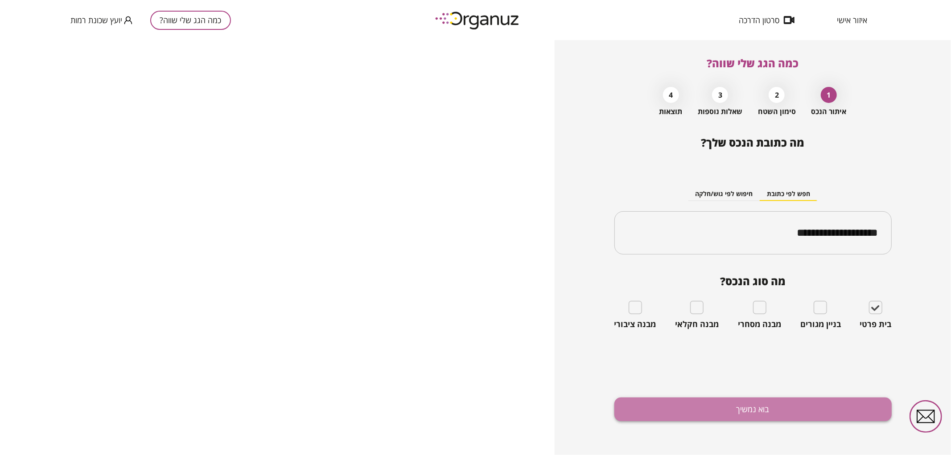
click at [848, 409] on button "בוא נמשיך" at bounding box center [752, 410] width 277 height 24
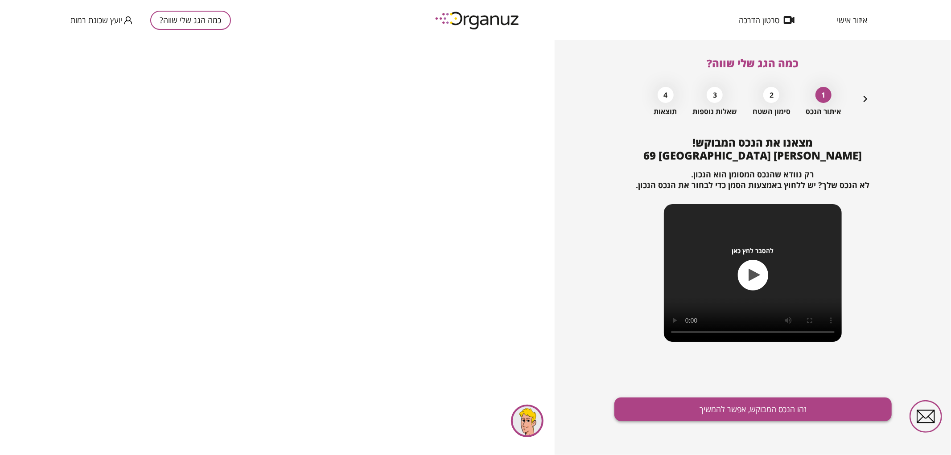
click at [728, 399] on button "זהו הנכס המבוקש, אפשר להמשיך" at bounding box center [752, 410] width 277 height 24
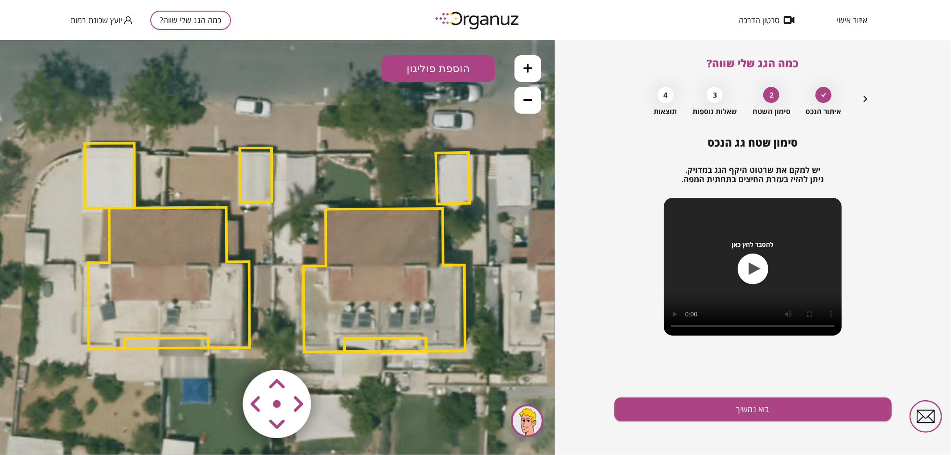
click at [531, 107] on button at bounding box center [527, 99] width 27 height 27
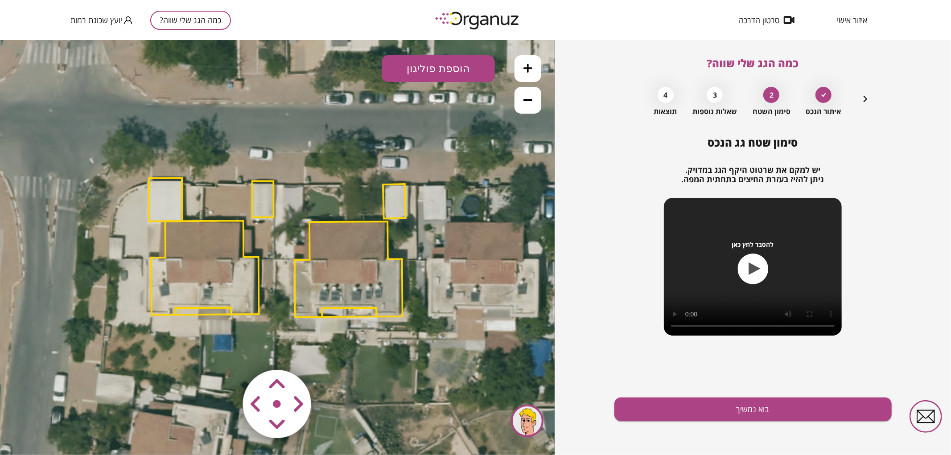
click at [537, 69] on button at bounding box center [527, 68] width 27 height 27
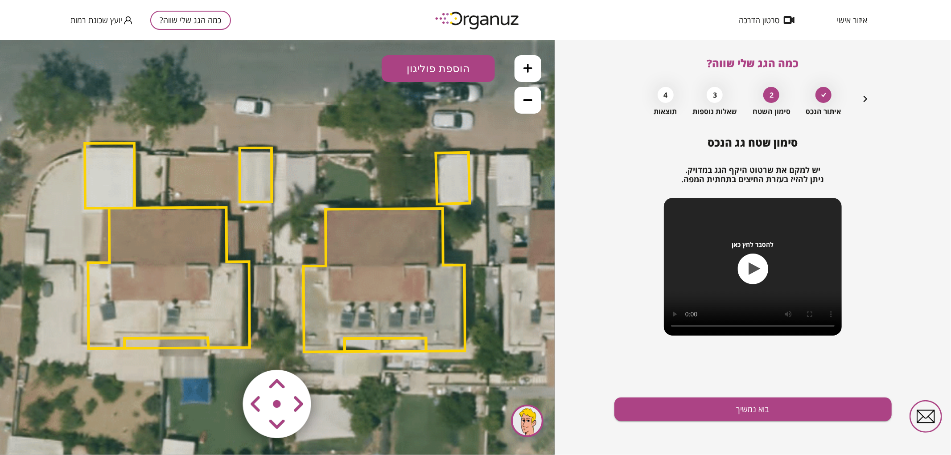
click at [393, 258] on polygon at bounding box center [383, 279] width 161 height 143
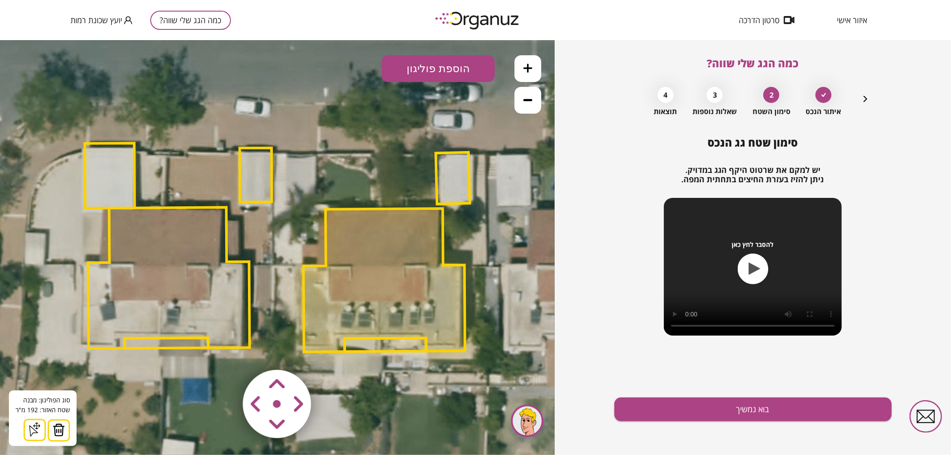
click at [49, 426] on button at bounding box center [59, 430] width 22 height 22
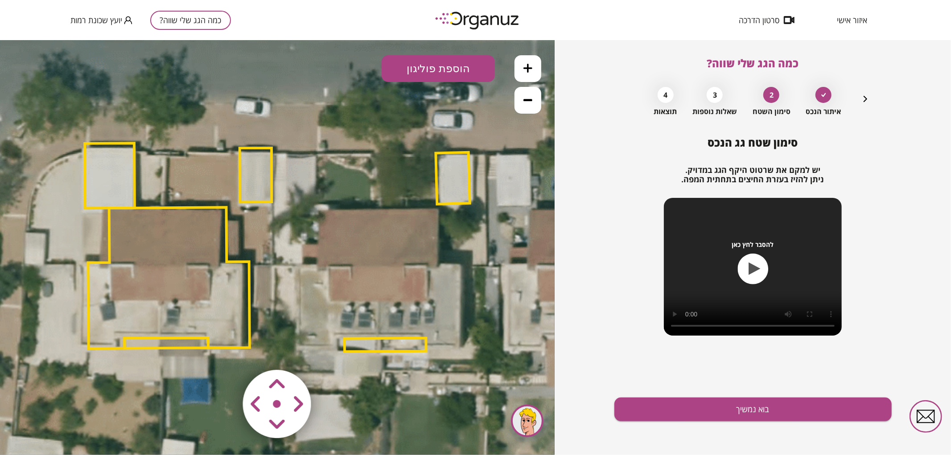
click at [464, 184] on polygon at bounding box center [452, 178] width 34 height 52
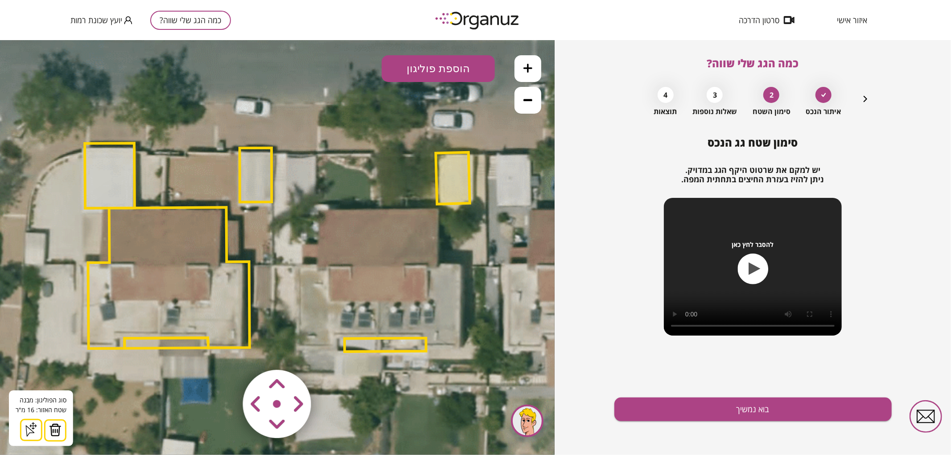
click at [61, 423] on button at bounding box center [55, 430] width 22 height 22
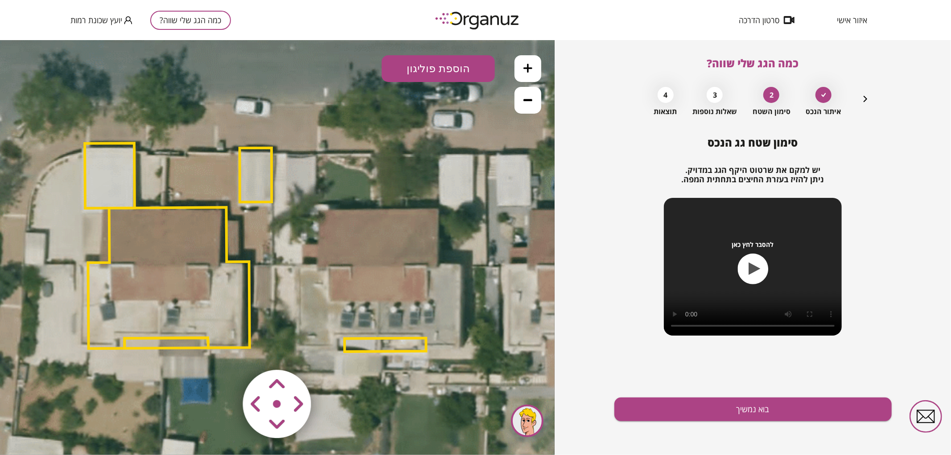
click at [371, 350] on polygon at bounding box center [385, 344] width 82 height 13
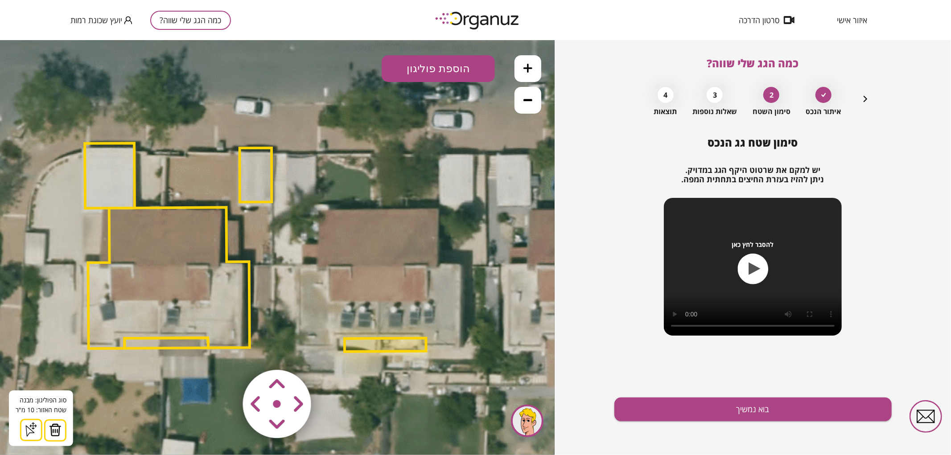
click at [52, 434] on img at bounding box center [55, 429] width 12 height 13
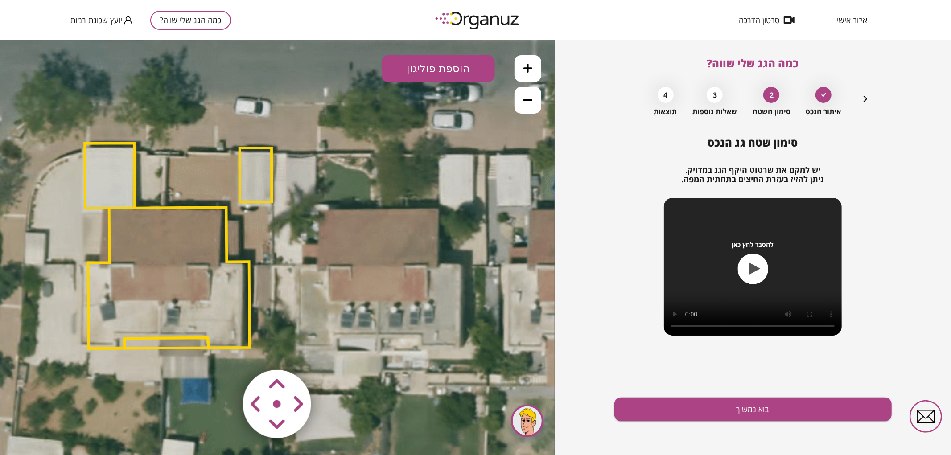
click at [270, 176] on polygon at bounding box center [256, 175] width 32 height 54
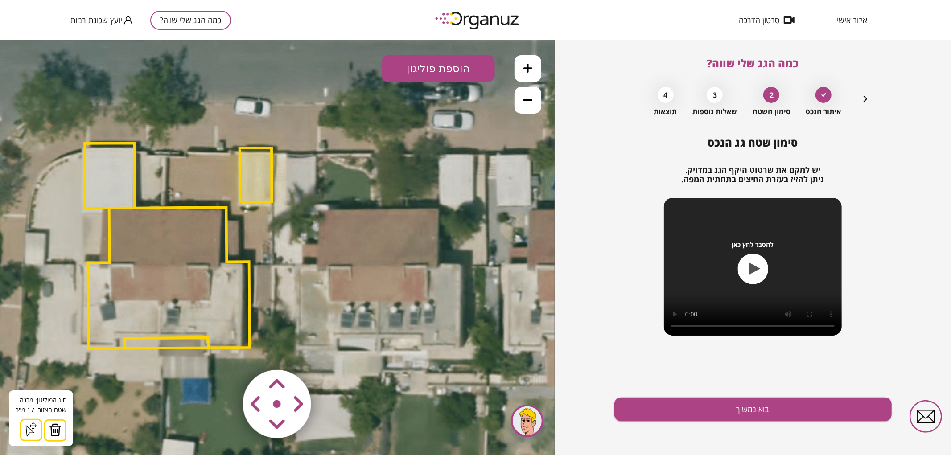
click at [59, 430] on img at bounding box center [55, 429] width 12 height 13
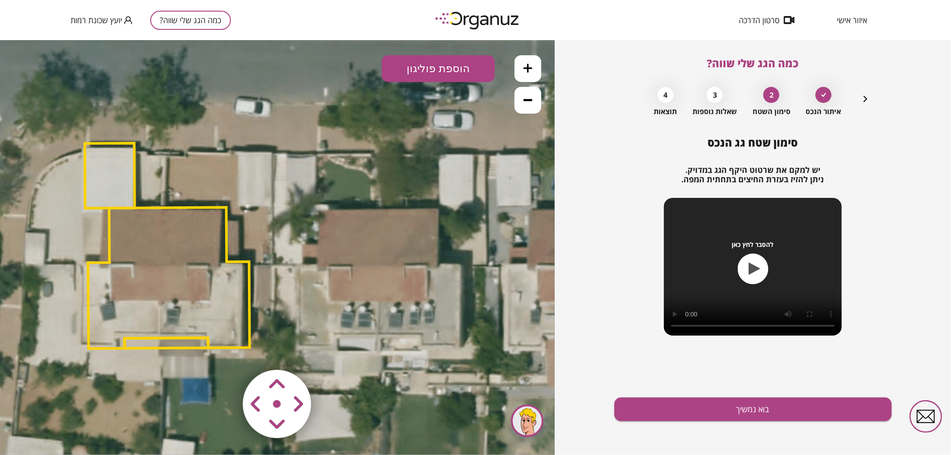
click at [455, 66] on button "הוספת פוליגון" at bounding box center [437, 68] width 113 height 27
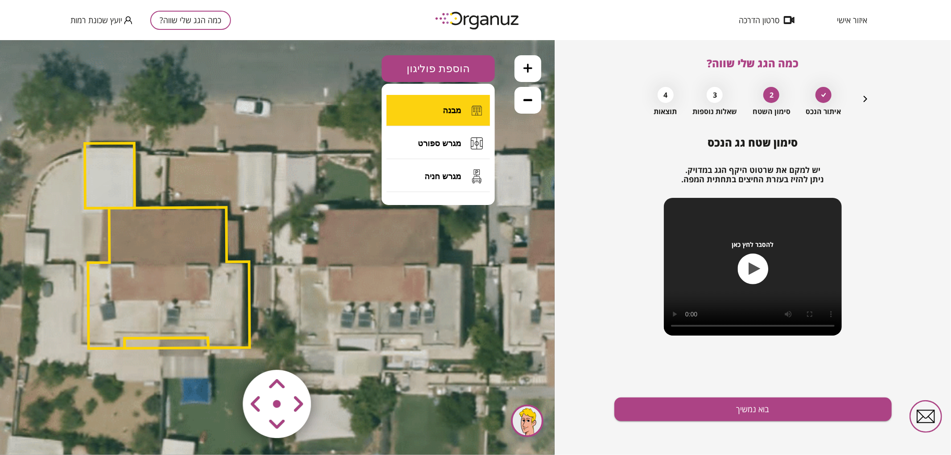
click at [459, 107] on span "מבנה" at bounding box center [452, 110] width 18 height 10
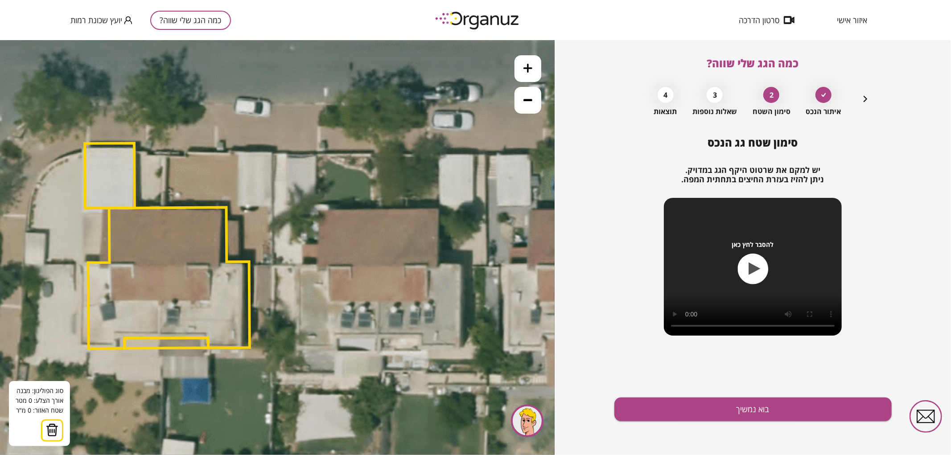
click at [377, 335] on icon at bounding box center [277, 246] width 1203 height 1203
click at [377, 336] on icon at bounding box center [277, 246] width 1203 height 1203
click at [336, 334] on polygon at bounding box center [356, 335] width 41 height 2
click at [336, 346] on polygon at bounding box center [356, 340] width 41 height 12
click at [298, 344] on polygon at bounding box center [338, 340] width 80 height 12
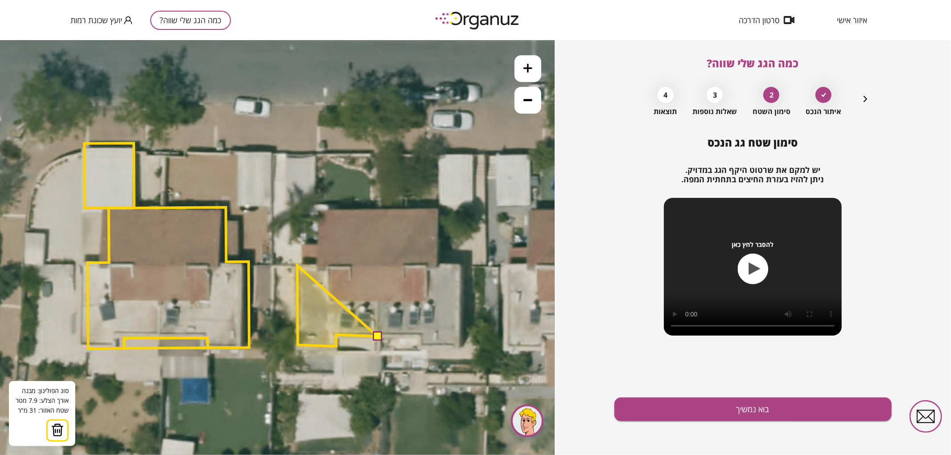
click at [297, 265] on polygon at bounding box center [337, 305] width 80 height 81
click at [316, 265] on polygon at bounding box center [337, 305] width 80 height 81
click at [319, 211] on polygon at bounding box center [337, 278] width 80 height 135
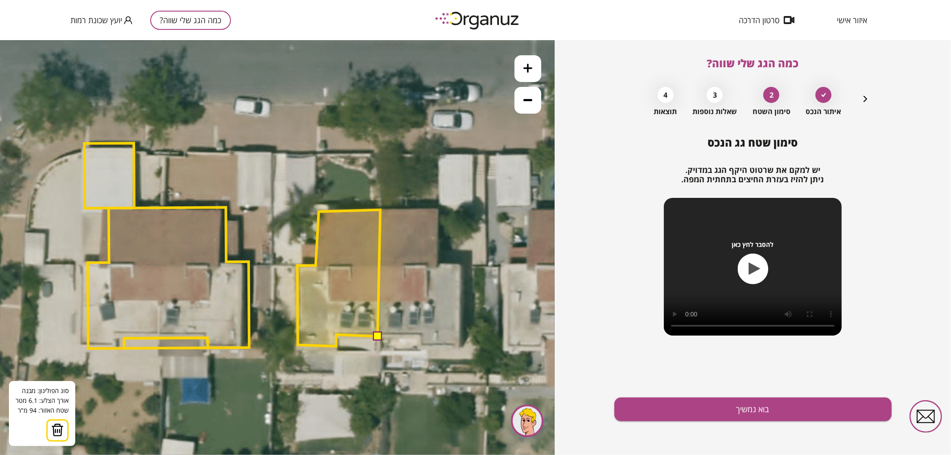
click at [380, 209] on polygon at bounding box center [338, 277] width 83 height 136
click at [377, 331] on button at bounding box center [377, 335] width 9 height 9
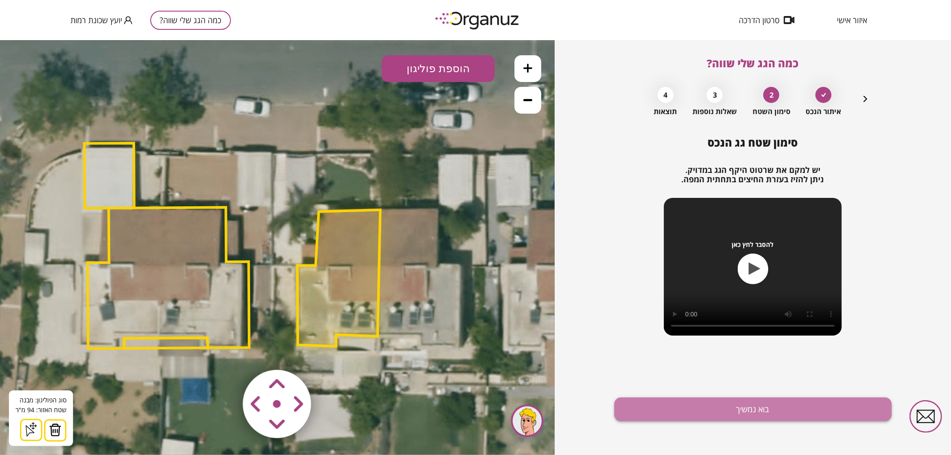
click at [640, 413] on button "בוא נמשיך" at bounding box center [752, 410] width 277 height 24
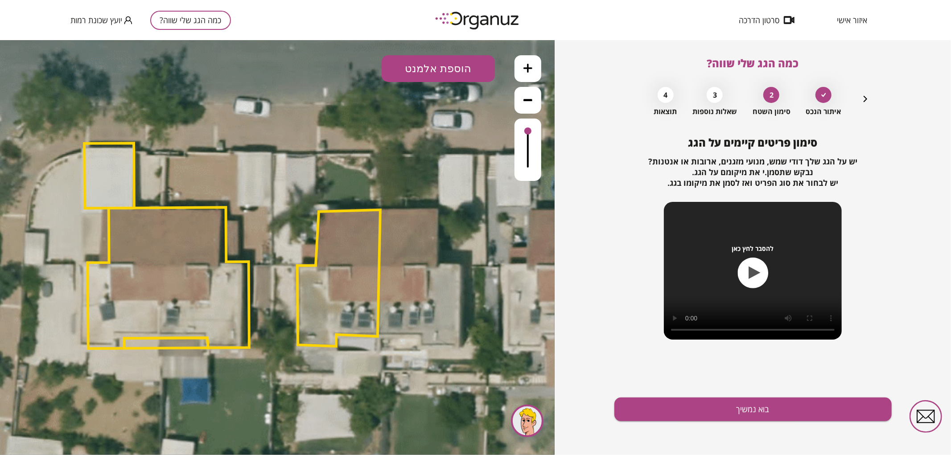
click at [426, 73] on button "הוספת אלמנט" at bounding box center [437, 68] width 113 height 27
click at [430, 171] on div ".st0 { fill: #FFFFFF; } .st0 { fill: #FFFFFF; }" at bounding box center [277, 247] width 554 height 415
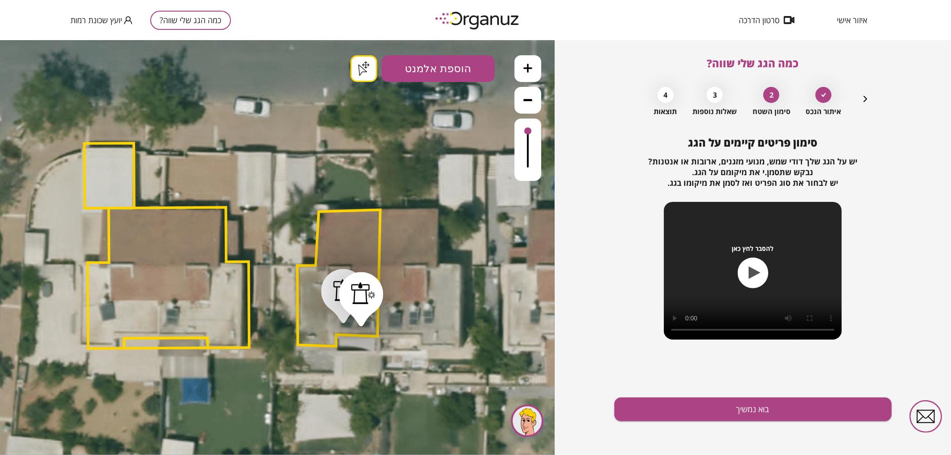
click at [665, 413] on button "בוא נמשיך" at bounding box center [752, 410] width 277 height 24
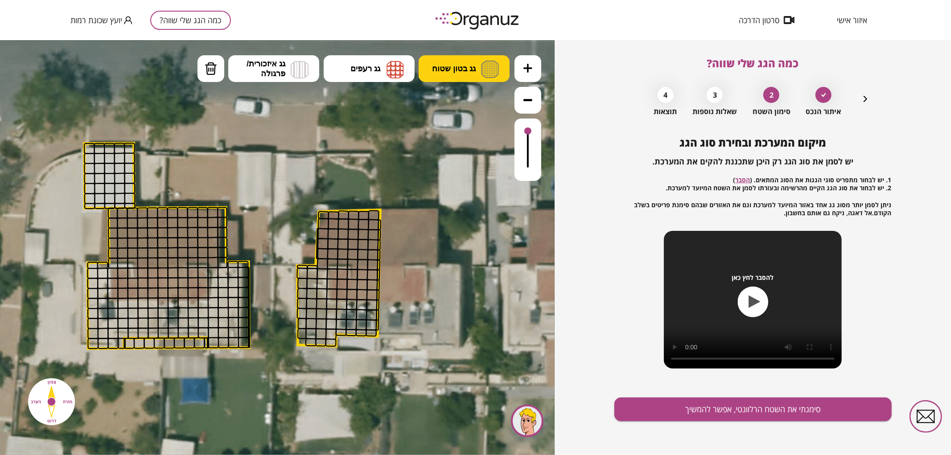
click at [491, 73] on img at bounding box center [490, 68] width 18 height 17
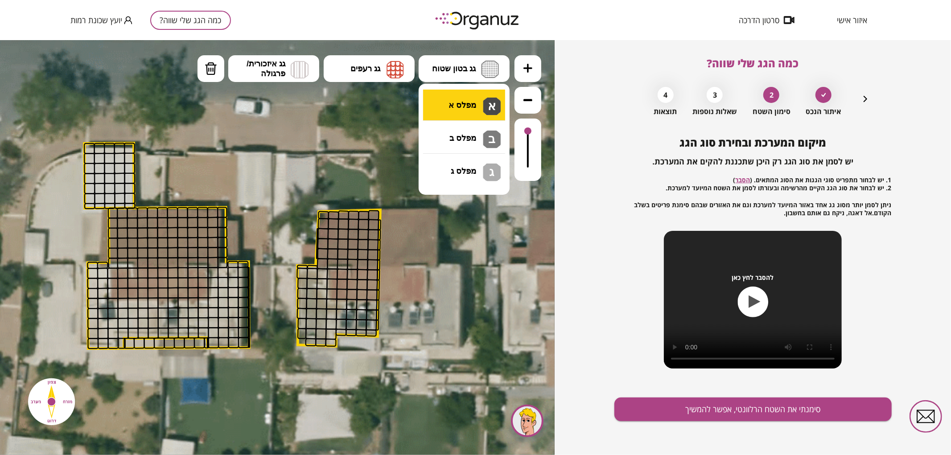
click at [480, 100] on div ".st0 { fill: #FFFFFF; } .st0 { fill: #FFFFFF; }" at bounding box center [277, 247] width 554 height 415
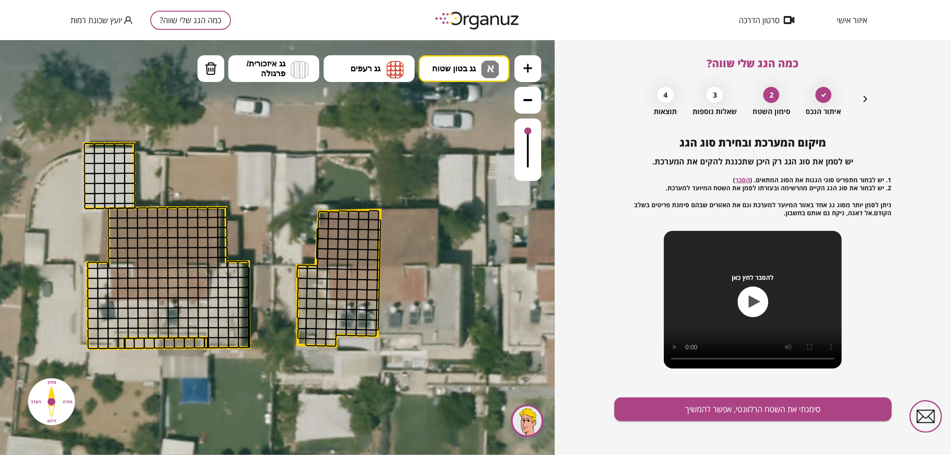
click at [528, 62] on button at bounding box center [527, 68] width 27 height 27
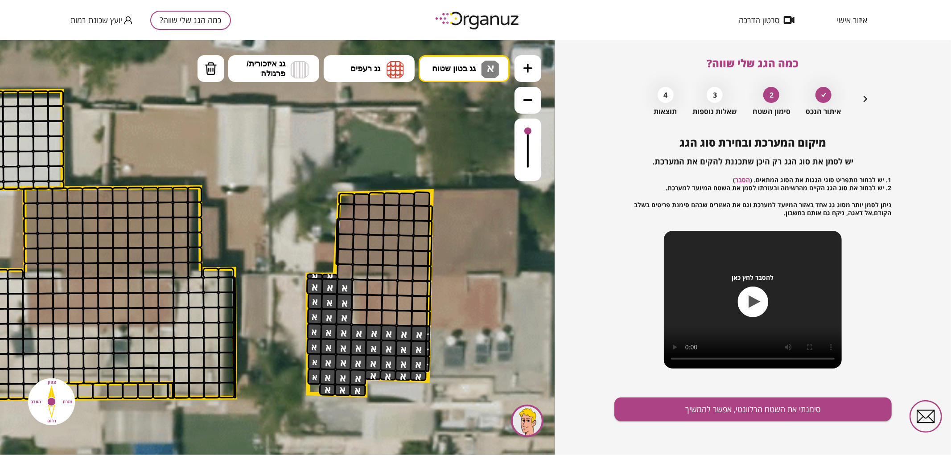
drag, startPoint x: 340, startPoint y: 291, endPoint x: 340, endPoint y: 306, distance: 15.2
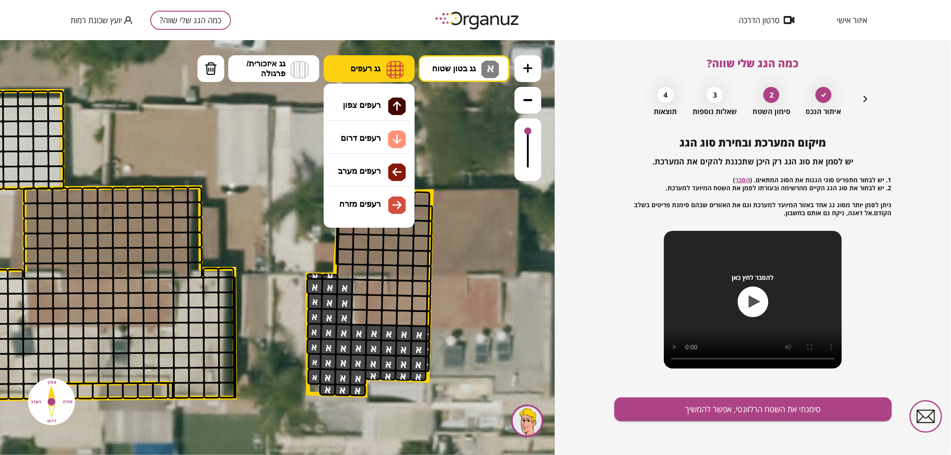
click at [397, 70] on img at bounding box center [394, 69] width 17 height 18
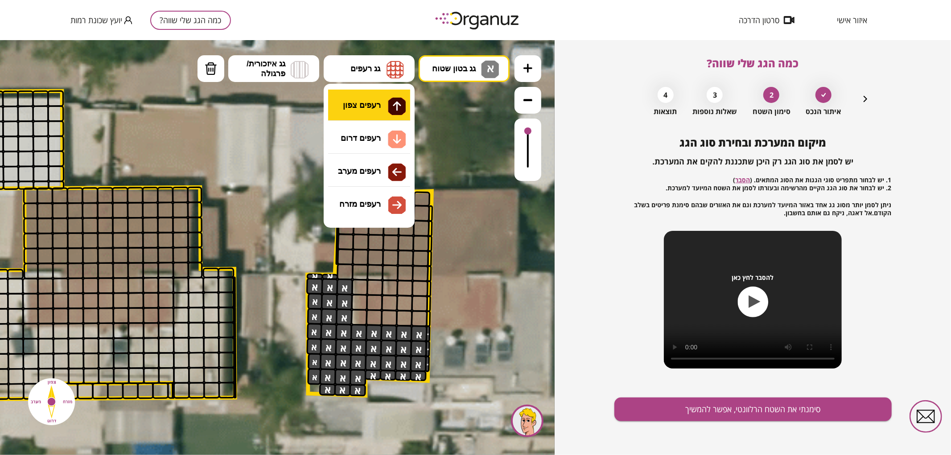
click at [377, 107] on div ".st0 { fill: #FFFFFF; } .st0 { fill: #FFFFFF; }" at bounding box center [277, 247] width 554 height 415
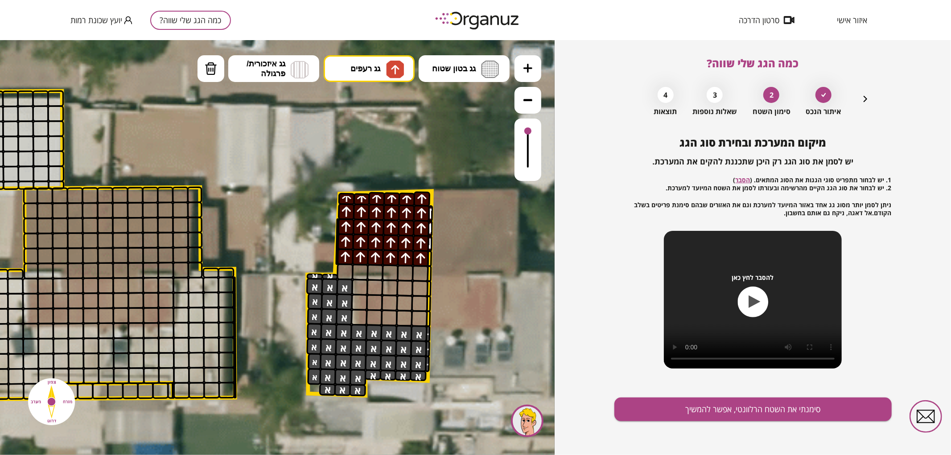
drag, startPoint x: 345, startPoint y: 197, endPoint x: 420, endPoint y: 258, distance: 96.6
click at [344, 270] on div at bounding box center [344, 271] width 17 height 17
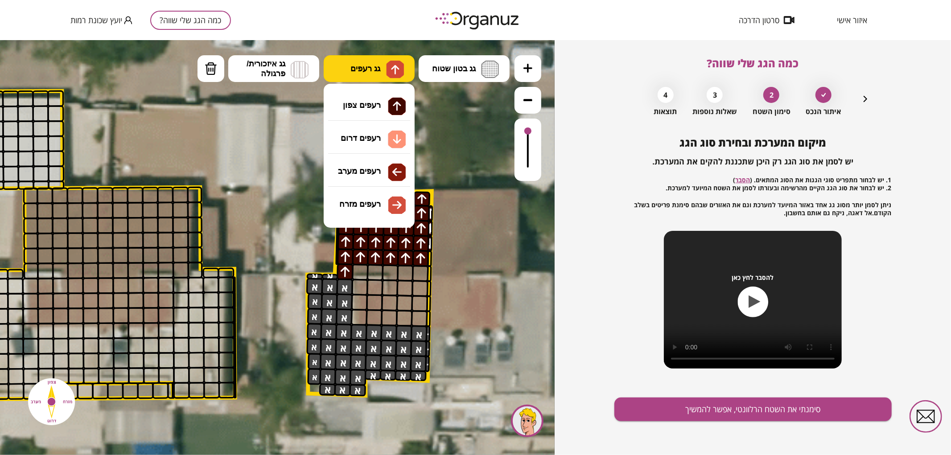
click at [377, 72] on span "גג רעפים" at bounding box center [365, 68] width 30 height 10
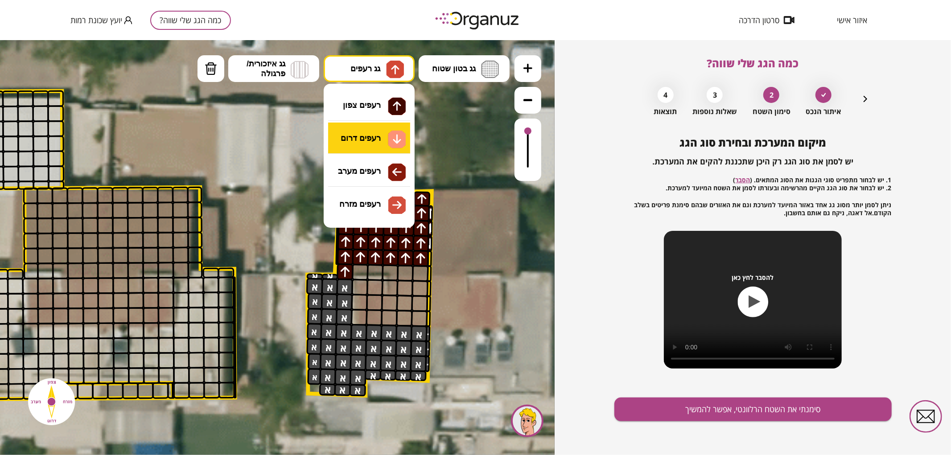
click at [385, 144] on div ".st0 { fill: #FFFFFF; } .st0 { fill: #FFFFFF; }" at bounding box center [277, 247] width 554 height 415
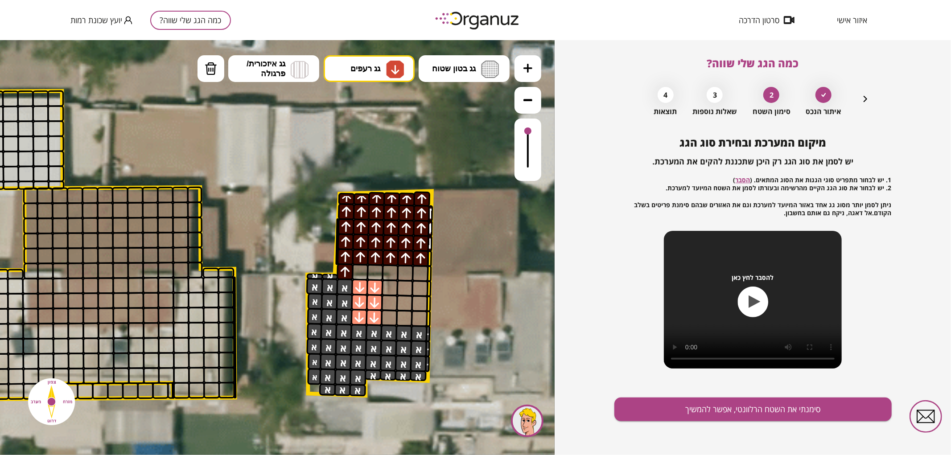
drag, startPoint x: 358, startPoint y: 287, endPoint x: 360, endPoint y: 299, distance: 12.2
drag, startPoint x: 360, startPoint y: 299, endPoint x: 426, endPoint y: 293, distance: 65.8
click at [693, 407] on button "סימנתי את השטח הרלוונטי, אפשר להמשיך" at bounding box center [752, 410] width 277 height 24
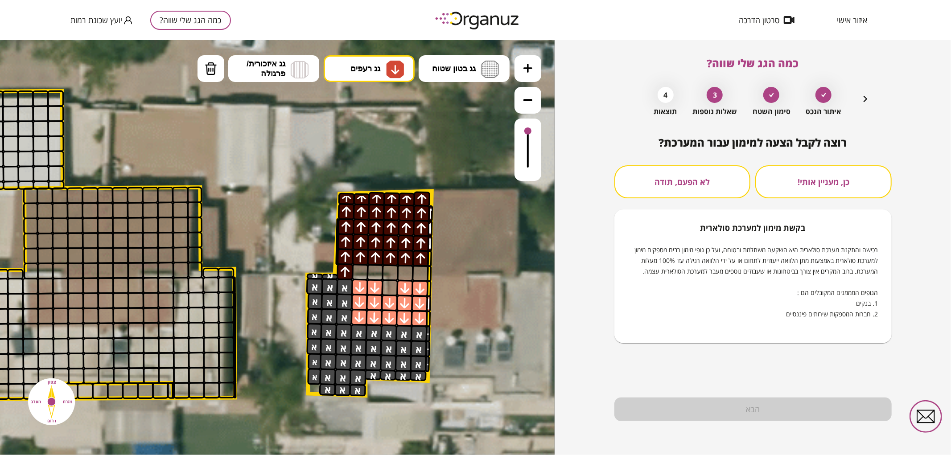
click at [717, 196] on button "לא הפעם, תודה" at bounding box center [682, 181] width 136 height 33
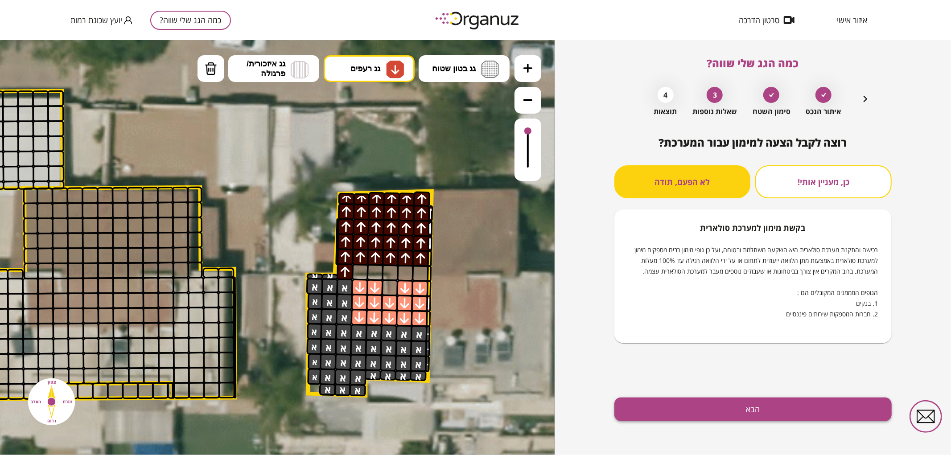
click at [696, 402] on button "הבא" at bounding box center [752, 410] width 277 height 24
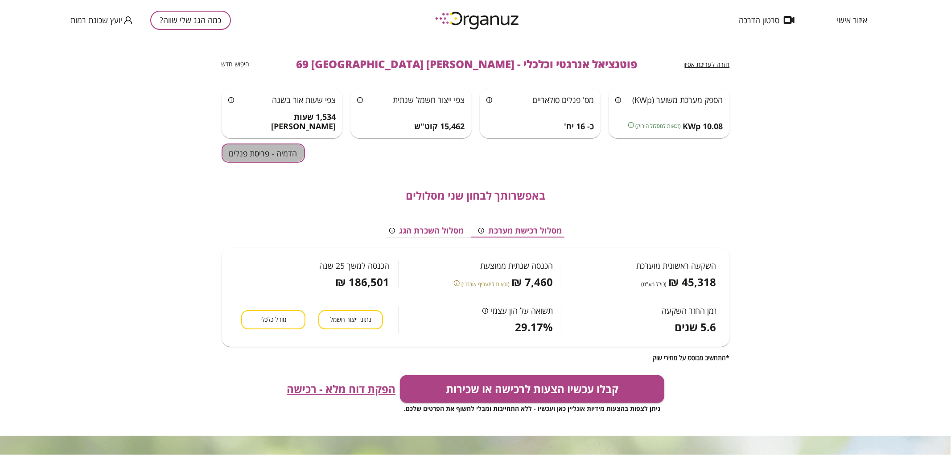
click at [290, 150] on button "הדמיה - פריסת פנלים" at bounding box center [262, 152] width 83 height 19
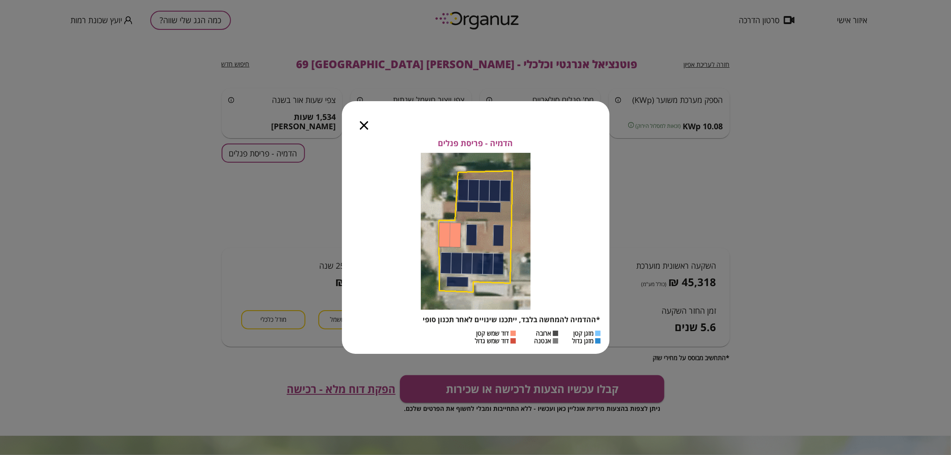
click at [363, 126] on icon "button" at bounding box center [364, 125] width 8 height 8
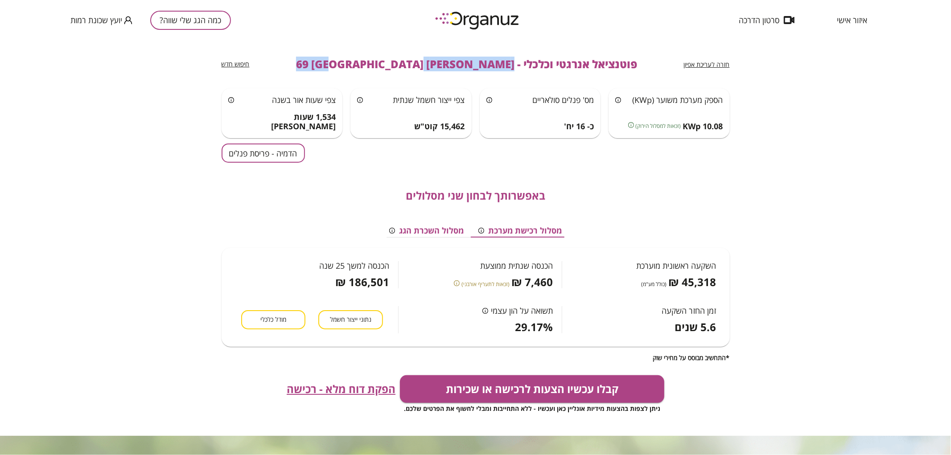
drag, startPoint x: 461, startPoint y: 63, endPoint x: 351, endPoint y: 58, distance: 110.6
click at [351, 58] on span "פוטנציאל אנרגטי וכלכלי - [PERSON_NAME] 69 [GEOGRAPHIC_DATA]" at bounding box center [466, 64] width 341 height 12
click at [198, 18] on button "כמה הגג שלי שווה?" at bounding box center [190, 20] width 81 height 19
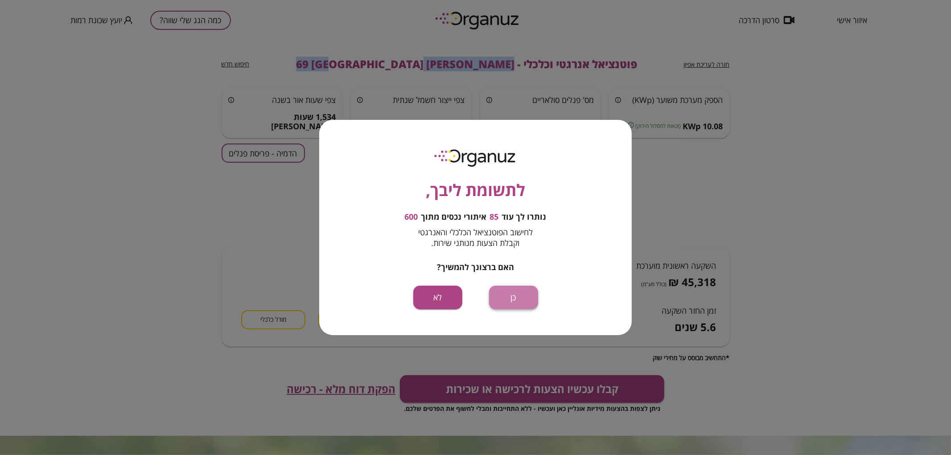
click at [518, 297] on button "כן" at bounding box center [513, 298] width 49 height 24
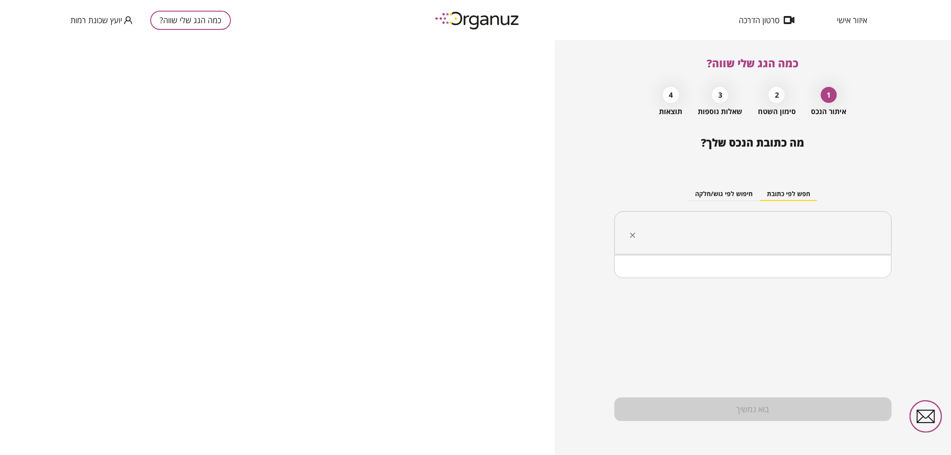
click at [778, 237] on input "text" at bounding box center [755, 233] width 249 height 22
paste input "**********"
click at [823, 240] on input "**********" at bounding box center [755, 233] width 249 height 22
click at [829, 273] on li "[PERSON_NAME] 59 [GEOGRAPHIC_DATA]" at bounding box center [753, 278] width 254 height 16
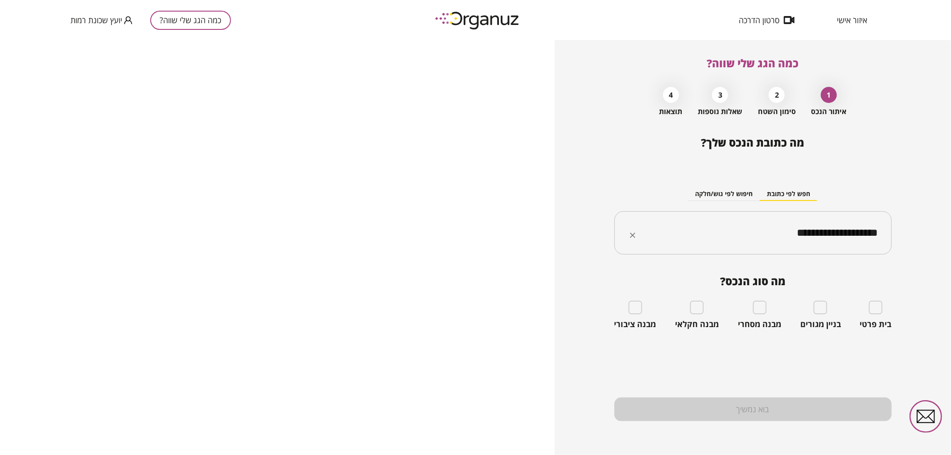
type input "**********"
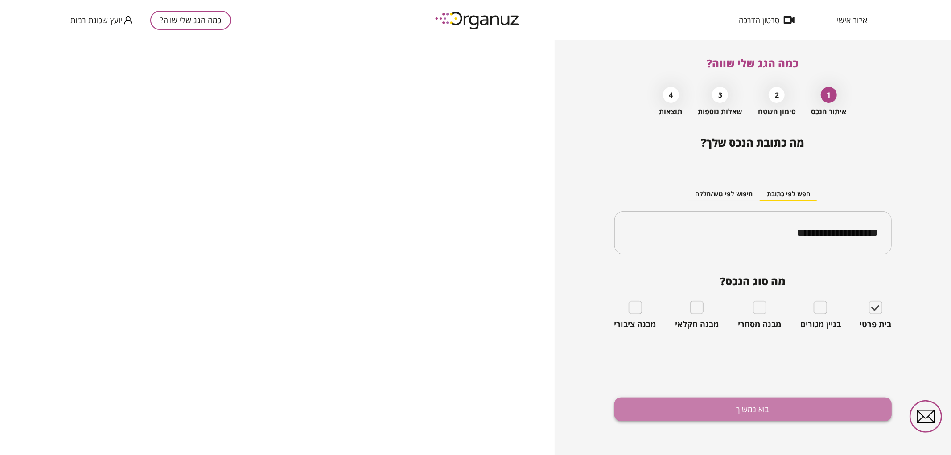
click at [847, 414] on button "בוא נמשיך" at bounding box center [752, 410] width 277 height 24
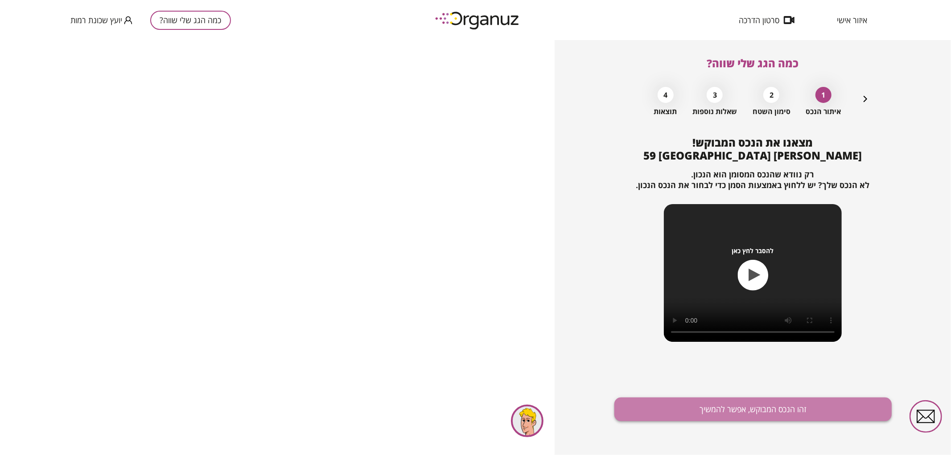
click at [793, 412] on button "זהו הנכס המבוקש, אפשר להמשיך" at bounding box center [752, 410] width 277 height 24
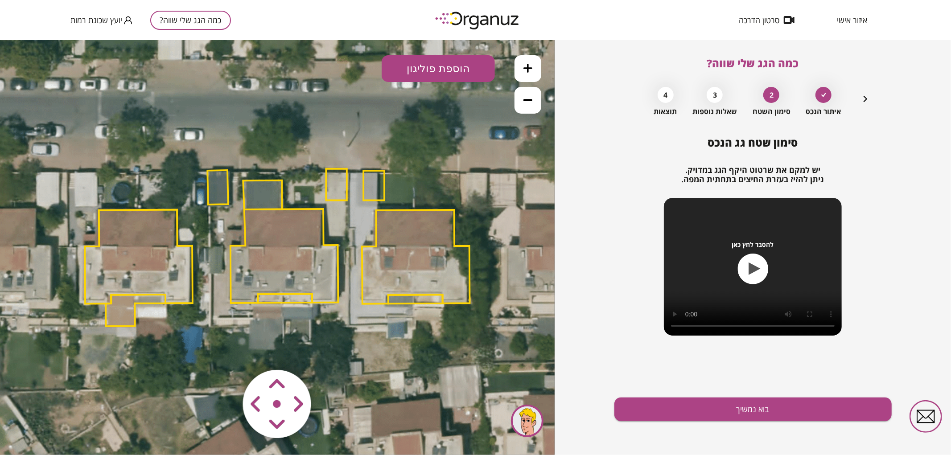
click at [519, 103] on button at bounding box center [527, 99] width 27 height 27
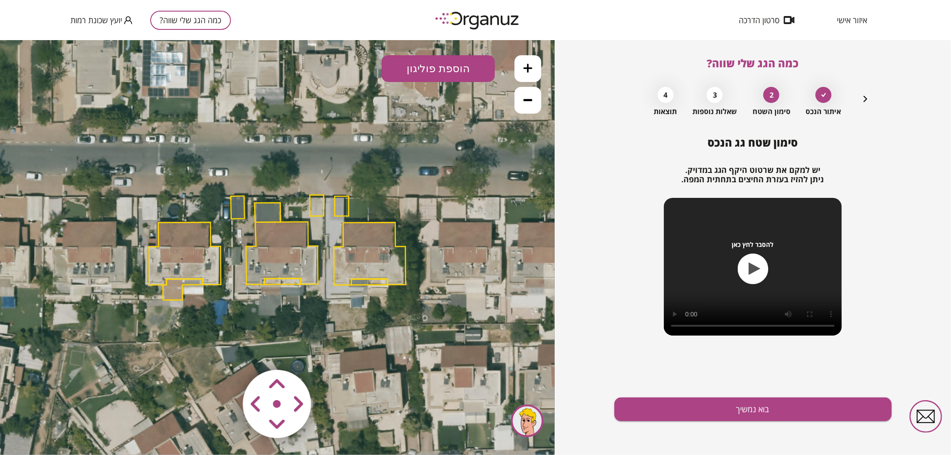
click at [272, 251] on polygon at bounding box center [282, 252] width 72 height 63
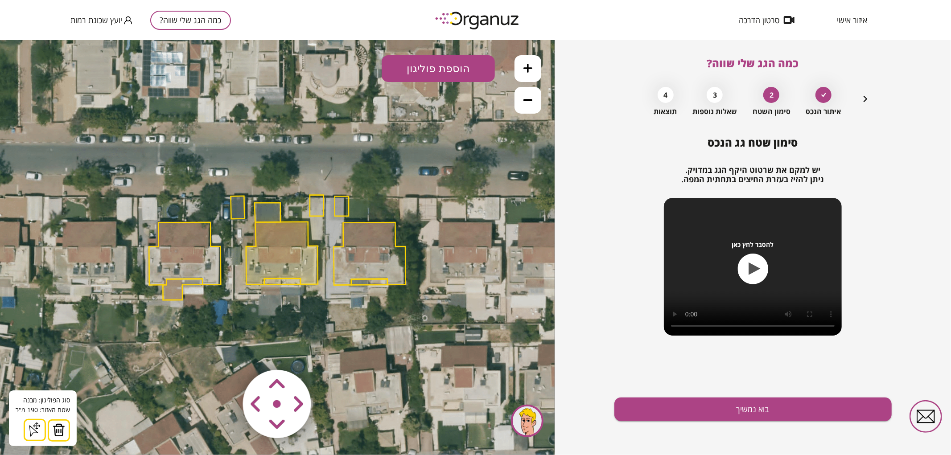
click at [54, 430] on img at bounding box center [59, 429] width 12 height 13
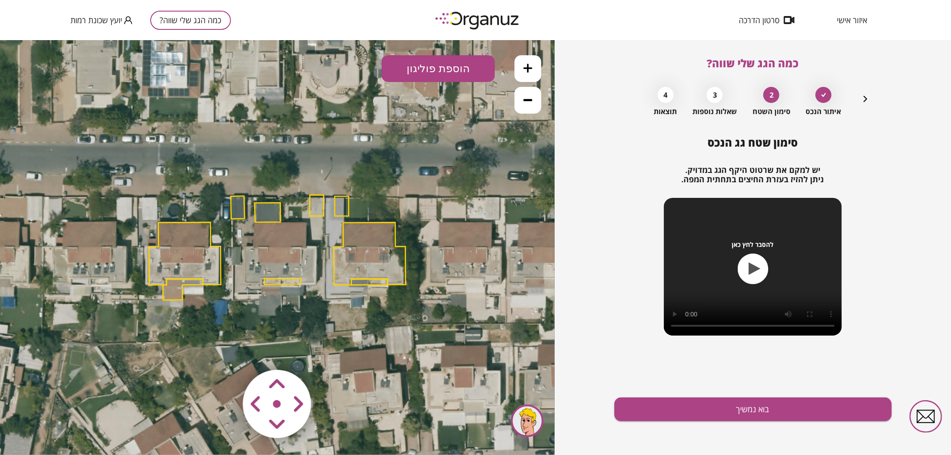
click at [321, 211] on polygon at bounding box center [317, 205] width 14 height 21
click at [56, 425] on img at bounding box center [55, 429] width 12 height 13
click at [535, 60] on button at bounding box center [527, 68] width 27 height 27
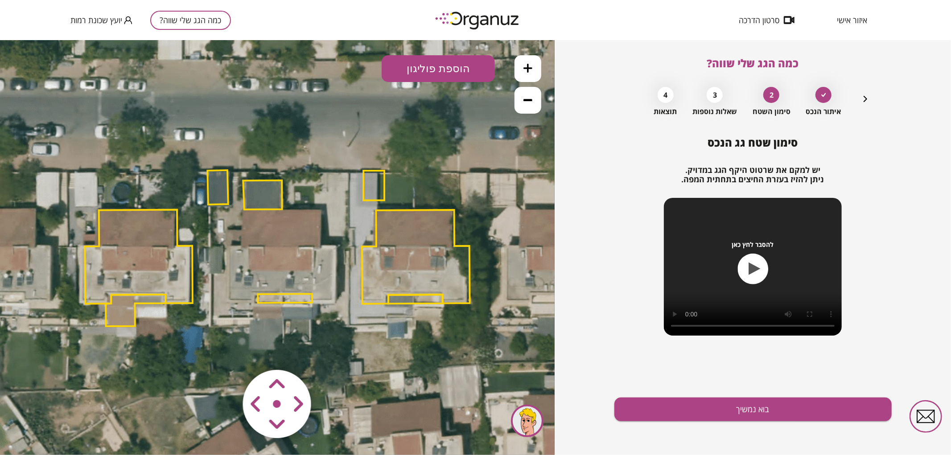
click at [535, 60] on button at bounding box center [527, 68] width 27 height 27
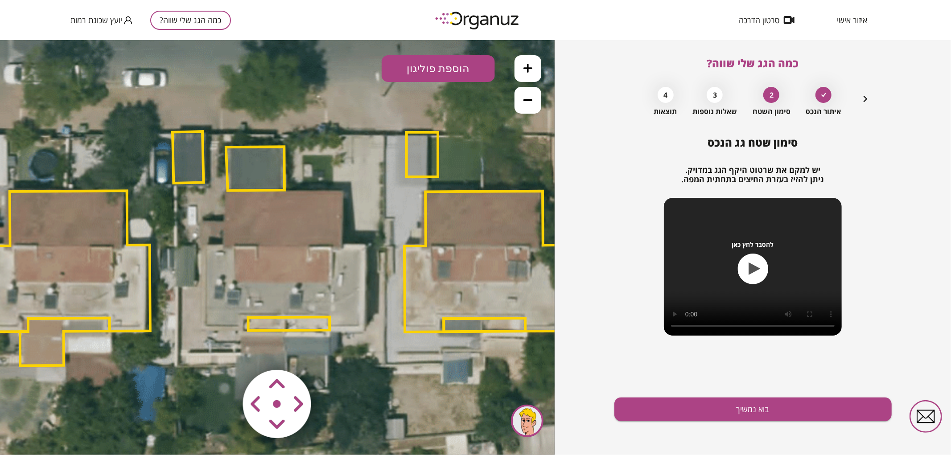
click at [248, 178] on polygon at bounding box center [255, 168] width 58 height 44
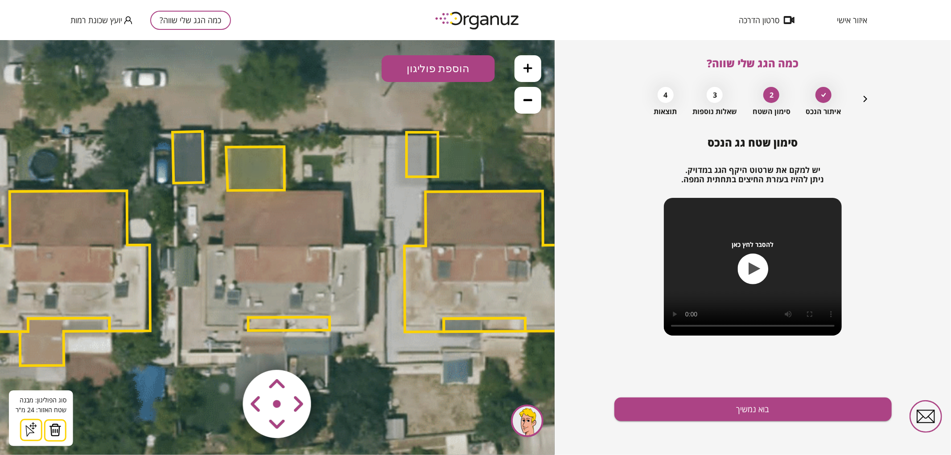
click at [60, 430] on img at bounding box center [55, 429] width 12 height 13
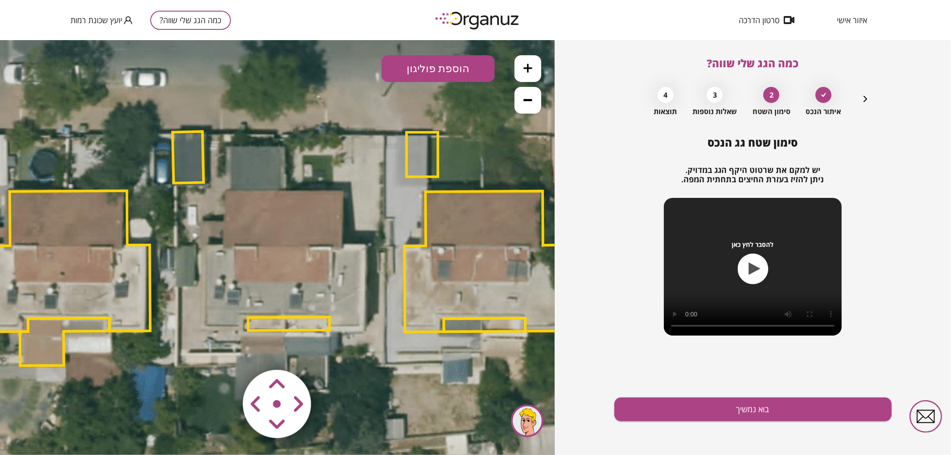
click at [302, 319] on polygon at bounding box center [289, 322] width 82 height 13
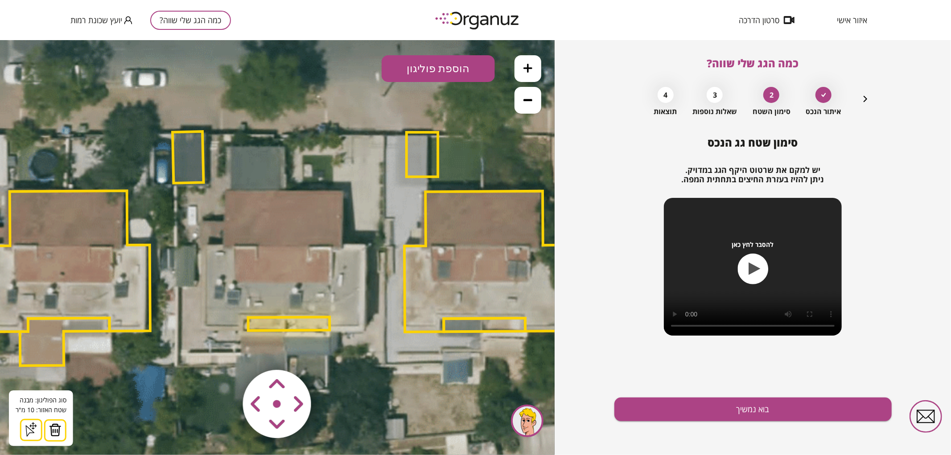
click at [58, 430] on img at bounding box center [55, 429] width 12 height 13
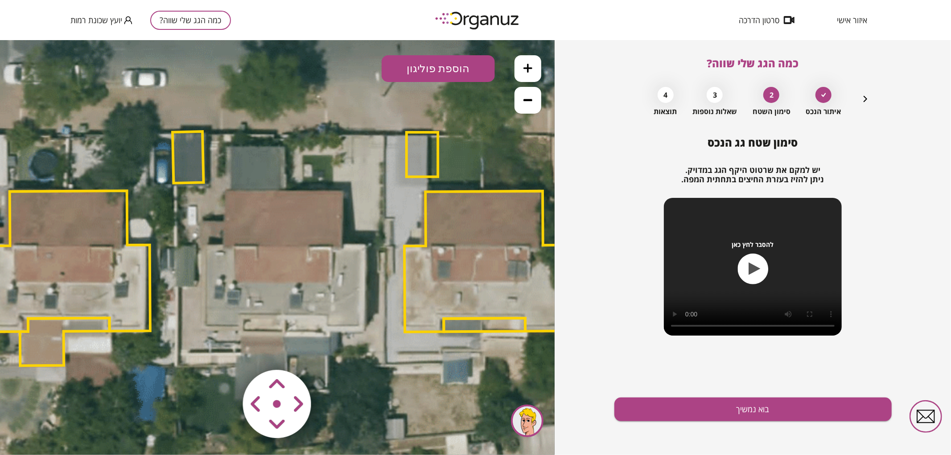
click at [443, 64] on button "הוספת פוליגון" at bounding box center [437, 68] width 113 height 27
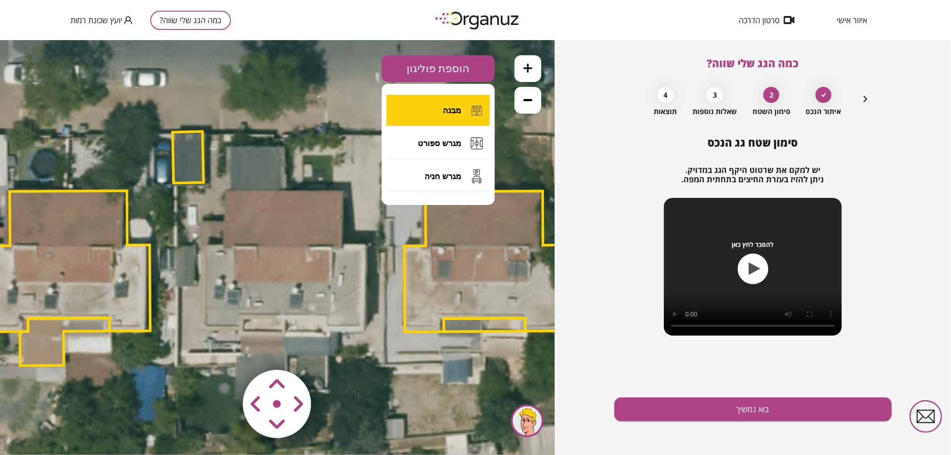
click at [440, 113] on button "מבנה" at bounding box center [437, 109] width 103 height 31
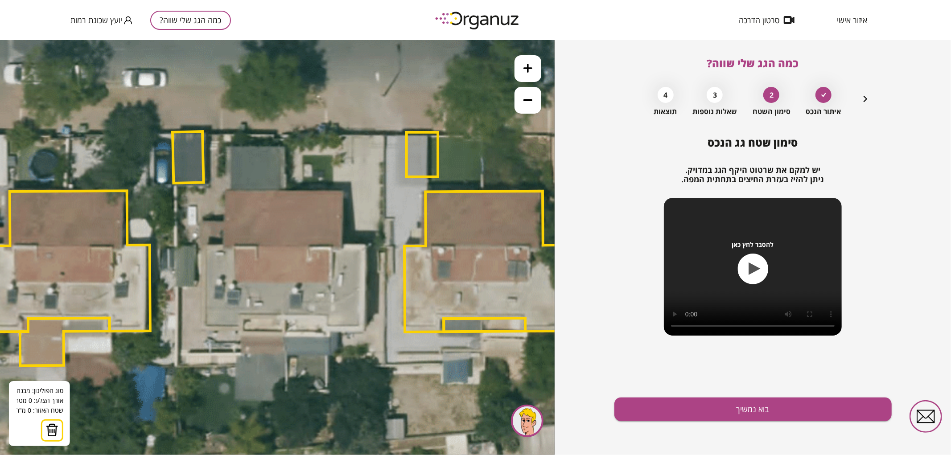
click at [284, 189] on icon at bounding box center [276, 247] width 1745 height 1745
click at [343, 191] on icon at bounding box center [276, 247] width 1745 height 1745
click at [342, 246] on polygon at bounding box center [313, 217] width 59 height 57
click at [362, 246] on polygon at bounding box center [323, 217] width 78 height 57
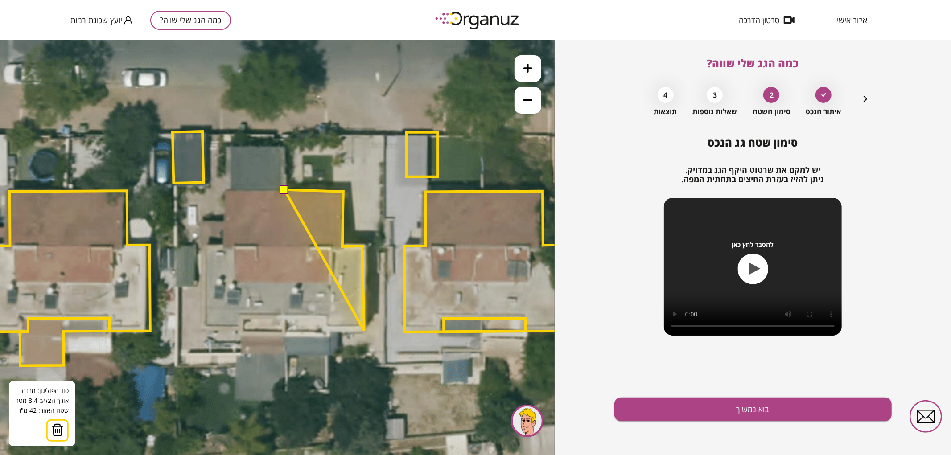
click at [364, 330] on polygon at bounding box center [324, 259] width 80 height 141
drag, startPoint x: 324, startPoint y: 331, endPoint x: 324, endPoint y: 326, distance: 5.0
click at [324, 331] on polygon at bounding box center [324, 260] width 80 height 142
click at [324, 331] on polygon at bounding box center [324, 259] width 80 height 141
click at [324, 319] on polygon at bounding box center [324, 259] width 80 height 141
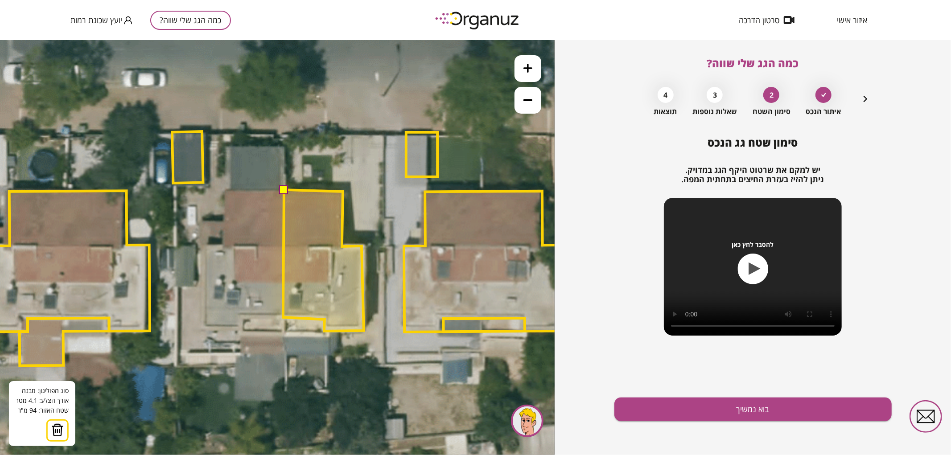
click at [283, 317] on polygon at bounding box center [323, 259] width 81 height 141
click at [285, 185] on button at bounding box center [283, 188] width 9 height 9
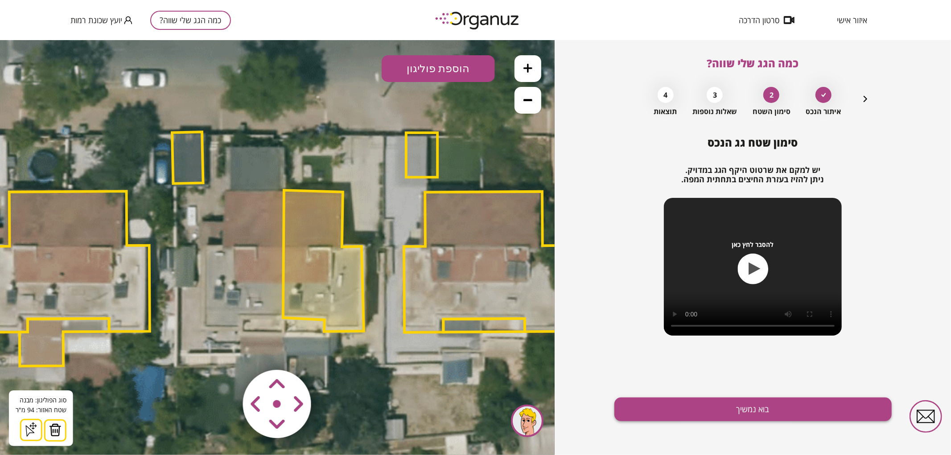
click at [627, 415] on button "בוא נמשיך" at bounding box center [752, 410] width 277 height 24
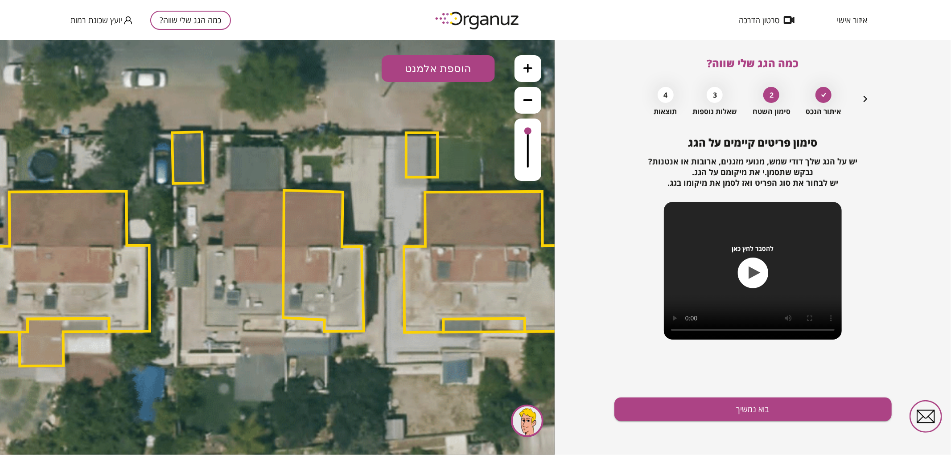
click at [441, 78] on button "הוספת אלמנט" at bounding box center [437, 68] width 113 height 27
click at [448, 170] on div ".st0 { fill: #FFFFFF; } .st0 { fill: #FFFFFF; }" at bounding box center [277, 247] width 554 height 415
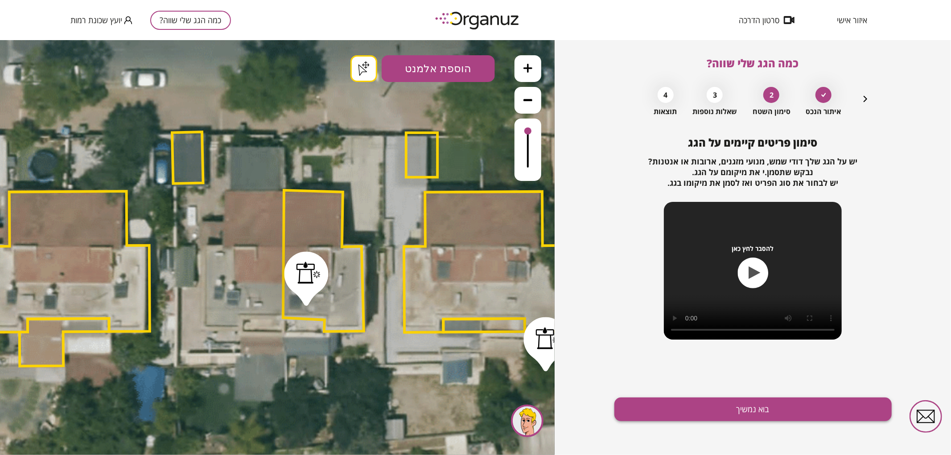
click at [759, 416] on button "בוא נמשיך" at bounding box center [752, 410] width 277 height 24
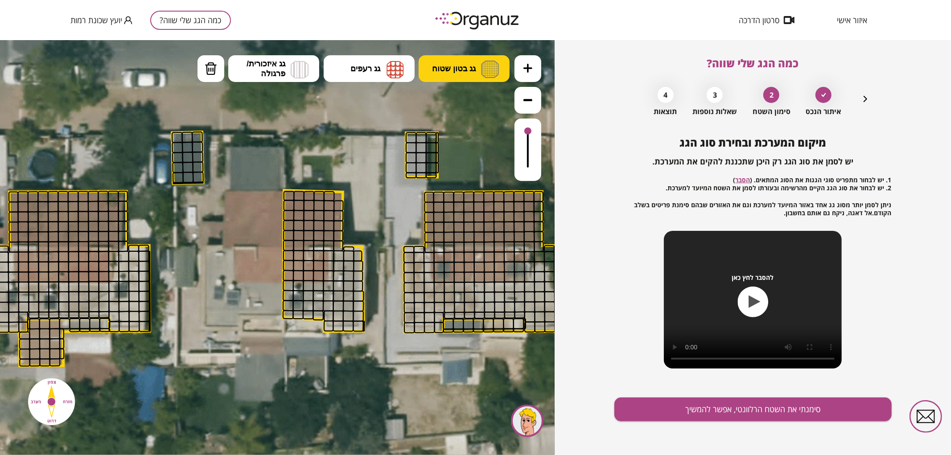
click at [460, 67] on span "גג בטון שטוח" at bounding box center [454, 68] width 44 height 10
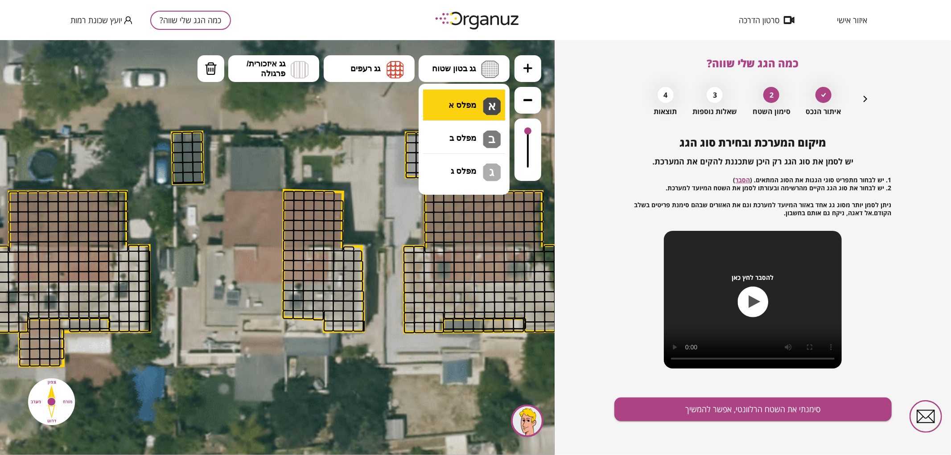
click at [464, 100] on div ".st0 { fill: #FFFFFF; } .st0 { fill: #FFFFFF; }" at bounding box center [277, 247] width 554 height 415
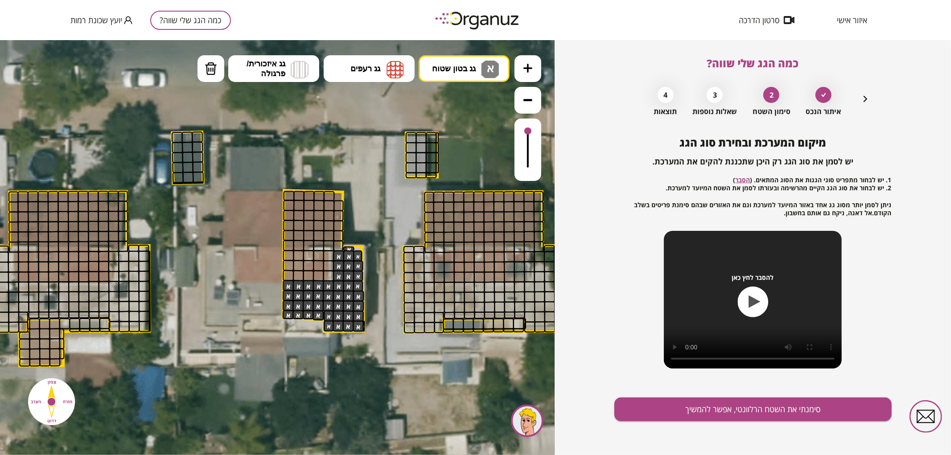
drag, startPoint x: 341, startPoint y: 258, endPoint x: 350, endPoint y: 291, distance: 33.7
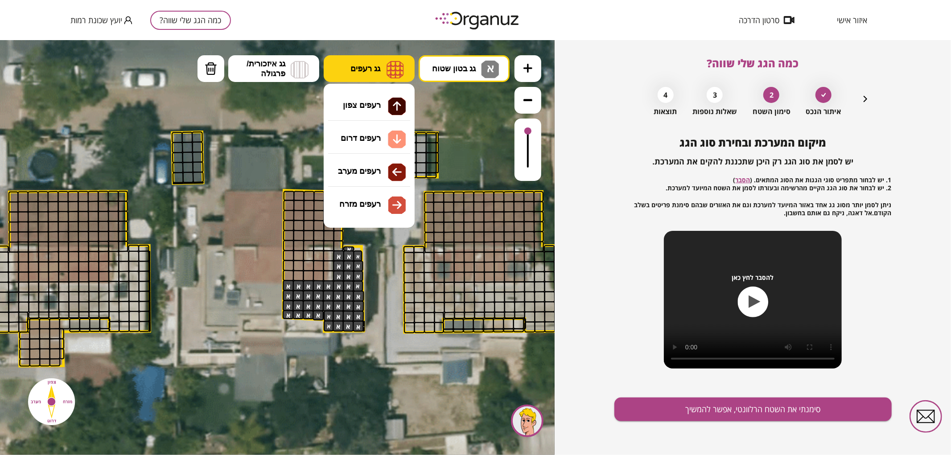
click at [394, 67] on img at bounding box center [394, 69] width 17 height 18
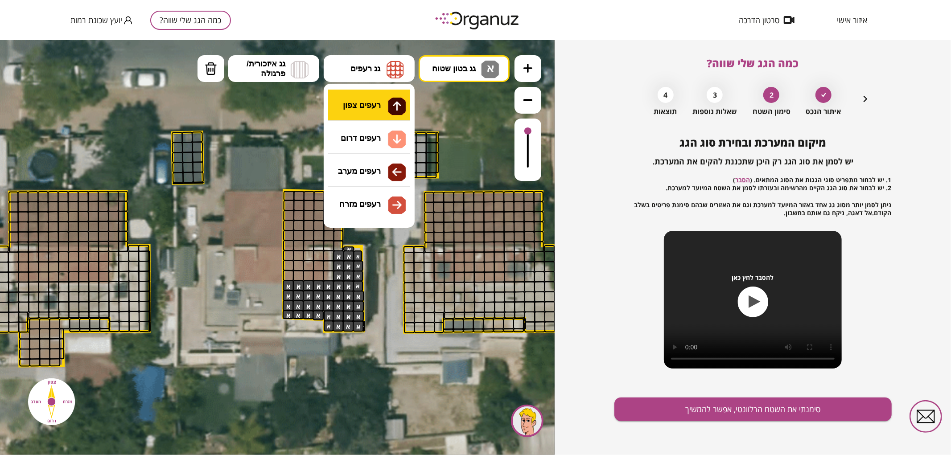
click at [387, 107] on div ".st0 { fill: #FFFFFF; } .st0 { fill: #FFFFFF; }" at bounding box center [277, 247] width 554 height 415
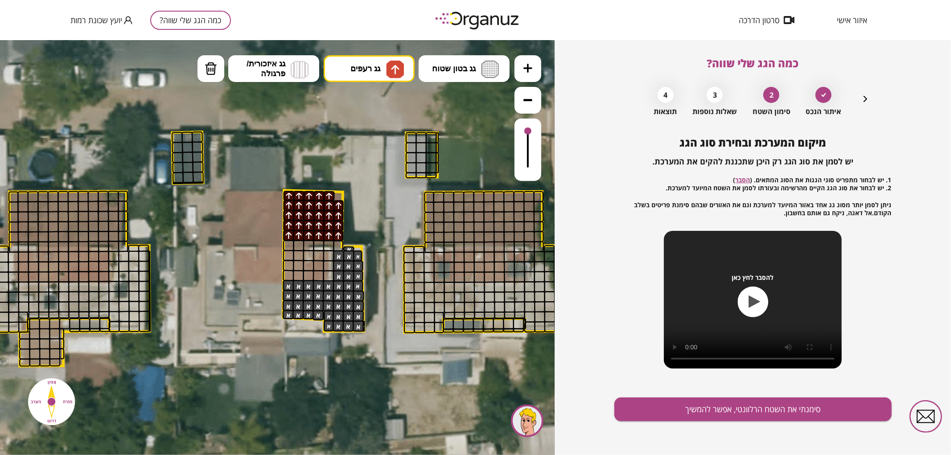
drag, startPoint x: 289, startPoint y: 195, endPoint x: 330, endPoint y: 223, distance: 49.9
click at [361, 65] on span "גג רעפים" at bounding box center [365, 68] width 30 height 10
click at [351, 147] on div ".st0 { fill: #FFFFFF; } .st0 { fill: #FFFFFF; }" at bounding box center [277, 247] width 554 height 415
drag, startPoint x: 285, startPoint y: 273, endPoint x: 299, endPoint y: 256, distance: 21.2
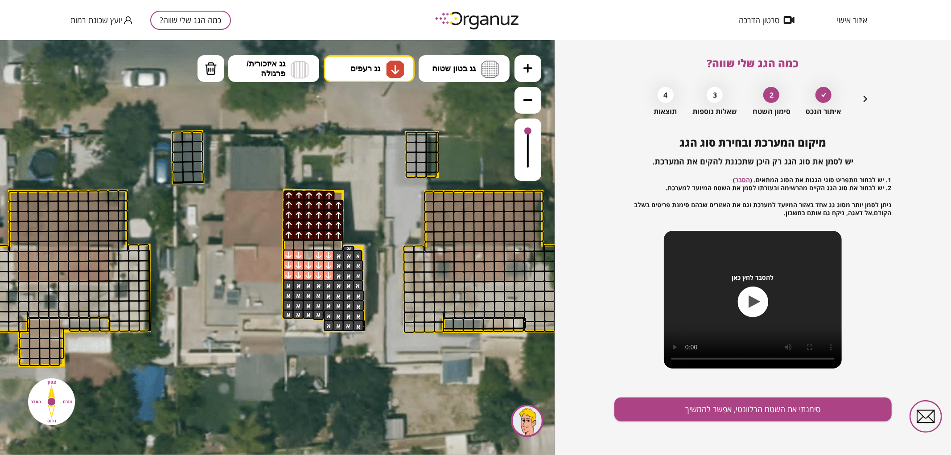
drag, startPoint x: 765, startPoint y: 385, endPoint x: 772, endPoint y: 402, distance: 17.6
click at [766, 388] on div "מיקום המערכת ובחירת סוג הגג יש לסמן את סוג הגג רק היכן שתכננת להקים את המערכת. …" at bounding box center [752, 295] width 277 height 319
click at [774, 409] on button "סימנתי את השטח הרלוונטי, אפשר להמשיך" at bounding box center [752, 410] width 277 height 24
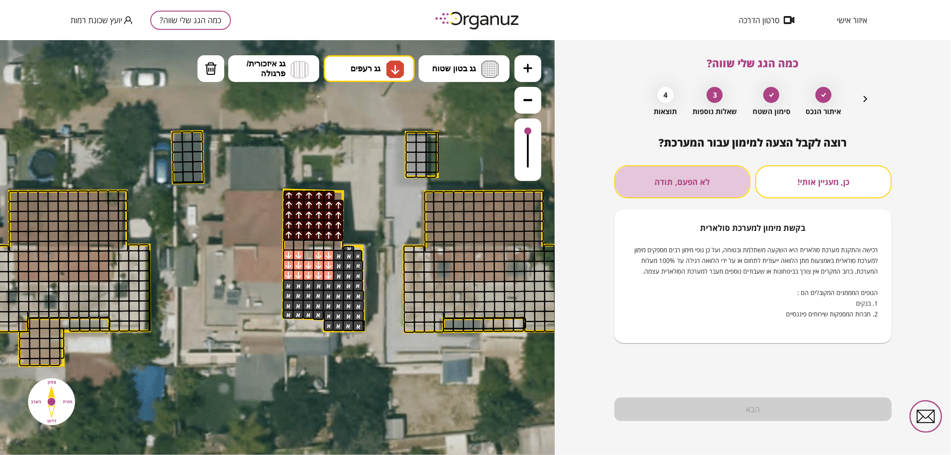
click at [670, 189] on button "לא הפעם, תודה" at bounding box center [682, 181] width 136 height 33
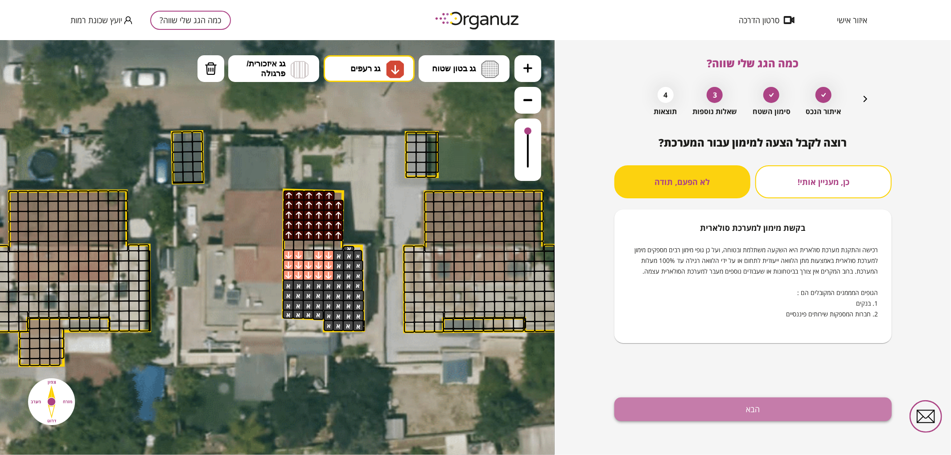
click at [809, 405] on button "הבא" at bounding box center [752, 410] width 277 height 24
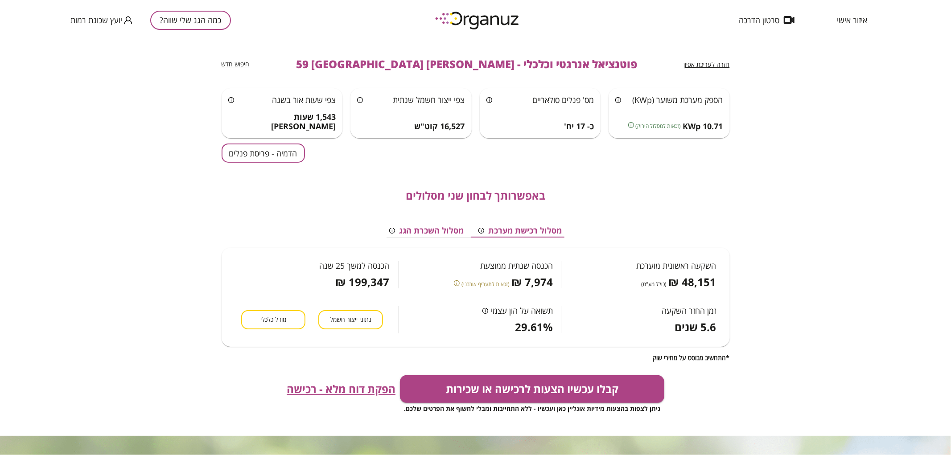
click at [247, 153] on button "הדמיה - פריסת פנלים" at bounding box center [262, 152] width 83 height 19
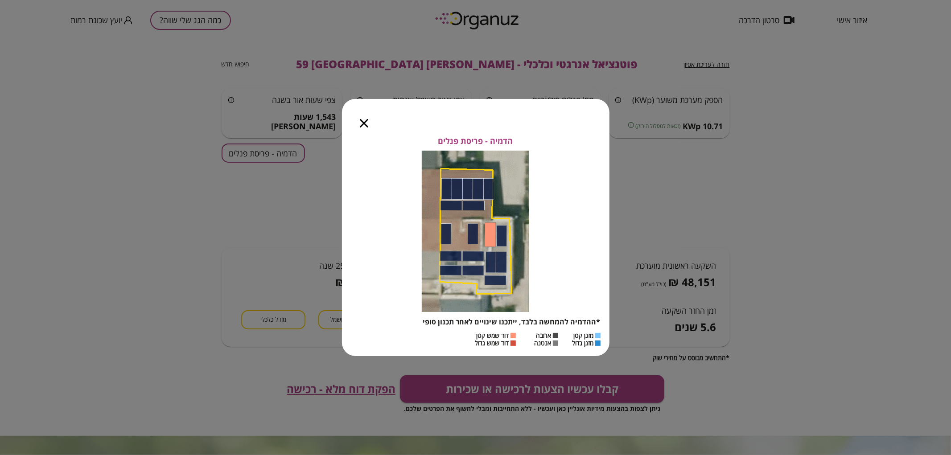
click at [367, 127] on icon "button" at bounding box center [364, 123] width 8 height 8
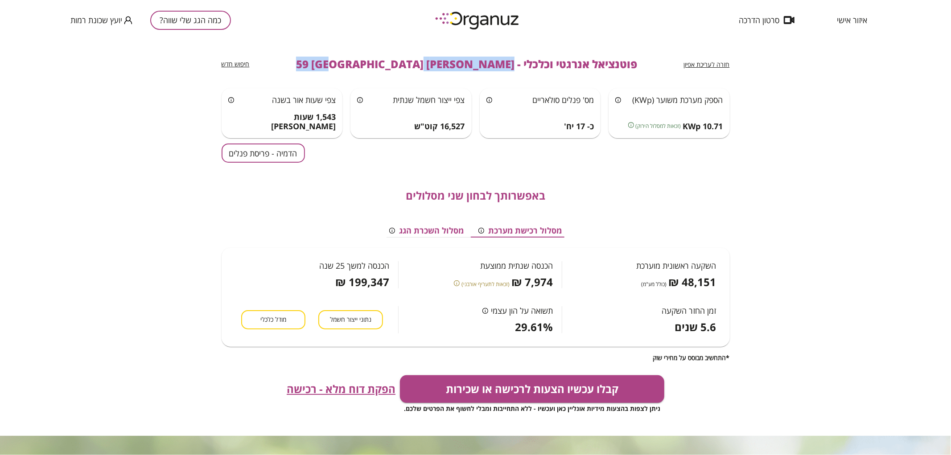
drag, startPoint x: 351, startPoint y: 65, endPoint x: 460, endPoint y: 67, distance: 109.6
click at [460, 67] on span "פוטנציאל אנרגטי וכלכלי - [PERSON_NAME] 59 [GEOGRAPHIC_DATA]" at bounding box center [466, 64] width 341 height 12
click at [217, 29] on div "כמה הגג שלי שווה? יועץ שכונת רמות" at bounding box center [150, 20] width 160 height 40
click at [209, 28] on button "כמה הגג שלי שווה?" at bounding box center [190, 20] width 81 height 19
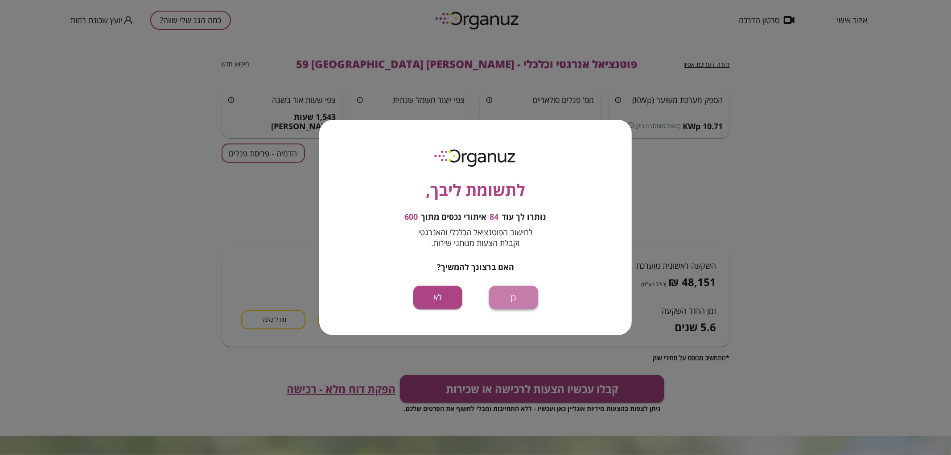
click at [499, 293] on button "כן" at bounding box center [513, 298] width 49 height 24
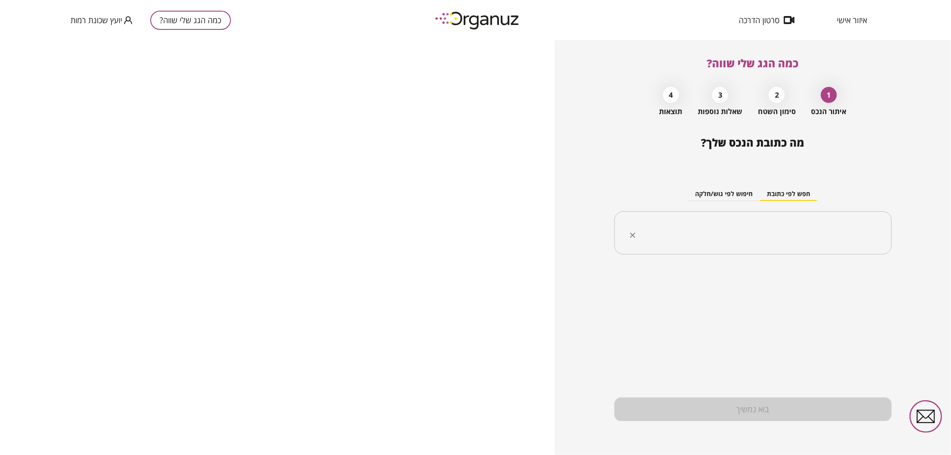
click at [845, 243] on input "text" at bounding box center [755, 233] width 249 height 22
paste input "**********"
drag, startPoint x: 823, startPoint y: 234, endPoint x: 832, endPoint y: 239, distance: 10.4
click at [832, 239] on input "**********" at bounding box center [755, 233] width 249 height 22
click at [836, 281] on li "[PERSON_NAME] 61 [GEOGRAPHIC_DATA]" at bounding box center [753, 278] width 254 height 16
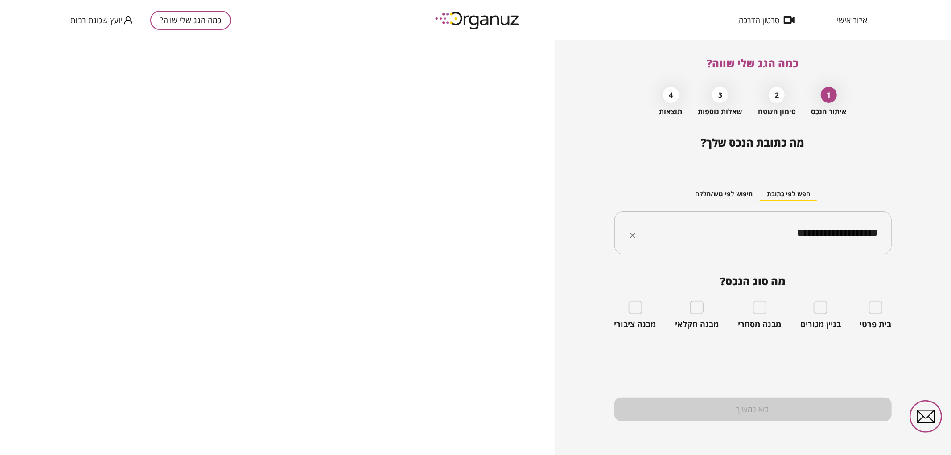
type input "**********"
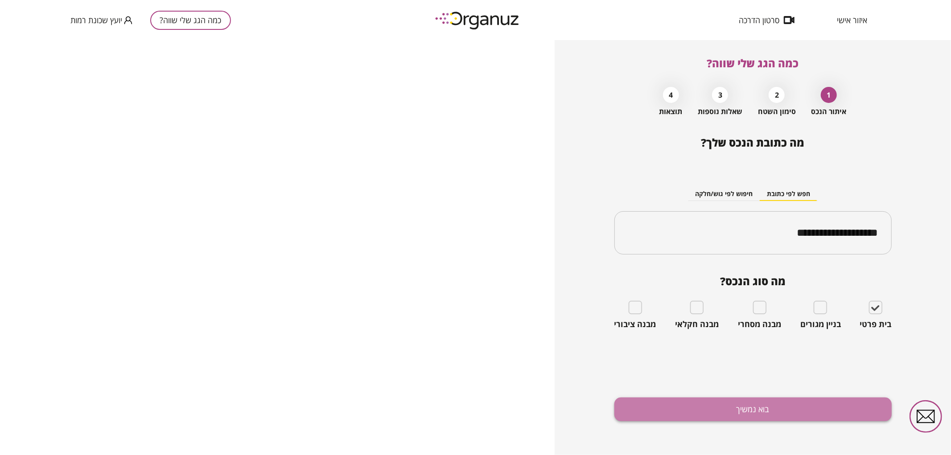
click at [805, 413] on button "בוא נמשיך" at bounding box center [752, 410] width 277 height 24
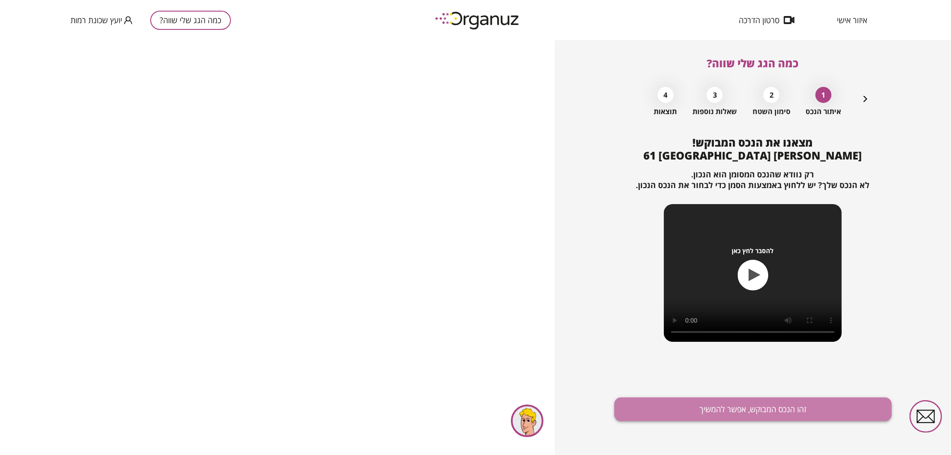
click at [790, 402] on button "זהו הנכס המבוקש, אפשר להמשיך" at bounding box center [752, 410] width 277 height 24
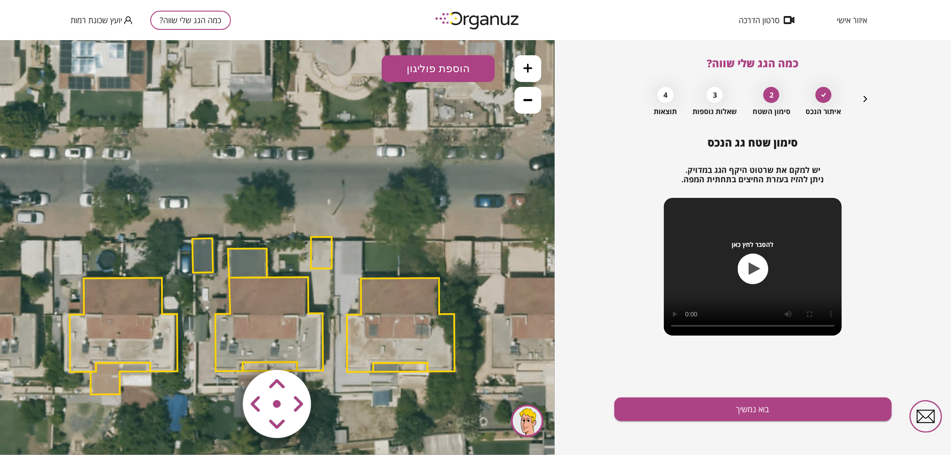
drag, startPoint x: 388, startPoint y: 131, endPoint x: 376, endPoint y: 176, distance: 46.5
click at [376, 176] on icon at bounding box center [261, 315] width 1163 height 1163
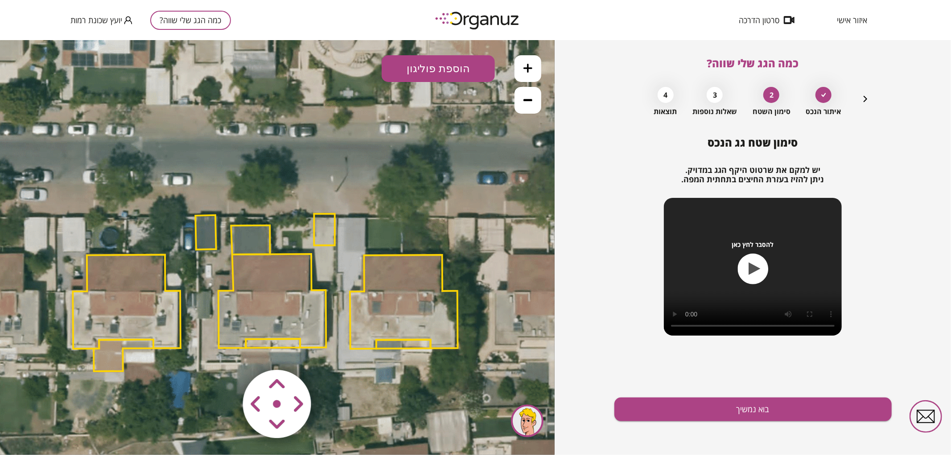
click at [300, 269] on polygon at bounding box center [272, 301] width 108 height 94
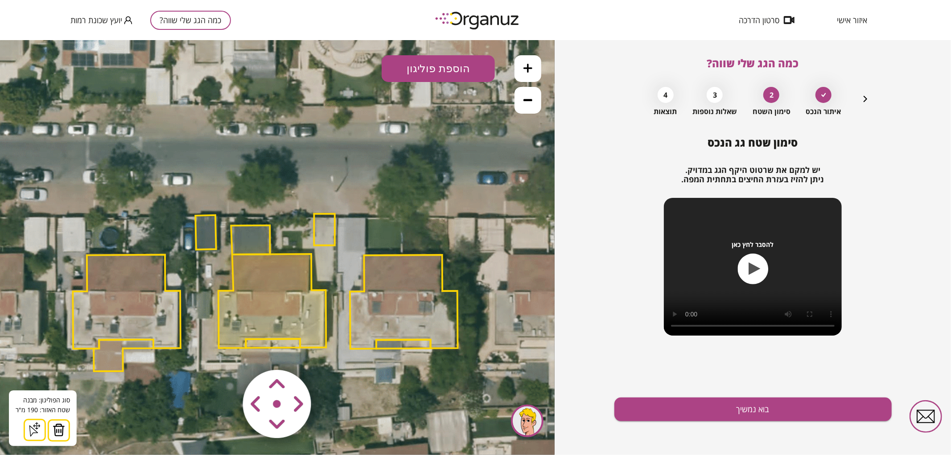
click at [61, 430] on img at bounding box center [59, 429] width 12 height 13
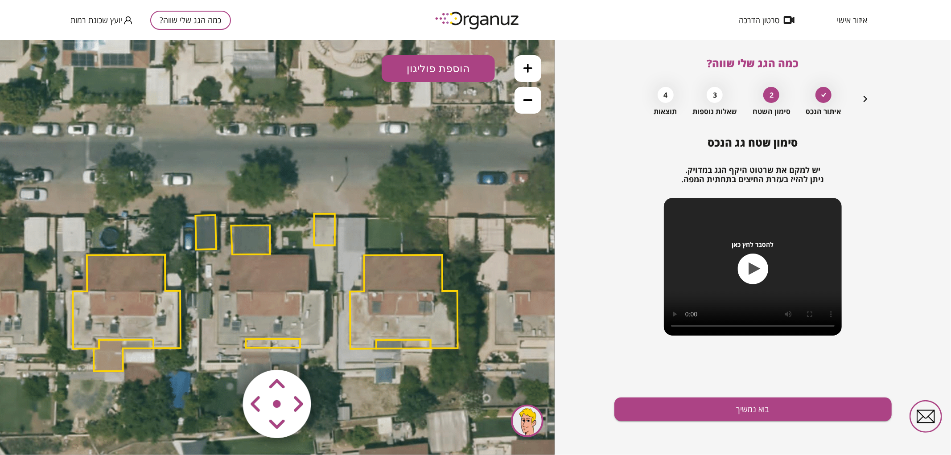
click at [275, 343] on polygon at bounding box center [273, 342] width 54 height 9
click at [52, 430] on img at bounding box center [55, 429] width 12 height 13
click at [244, 239] on polygon at bounding box center [250, 239] width 39 height 29
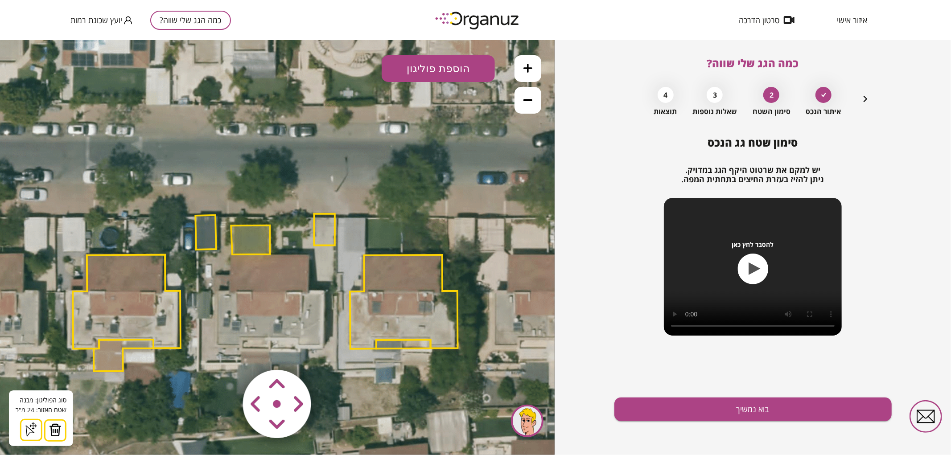
click at [51, 423] on img at bounding box center [55, 429] width 12 height 13
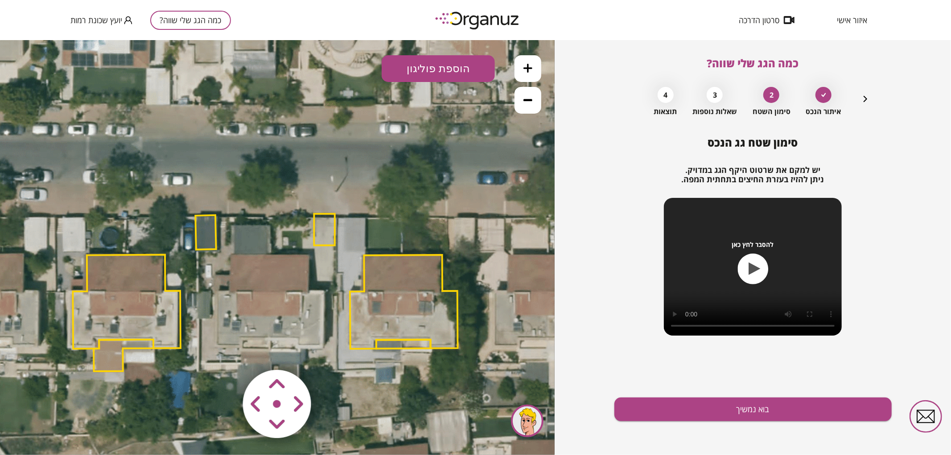
click at [209, 223] on polygon at bounding box center [205, 232] width 20 height 34
click at [210, 241] on polygon at bounding box center [205, 232] width 20 height 34
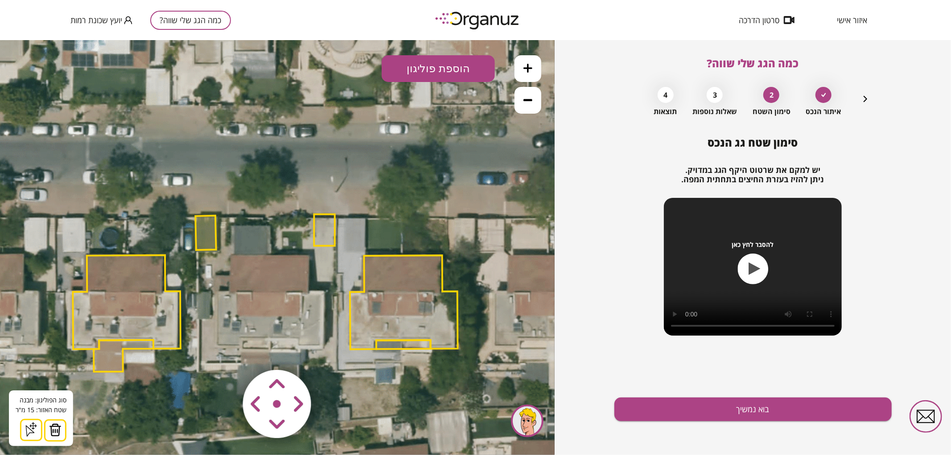
click at [54, 418] on div "סוג הפוליגון: מבנה אורך הצלע: 0 מטר שטח האזור: 15 מ"[GEOGRAPHIC_DATA] הוסף נקוד…" at bounding box center [41, 418] width 64 height 56
click at [55, 430] on img at bounding box center [55, 429] width 12 height 13
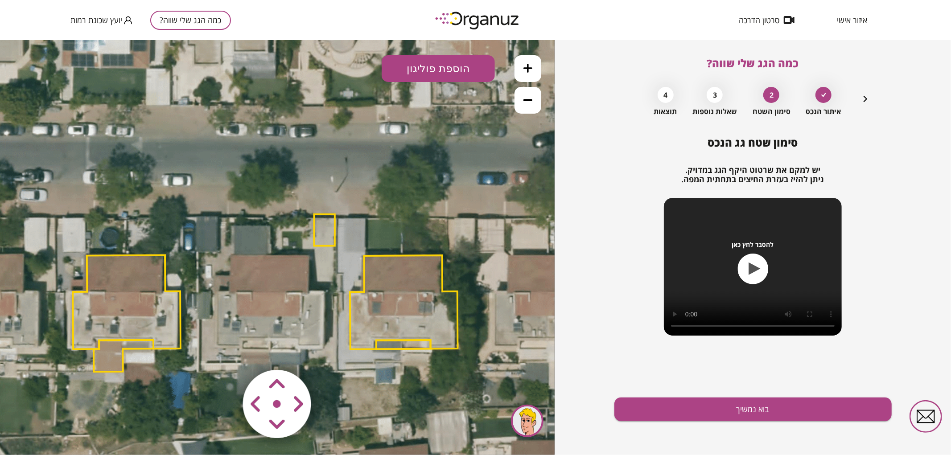
click at [327, 230] on polygon at bounding box center [324, 230] width 20 height 32
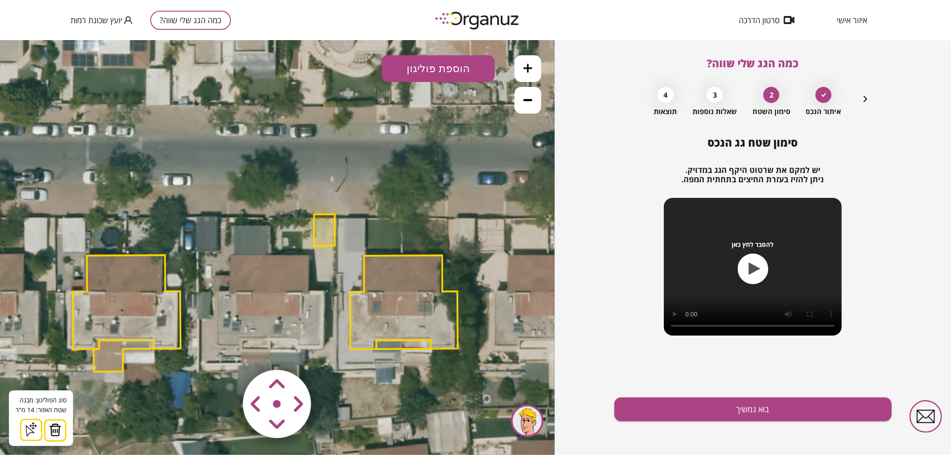
click at [46, 428] on button at bounding box center [55, 430] width 22 height 22
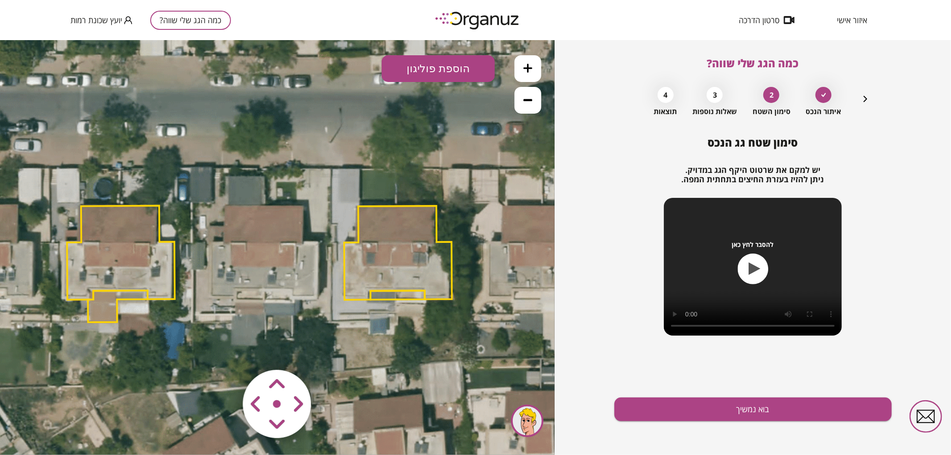
drag, startPoint x: 469, startPoint y: 188, endPoint x: 464, endPoint y: 134, distance: 53.7
click at [464, 134] on icon at bounding box center [258, 242] width 1163 height 1163
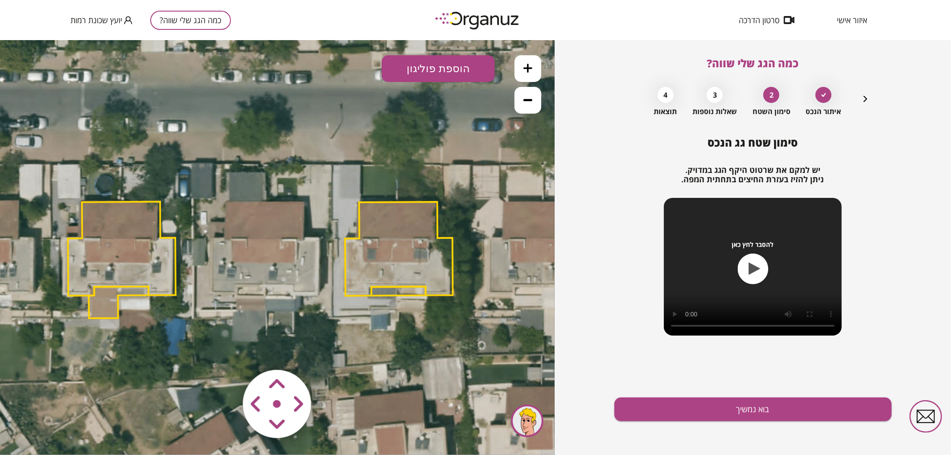
click at [530, 63] on icon at bounding box center [527, 67] width 9 height 9
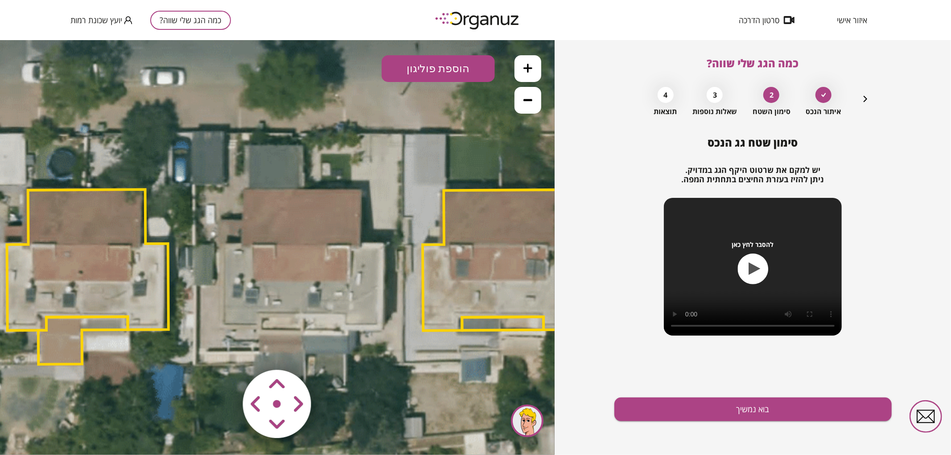
drag, startPoint x: 386, startPoint y: 178, endPoint x: 443, endPoint y: 163, distance: 59.0
click at [434, 180] on icon at bounding box center [294, 245] width 1745 height 1745
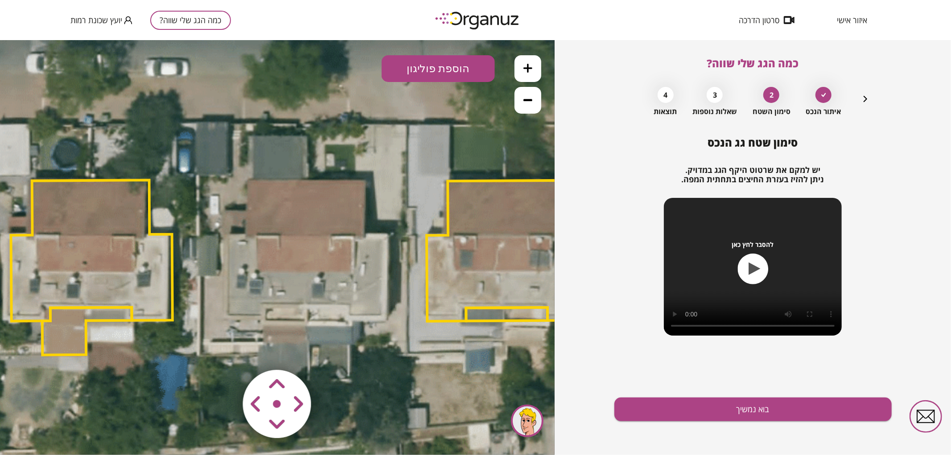
click at [450, 74] on button "הוספת פוליגון" at bounding box center [437, 68] width 113 height 27
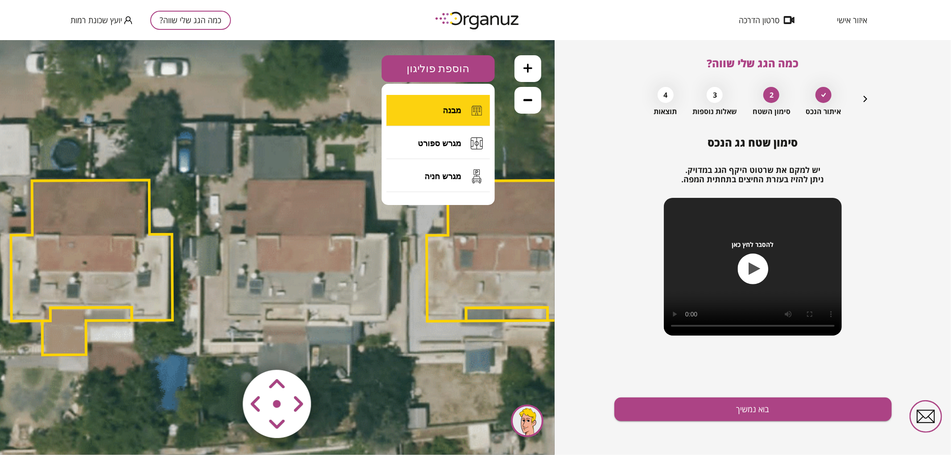
click at [447, 105] on span "מבנה" at bounding box center [452, 110] width 18 height 10
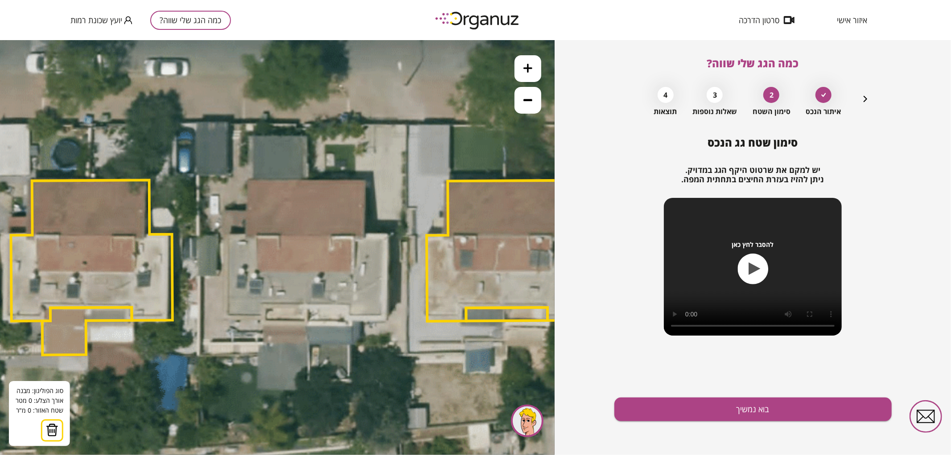
click at [307, 180] on icon at bounding box center [298, 236] width 1745 height 1745
click at [247, 180] on polygon at bounding box center [277, 180] width 61 height 0
click at [247, 234] on polygon at bounding box center [277, 207] width 61 height 55
click at [228, 234] on polygon at bounding box center [267, 207] width 79 height 55
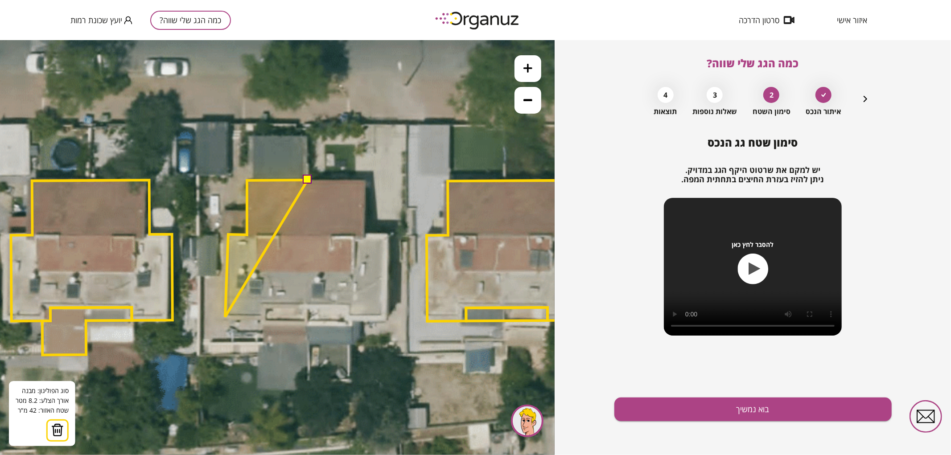
click at [225, 316] on polygon at bounding box center [266, 248] width 82 height 137
click at [264, 316] on polygon at bounding box center [266, 248] width 82 height 137
click at [263, 306] on polygon at bounding box center [266, 248] width 82 height 137
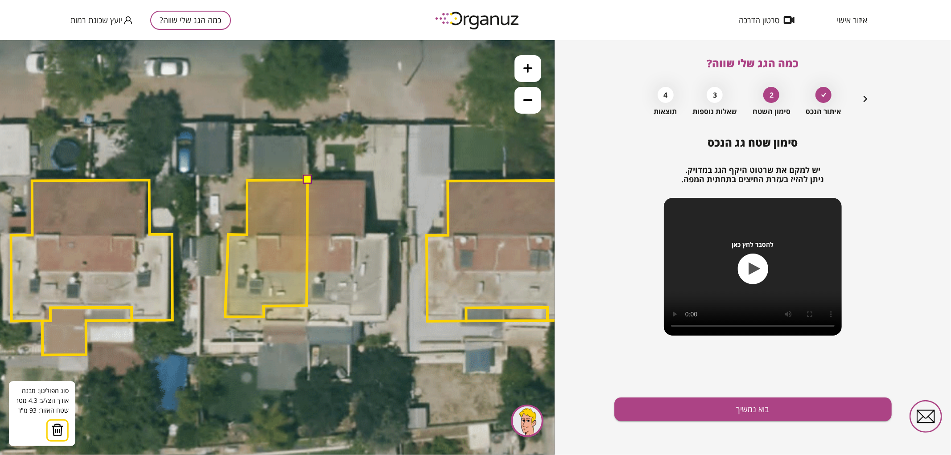
click at [307, 305] on polygon at bounding box center [266, 248] width 82 height 137
click at [309, 176] on button at bounding box center [307, 179] width 9 height 9
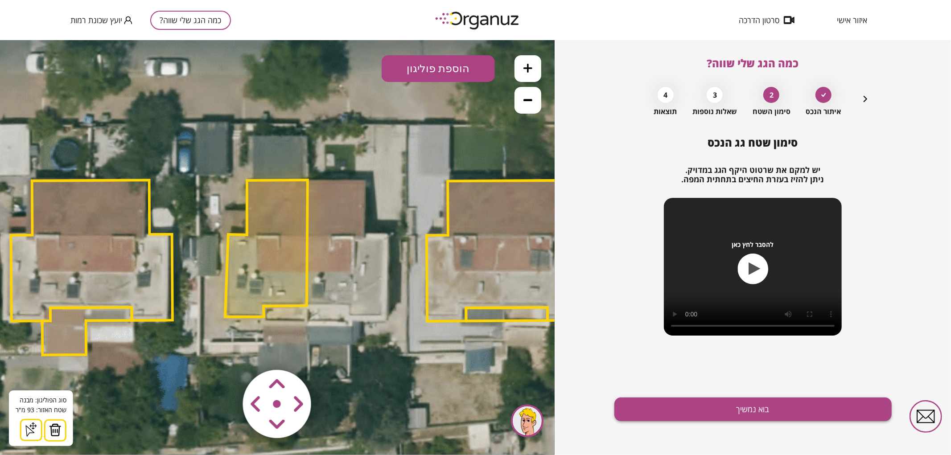
click at [666, 406] on button "בוא נמשיך" at bounding box center [752, 410] width 277 height 24
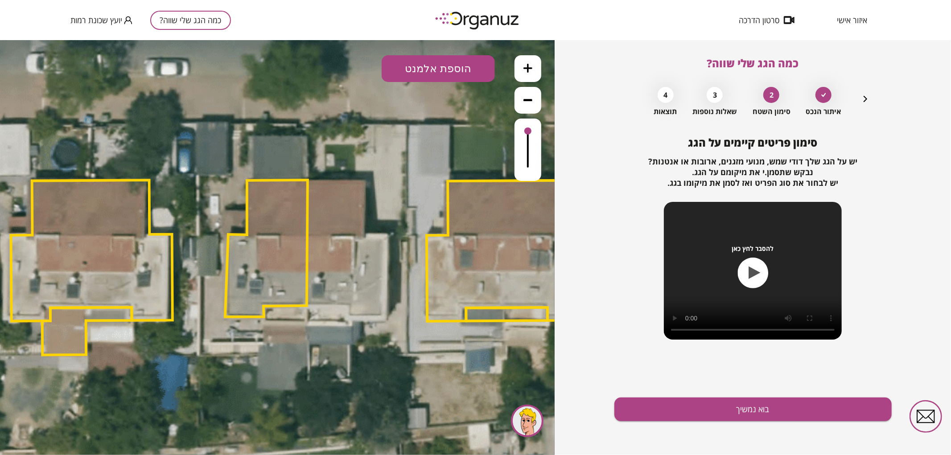
click at [444, 74] on button "הוספת אלמנט" at bounding box center [437, 68] width 113 height 27
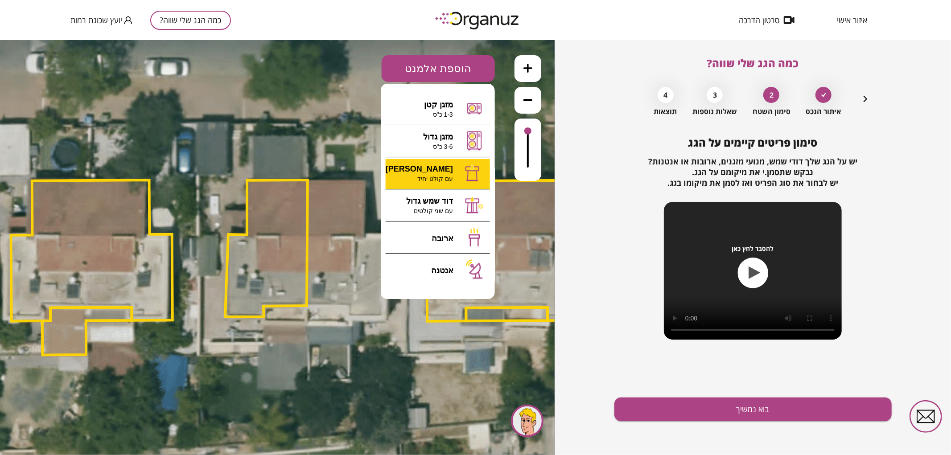
click at [414, 178] on div ".st0 { fill: #FFFFFF; } 93" at bounding box center [277, 247] width 554 height 415
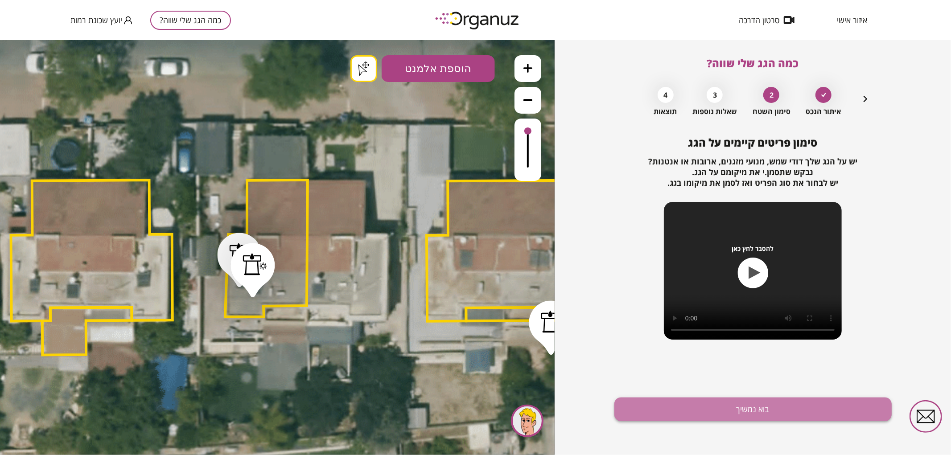
click at [683, 414] on button "בוא נמשיך" at bounding box center [752, 410] width 277 height 24
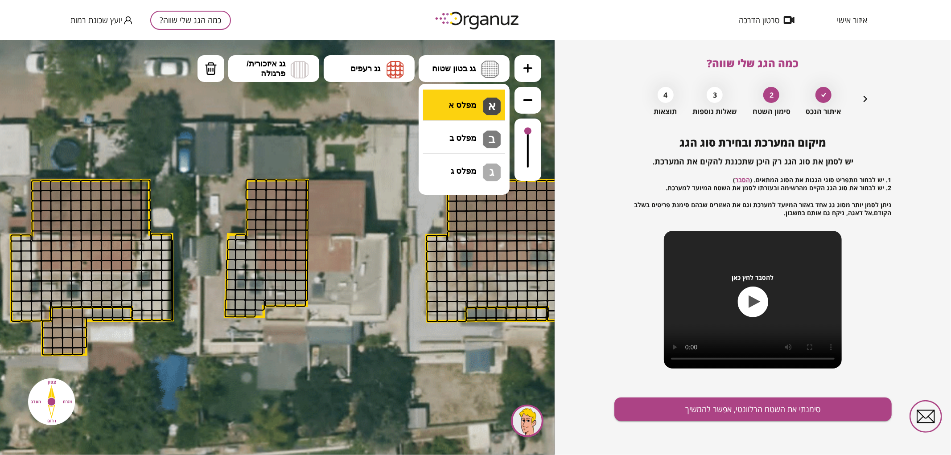
drag, startPoint x: 438, startPoint y: 74, endPoint x: 456, endPoint y: 102, distance: 34.1
click at [438, 74] on button "גג בטון שטוח" at bounding box center [463, 68] width 91 height 27
click at [459, 109] on div ".st0 { fill: #FFFFFF; } .st0 { fill: #FFFFFF; }" at bounding box center [277, 247] width 554 height 415
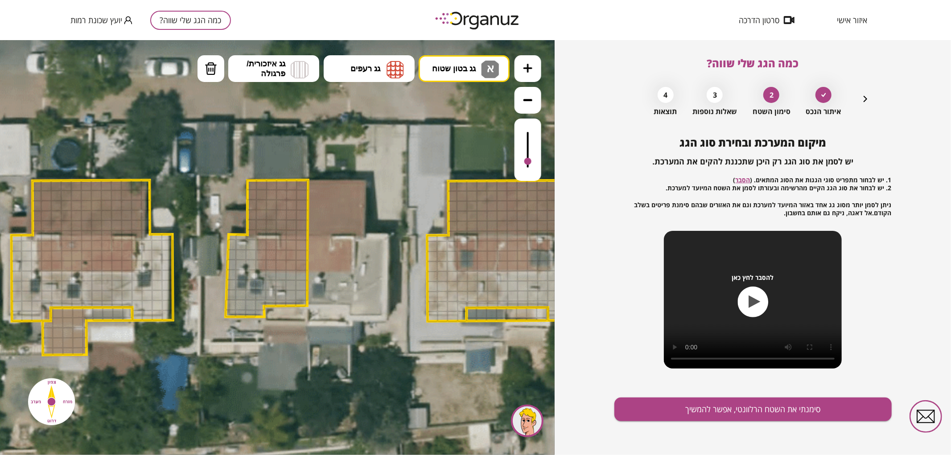
drag, startPoint x: 531, startPoint y: 130, endPoint x: 518, endPoint y: 162, distance: 34.0
click at [518, 162] on div at bounding box center [527, 149] width 27 height 62
drag, startPoint x: 302, startPoint y: 273, endPoint x: 303, endPoint y: 286, distance: 13.0
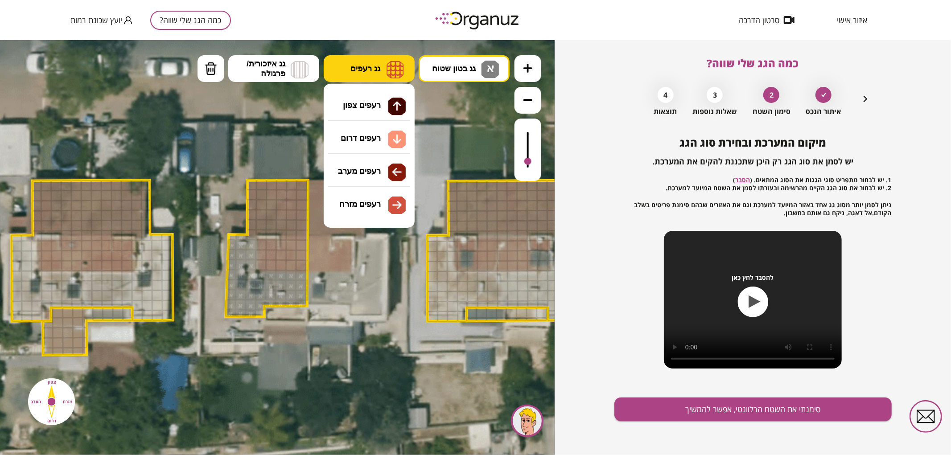
click at [356, 70] on span "גג רעפים" at bounding box center [365, 68] width 30 height 10
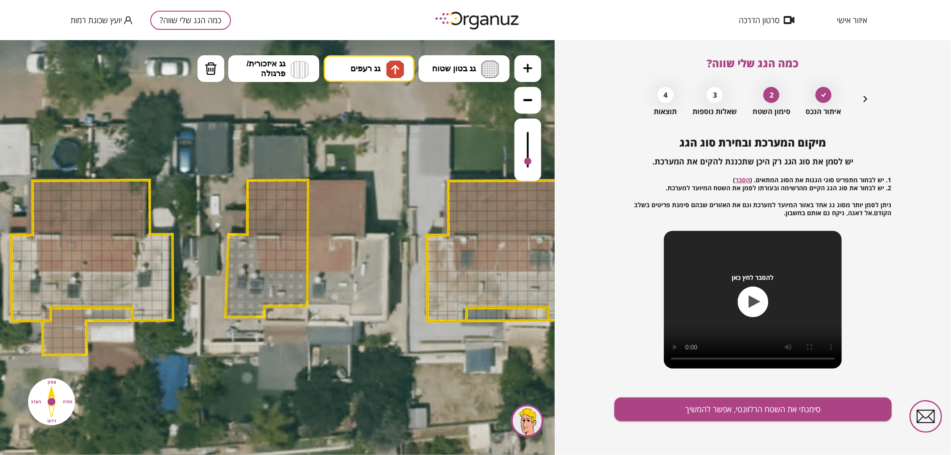
click at [367, 103] on div ".st0 { fill: #FFFFFF; } .st0 { fill: #FFFFFF; }" at bounding box center [277, 247] width 554 height 415
drag, startPoint x: 250, startPoint y: 184, endPoint x: 305, endPoint y: 225, distance: 68.8
click at [346, 70] on button "גג רעפים" at bounding box center [369, 68] width 91 height 27
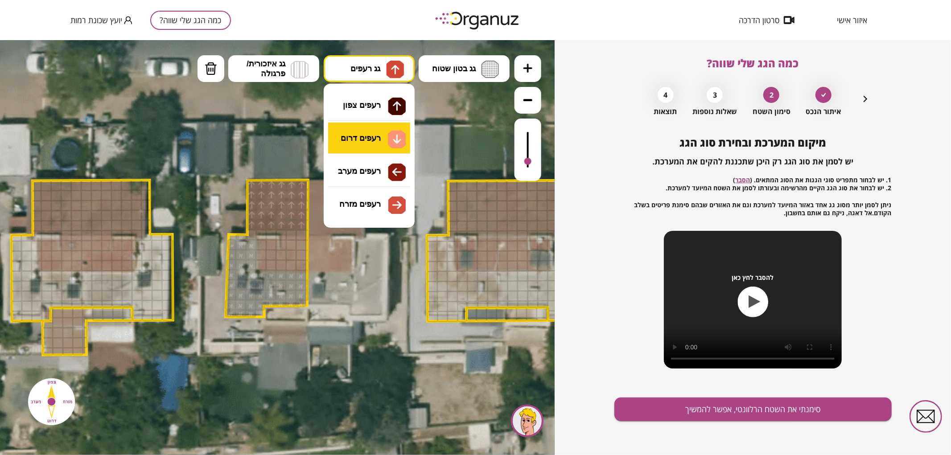
click at [373, 133] on div ".st0 { fill: #FFFFFF; } .st0 { fill: #FFFFFF; }" at bounding box center [277, 247] width 554 height 415
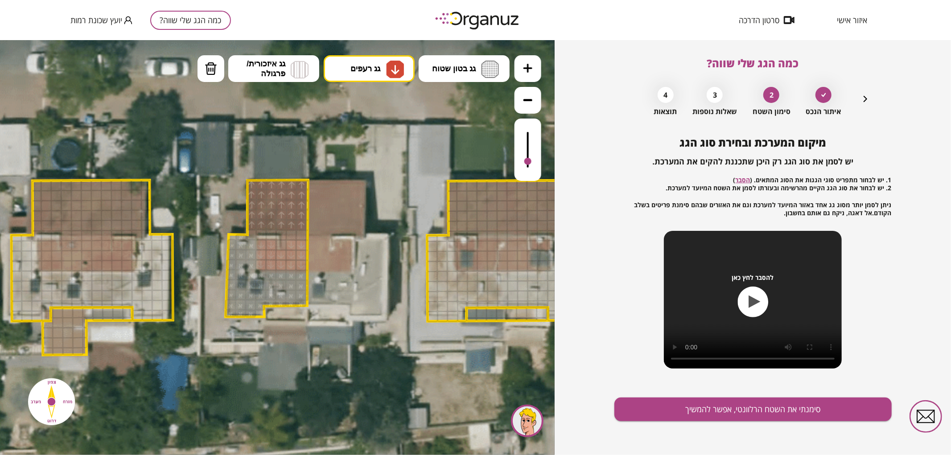
drag, startPoint x: 288, startPoint y: 243, endPoint x: 301, endPoint y: 256, distance: 18.0
click at [692, 427] on div "מיקום המערכת ובחירת סוג הגג יש לסמן את סוג הגג רק היכן שתכננת להקים את המערכת. …" at bounding box center [752, 295] width 277 height 319
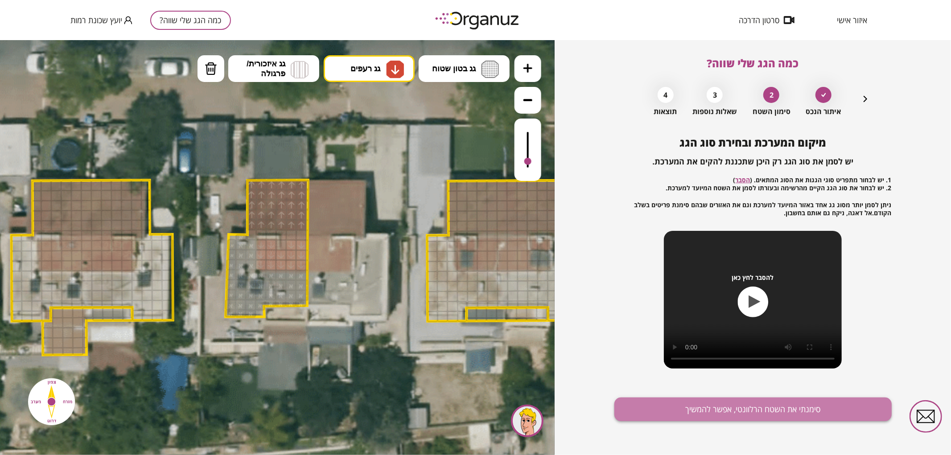
click at [683, 410] on button "סימנתי את השטח הרלוונטי, אפשר להמשיך" at bounding box center [752, 410] width 277 height 24
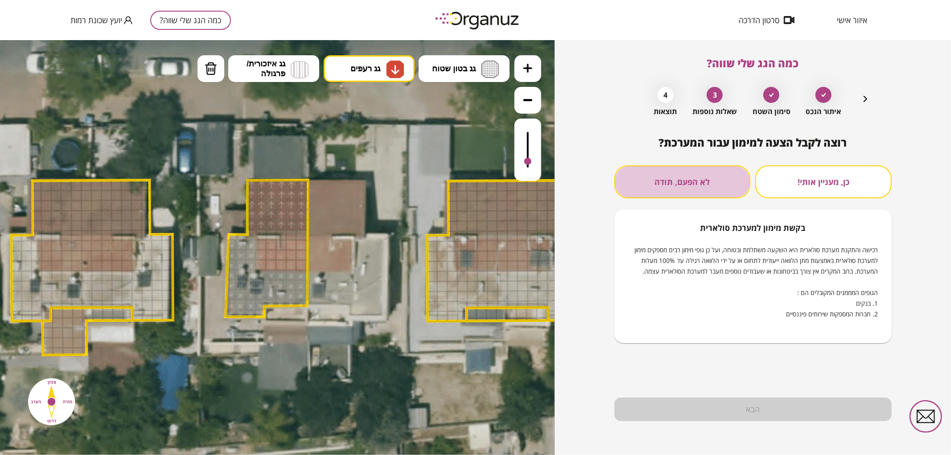
click at [705, 190] on button "לא הפעם, תודה" at bounding box center [682, 181] width 136 height 33
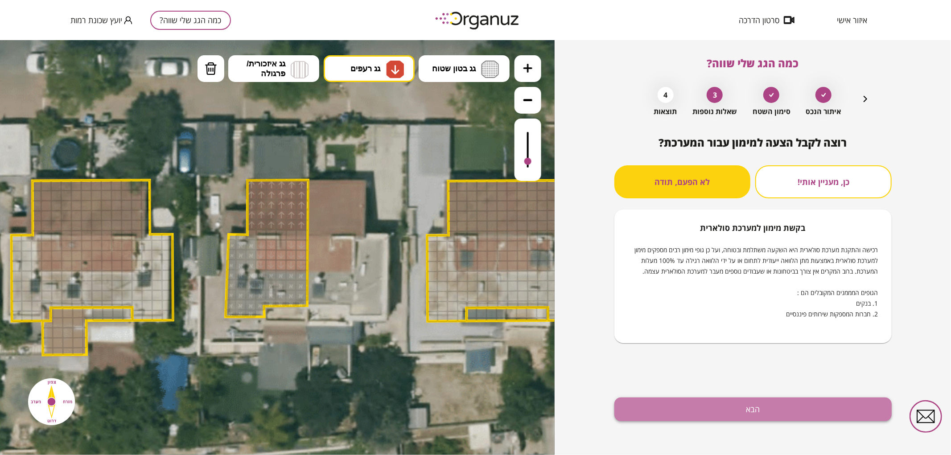
click at [708, 405] on button "הבא" at bounding box center [752, 410] width 277 height 24
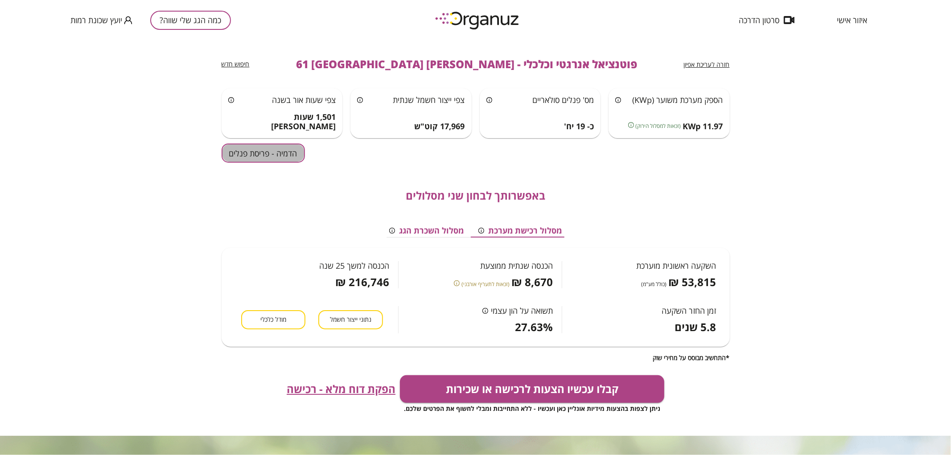
click at [252, 156] on button "הדמיה - פריסת פנלים" at bounding box center [262, 152] width 83 height 19
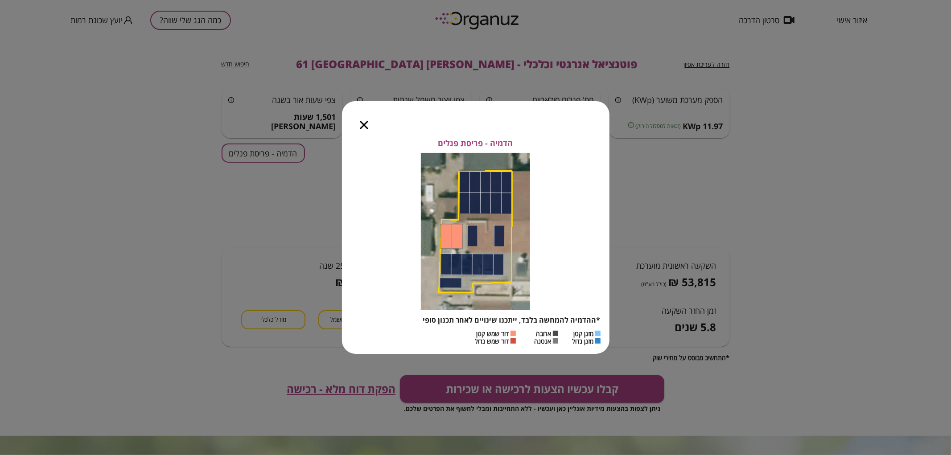
click at [360, 125] on icon "button" at bounding box center [364, 125] width 8 height 8
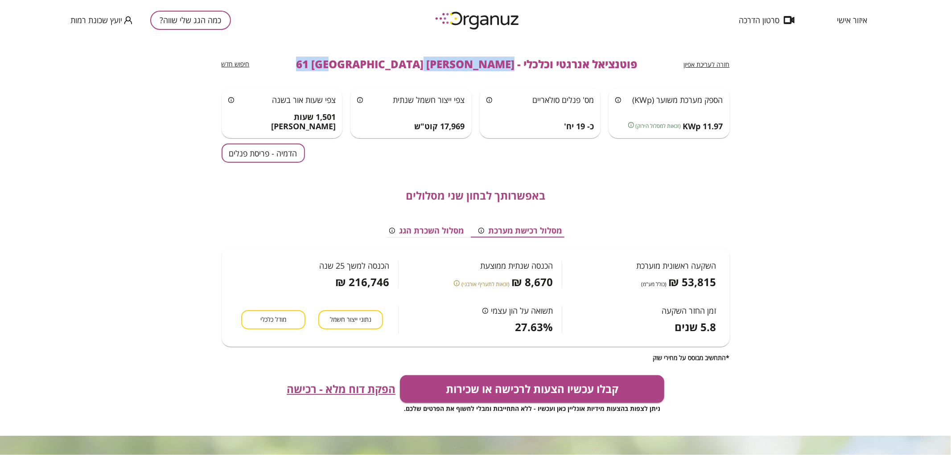
drag, startPoint x: 459, startPoint y: 64, endPoint x: 349, endPoint y: 72, distance: 110.8
click at [349, 72] on div "חזרה לעריכת אפיון פוטנציאל אנרגטי וכלכלי - [PERSON_NAME] 61 באר שבע חיפוש חדש" at bounding box center [475, 64] width 508 height 48
click at [180, 14] on button "כמה הגג שלי שווה?" at bounding box center [190, 20] width 81 height 19
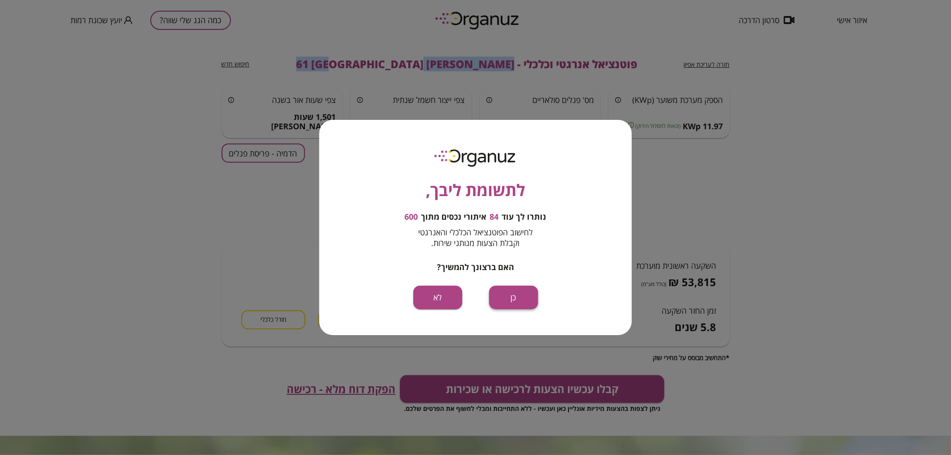
click at [502, 300] on button "כן" at bounding box center [513, 298] width 49 height 24
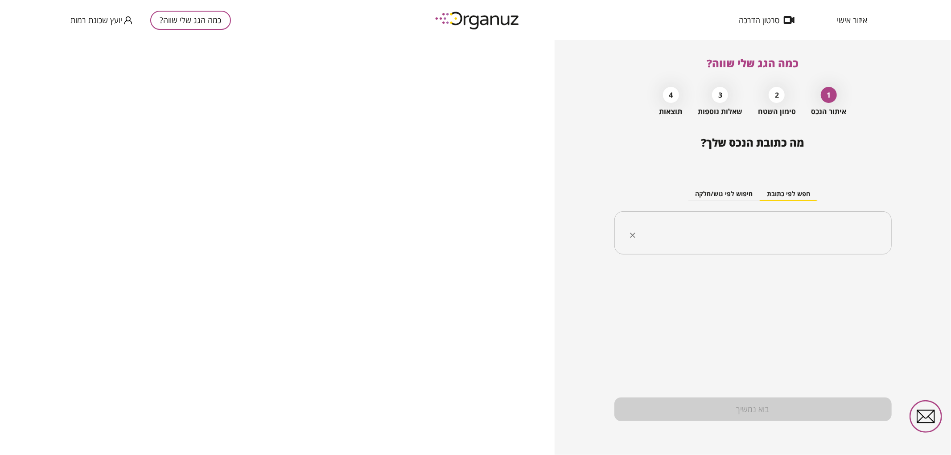
click at [756, 234] on input "text" at bounding box center [755, 233] width 249 height 22
paste input "**********"
drag, startPoint x: 821, startPoint y: 234, endPoint x: 831, endPoint y: 238, distance: 9.9
click at [831, 238] on input "**********" at bounding box center [755, 233] width 249 height 22
click at [826, 278] on li "[PERSON_NAME] 51 [GEOGRAPHIC_DATA]" at bounding box center [753, 278] width 254 height 16
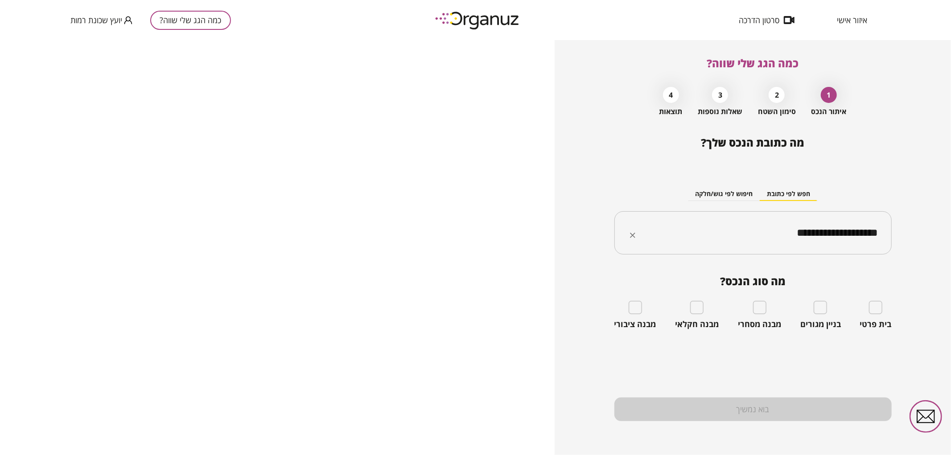
type input "**********"
click at [874, 317] on div "בית פרטי" at bounding box center [876, 315] width 32 height 29
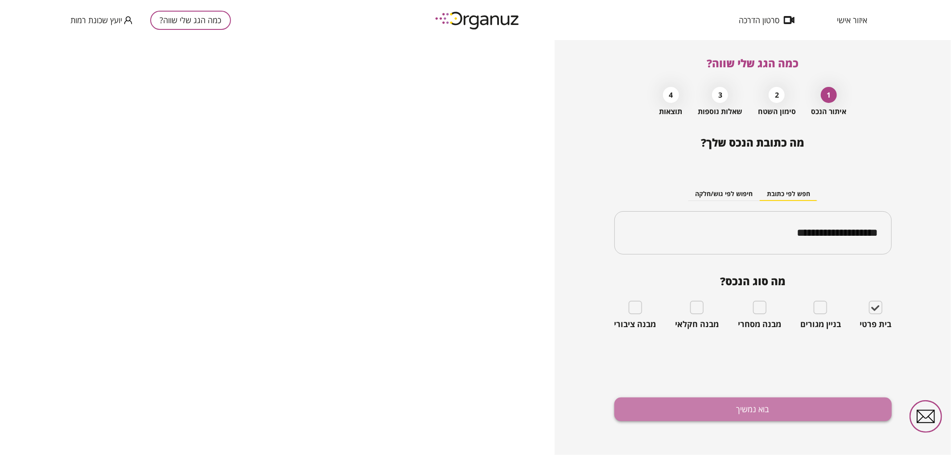
click at [740, 414] on button "בוא נמשיך" at bounding box center [752, 410] width 277 height 24
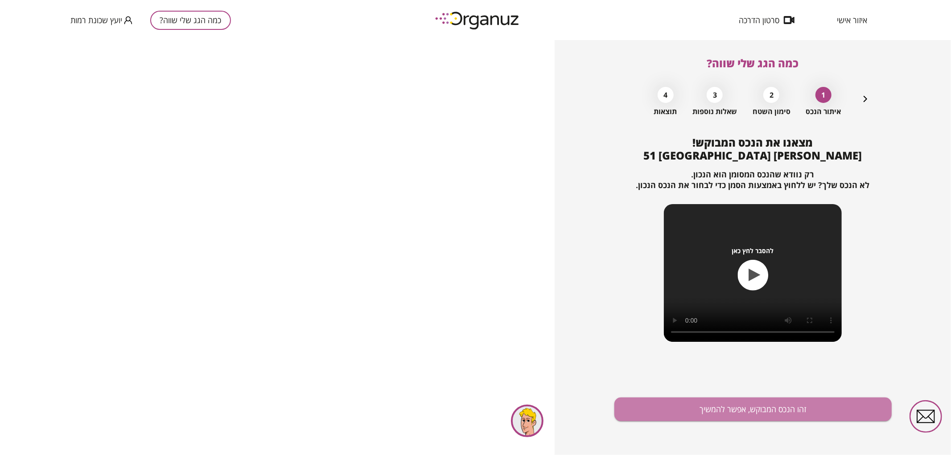
click at [740, 414] on button "זהו הנכס המבוקש, אפשר להמשיך" at bounding box center [752, 410] width 277 height 24
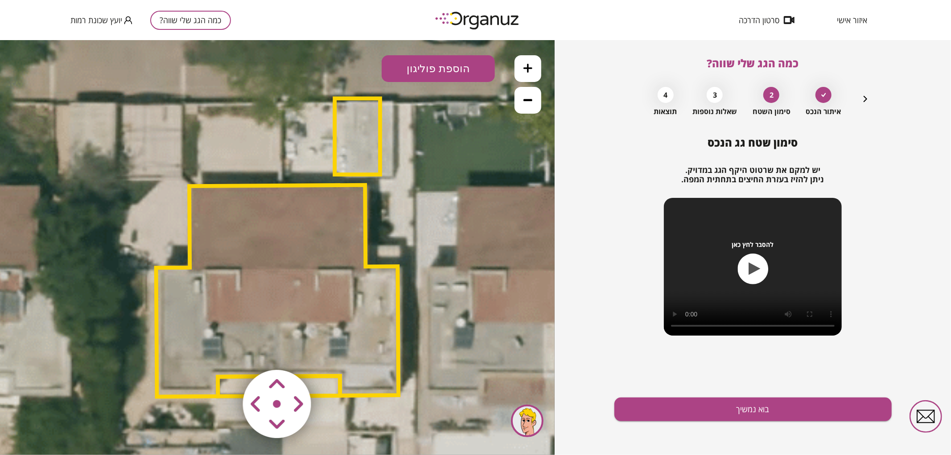
click at [536, 99] on button at bounding box center [527, 99] width 27 height 27
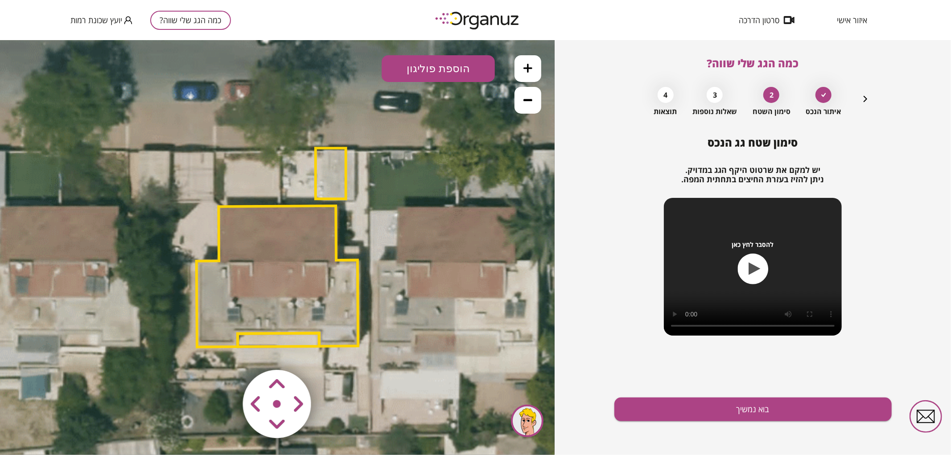
click at [535, 99] on button at bounding box center [527, 99] width 27 height 27
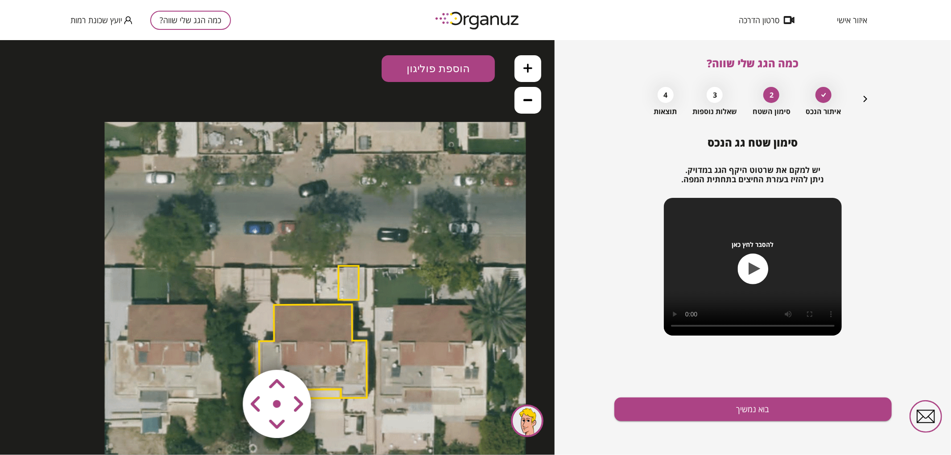
drag, startPoint x: 351, startPoint y: 300, endPoint x: 367, endPoint y: 331, distance: 34.1
click at [367, 331] on icon at bounding box center [315, 332] width 421 height 421
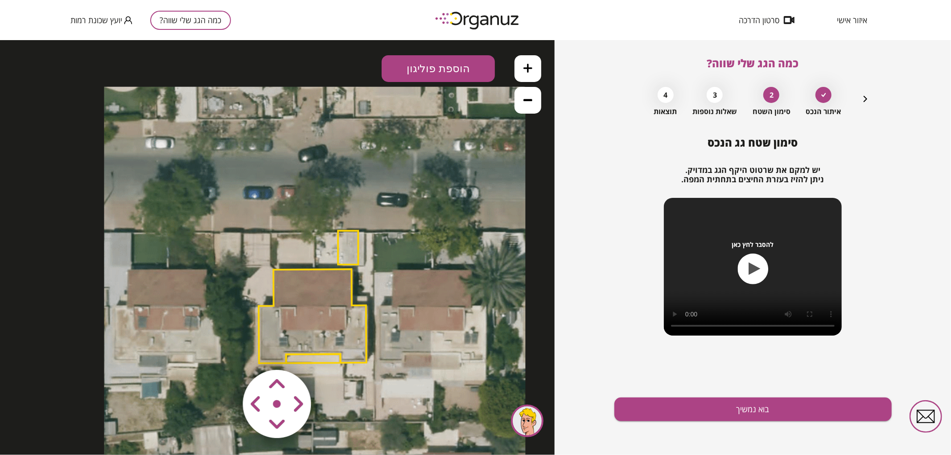
drag, startPoint x: 372, startPoint y: 317, endPoint x: 372, endPoint y: 295, distance: 21.8
click at [372, 295] on icon at bounding box center [314, 296] width 421 height 421
click at [522, 67] on button at bounding box center [527, 68] width 27 height 27
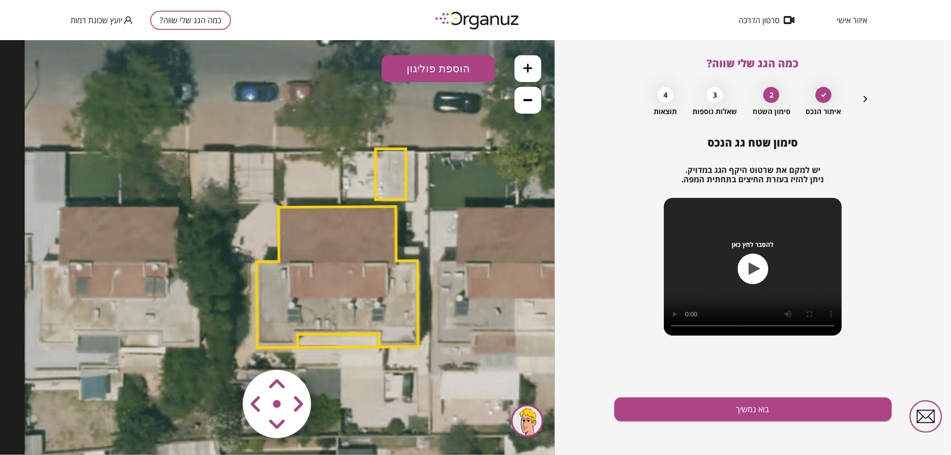
drag, startPoint x: 422, startPoint y: 270, endPoint x: 430, endPoint y: 195, distance: 75.7
click at [430, 195] on icon at bounding box center [341, 248] width 632 height 632
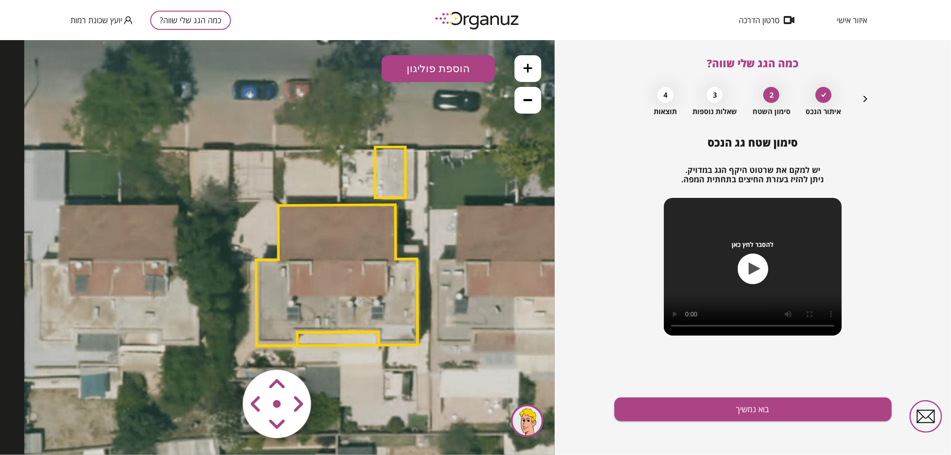
click at [385, 254] on polygon at bounding box center [336, 274] width 161 height 141
click at [314, 328] on polygon at bounding box center [336, 274] width 161 height 141
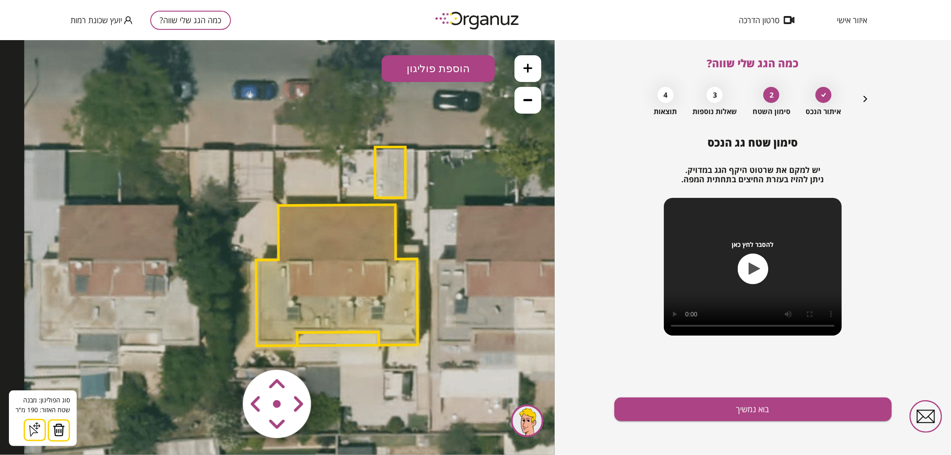
click at [59, 426] on img at bounding box center [59, 429] width 12 height 13
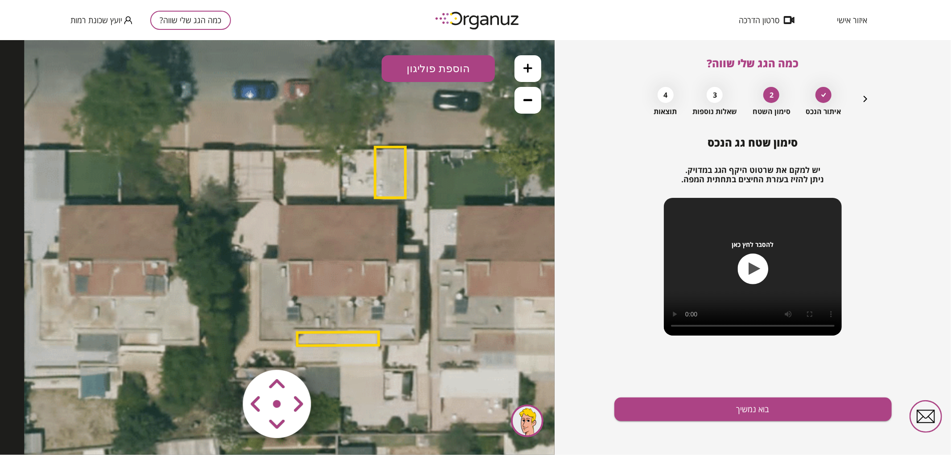
click at [402, 179] on polygon at bounding box center [390, 172] width 30 height 51
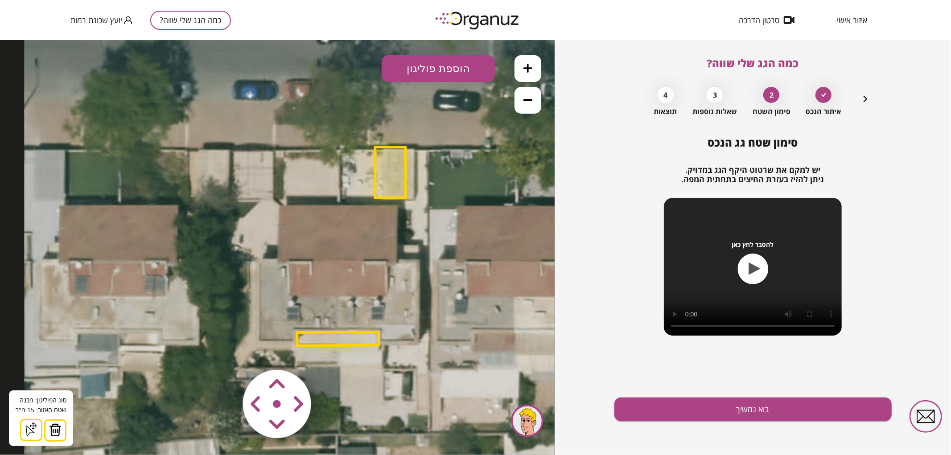
click at [49, 429] on img at bounding box center [55, 429] width 12 height 13
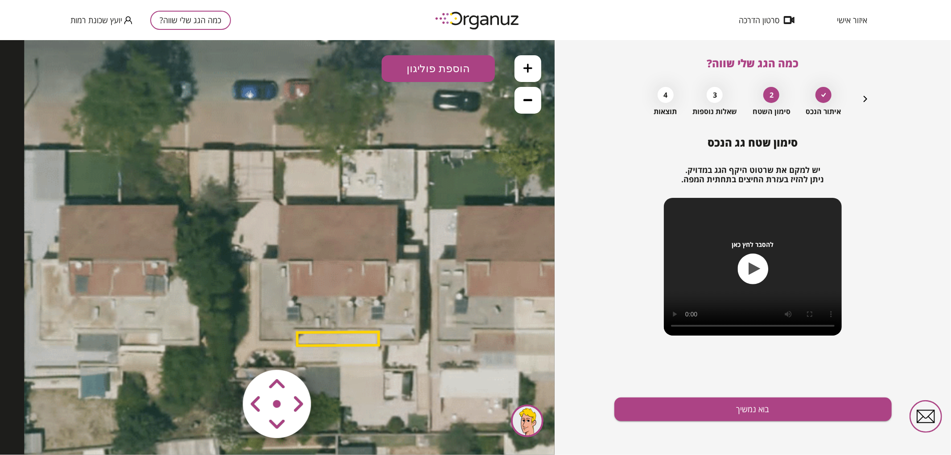
click at [327, 340] on polygon at bounding box center [338, 338] width 82 height 13
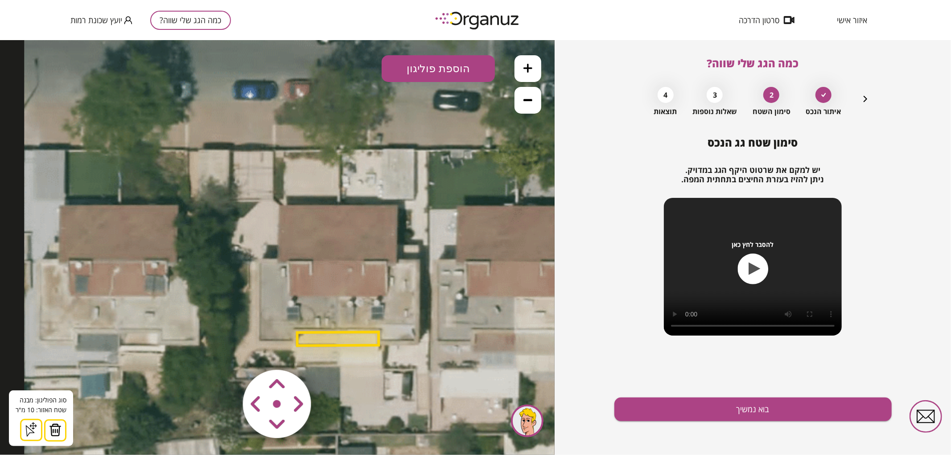
click at [58, 426] on img at bounding box center [55, 429] width 12 height 13
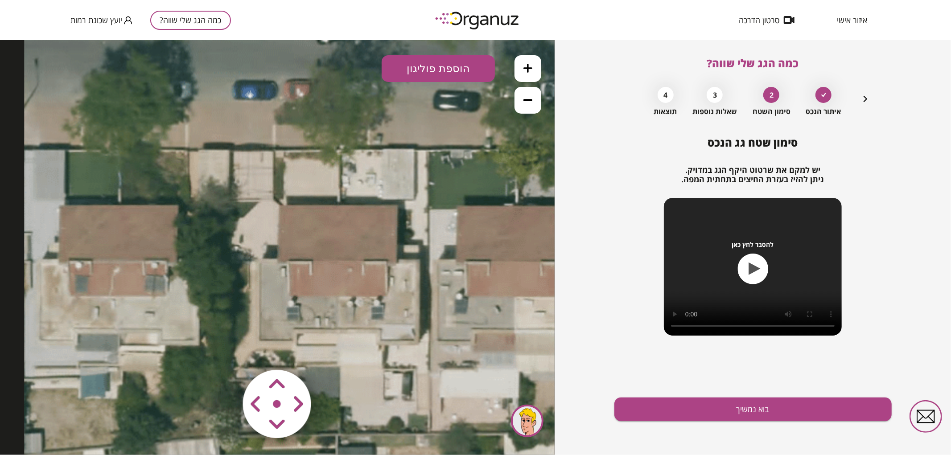
click at [527, 102] on icon at bounding box center [527, 99] width 9 height 9
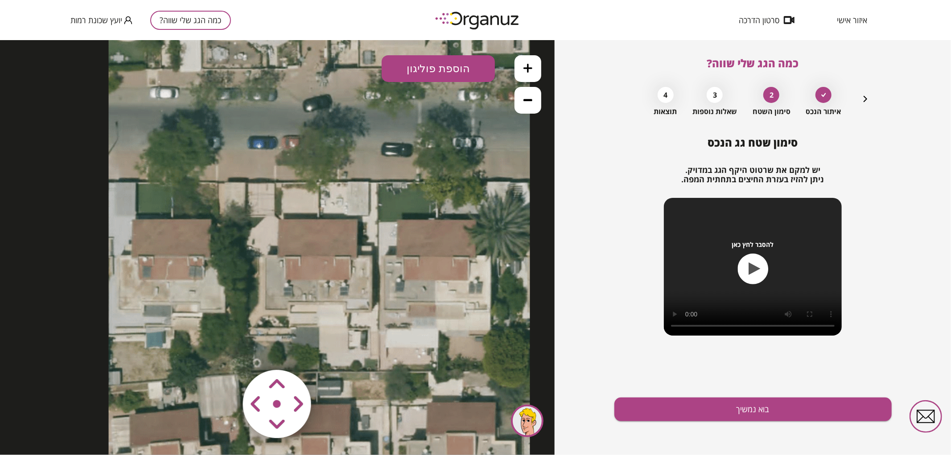
click at [527, 102] on icon at bounding box center [527, 99] width 9 height 9
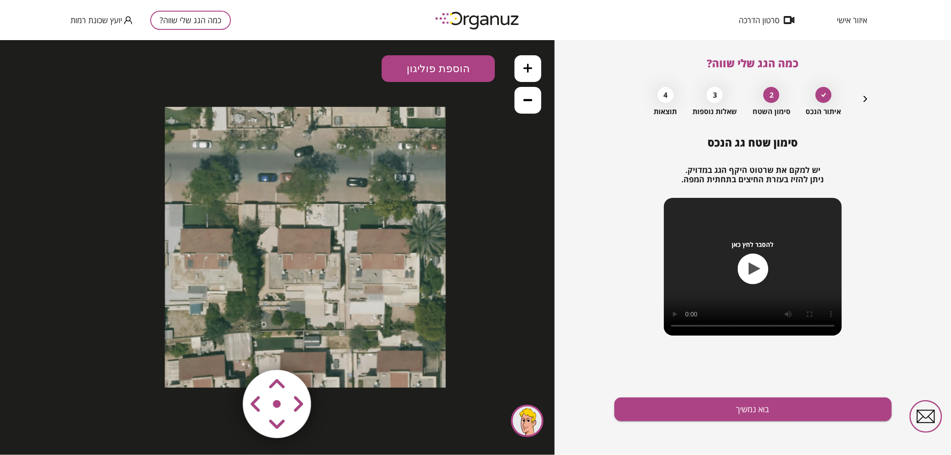
click at [532, 68] on button at bounding box center [527, 68] width 27 height 27
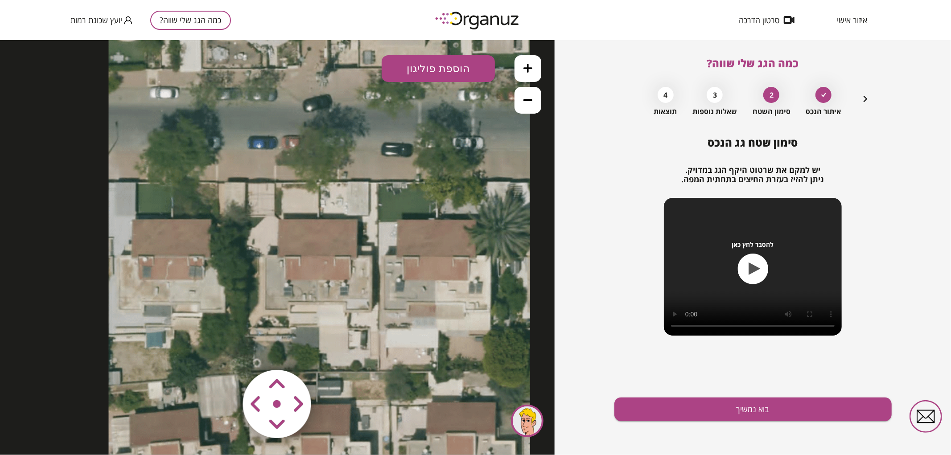
click at [455, 74] on button "הוספת פוליגון" at bounding box center [437, 68] width 113 height 27
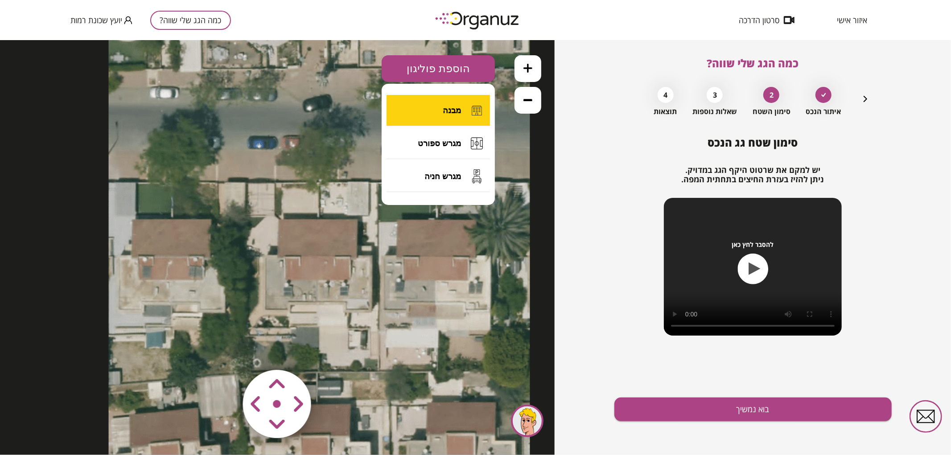
click at [447, 104] on button "מבנה" at bounding box center [437, 109] width 103 height 31
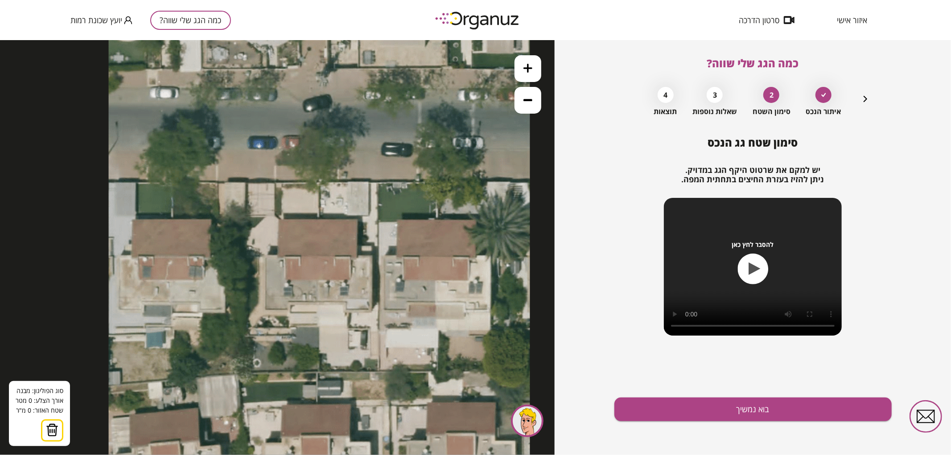
click at [317, 219] on icon at bounding box center [319, 246] width 421 height 421
click at [357, 219] on icon at bounding box center [319, 246] width 421 height 421
click at [357, 257] on polygon at bounding box center [337, 238] width 40 height 38
click at [372, 257] on polygon at bounding box center [344, 238] width 54 height 38
click at [372, 311] on polygon at bounding box center [344, 265] width 55 height 93
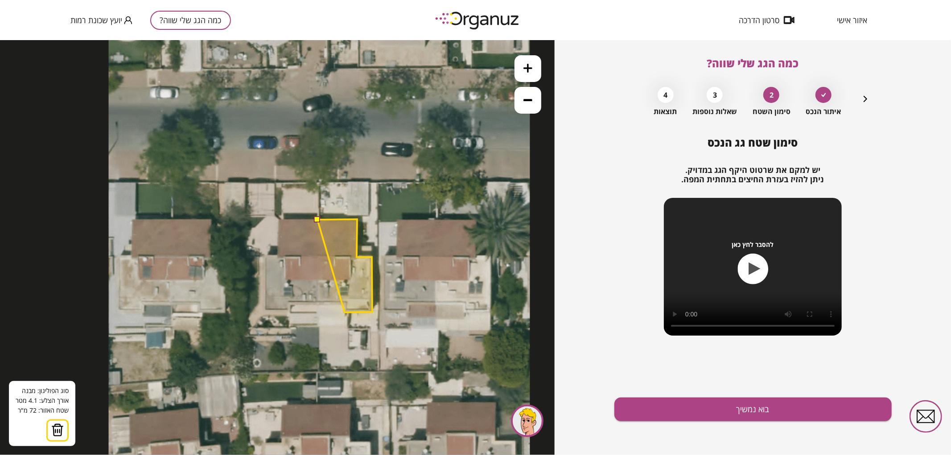
click at [344, 312] on polygon at bounding box center [344, 265] width 55 height 93
click at [345, 303] on polygon at bounding box center [344, 265] width 55 height 93
click at [317, 303] on polygon at bounding box center [344, 265] width 55 height 93
click at [316, 221] on button at bounding box center [317, 219] width 6 height 6
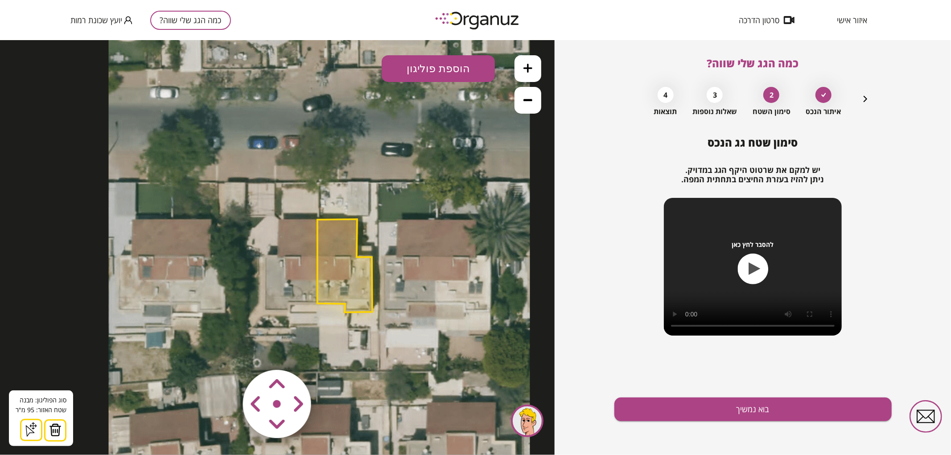
click at [526, 67] on icon at bounding box center [527, 67] width 9 height 9
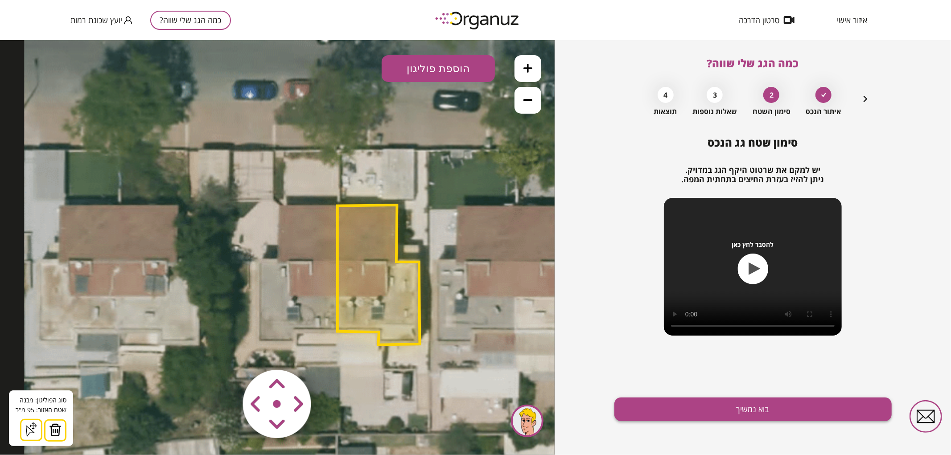
click at [659, 416] on button "בוא נמשיך" at bounding box center [752, 410] width 277 height 24
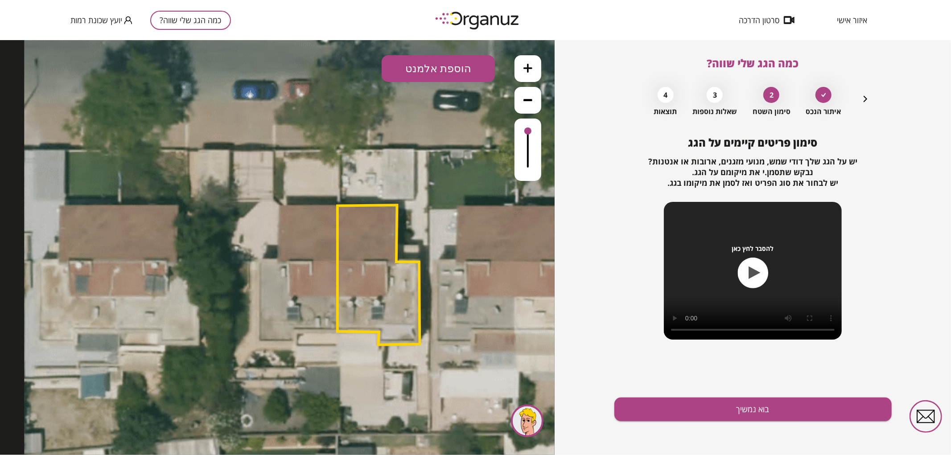
click at [447, 63] on button "הוספת אלמנט" at bounding box center [437, 68] width 113 height 27
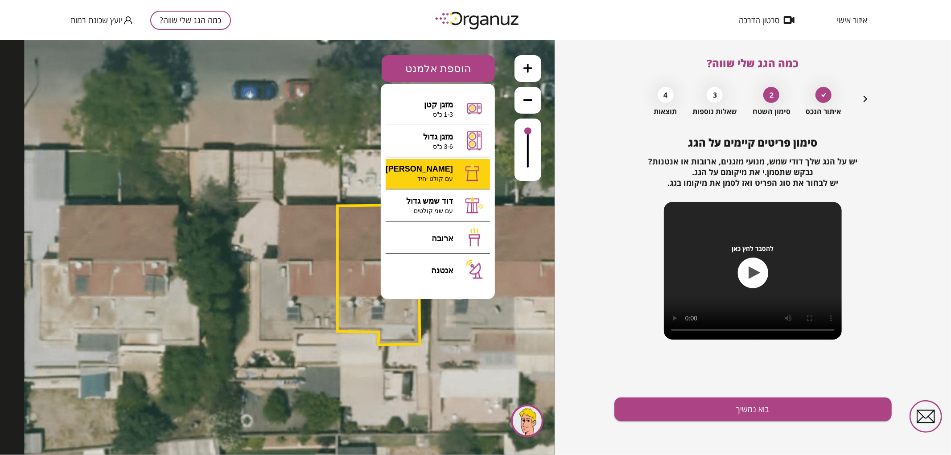
click at [449, 174] on div ".st0 { fill: #FFFFFF; } 95" at bounding box center [277, 247] width 554 height 415
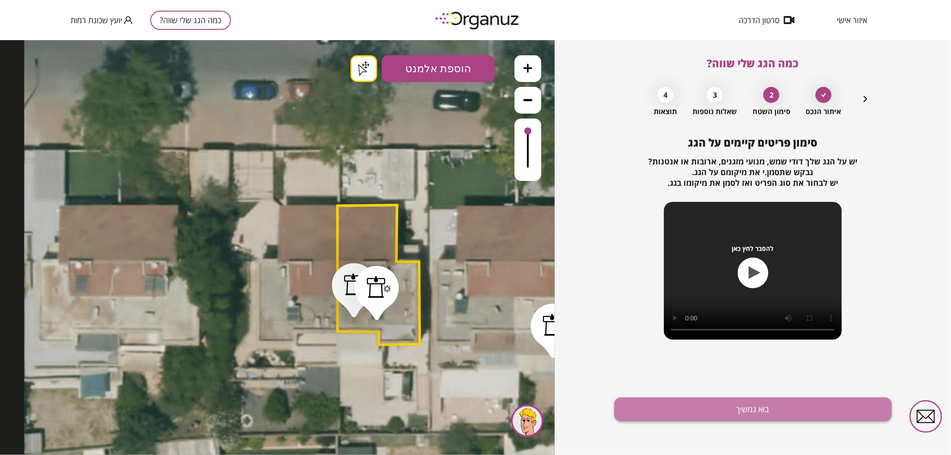
click at [803, 409] on button "בוא נמשיך" at bounding box center [752, 410] width 277 height 24
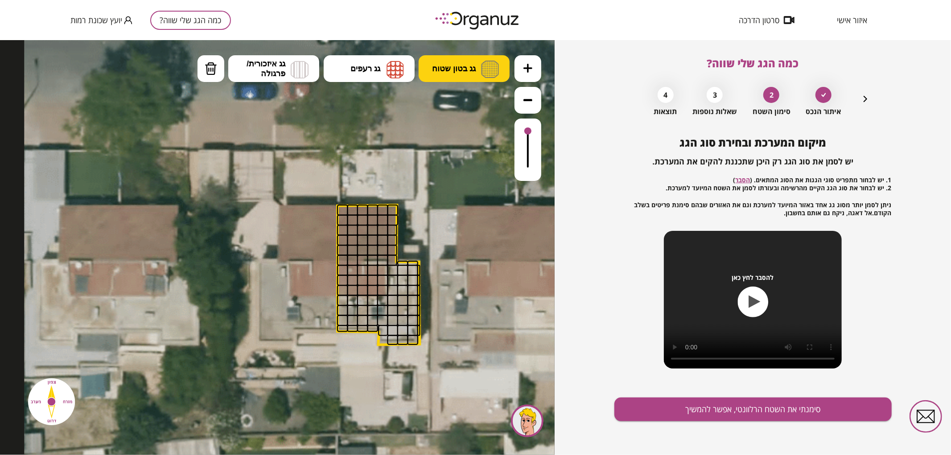
click at [443, 67] on span "גג בטון שטוח" at bounding box center [454, 68] width 44 height 10
click at [455, 109] on div ".st0 { fill: #FFFFFF; } .st0 { fill: #FFFFFF; }" at bounding box center [277, 247] width 554 height 415
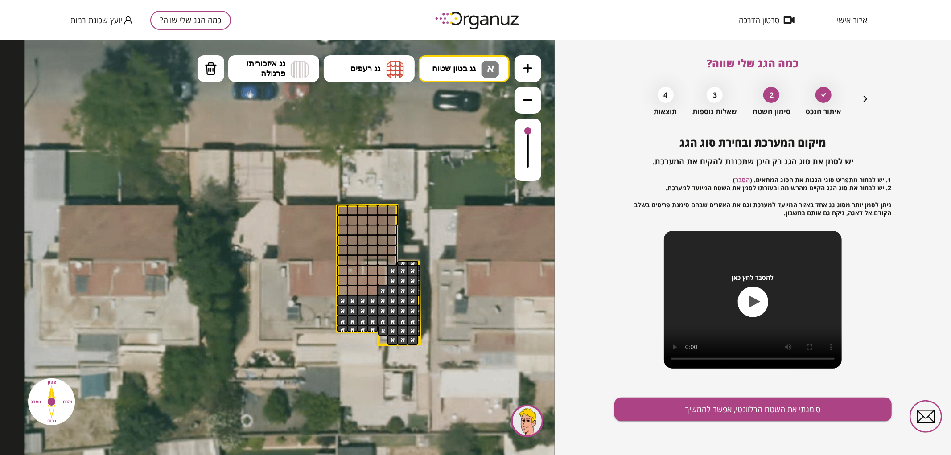
drag, startPoint x: 391, startPoint y: 337, endPoint x: 416, endPoint y: 300, distance: 44.5
click at [393, 80] on button "גג רעפים" at bounding box center [369, 68] width 91 height 27
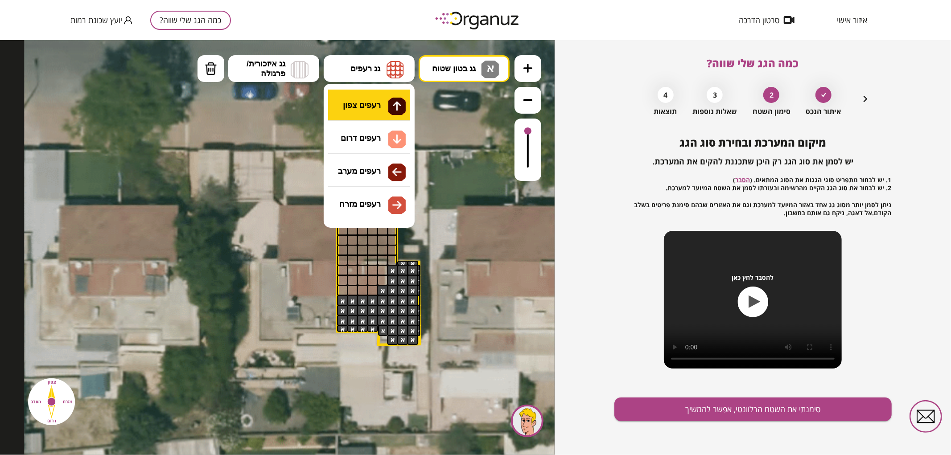
click at [388, 94] on div ".st0 { fill: #FFFFFF; } .st0 { fill: #FFFFFF; }" at bounding box center [277, 247] width 554 height 415
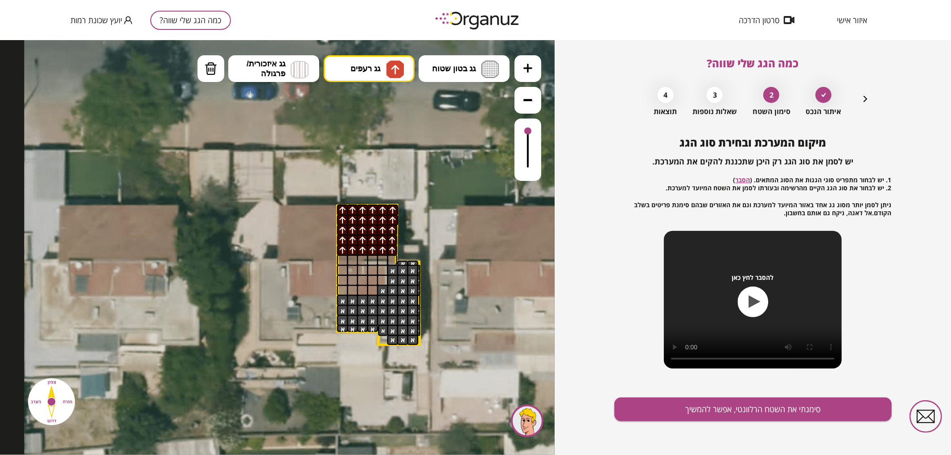
drag, startPoint x: 340, startPoint y: 209, endPoint x: 336, endPoint y: 247, distance: 38.1
click at [336, 247] on div ".st0 { fill: #FFFFFF; } .st0 { fill: #FFFFFF; }" at bounding box center [340, 246] width 632 height 632
click at [393, 256] on div at bounding box center [392, 259] width 10 height 11
click at [406, 70] on button "גג רעפים" at bounding box center [369, 68] width 91 height 27
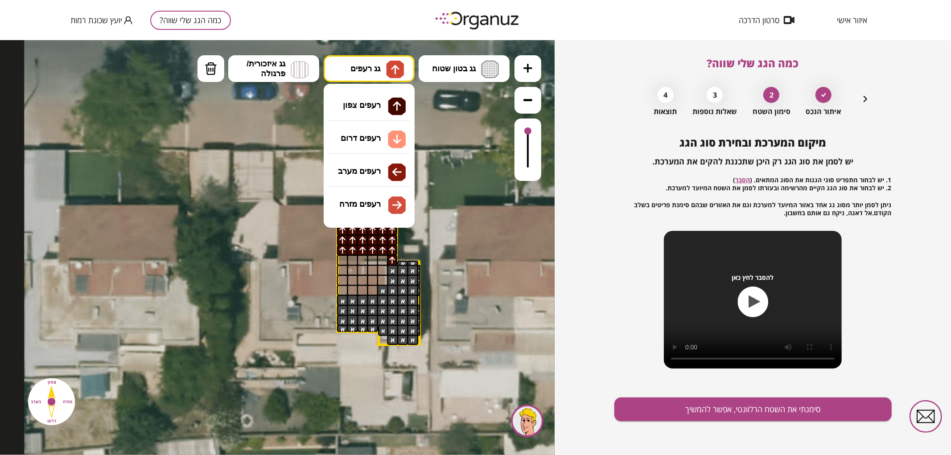
drag, startPoint x: 389, startPoint y: 139, endPoint x: 372, endPoint y: 176, distance: 41.1
click at [389, 139] on div ".st0 { fill: #FFFFFF; } .st0 { fill: #FFFFFF; }" at bounding box center [277, 247] width 554 height 415
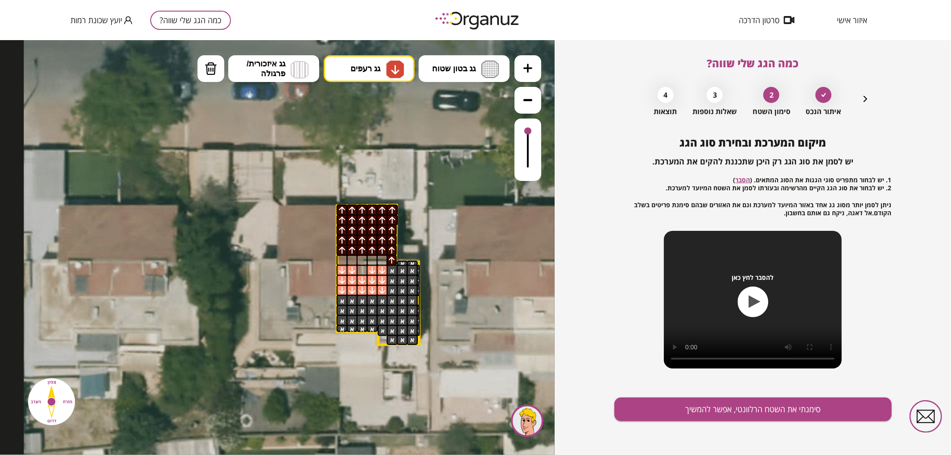
drag, startPoint x: 348, startPoint y: 268, endPoint x: 350, endPoint y: 279, distance: 10.9
click at [639, 415] on button "סימנתי את השטח הרלוונטי, אפשר להמשיך" at bounding box center [752, 410] width 277 height 24
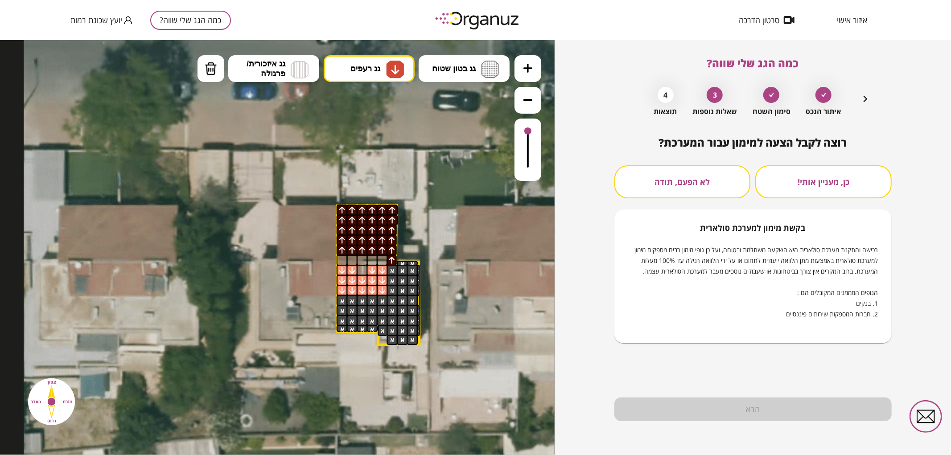
click at [723, 193] on button "לא הפעם, תודה" at bounding box center [682, 181] width 136 height 33
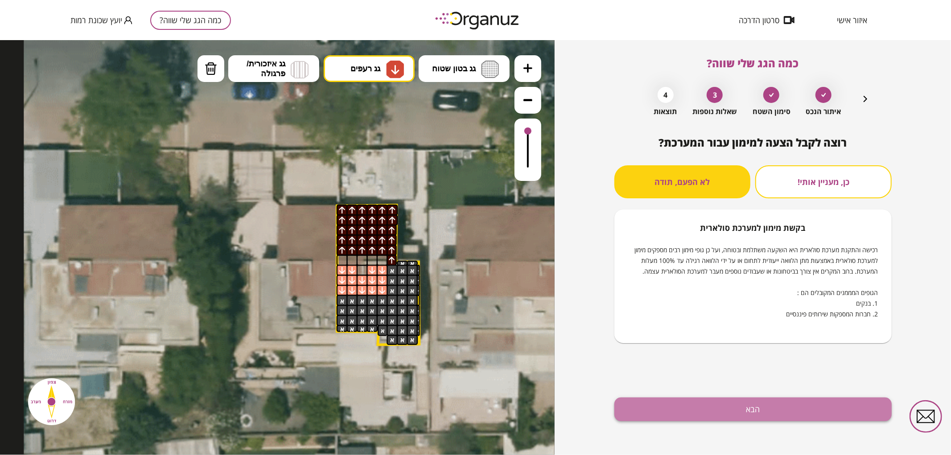
click at [681, 421] on button "הבא" at bounding box center [752, 410] width 277 height 24
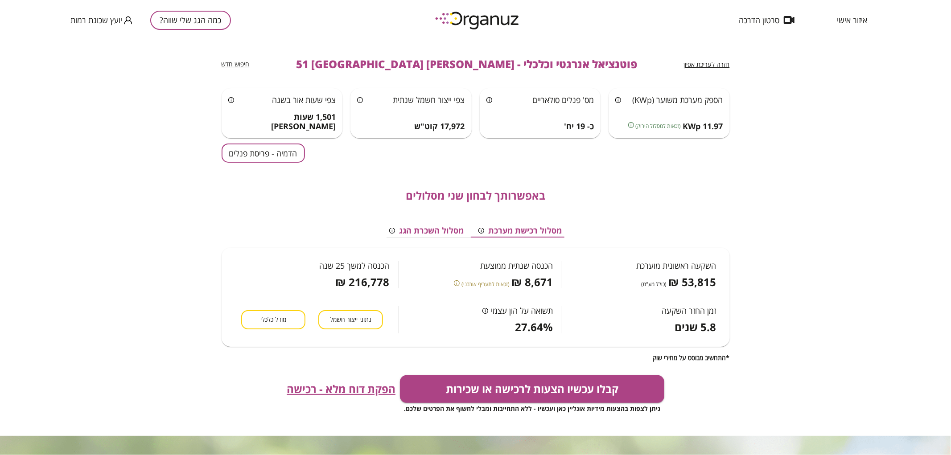
click at [237, 154] on button "הדמיה - פריסת פנלים" at bounding box center [262, 152] width 83 height 19
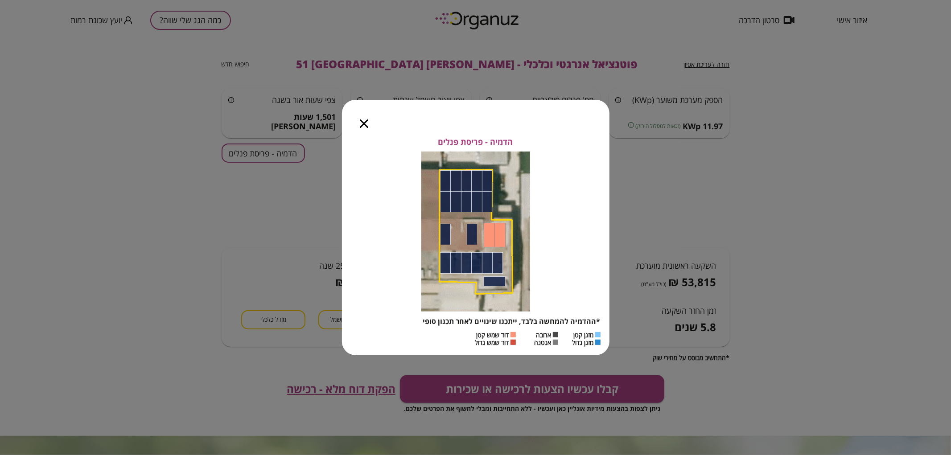
click at [360, 122] on icon "button" at bounding box center [364, 123] width 8 height 8
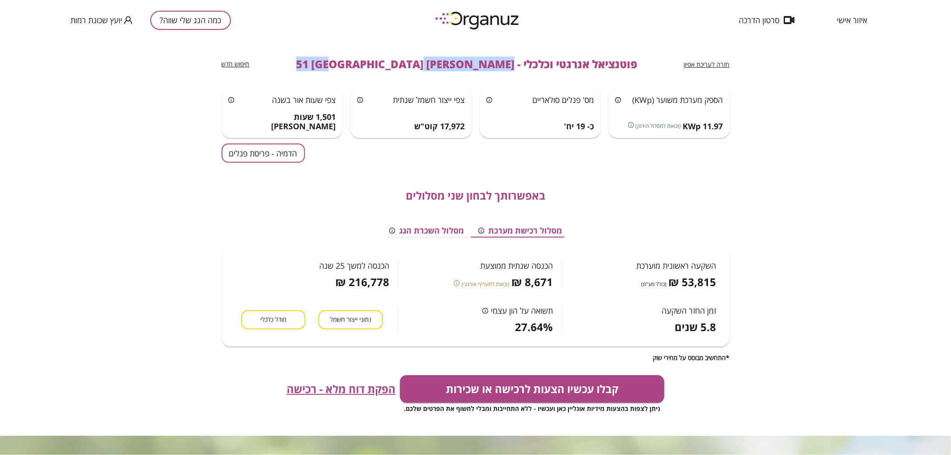
drag, startPoint x: 462, startPoint y: 59, endPoint x: 348, endPoint y: 67, distance: 113.5
click at [348, 67] on div "חזרה לעריכת אפיון פוטנציאל אנרגטי וכלכלי - [PERSON_NAME] 51 באר שבע חיפוש חדש" at bounding box center [475, 64] width 508 height 48
click at [187, 18] on button "כמה הגג שלי שווה?" at bounding box center [190, 20] width 81 height 19
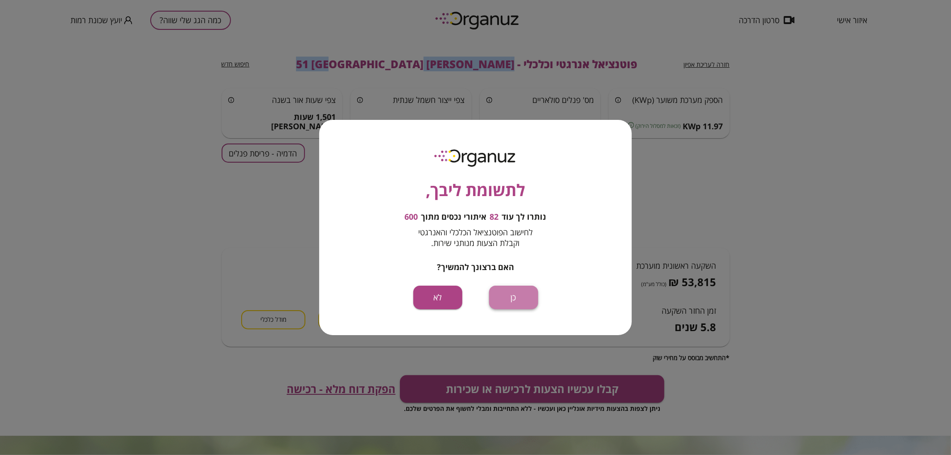
click at [497, 288] on button "כן" at bounding box center [513, 298] width 49 height 24
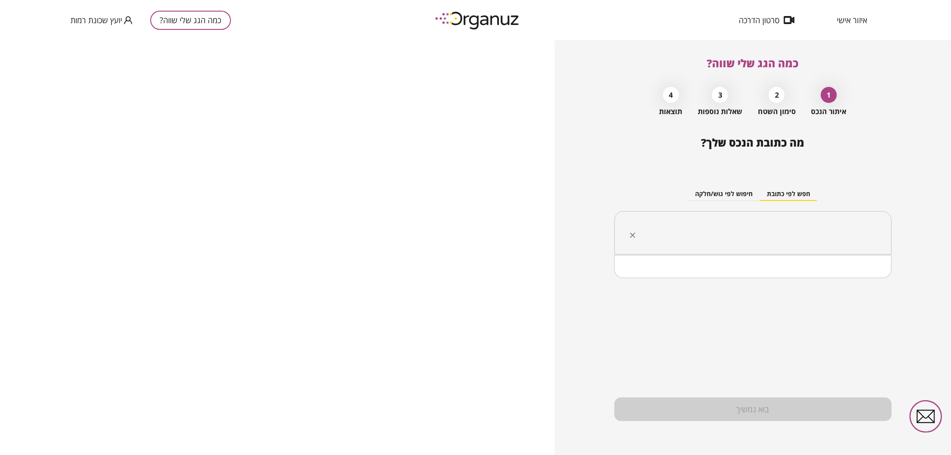
click at [704, 228] on input "text" at bounding box center [755, 233] width 249 height 22
paste input "**********"
click at [830, 232] on input "**********" at bounding box center [755, 233] width 249 height 22
click at [832, 273] on li "[PERSON_NAME] 53 [GEOGRAPHIC_DATA]" at bounding box center [753, 278] width 254 height 16
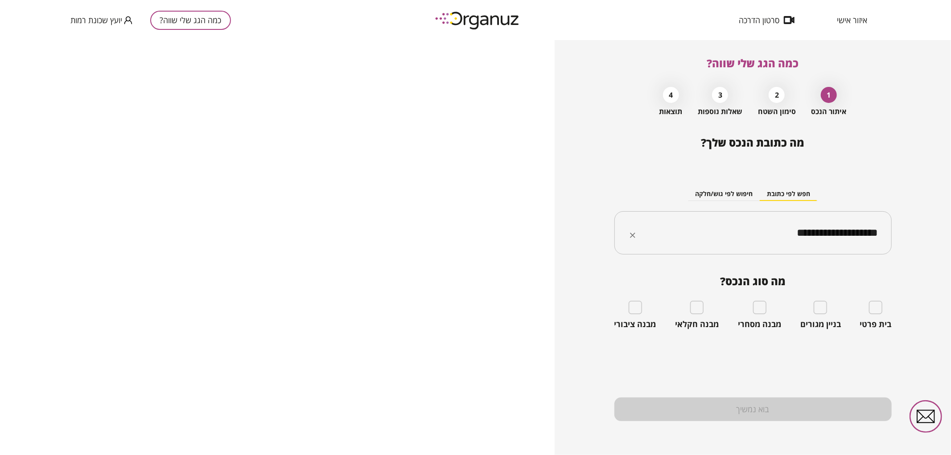
type input "**********"
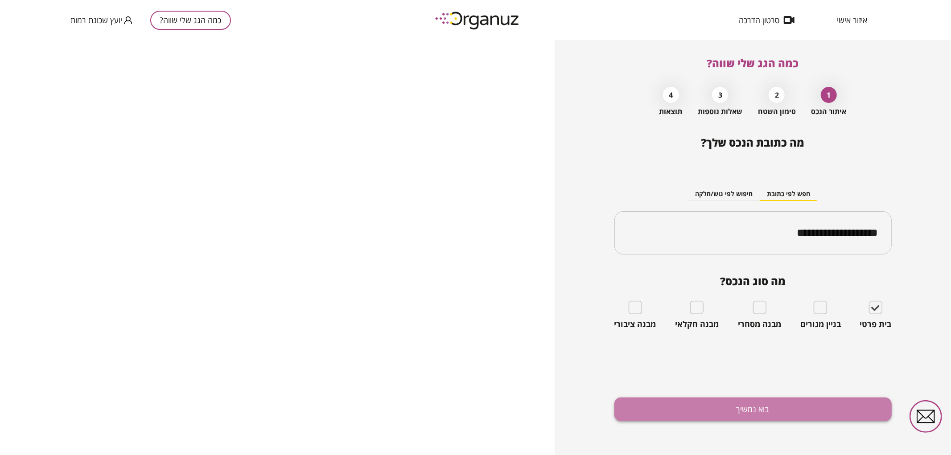
click at [842, 402] on button "בוא נמשיך" at bounding box center [752, 410] width 277 height 24
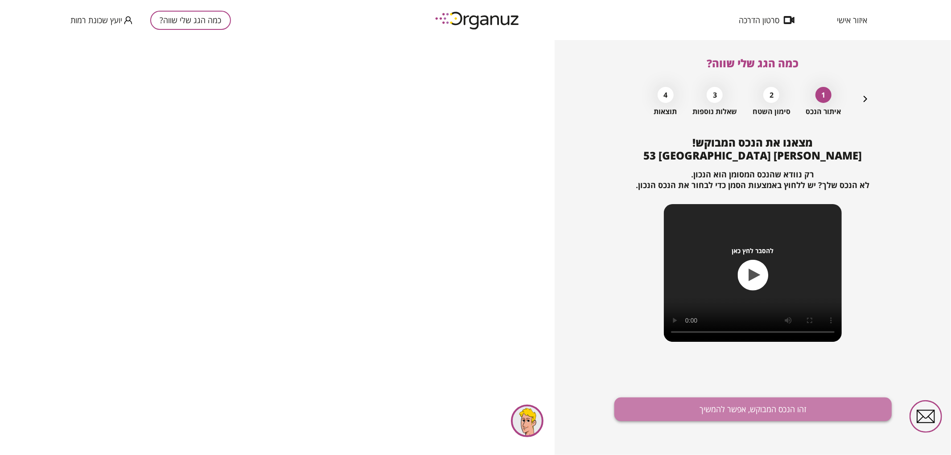
click at [720, 409] on button "זהו הנכס המבוקש, אפשר להמשיך" at bounding box center [752, 410] width 277 height 24
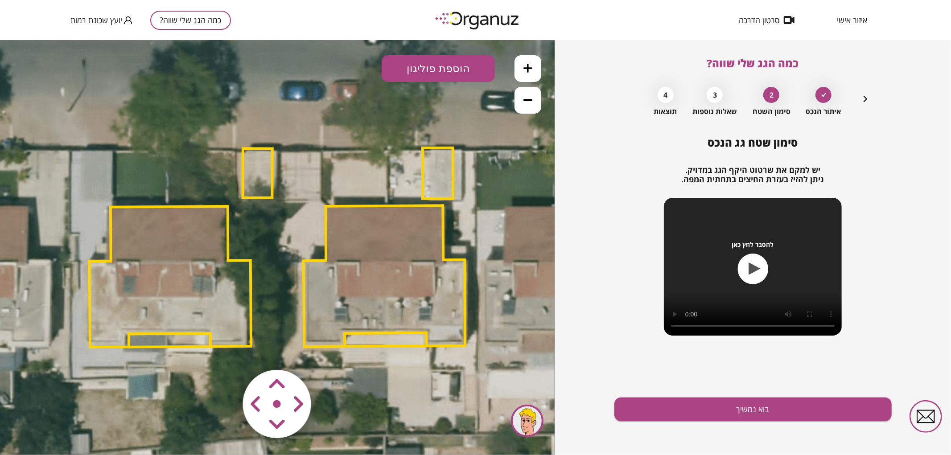
click at [529, 101] on icon at bounding box center [527, 99] width 9 height 9
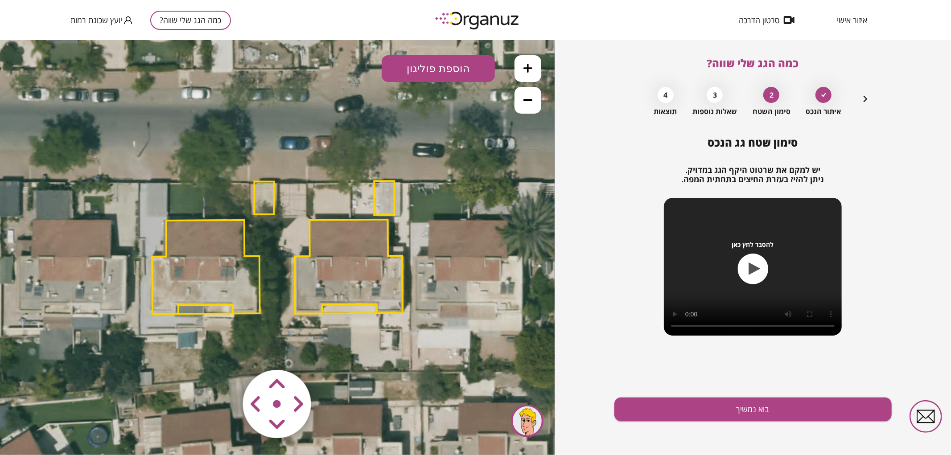
click at [529, 101] on icon at bounding box center [527, 99] width 9 height 9
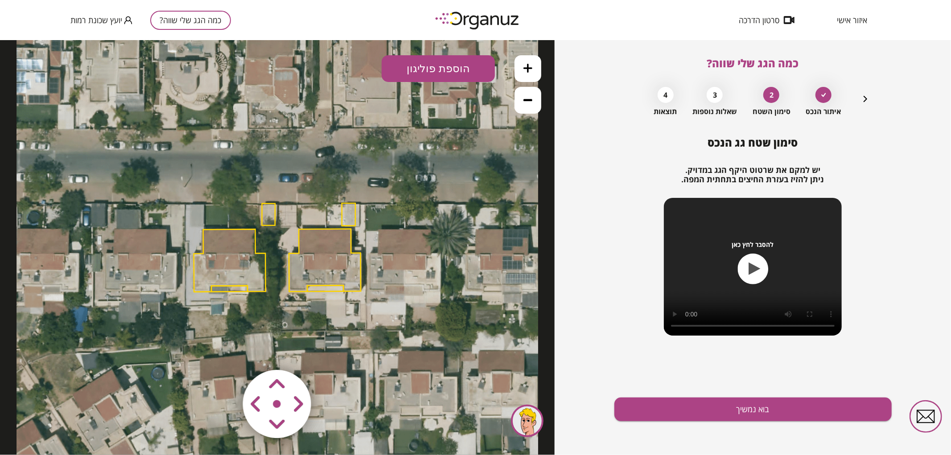
click at [528, 69] on icon at bounding box center [527, 67] width 9 height 9
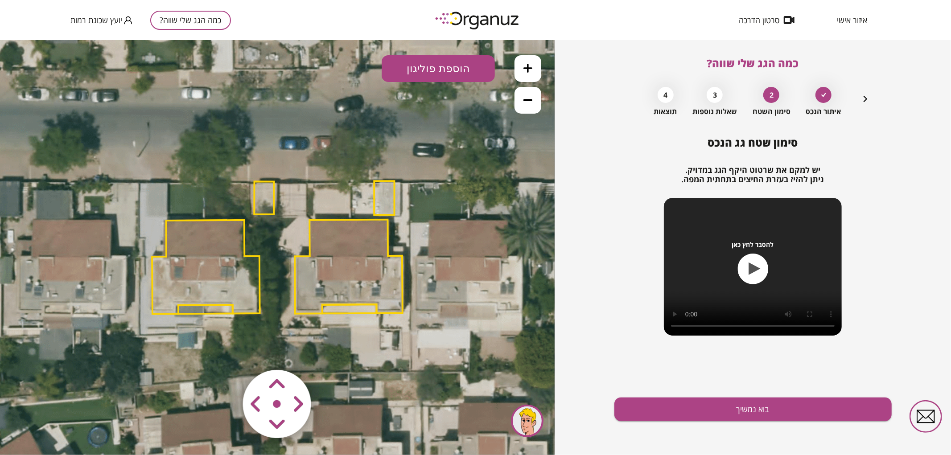
click at [316, 252] on polygon at bounding box center [349, 266] width 108 height 94
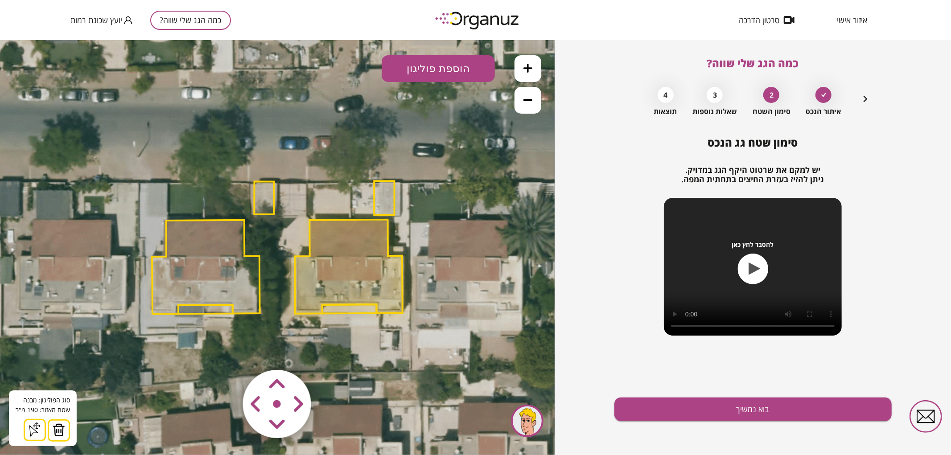
click at [59, 431] on img at bounding box center [59, 429] width 12 height 13
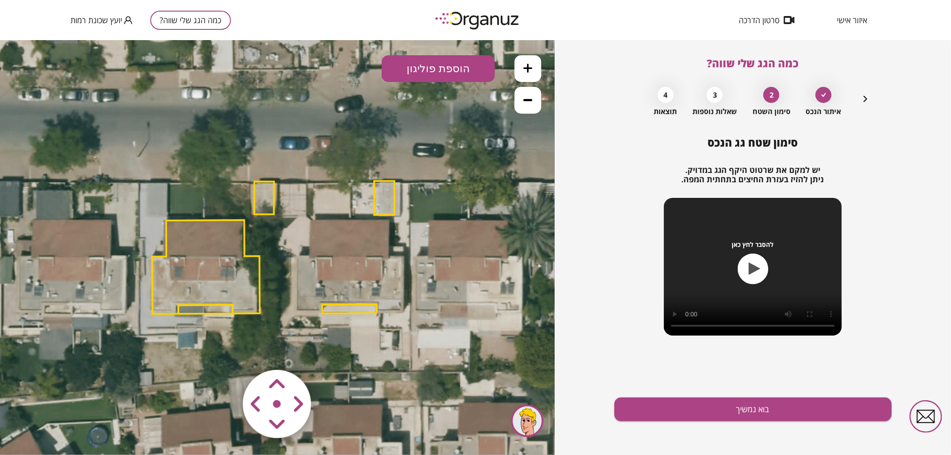
click at [385, 196] on polygon at bounding box center [384, 197] width 20 height 34
click at [59, 423] on img at bounding box center [55, 429] width 12 height 13
click at [351, 309] on polygon at bounding box center [349, 308] width 54 height 9
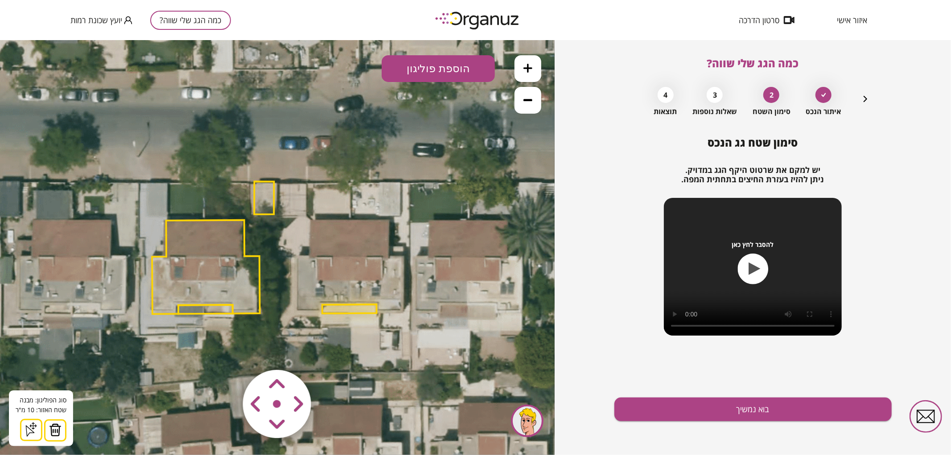
click at [54, 426] on img at bounding box center [55, 429] width 12 height 13
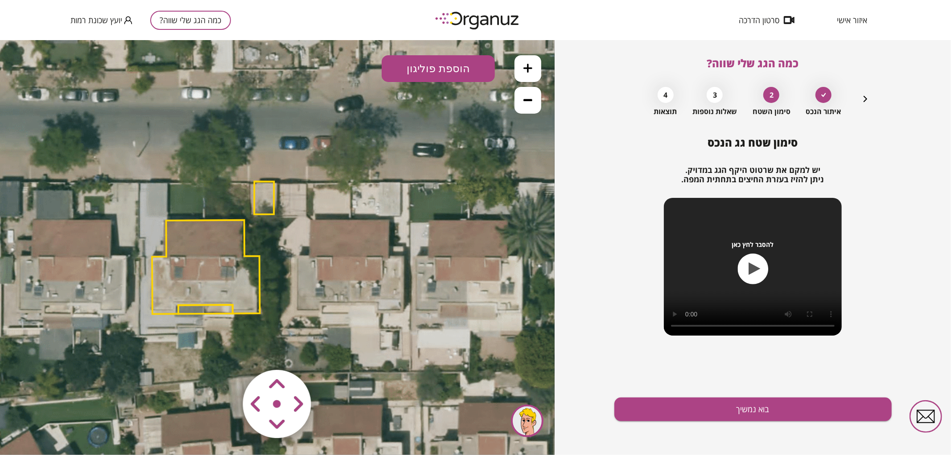
click at [426, 74] on button "הוספת פוליגון" at bounding box center [437, 68] width 113 height 27
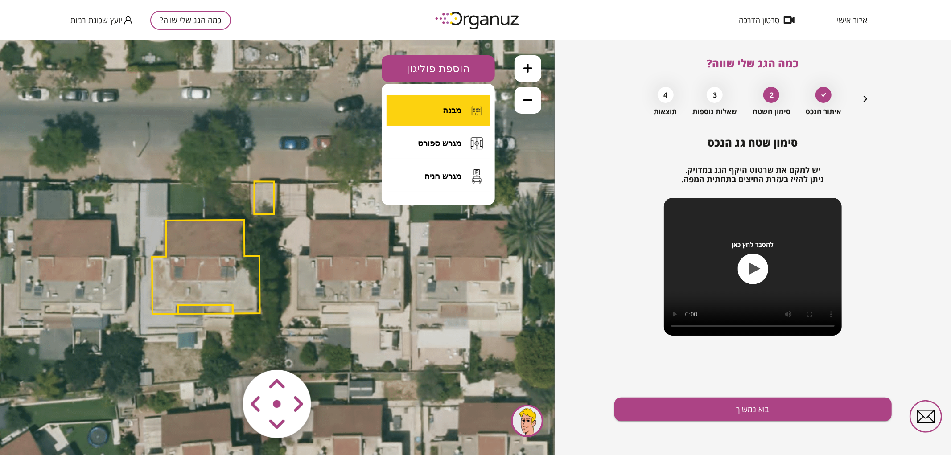
click at [415, 111] on button "מבנה" at bounding box center [437, 109] width 103 height 31
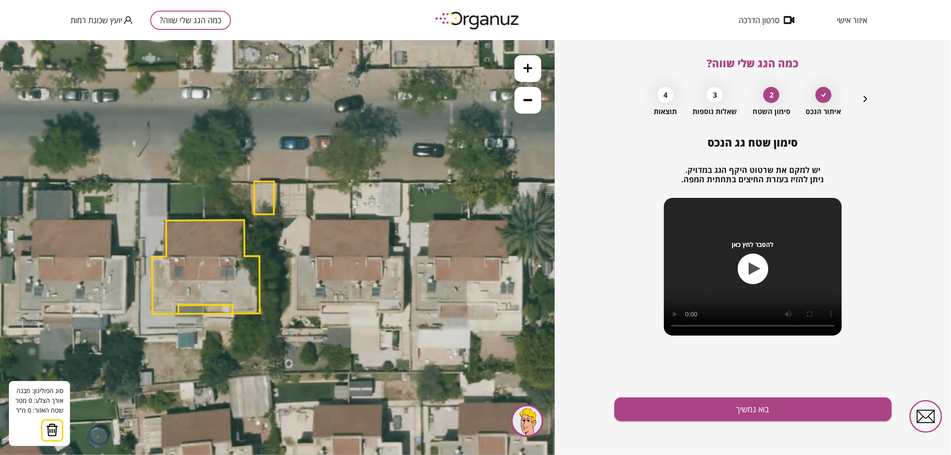
click at [349, 303] on icon at bounding box center [277, 247] width 782 height 782
click at [321, 304] on polygon at bounding box center [335, 303] width 28 height 1
click at [322, 312] on polygon at bounding box center [335, 307] width 28 height 8
click at [294, 312] on polygon at bounding box center [321, 307] width 55 height 8
click at [297, 256] on polygon at bounding box center [321, 284] width 55 height 56
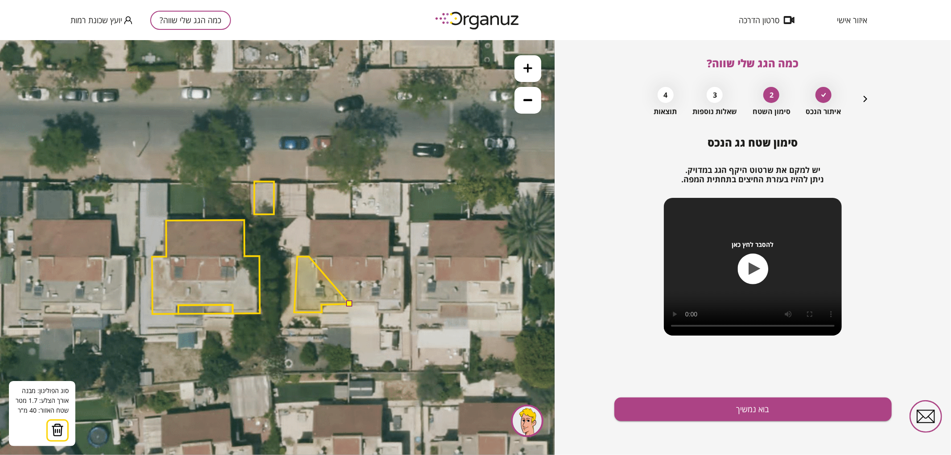
click at [309, 256] on polygon at bounding box center [321, 284] width 55 height 56
click at [310, 219] on polygon at bounding box center [321, 265] width 55 height 93
click at [351, 220] on polygon at bounding box center [322, 265] width 57 height 93
click at [348, 301] on button at bounding box center [349, 303] width 6 height 6
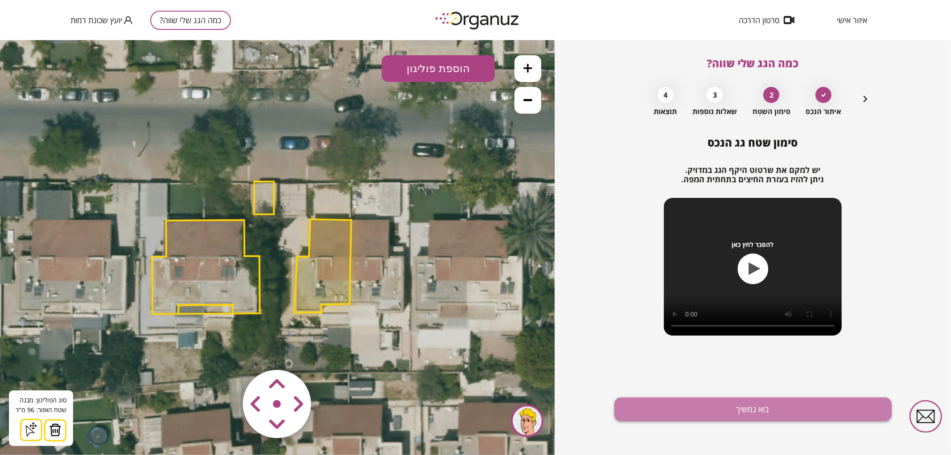
click at [700, 414] on button "בוא נמשיך" at bounding box center [752, 410] width 277 height 24
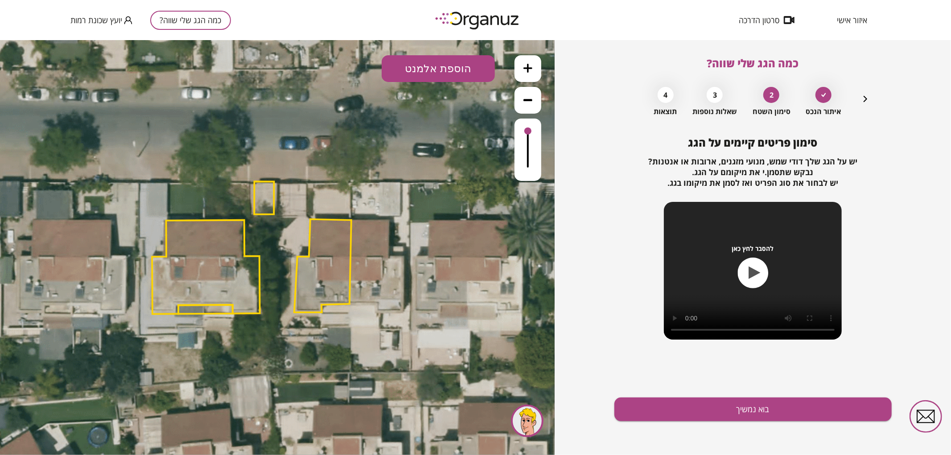
click at [464, 64] on button "הוספת אלמנט" at bounding box center [437, 68] width 113 height 27
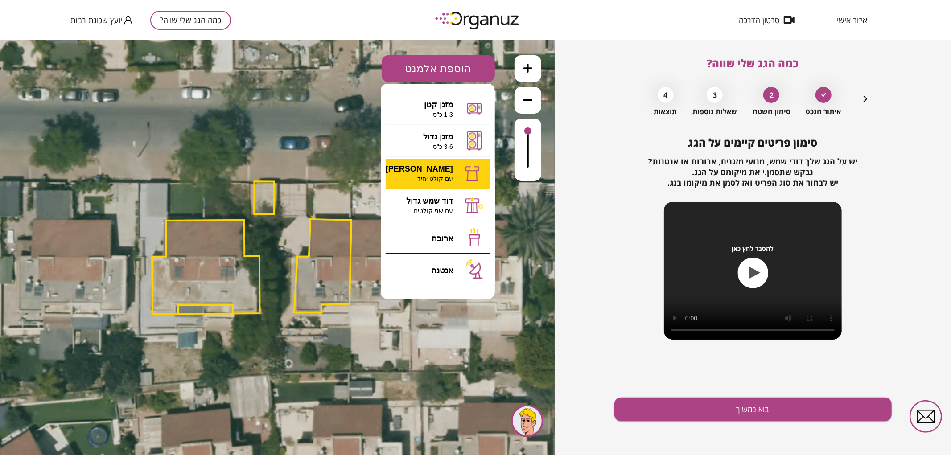
click at [442, 162] on div ".st0 { fill: #FFFFFF; } 96" at bounding box center [277, 247] width 554 height 415
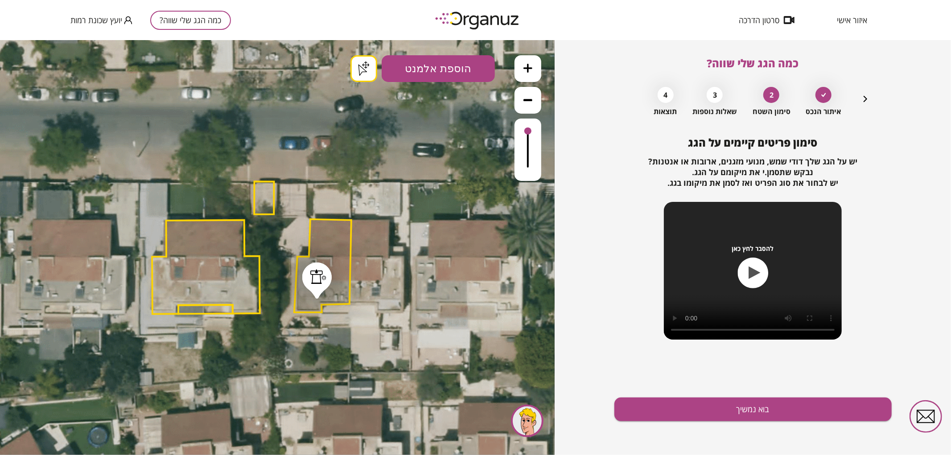
click at [769, 412] on button "בוא נמשיך" at bounding box center [752, 410] width 277 height 24
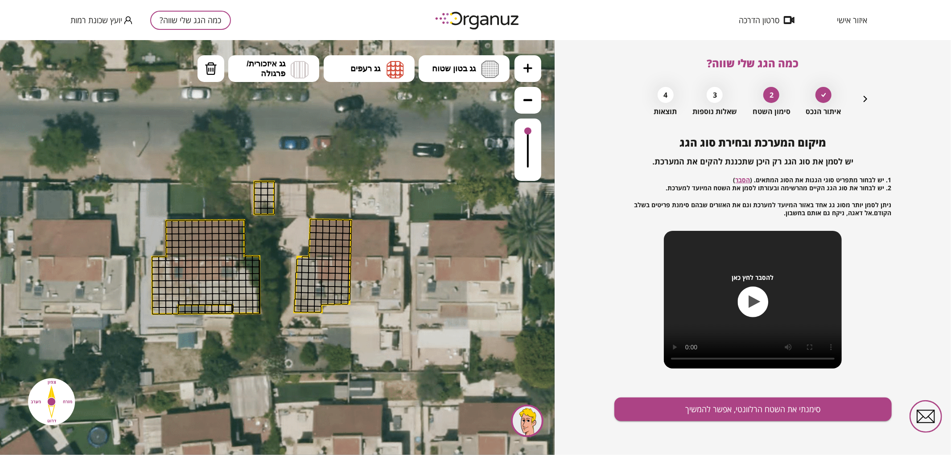
click at [525, 74] on button at bounding box center [527, 68] width 27 height 27
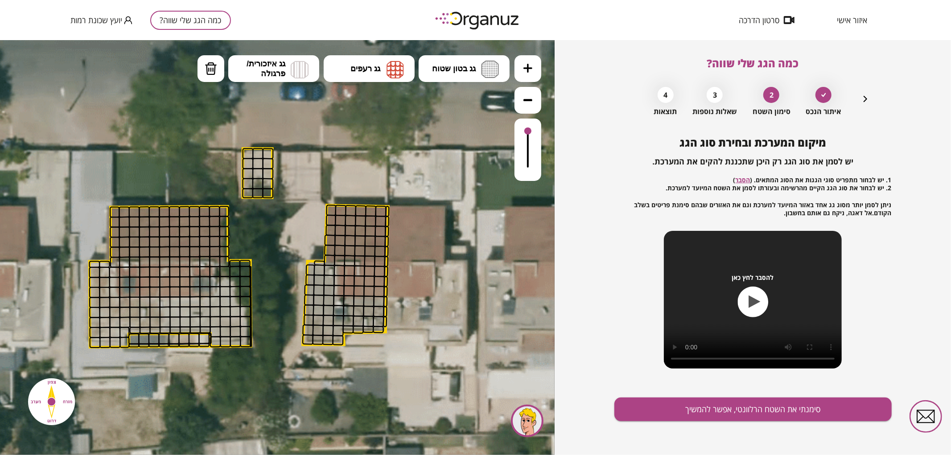
click at [525, 74] on button at bounding box center [527, 68] width 27 height 27
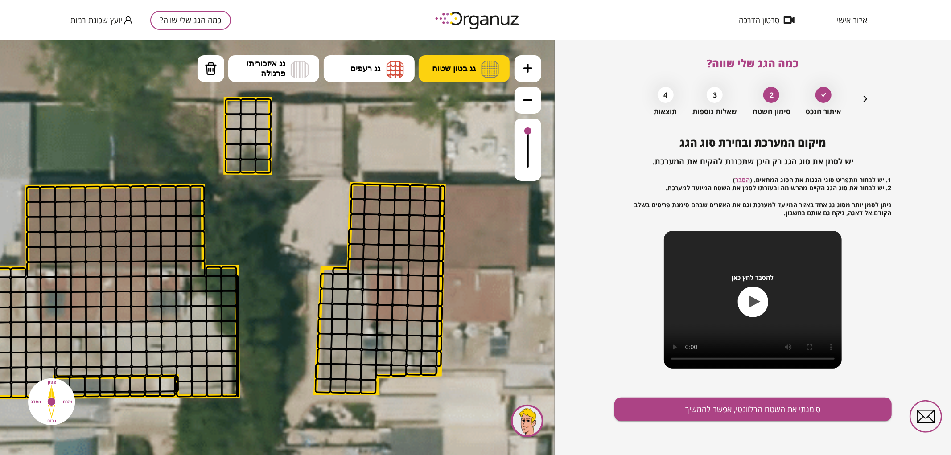
click at [467, 60] on button "גג בטון שטוח" at bounding box center [463, 68] width 91 height 27
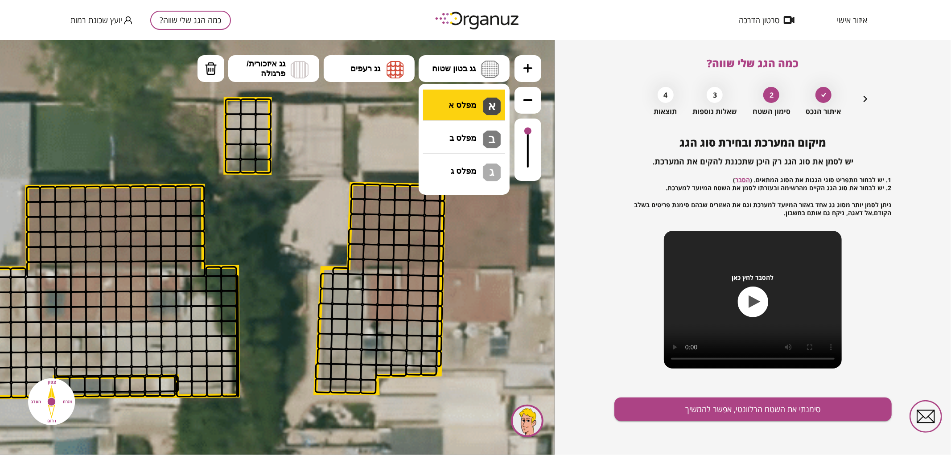
click at [467, 102] on div ".st0 { fill: #FFFFFF; } .st0 { fill: #FFFFFF; }" at bounding box center [277, 247] width 554 height 415
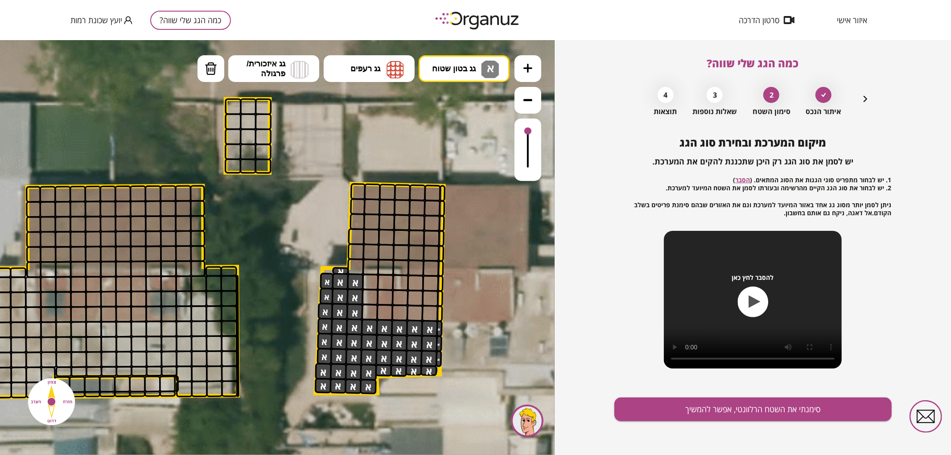
drag, startPoint x: 366, startPoint y: 388, endPoint x: 324, endPoint y: 278, distance: 117.9
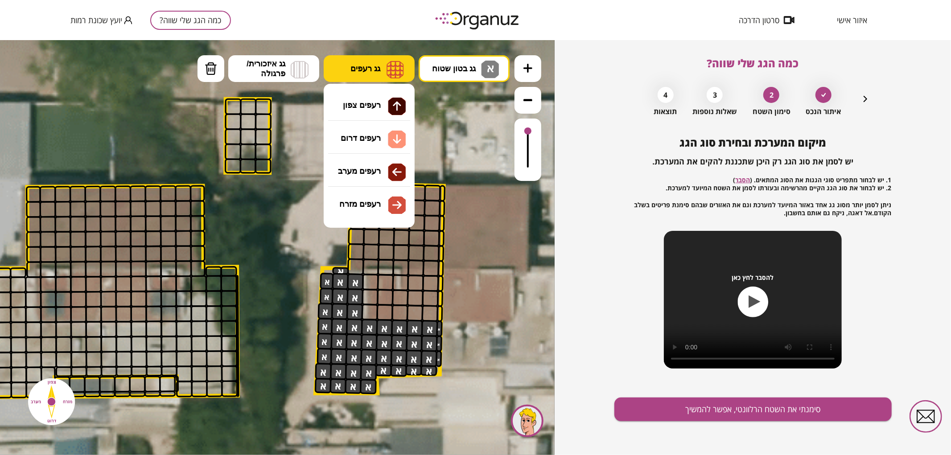
click at [391, 68] on img at bounding box center [394, 69] width 17 height 18
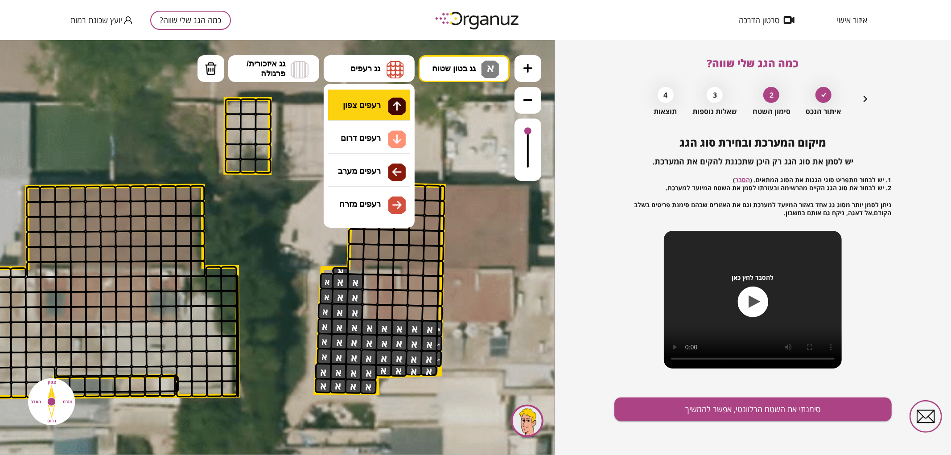
click at [380, 101] on div ".st0 { fill: #FFFFFF; } .st0 { fill: #FFFFFF; }" at bounding box center [277, 247] width 554 height 415
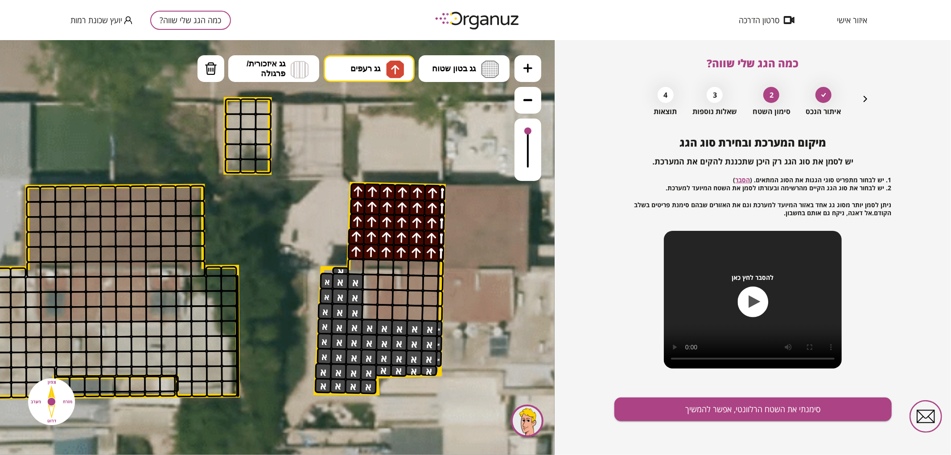
drag, startPoint x: 355, startPoint y: 252, endPoint x: 447, endPoint y: 254, distance: 91.8
click at [447, 254] on div ".st0 { fill: #FFFFFF; } .st0 { fill: #FFFFFF; }" at bounding box center [278, 248] width 1760 height 1760
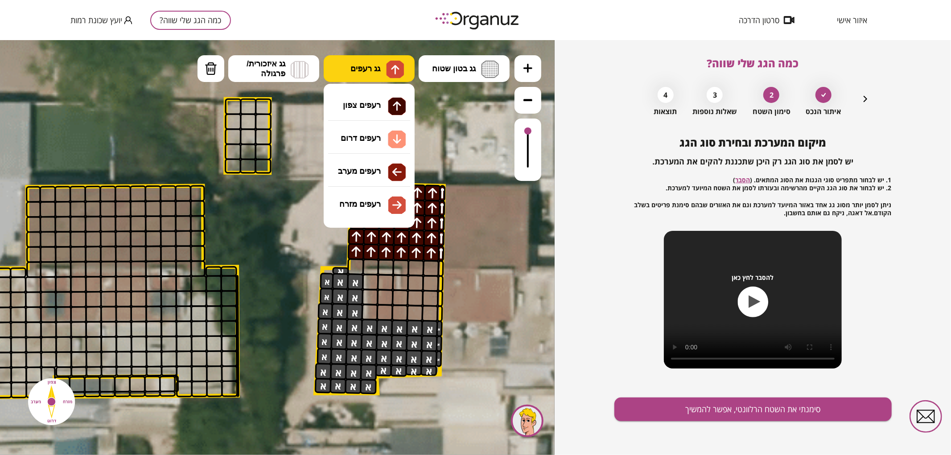
click at [370, 67] on span "גג רעפים" at bounding box center [365, 68] width 30 height 10
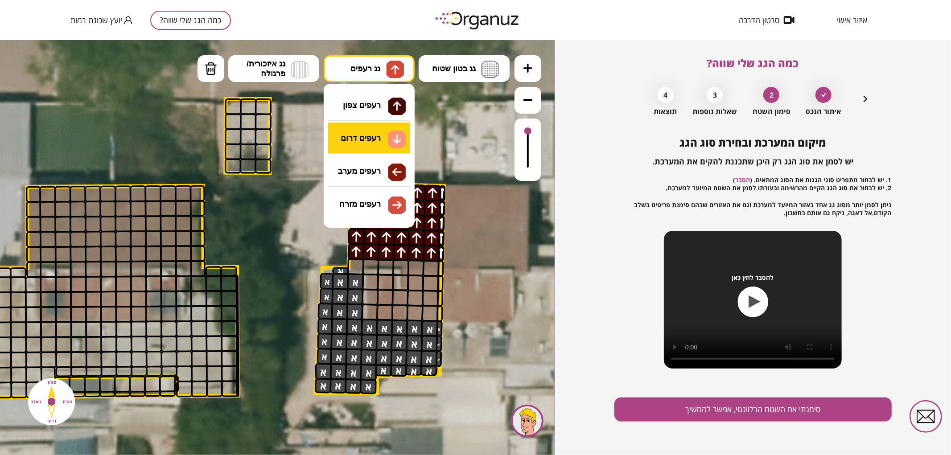
click at [375, 127] on div ".st0 { fill: #FFFFFF; } .st0 { fill: #FFFFFF; }" at bounding box center [277, 247] width 554 height 415
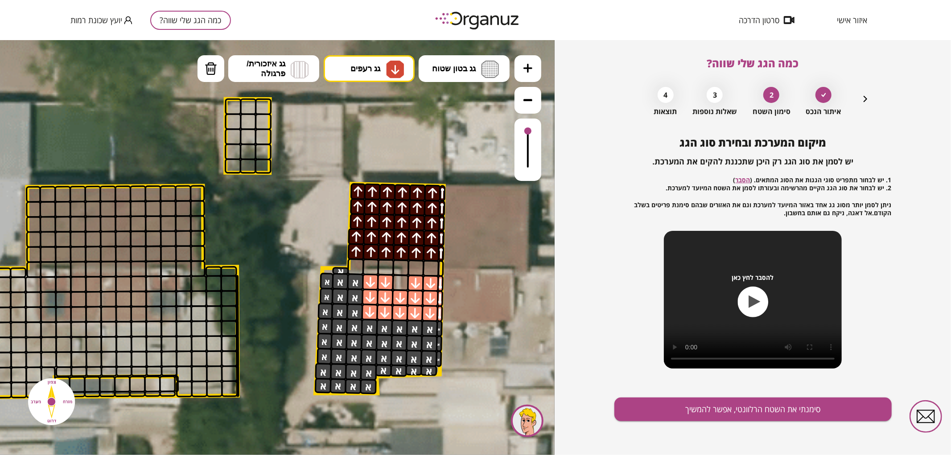
drag, startPoint x: 409, startPoint y: 279, endPoint x: 435, endPoint y: 293, distance: 29.3
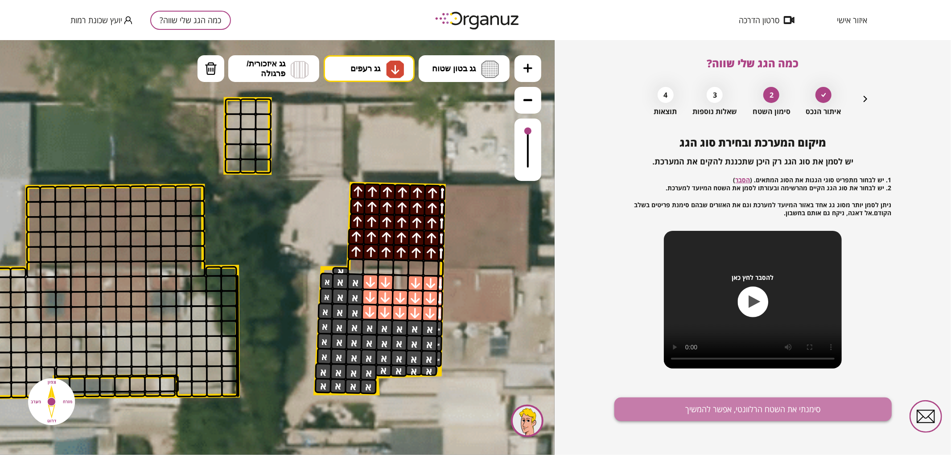
click at [775, 413] on button "סימנתי את השטח הרלוונטי, אפשר להמשיך" at bounding box center [752, 410] width 277 height 24
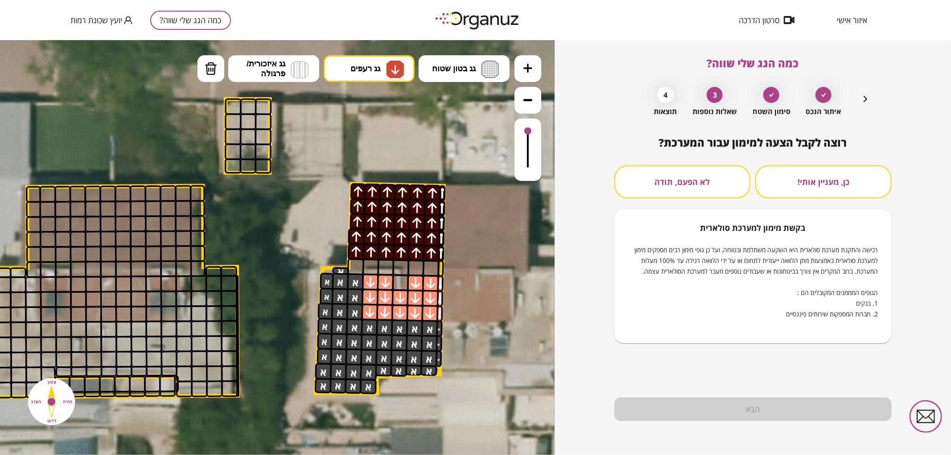
drag, startPoint x: 689, startPoint y: 184, endPoint x: 703, endPoint y: 299, distance: 116.6
click at [689, 184] on button "לא הפעם, תודה" at bounding box center [682, 181] width 136 height 33
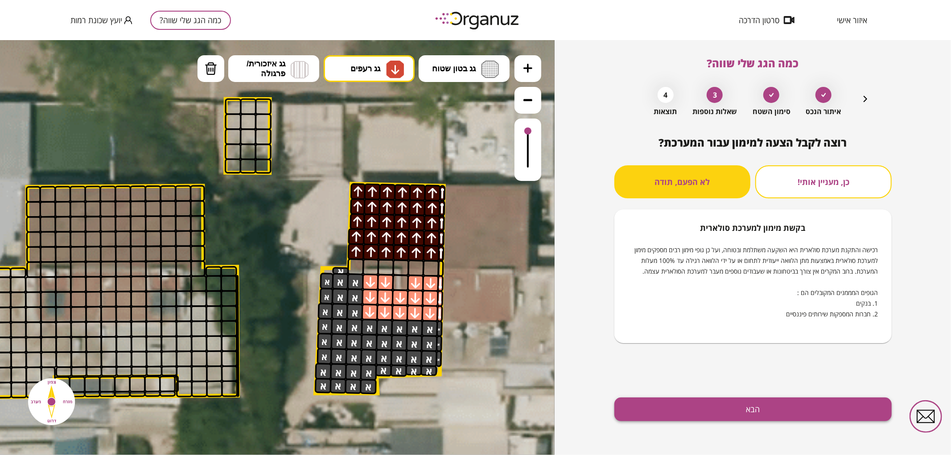
click at [680, 409] on button "הבא" at bounding box center [752, 410] width 277 height 24
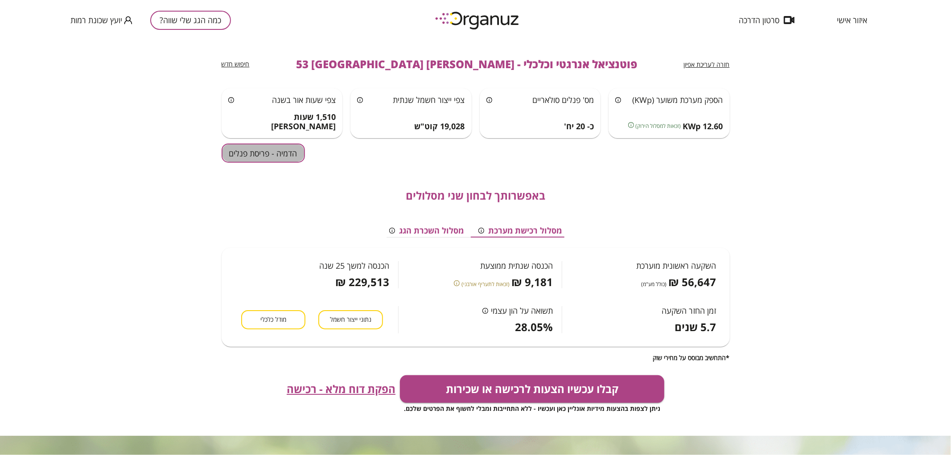
click at [282, 154] on button "הדמיה - פריסת פנלים" at bounding box center [262, 152] width 83 height 19
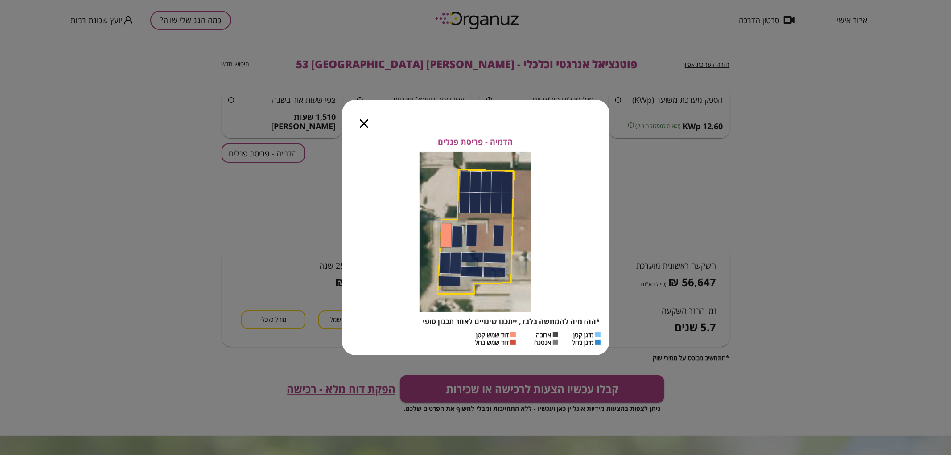
click at [361, 123] on icon "button" at bounding box center [364, 123] width 8 height 8
